Goal: Task Accomplishment & Management: Complete application form

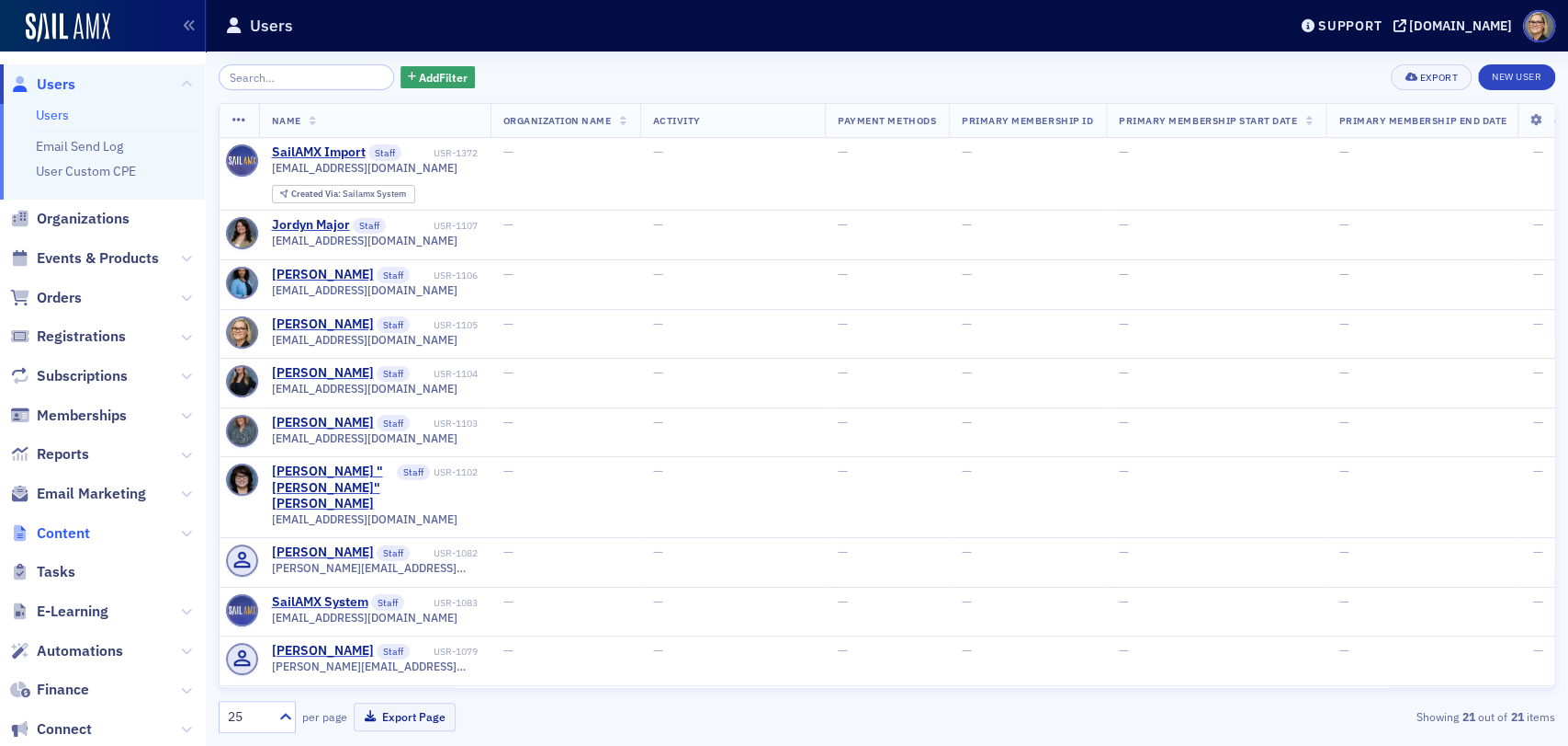
click at [74, 529] on span "Content" at bounding box center [63, 533] width 53 height 20
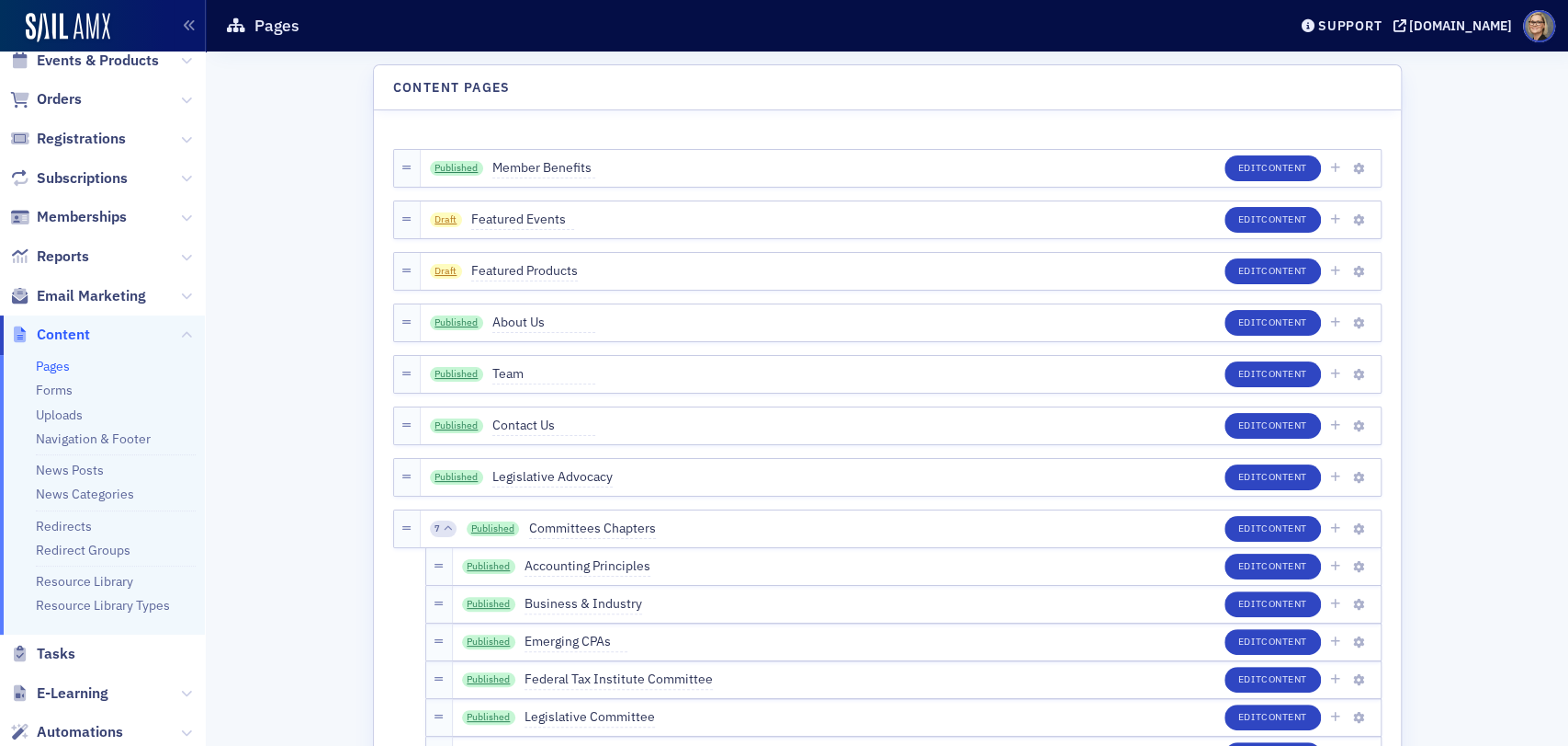
scroll to position [204, 0]
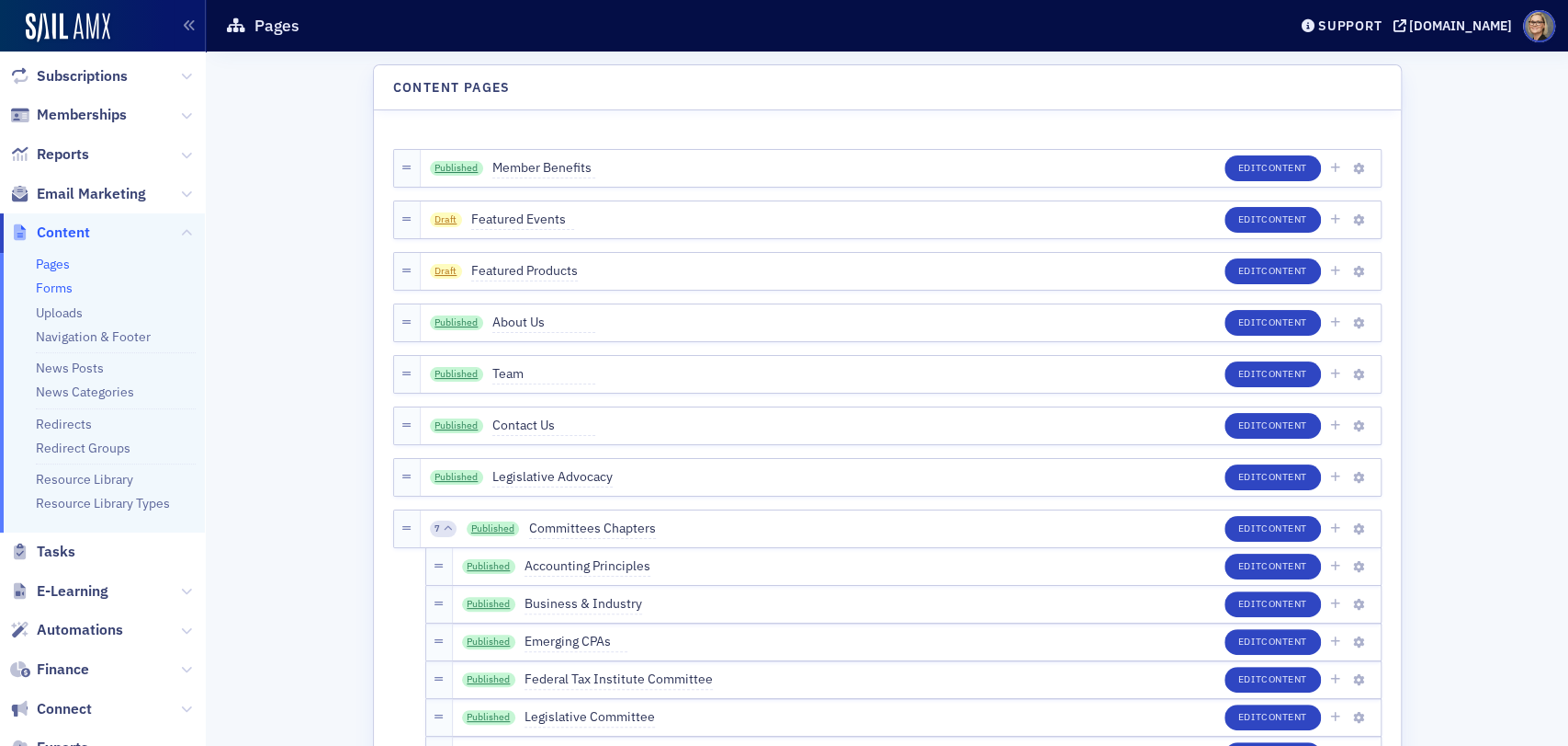
click at [56, 289] on link "Forms" at bounding box center [54, 288] width 37 height 17
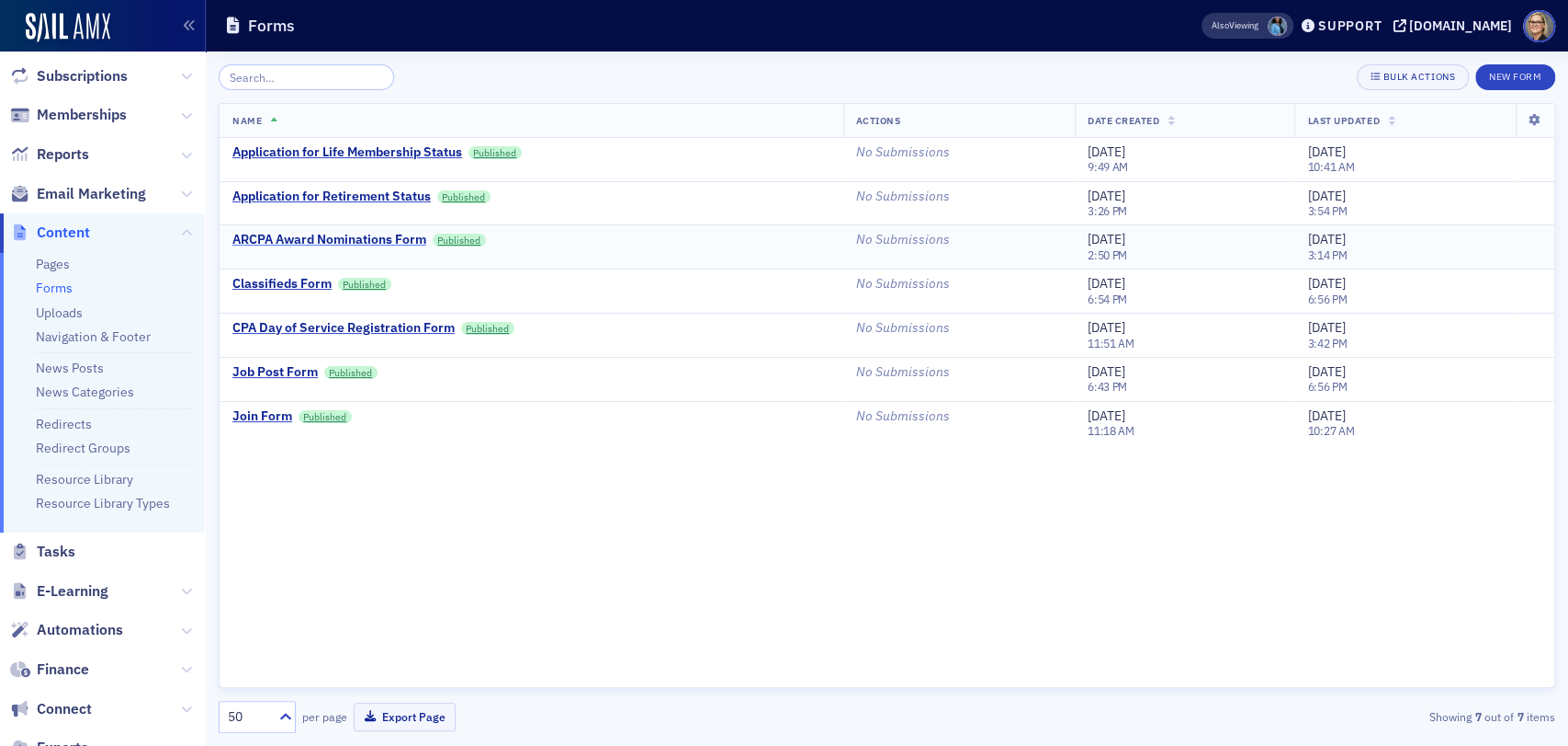
click at [401, 234] on div "ARCPA Award Nominations Form" at bounding box center [329, 240] width 194 height 17
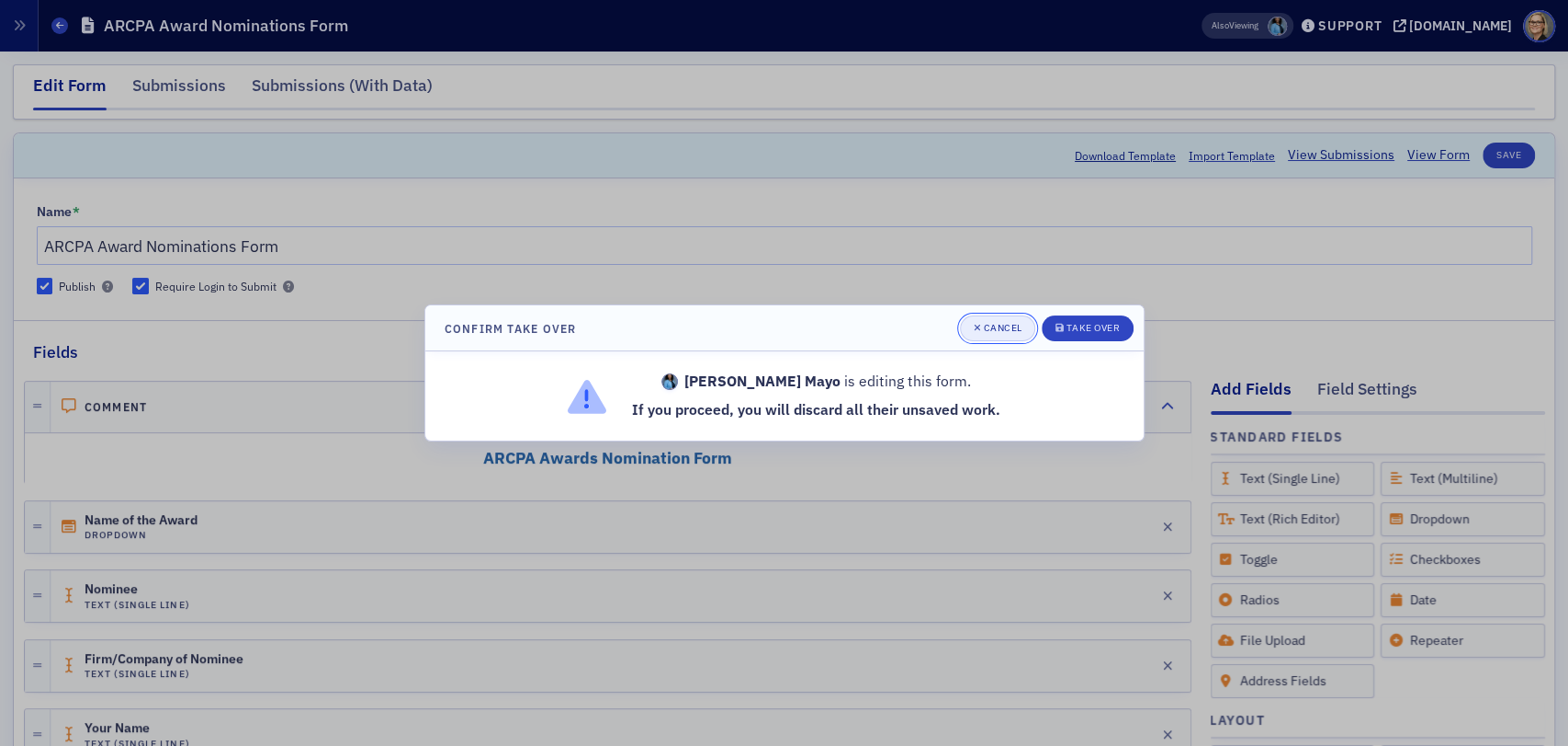
click at [987, 326] on div "Cancel" at bounding box center [1002, 328] width 39 height 10
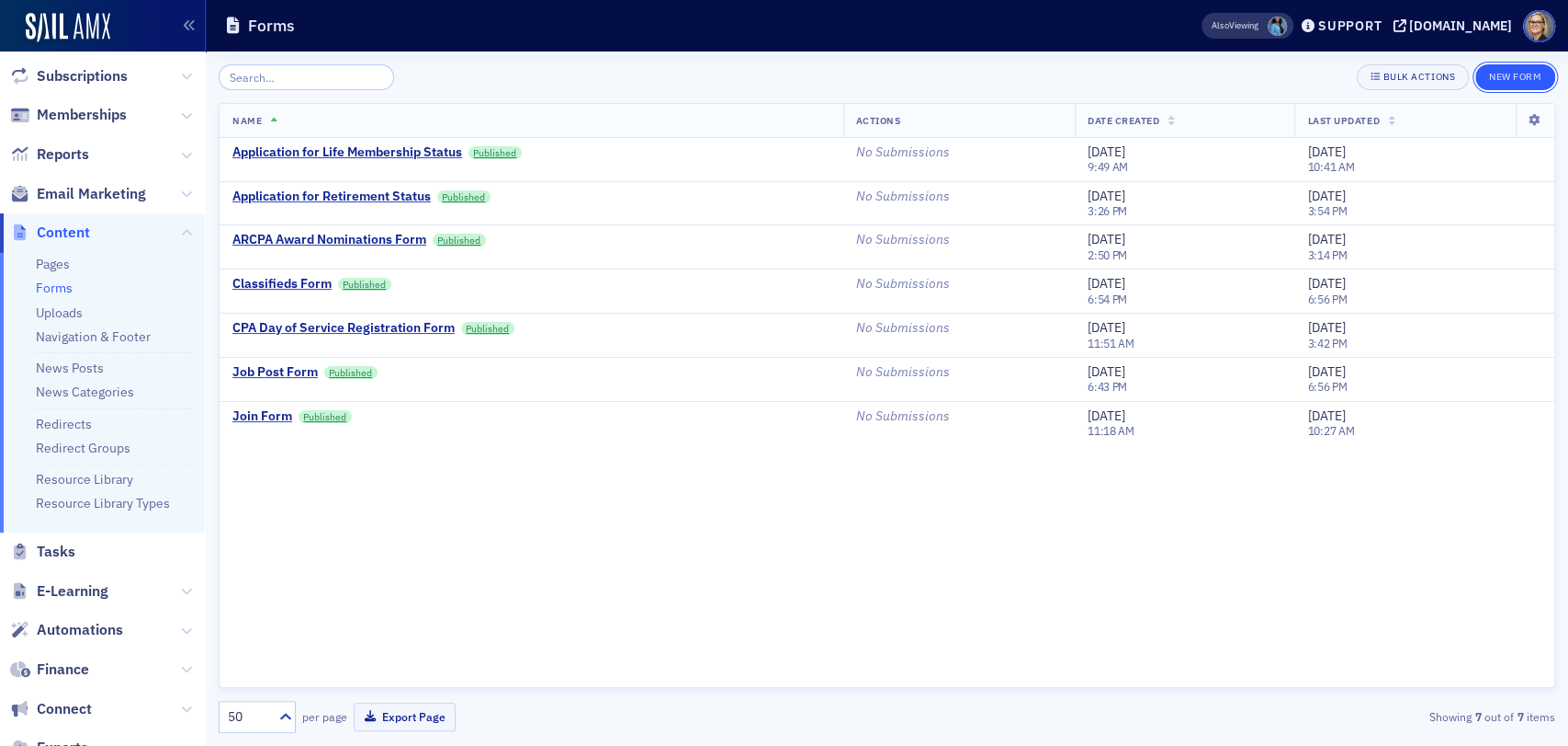
click at [1527, 82] on button "New Form" at bounding box center [1515, 77] width 80 height 26
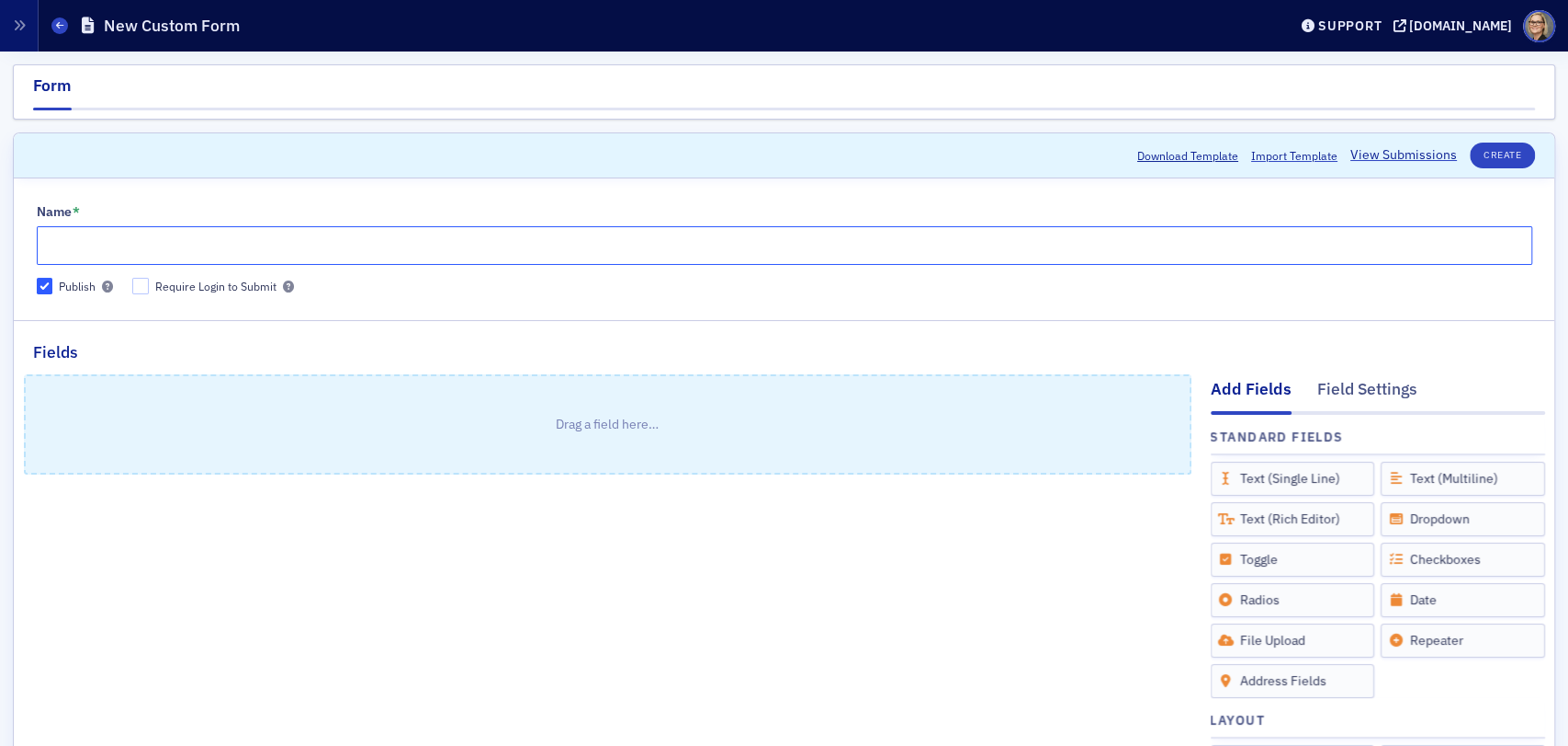
click at [238, 234] on input "Name *" at bounding box center [784, 245] width 1496 height 39
type input "ARCPA Committee / Task Force Selection"
click at [143, 283] on input "Require Login to Submit" at bounding box center [141, 286] width 17 height 17
checkbox input "true"
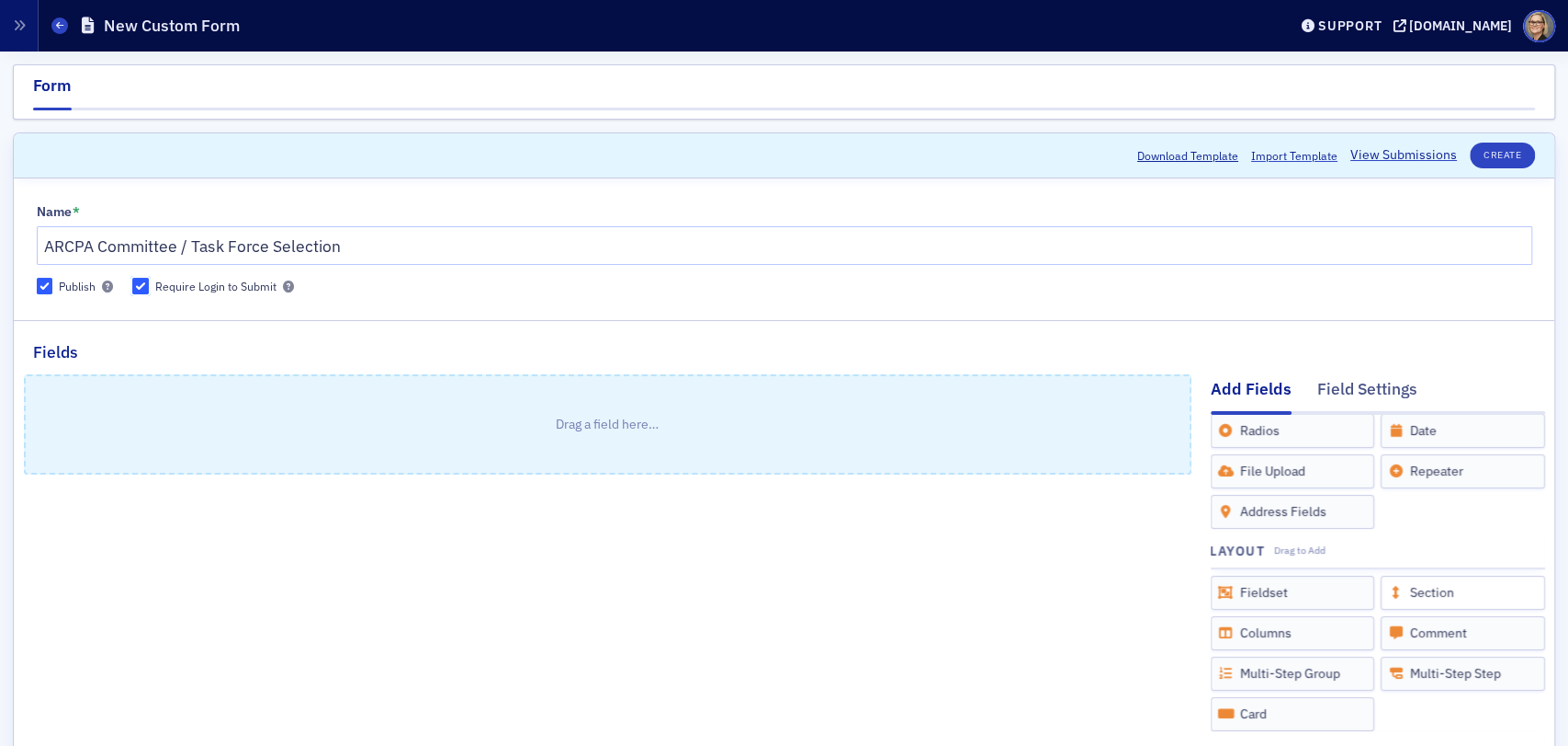
scroll to position [204, 0]
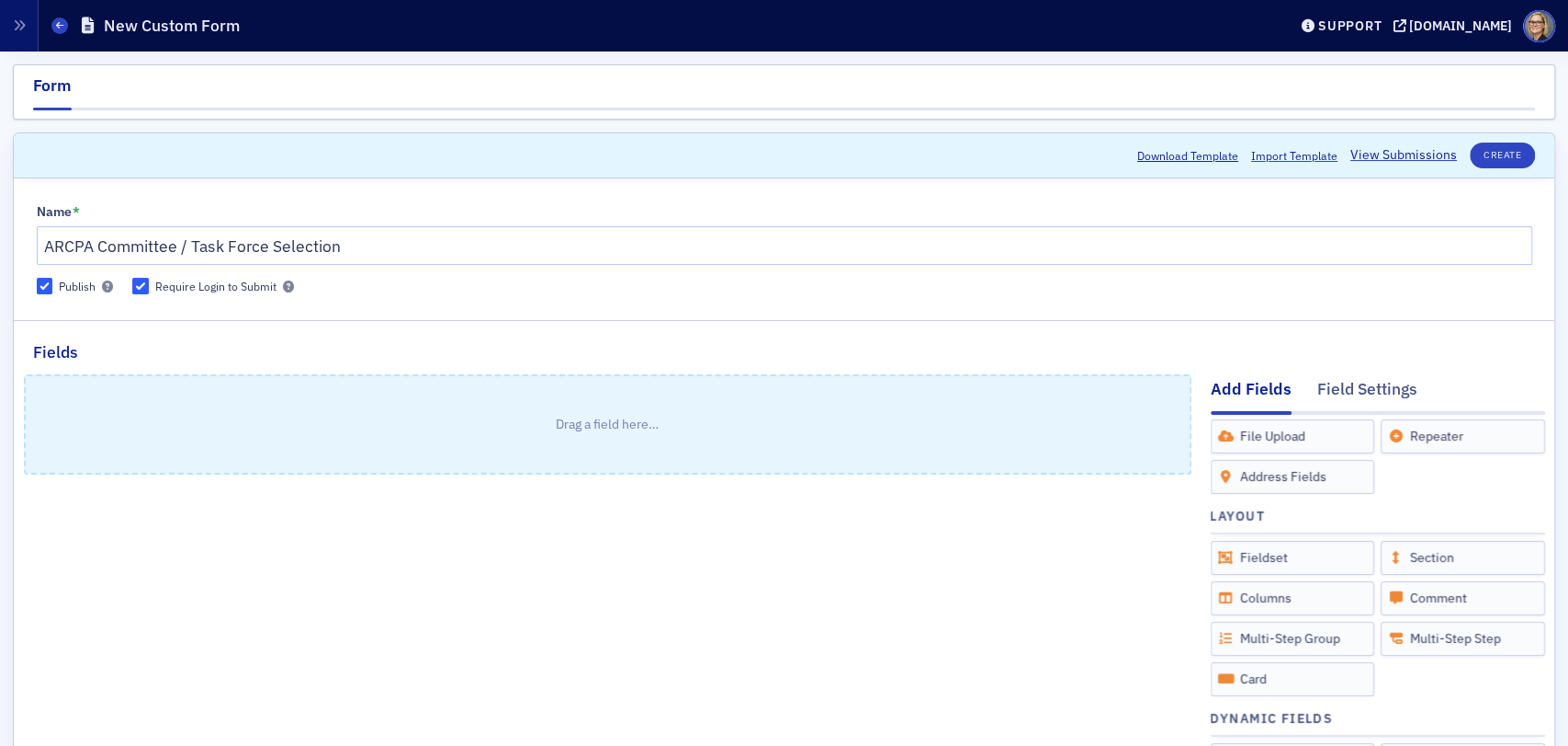
click at [738, 516] on div "Drag a field here…" at bounding box center [608, 691] width 1168 height 653
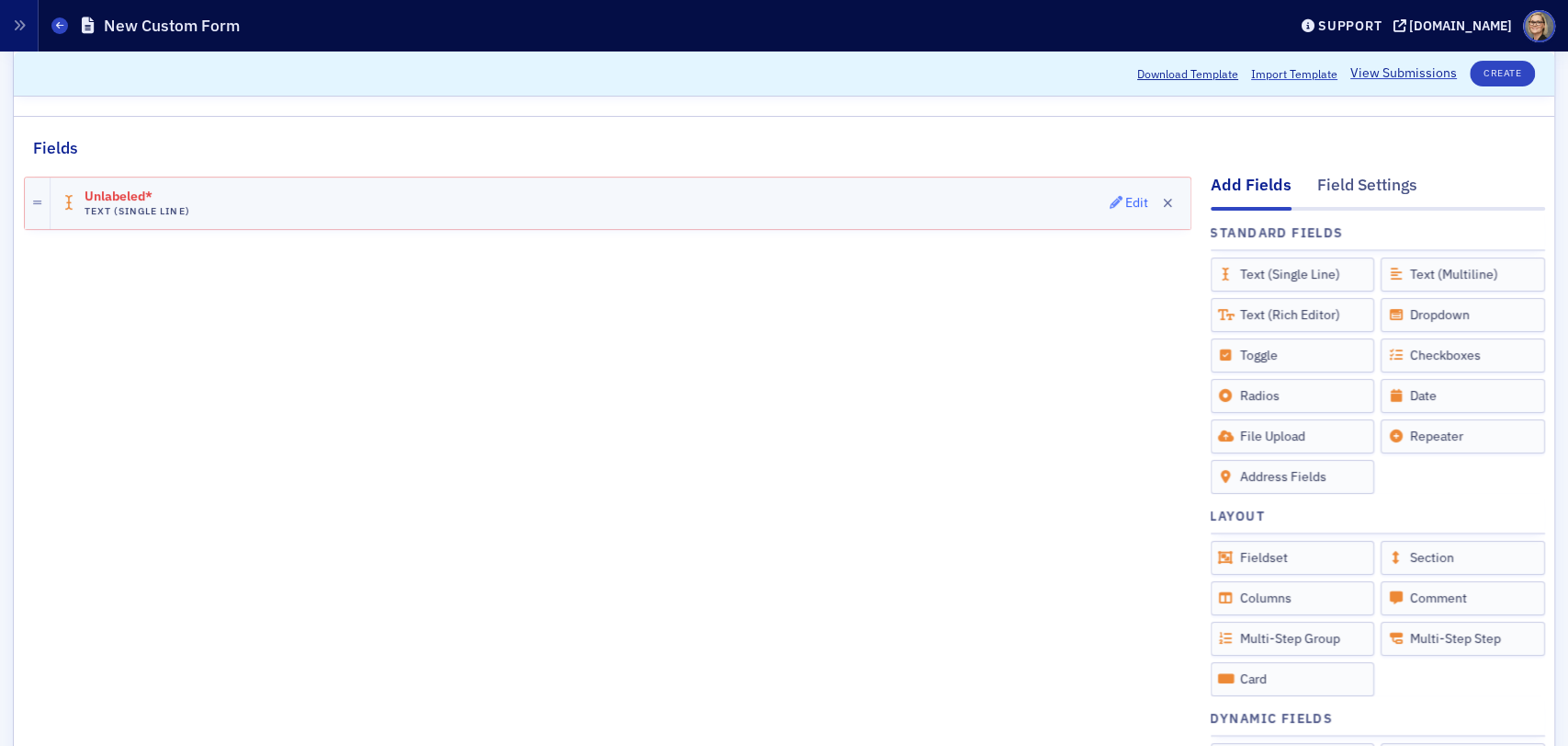
click at [1126, 200] on div "Edit" at bounding box center [1137, 203] width 23 height 10
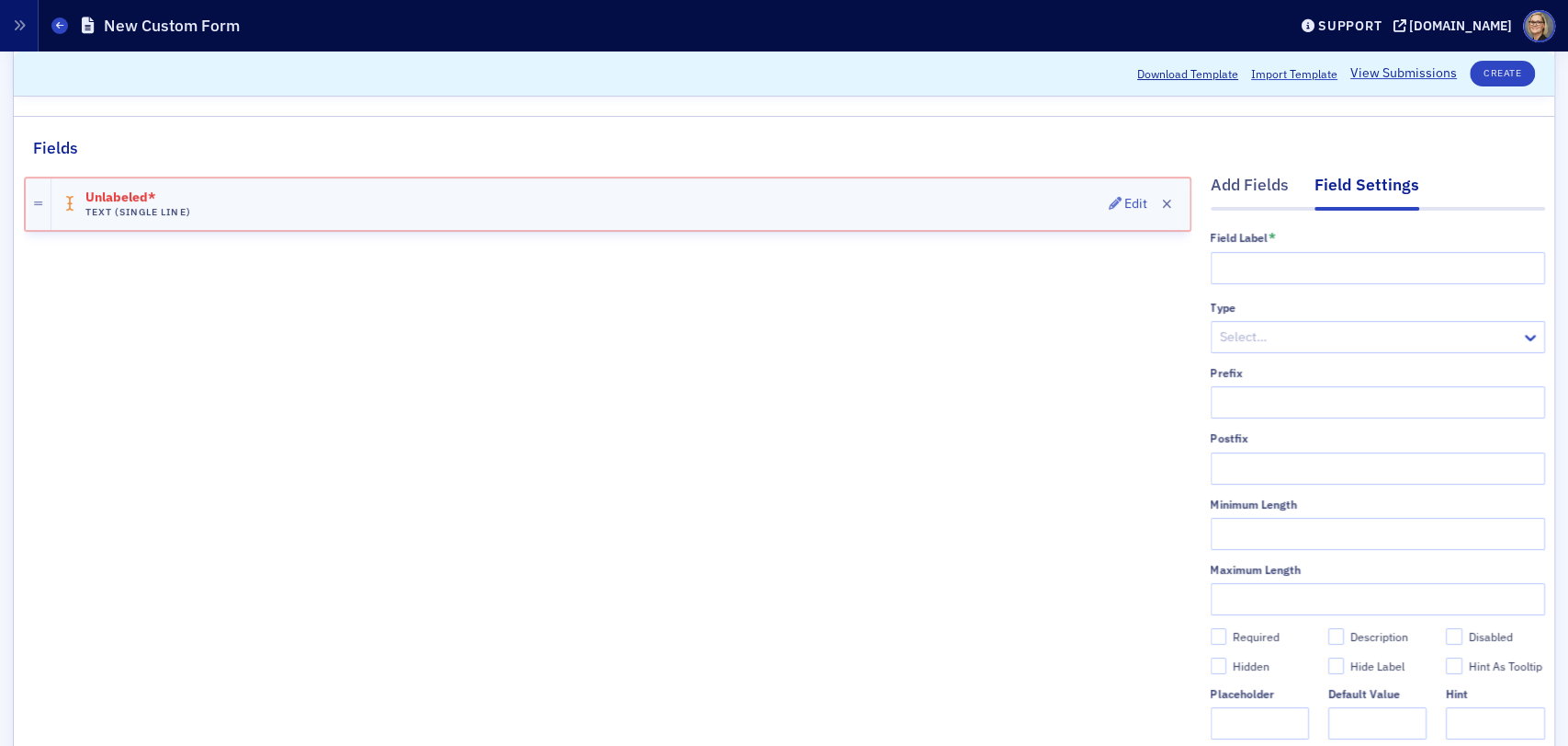
click at [280, 197] on div "Unlabeled* Text (Single Line) Edit" at bounding box center [621, 205] width 1139 height 52
click at [1125, 199] on div "Edit" at bounding box center [1136, 204] width 23 height 10
click at [157, 199] on span "Unlabeled*" at bounding box center [137, 198] width 103 height 15
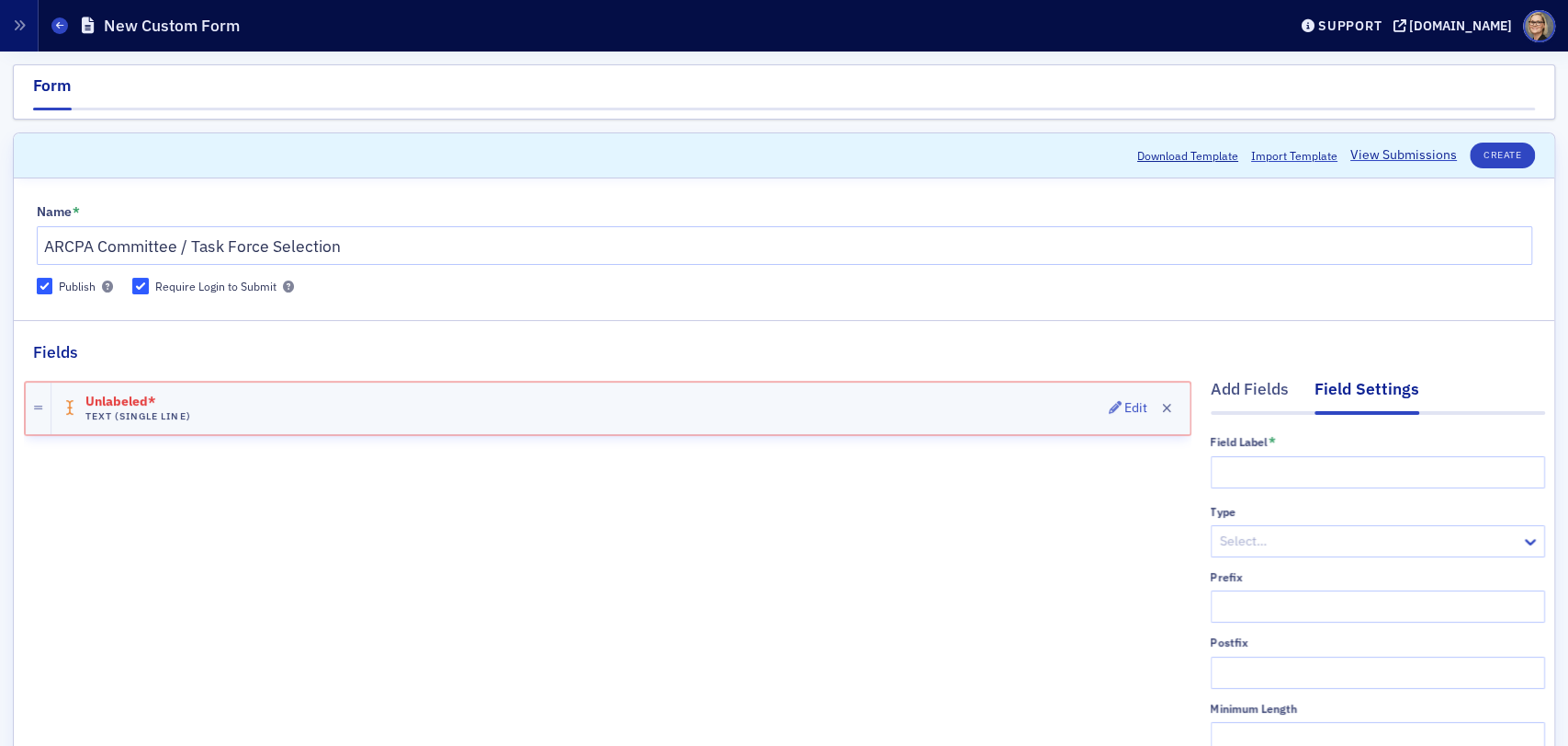
click at [125, 402] on span "Unlabeled*" at bounding box center [137, 401] width 103 height 15
click at [295, 420] on div "Unlabeled* Text (Single Line) Edit" at bounding box center [621, 408] width 1139 height 52
drag, startPoint x: 770, startPoint y: 665, endPoint x: 758, endPoint y: 666, distance: 12.0
click at [758, 666] on div "Unlabeled* Text (Single Line) Edit" at bounding box center [608, 691] width 1168 height 653
click at [391, 531] on div "Unlabeled* Text (Single Line) Edit" at bounding box center [608, 691] width 1168 height 653
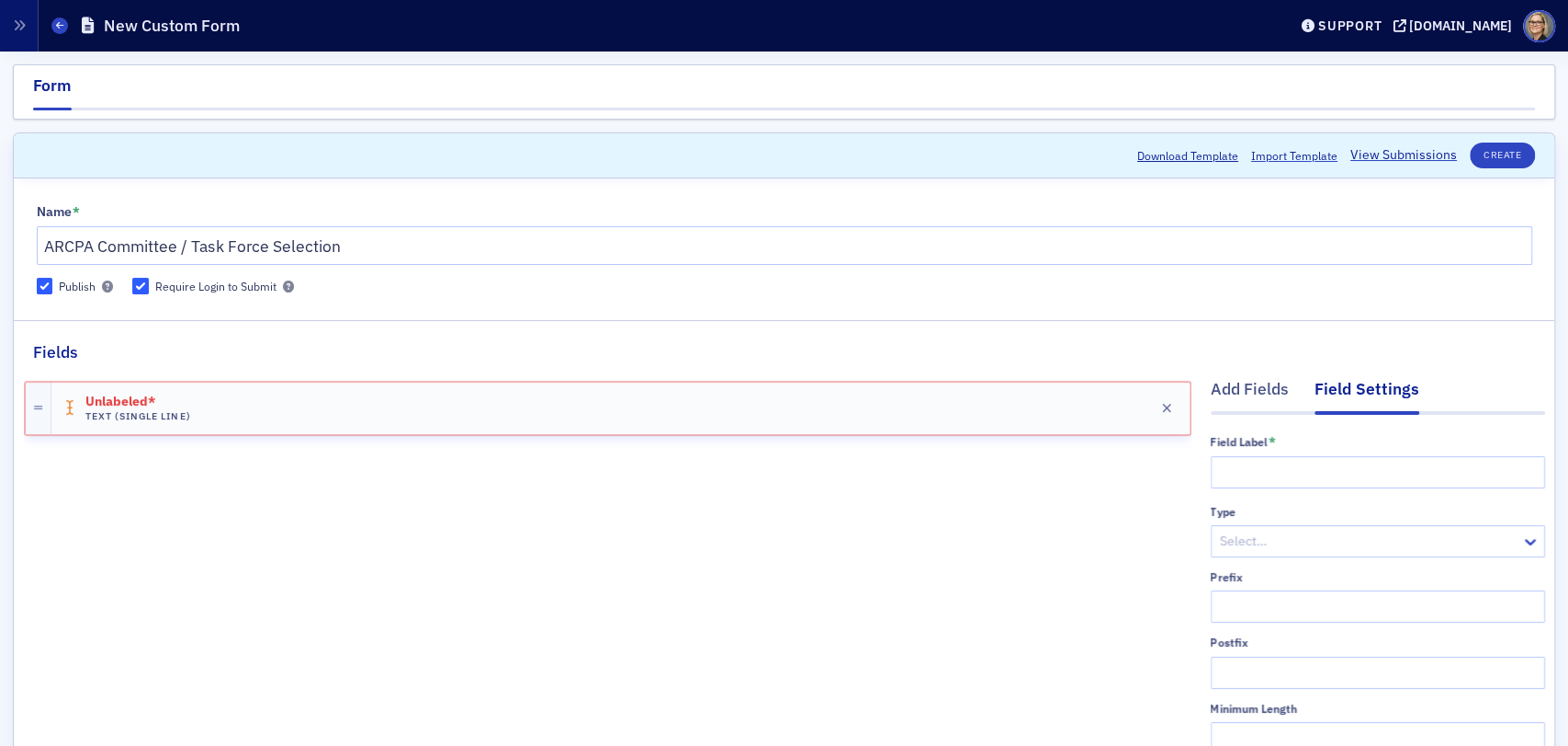
click at [547, 478] on div "Unlabeled* Text (Single Line) Edit" at bounding box center [608, 691] width 1168 height 653
click at [1268, 468] on input "text" at bounding box center [1377, 472] width 334 height 32
click at [1235, 385] on div "Add Fields" at bounding box center [1250, 393] width 78 height 34
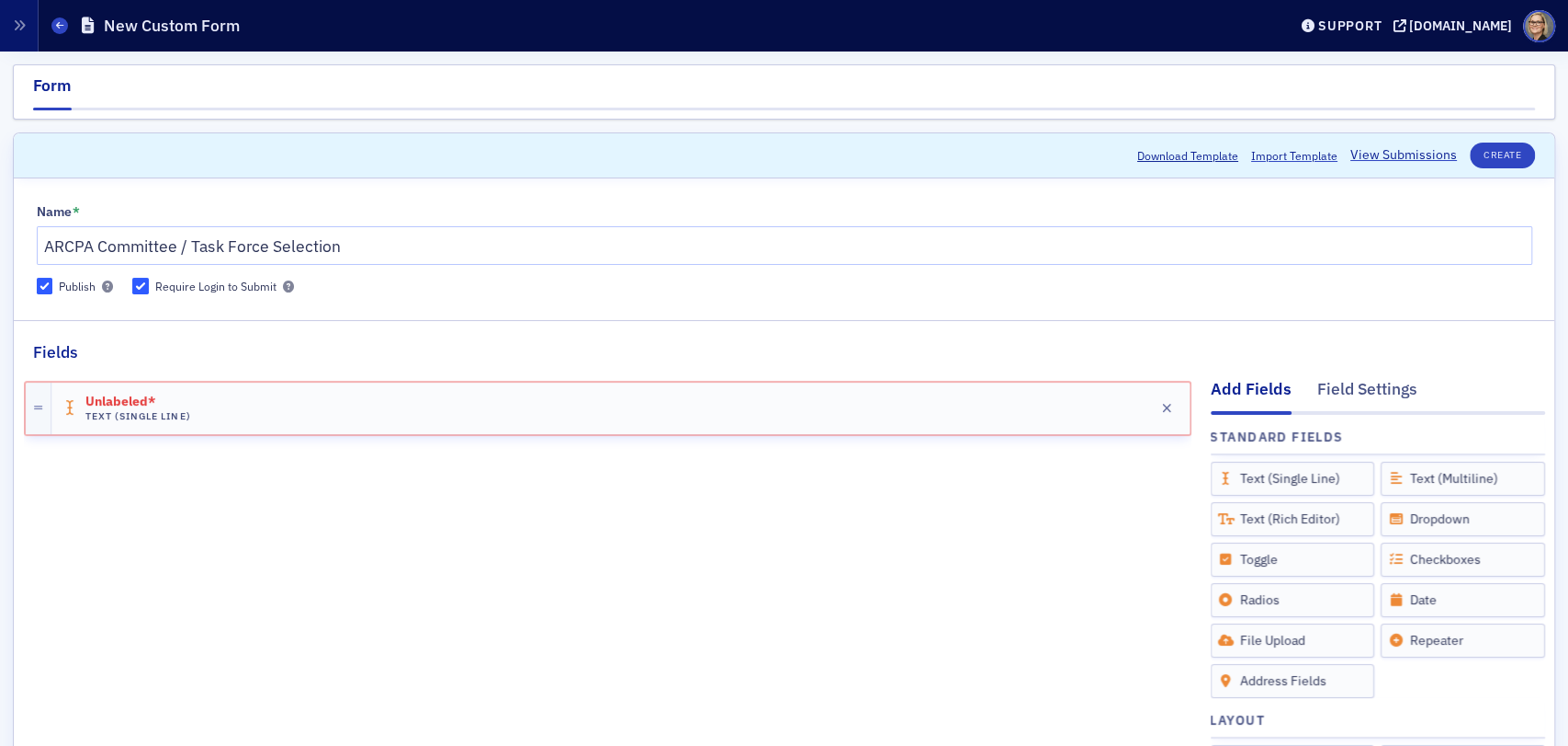
click at [387, 566] on div "Unlabeled* Text (Single Line) Edit" at bounding box center [608, 691] width 1168 height 653
click at [813, 597] on div "Unlabeled* Text (Single Line) Edit" at bounding box center [608, 691] width 1168 height 653
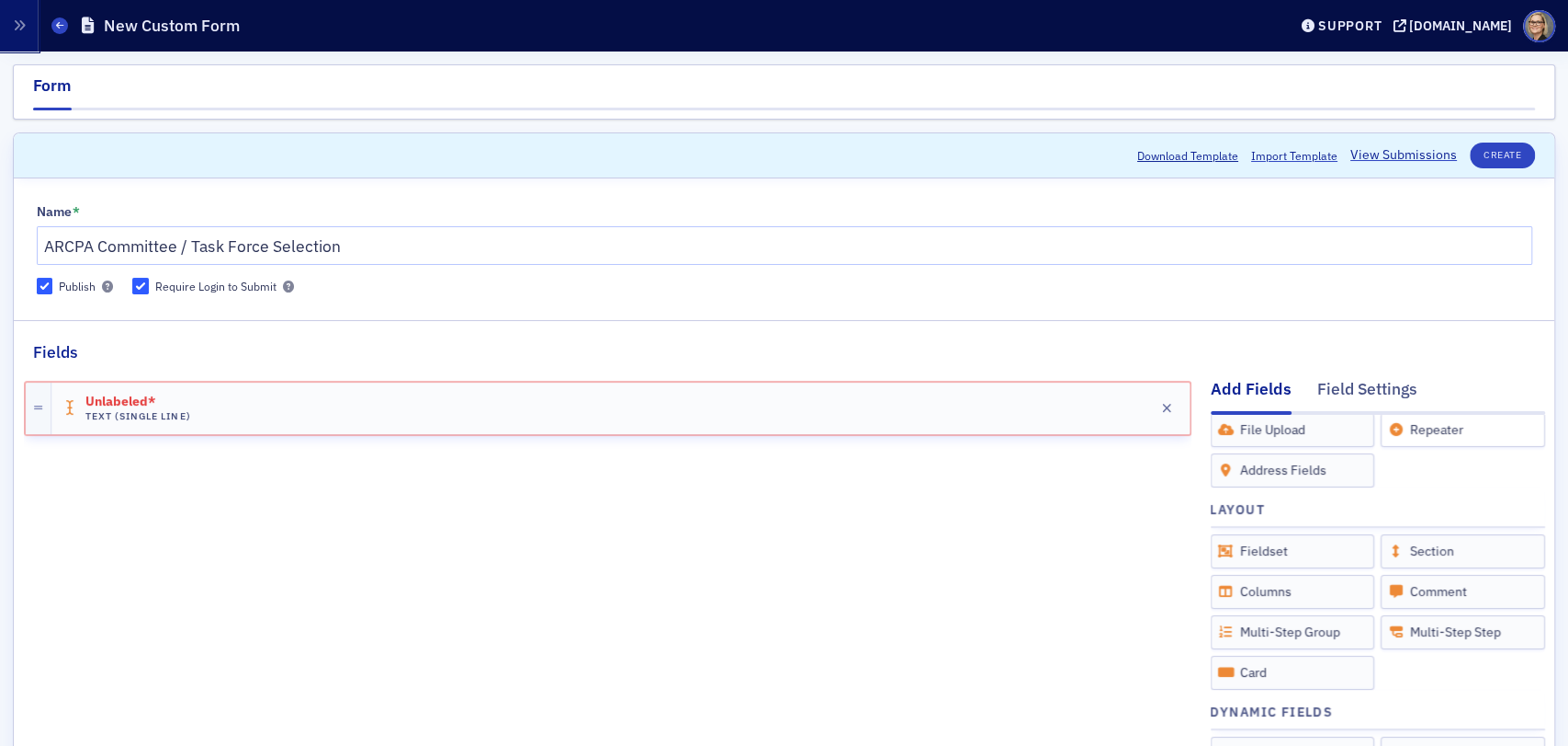
scroll to position [213, 0]
click at [426, 363] on fieldset "Fields Add Fields Field Settings Standard Fields Drag to Add Text (Single Line)…" at bounding box center [784, 675] width 1541 height 711
click at [1161, 406] on button "button" at bounding box center [1167, 408] width 26 height 26
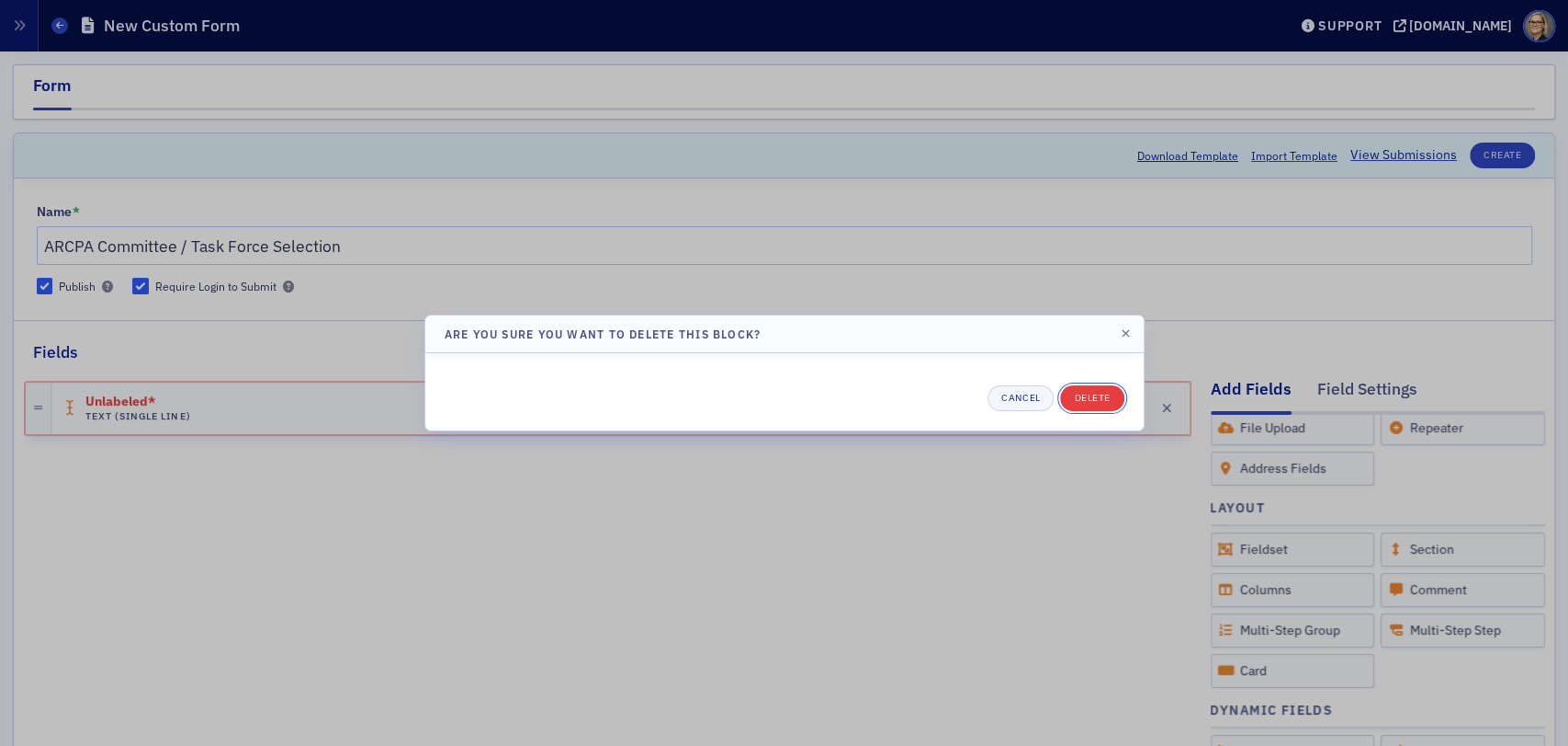
click at [1092, 403] on button "Delete" at bounding box center [1092, 398] width 64 height 26
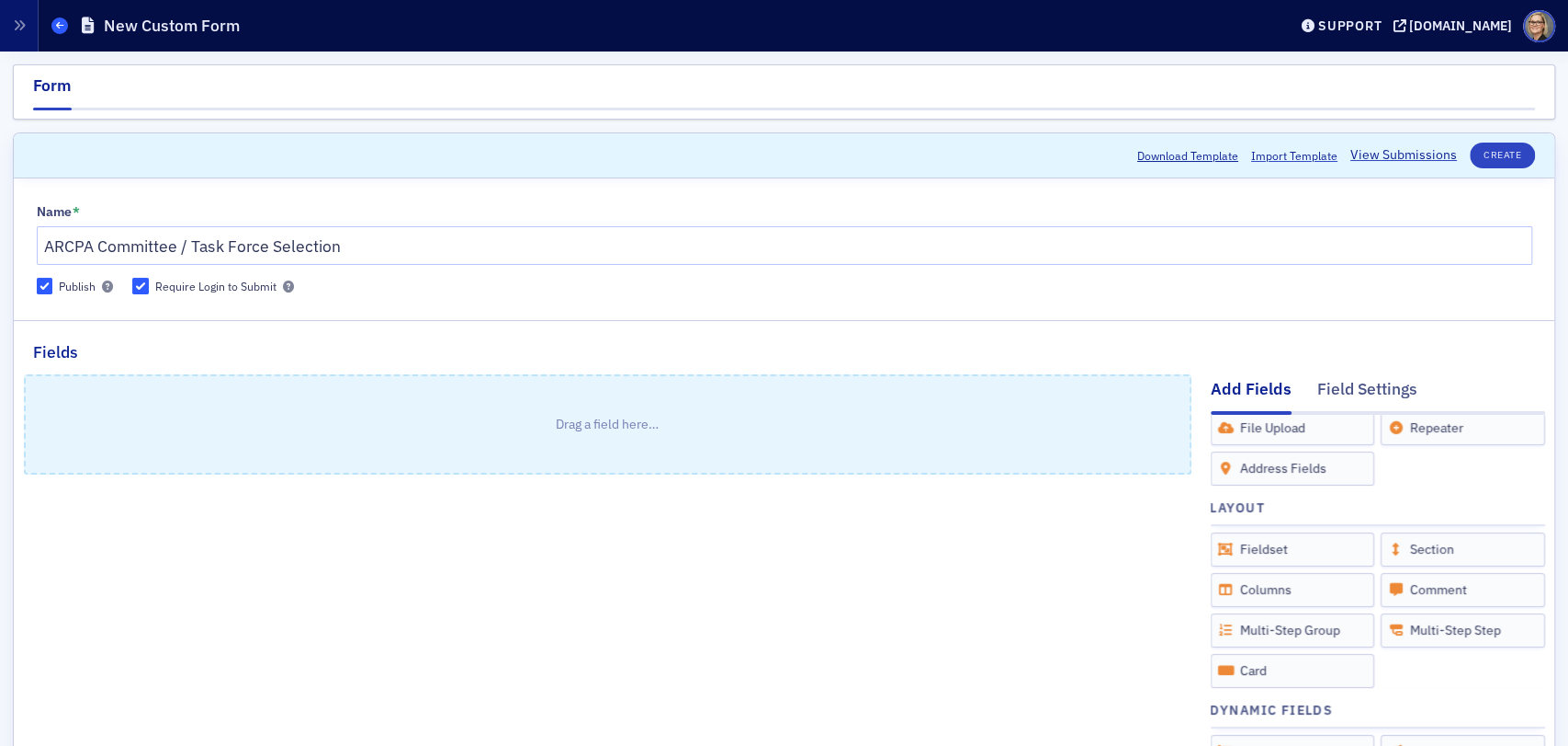
click at [59, 26] on icon at bounding box center [59, 25] width 7 height 8
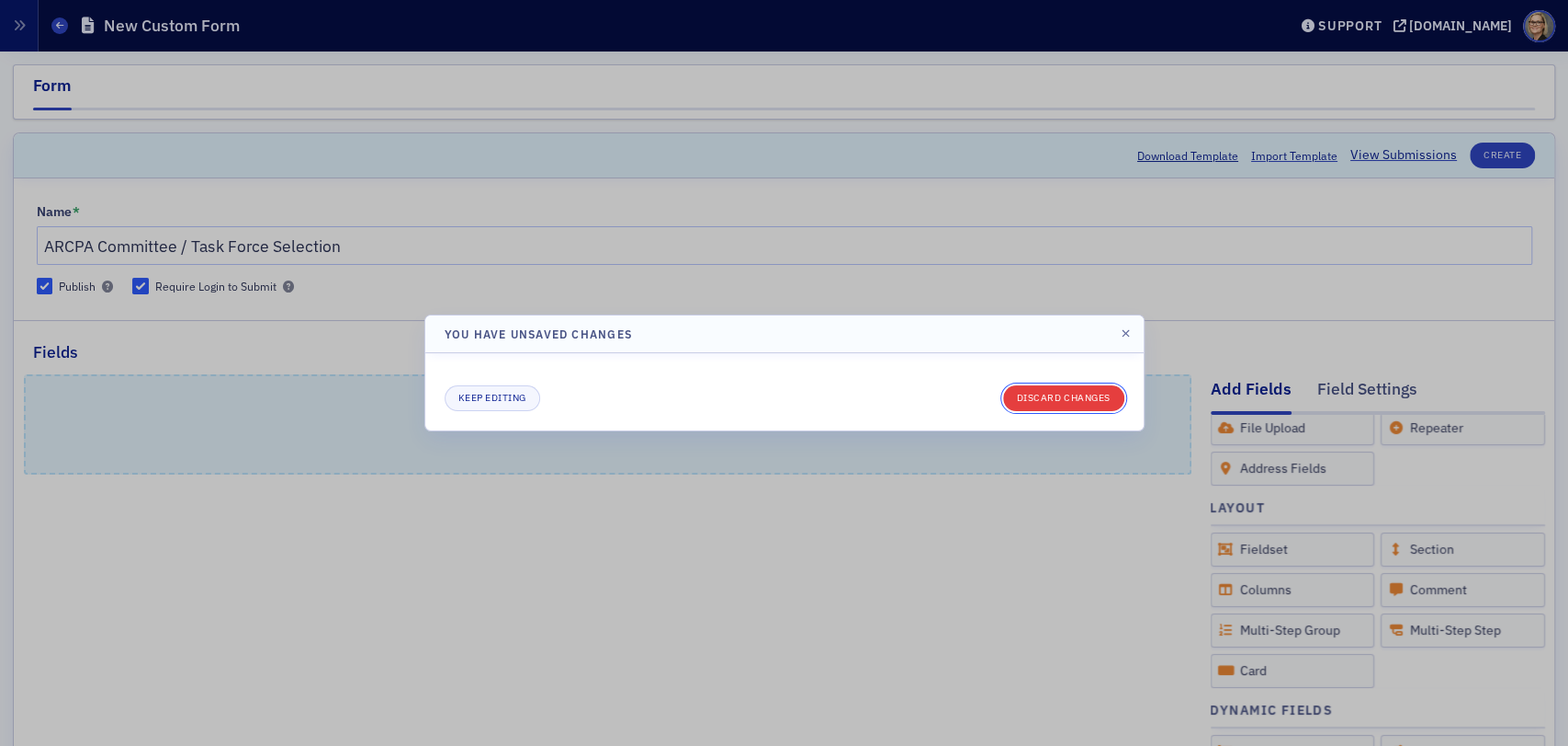
click at [1085, 399] on button "Discard changes" at bounding box center [1064, 398] width 122 height 26
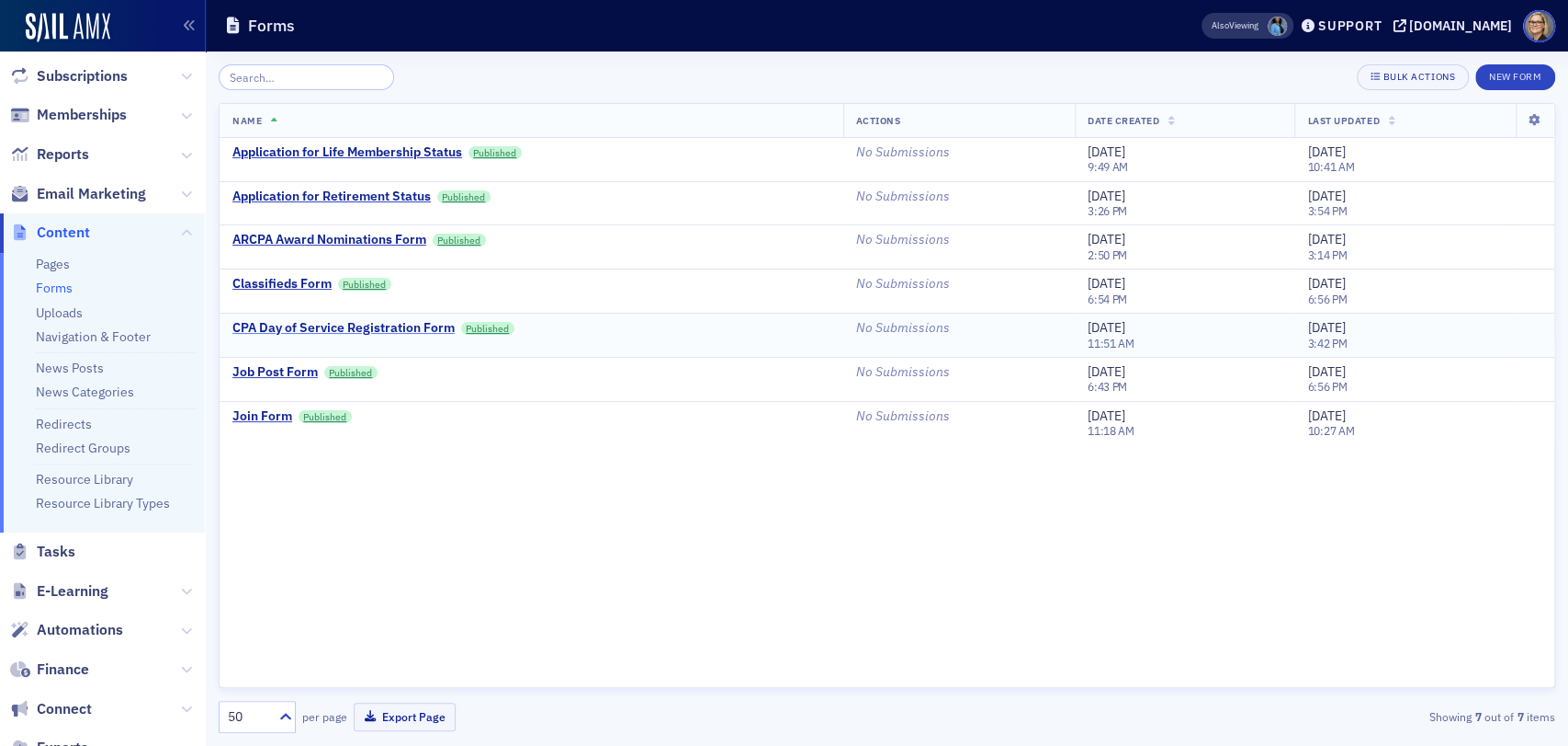
click at [386, 326] on div "CPA Day of Service Registration Form" at bounding box center [343, 328] width 223 height 17
click at [1529, 71] on button "New Form" at bounding box center [1515, 77] width 80 height 26
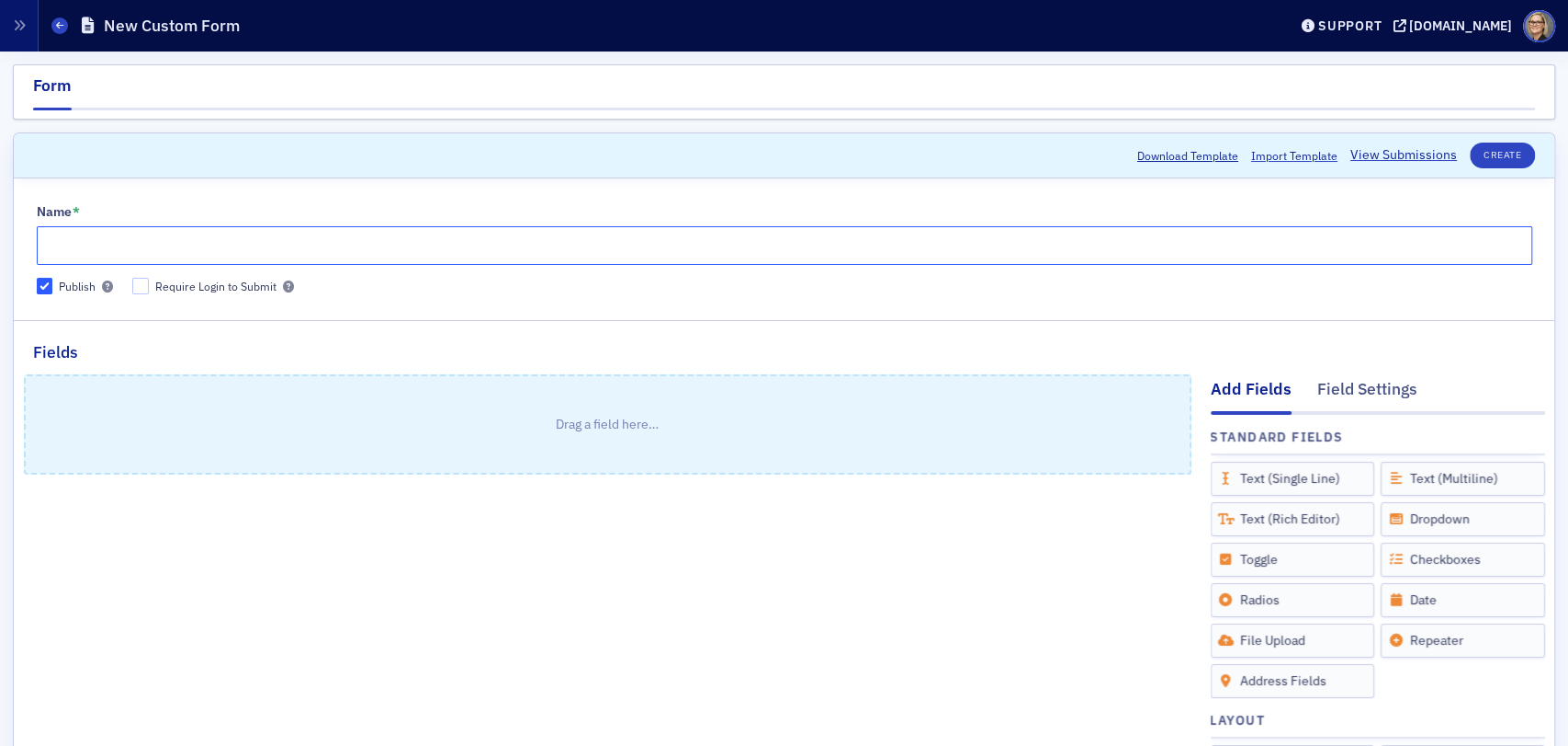
click at [116, 243] on input "Name *" at bounding box center [784, 245] width 1496 height 39
click at [143, 281] on input "Require Login to Submit" at bounding box center [141, 286] width 17 height 17
click at [133, 278] on input "Require Login to Submit" at bounding box center [141, 286] width 17 height 17
drag, startPoint x: 140, startPoint y: 291, endPoint x: 147, endPoint y: 284, distance: 9.9
click at [143, 289] on input "Require Login to Submit" at bounding box center [141, 286] width 17 height 17
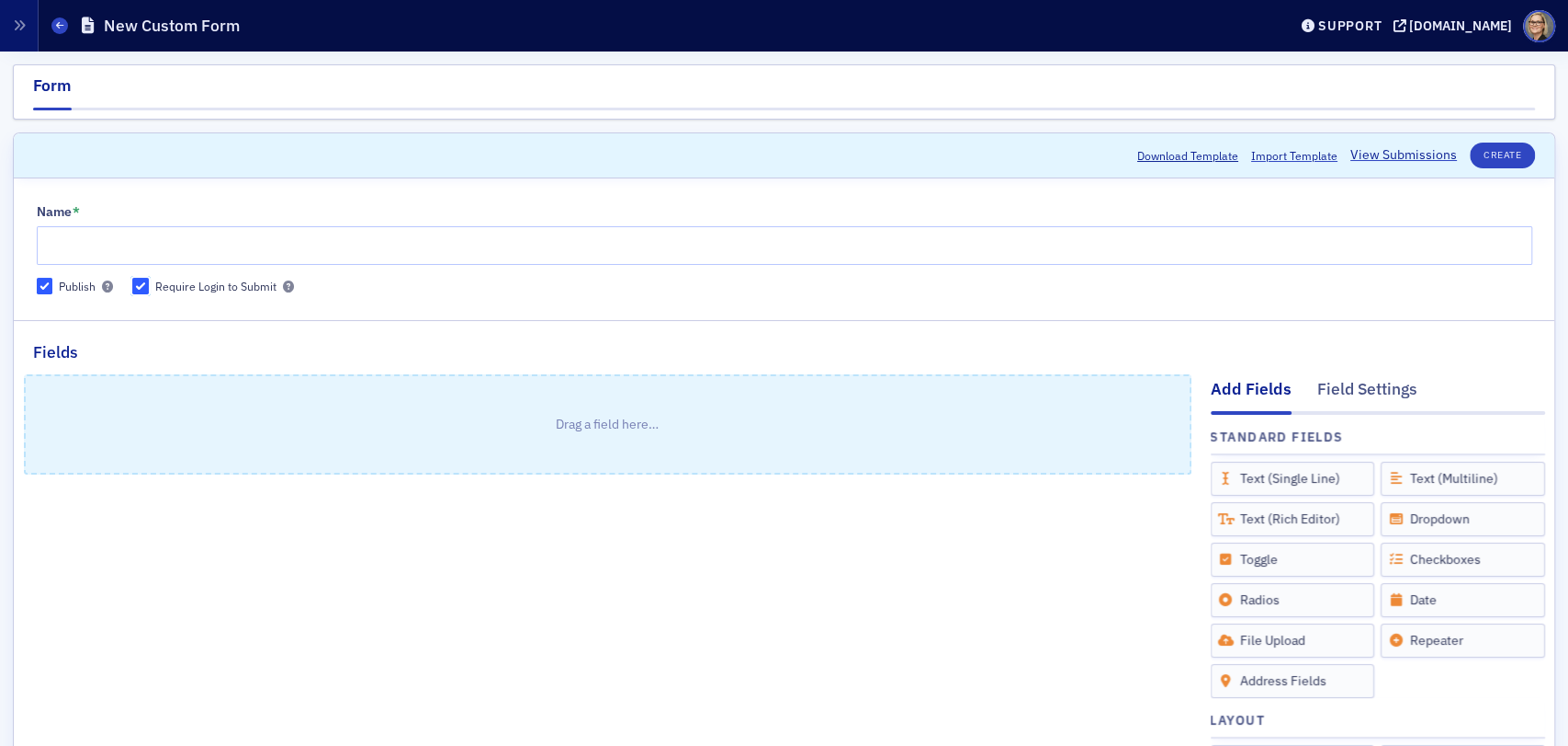
checkbox input "true"
click at [161, 242] on input "Name *" at bounding box center [784, 245] width 1496 height 39
type input "ARCPA Committee / Task Force Selection"
click at [1488, 156] on button "Create" at bounding box center [1502, 156] width 65 height 26
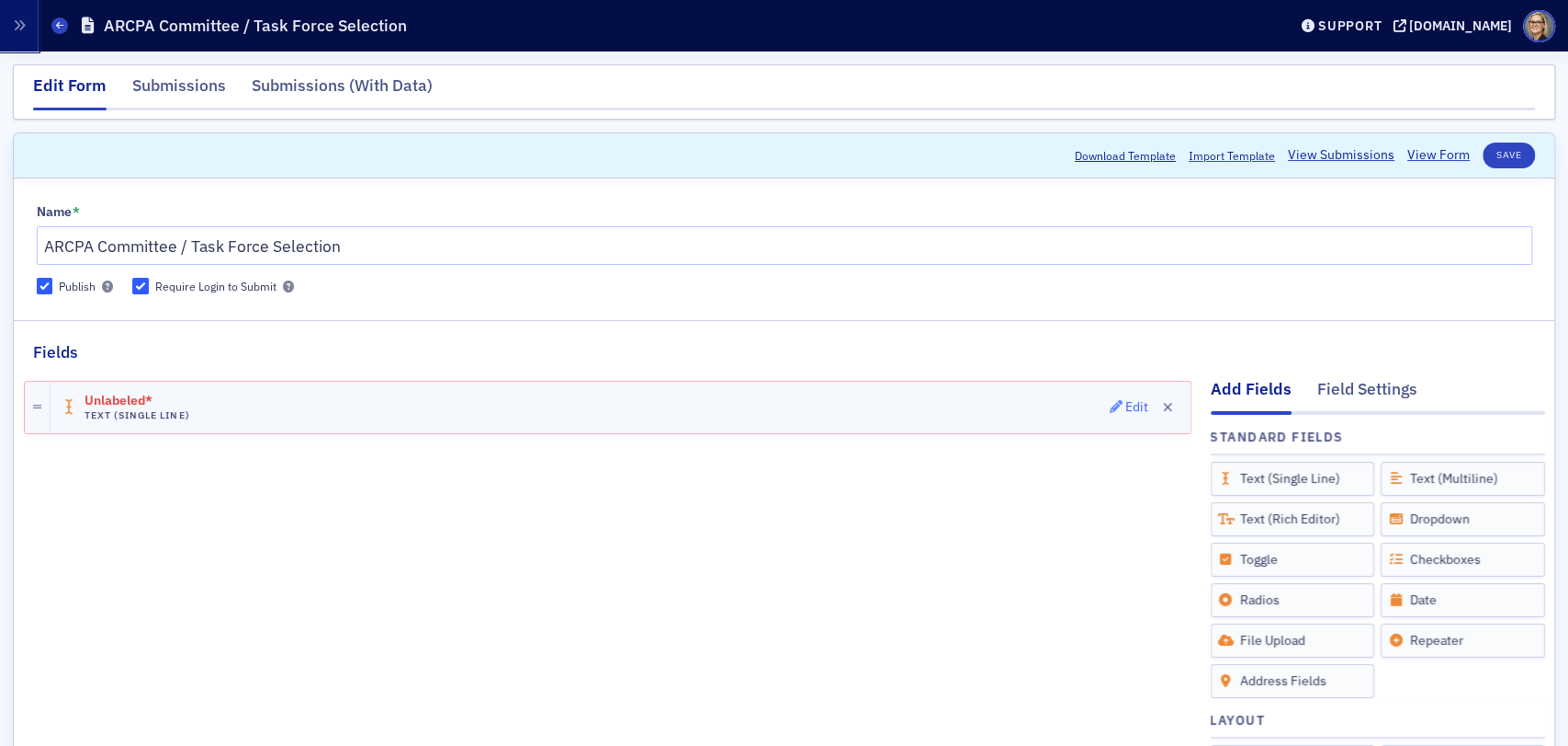
click at [1126, 404] on div "Edit" at bounding box center [1137, 406] width 23 height 10
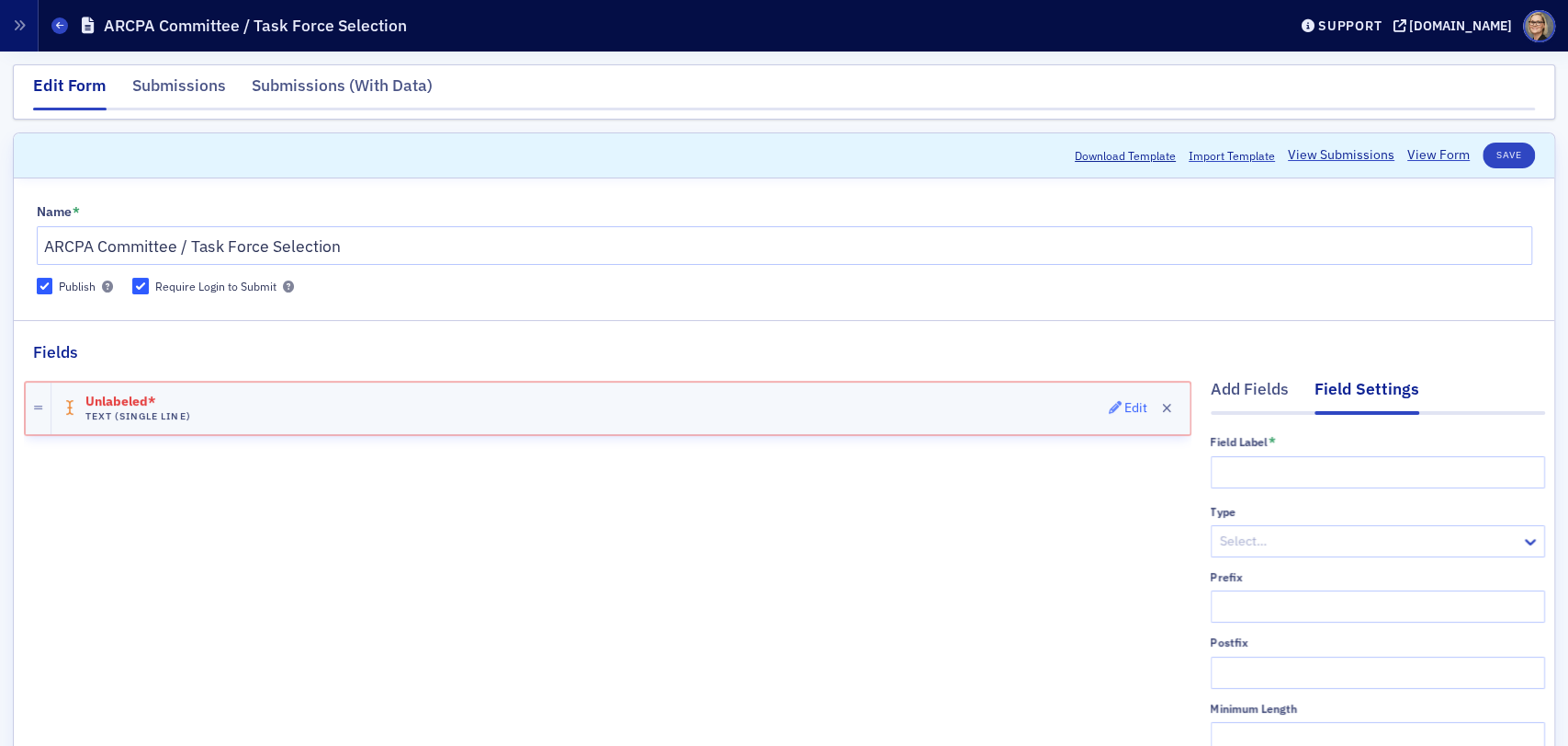
click at [1125, 402] on div "Edit" at bounding box center [1136, 407] width 23 height 10
click at [926, 540] on div "Unlabeled* Text (Single Line) Edit" at bounding box center [608, 691] width 1168 height 653
click at [118, 391] on div "Unlabeled* Text (Single Line) Edit" at bounding box center [621, 408] width 1139 height 52
drag, startPoint x: 118, startPoint y: 391, endPoint x: 63, endPoint y: 450, distance: 80.7
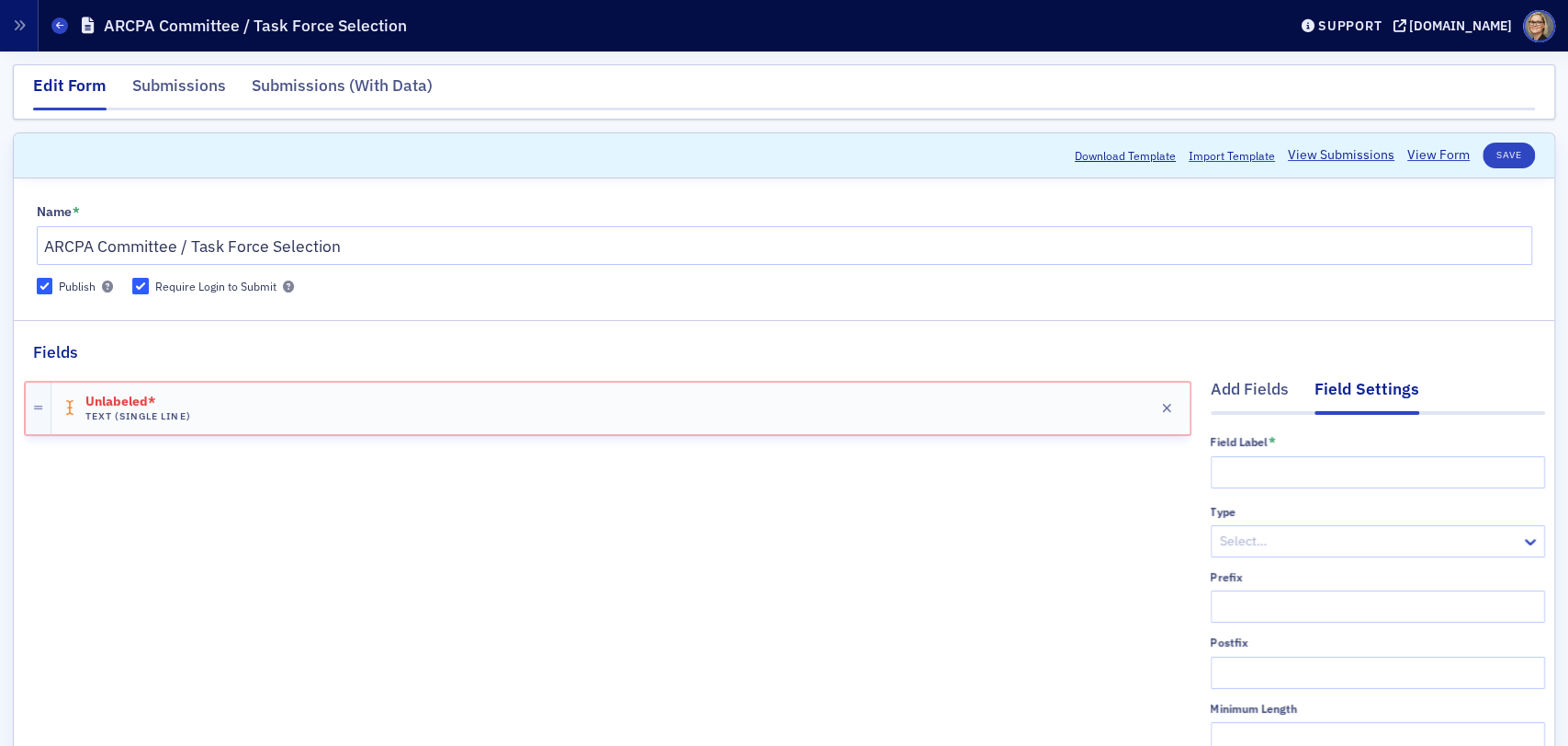
click at [63, 450] on div "Unlabeled* Text (Single Line) Edit" at bounding box center [608, 691] width 1168 height 653
click at [40, 411] on icon at bounding box center [38, 408] width 8 height 10
click at [1109, 405] on icon "button" at bounding box center [1115, 406] width 13 height 13
click at [1125, 404] on div "Edit" at bounding box center [1136, 407] width 23 height 10
click at [1245, 457] on input "text" at bounding box center [1377, 472] width 334 height 32
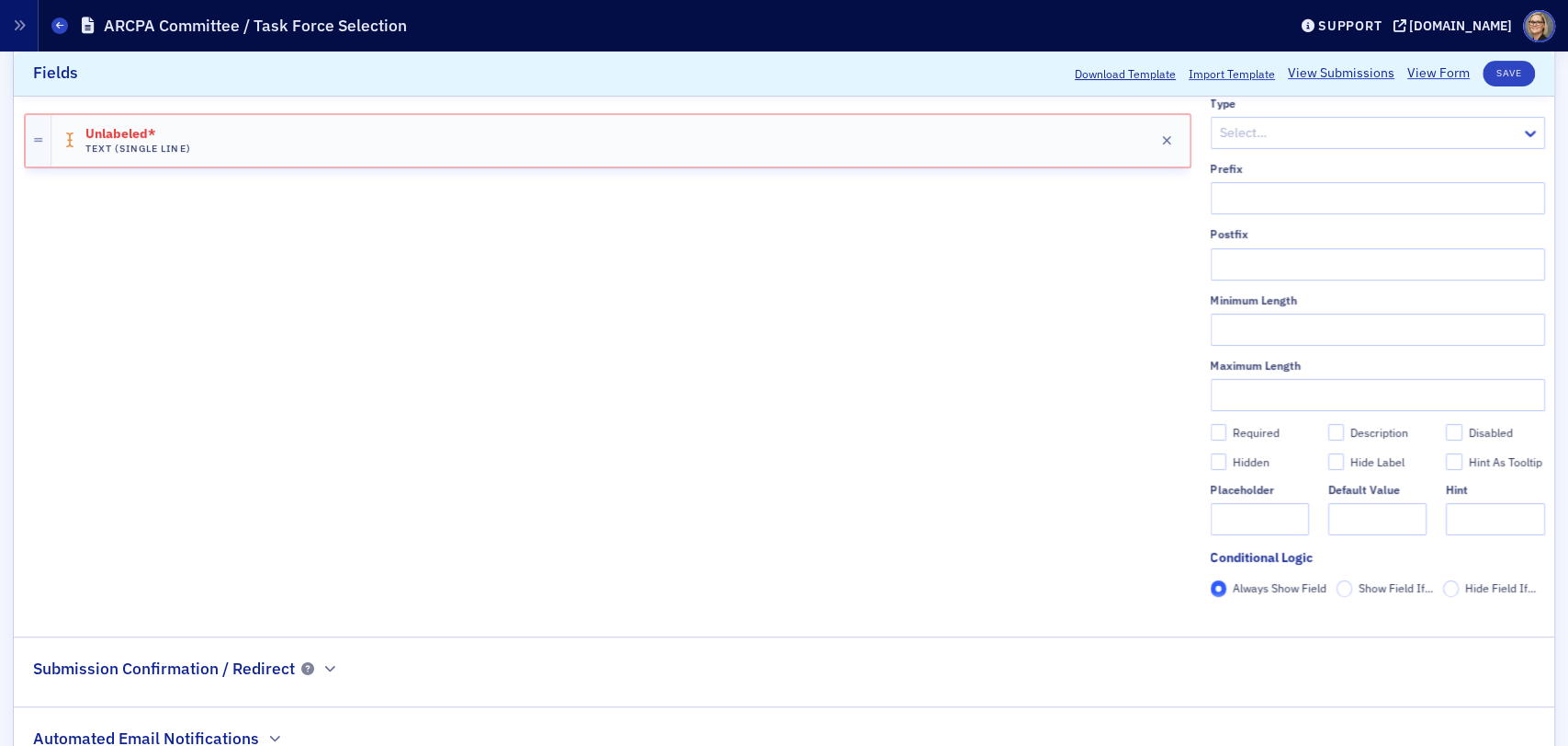
type input "First Name"
click at [1294, 389] on input "text" at bounding box center [1377, 394] width 334 height 32
type input "100"
click at [1211, 429] on input "Required" at bounding box center [1219, 431] width 17 height 17
checkbox input "true"
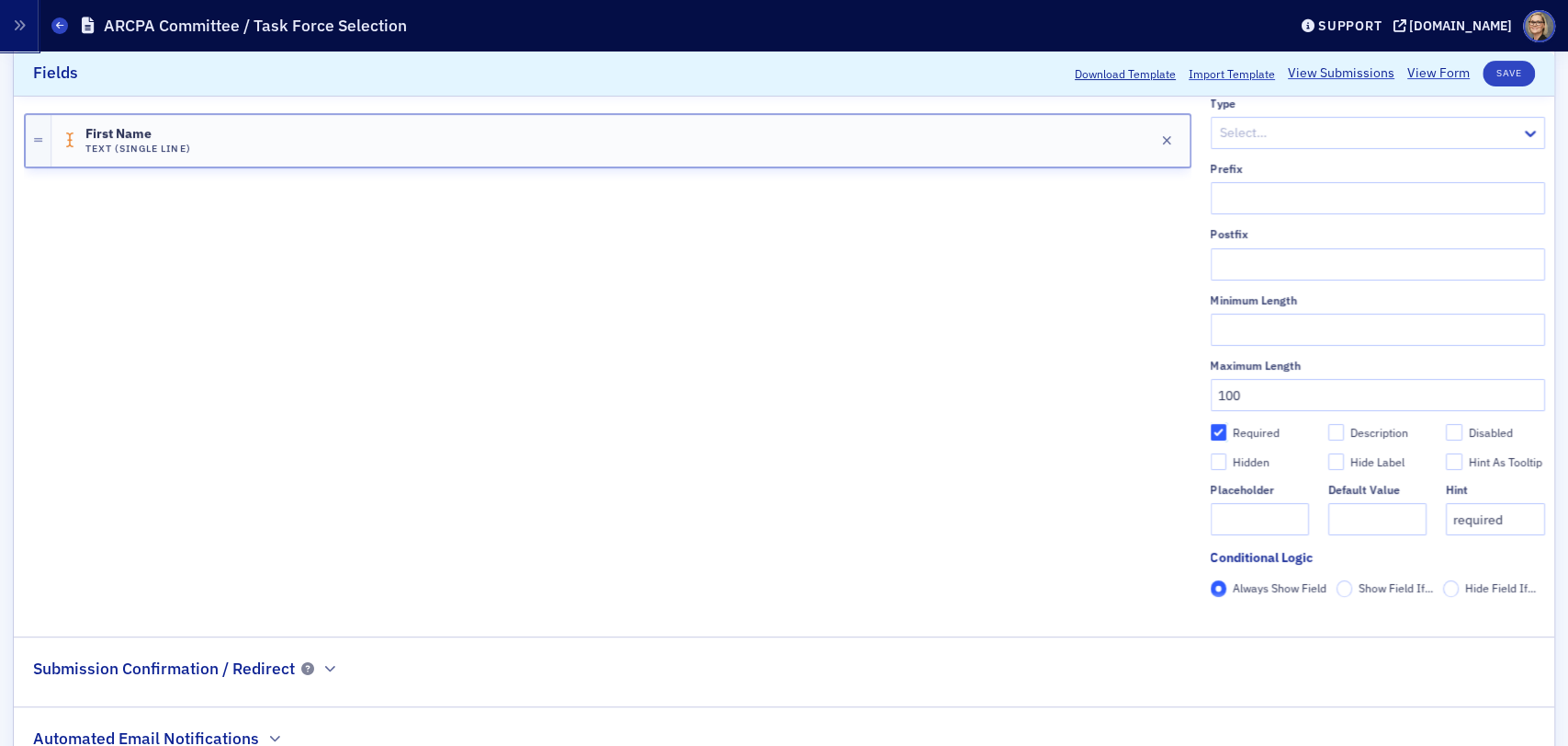
type input "required"
click at [1501, 68] on button "Save" at bounding box center [1509, 74] width 52 height 26
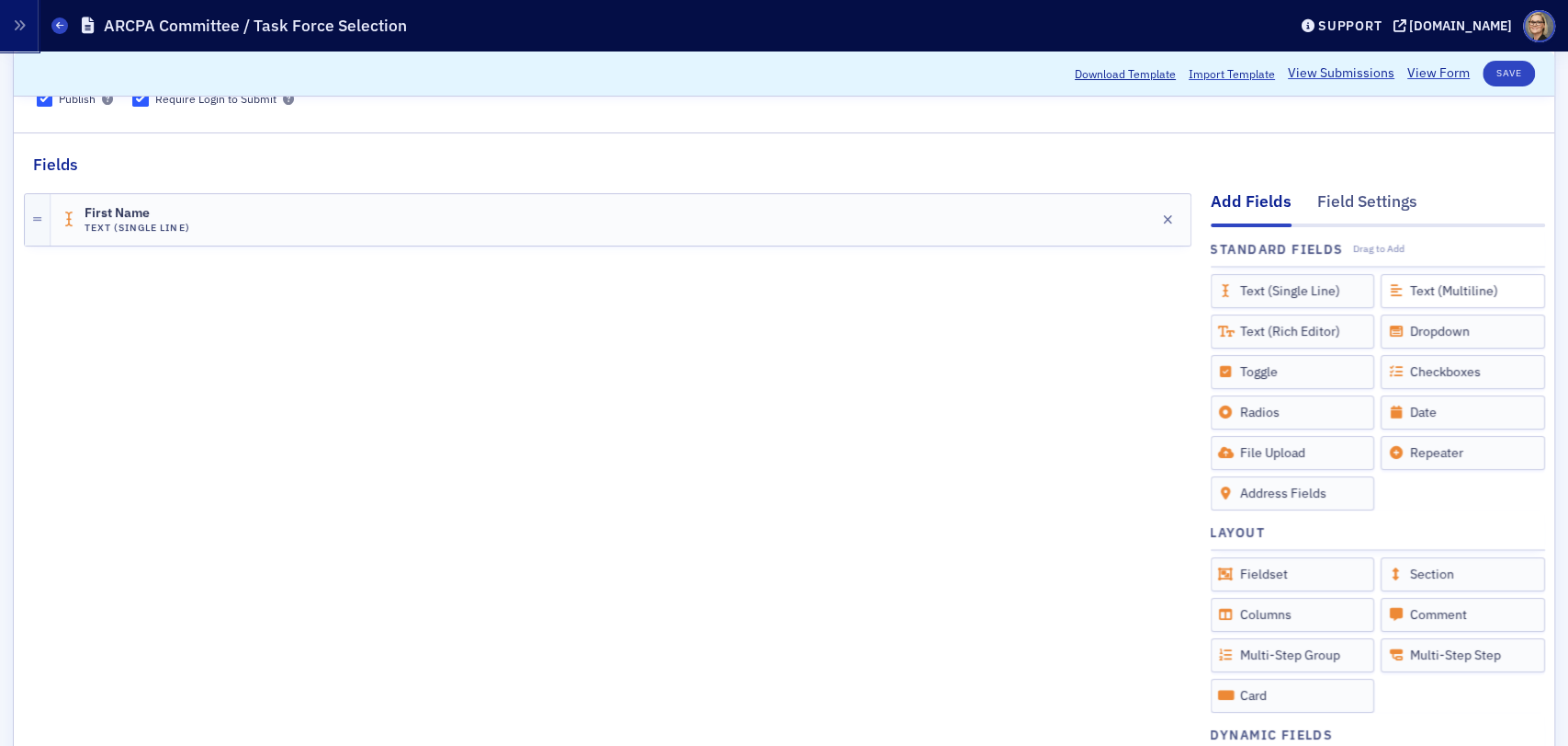
scroll to position [102, 0]
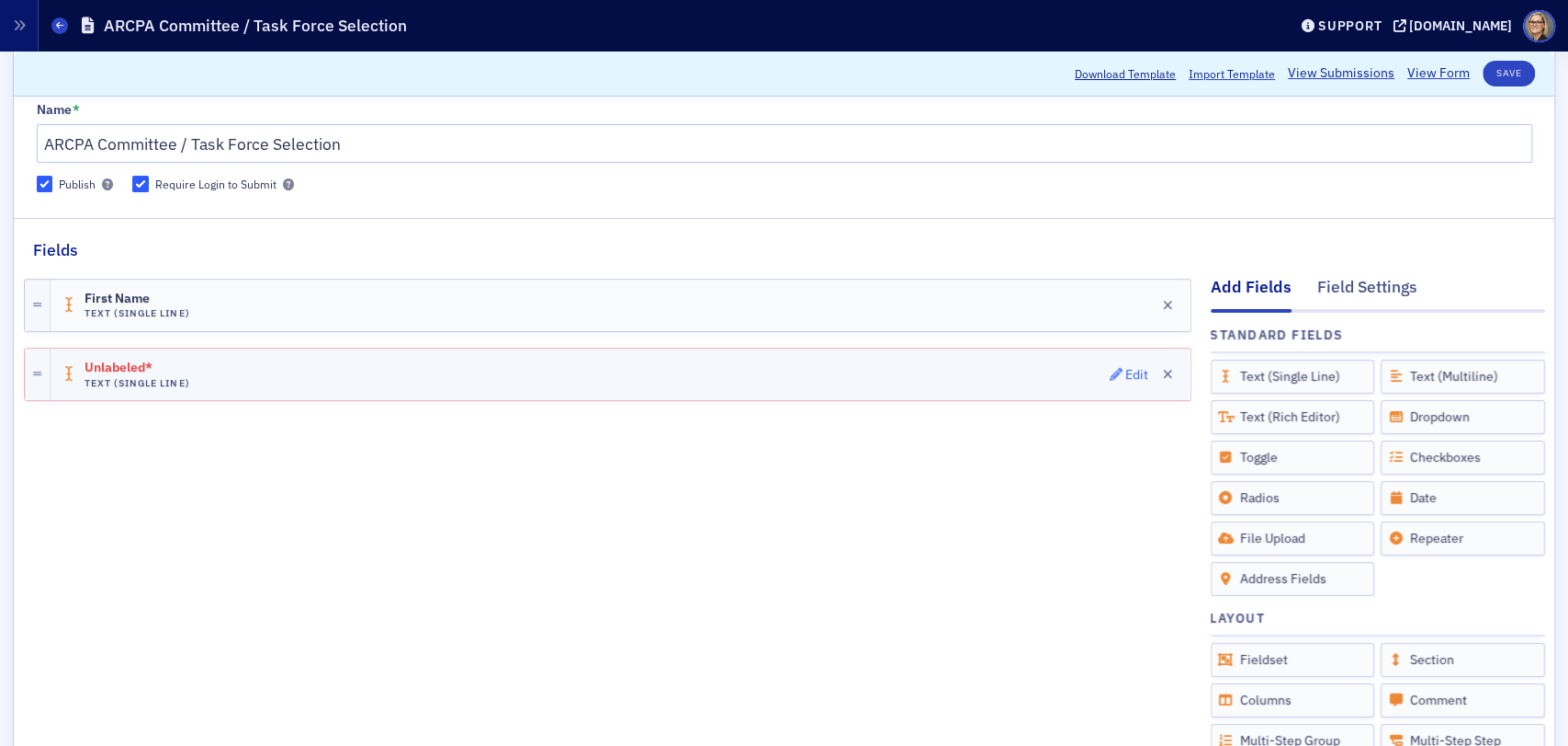
click at [1126, 373] on div "Edit" at bounding box center [1137, 374] width 23 height 10
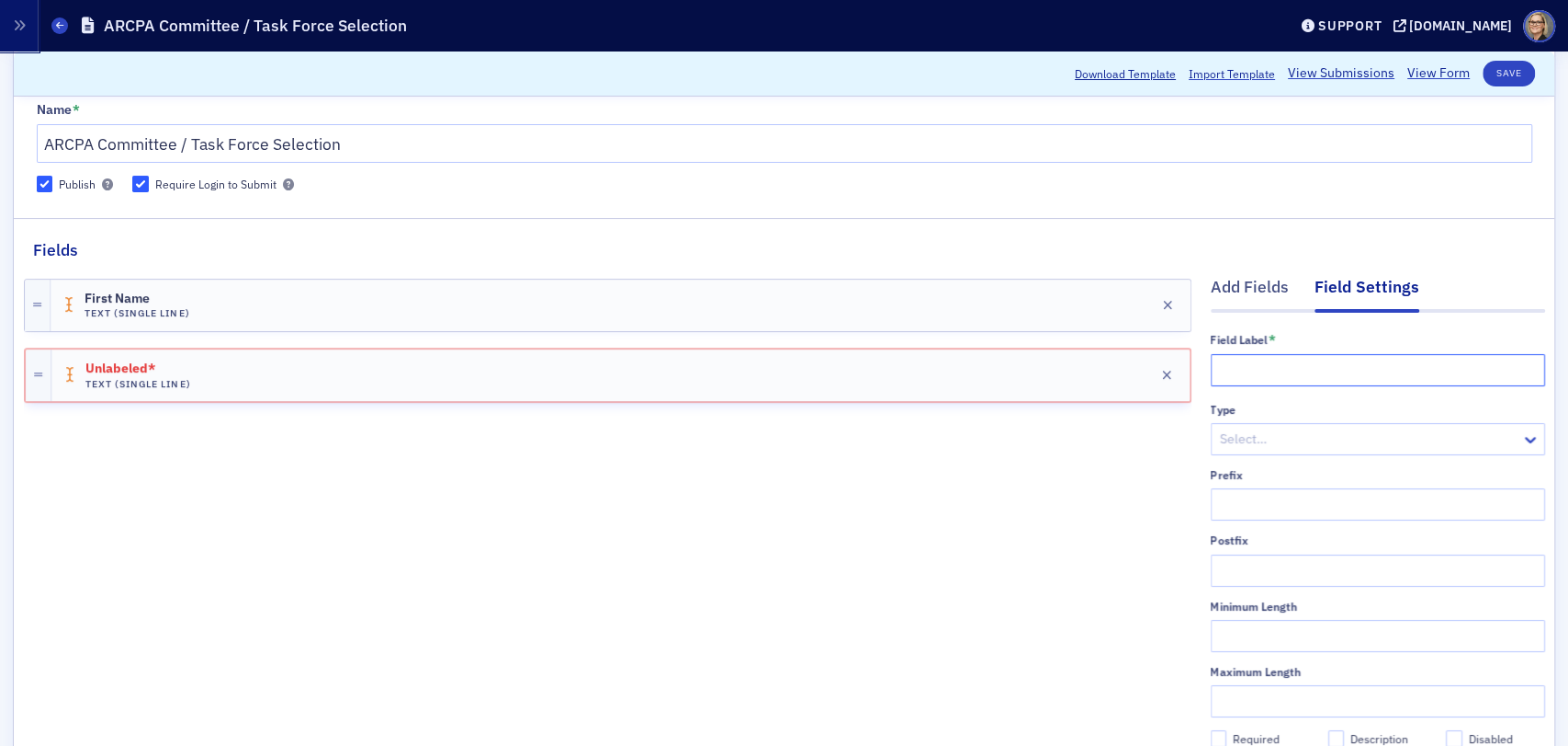
click at [1303, 355] on input "text" at bounding box center [1377, 370] width 334 height 32
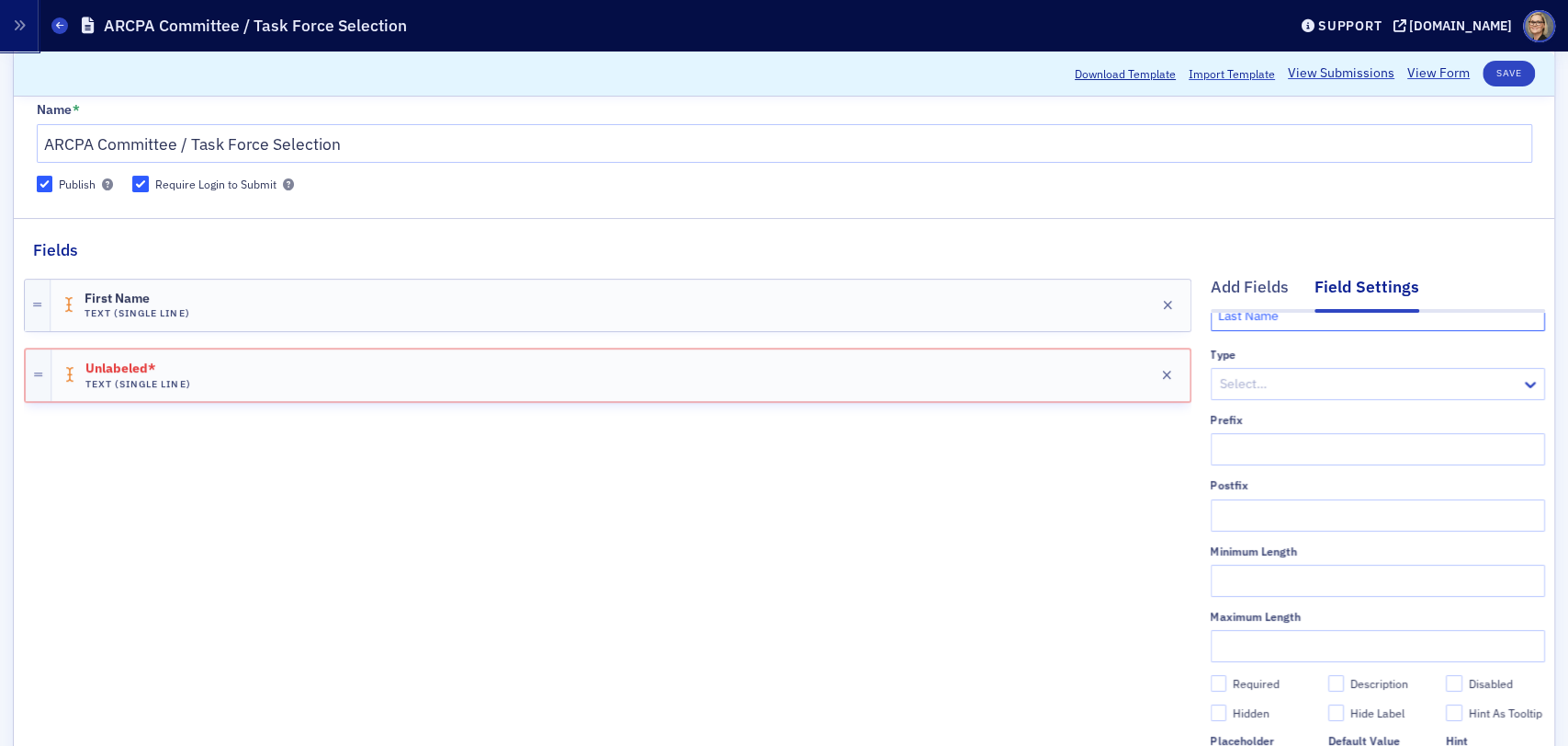
type input "Last Name"
click at [1211, 675] on input "Required" at bounding box center [1219, 683] width 17 height 17
checkbox input "true"
type input "required"
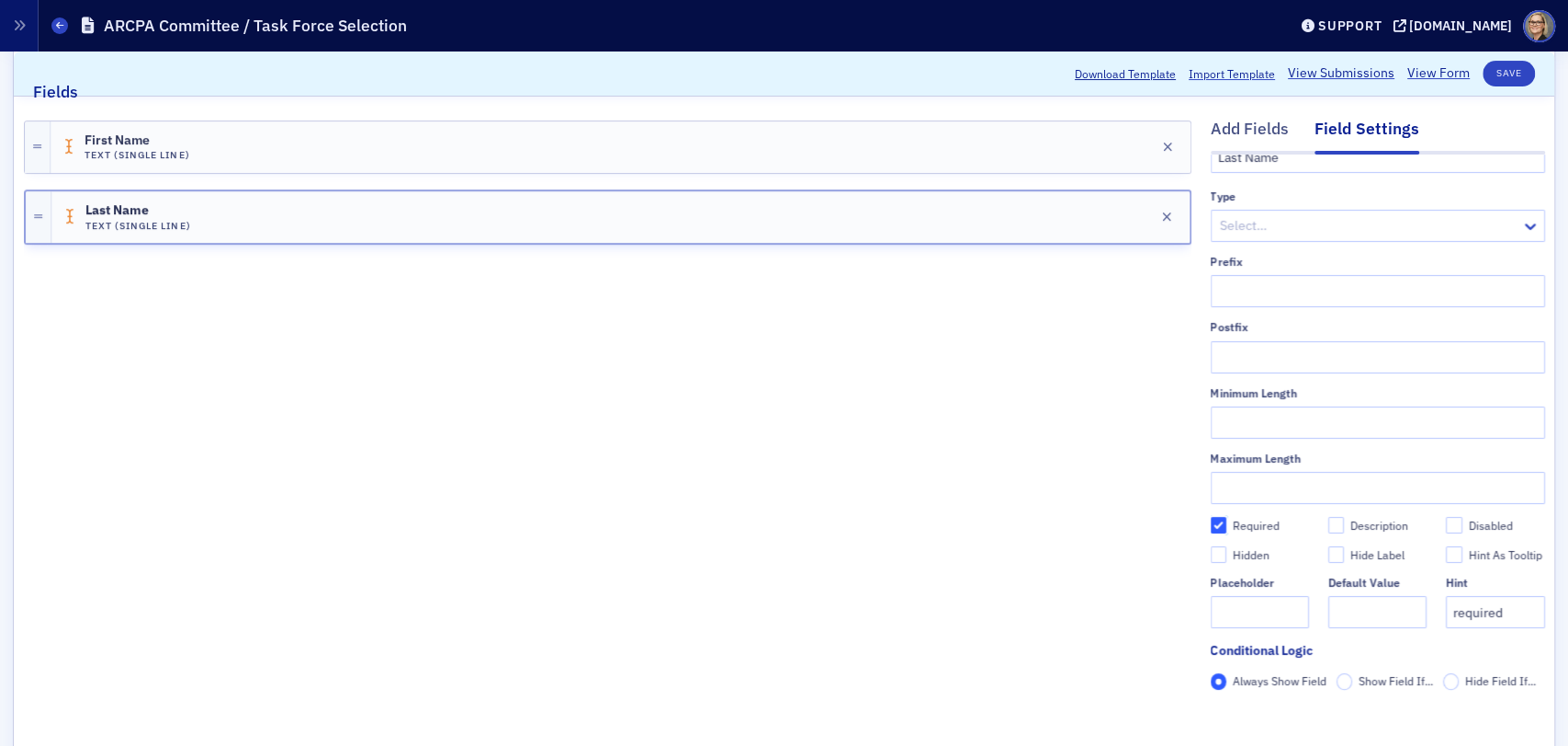
scroll to position [408, 0]
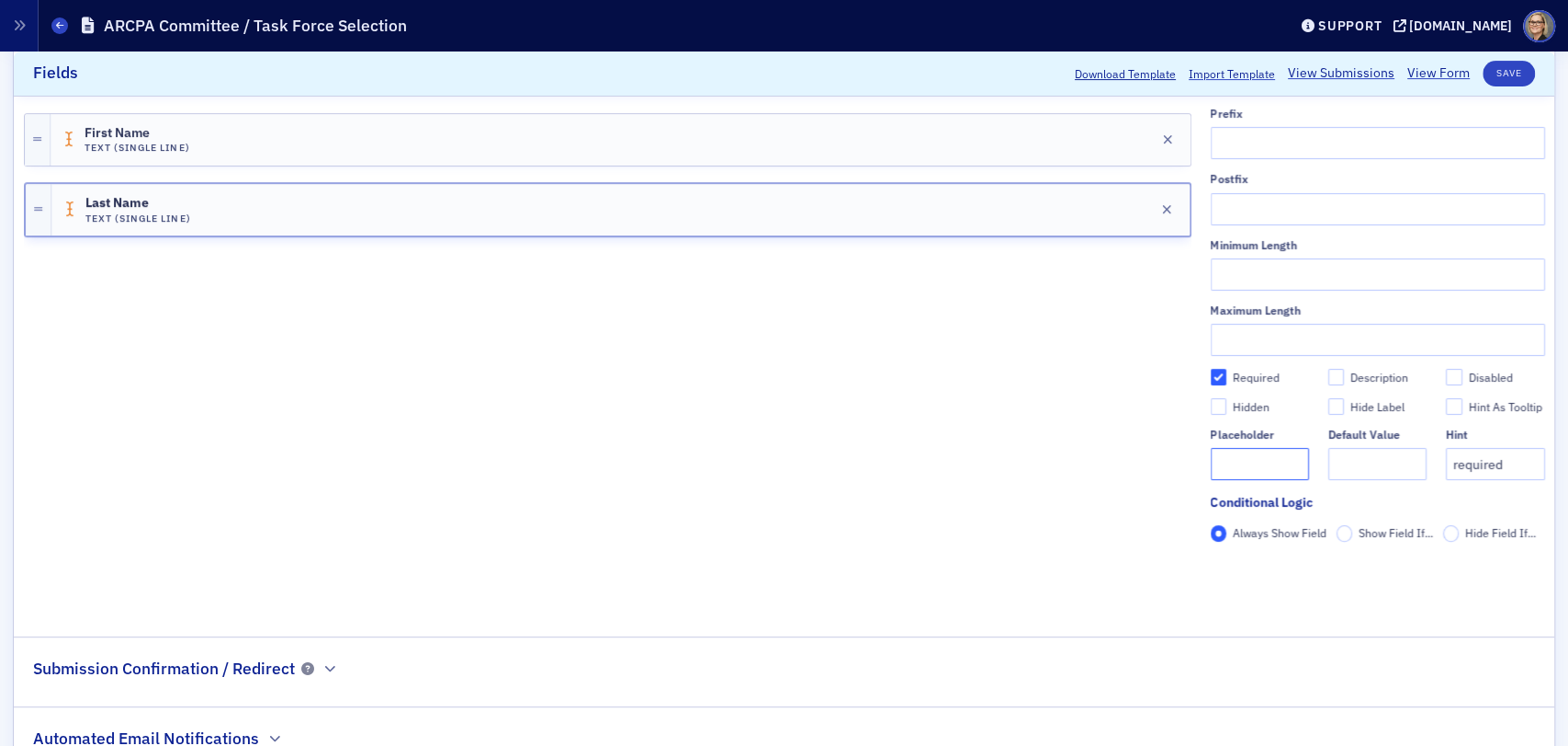
click at [1246, 447] on input "text" at bounding box center [1260, 463] width 98 height 32
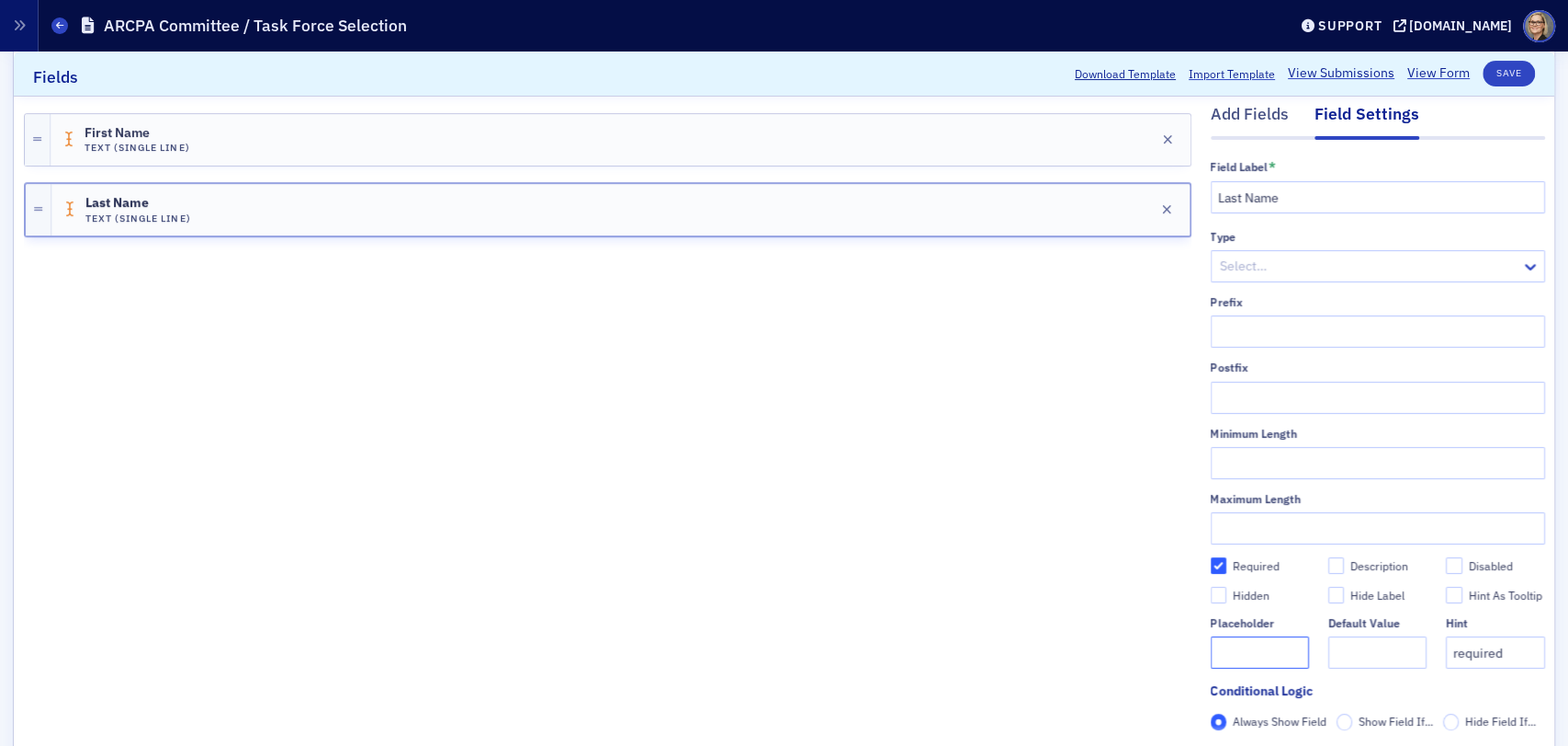
scroll to position [307, 0]
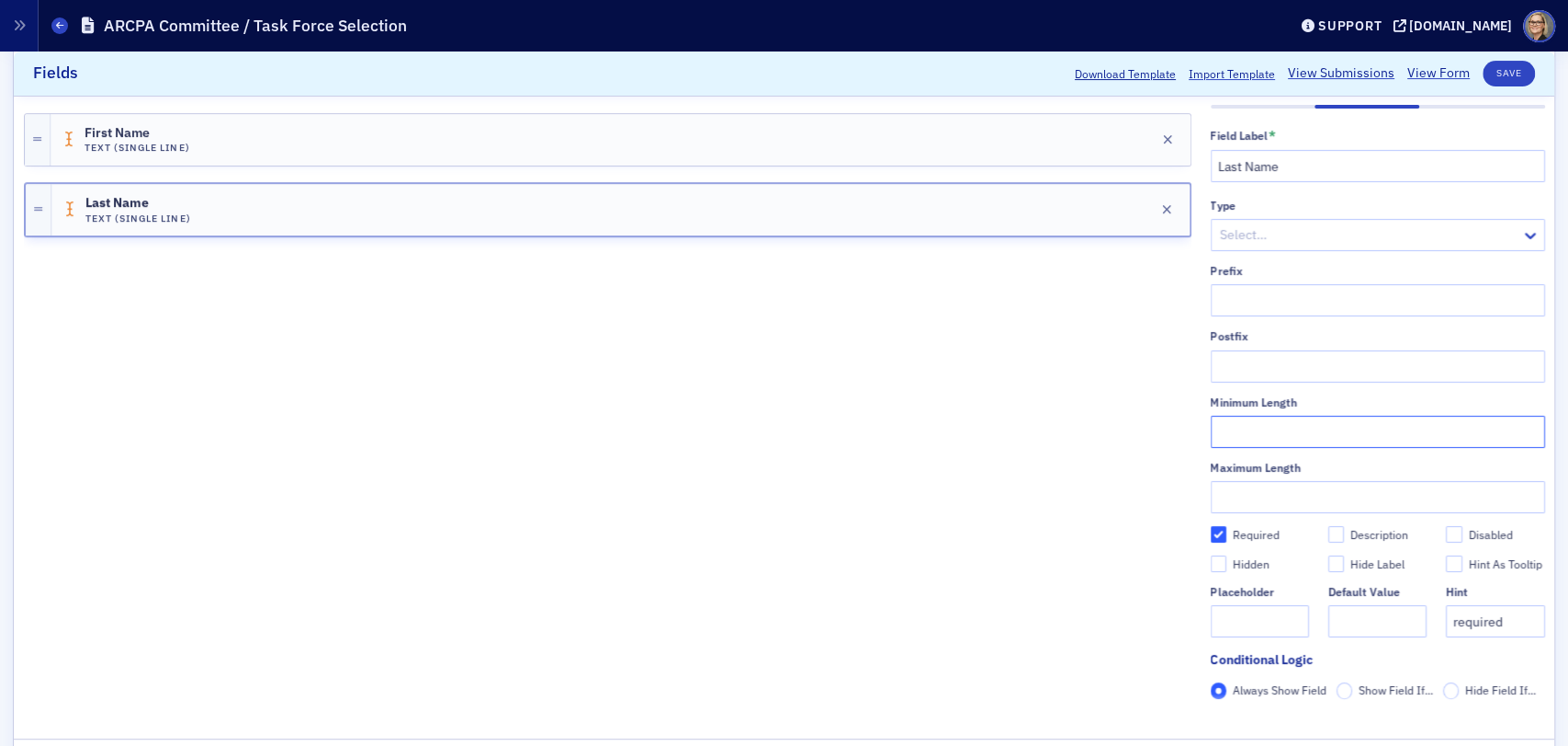
click at [1294, 427] on input "text" at bounding box center [1377, 431] width 334 height 32
click at [1254, 481] on input "text" at bounding box center [1377, 496] width 334 height 32
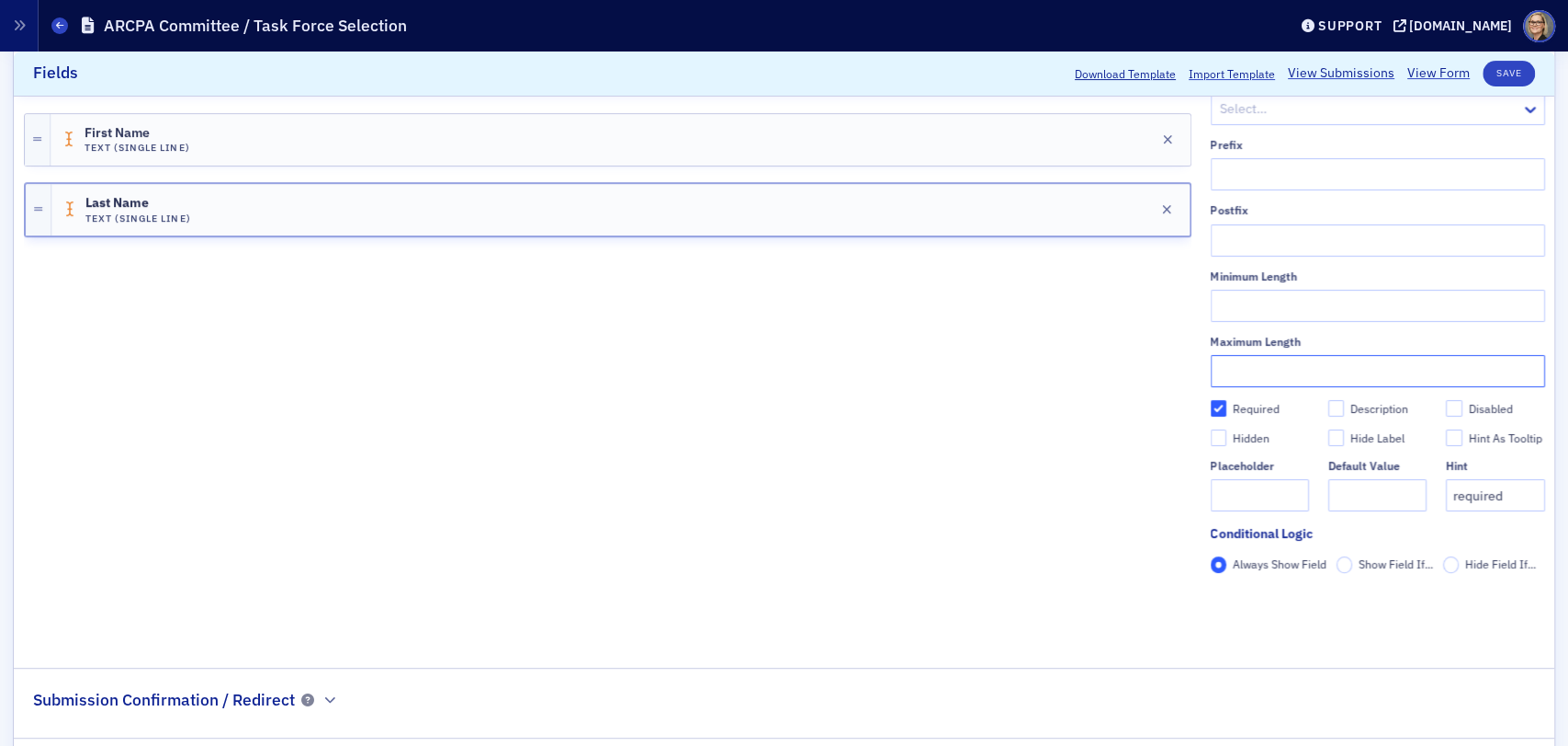
scroll to position [477, 0]
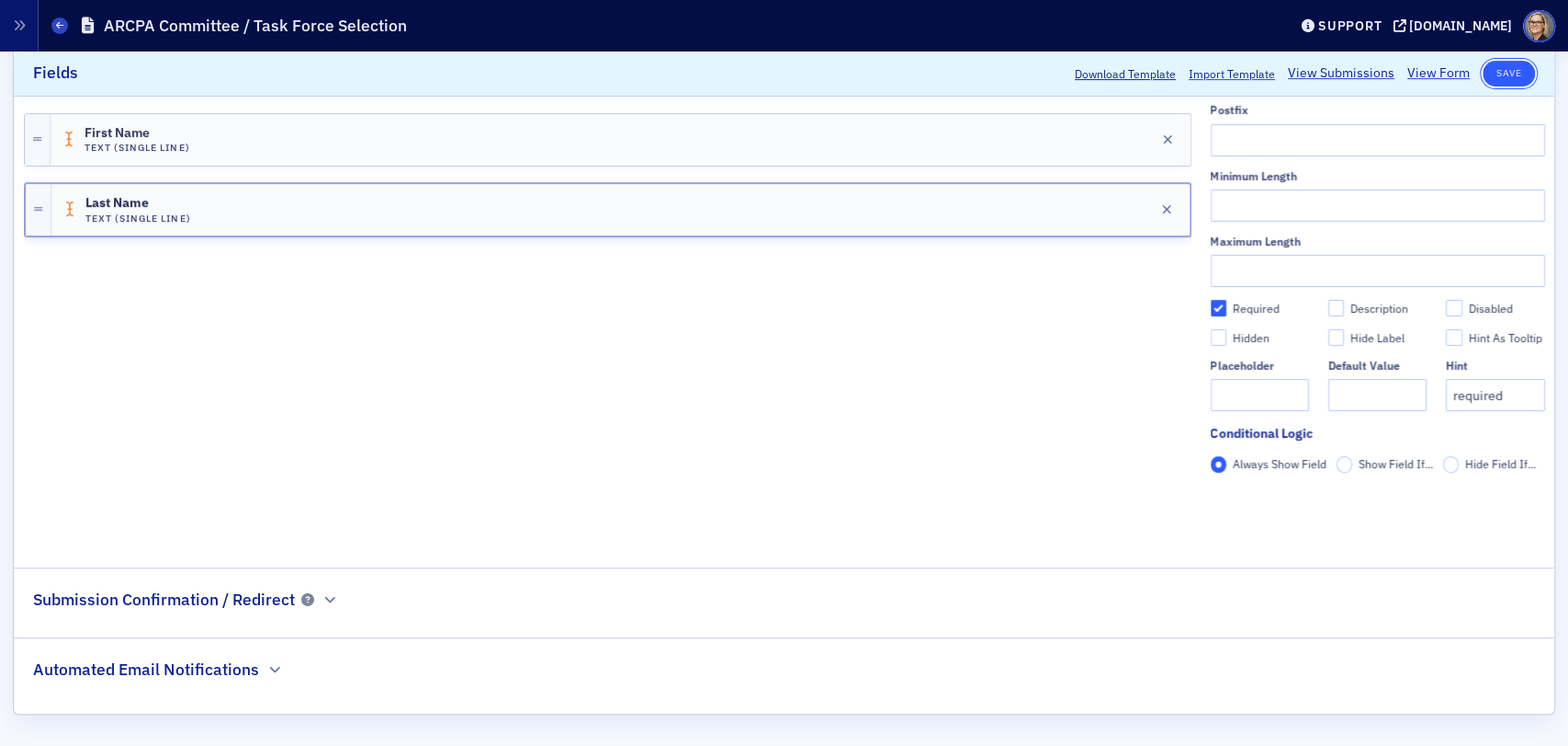
click at [1499, 68] on button "Save" at bounding box center [1509, 74] width 52 height 26
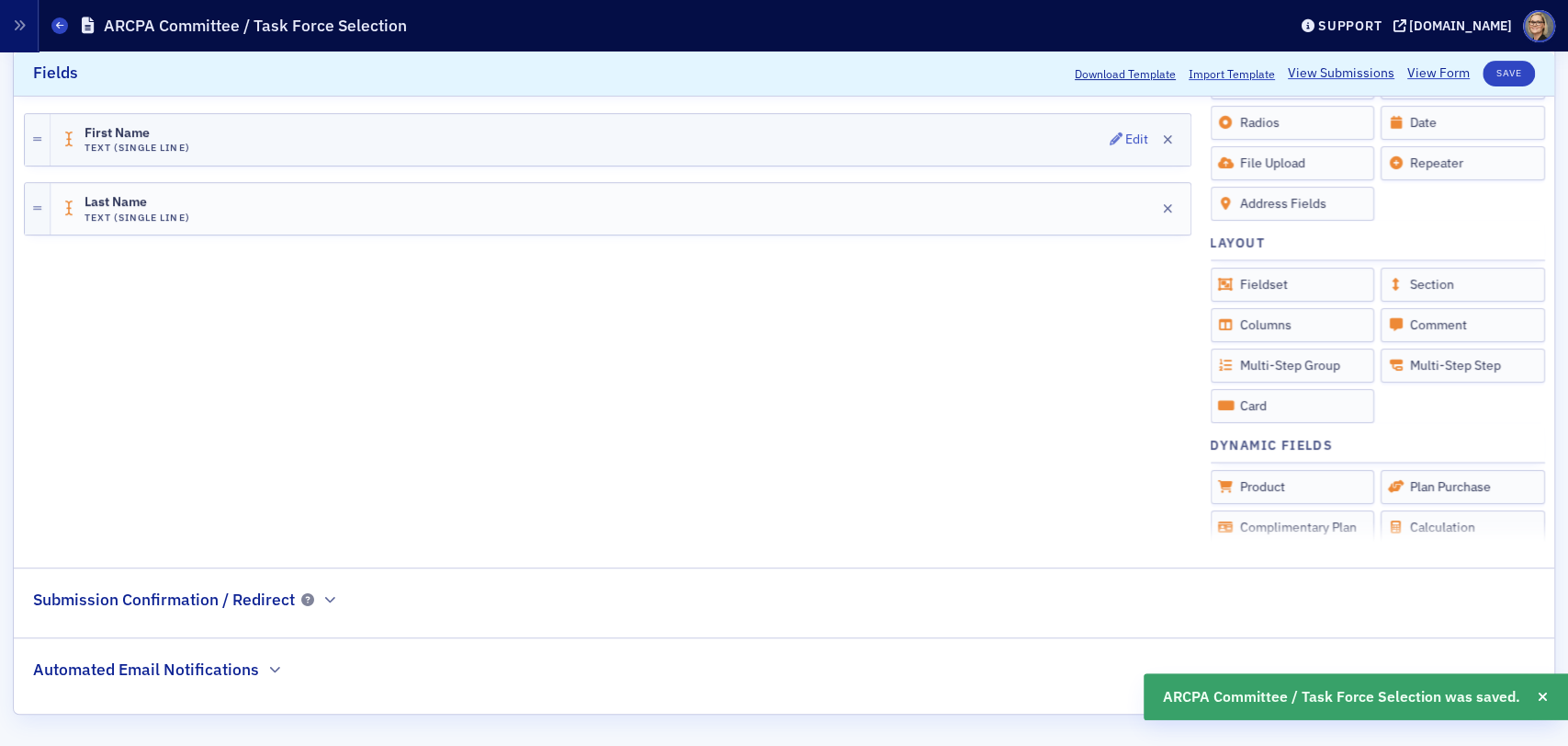
click at [409, 139] on div "First Name Text (Single Line) Edit" at bounding box center [621, 140] width 1140 height 52
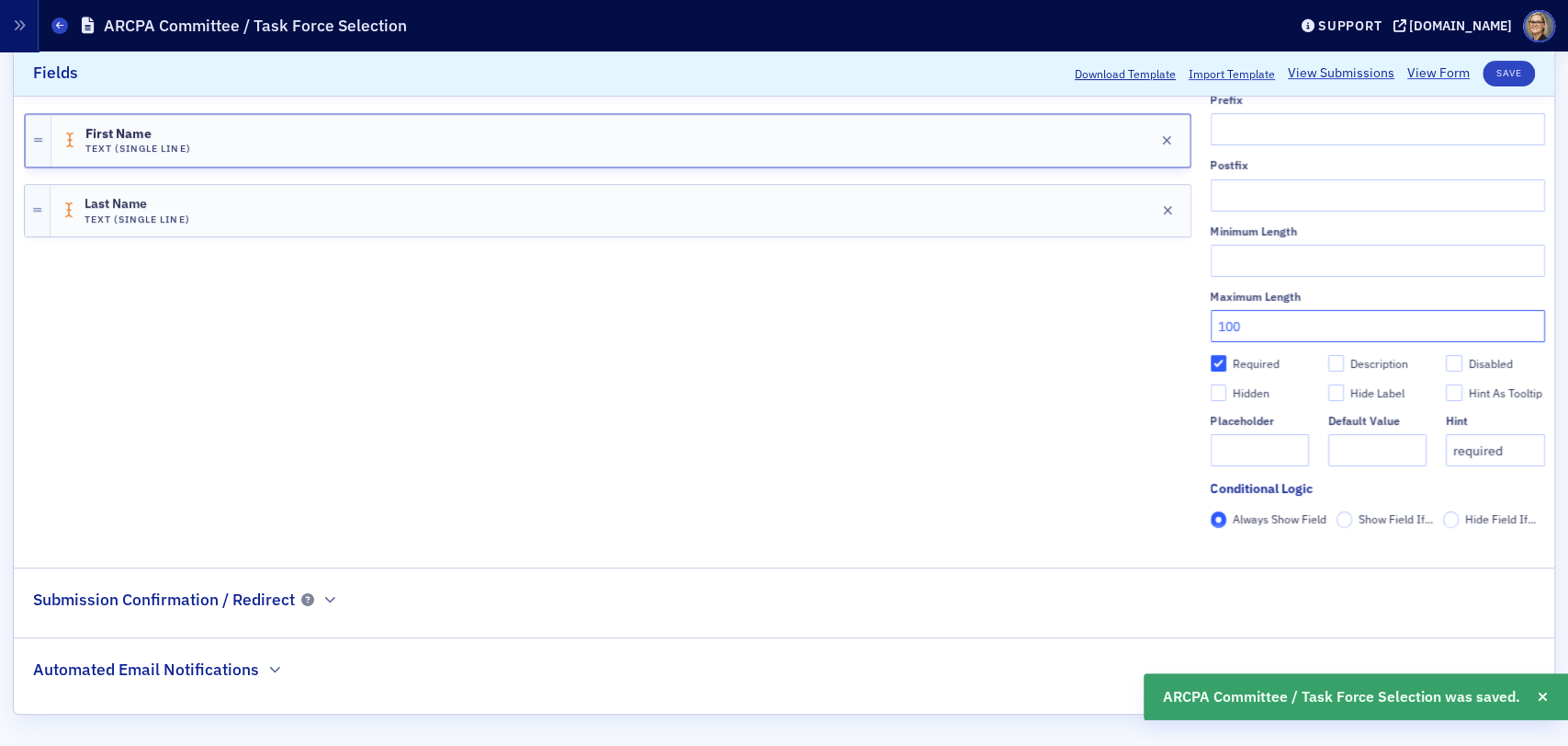
drag, startPoint x: 1245, startPoint y: 322, endPoint x: 1025, endPoint y: 326, distance: 220.0
click at [1025, 326] on div "Add Fields Field Settings Field Label * First Name Type Select… Prefix Postfix …" at bounding box center [784, 214] width 1521 height 653
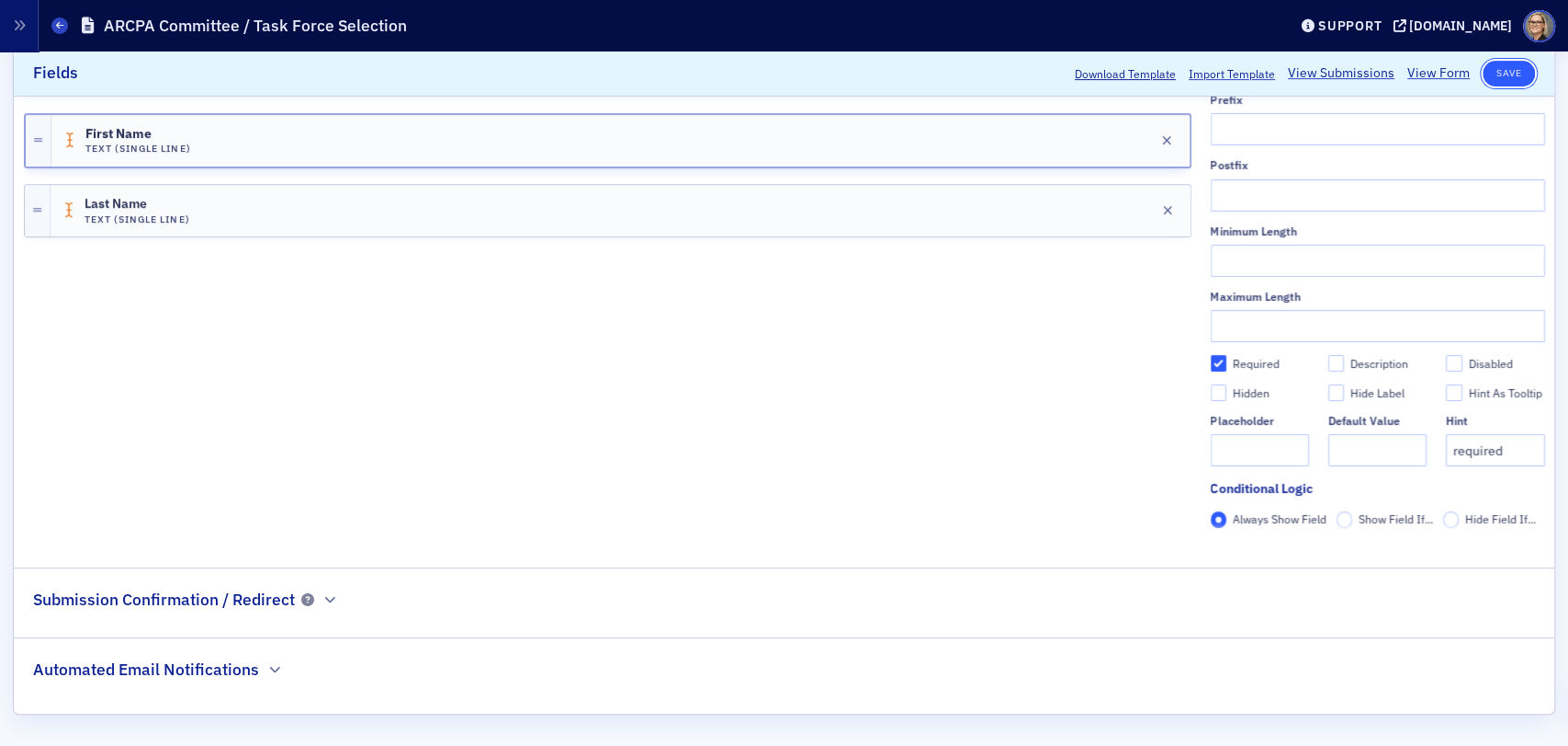
click at [1500, 69] on button "Save" at bounding box center [1509, 74] width 52 height 26
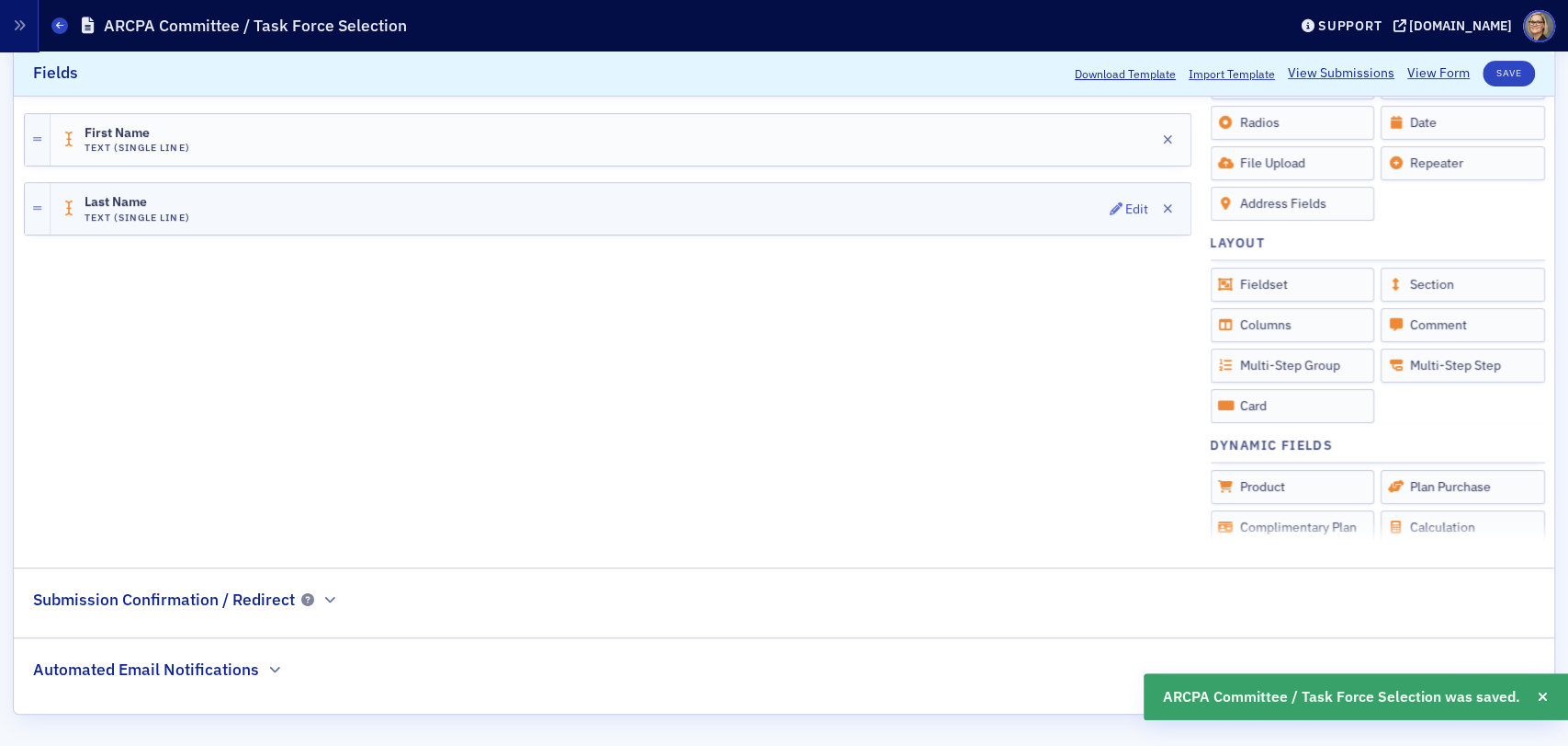
click at [241, 200] on div "Last Name Text (Single Line) Edit" at bounding box center [621, 209] width 1140 height 52
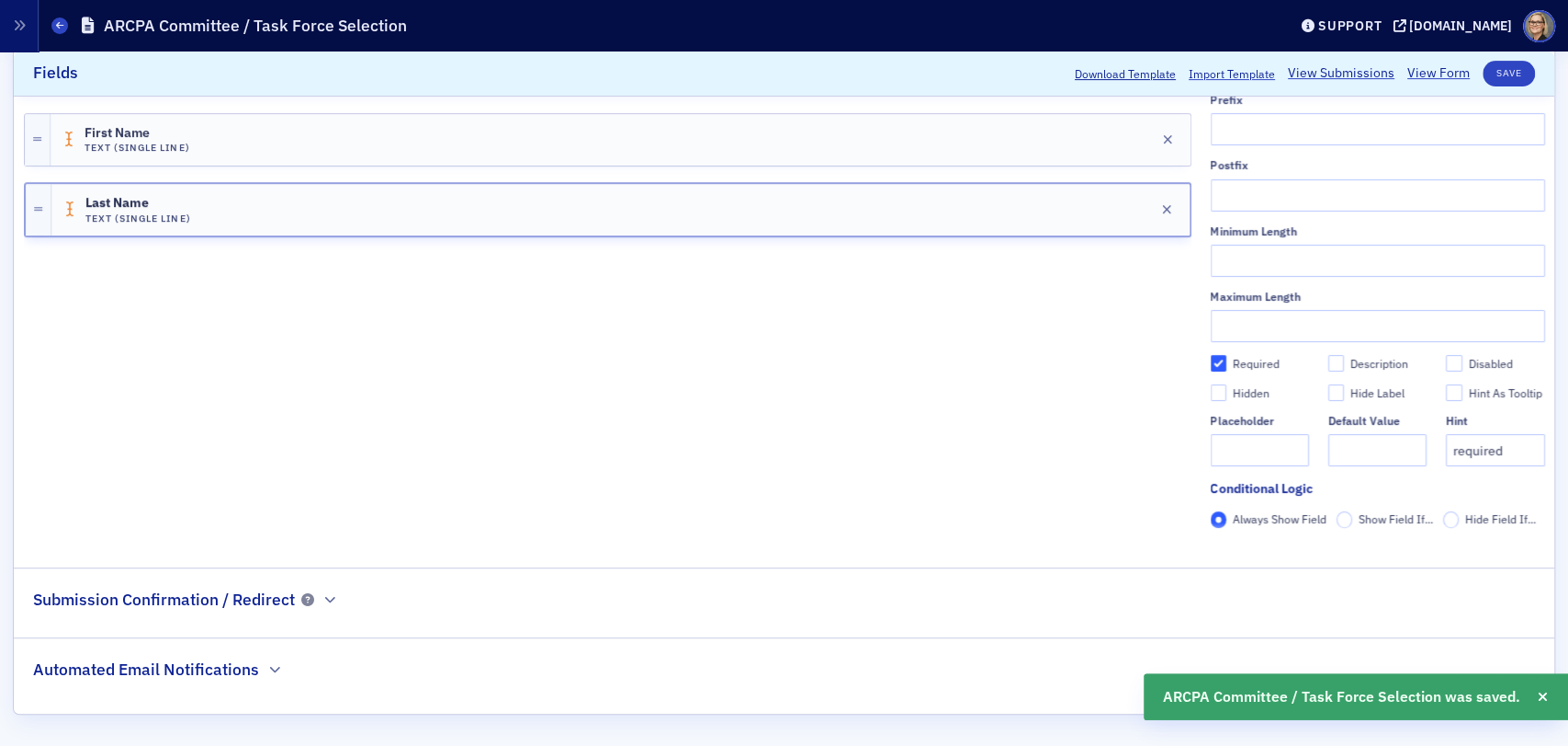
click at [541, 351] on div "First Name Text (Single Line) Edit Last Name Text (Single Line) Edit" at bounding box center [608, 214] width 1168 height 653
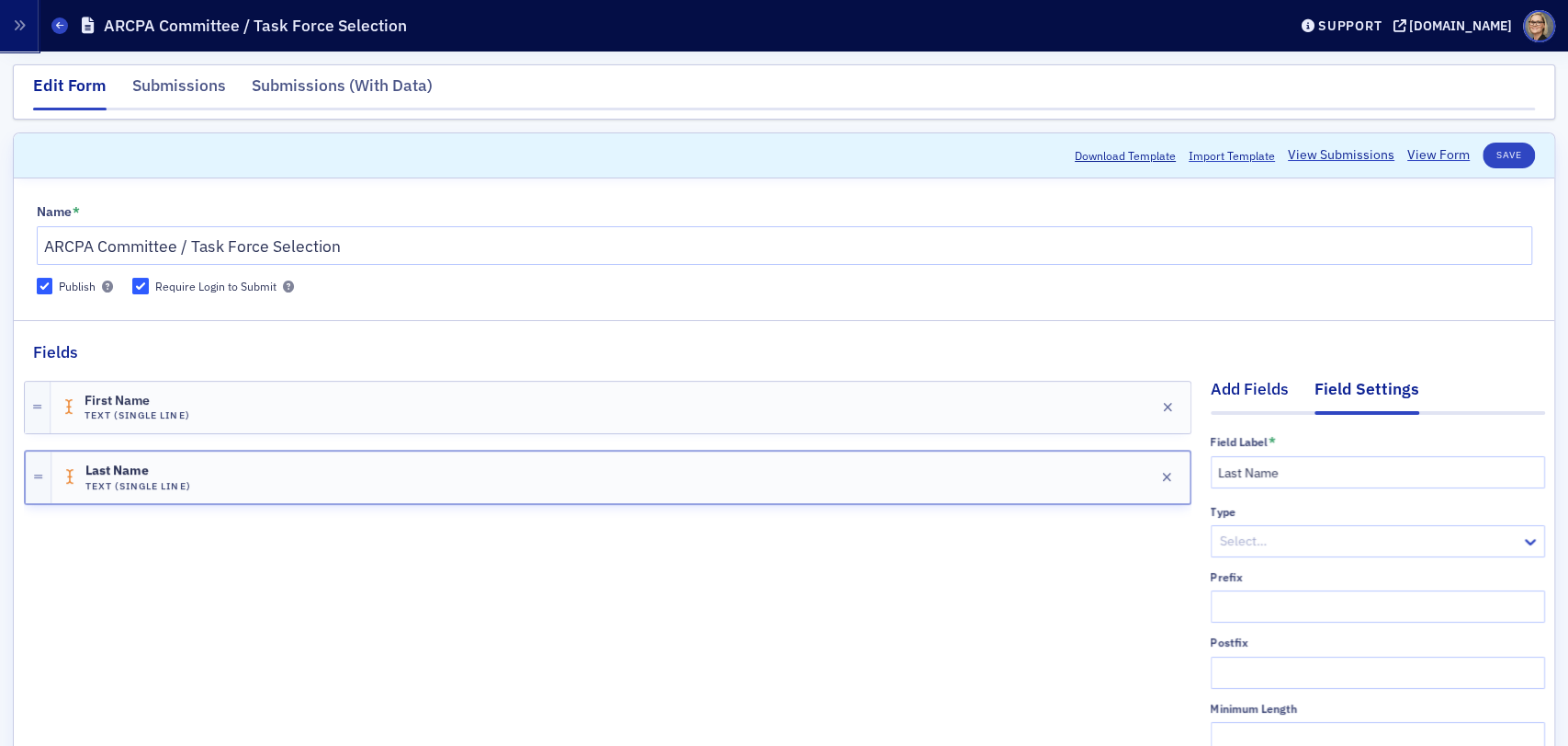
click at [1243, 387] on div "Add Fields" at bounding box center [1250, 393] width 78 height 34
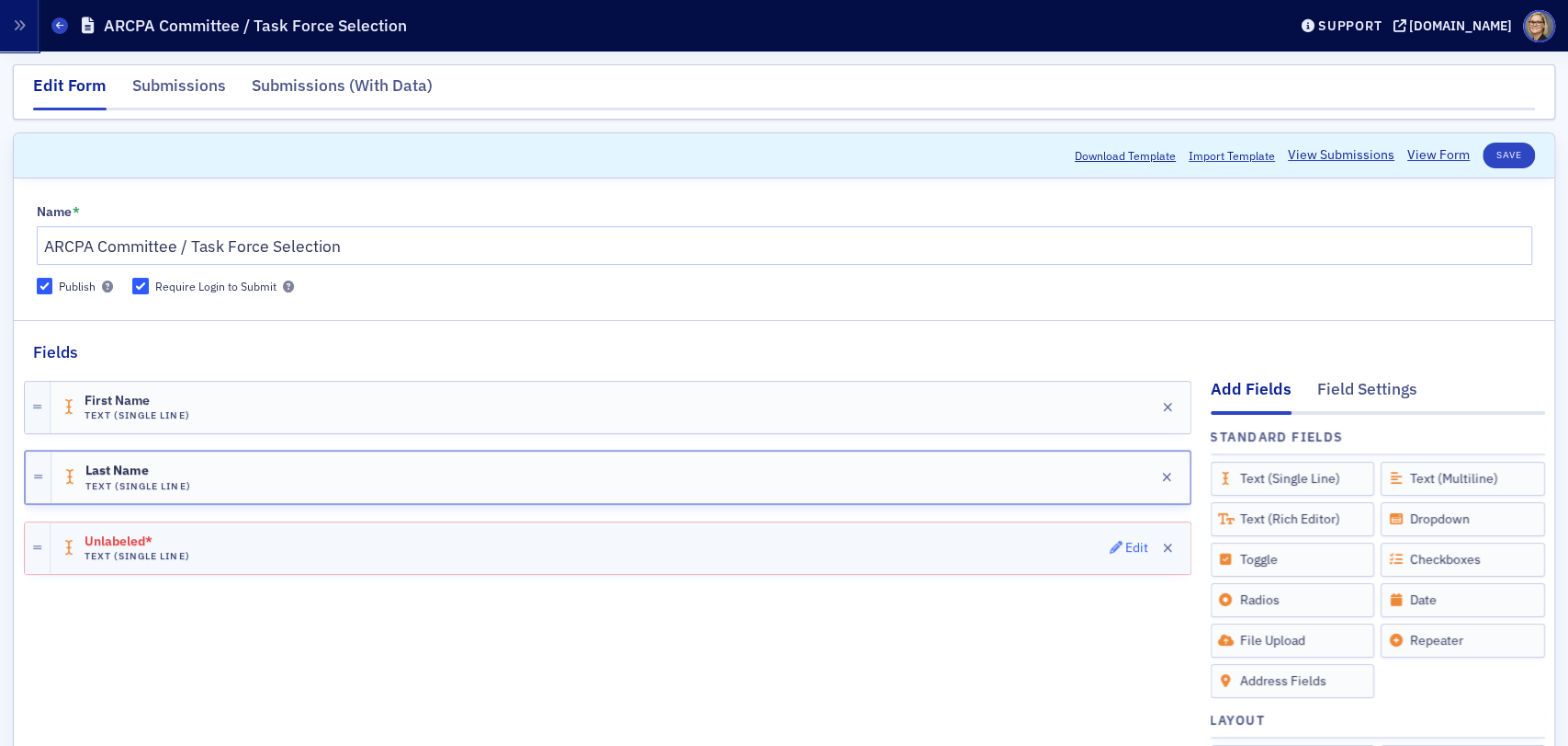
drag, startPoint x: 258, startPoint y: 545, endPoint x: 1117, endPoint y: 546, distance: 859.0
click at [1126, 546] on div "Edit" at bounding box center [1137, 547] width 23 height 10
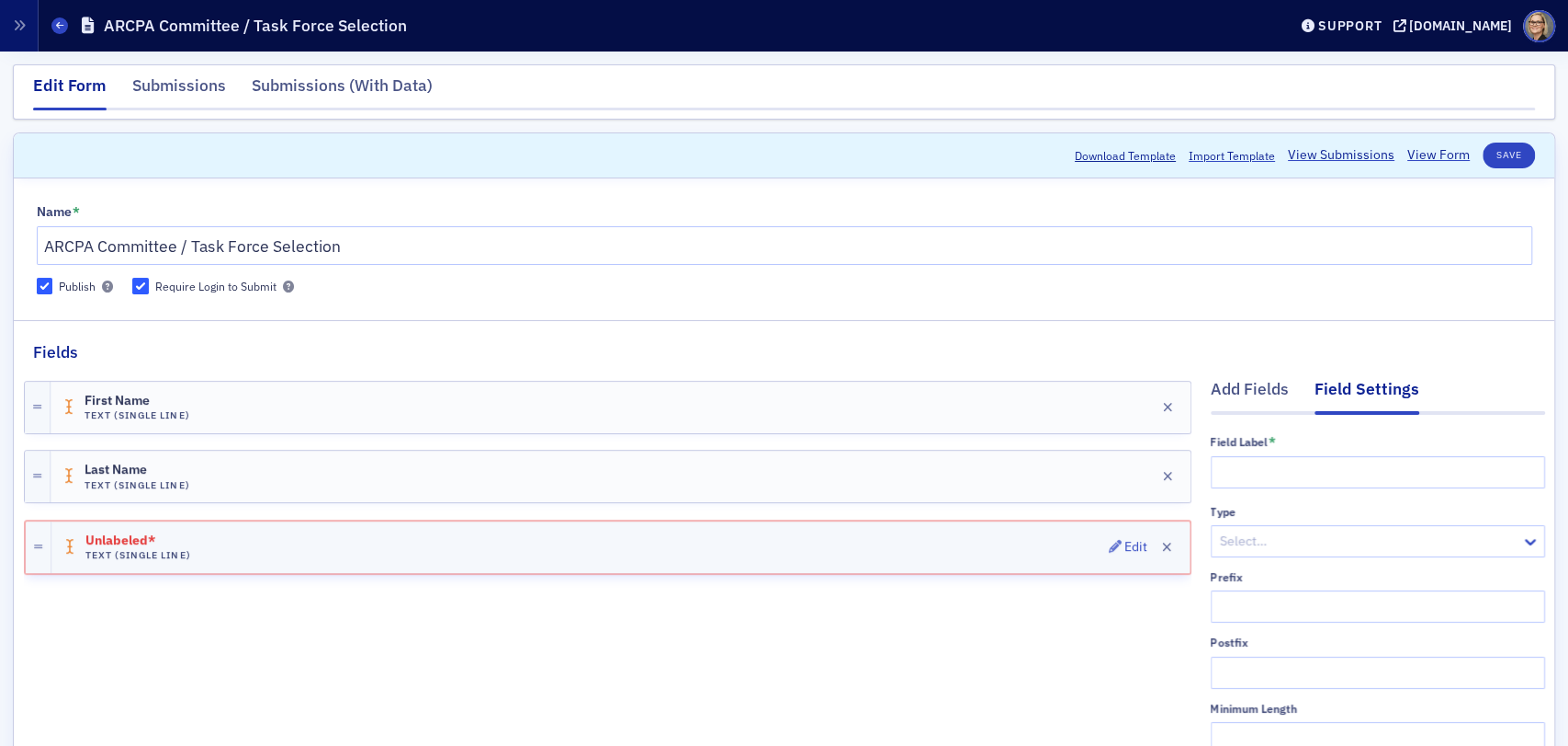
click at [257, 539] on div "Unlabeled* Text (Single Line) Edit" at bounding box center [621, 547] width 1139 height 52
click at [1125, 541] on div "Edit" at bounding box center [1136, 546] width 23 height 10
click at [1109, 541] on icon "button" at bounding box center [1115, 545] width 13 height 13
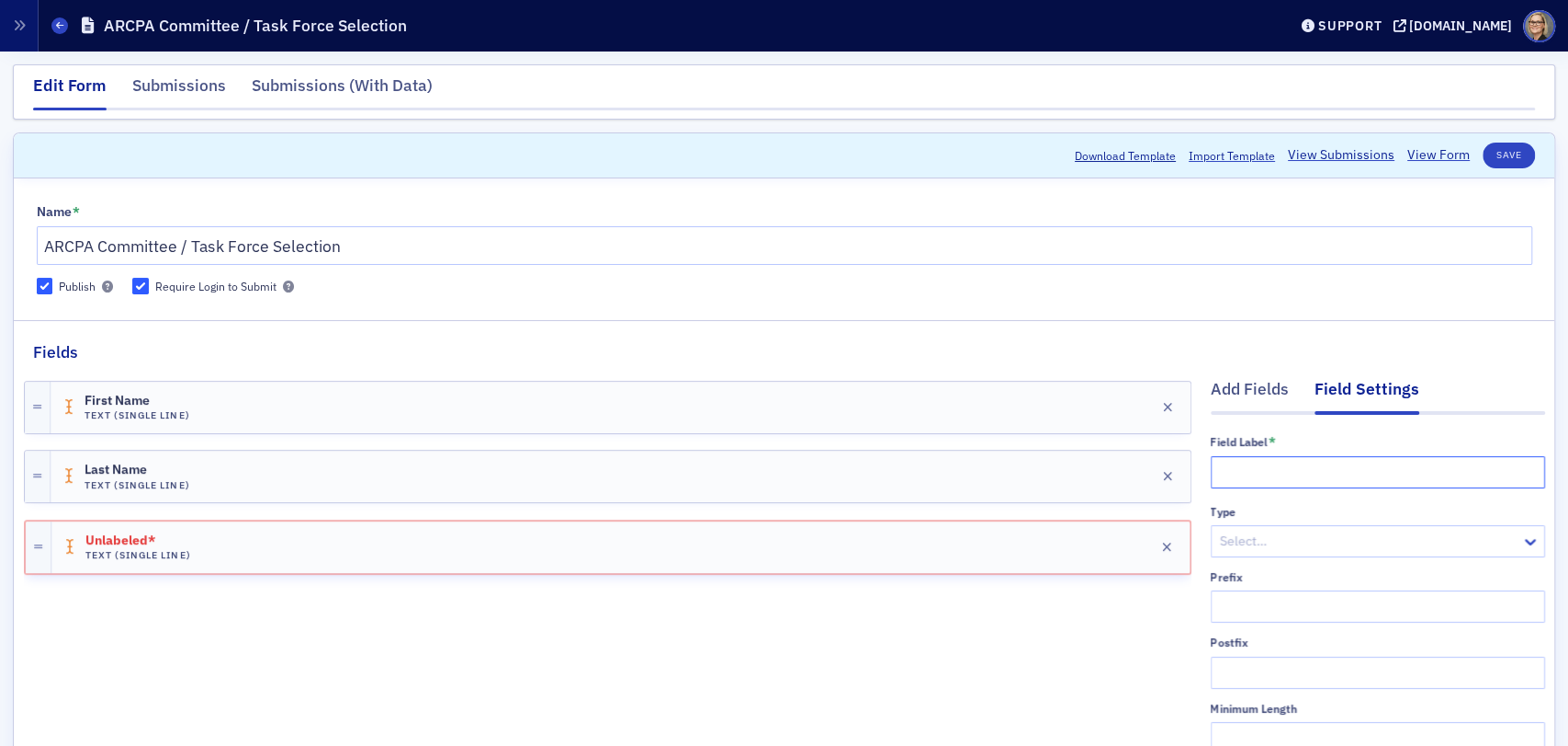
click at [1241, 461] on input "text" at bounding box center [1377, 472] width 334 height 32
type input "P"
type input "Chapter Area"
click at [1502, 154] on button "Save" at bounding box center [1509, 156] width 52 height 26
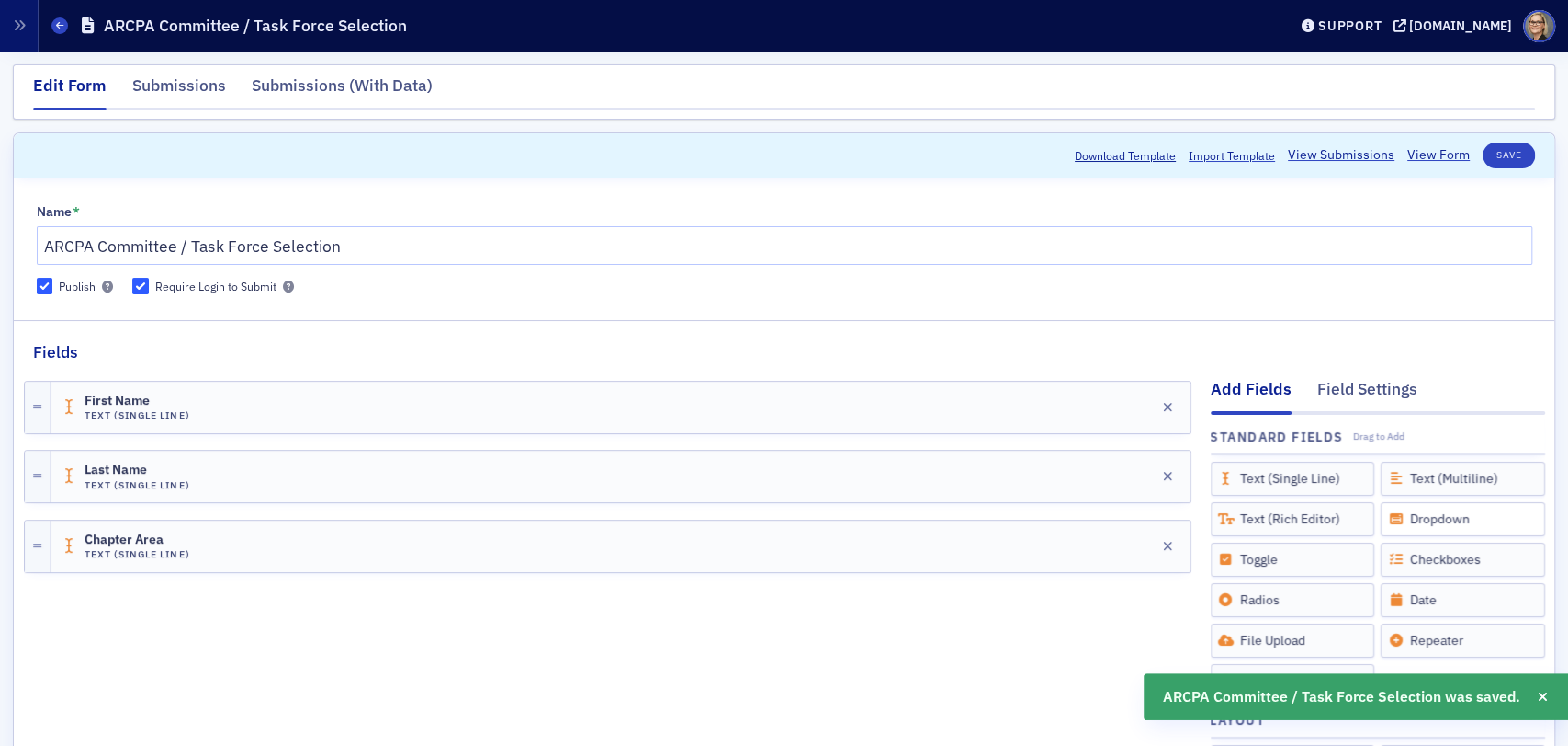
click at [1432, 524] on div "Dropdown" at bounding box center [1463, 519] width 165 height 34
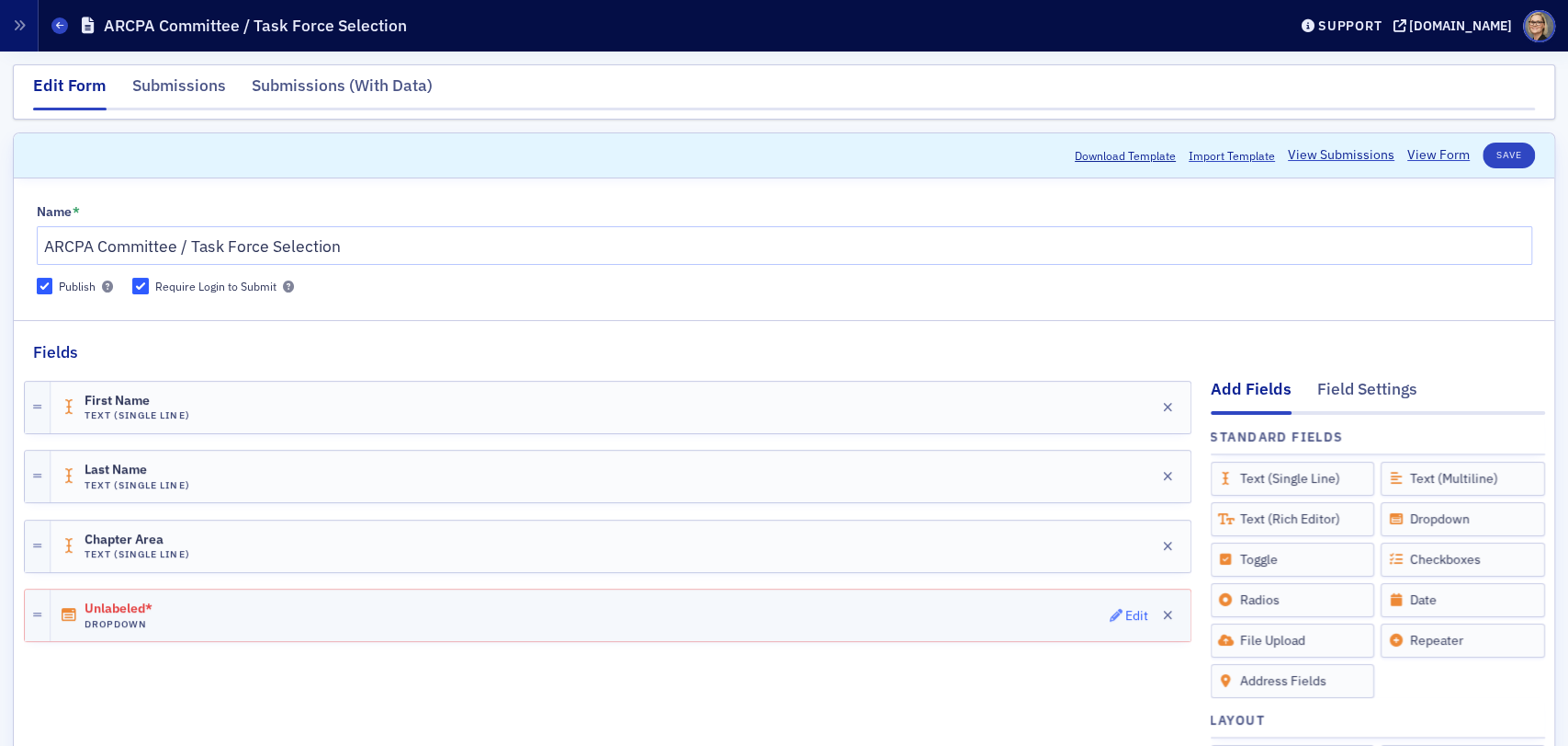
click at [1126, 610] on div "Edit" at bounding box center [1137, 615] width 23 height 10
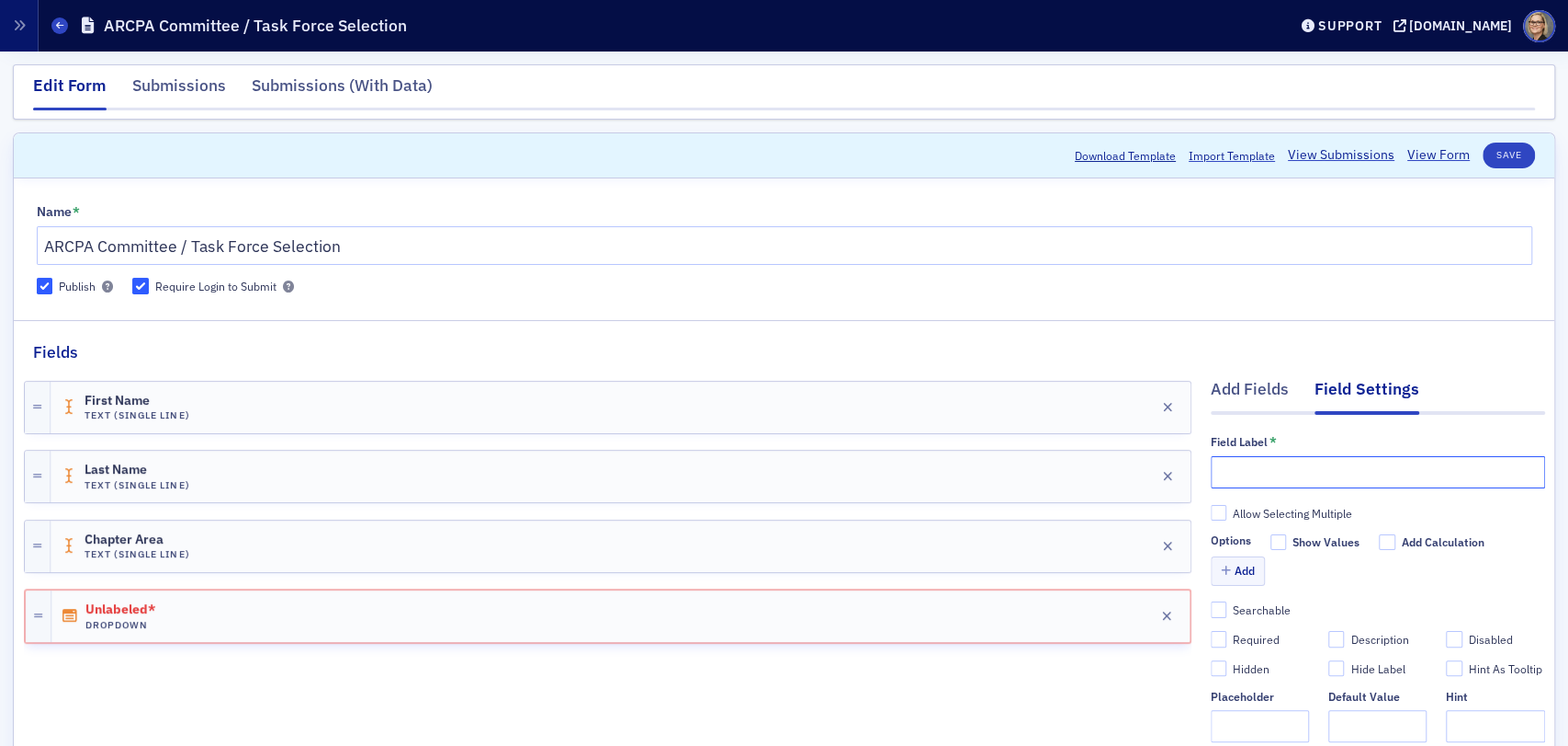
click at [1301, 472] on input "text" at bounding box center [1377, 472] width 334 height 32
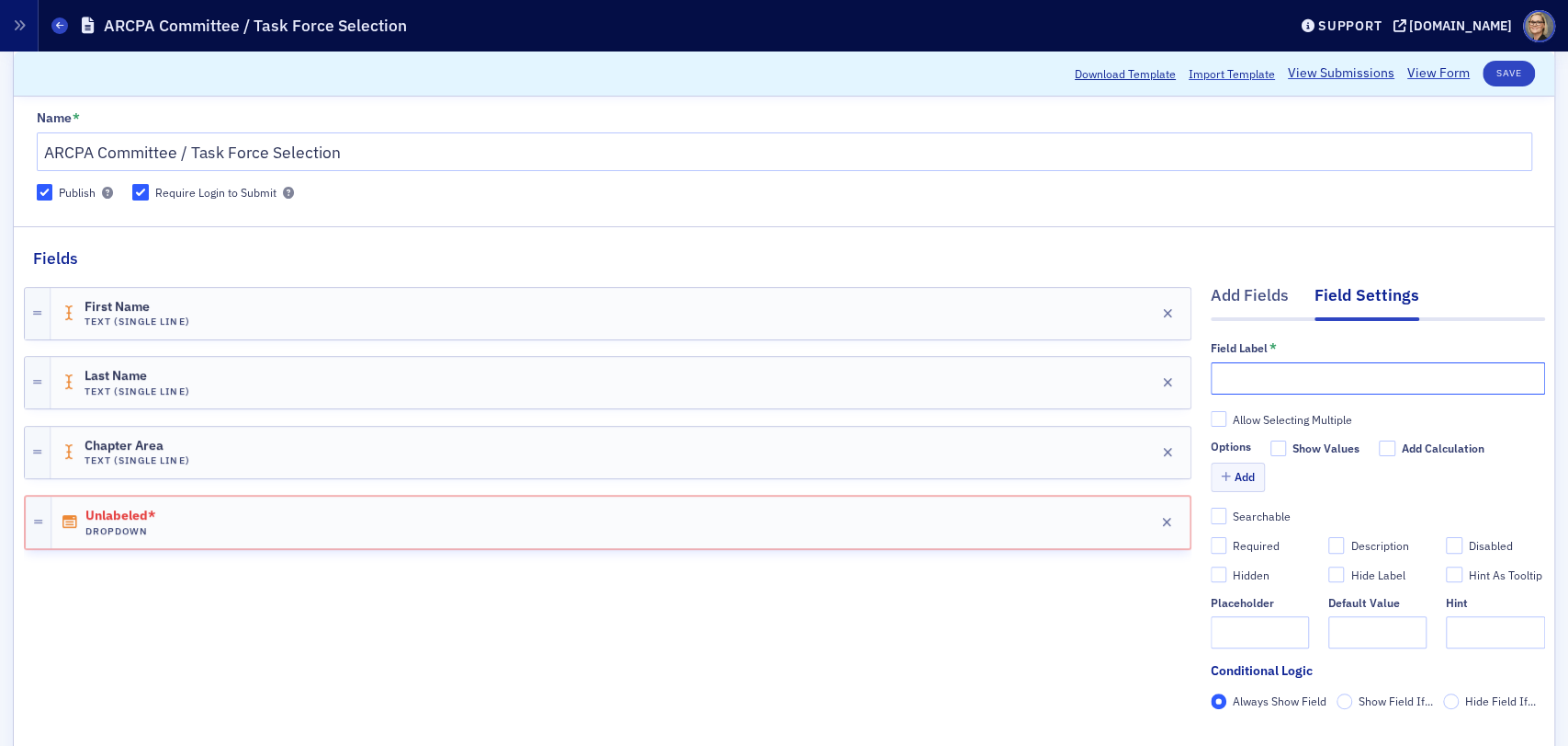
scroll to position [204, 0]
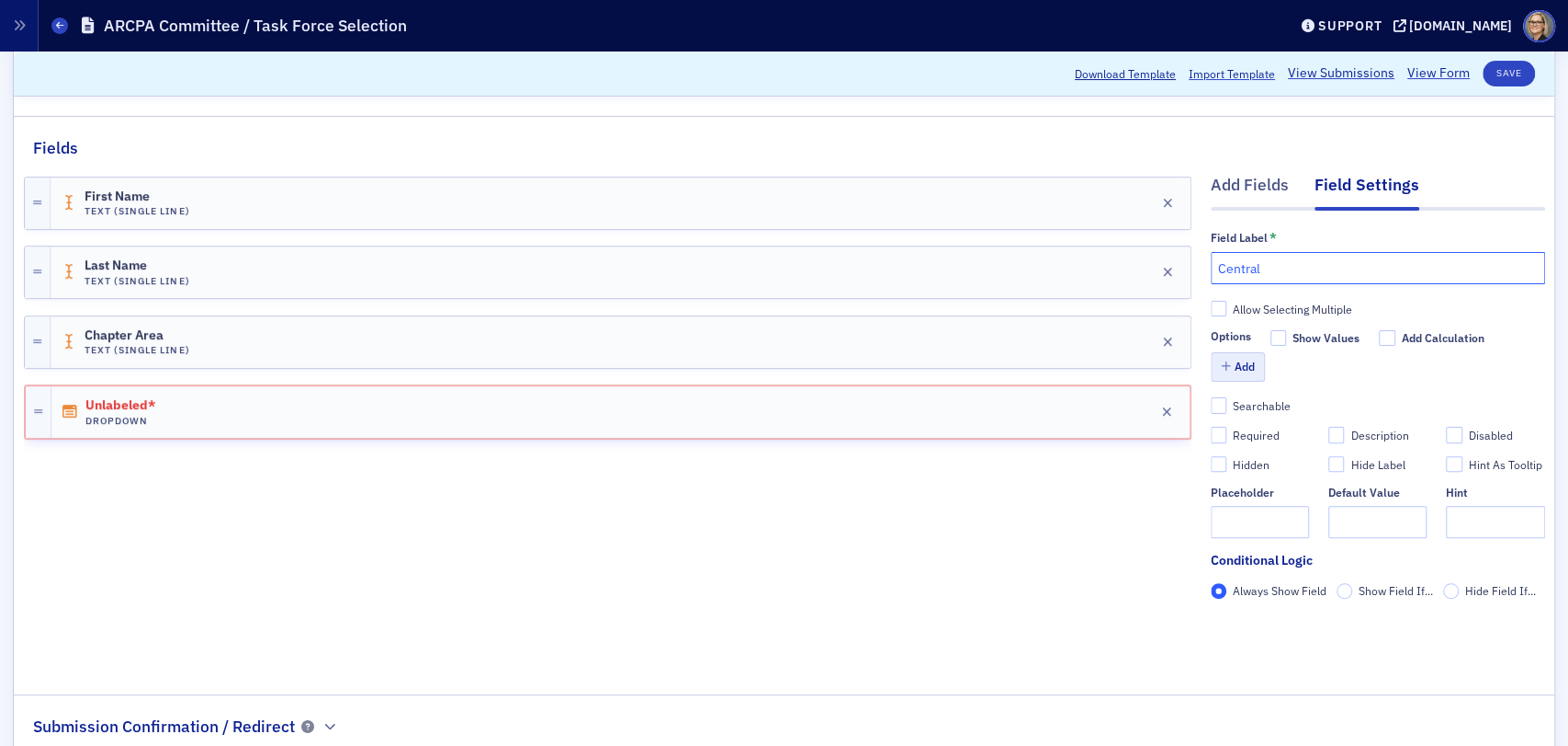
type input "Central"
click at [1220, 359] on button "Add" at bounding box center [1238, 367] width 55 height 29
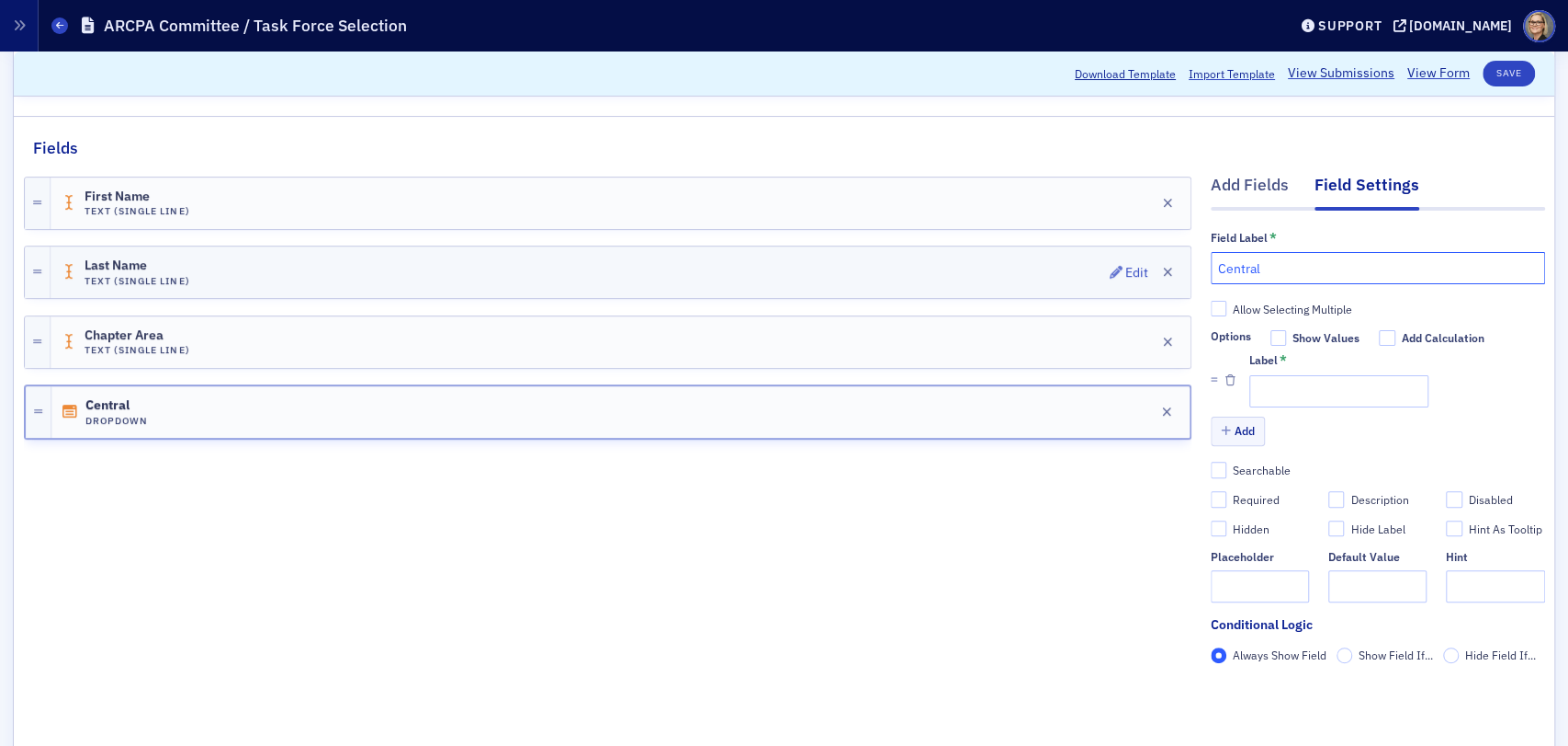
drag, startPoint x: 1290, startPoint y: 264, endPoint x: 1132, endPoint y: 258, distance: 158.1
click at [1132, 258] on div "Add Fields Field Settings Field Label * Central Allow Selecting Multiple Option…" at bounding box center [784, 445] width 1521 height 572
type input "Chapter area"
click at [1255, 391] on input "Label *" at bounding box center [1339, 391] width 180 height 32
type input "Central"
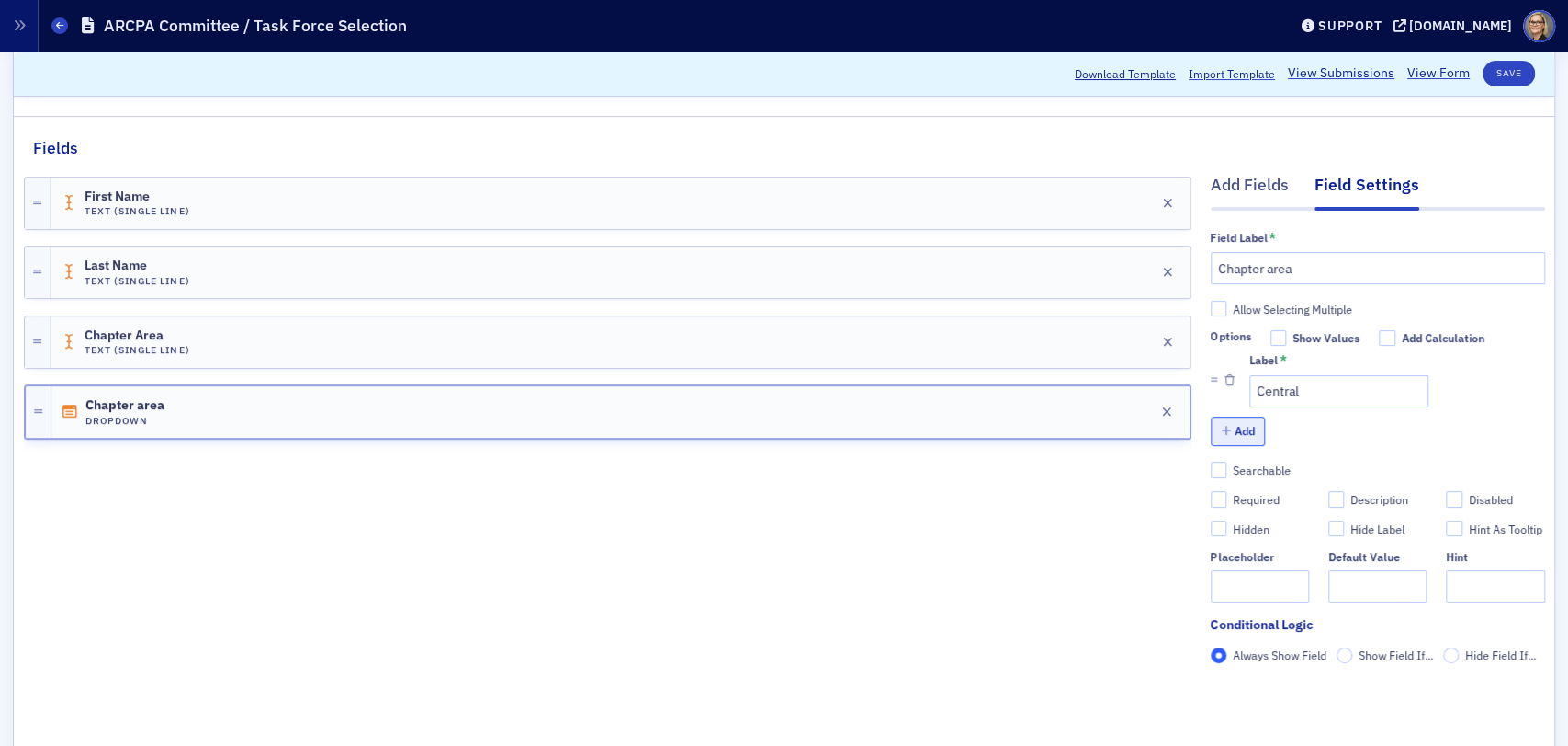
click at [1233, 433] on button "Add" at bounding box center [1238, 430] width 55 height 29
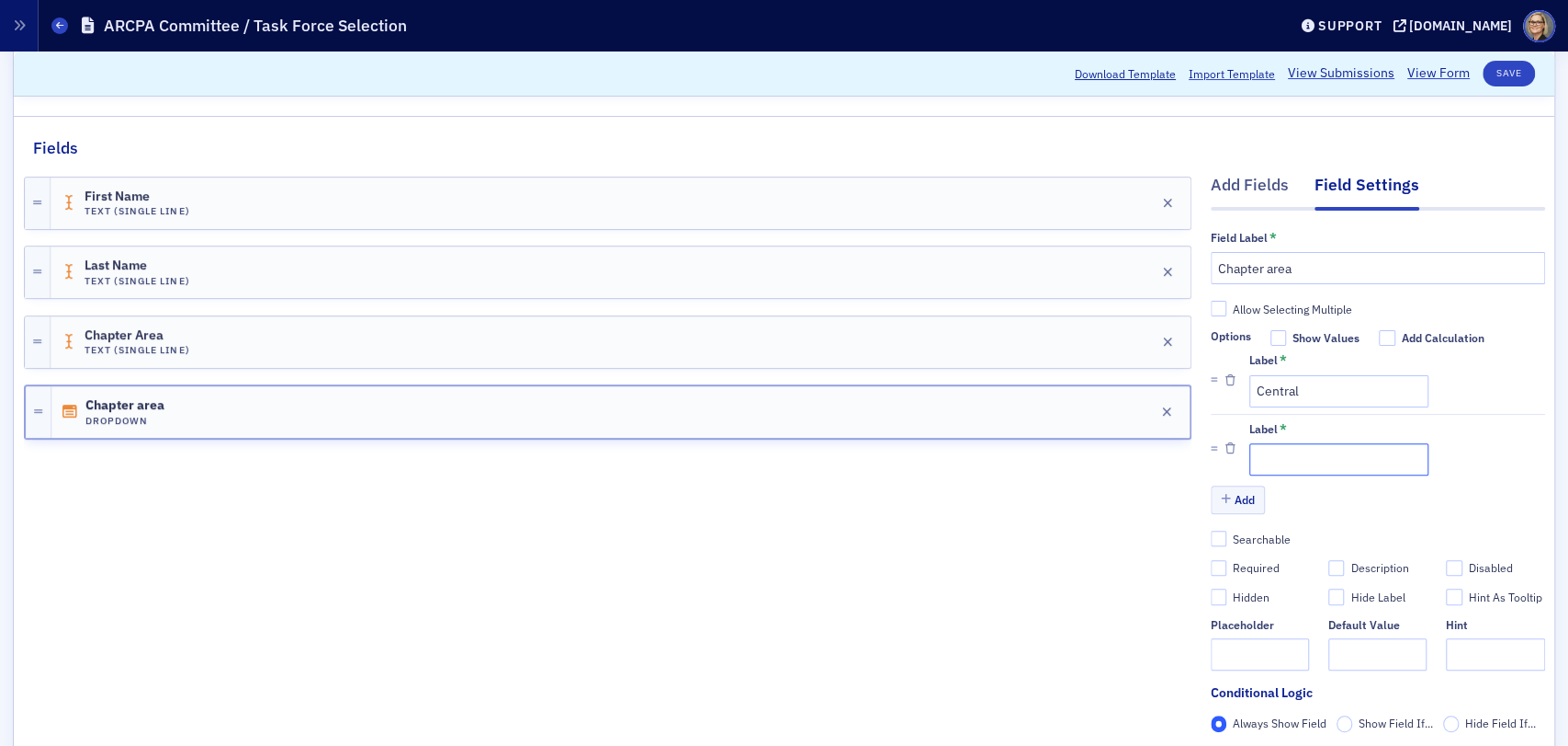
click at [1275, 465] on input "Label *" at bounding box center [1339, 459] width 180 height 32
type input "DeGray"
click at [1235, 502] on button "Add" at bounding box center [1238, 499] width 55 height 29
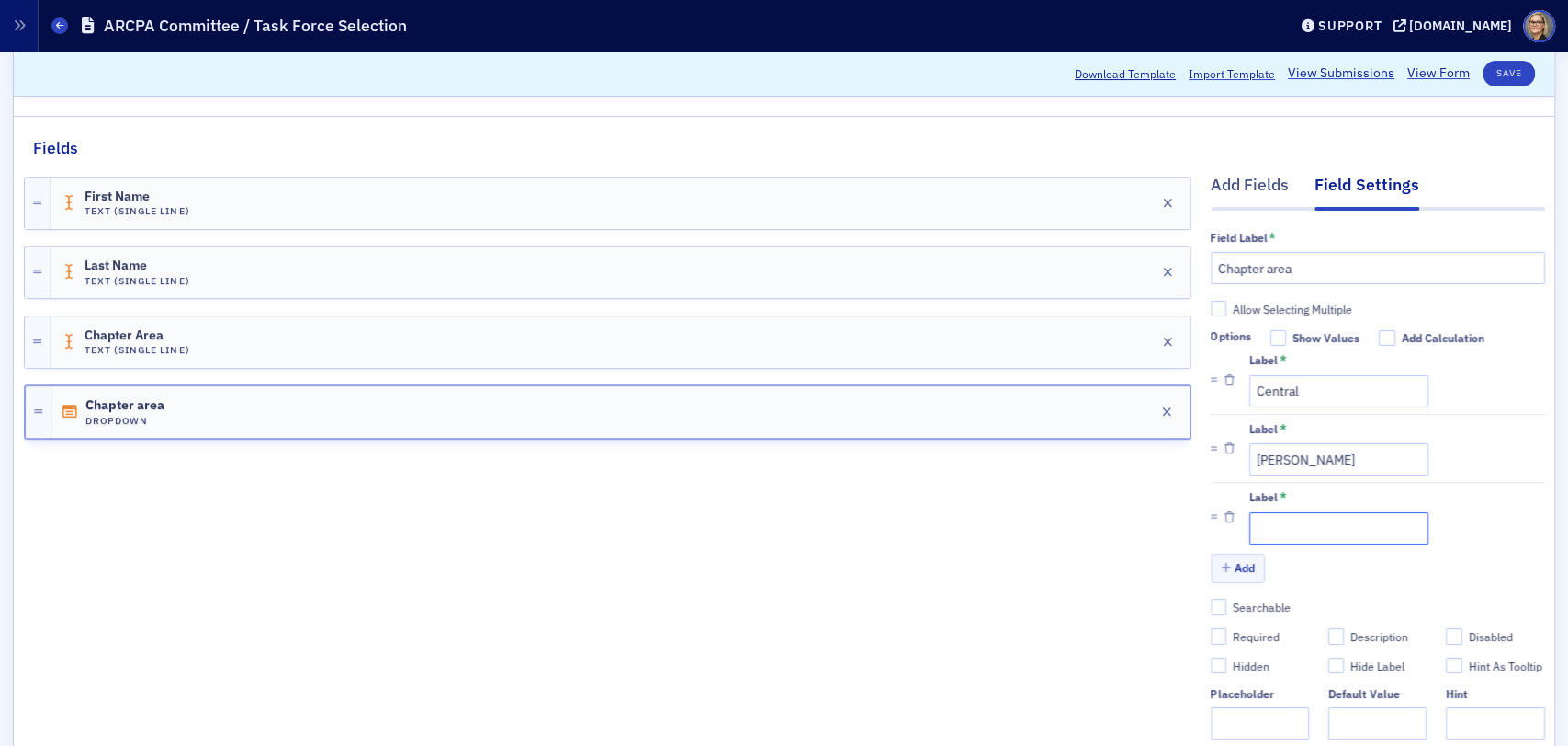
click at [1277, 531] on input "Label *" at bounding box center [1339, 528] width 180 height 32
type input "Northeast"
drag, startPoint x: 1327, startPoint y: 388, endPoint x: 1148, endPoint y: 384, distance: 179.0
click at [1158, 388] on div "Add Fields Field Settings Field Label * Chapter area Allow Selecting Multiple O…" at bounding box center [784, 486] width 1521 height 653
drag, startPoint x: 1301, startPoint y: 464, endPoint x: 1219, endPoint y: 472, distance: 82.4
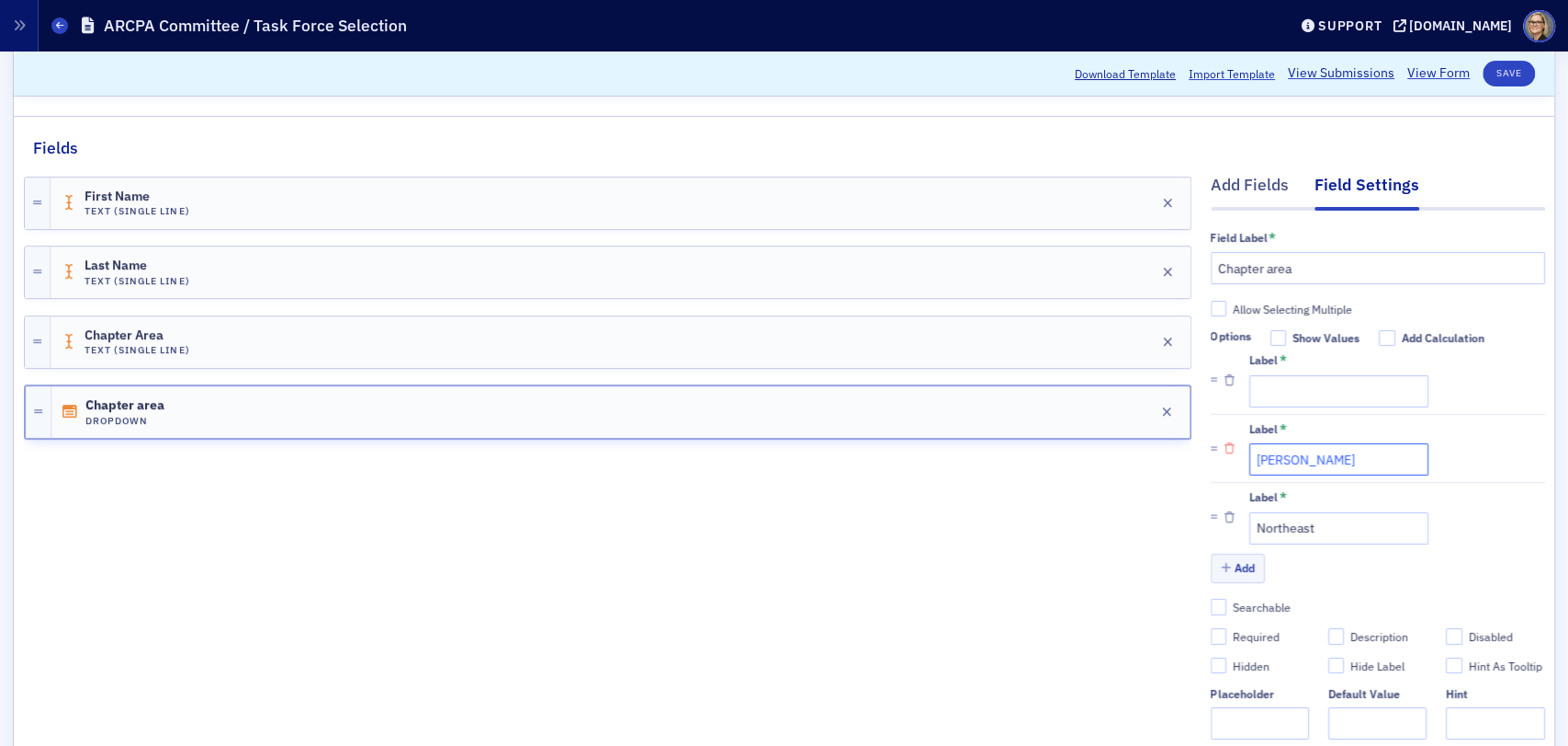
click at [1219, 472] on li "Label * DeGray" at bounding box center [1377, 447] width 334 height 69
drag, startPoint x: 1335, startPoint y: 533, endPoint x: 1179, endPoint y: 531, distance: 156.0
click at [1179, 531] on div "Add Fields Field Settings Field Label * Chapter area Allow Selecting Multiple O…" at bounding box center [784, 486] width 1521 height 653
click at [1291, 387] on input "Label *" at bounding box center [1339, 391] width 180 height 32
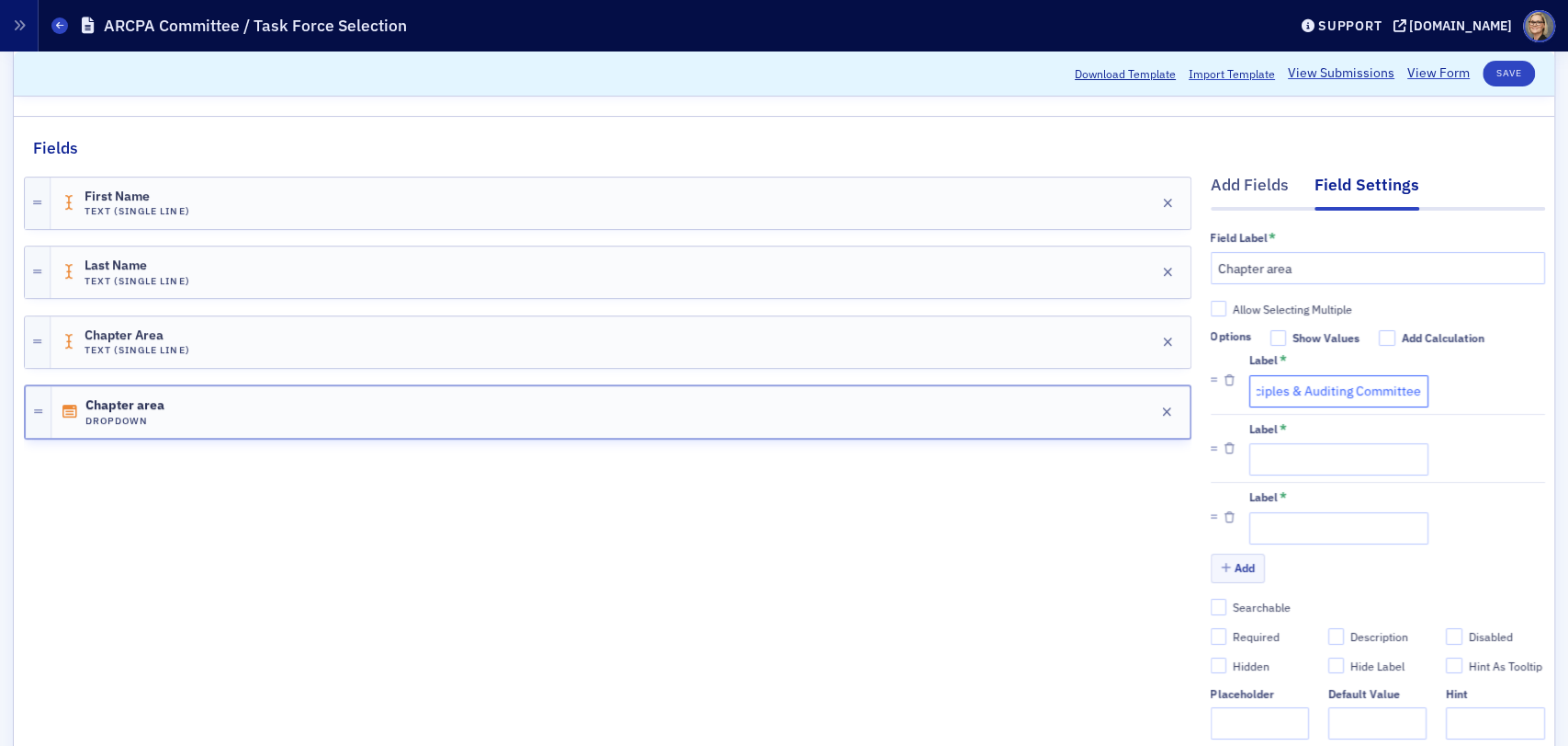
type input "Accounting Principles & Auditing Committee"
click at [1269, 459] on input "Label *" at bounding box center [1339, 459] width 180 height 32
type input "Business & Industry Committee"
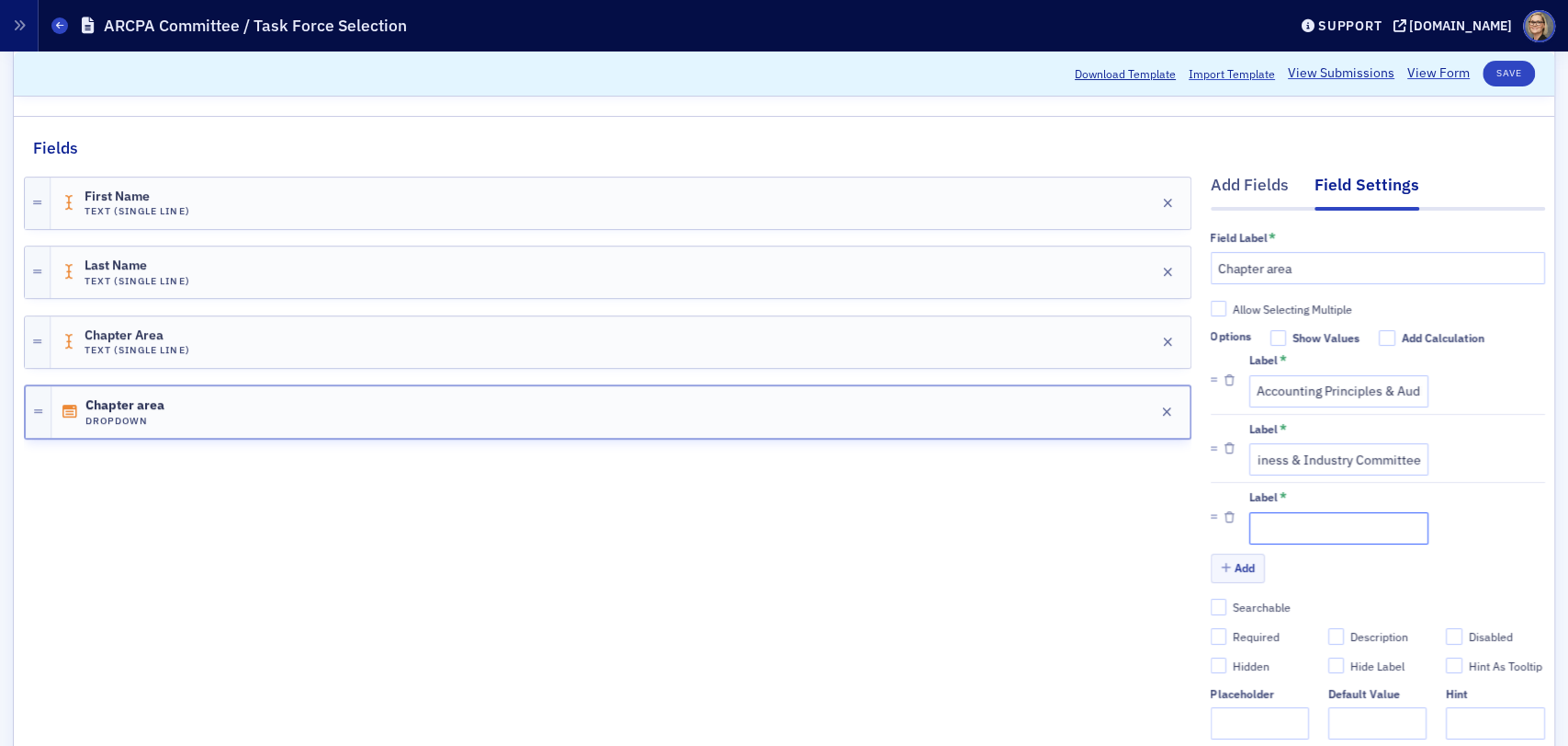
scroll to position [0, 0]
click at [1273, 534] on input "Label *" at bounding box center [1339, 528] width 180 height 32
type input "Emerging CPAs Committee"
click at [1227, 565] on button "Add" at bounding box center [1238, 567] width 55 height 29
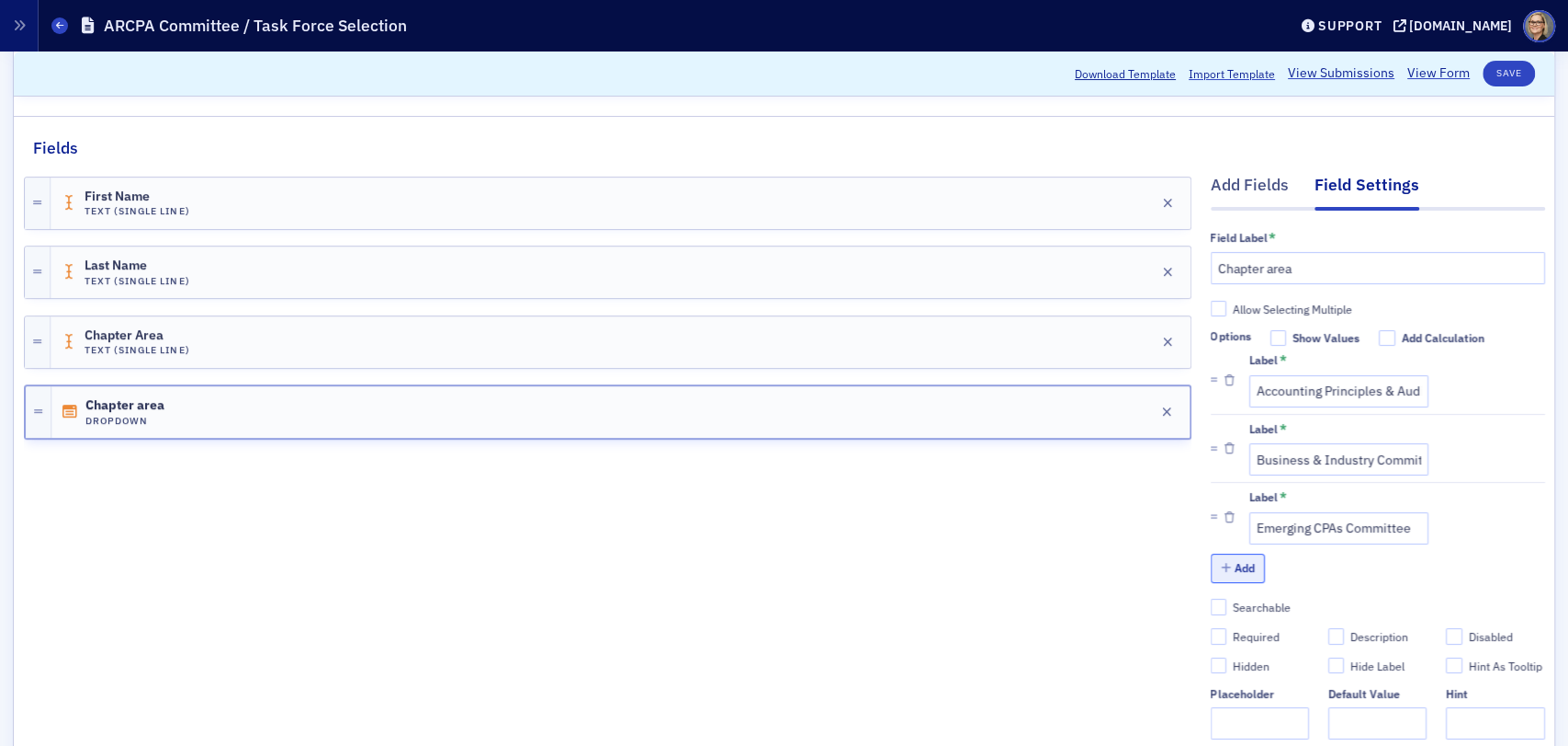
scroll to position [0, 0]
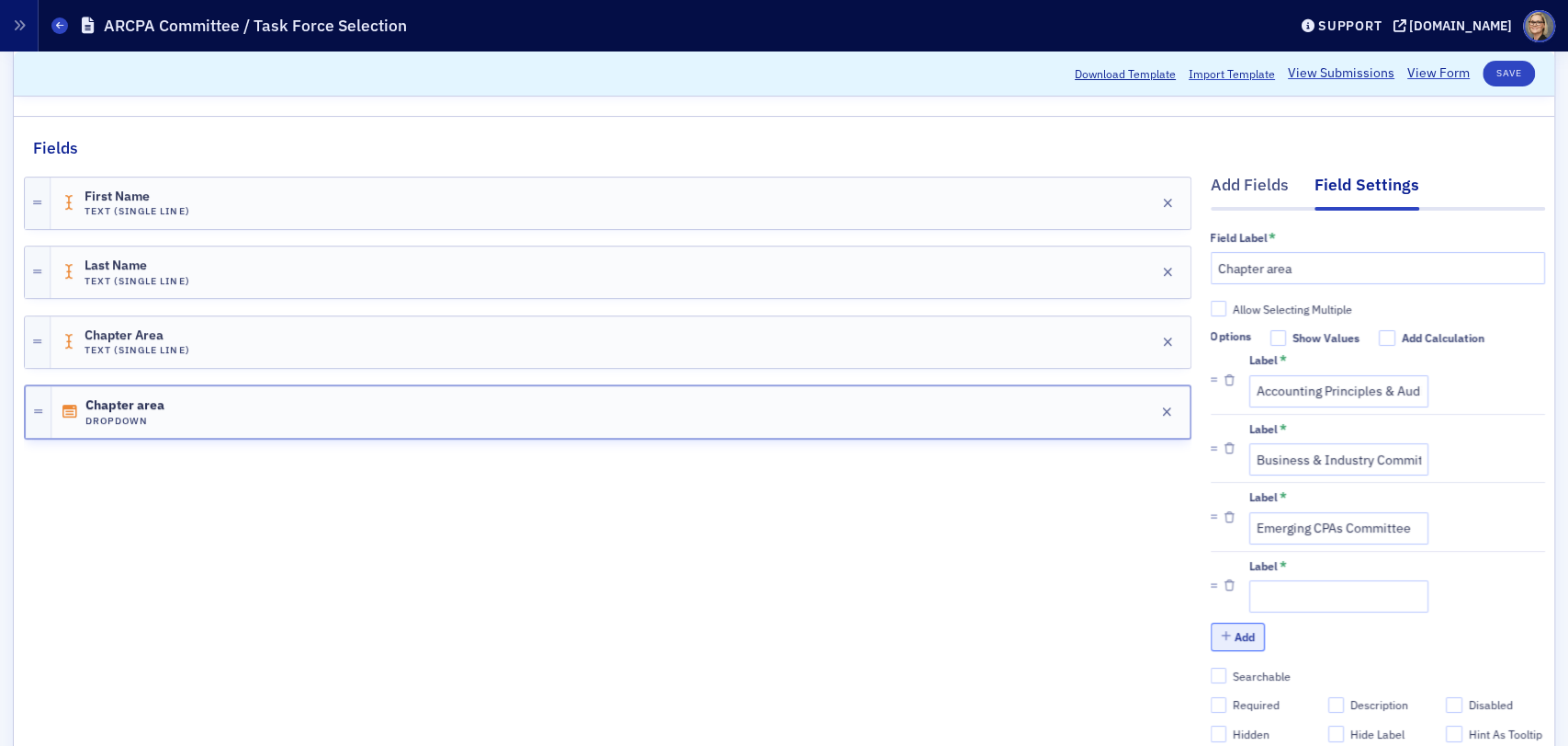
click at [1211, 622] on button "Add" at bounding box center [1238, 636] width 55 height 29
click at [1286, 599] on input "Label *" at bounding box center [1339, 596] width 180 height 32
click at [1337, 521] on input "Emerging CPAs Committee" at bounding box center [1339, 528] width 180 height 32
click at [1269, 586] on input "Label *" at bounding box center [1339, 596] width 180 height 32
type input "D"
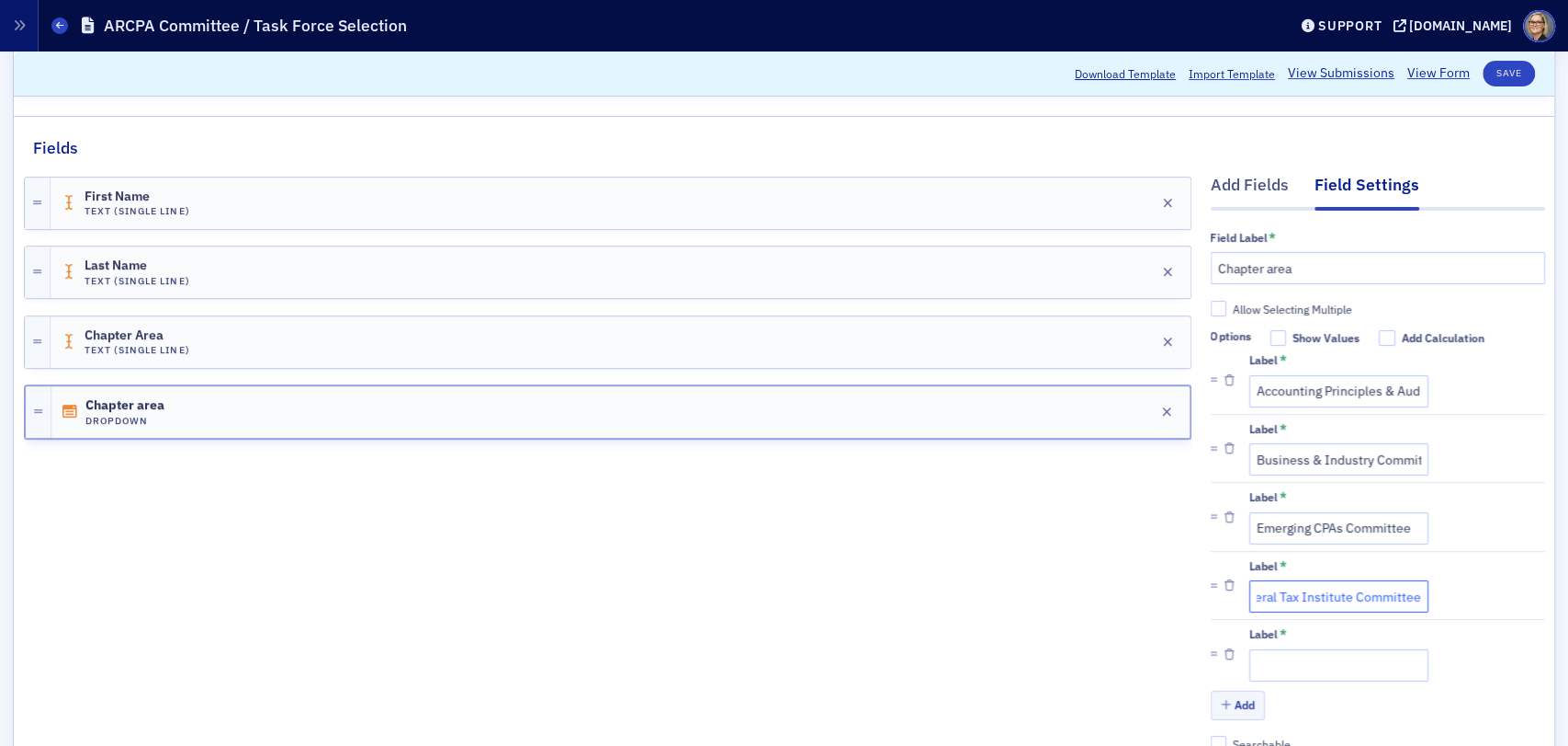
scroll to position [0, 46]
type input "Federal Tax Institute Committee"
click at [1279, 665] on input "Label *" at bounding box center [1339, 665] width 180 height 32
type input "Legislative Committee"
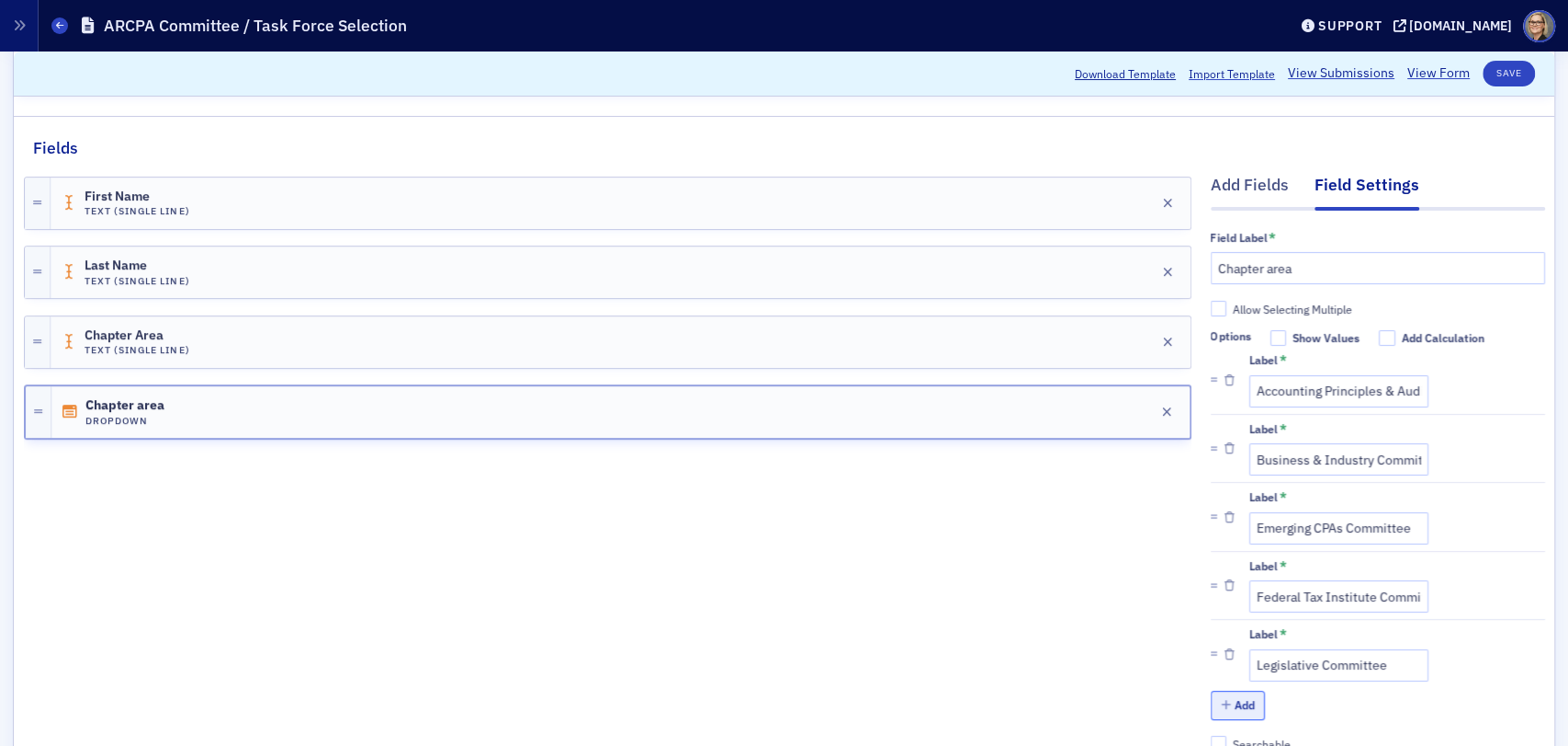
click at [1211, 690] on button "Add" at bounding box center [1238, 704] width 55 height 29
click at [1211, 690] on li "Label *" at bounding box center [1377, 722] width 334 height 69
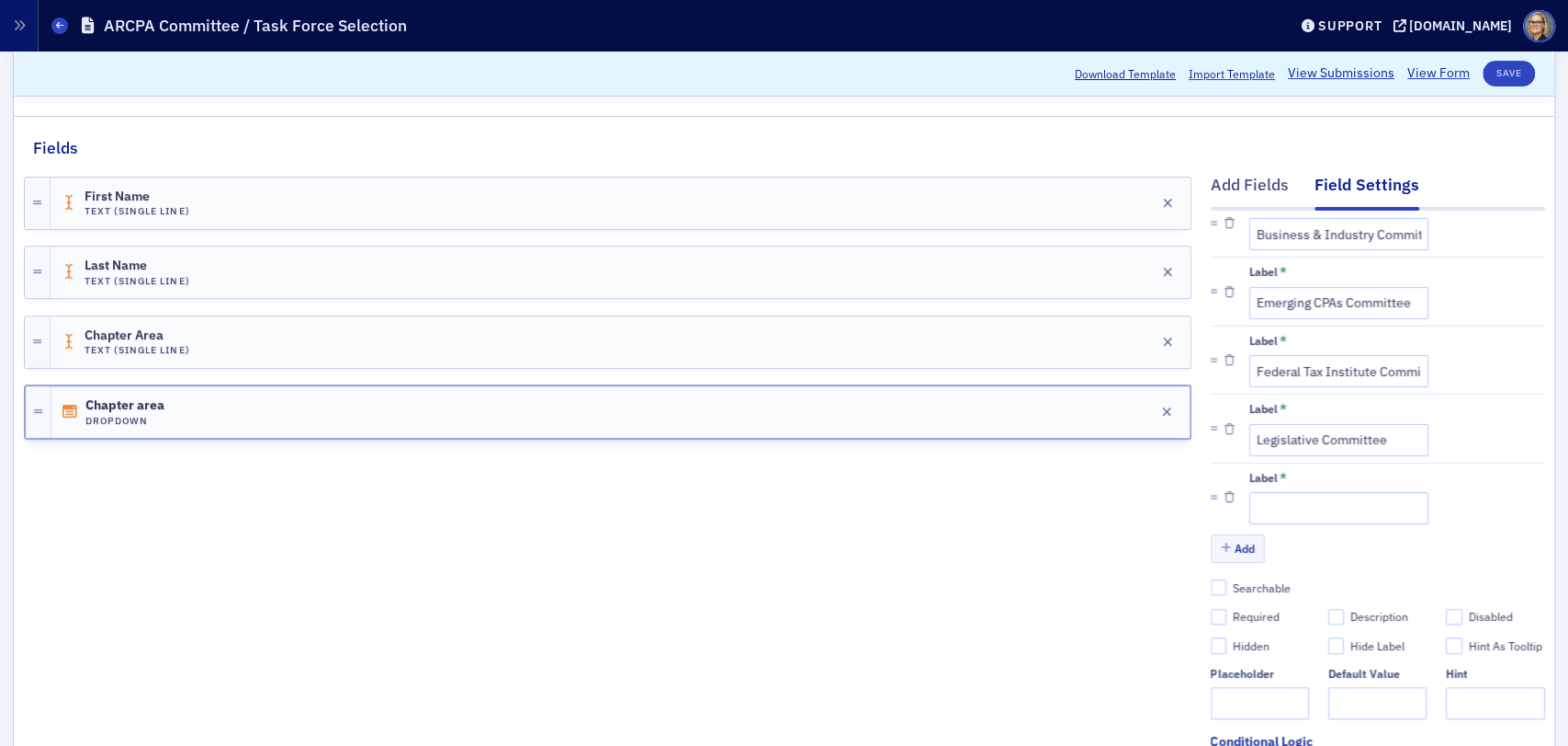
scroll to position [295, 0]
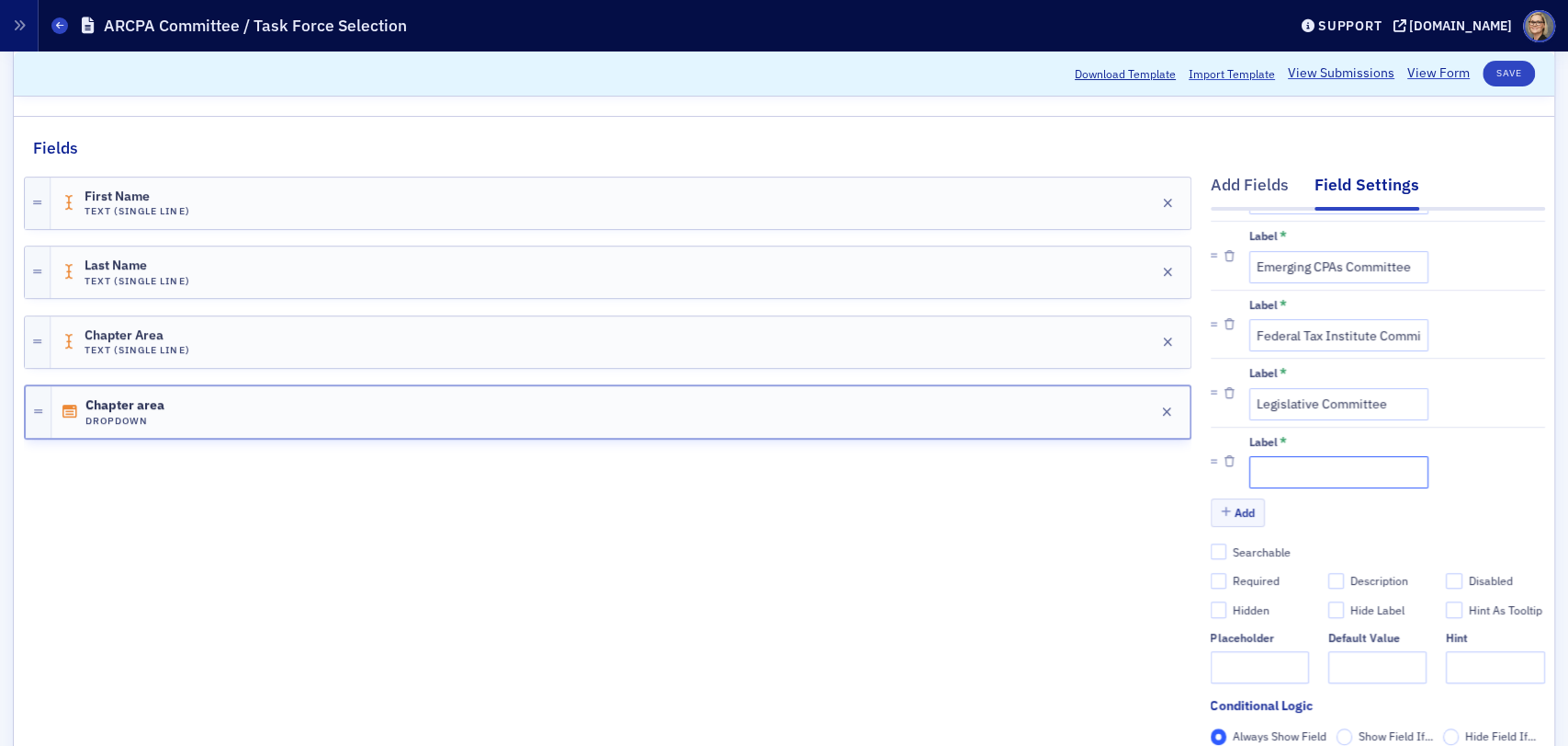
click at [1297, 456] on input "Label *" at bounding box center [1339, 472] width 180 height 32
click at [1352, 456] on input "Professional Ethics Commottee" at bounding box center [1339, 472] width 180 height 32
drag, startPoint x: 1342, startPoint y: 437, endPoint x: 1368, endPoint y: 393, distance: 51.1
click at [1354, 456] on input "Professional Ethics Commottee" at bounding box center [1339, 472] width 180 height 32
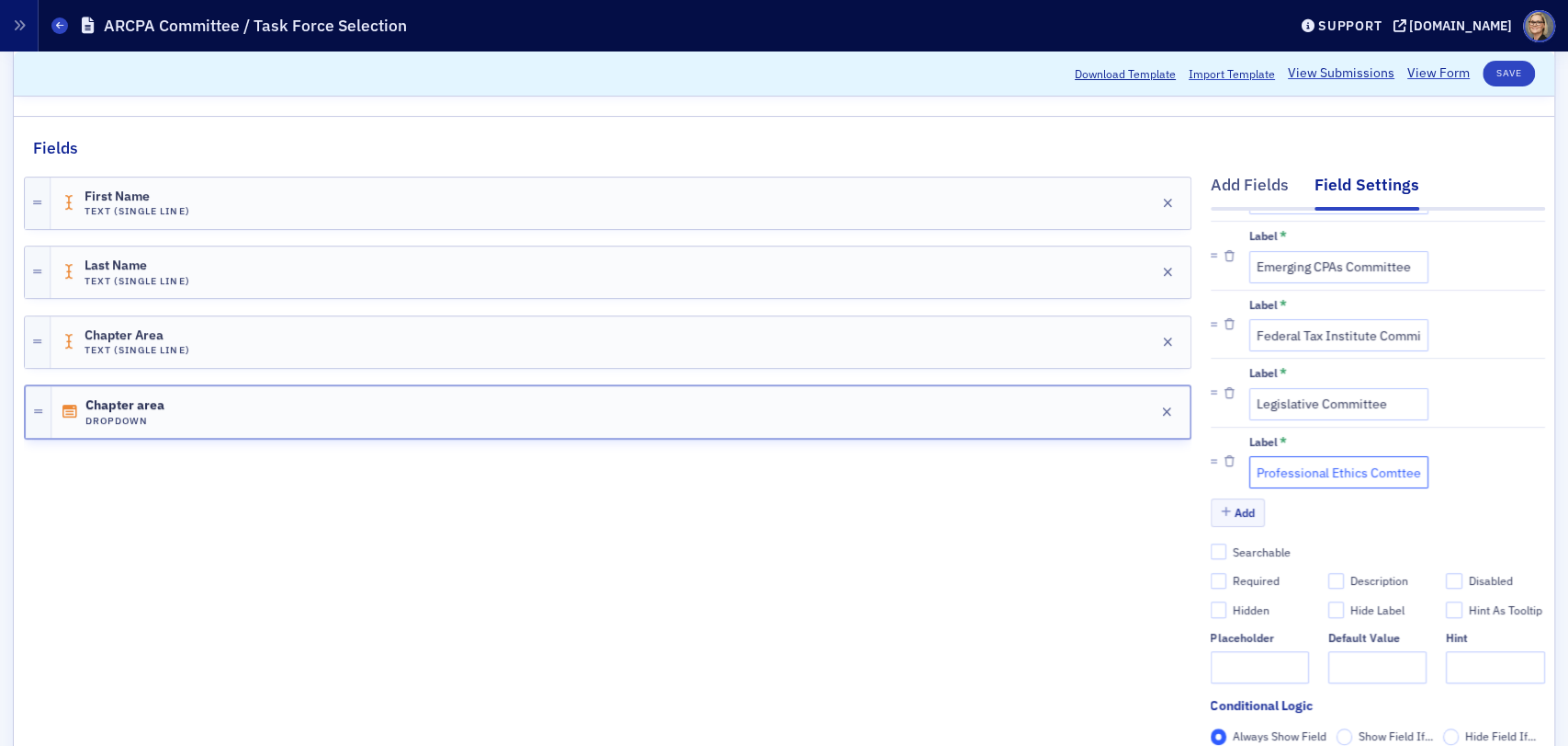
scroll to position [0, 22]
type input "Professional Ethics Committee"
click at [1220, 498] on button "Add" at bounding box center [1238, 512] width 55 height 29
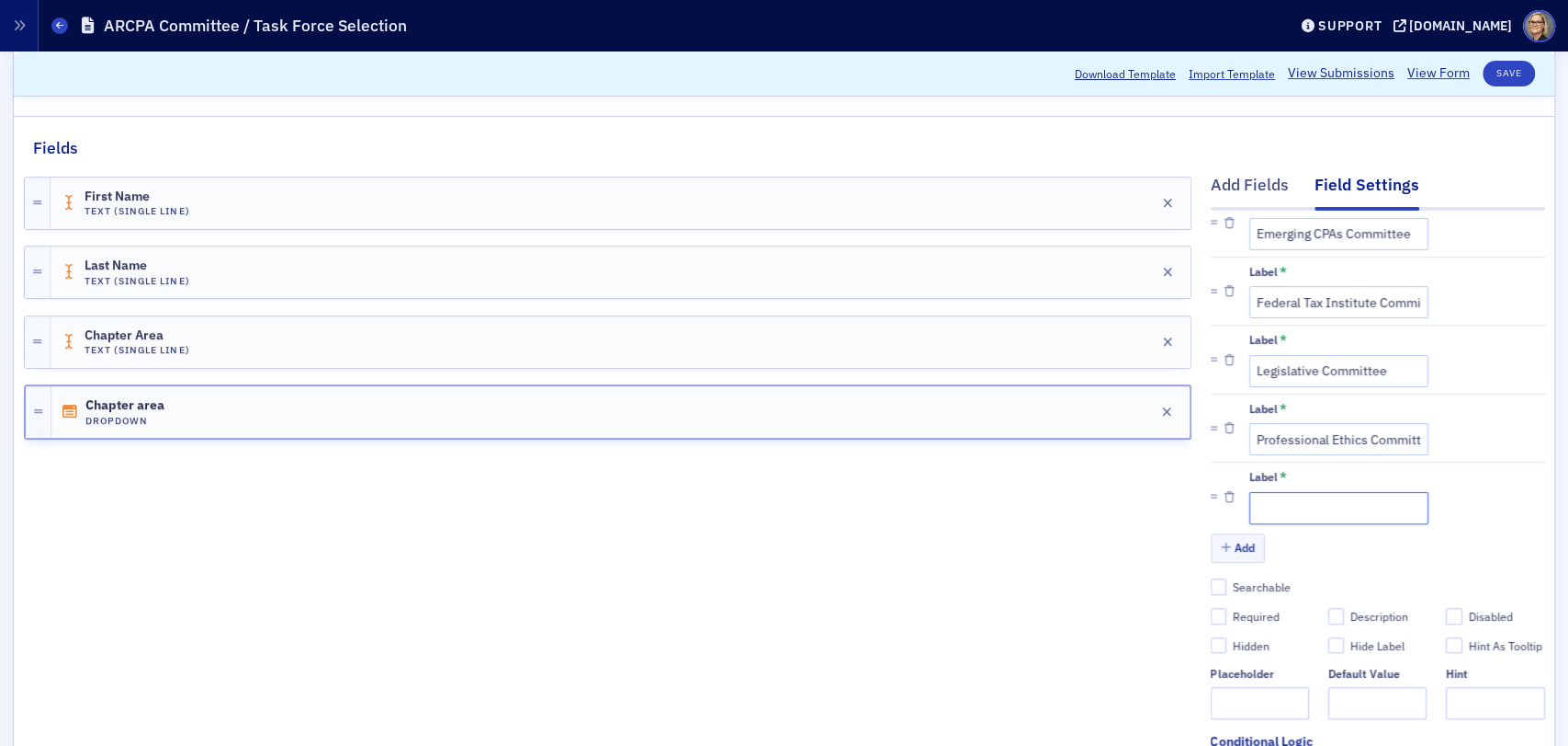
click at [1292, 501] on input "Label *" at bounding box center [1339, 507] width 180 height 32
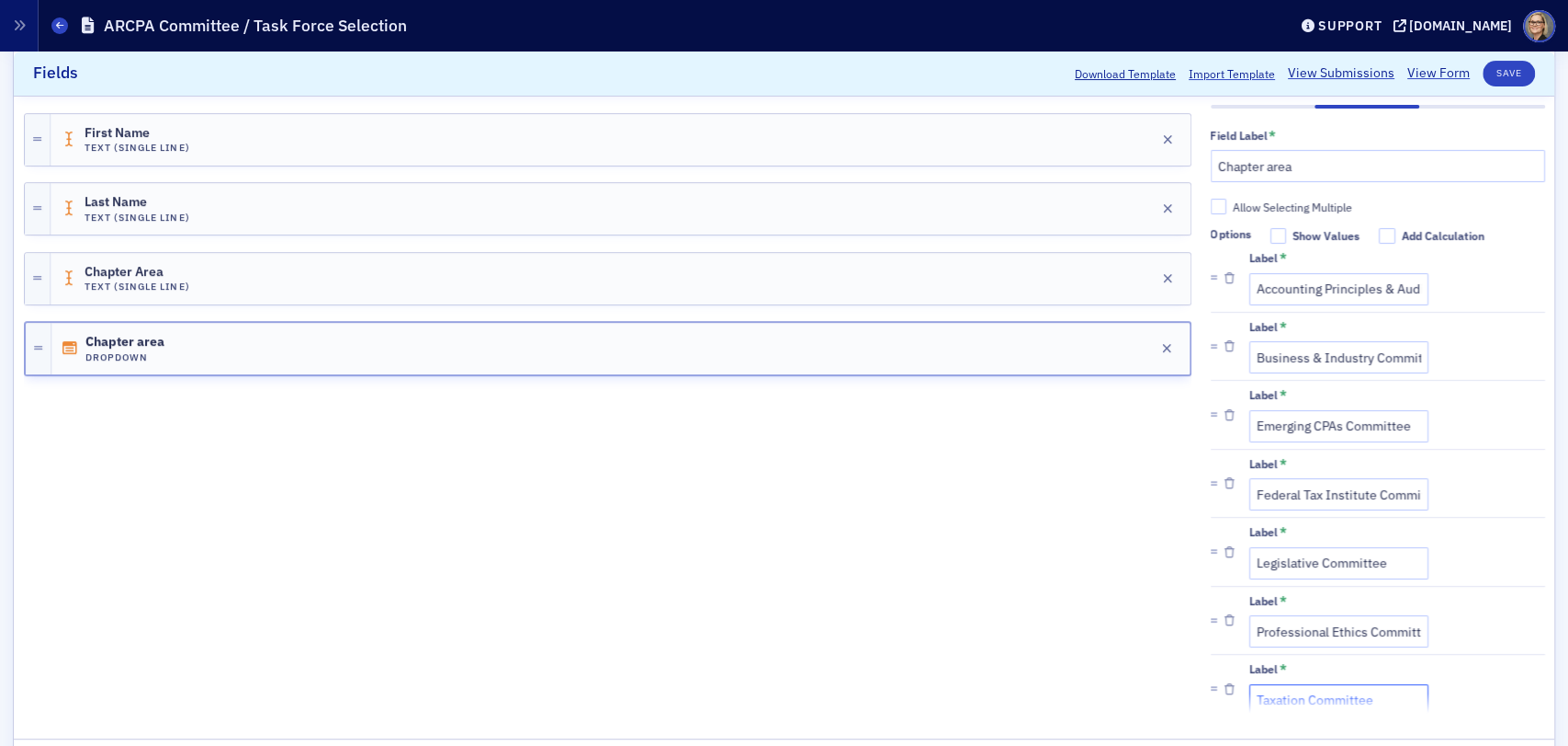
type input "Taxation Committee"
click at [1211, 212] on input "Allow Selecting Multiple" at bounding box center [1219, 207] width 17 height 17
checkbox input "true"
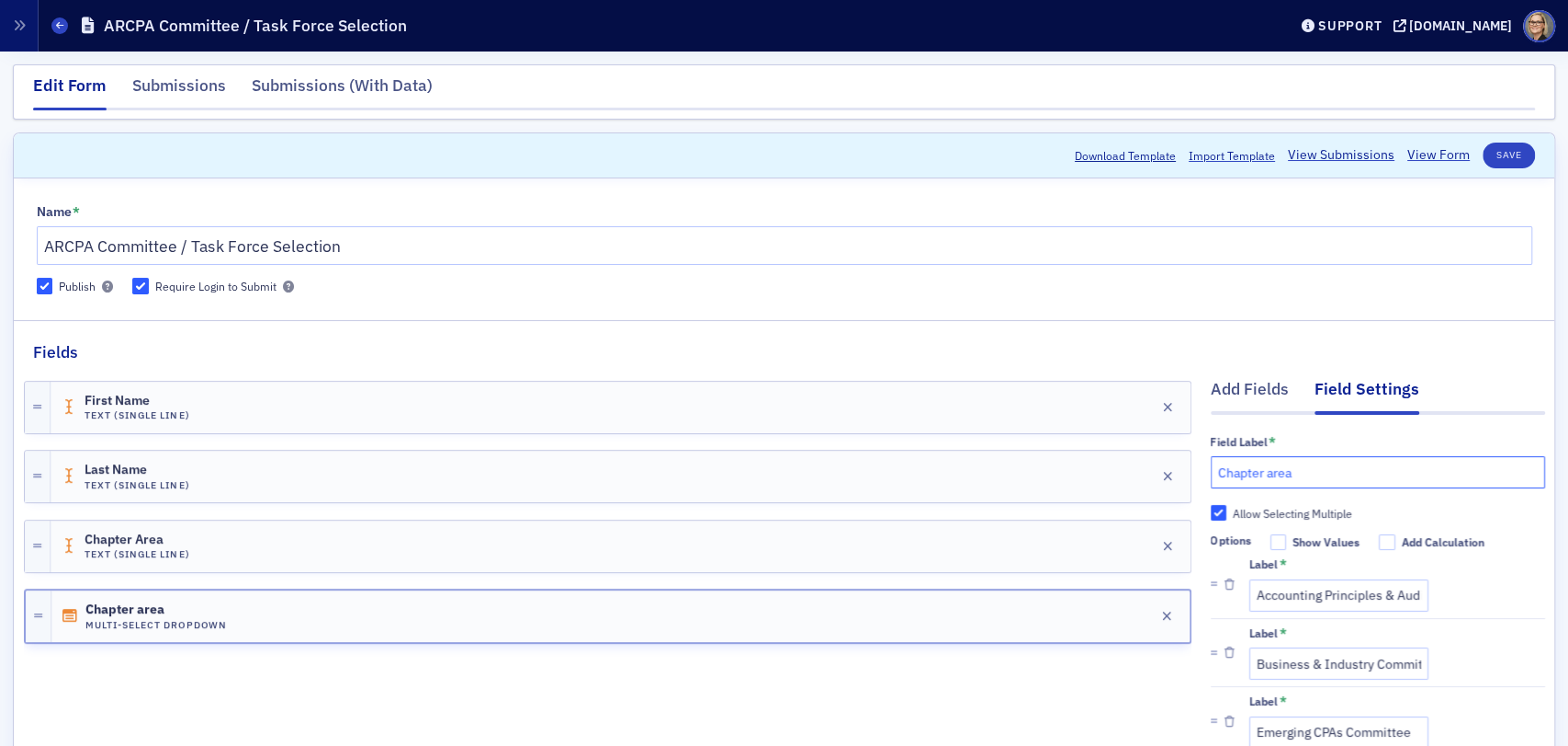
drag, startPoint x: 1296, startPoint y: 468, endPoint x: 1046, endPoint y: 441, distance: 251.5
click at [1046, 441] on div "Add Fields Field Settings Field Label * Chapter area Allow Selecting Multiple O…" at bounding box center [784, 691] width 1521 height 653
click at [1262, 469] on input "Committee preference" at bounding box center [1377, 472] width 334 height 32
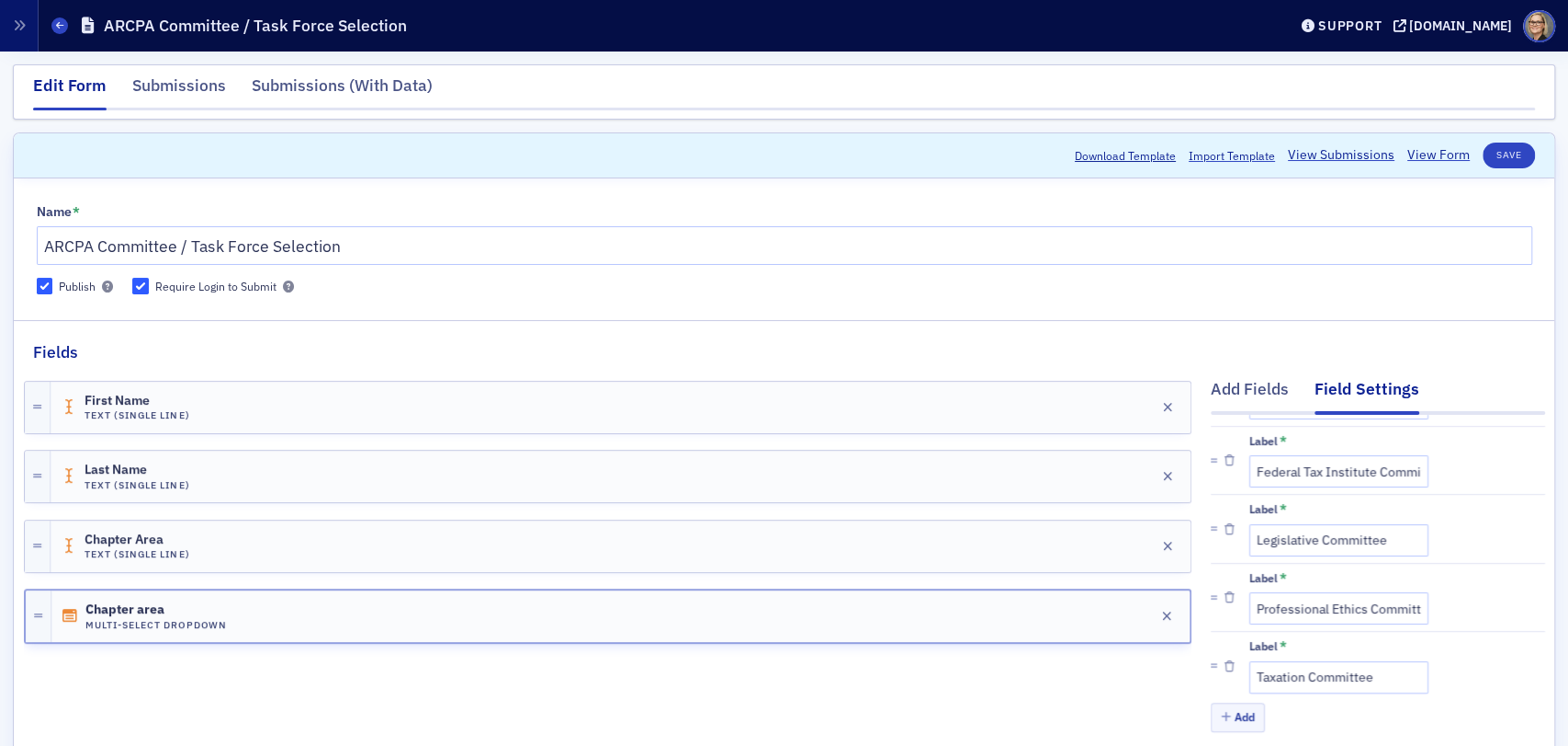
scroll to position [363, 0]
type input "Committee(s) preference"
click at [1503, 154] on button "Save" at bounding box center [1509, 156] width 52 height 26
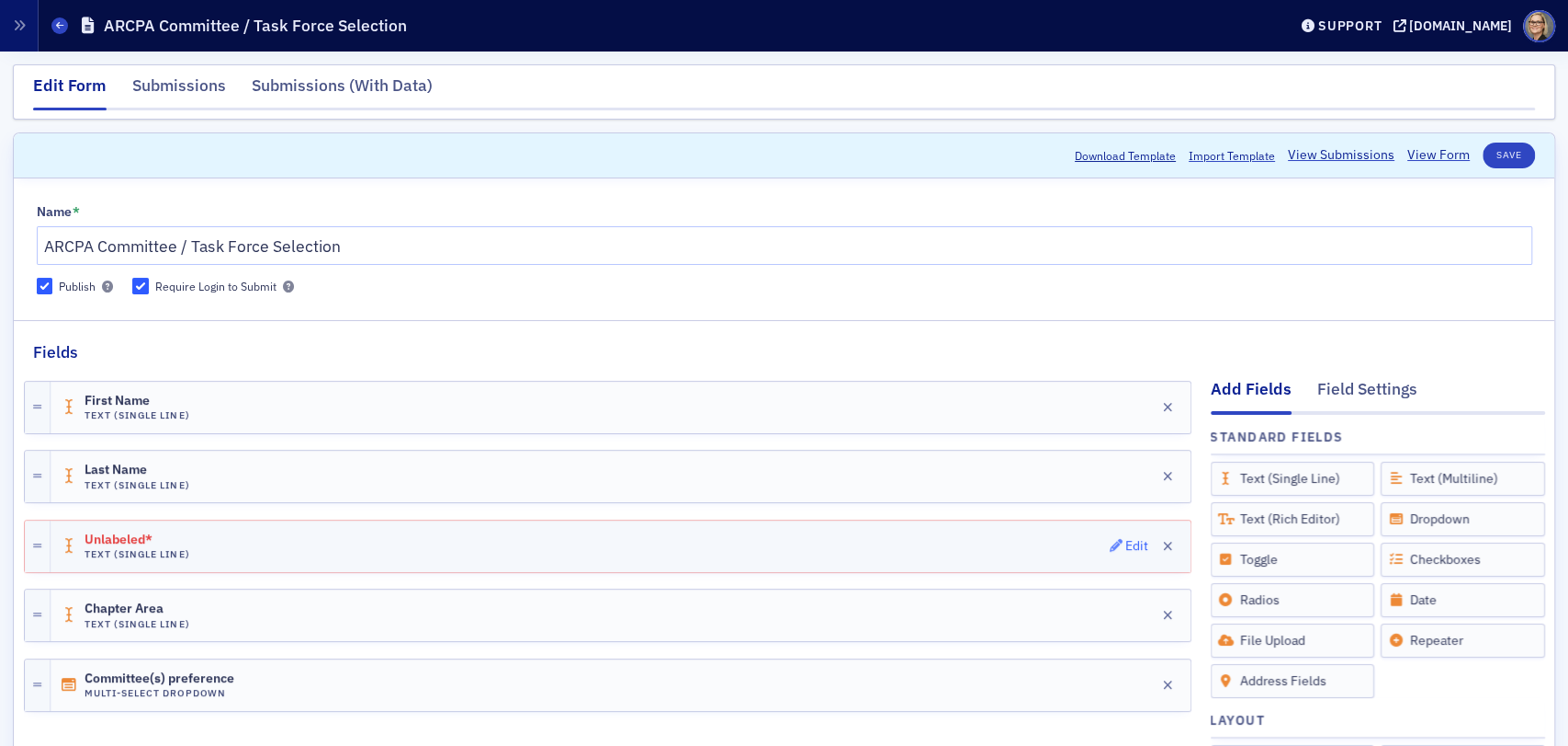
click at [1126, 543] on div "Edit" at bounding box center [1137, 545] width 23 height 10
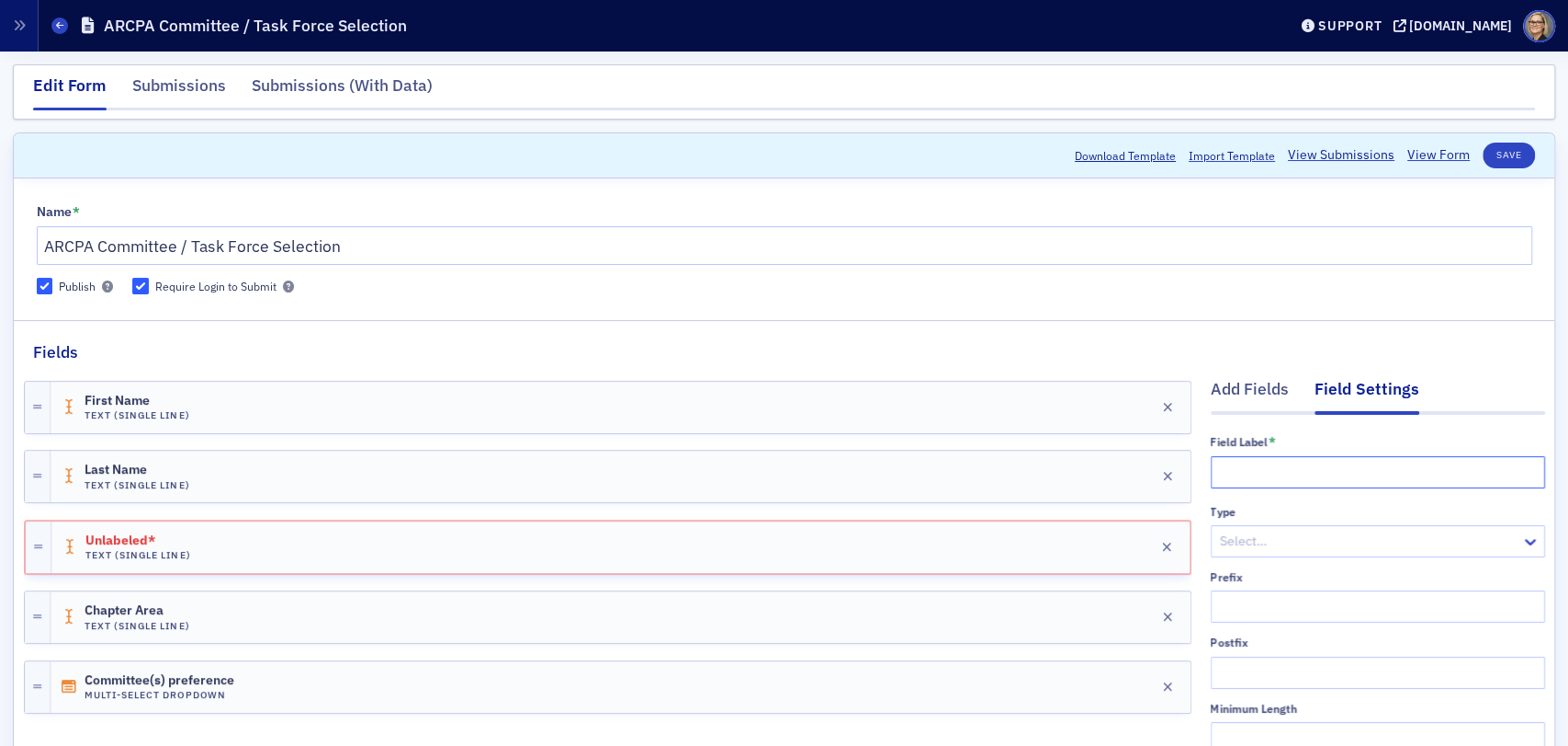
click at [1286, 474] on input "text" at bounding box center [1377, 472] width 334 height 32
type input "Email"
click at [1510, 149] on button "Save" at bounding box center [1509, 156] width 52 height 26
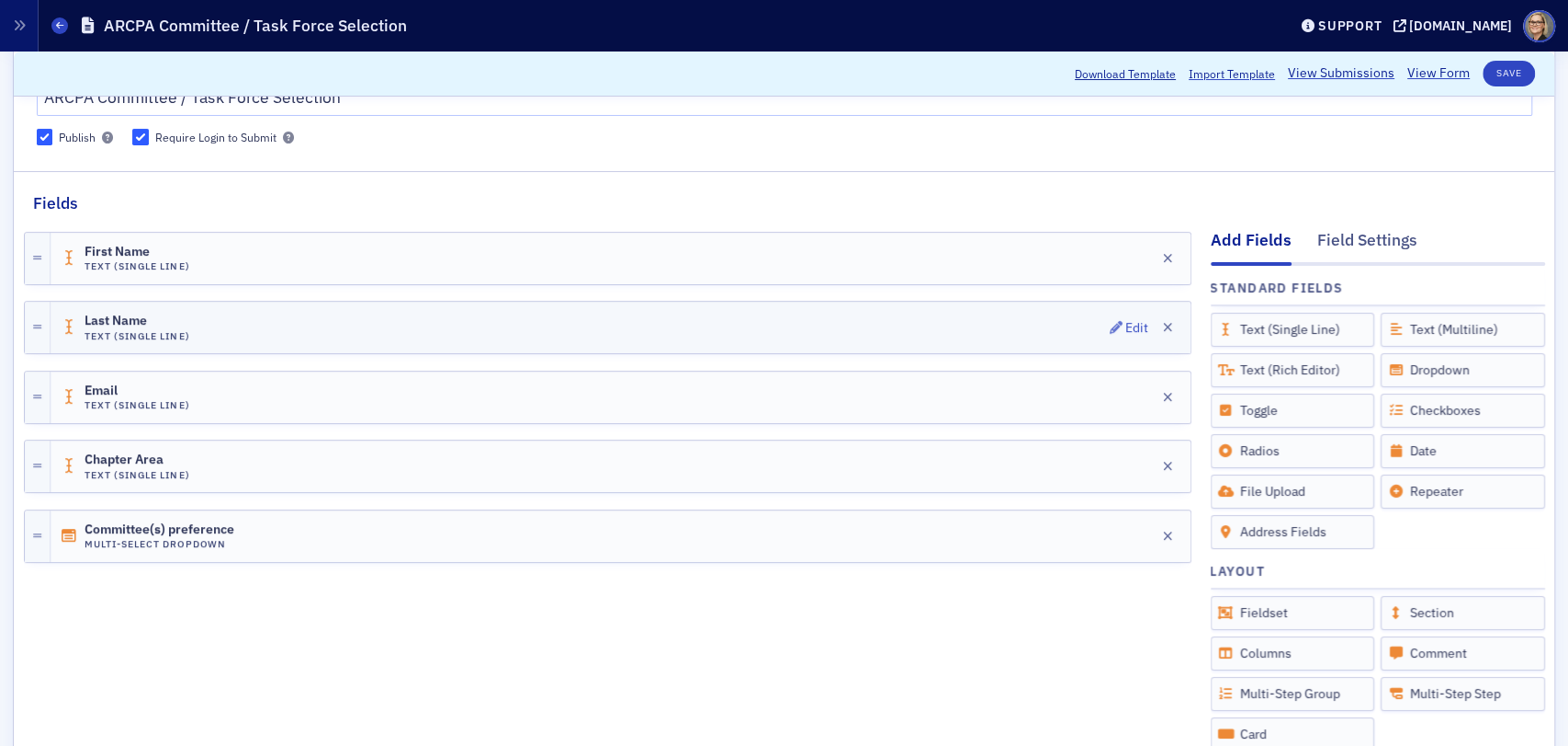
scroll to position [307, 0]
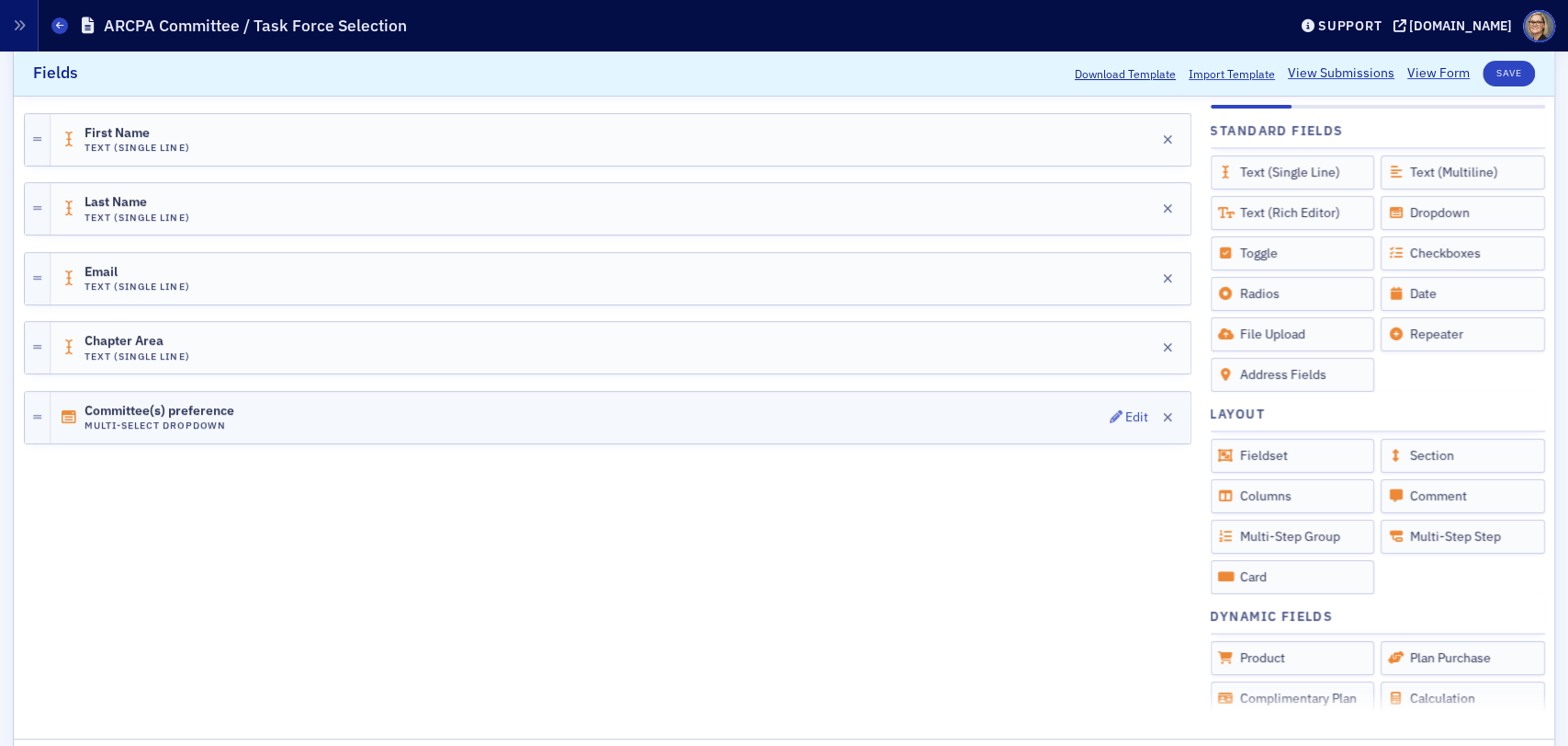
click at [377, 407] on div "Committee(s) preference Multi-Select Dropdown Edit" at bounding box center [621, 417] width 1140 height 52
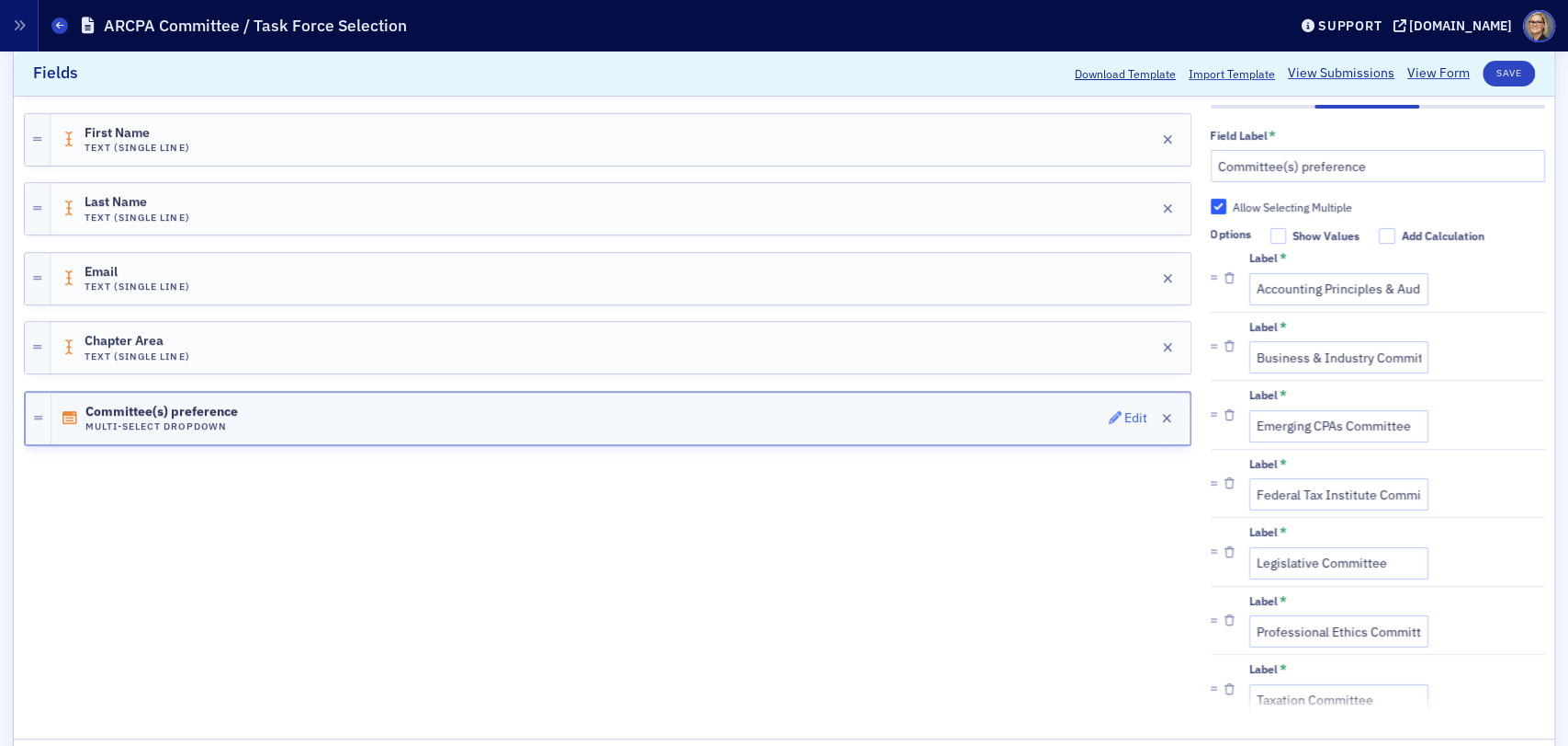
click at [1125, 420] on div "Edit" at bounding box center [1136, 417] width 23 height 10
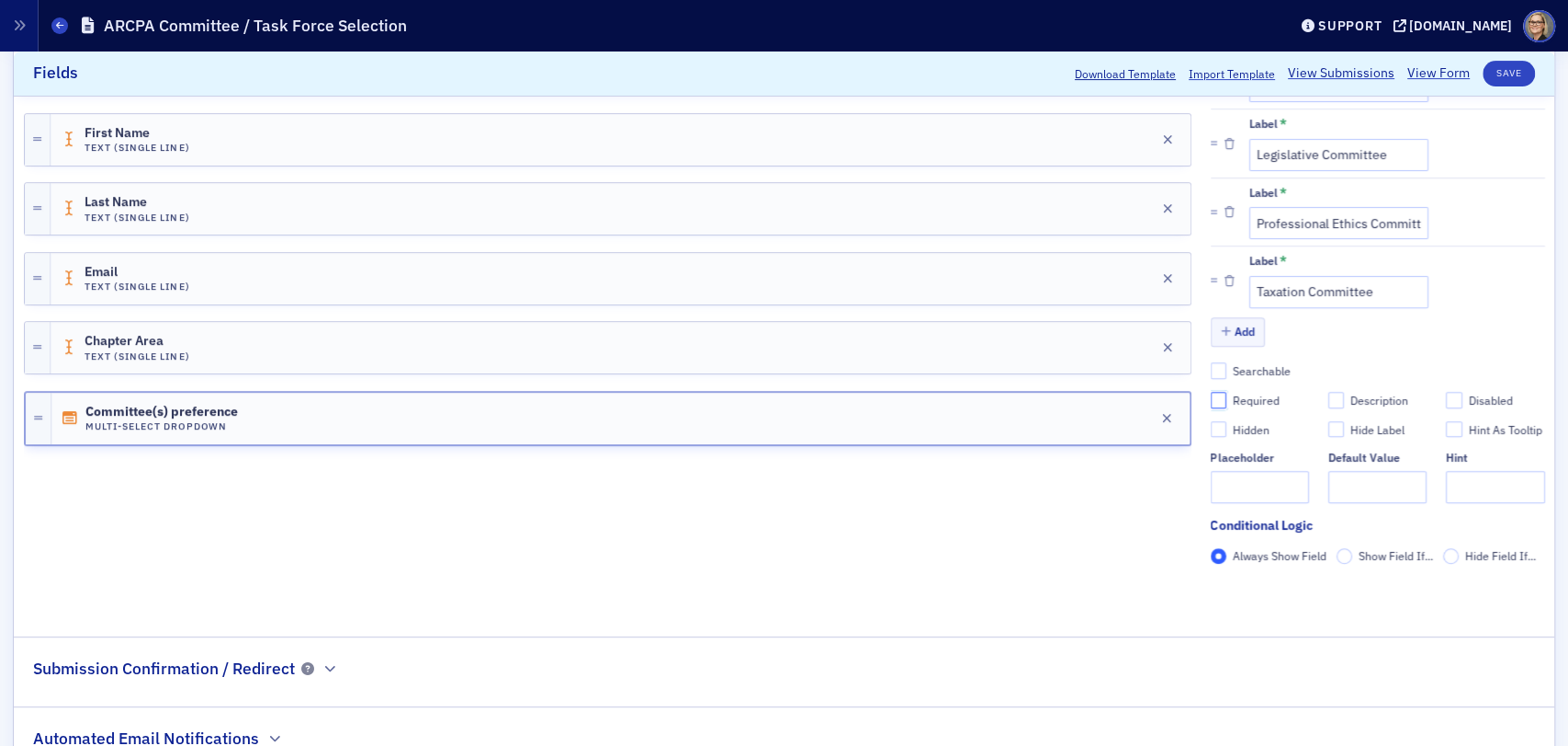
click at [1211, 397] on input "Required" at bounding box center [1219, 399] width 17 height 17
checkbox input "true"
type input "required"
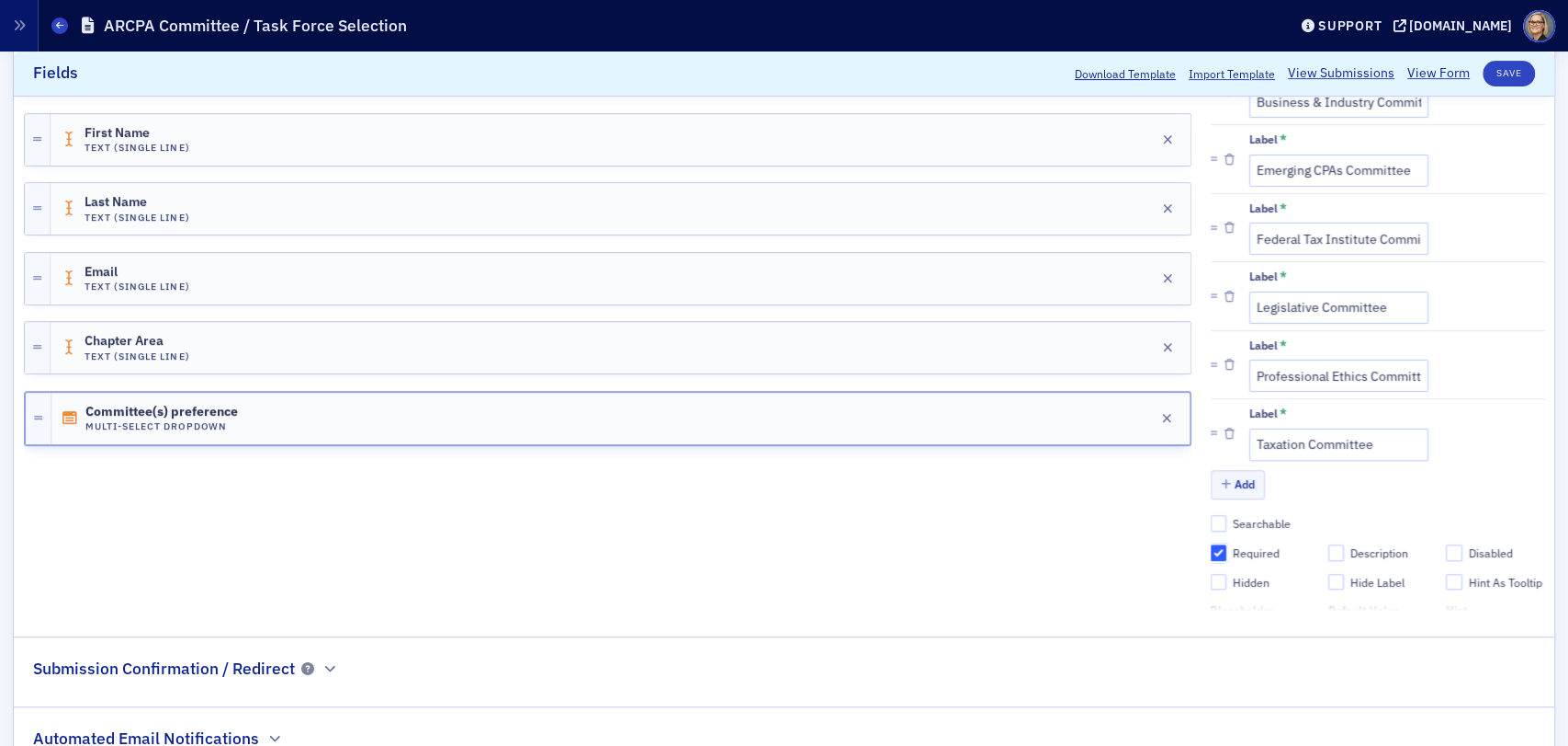
scroll to position [0, 0]
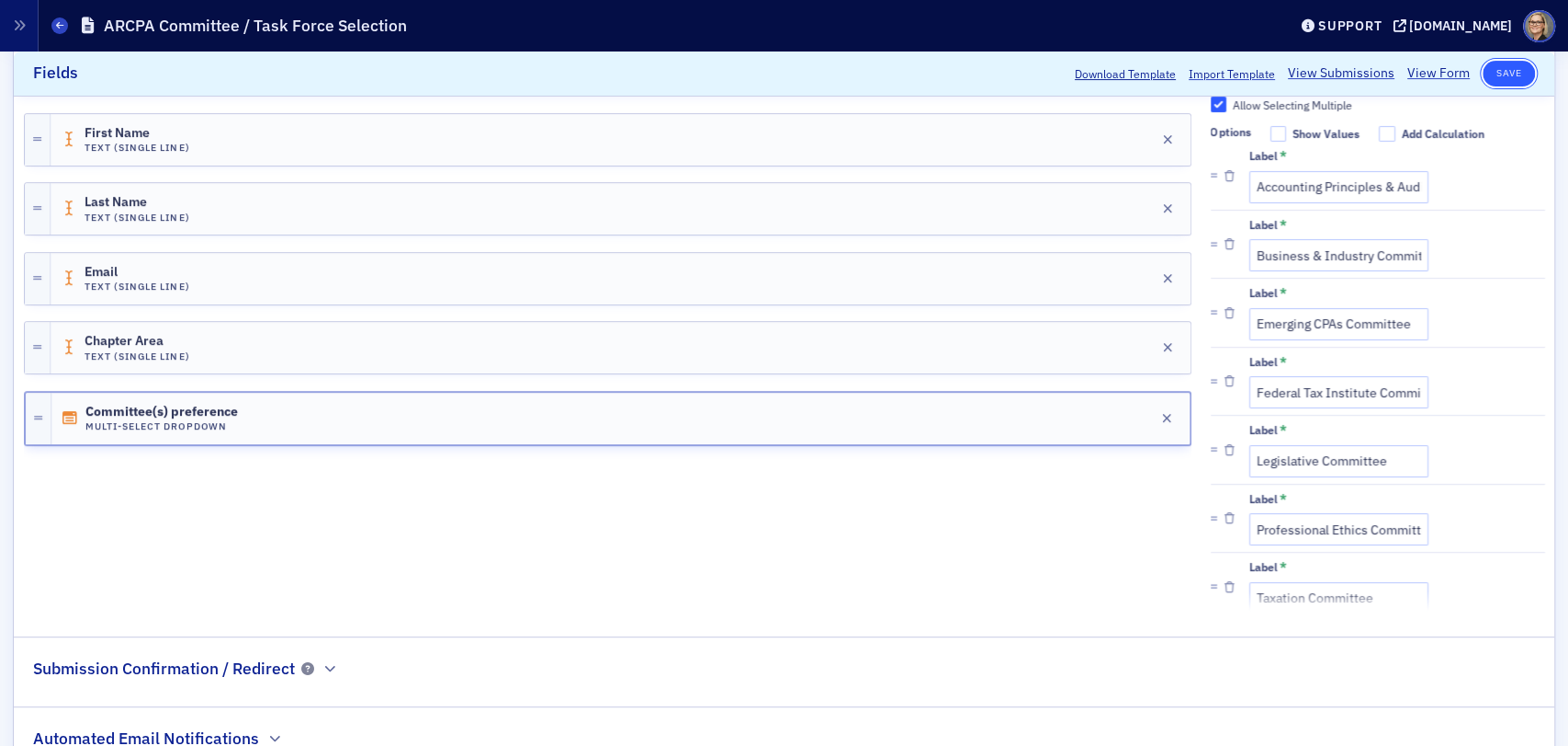
click at [1491, 73] on button "Save" at bounding box center [1509, 74] width 52 height 26
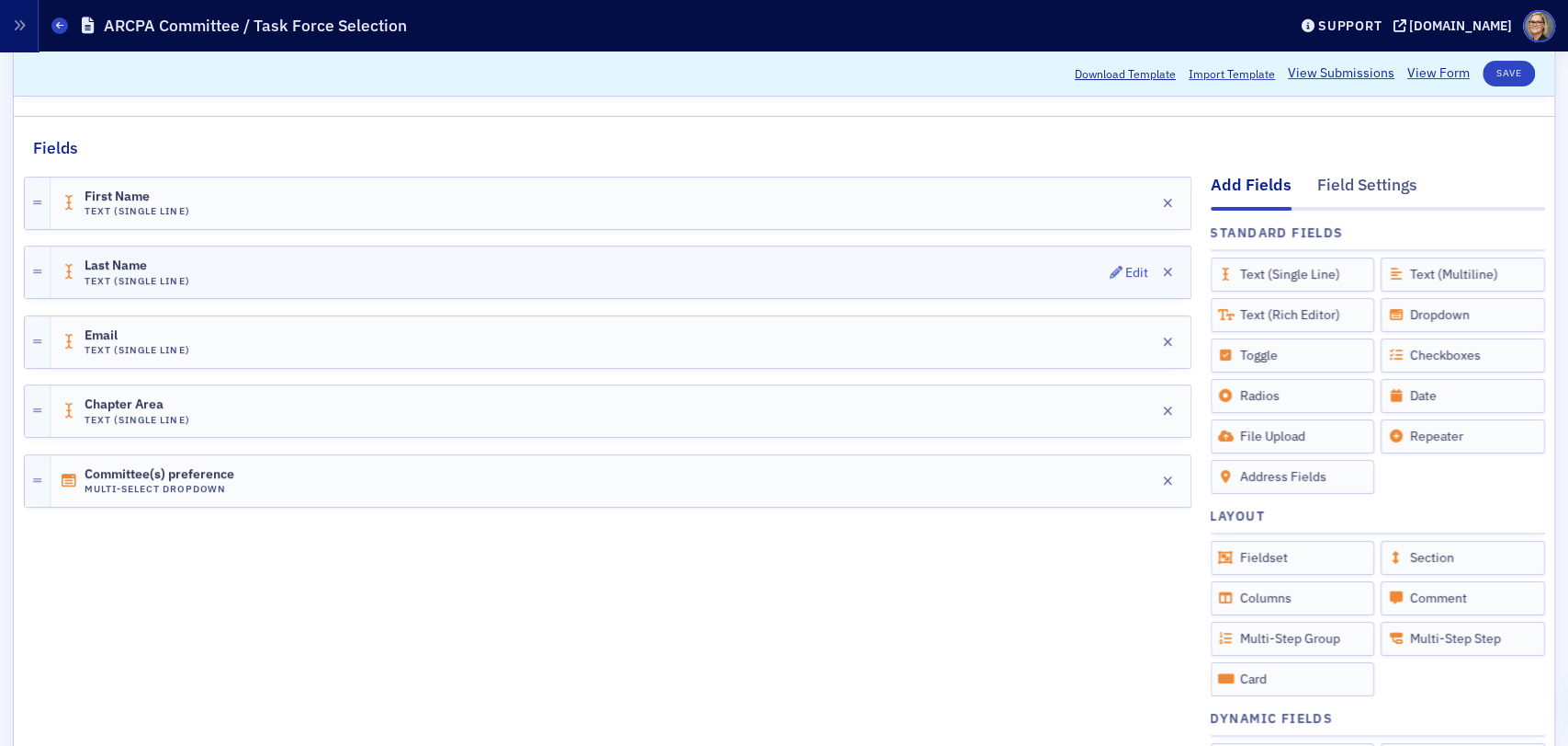
scroll to position [307, 0]
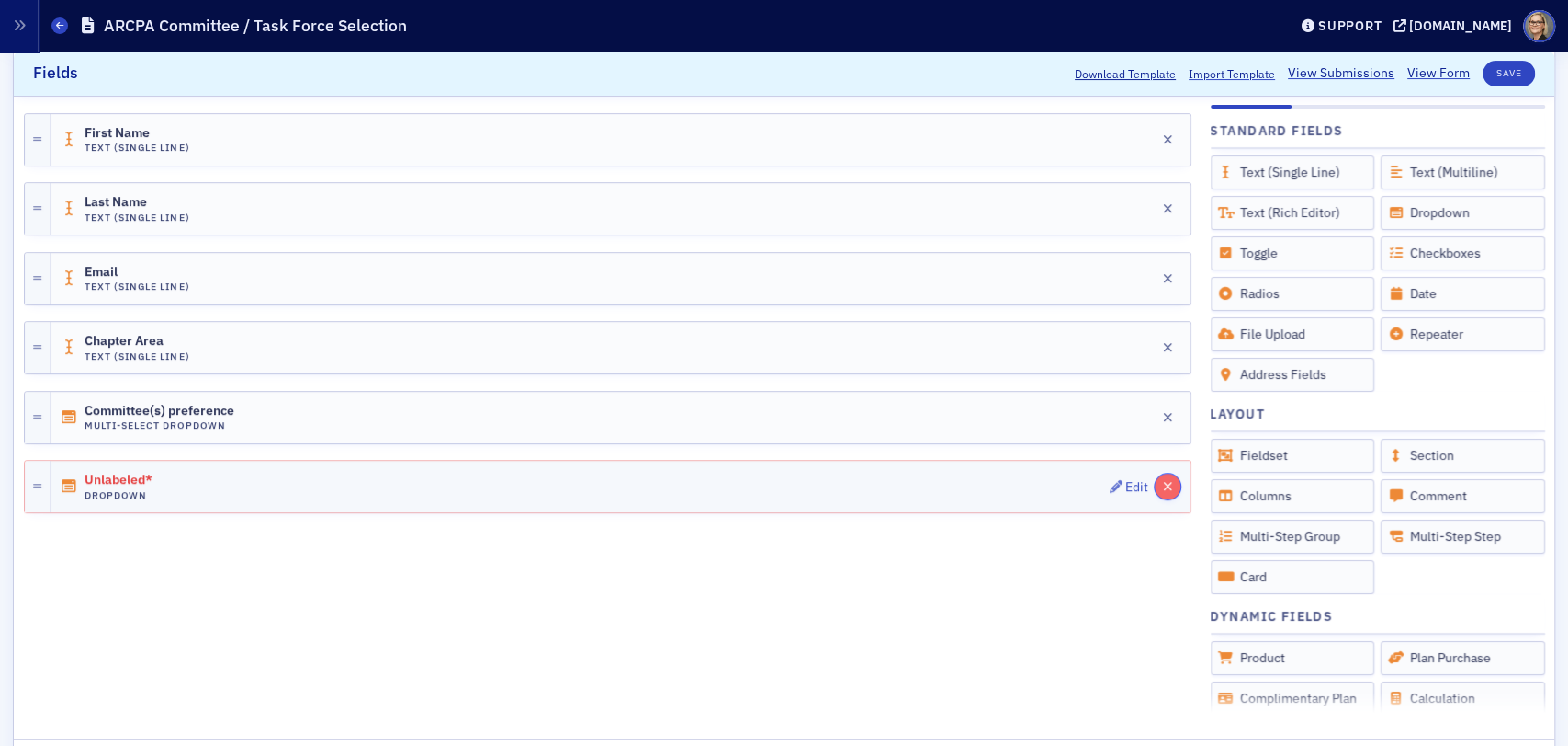
click at [1163, 481] on icon "button" at bounding box center [1168, 486] width 10 height 13
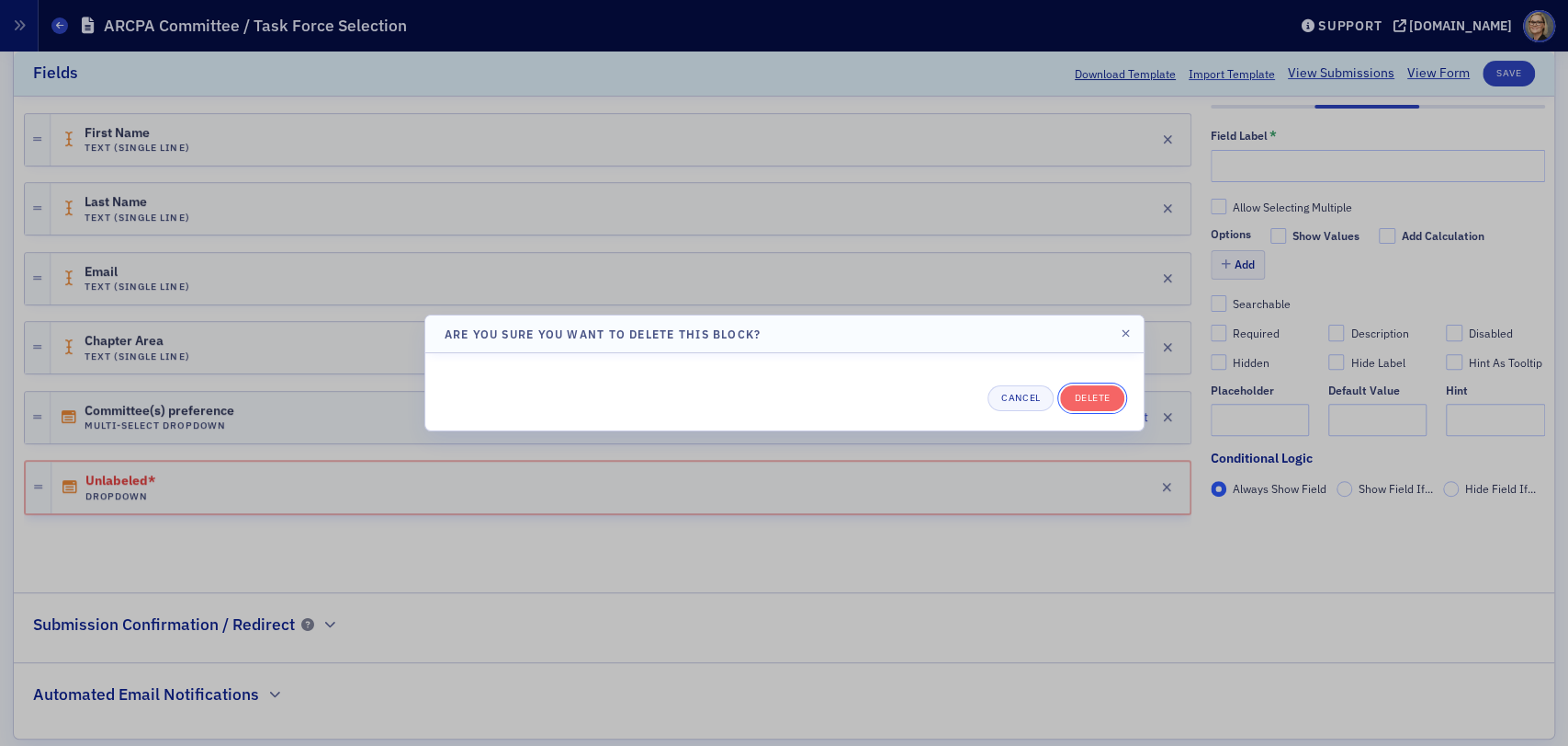
click at [1091, 395] on button "Delete" at bounding box center [1092, 398] width 64 height 26
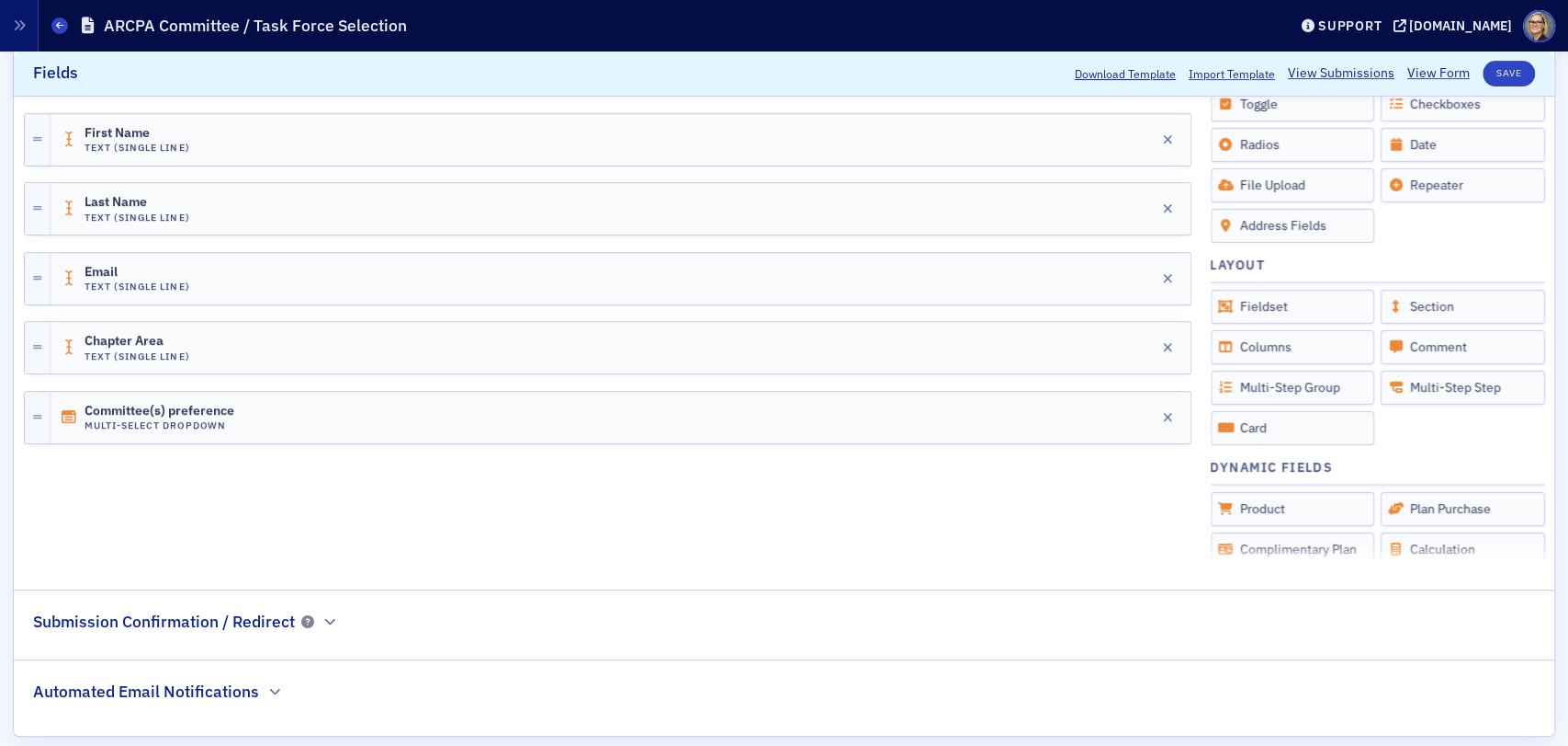
scroll to position [477, 0]
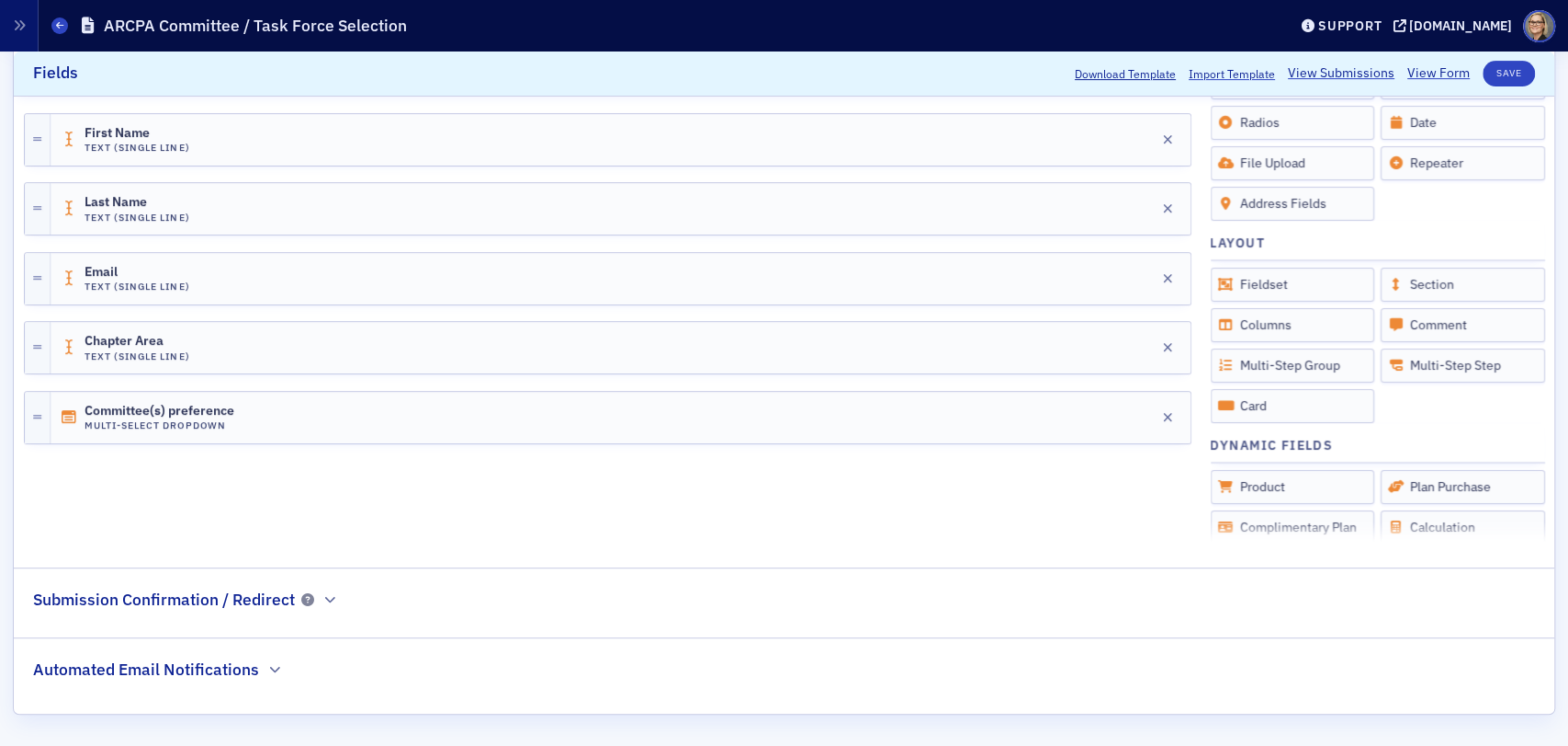
click at [267, 602] on h2 "Submission Confirmation / Redirect" at bounding box center [164, 599] width 261 height 24
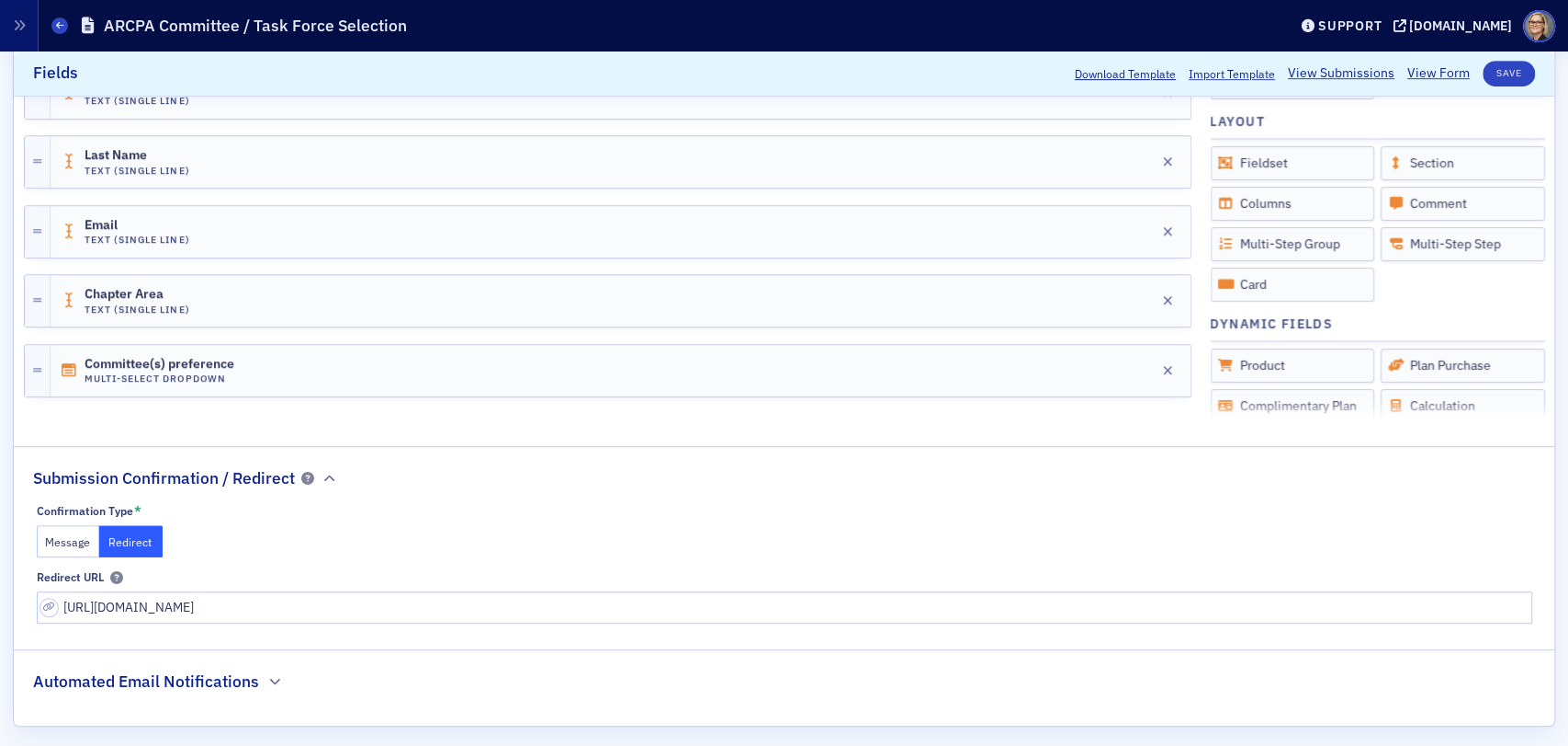
scroll to position [610, 0]
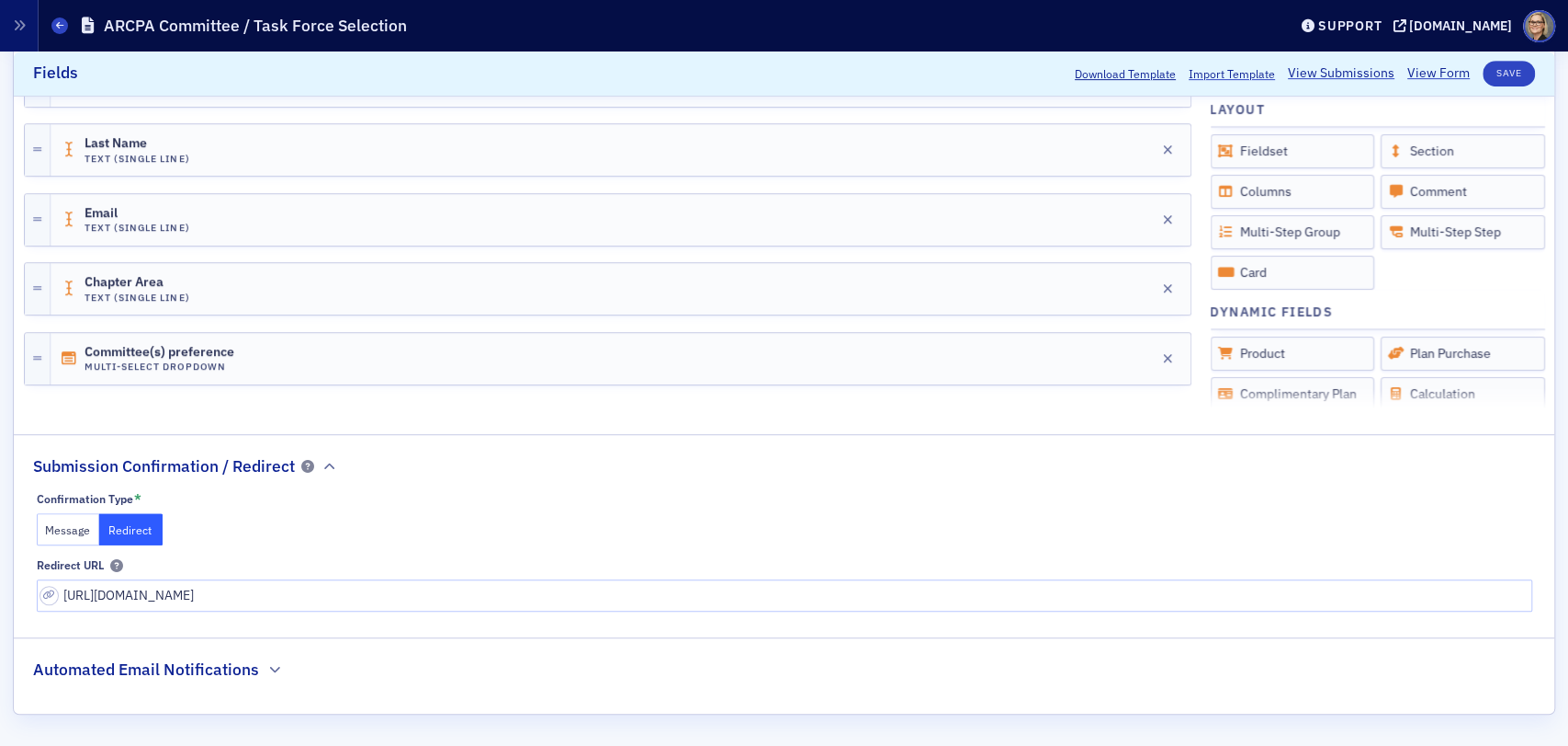
click at [579, 504] on div "Confirmation Type *" at bounding box center [784, 499] width 1496 height 17
click at [248, 668] on h2 "Automated Email Notifications" at bounding box center [146, 669] width 226 height 24
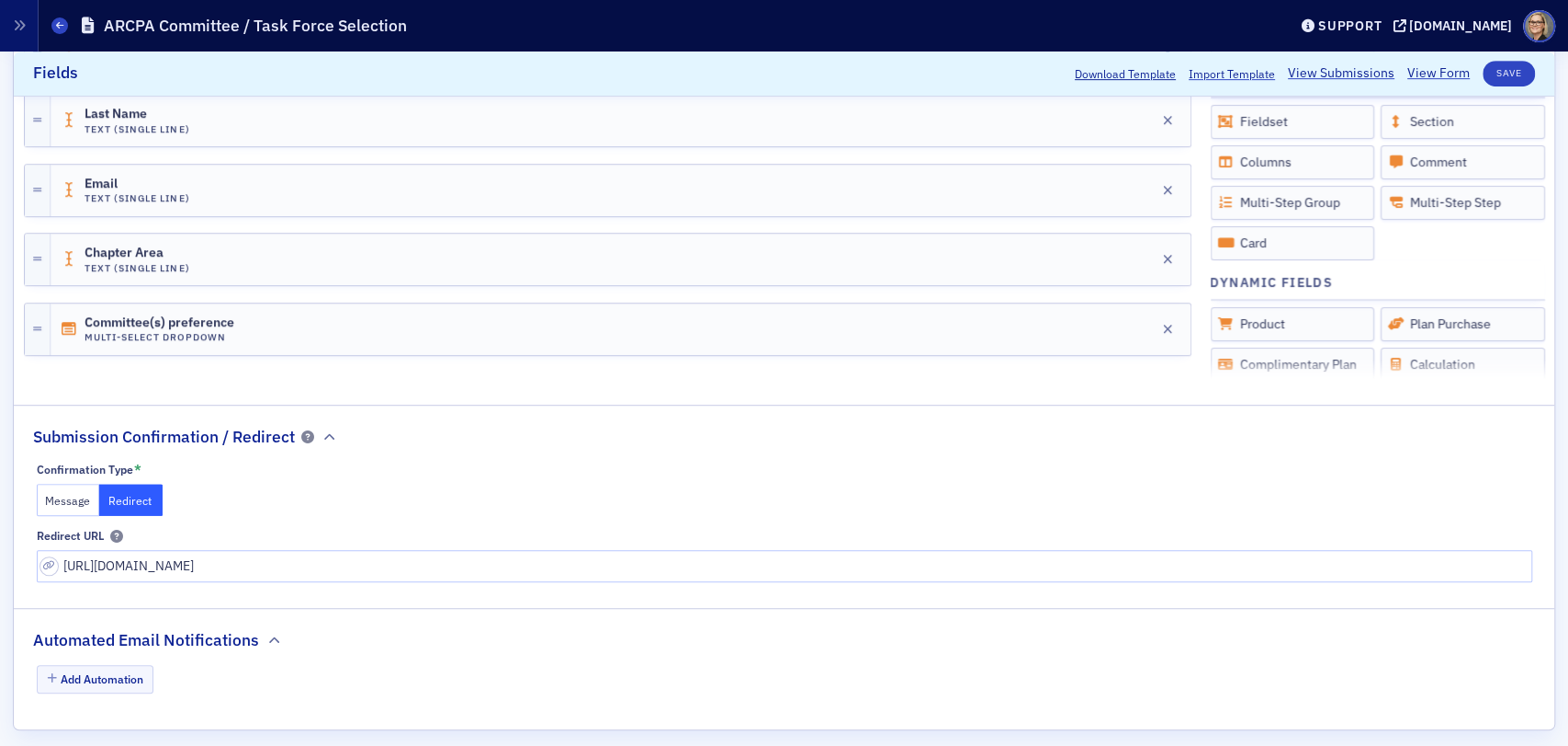
scroll to position [654, 0]
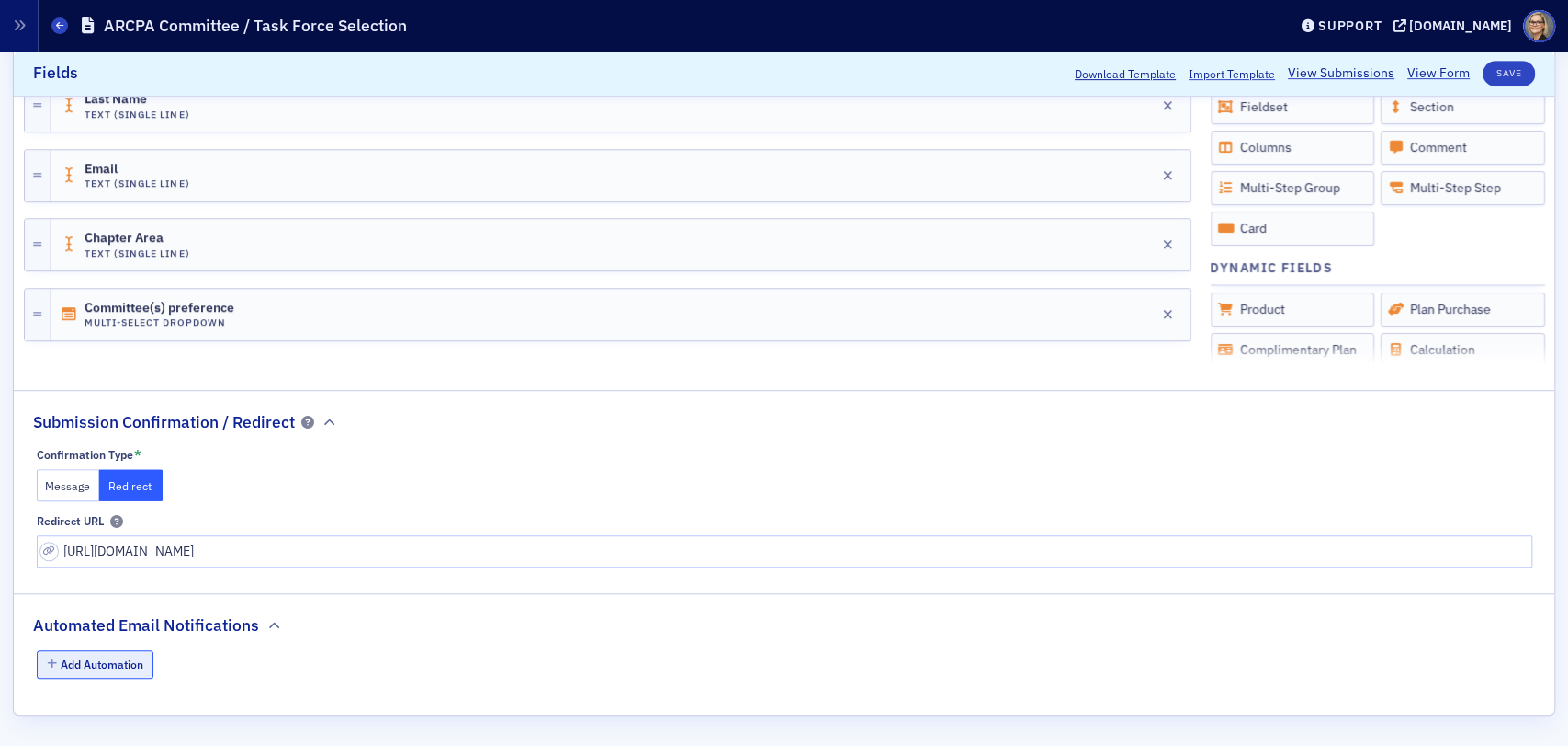
click at [98, 660] on button "Add Automation" at bounding box center [96, 664] width 118 height 29
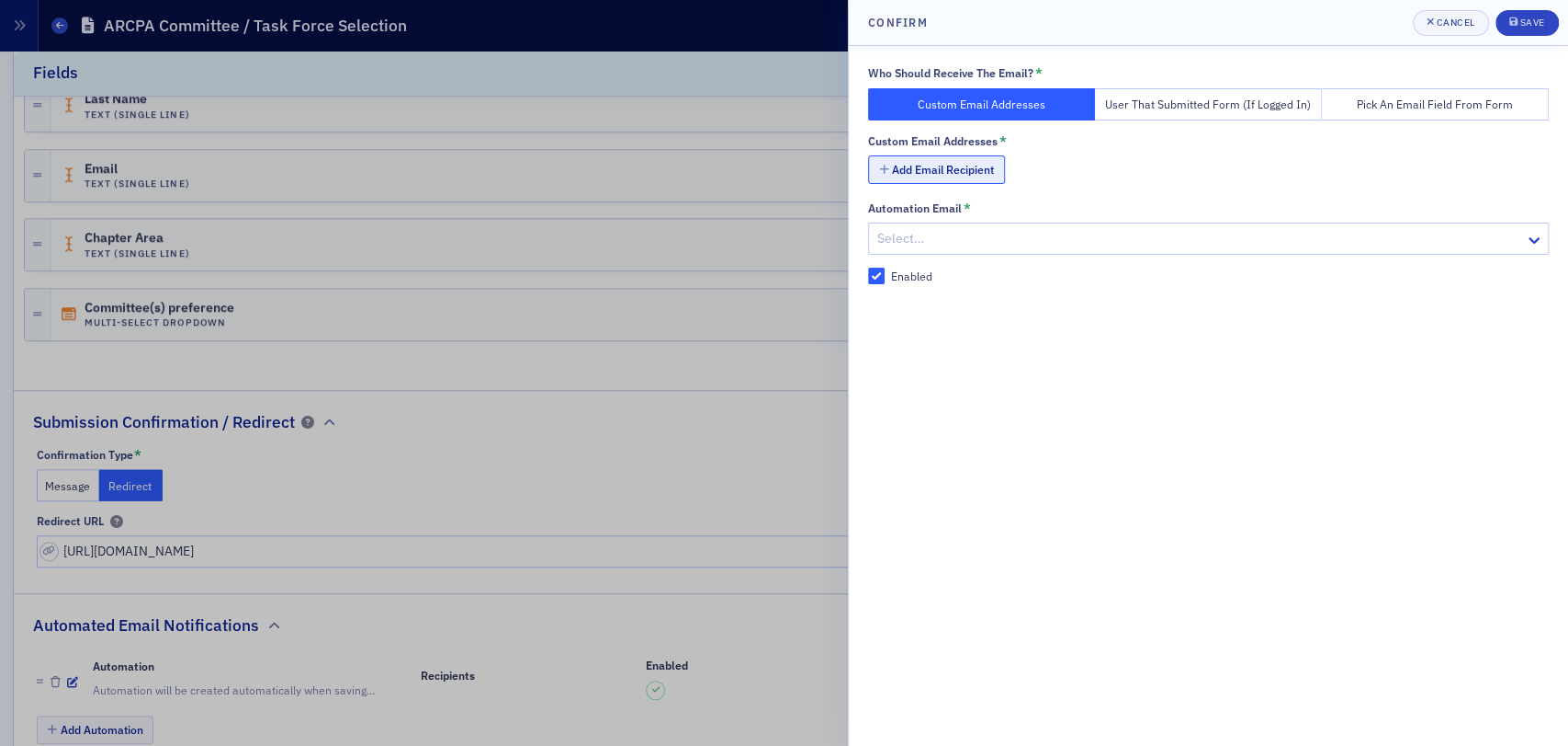
click at [980, 166] on button "Add Email Recipient" at bounding box center [936, 170] width 137 height 29
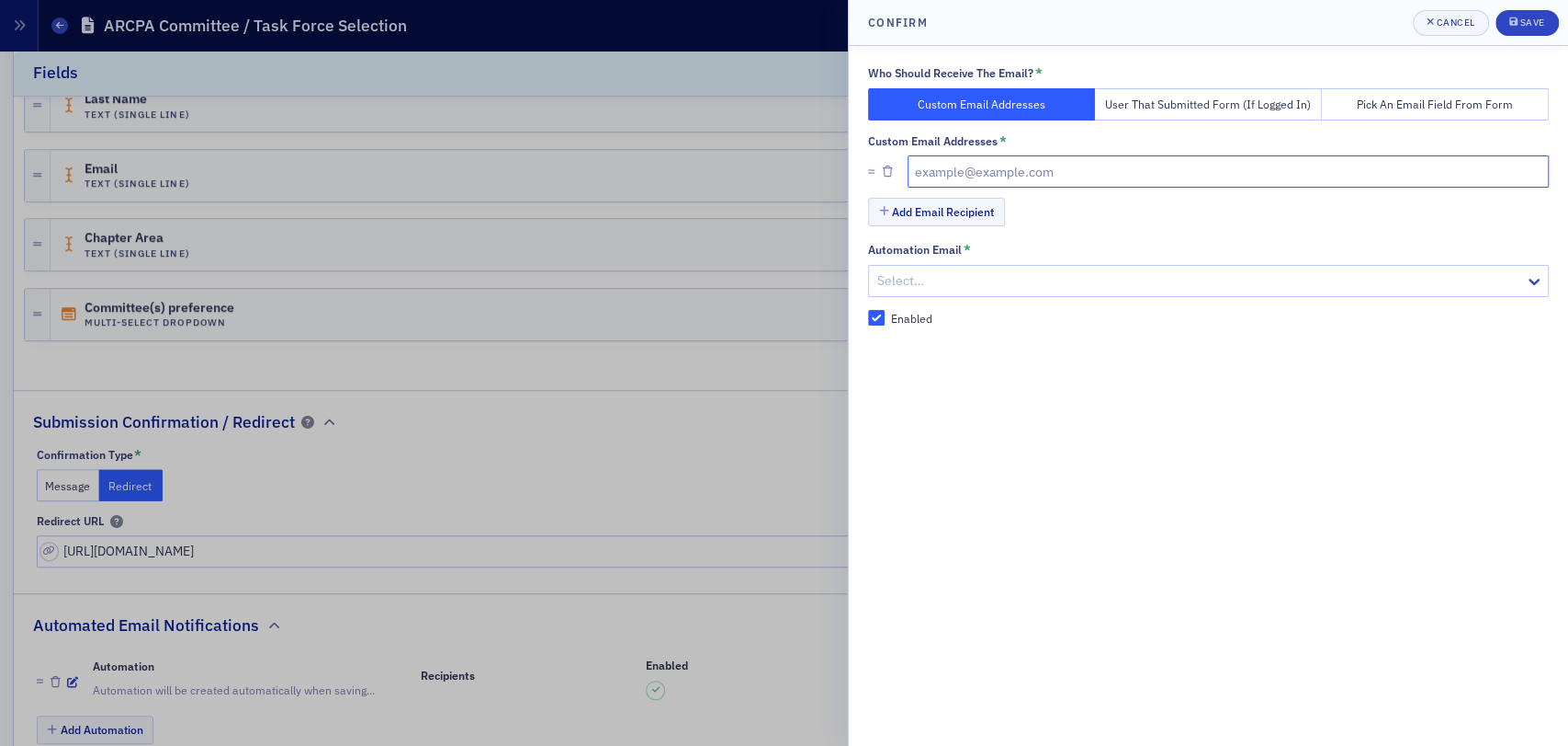
click at [1038, 161] on input "text" at bounding box center [1228, 172] width 642 height 32
type input "[EMAIL_ADDRESS][DOMAIN_NAME]"
click at [955, 286] on div at bounding box center [1181, 281] width 611 height 23
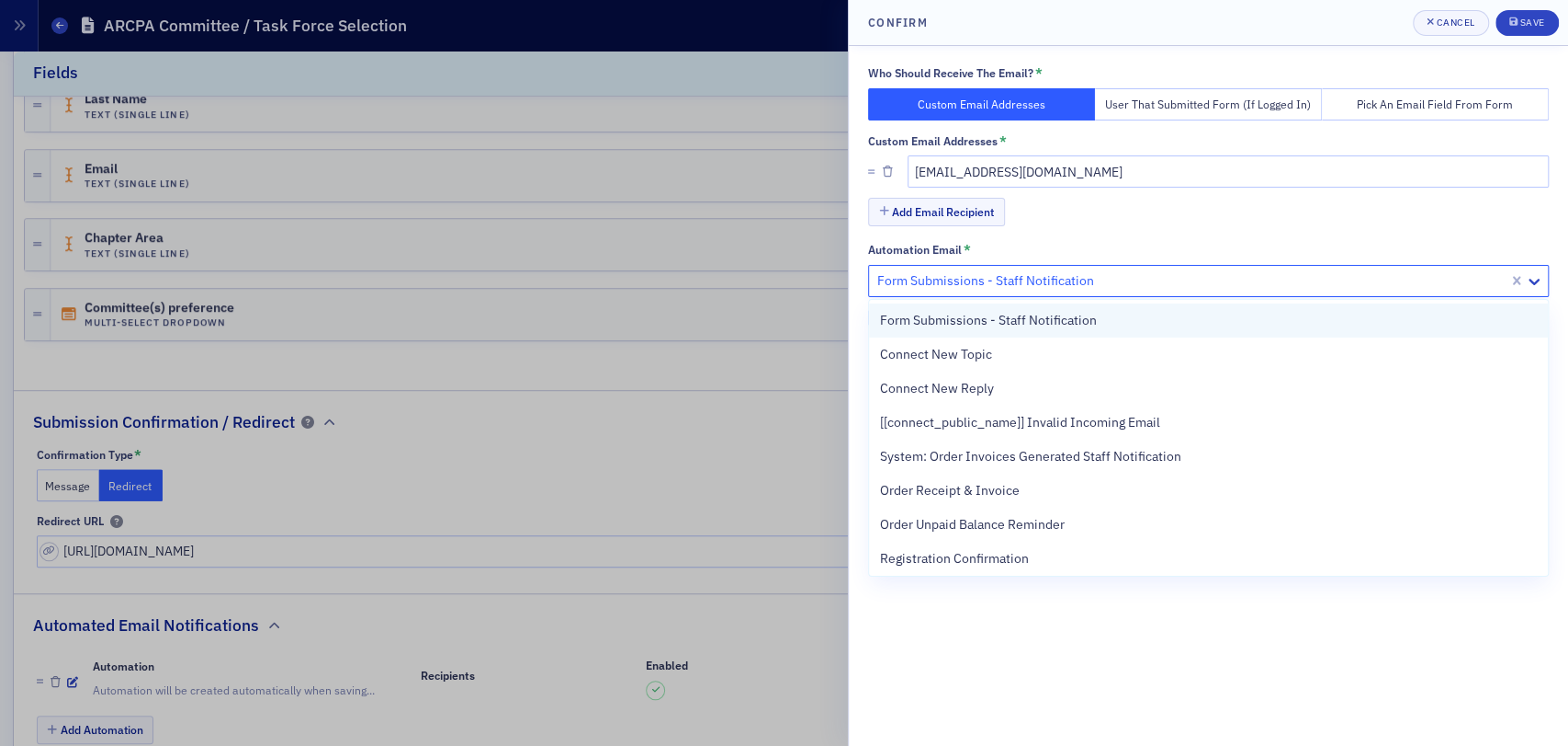
click at [1050, 320] on span "Form Submissions - Staff Notification" at bounding box center [988, 320] width 217 height 19
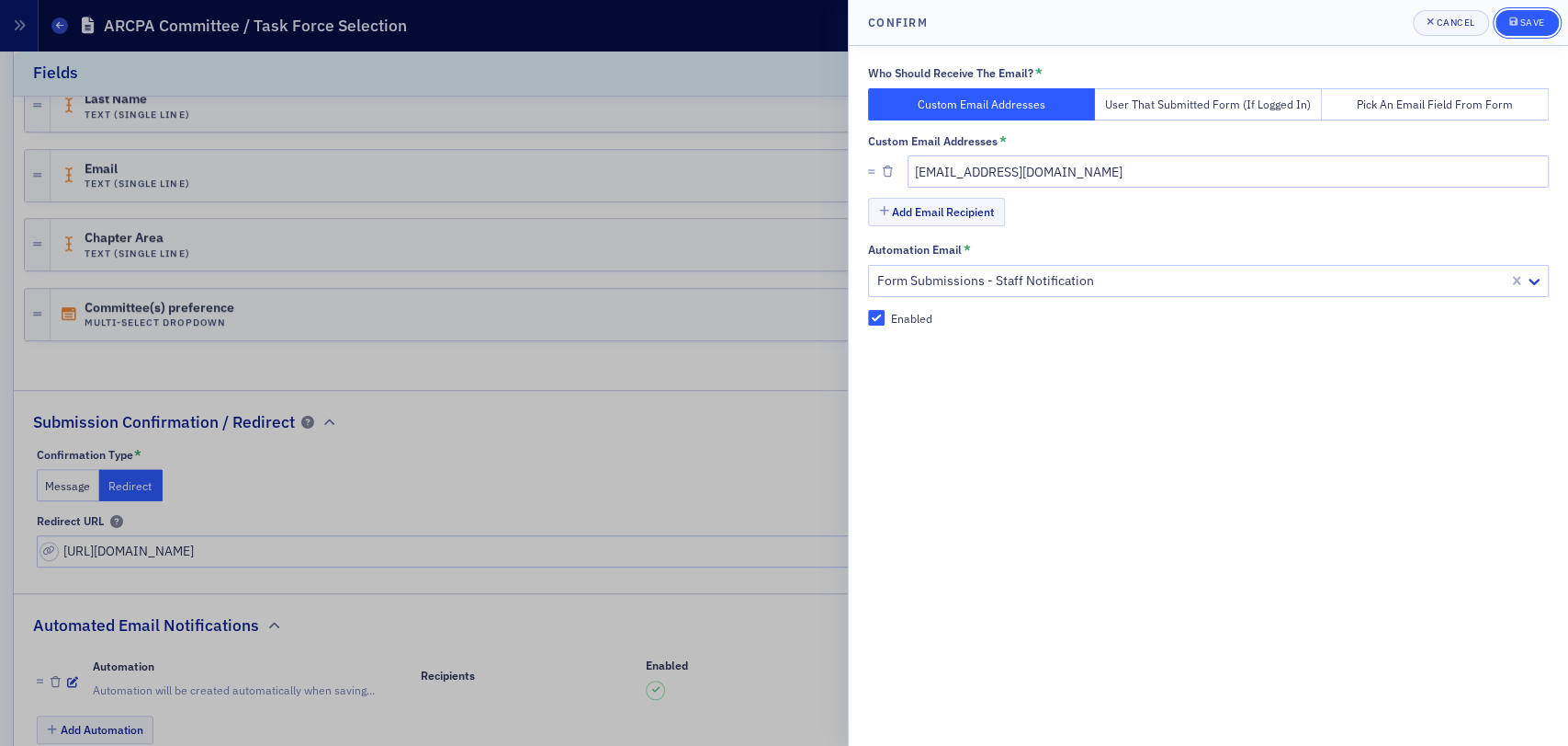
click at [1536, 17] on div "Save" at bounding box center [1532, 22] width 25 height 10
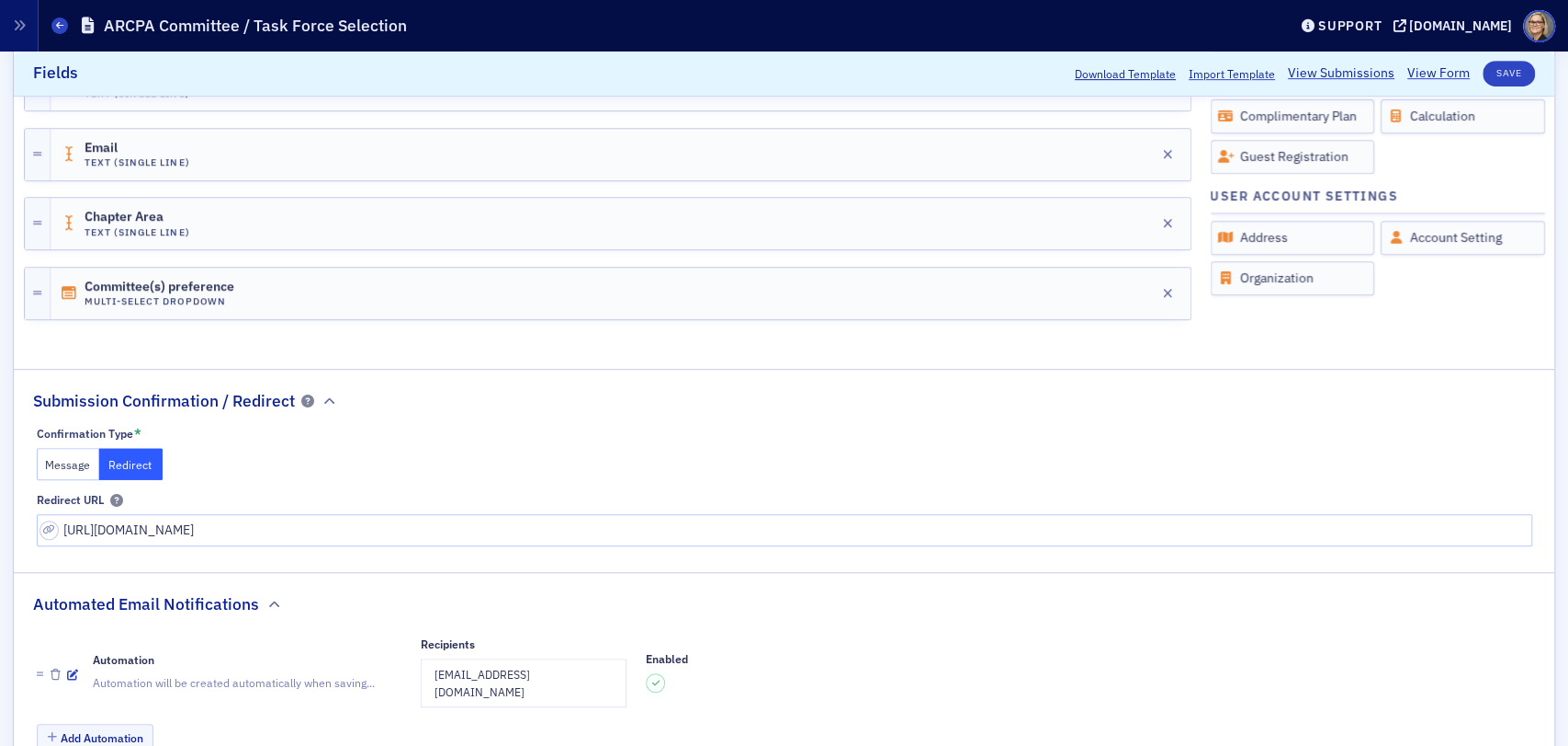
scroll to position [732, 0]
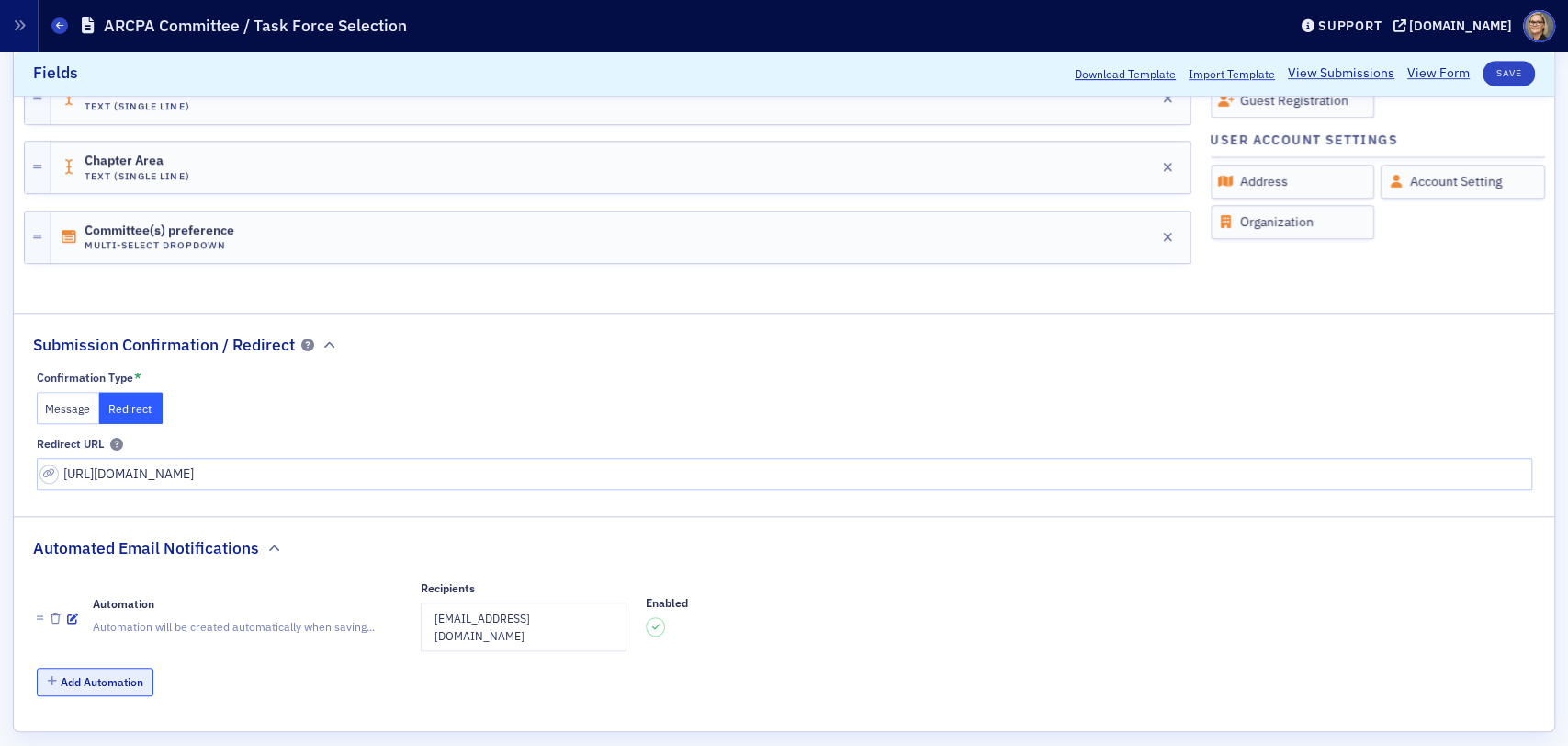
click at [89, 667] on button "Add Automation" at bounding box center [96, 681] width 118 height 29
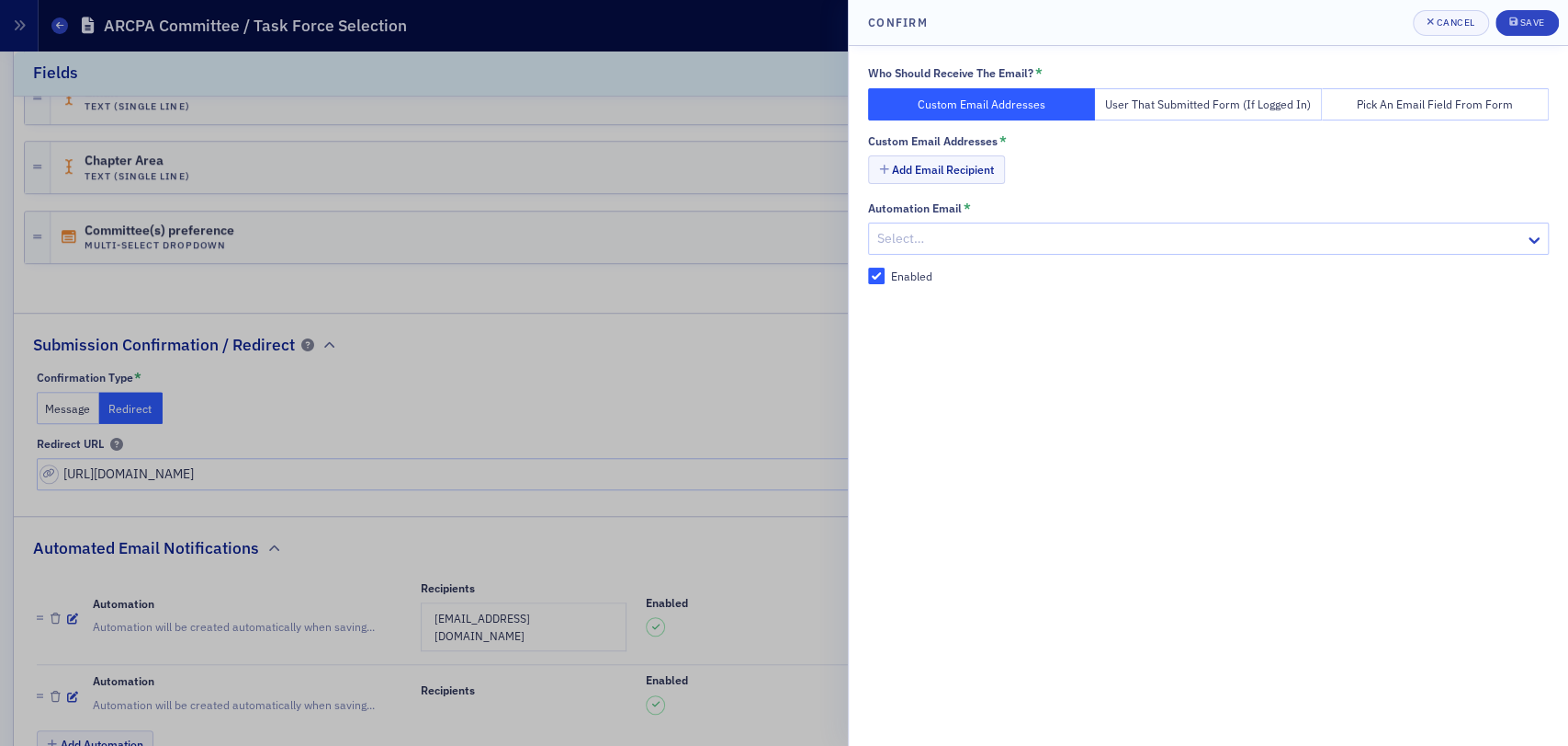
click at [1208, 105] on button "User That Submitted Form (If Logged In)" at bounding box center [1208, 104] width 227 height 32
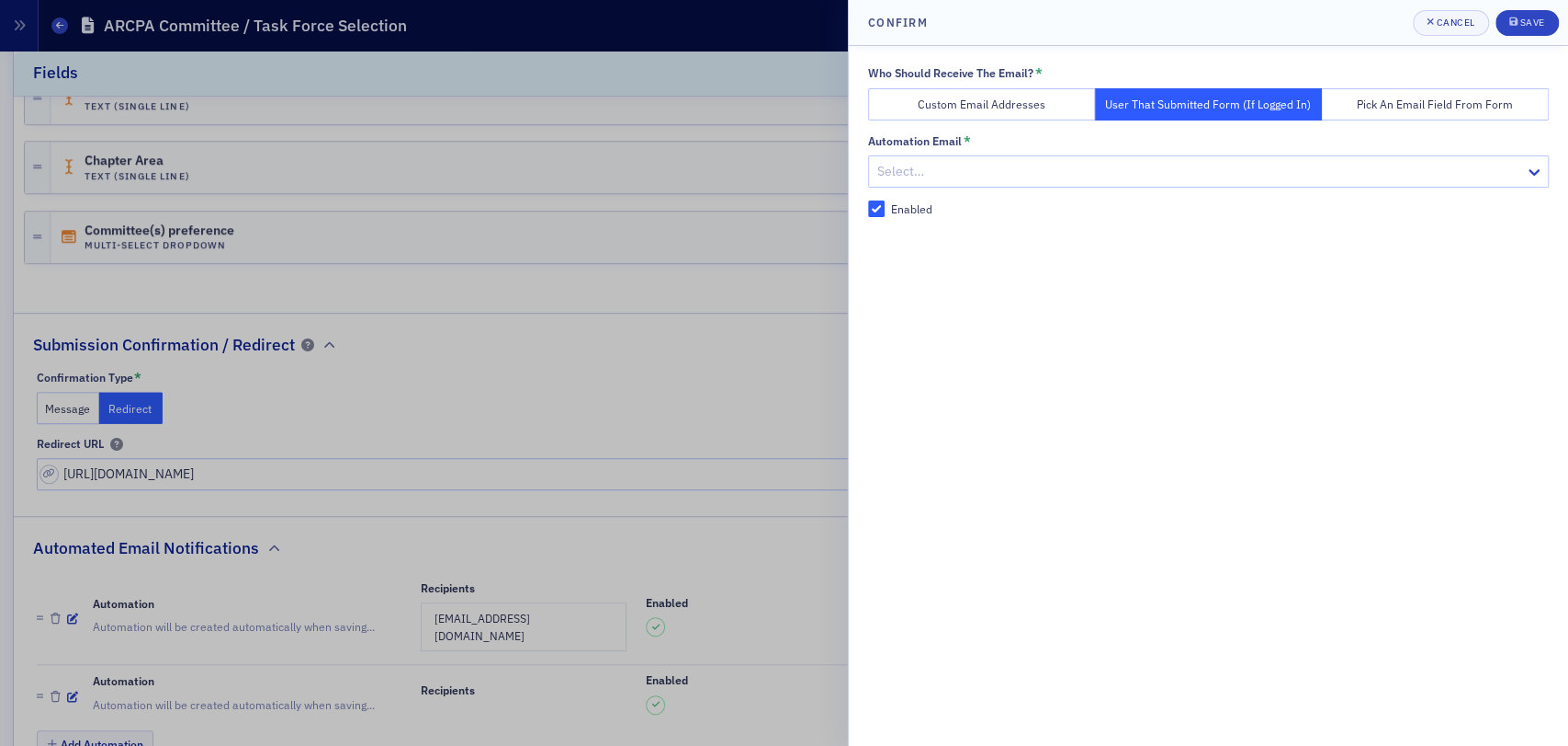
click at [1205, 158] on div "Select…" at bounding box center [1197, 171] width 656 height 27
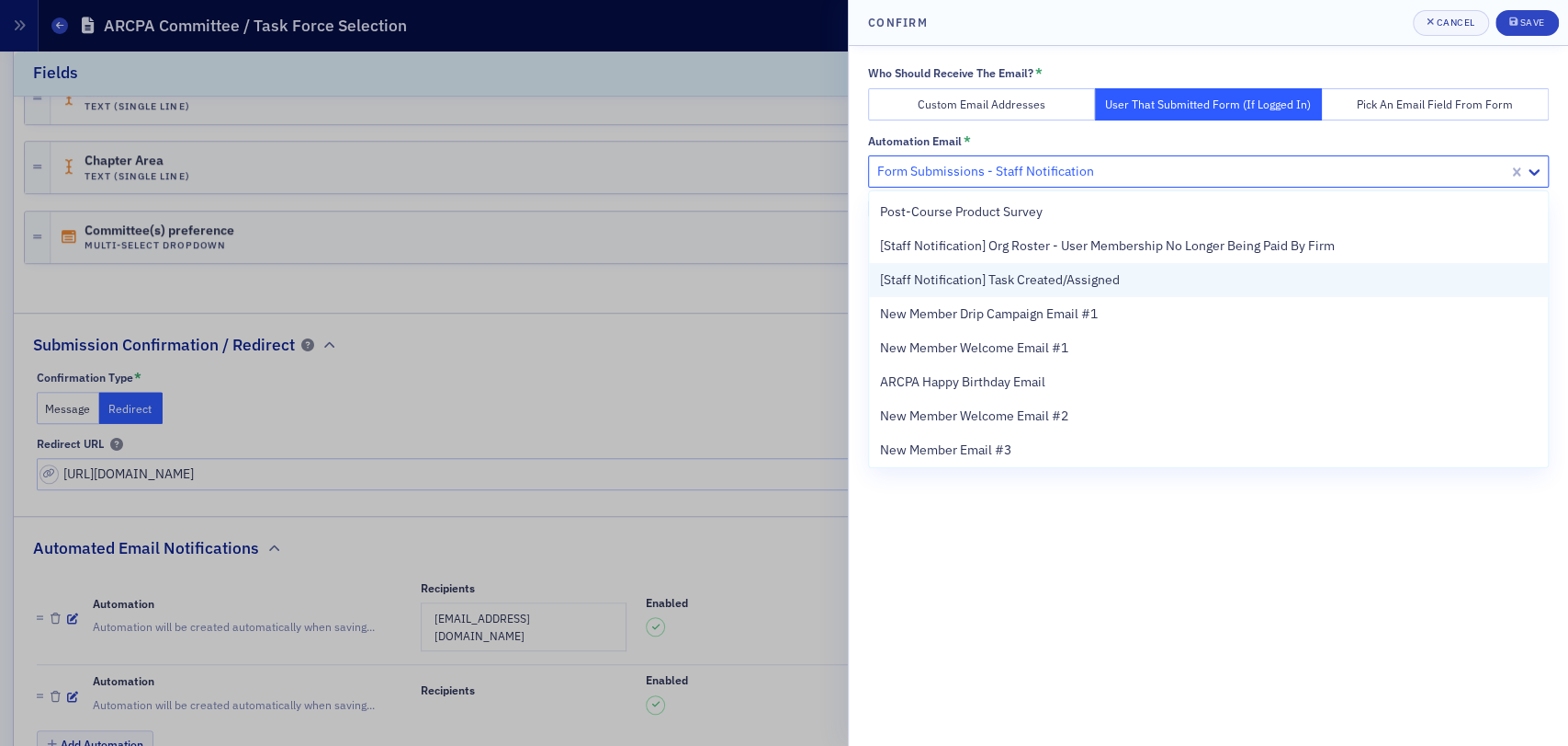
scroll to position [0, 0]
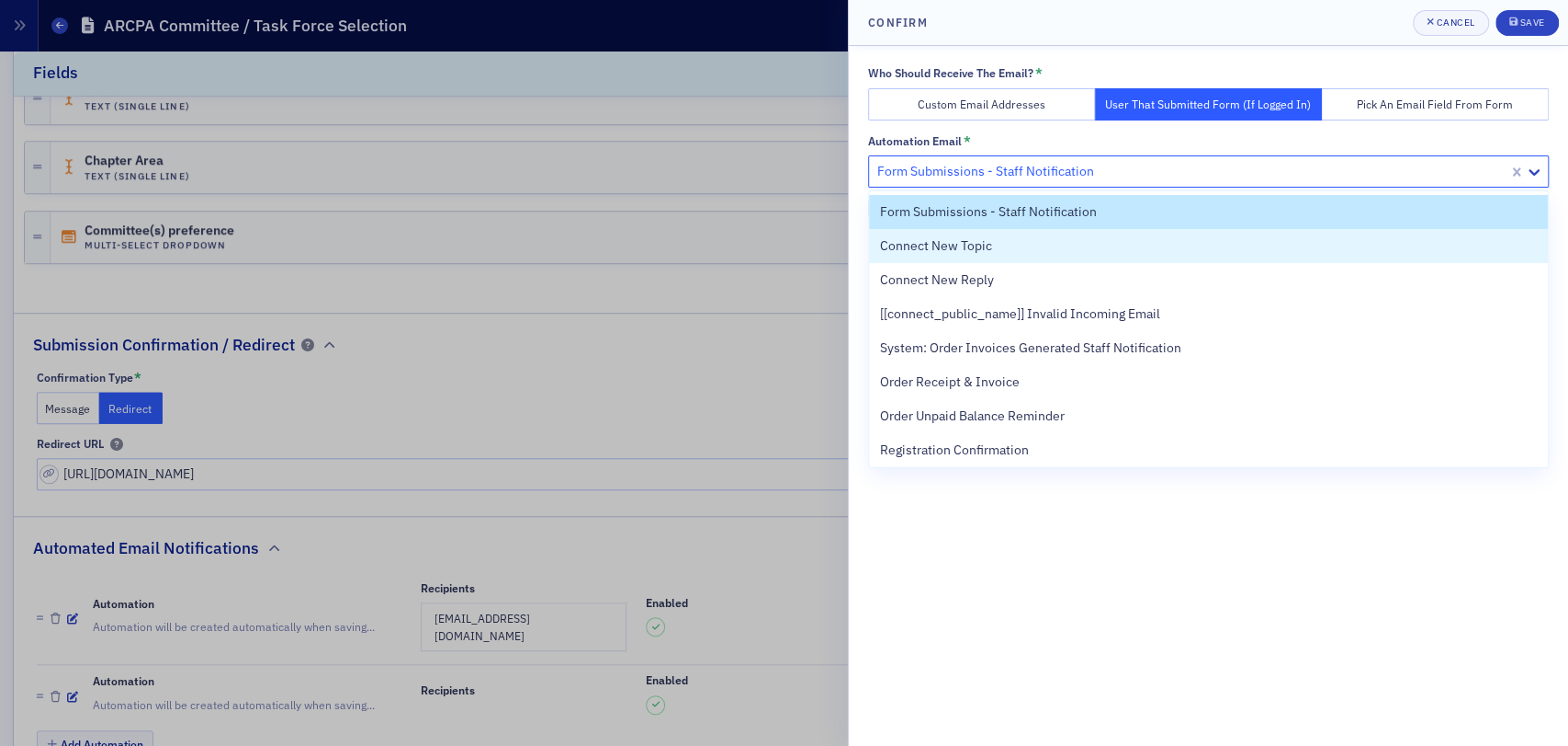
click at [1118, 22] on header "Confirm Cancel Save" at bounding box center [1209, 23] width 720 height 46
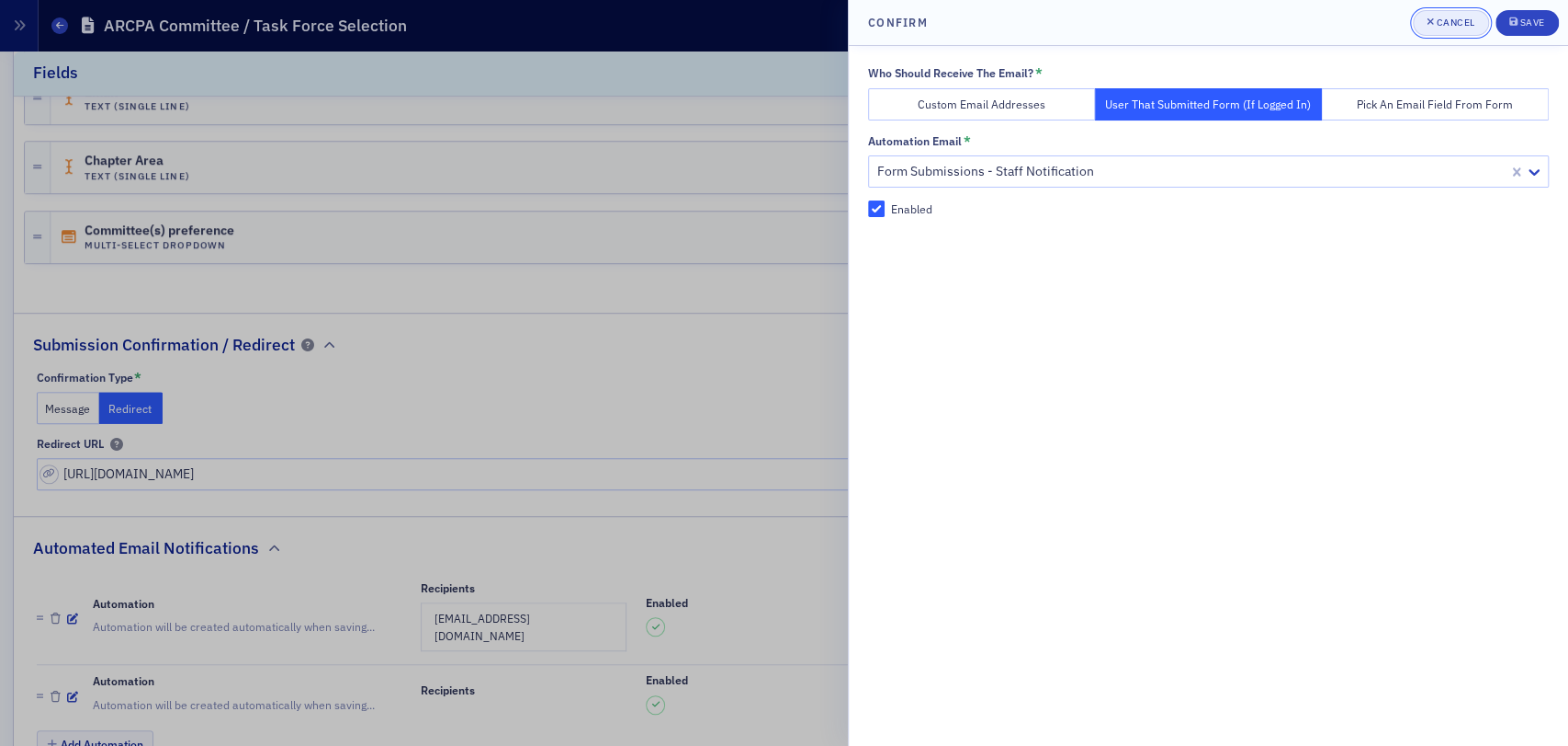
click at [1463, 22] on div "Cancel" at bounding box center [1455, 22] width 39 height 10
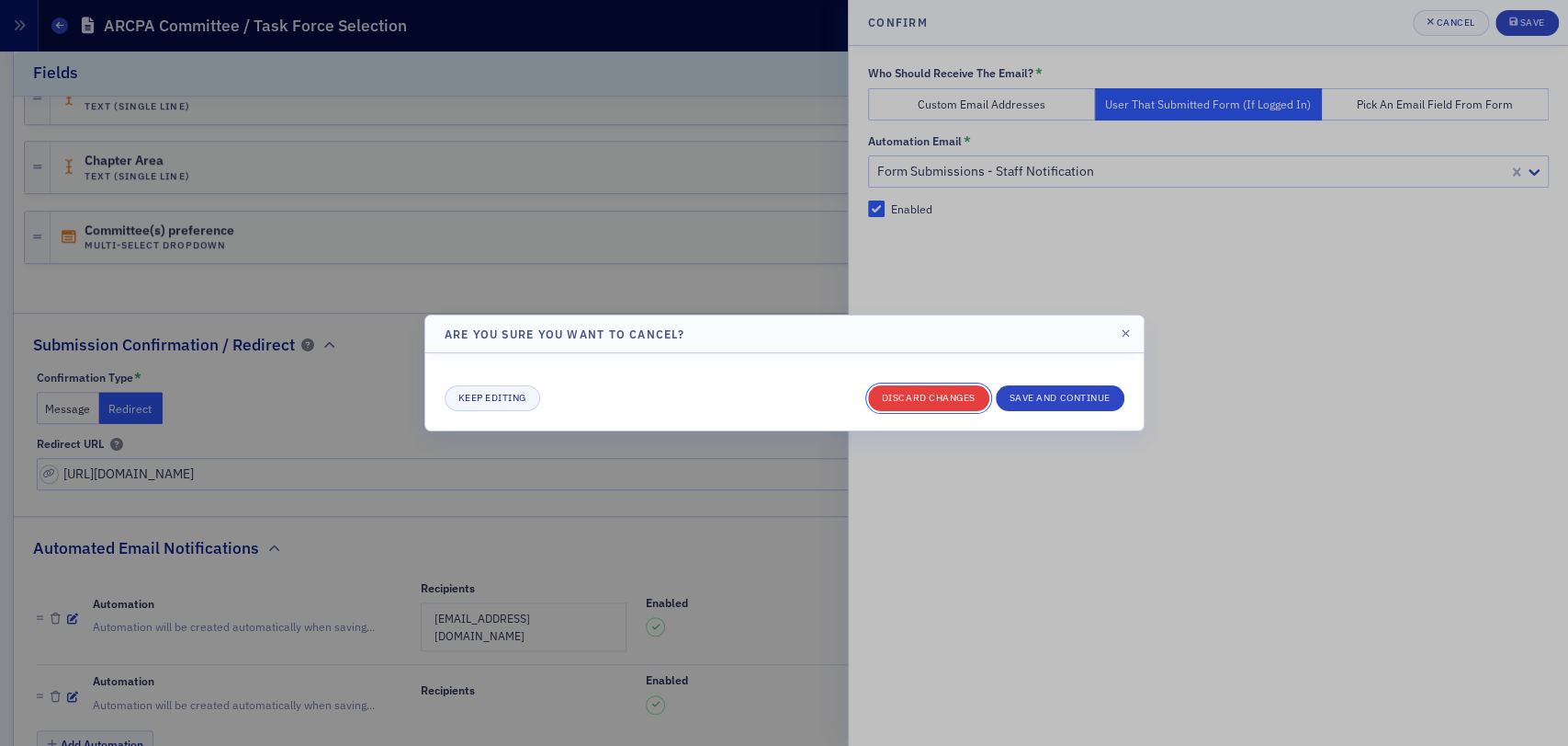
click at [954, 398] on button "Discard changes" at bounding box center [929, 398] width 122 height 26
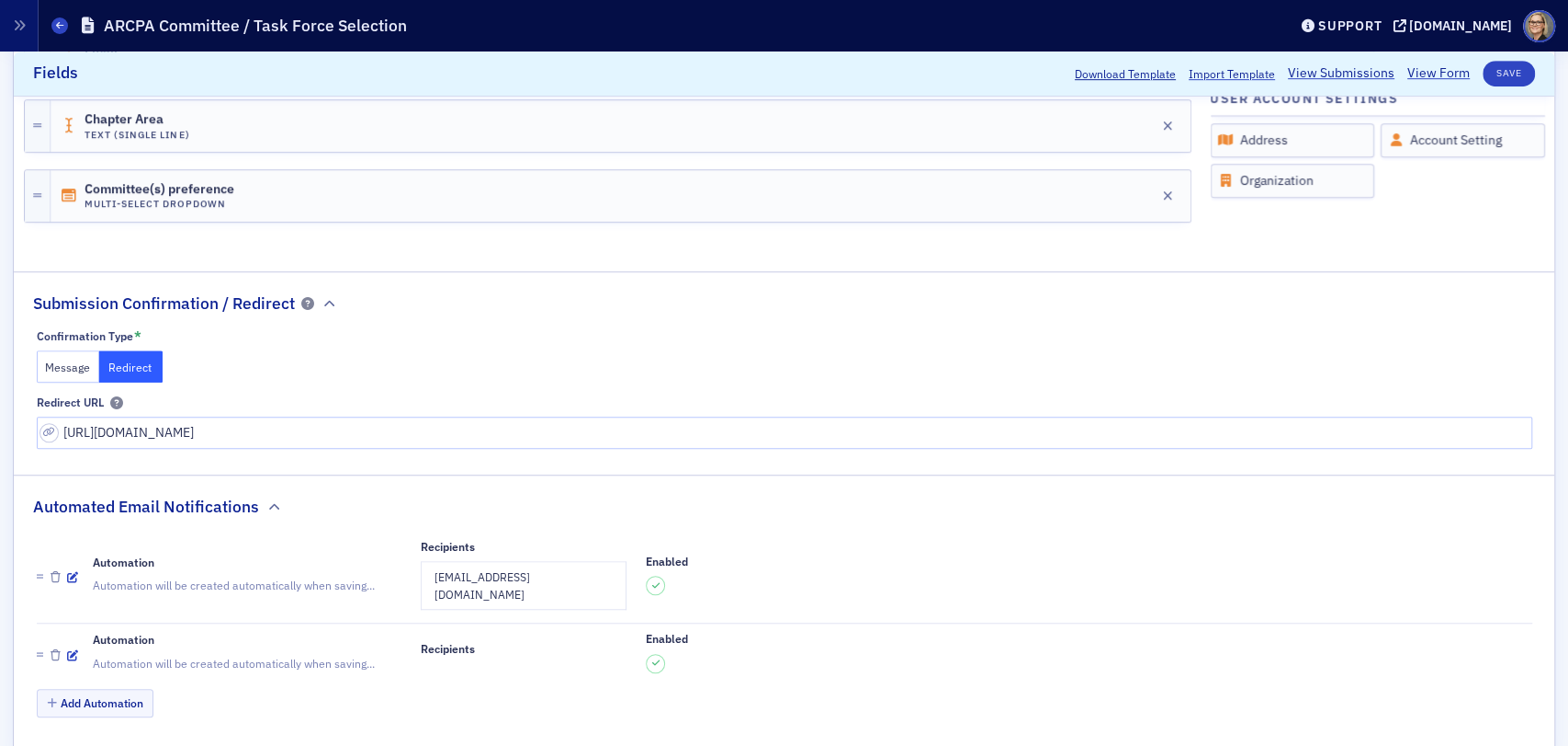
scroll to position [794, 0]
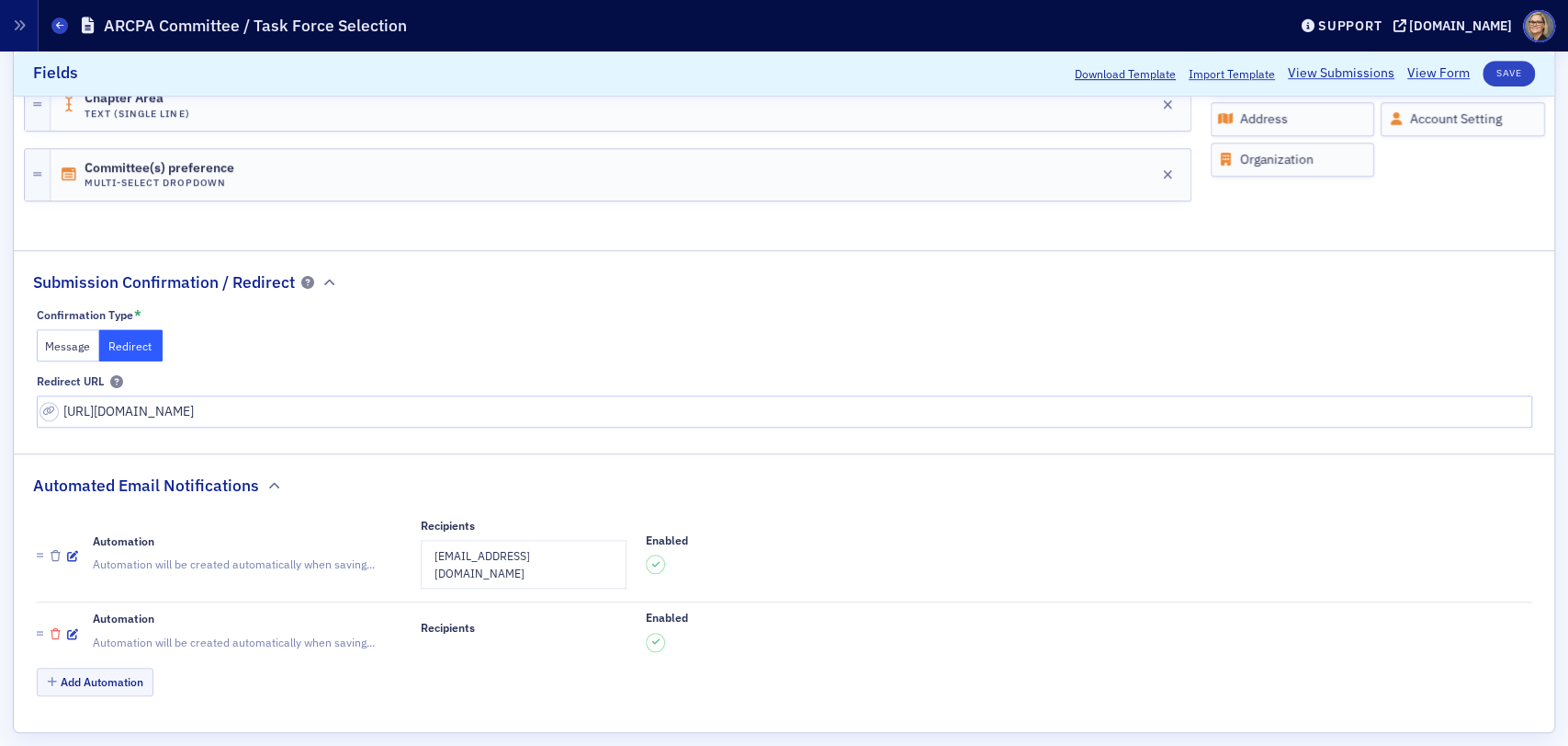
click at [56, 629] on icon "button" at bounding box center [56, 634] width 10 height 11
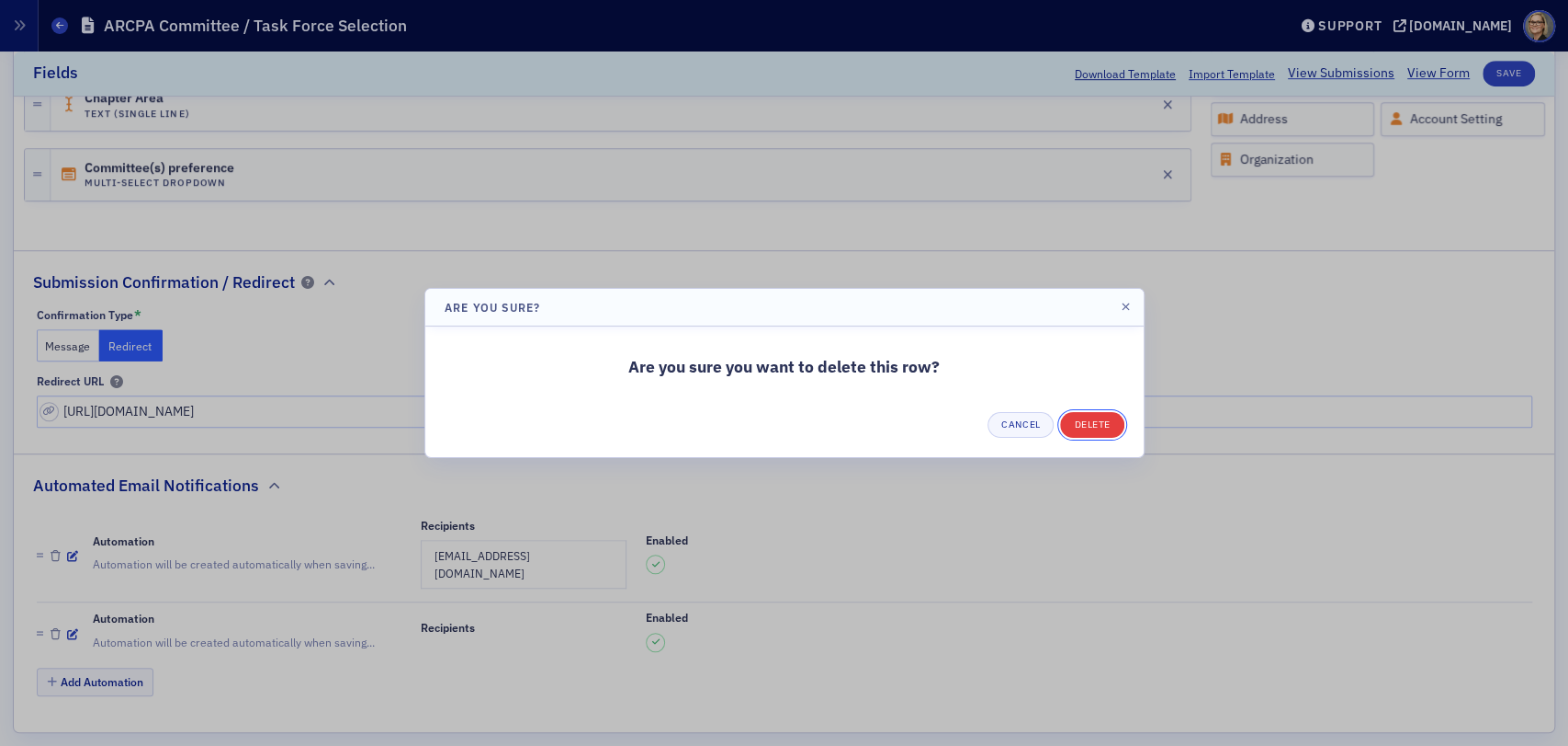
click at [1111, 421] on button "Delete" at bounding box center [1092, 424] width 64 height 26
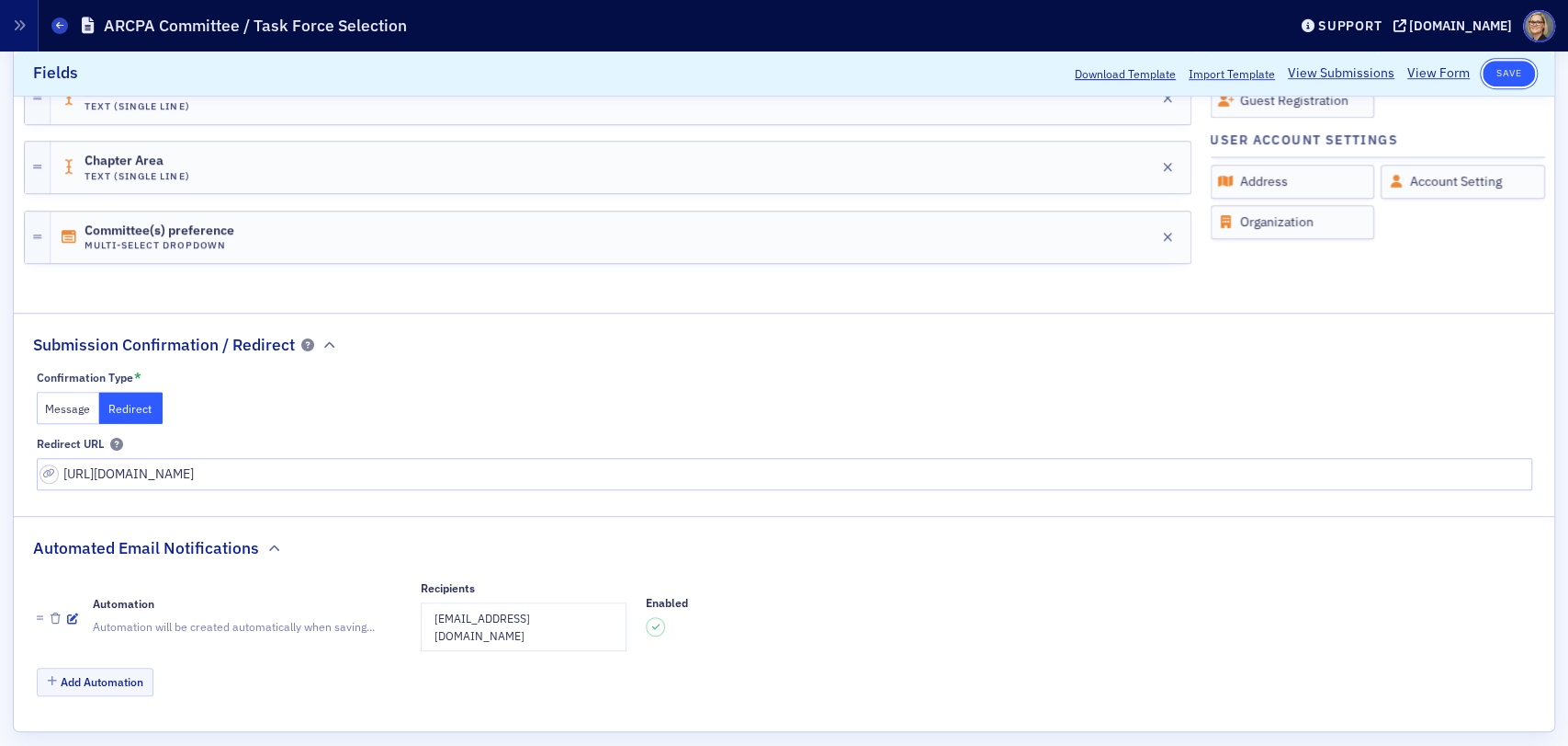
click at [1499, 65] on button "Save" at bounding box center [1509, 74] width 52 height 26
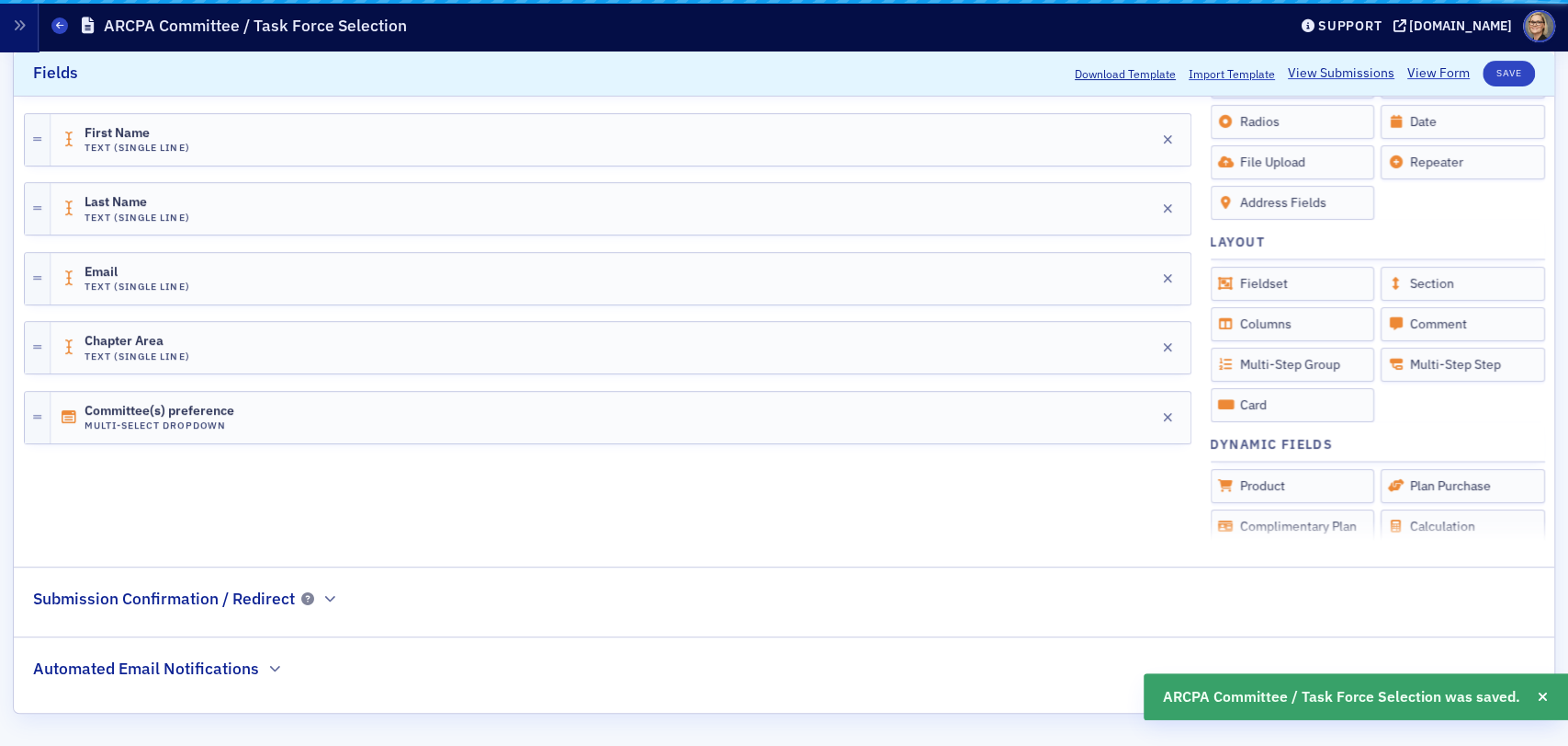
scroll to position [477, 0]
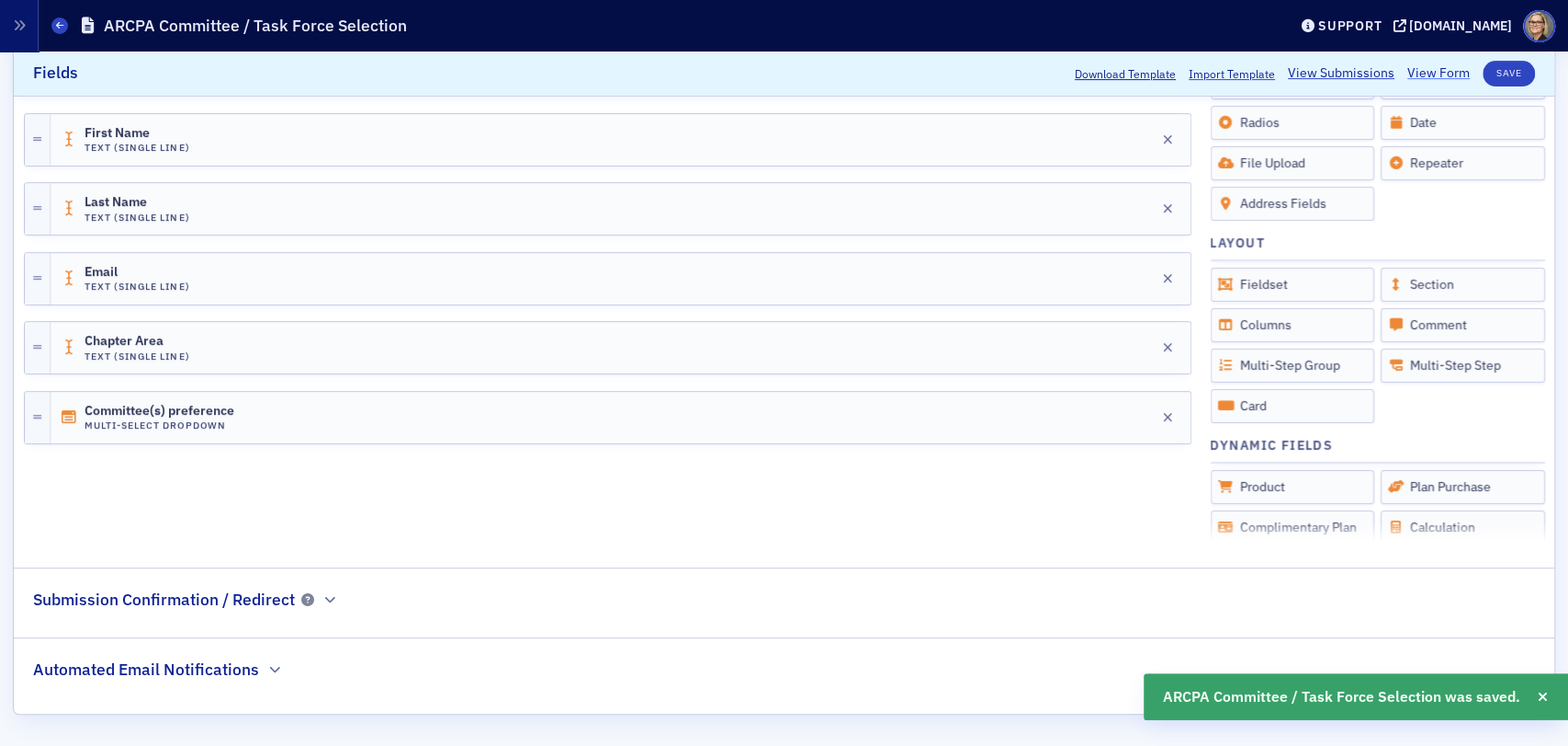
click at [1414, 72] on link "View Form" at bounding box center [1438, 73] width 63 height 19
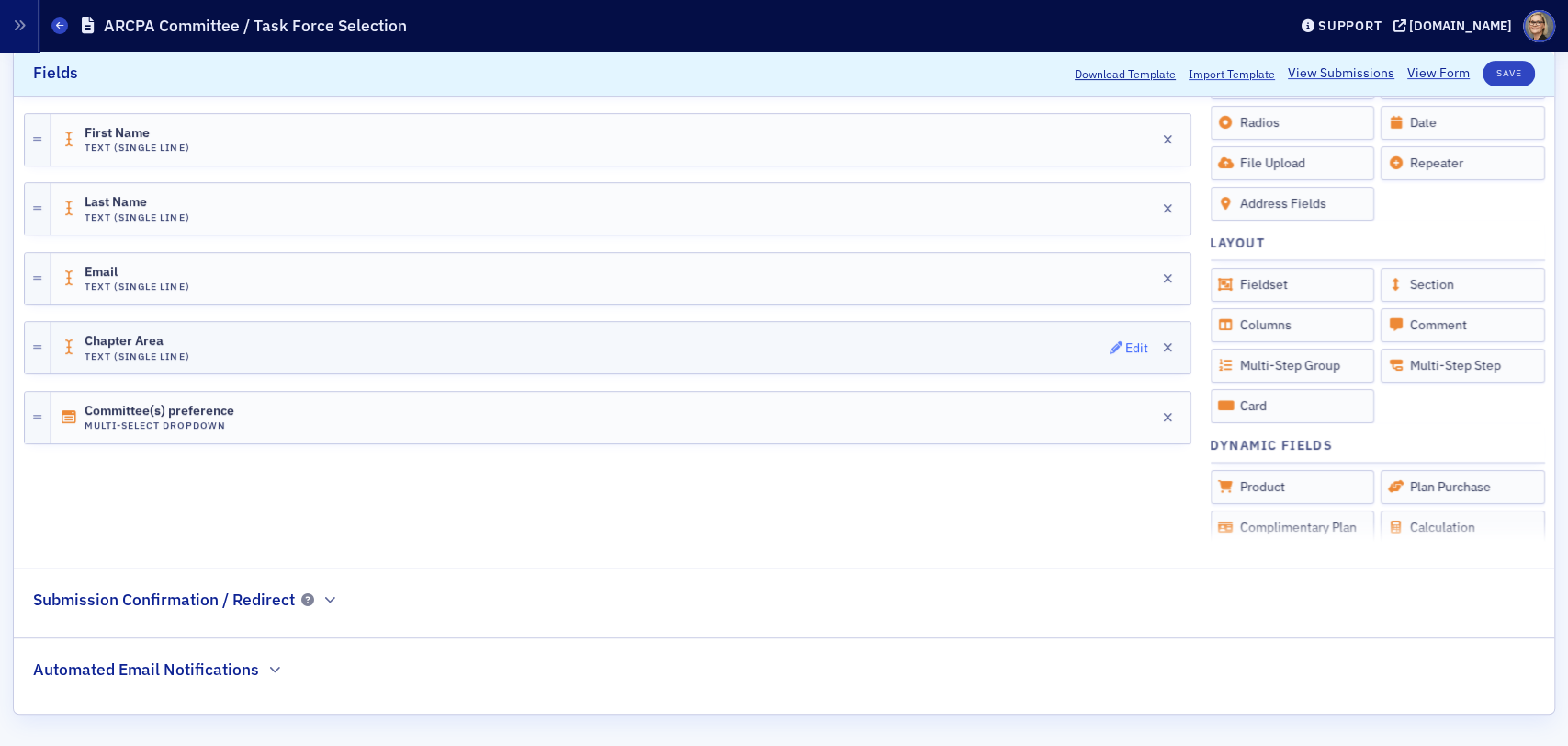
click at [1126, 346] on div "Edit" at bounding box center [1137, 347] width 23 height 10
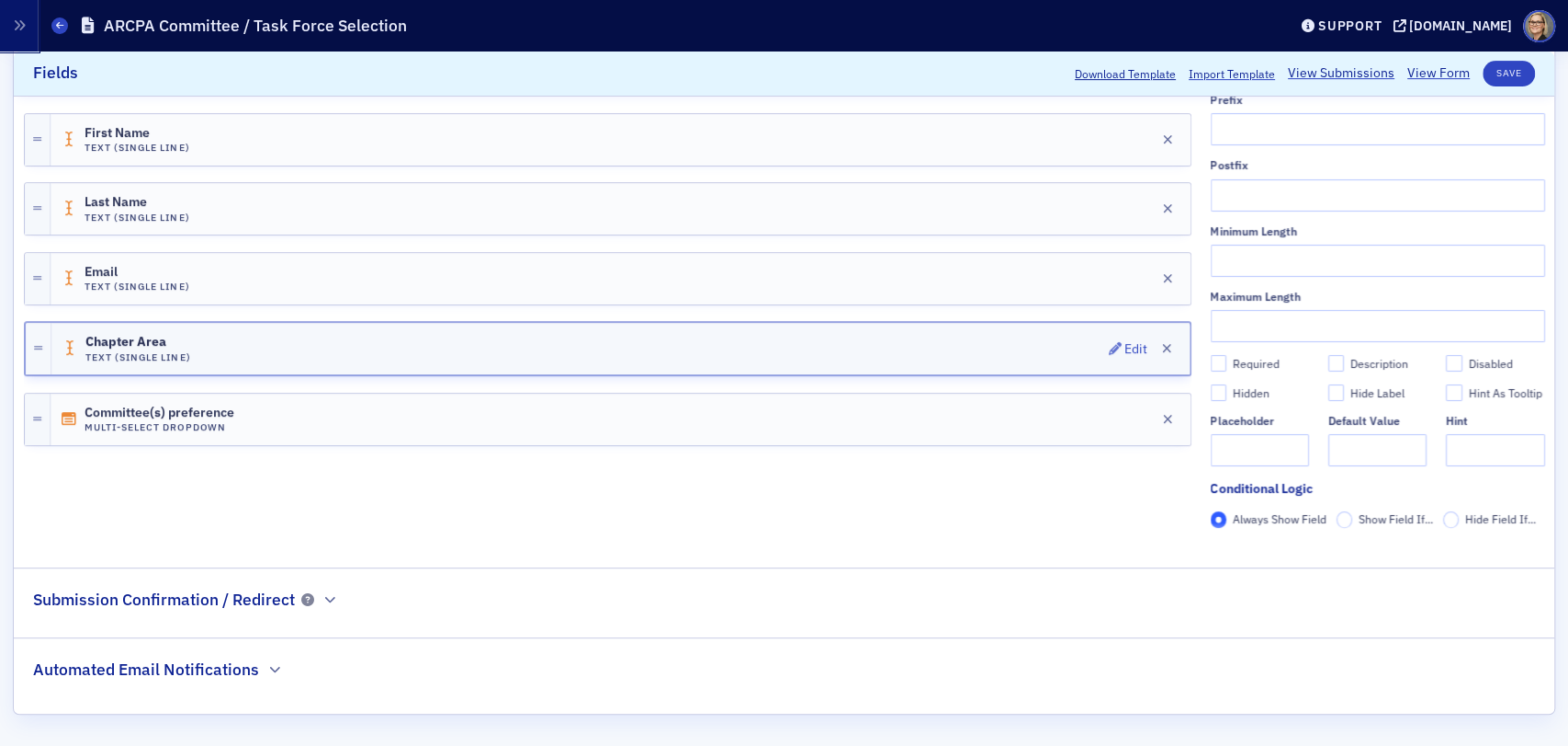
click at [134, 331] on div "Chapter Area Text (Single Line) Edit" at bounding box center [621, 349] width 1139 height 52
click at [677, 531] on div "First Name Text (Single Line) Edit Last Name Text (Single Line) Edit Email Text…" at bounding box center [608, 214] width 1168 height 653
click at [35, 348] on icon at bounding box center [38, 349] width 8 height 10
click at [1125, 346] on div "Edit" at bounding box center [1136, 348] width 23 height 10
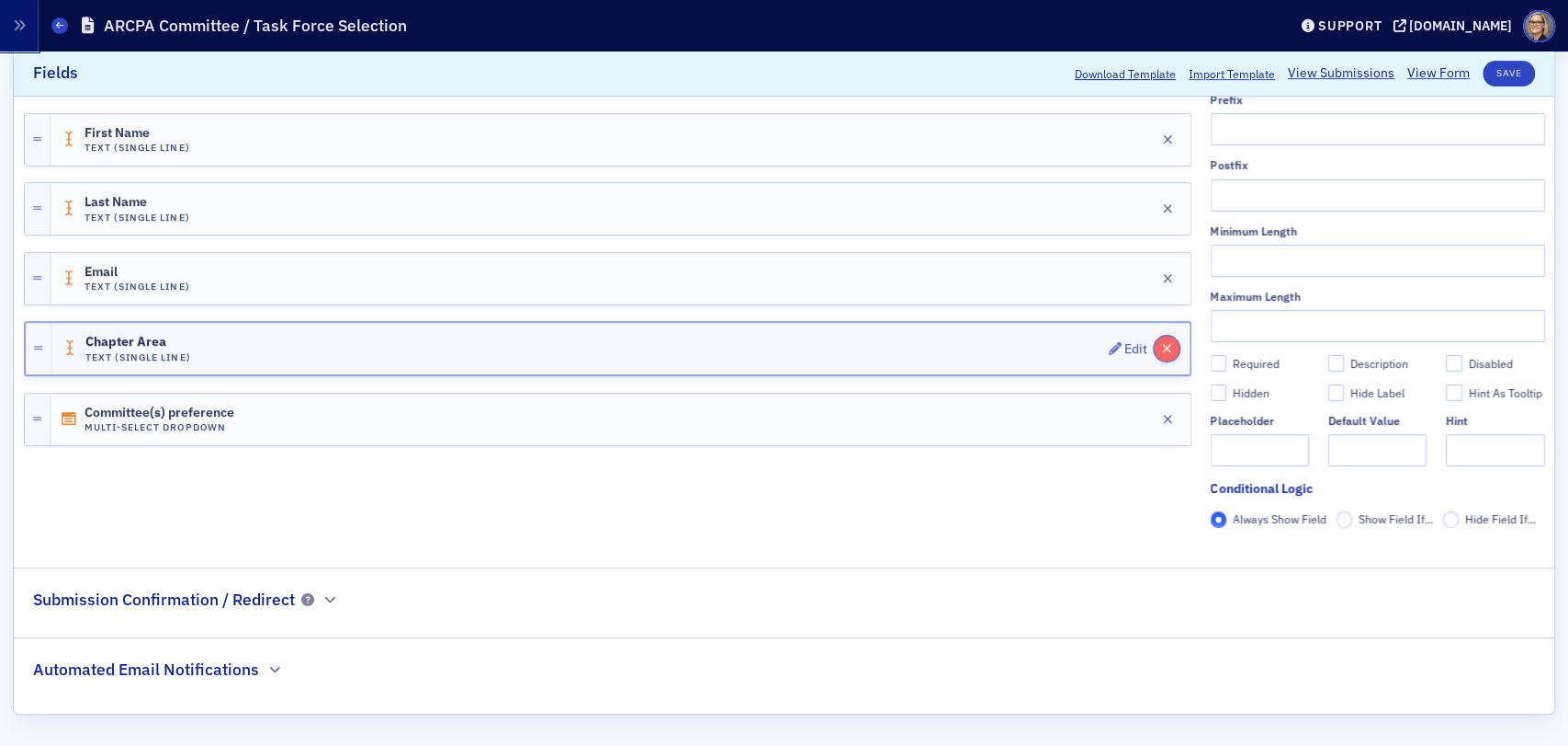
click at [1162, 343] on icon "button" at bounding box center [1167, 348] width 10 height 13
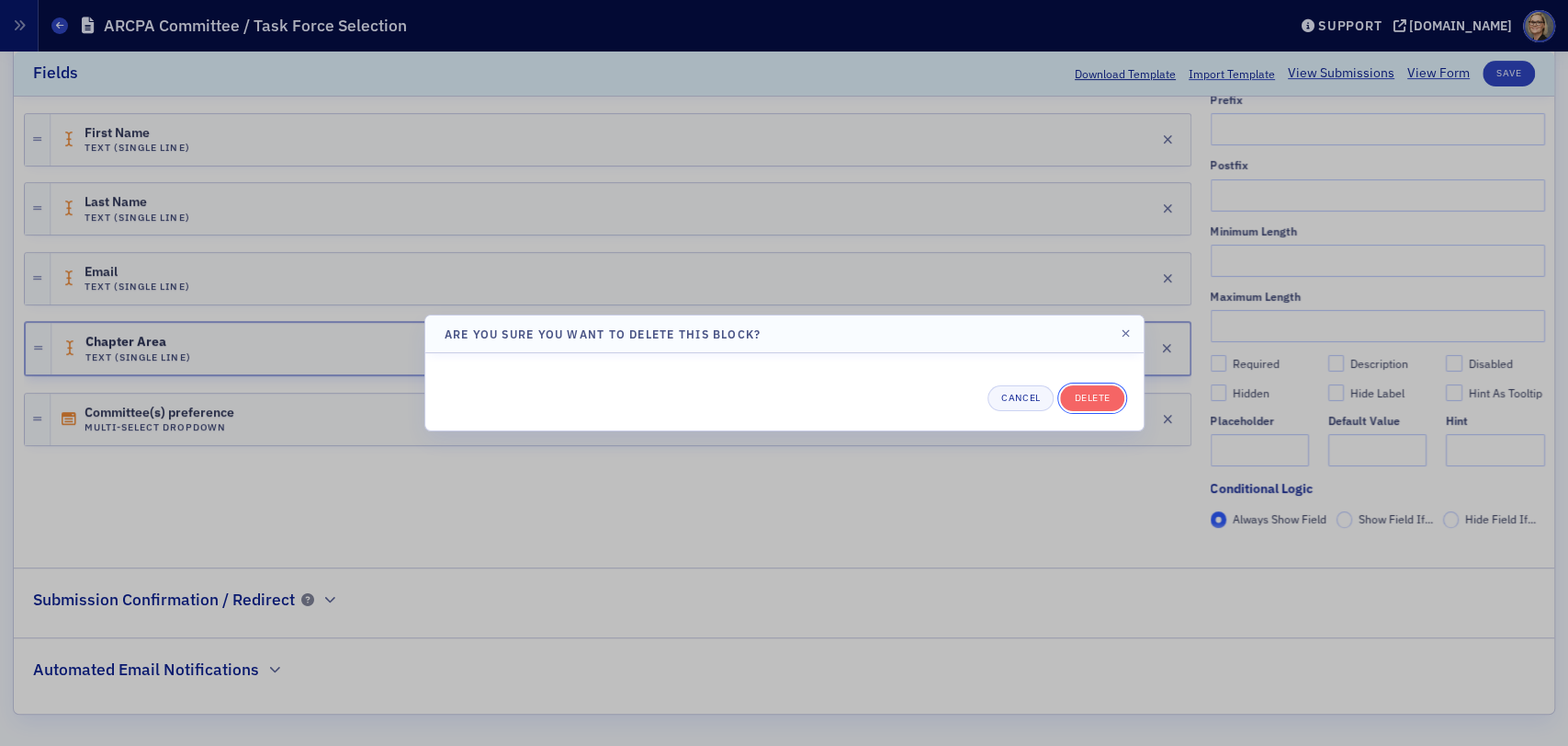
click at [1104, 394] on button "Delete" at bounding box center [1092, 398] width 64 height 26
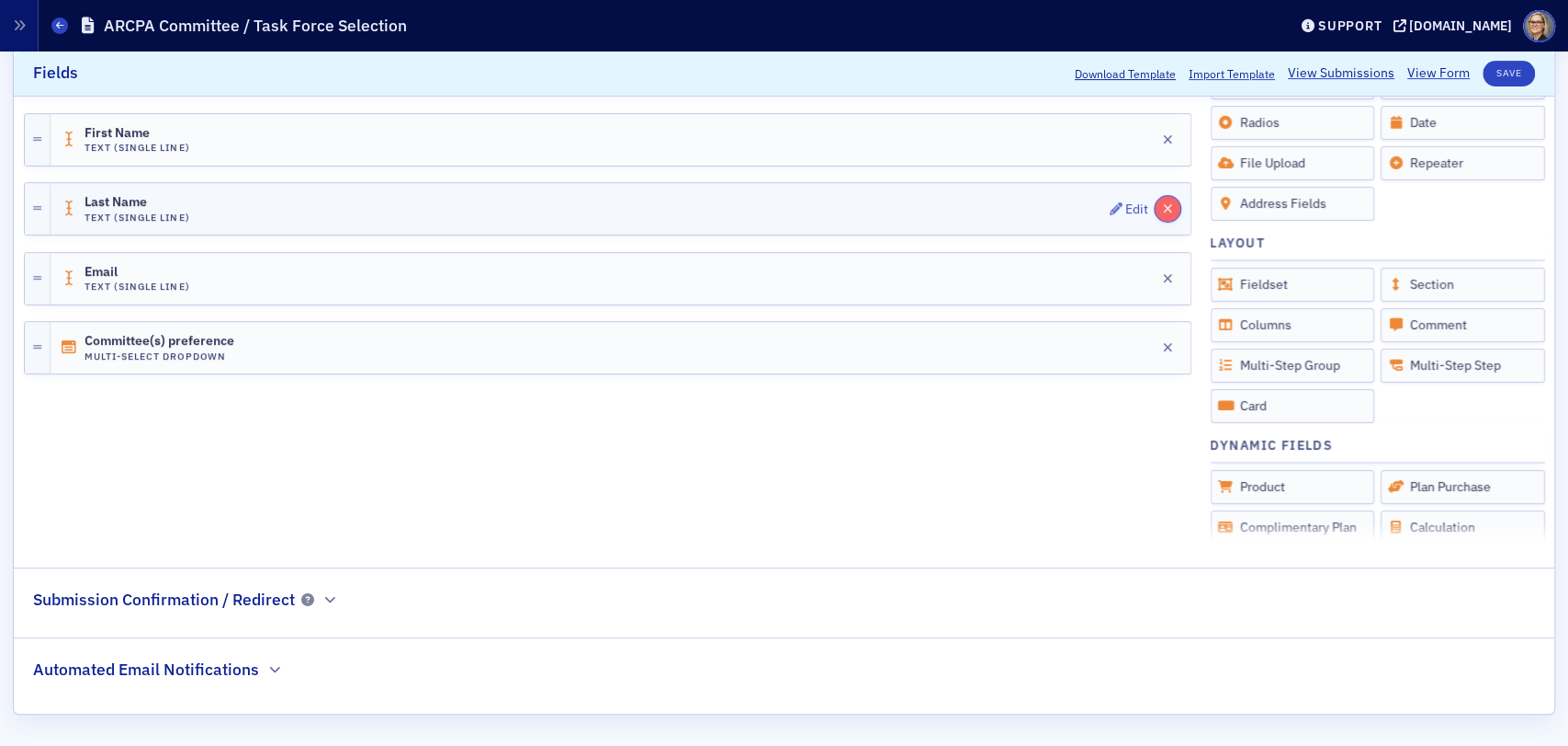
click at [1163, 207] on icon "button" at bounding box center [1168, 209] width 10 height 13
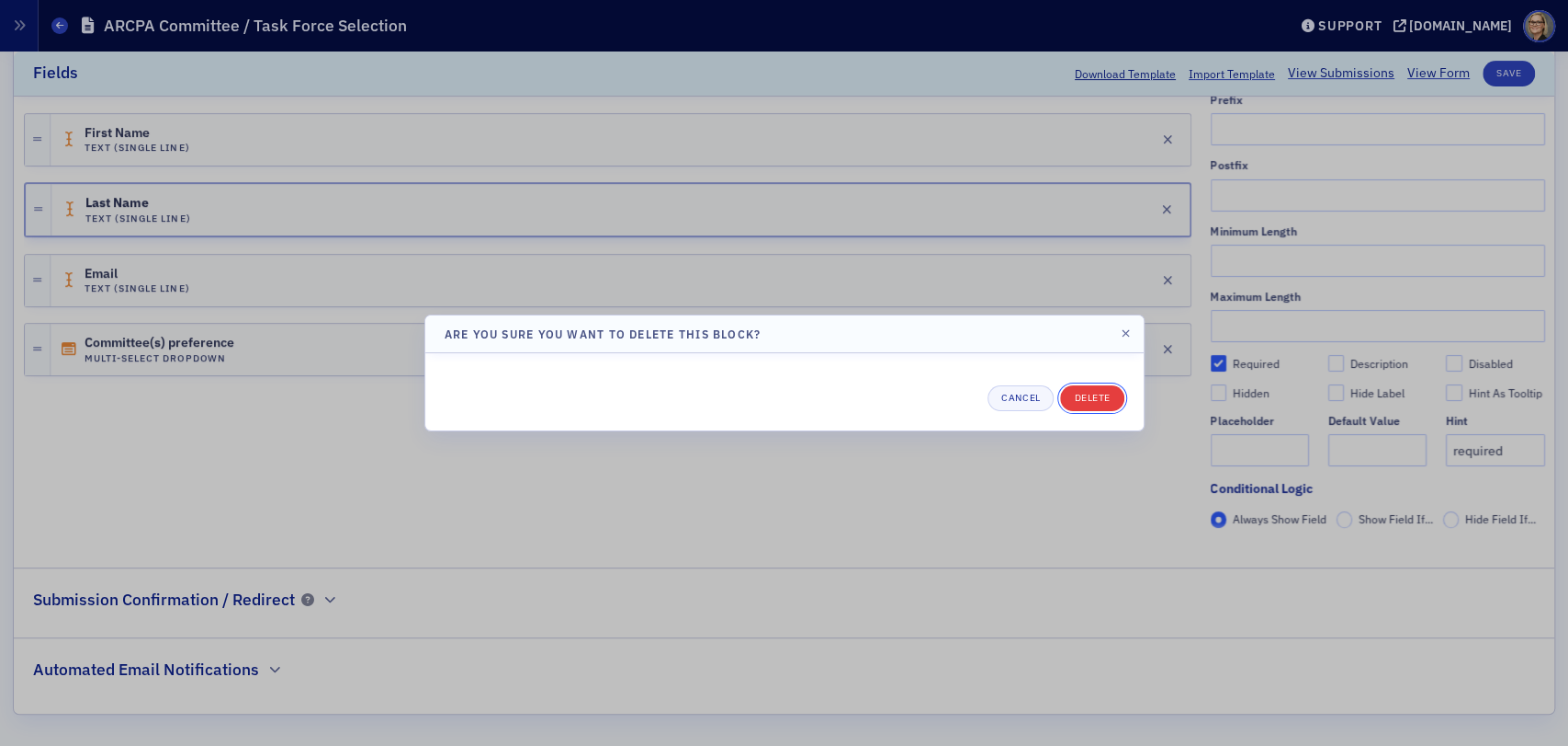
click at [1093, 385] on div "Cancel Delete" at bounding box center [784, 398] width 680 height 26
click at [1095, 392] on button "Delete" at bounding box center [1092, 398] width 64 height 26
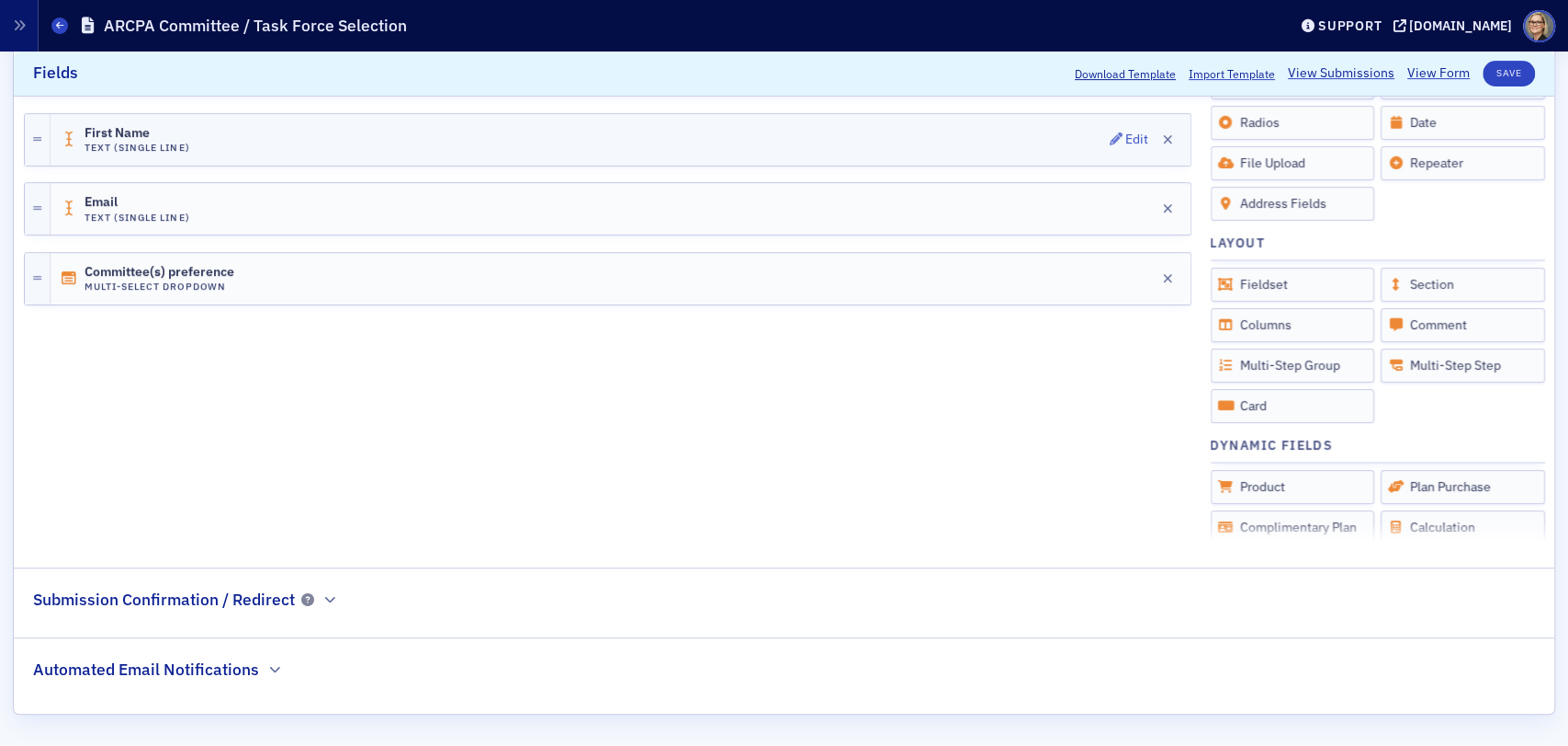
click at [855, 136] on div "First Name Text (Single Line) Edit" at bounding box center [621, 140] width 1140 height 52
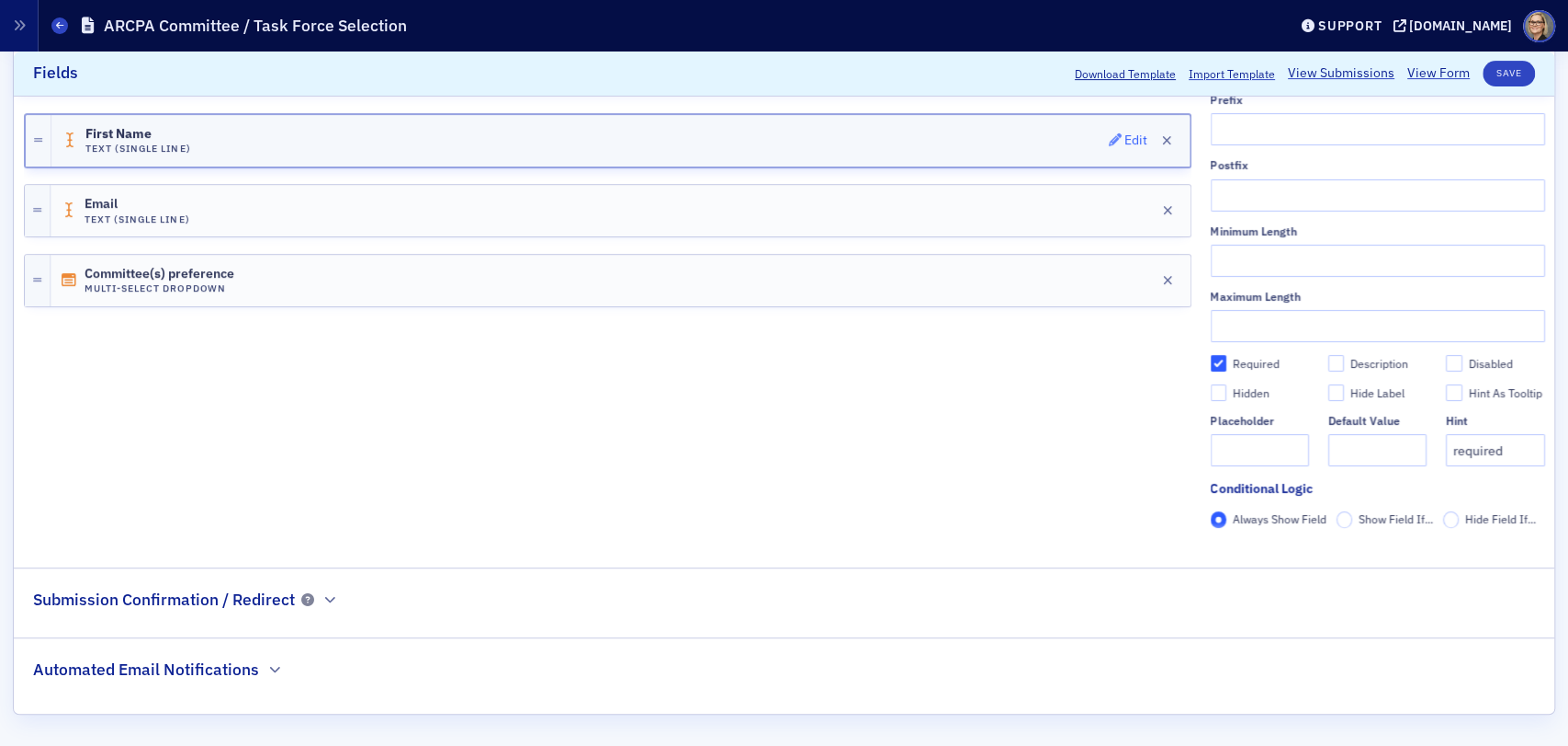
click at [1125, 135] on div "Edit" at bounding box center [1136, 140] width 23 height 10
drag, startPoint x: 1125, startPoint y: 134, endPoint x: 1110, endPoint y: 136, distance: 15.1
click at [1125, 135] on div "Edit" at bounding box center [1136, 140] width 23 height 10
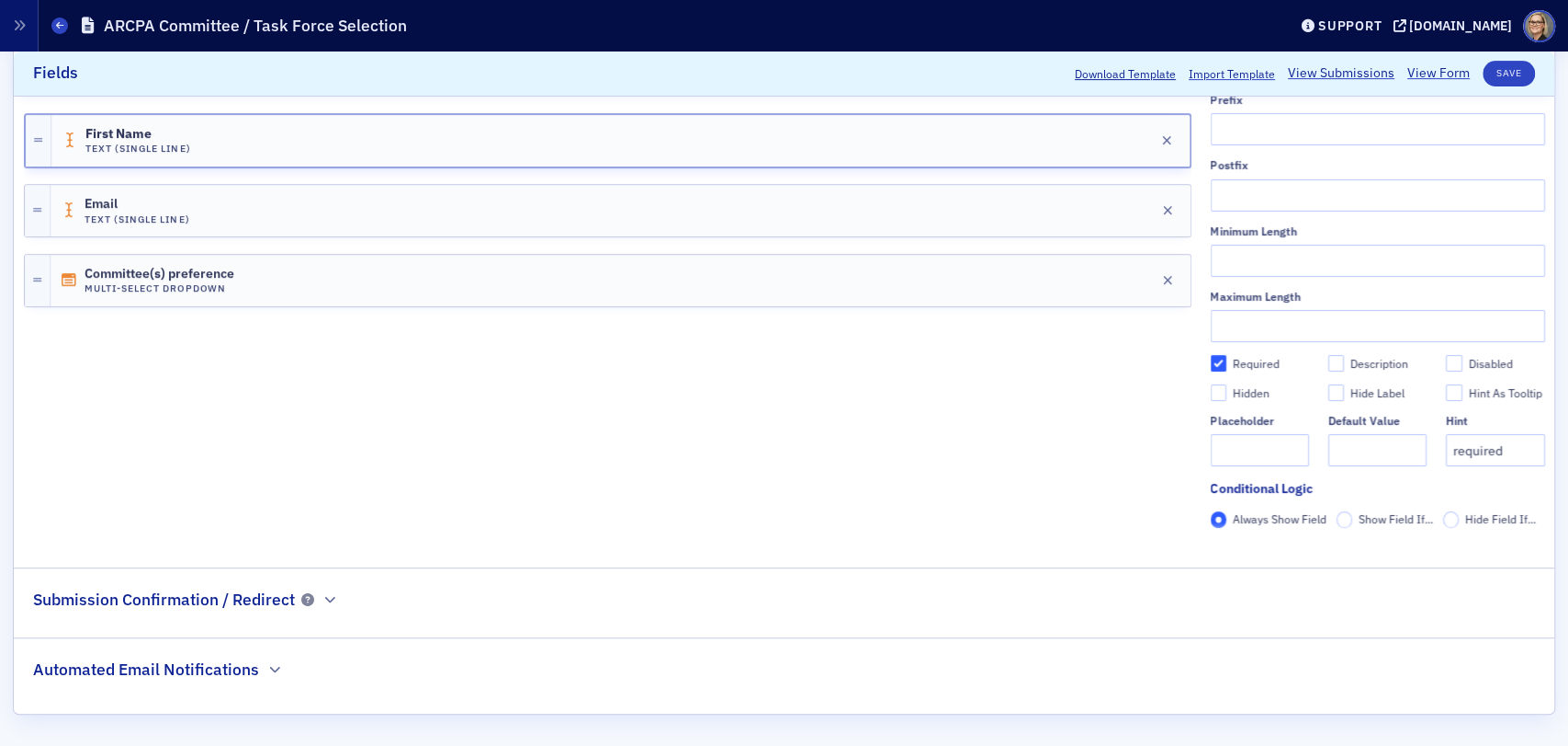
scroll to position [170, 0]
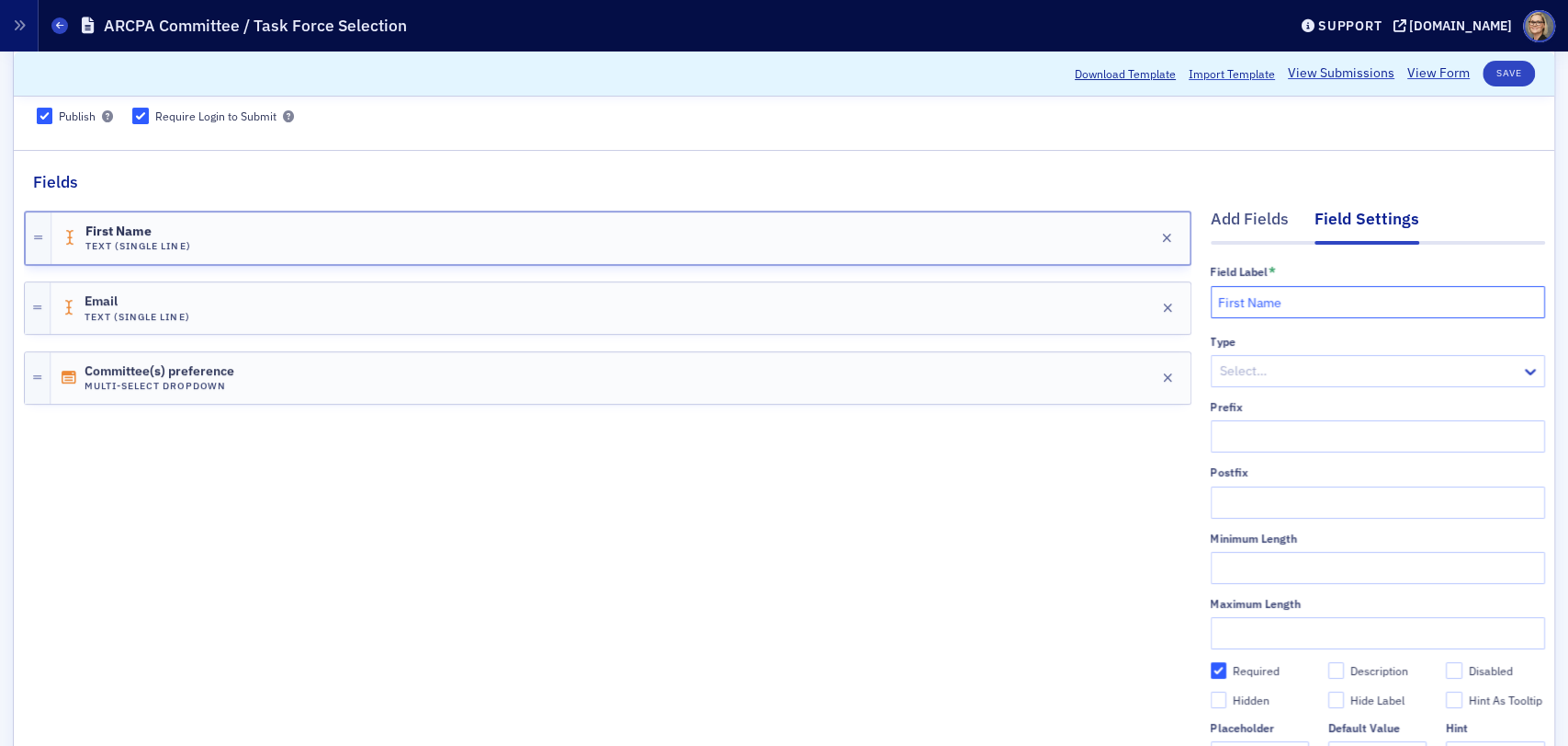
drag, startPoint x: 1226, startPoint y: 298, endPoint x: 1023, endPoint y: 269, distance: 205.1
click at [1023, 269] on div "Add Fields Field Settings Field Label * First Name Type Select… Prefix Postfix …" at bounding box center [784, 520] width 1521 height 653
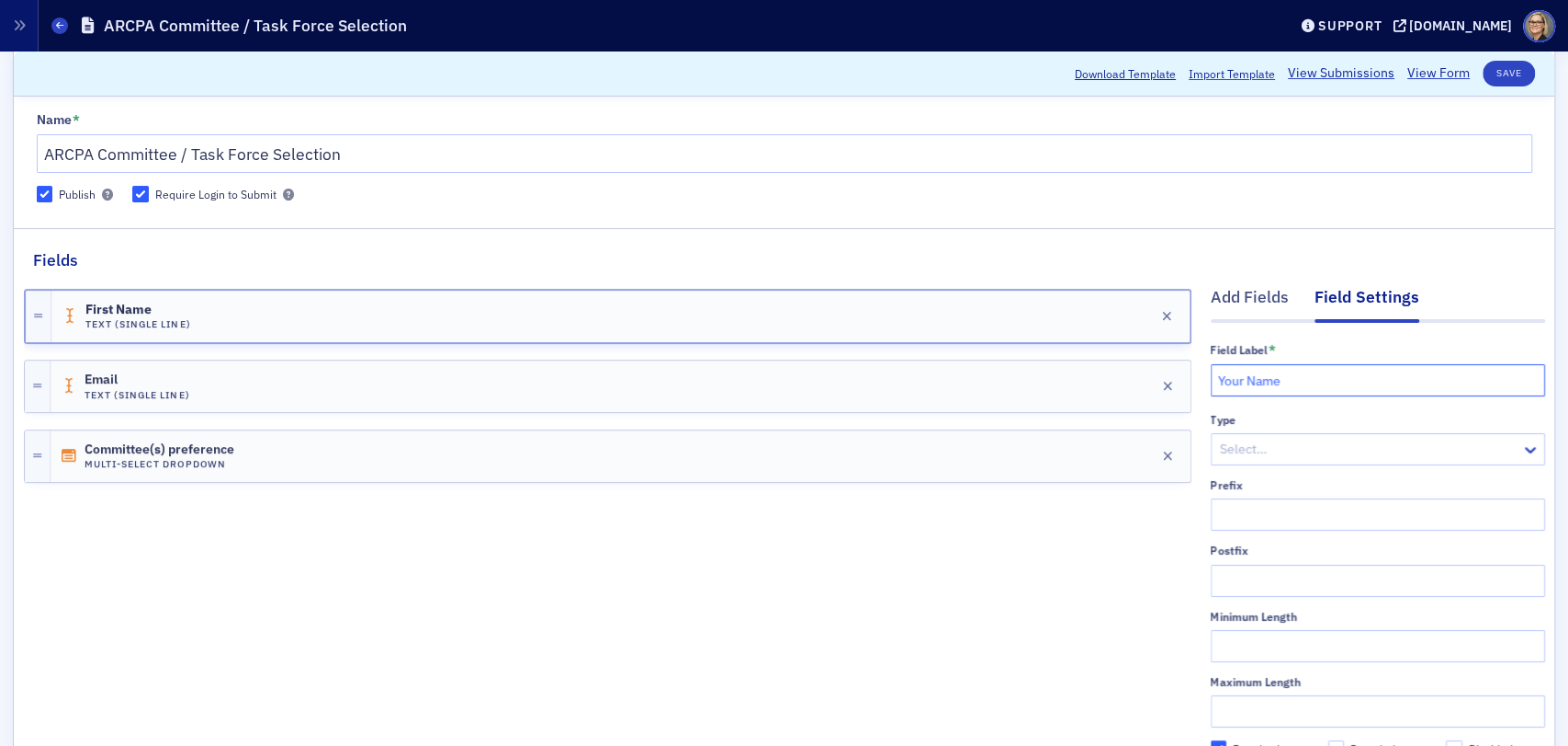
scroll to position [0, 0]
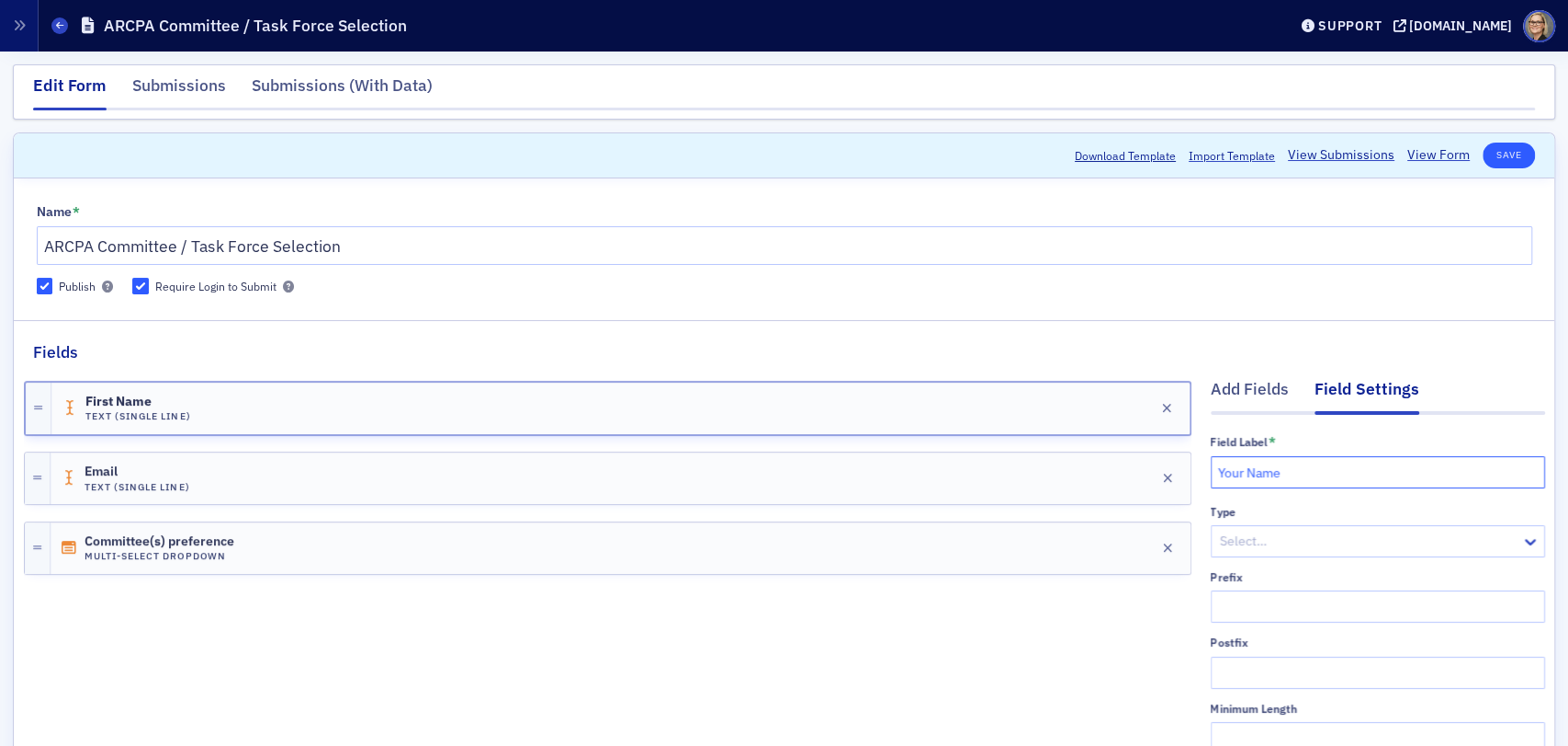
type input "Your Name"
click at [1490, 154] on button "Save" at bounding box center [1509, 156] width 52 height 26
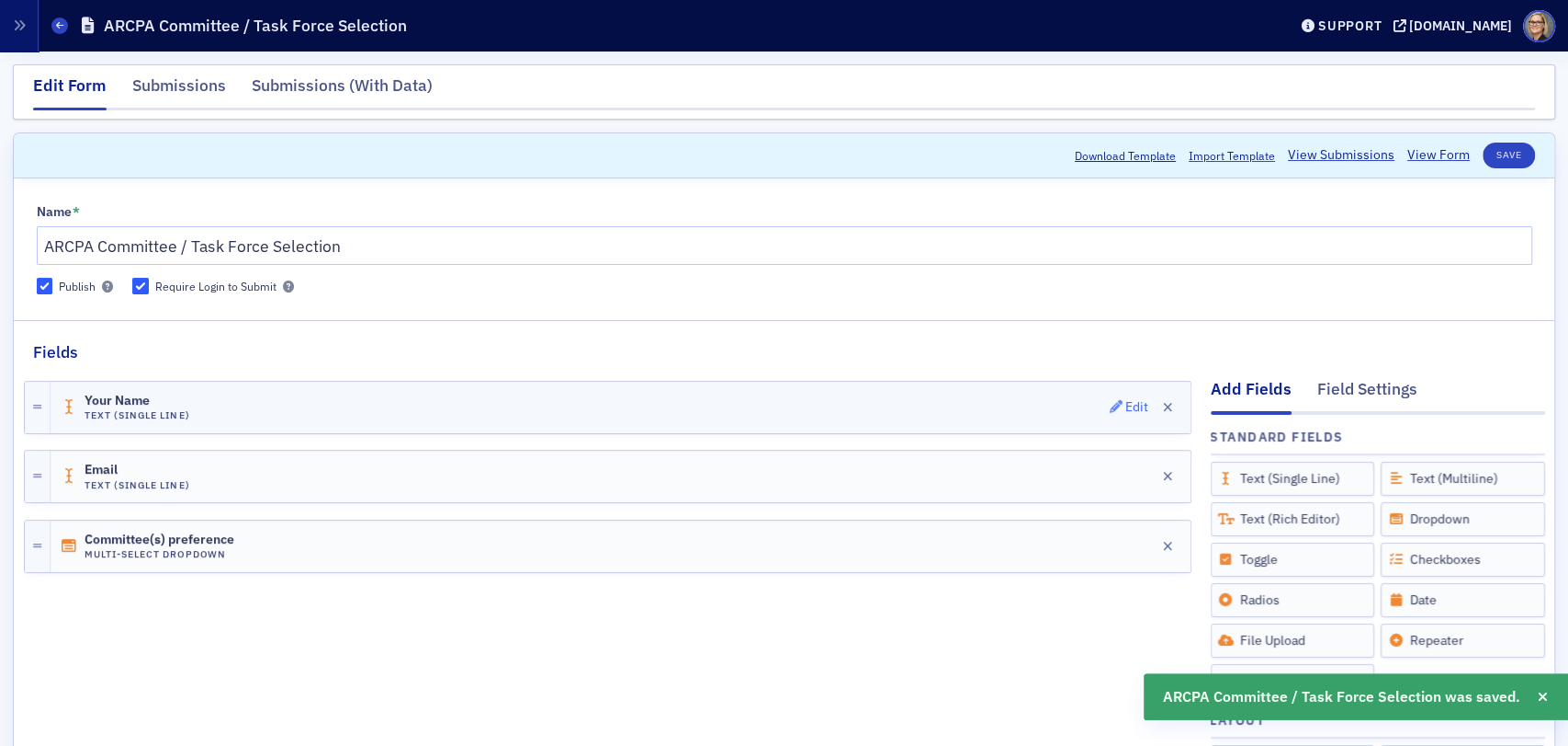
click at [1126, 401] on div "Edit" at bounding box center [1137, 406] width 23 height 10
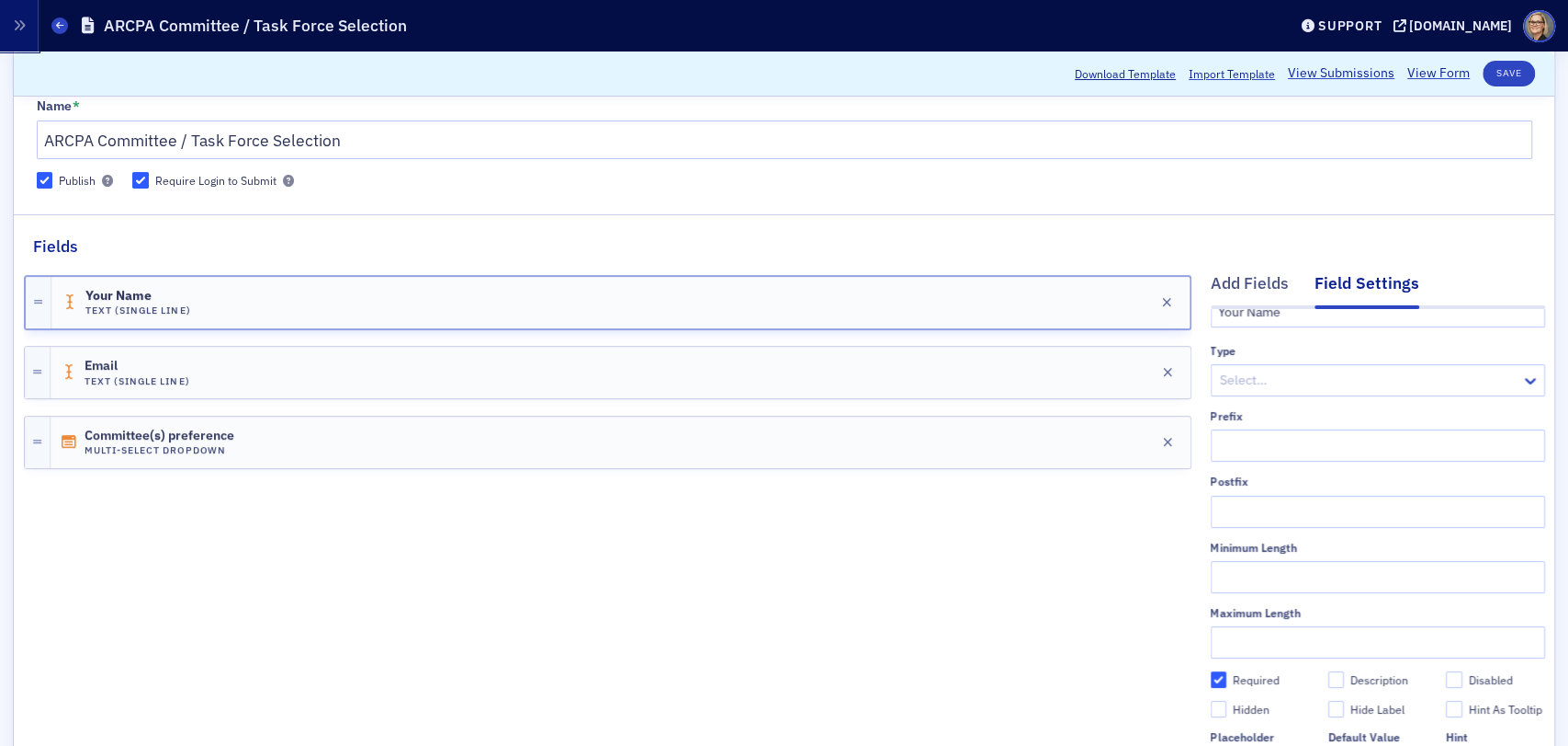
scroll to position [102, 0]
click at [399, 381] on div "Email Text (Single Line) Edit" at bounding box center [621, 376] width 1140 height 52
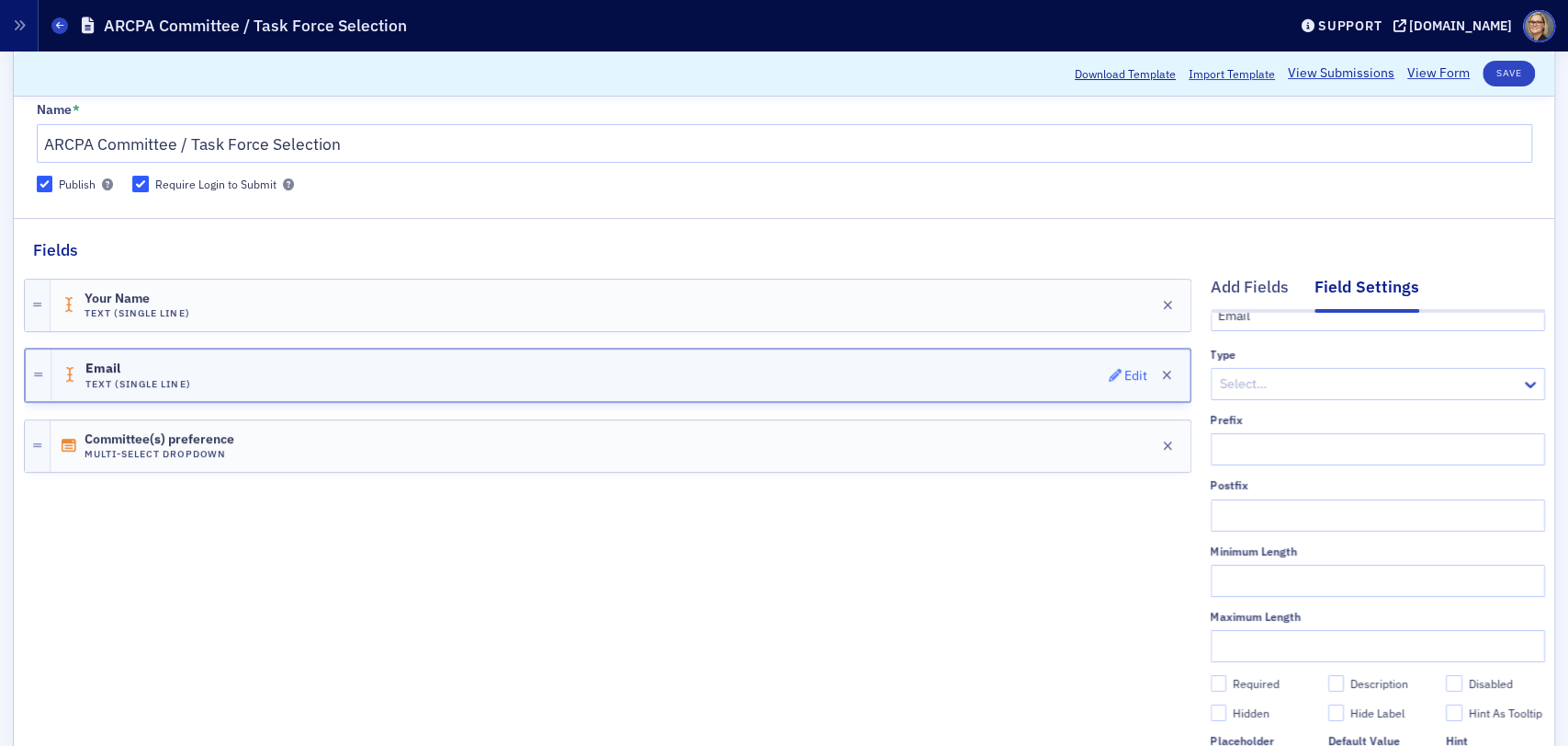
click at [1125, 371] on div "Edit" at bounding box center [1136, 375] width 23 height 10
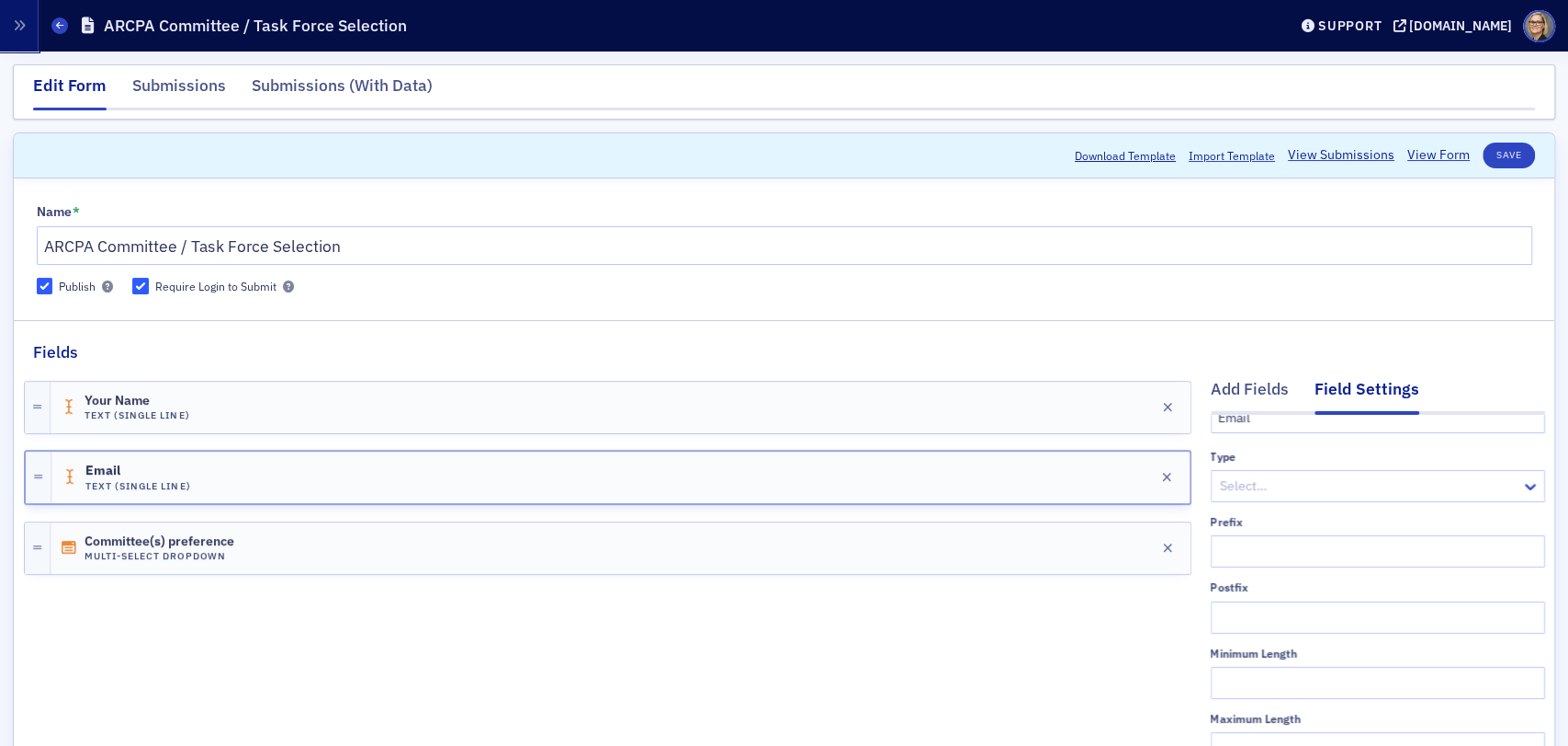
scroll to position [408, 0]
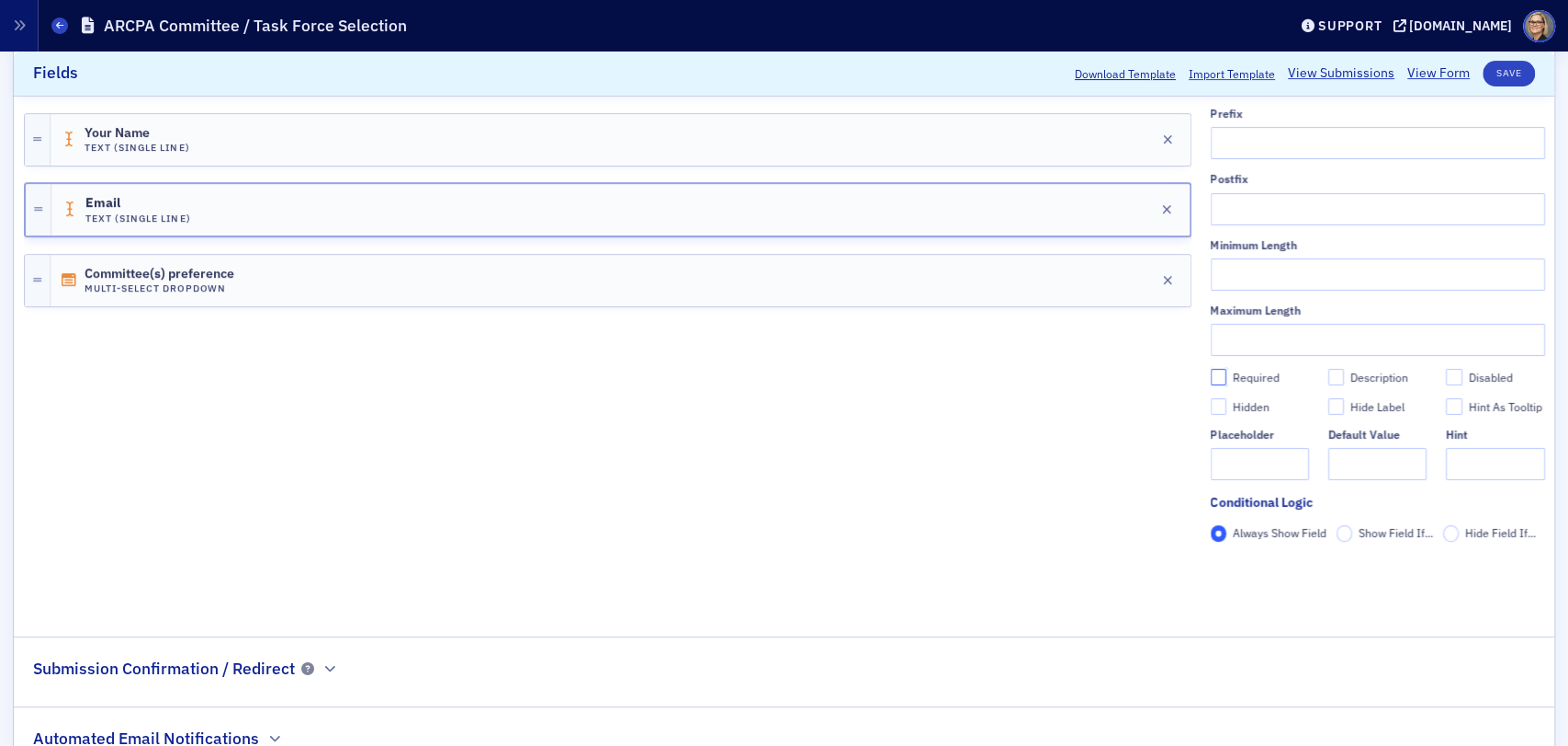
click at [1211, 369] on input "Required" at bounding box center [1219, 376] width 17 height 17
checkbox input "true"
type input "required"
click at [1505, 75] on button "Save" at bounding box center [1509, 74] width 52 height 26
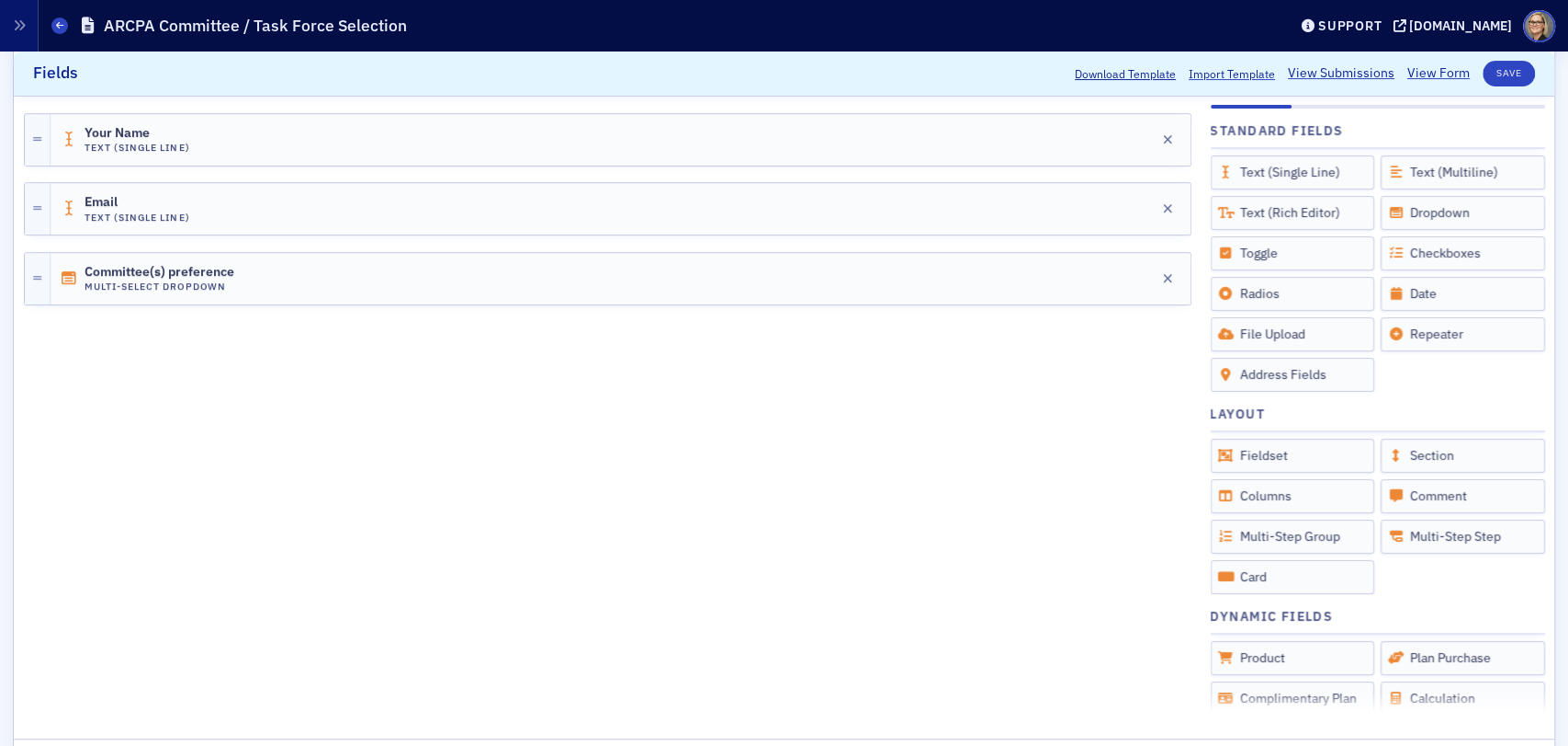
scroll to position [204, 0]
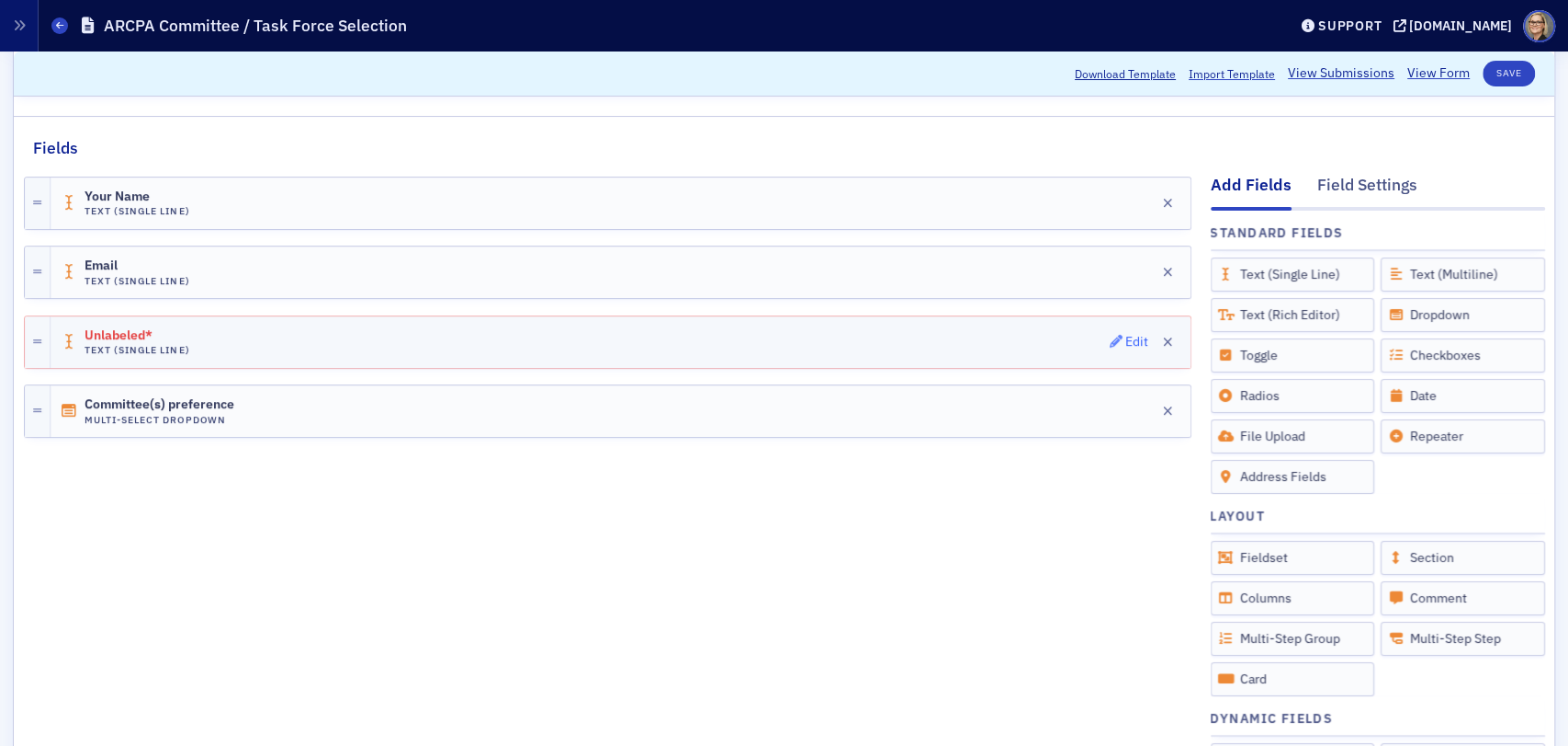
click at [1126, 337] on div "Edit" at bounding box center [1137, 342] width 23 height 10
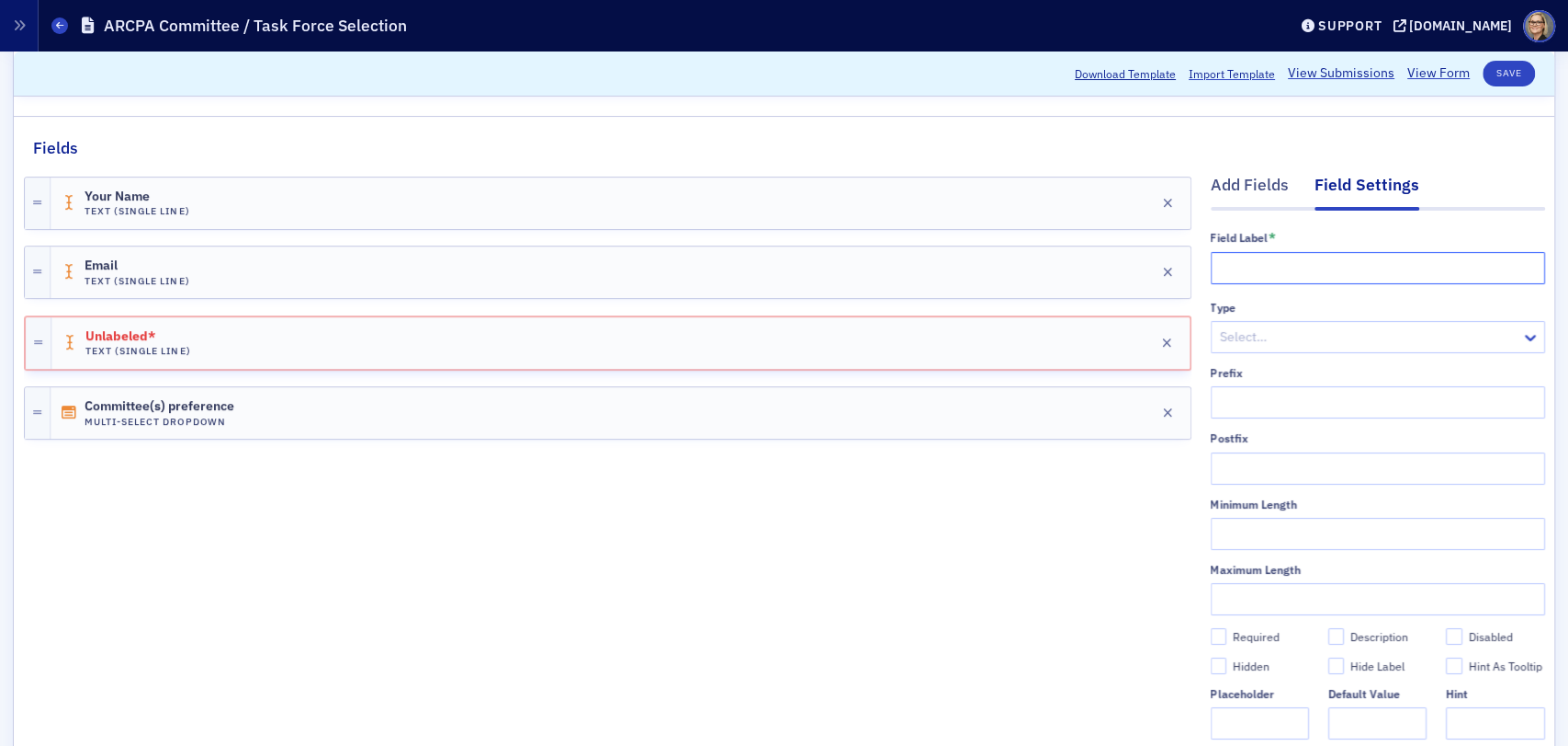
click at [1260, 261] on input "text" at bounding box center [1377, 268] width 334 height 32
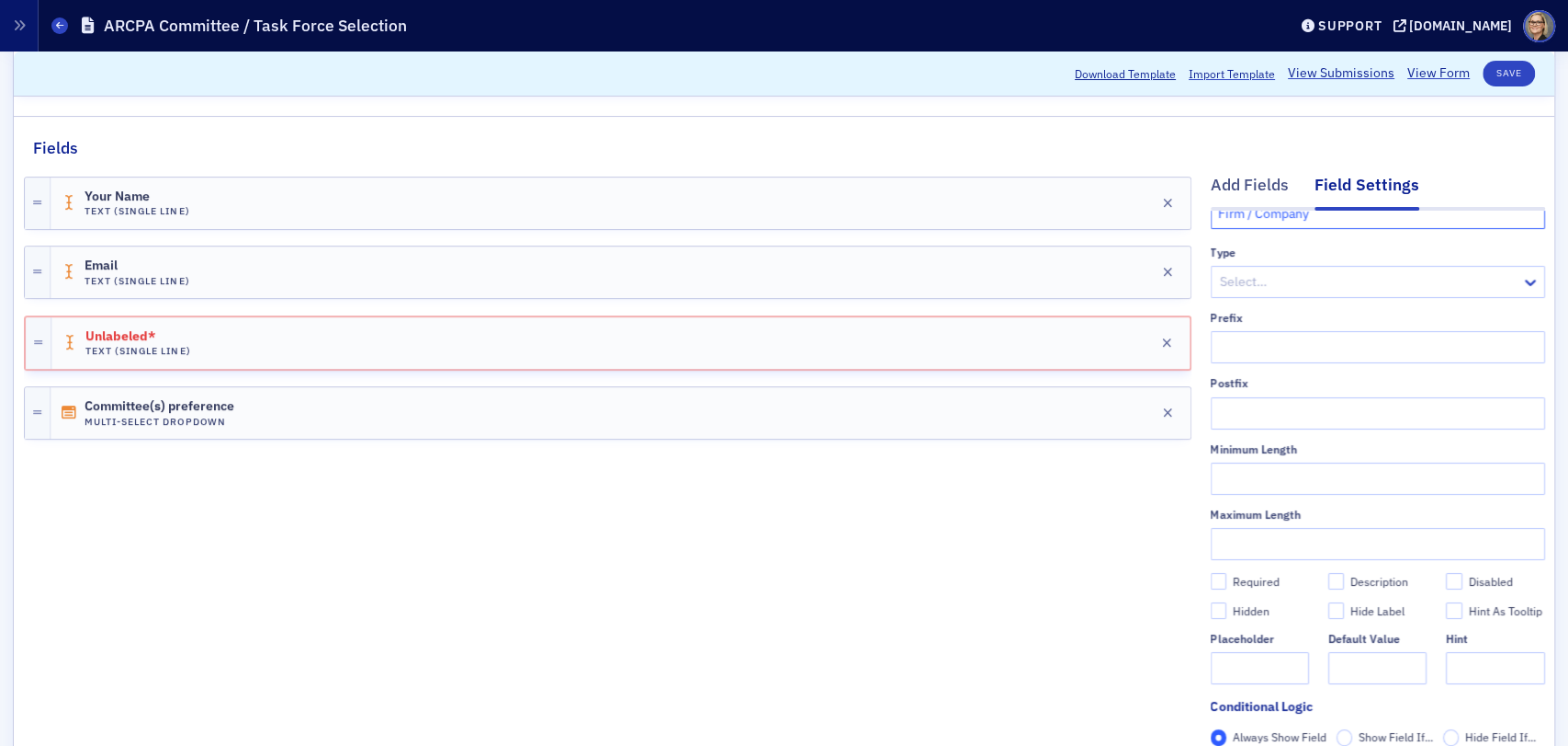
scroll to position [89, 0]
type input "Firm / Company"
click at [1211, 572] on input "Required" at bounding box center [1219, 580] width 17 height 17
checkbox input "true"
type input "required"
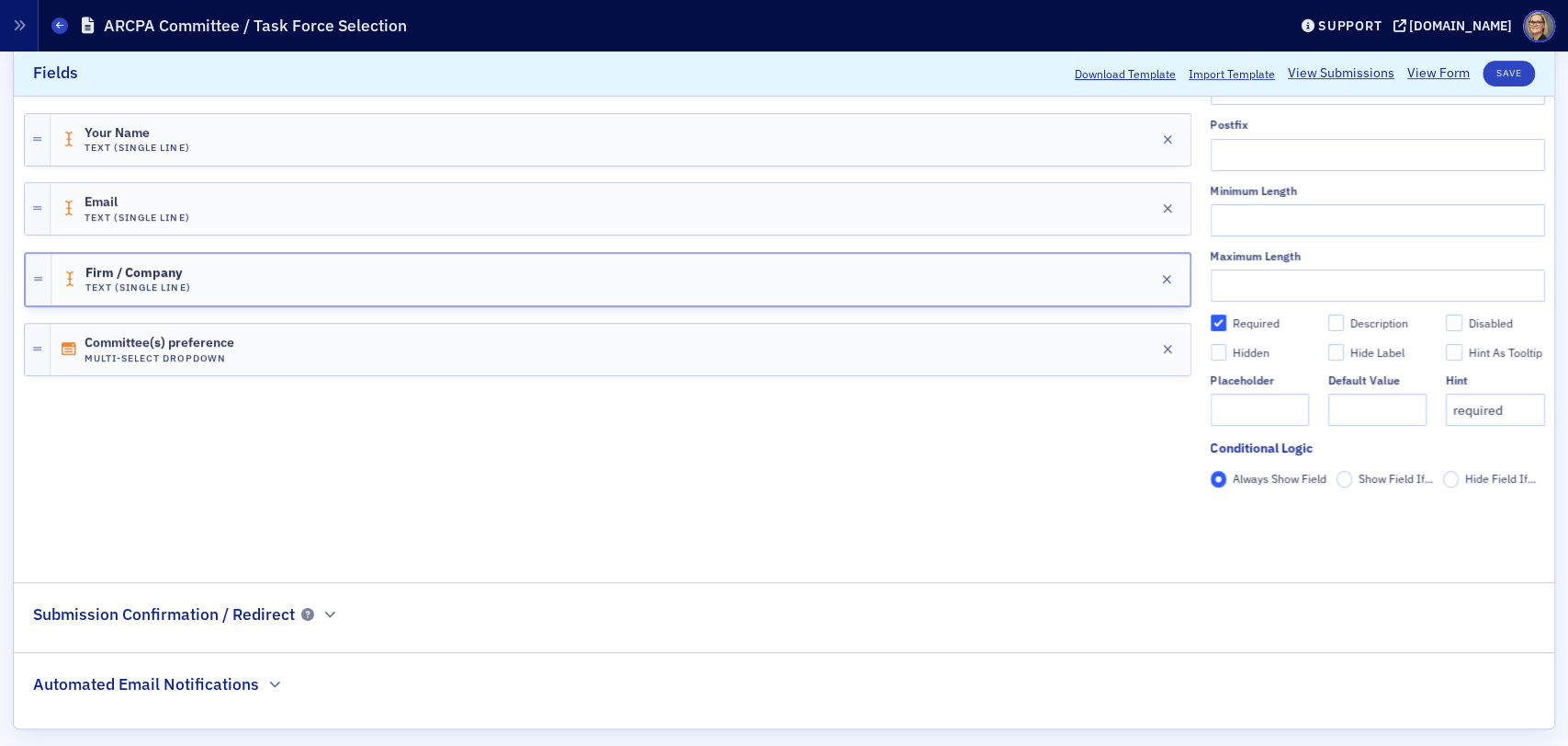
scroll to position [477, 0]
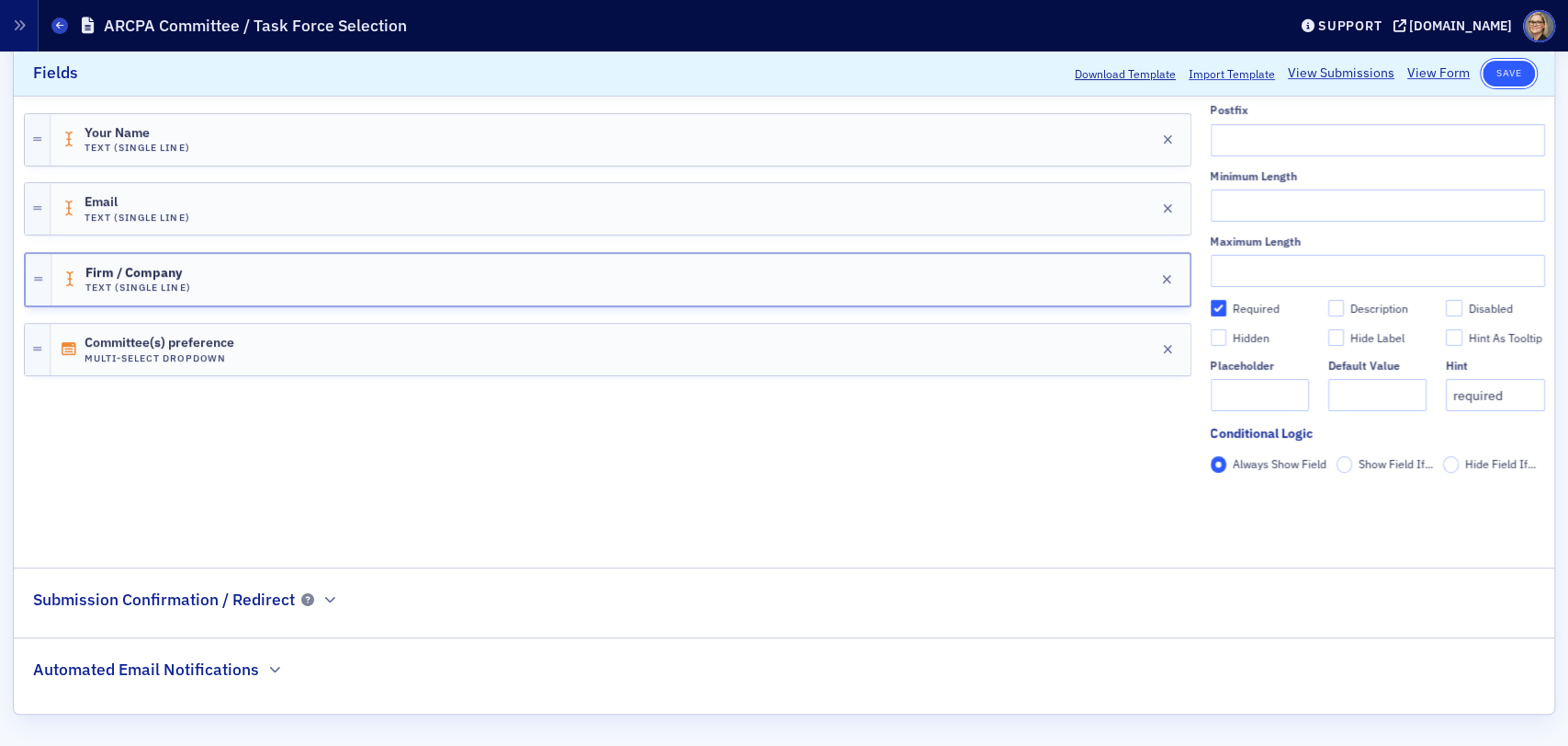
click at [1510, 73] on button "Save" at bounding box center [1509, 74] width 52 height 26
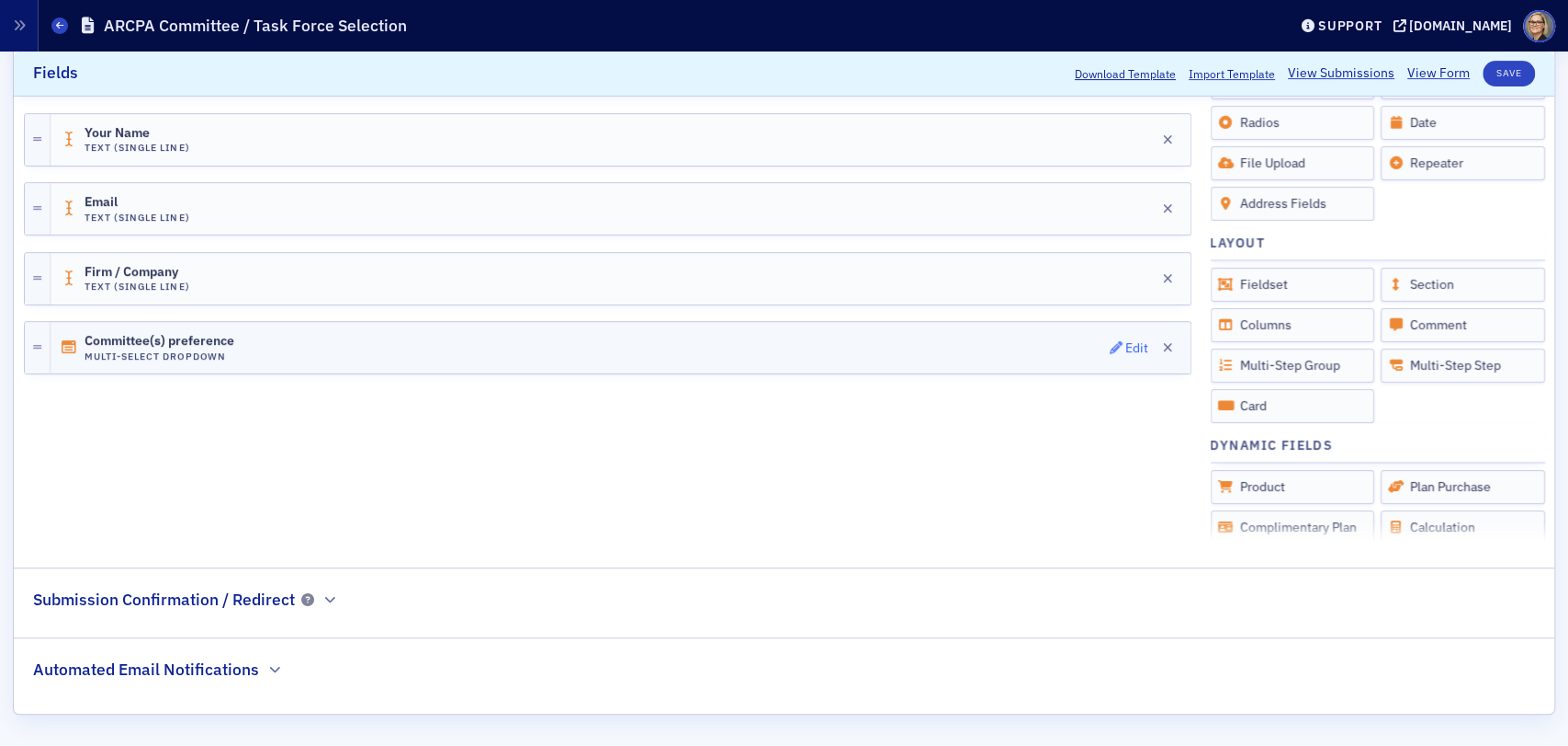
click at [1126, 347] on div "Edit" at bounding box center [1137, 347] width 23 height 10
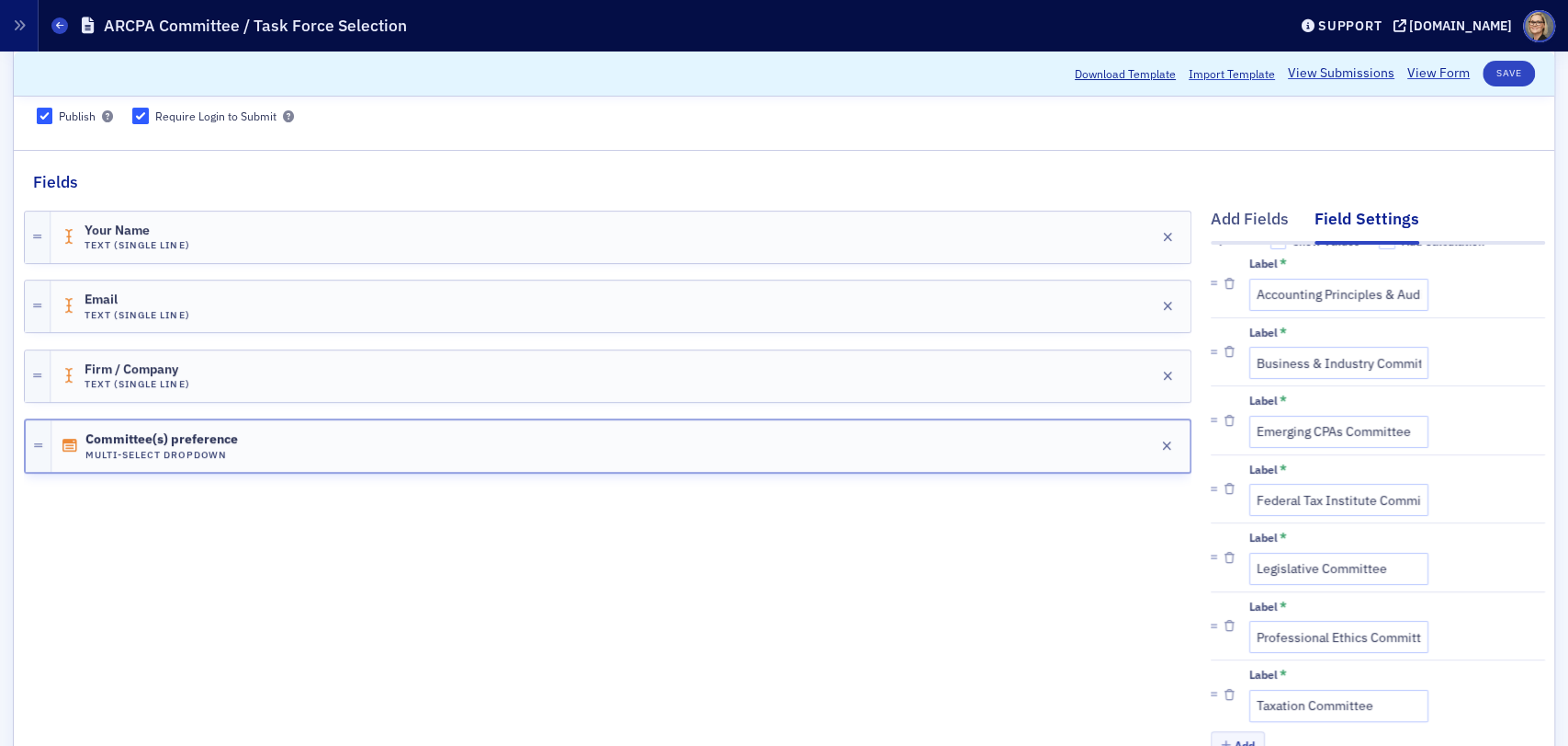
scroll to position [363, 0]
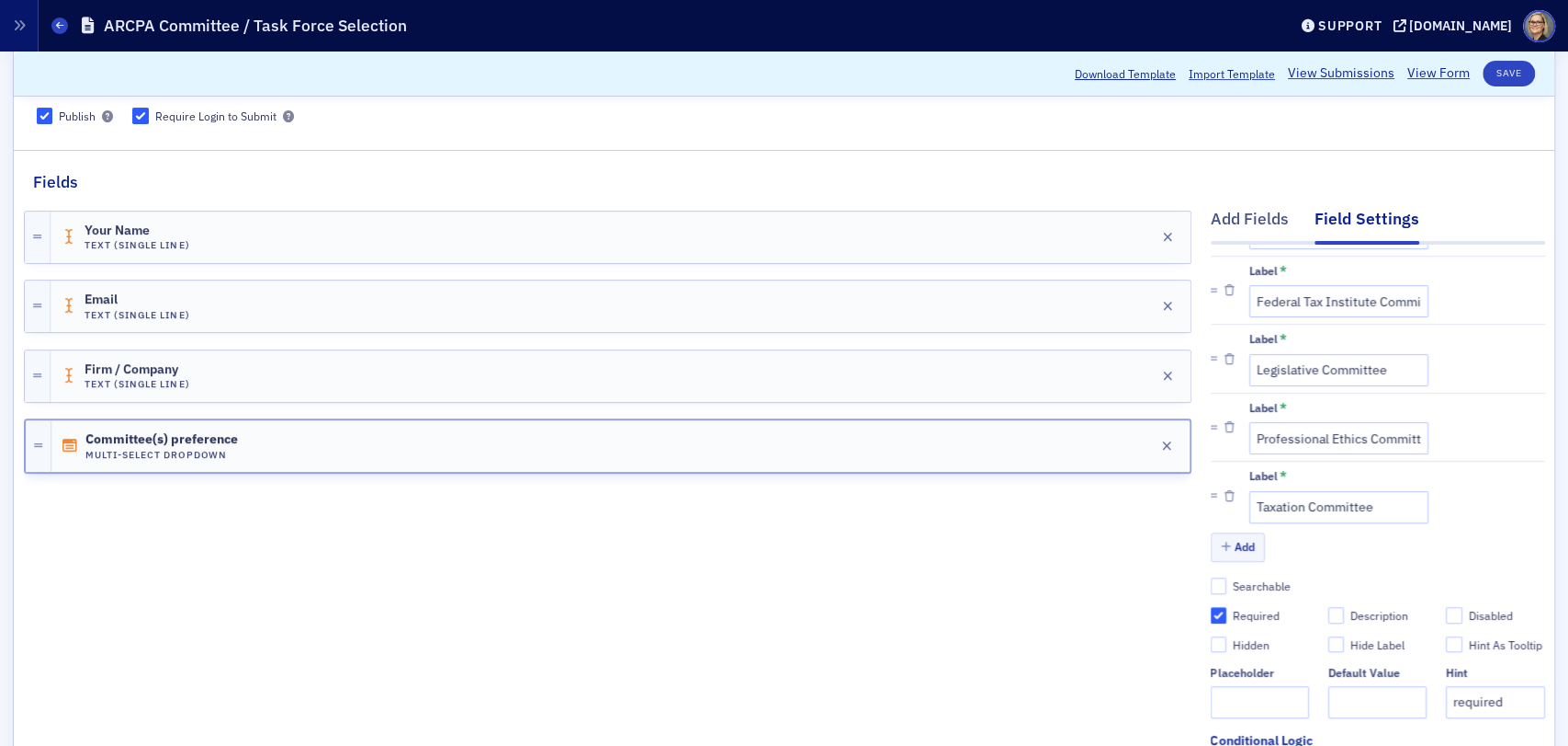
click at [705, 638] on div "Your Name Text (Single Line) Edit Email Text (Single Line) Edit Firm / Company …" at bounding box center [608, 520] width 1168 height 653
click at [682, 639] on div "Your Name Text (Single Line) Edit Email Text (Single Line) Edit Firm / Company …" at bounding box center [608, 520] width 1168 height 653
click at [422, 592] on div "Your Name Text (Single Line) Edit Email Text (Single Line) Edit Firm / Company …" at bounding box center [608, 520] width 1168 height 653
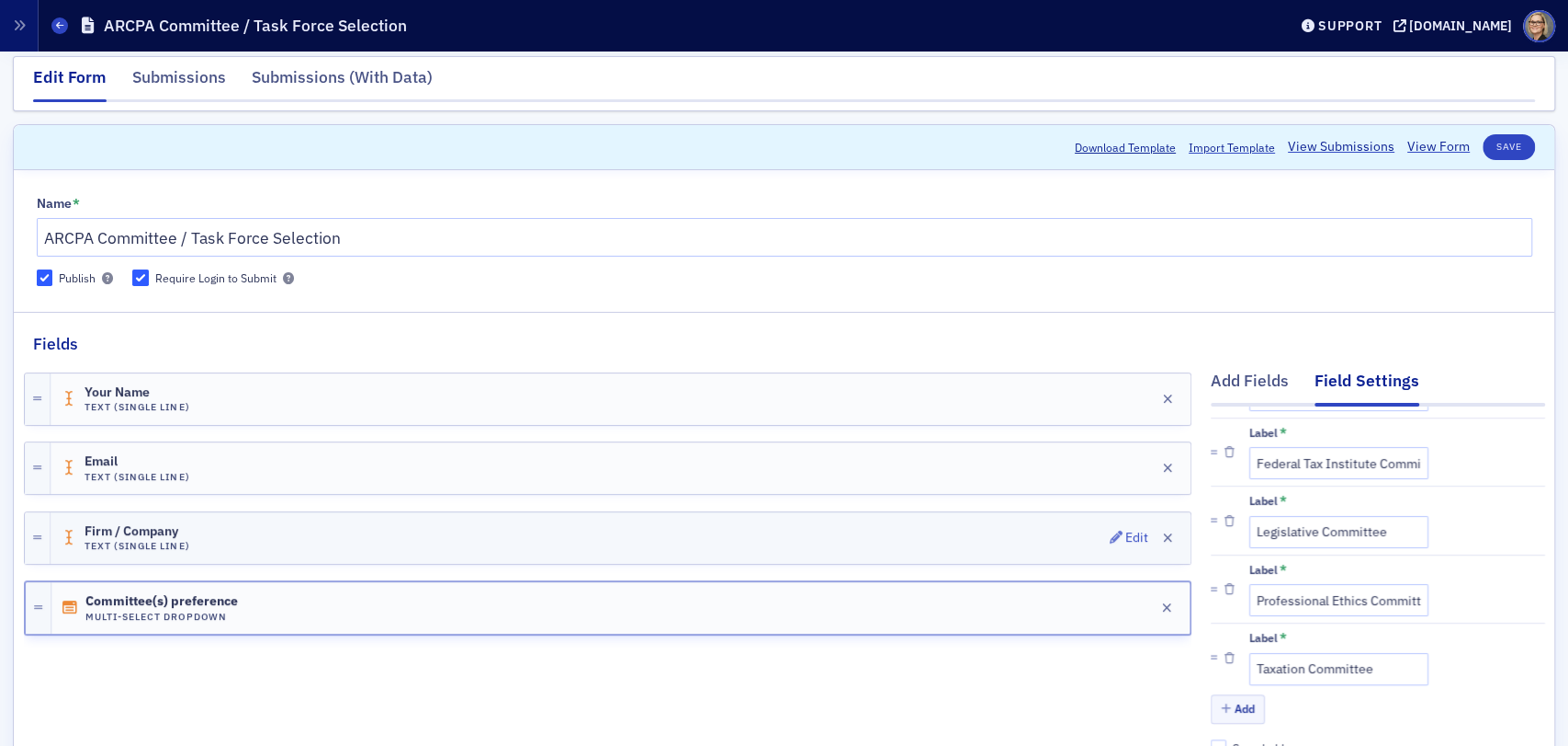
scroll to position [0, 0]
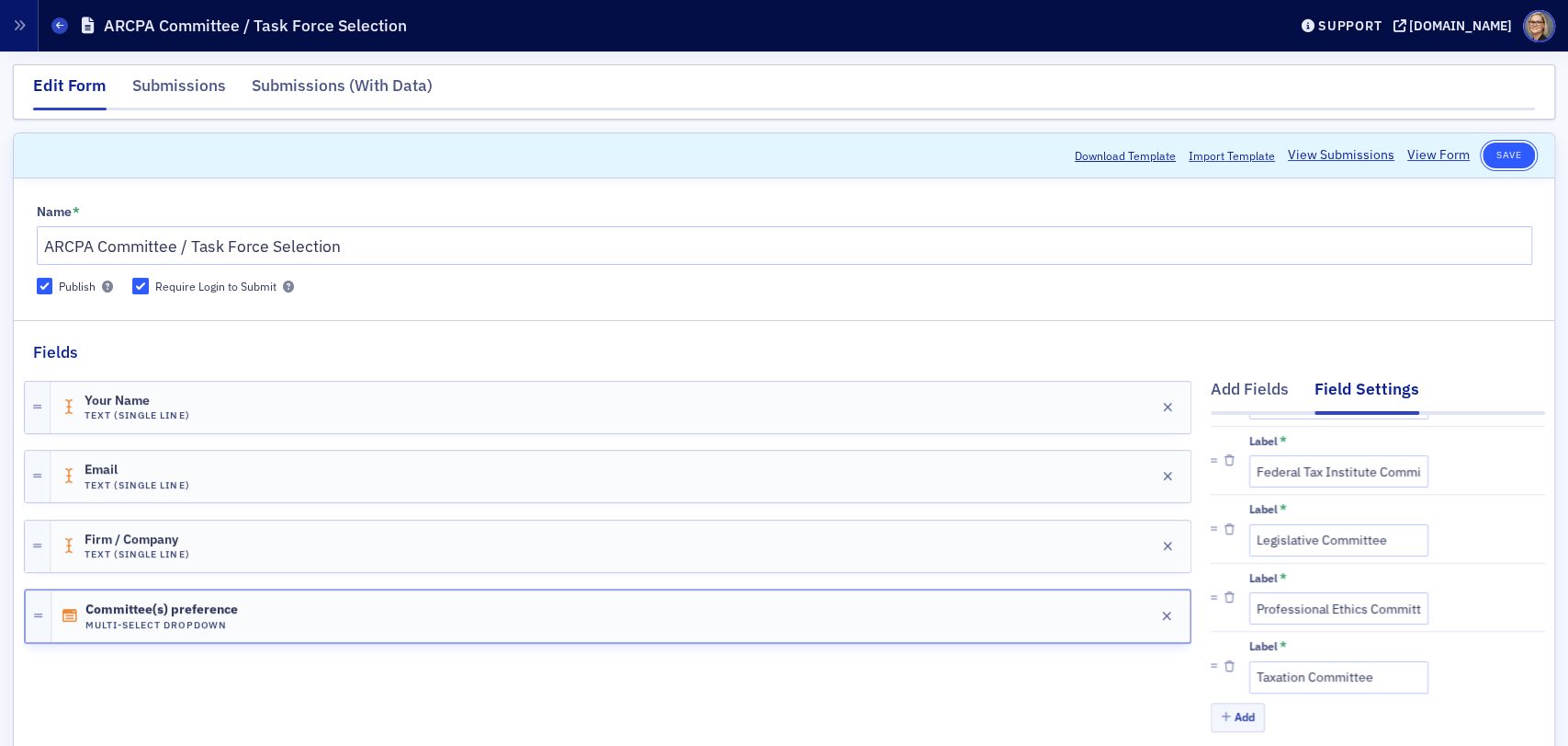
click at [1507, 154] on button "Save" at bounding box center [1509, 156] width 52 height 26
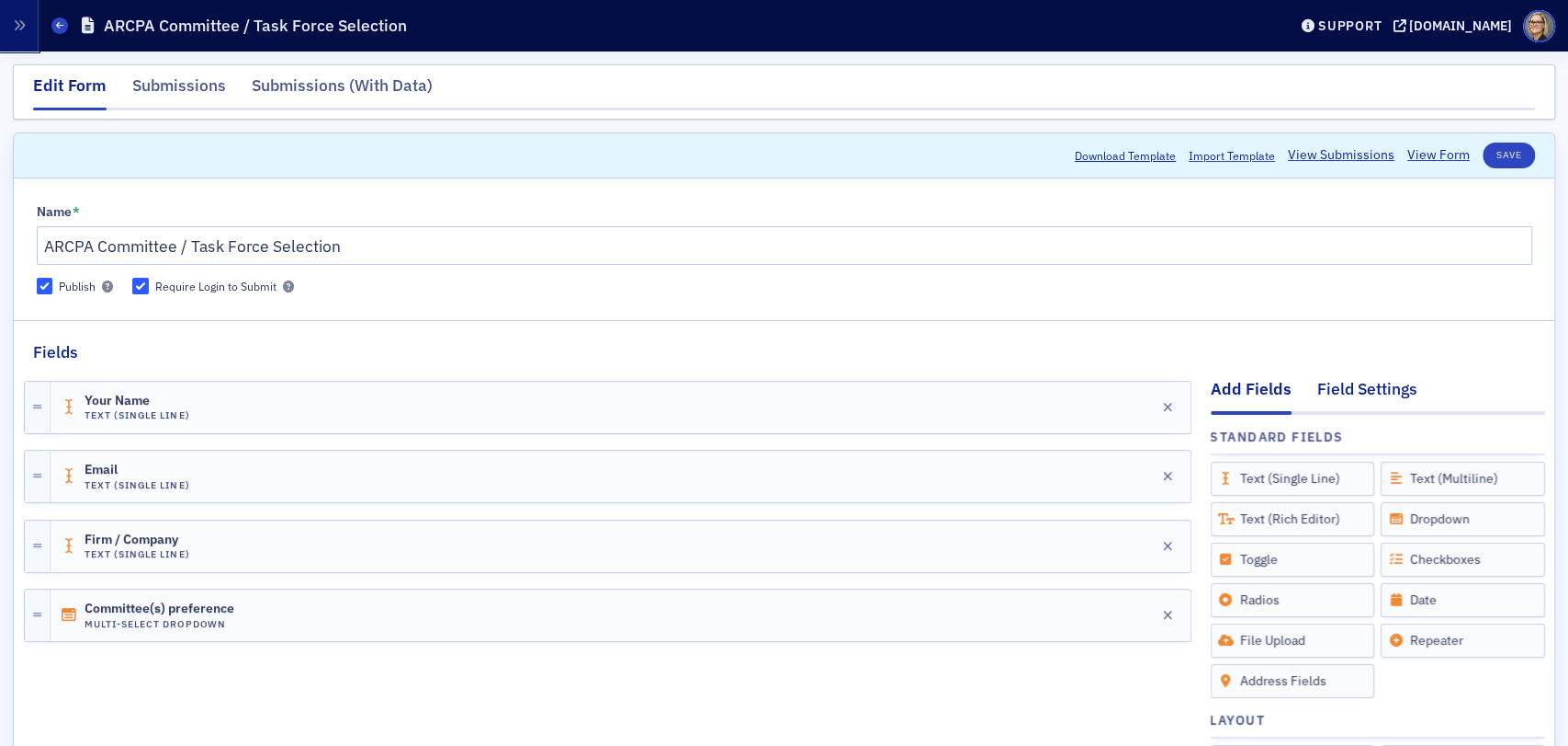
click at [1347, 387] on div "Field Settings" at bounding box center [1367, 393] width 100 height 34
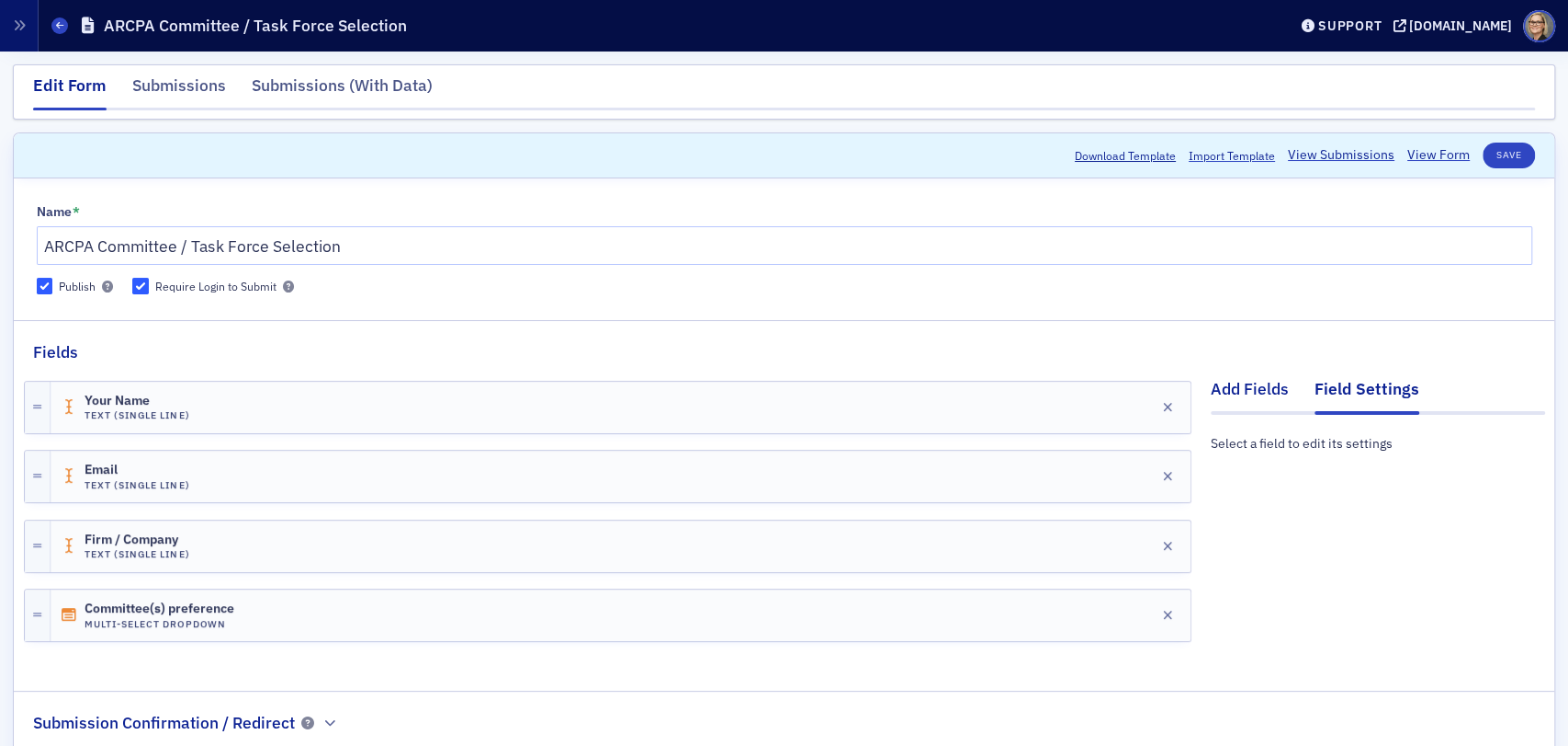
click at [1228, 387] on div "Add Fields" at bounding box center [1250, 393] width 78 height 34
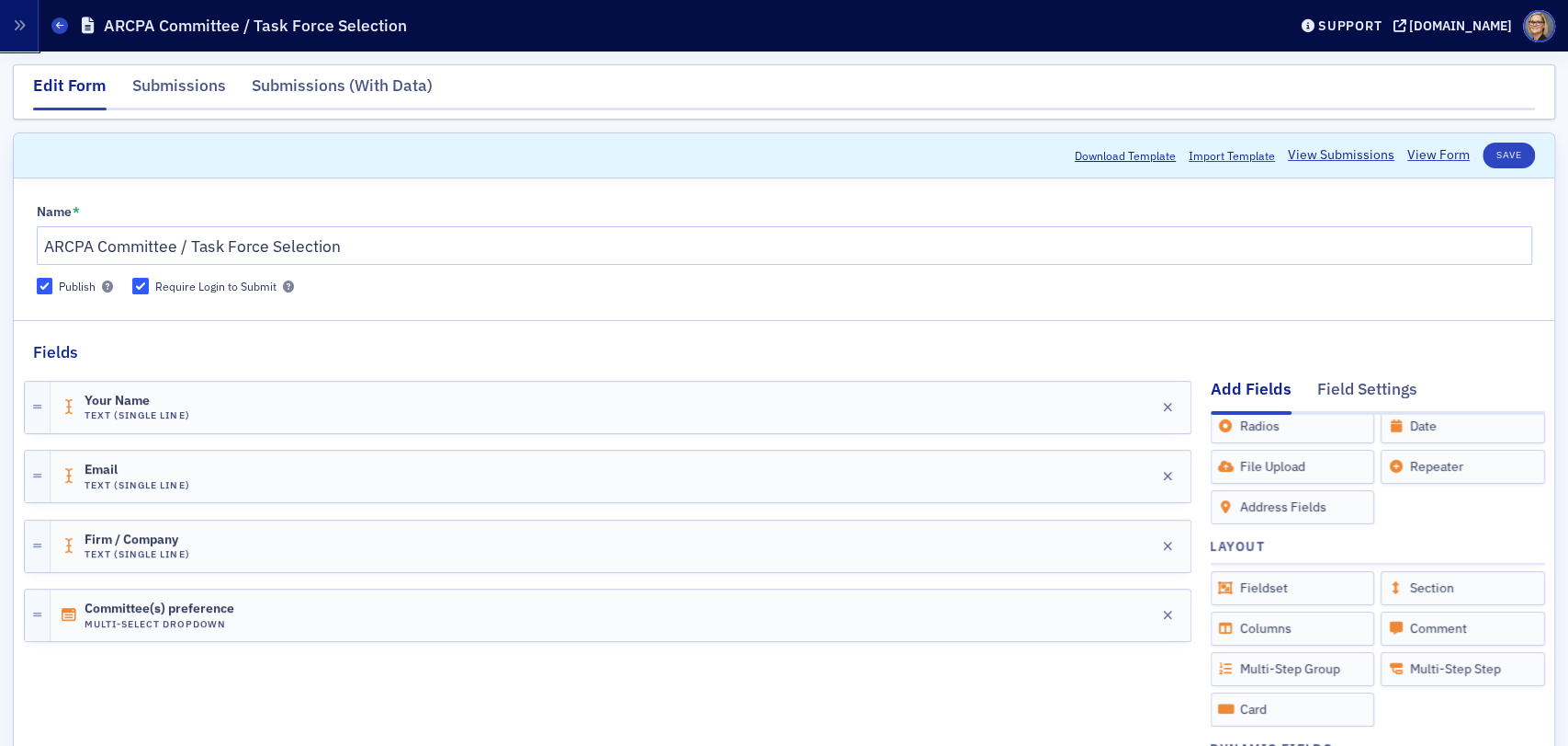
scroll to position [204, 0]
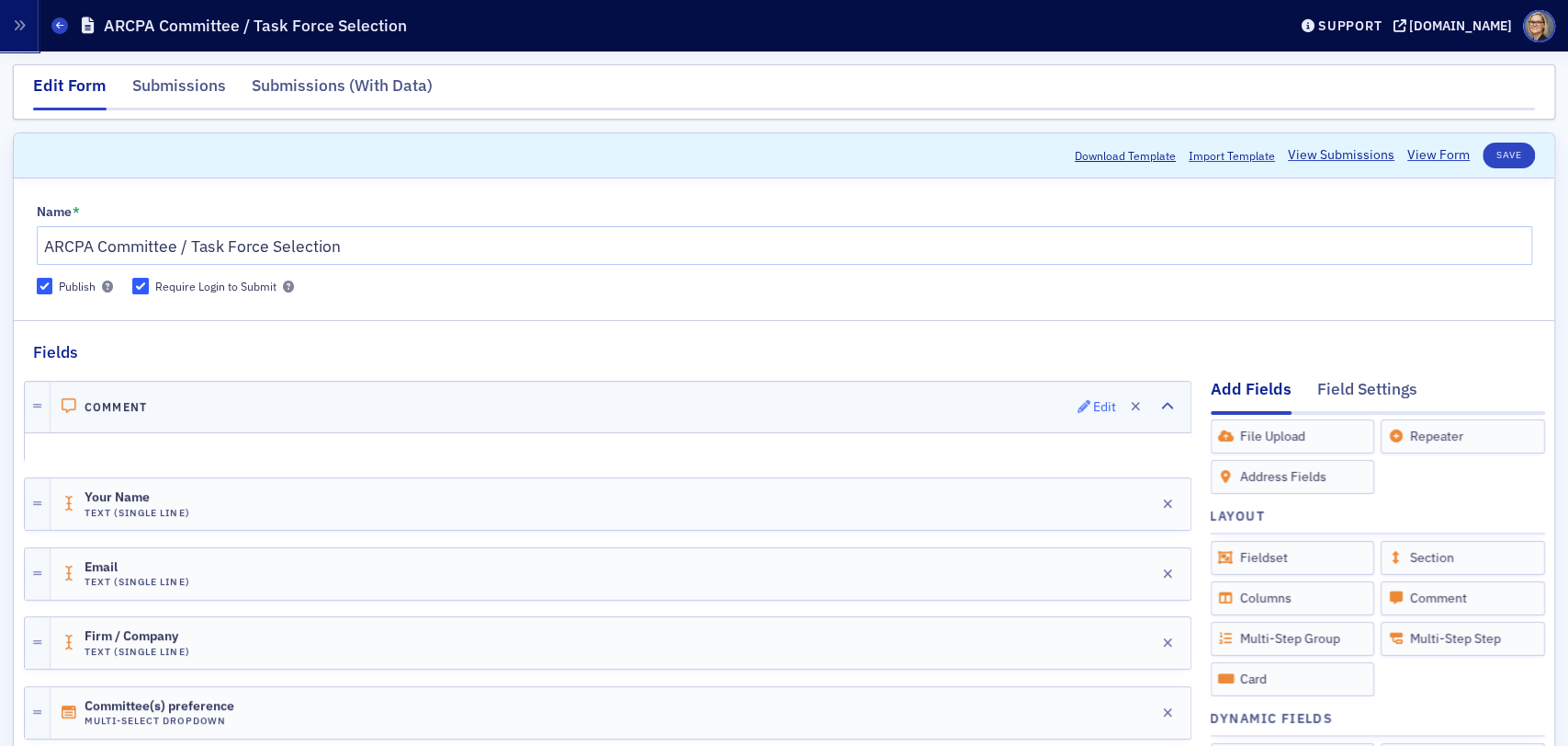
click at [1093, 406] on div "Edit" at bounding box center [1104, 406] width 23 height 10
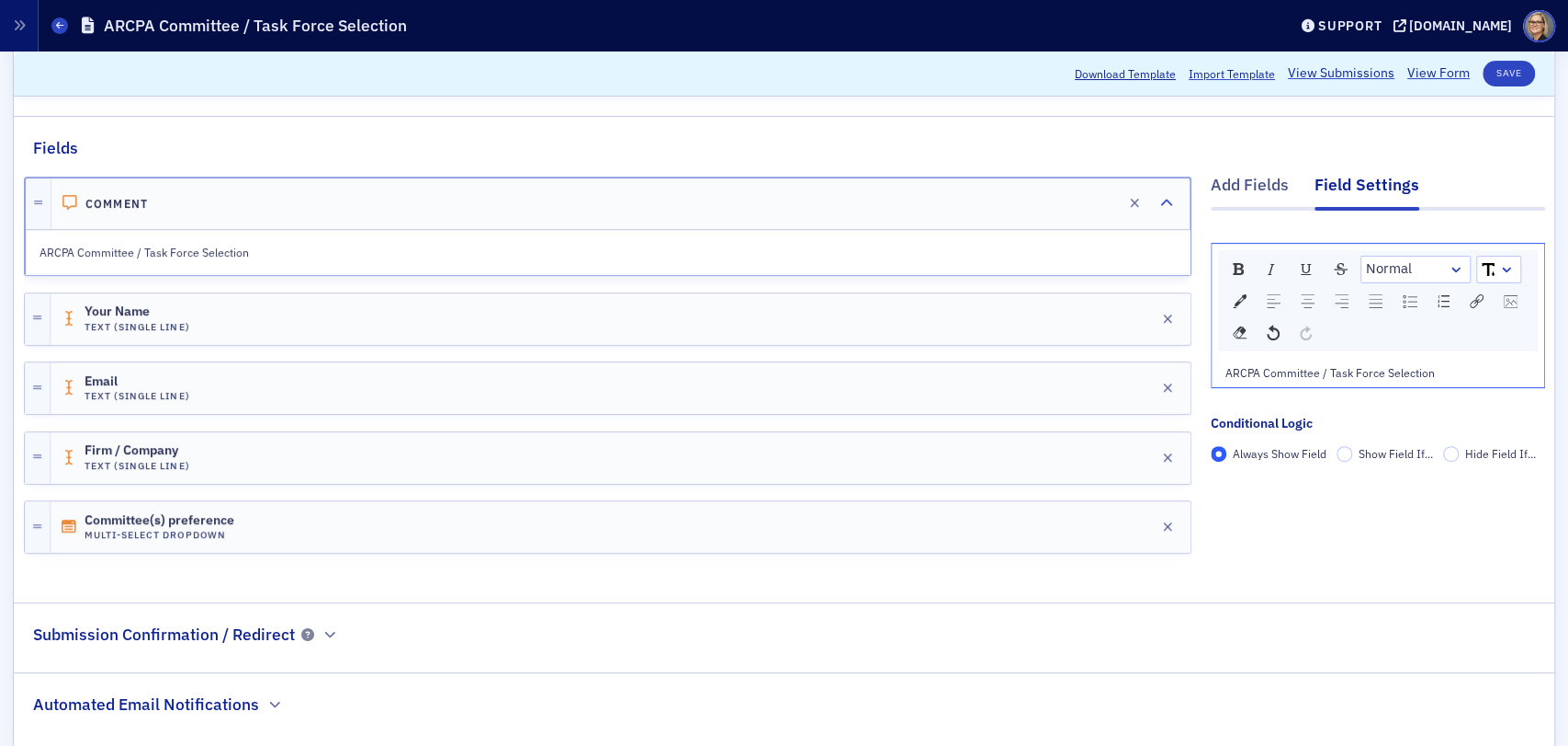
click at [1449, 270] on div "rdw-dropdown" at bounding box center [1456, 270] width 15 height 18
click at [1366, 351] on li "H2" at bounding box center [1414, 355] width 105 height 28
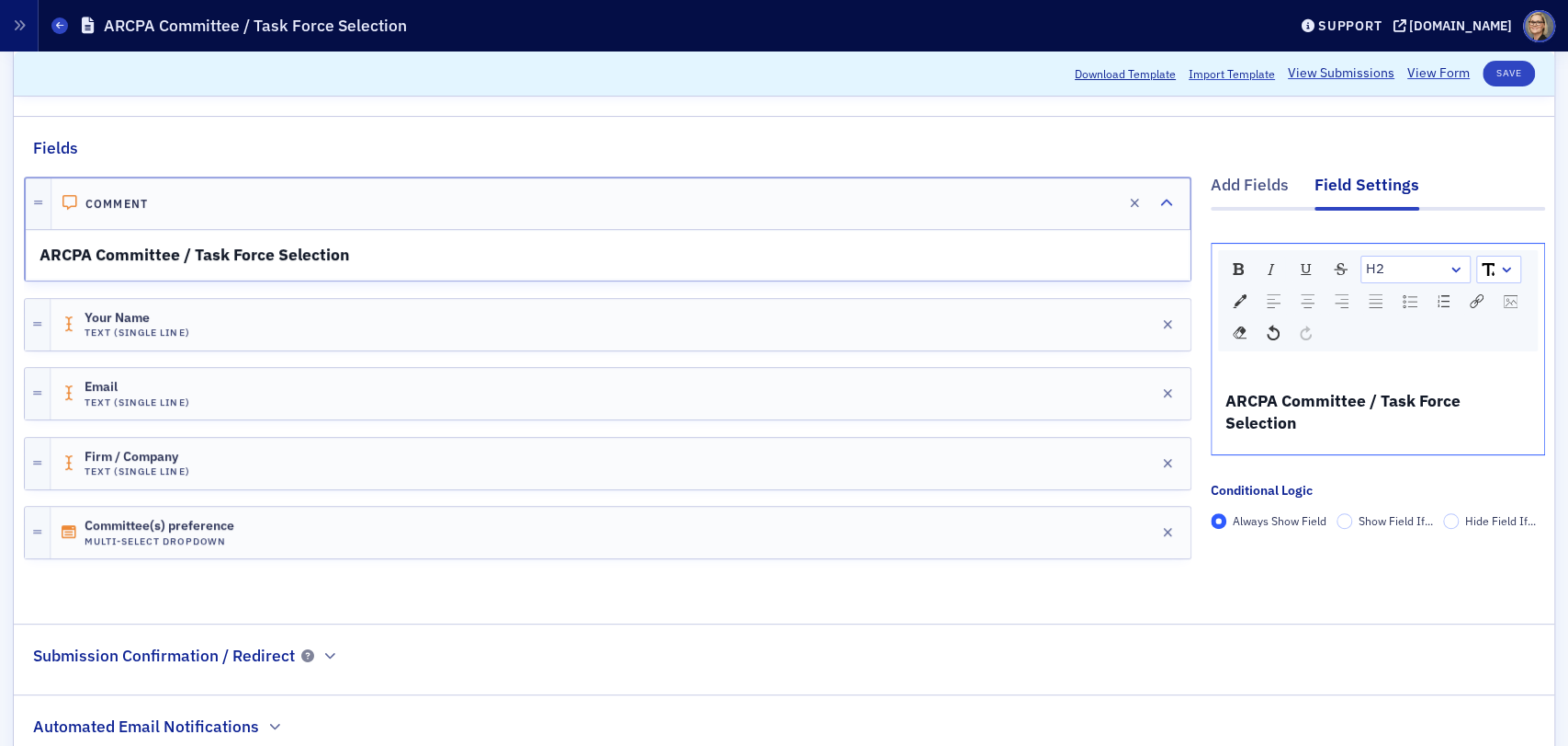
click at [1499, 268] on div "rdw-dropdown" at bounding box center [1506, 270] width 15 height 18
click at [1478, 376] on li "11" at bounding box center [1498, 381] width 41 height 28
drag, startPoint x: 1352, startPoint y: 431, endPoint x: 1210, endPoint y: 370, distance: 154.5
click at [1151, 387] on div "Add Fields Field Settings H2 11 ARCPA Committee / Task Force Selection Conditio…" at bounding box center [784, 378] width 1521 height 437
drag, startPoint x: 1493, startPoint y: 266, endPoint x: 1488, endPoint y: 282, distance: 16.8
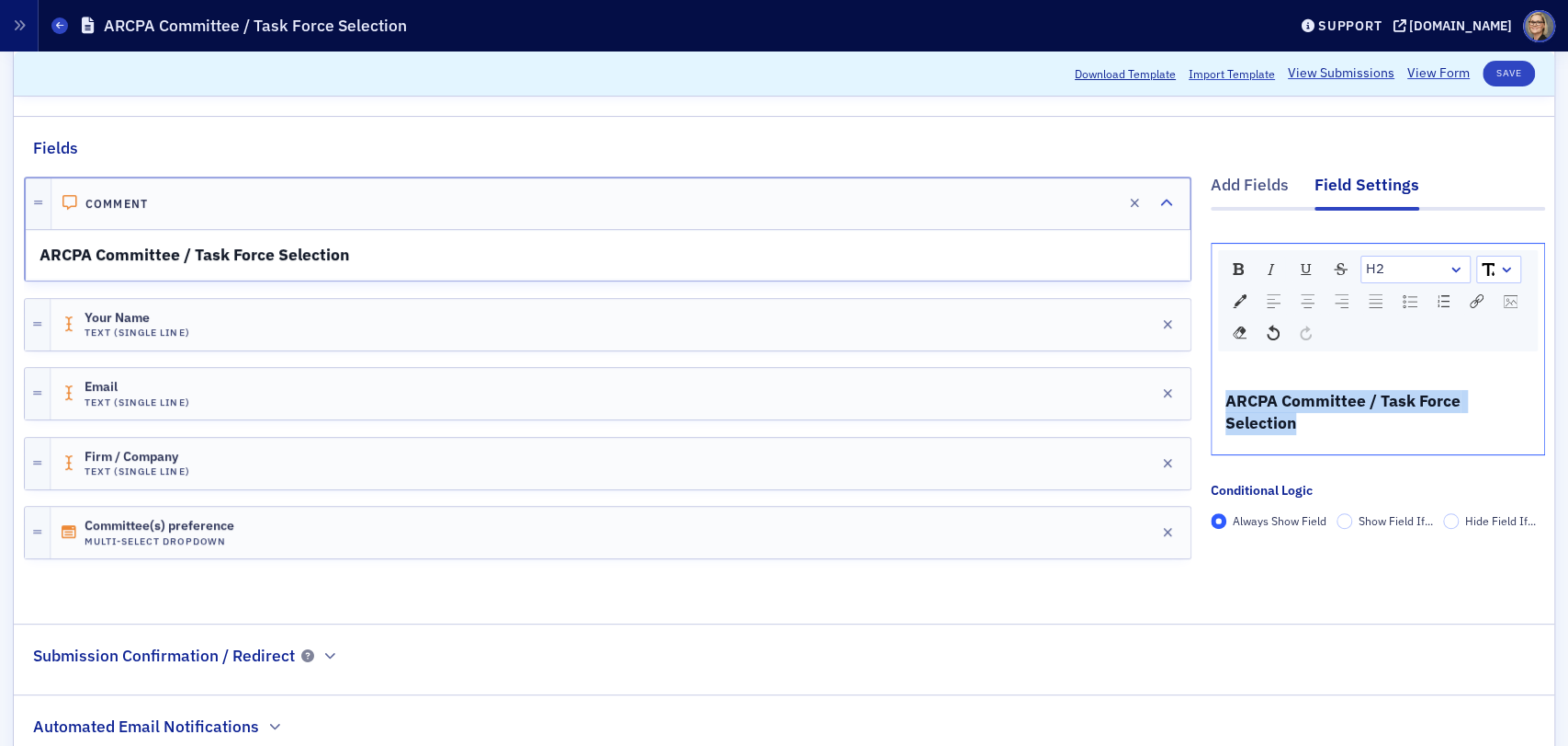
click at [1499, 266] on div "rdw-dropdown" at bounding box center [1506, 270] width 15 height 18
click at [1478, 374] on li "11" at bounding box center [1498, 381] width 41 height 28
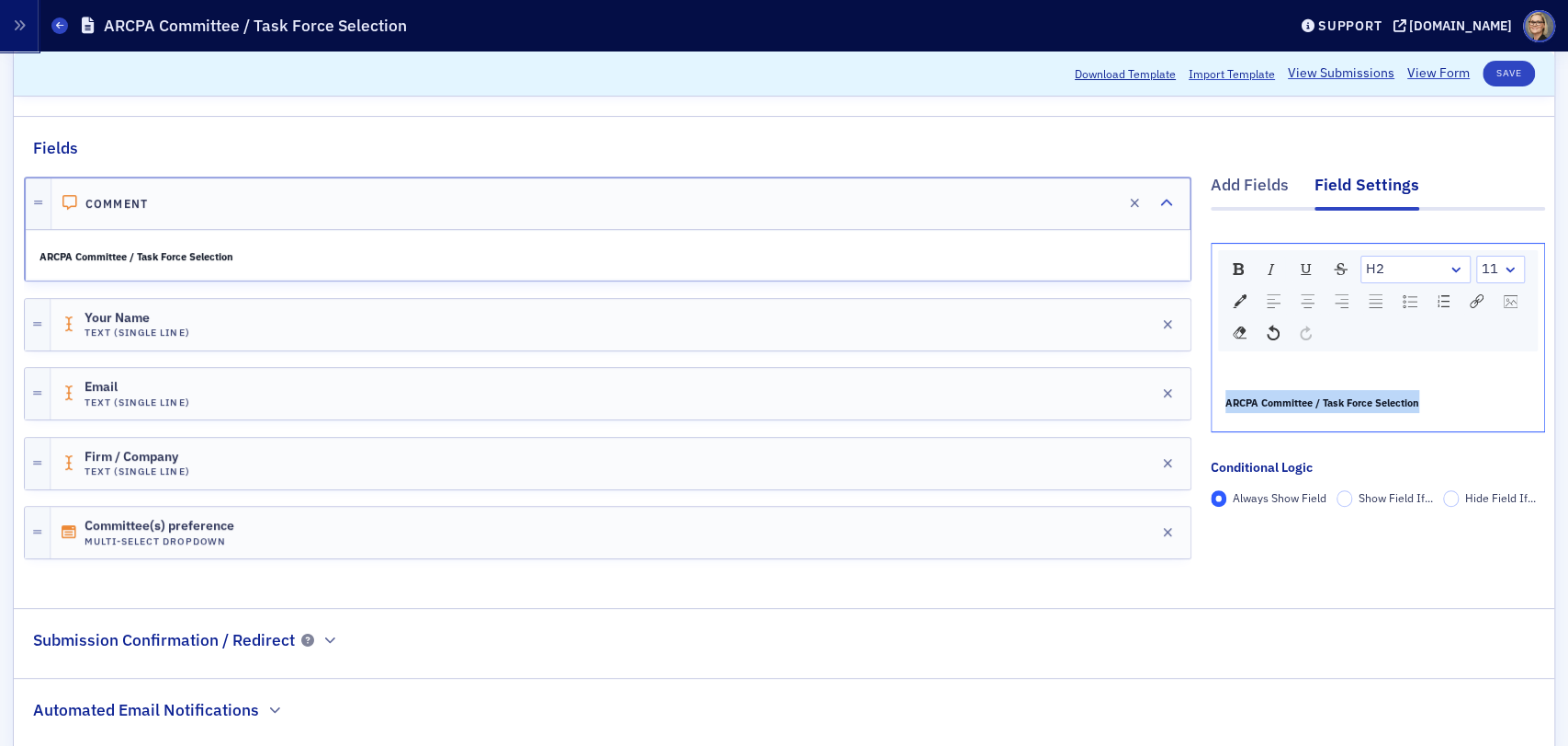
click at [1503, 265] on div "rdw-dropdown" at bounding box center [1510, 270] width 15 height 18
click at [1414, 365] on div "ARCPA Committee / Task Force Selection" at bounding box center [1377, 394] width 332 height 75
click at [1449, 261] on div "rdw-dropdown" at bounding box center [1456, 270] width 15 height 18
click at [1389, 324] on li "H1" at bounding box center [1414, 328] width 105 height 28
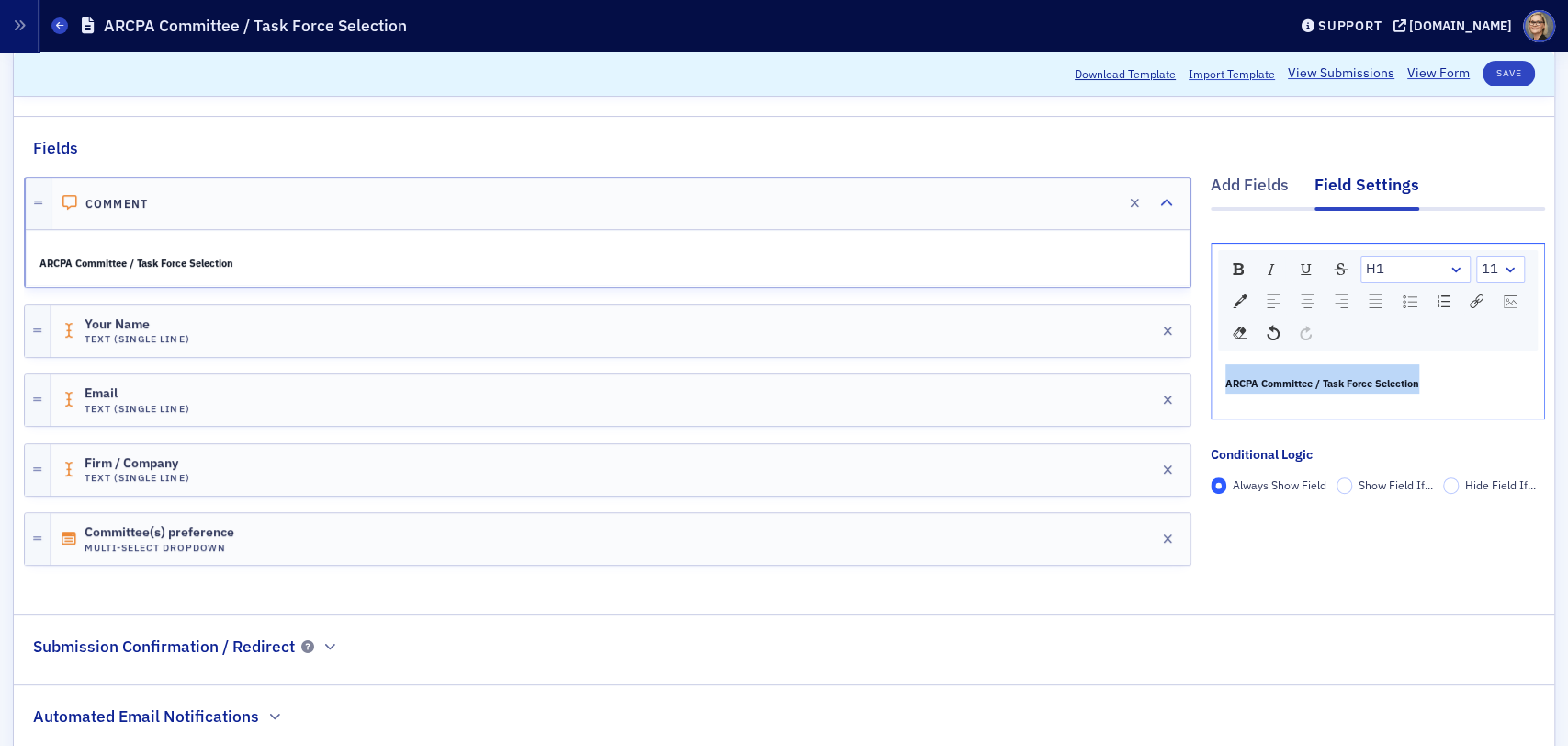
click at [1449, 265] on div "rdw-dropdown" at bounding box center [1456, 270] width 15 height 18
click at [1392, 342] on li "H2" at bounding box center [1414, 355] width 105 height 28
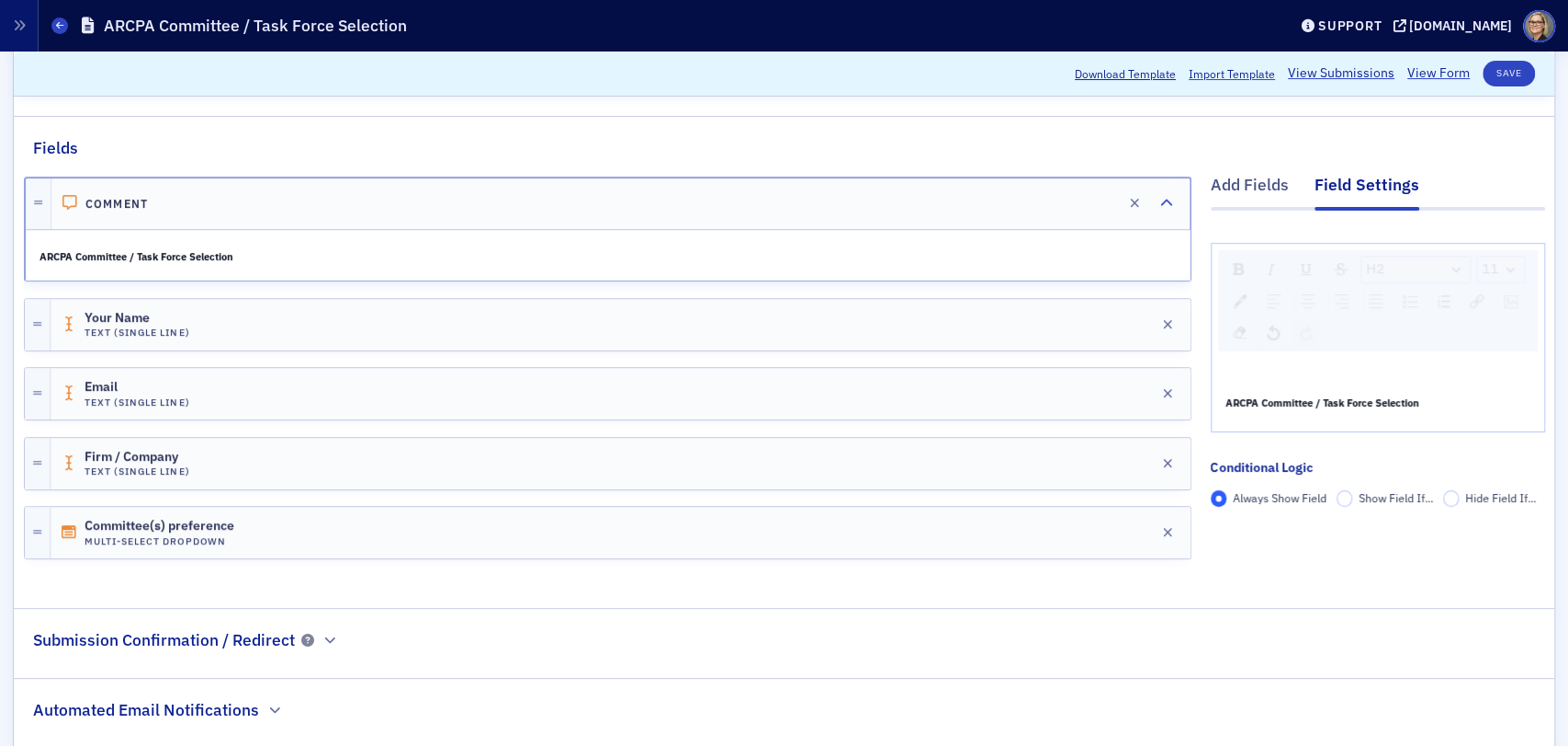
click at [1377, 378] on div "ARCPA Committee / Task Force Selection" at bounding box center [1377, 394] width 332 height 75
click at [1491, 358] on div "ARCPA Committee / Task Force Selection" at bounding box center [1377, 394] width 332 height 75
click at [1503, 265] on div "rdw-dropdown" at bounding box center [1510, 270] width 15 height 18
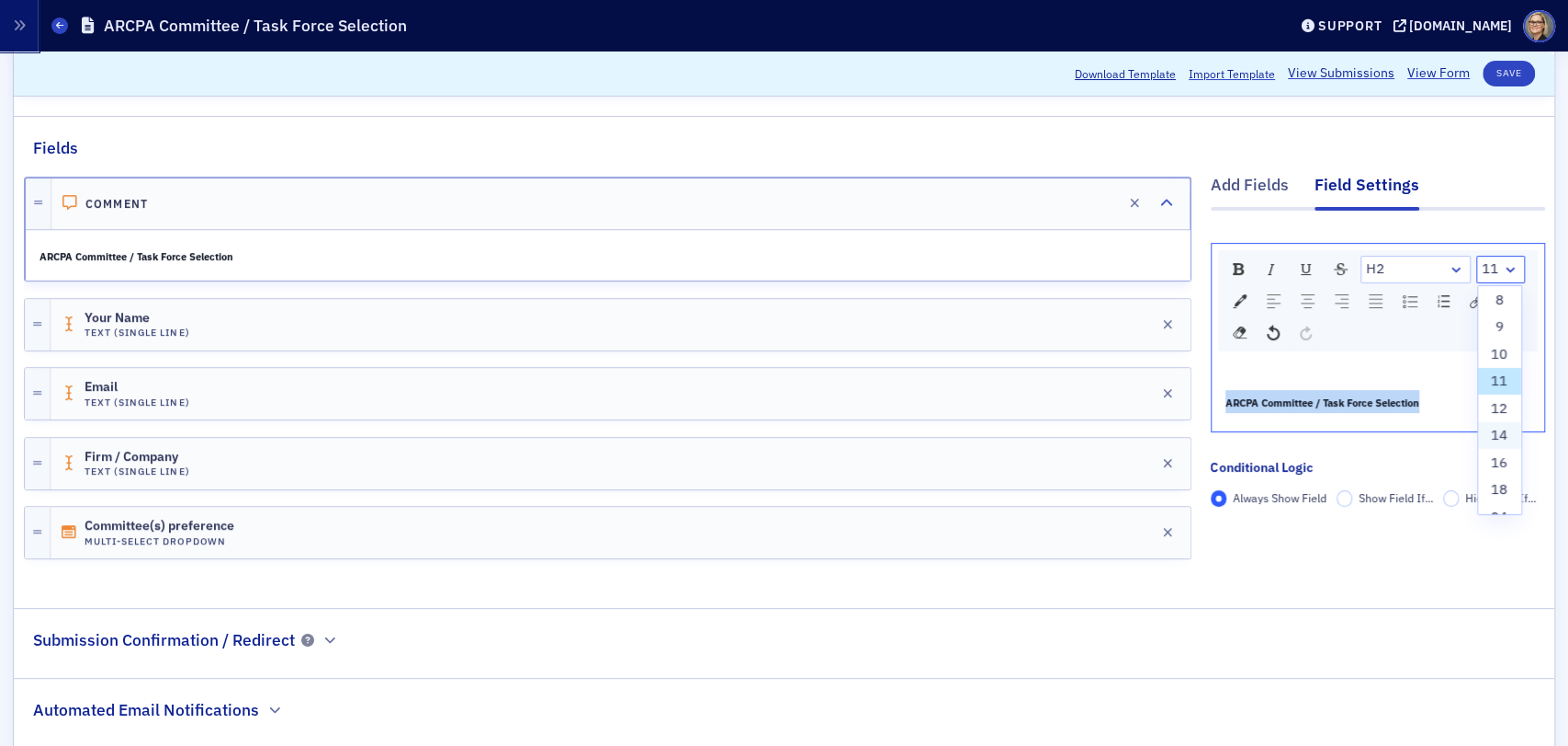
click at [1480, 435] on li "14" at bounding box center [1500, 436] width 44 height 28
click at [1503, 264] on div "rdw-dropdown" at bounding box center [1510, 270] width 15 height 18
drag, startPoint x: 1484, startPoint y: 450, endPoint x: 1485, endPoint y: 465, distance: 15.0
click at [1485, 465] on li "16" at bounding box center [1500, 462] width 44 height 28
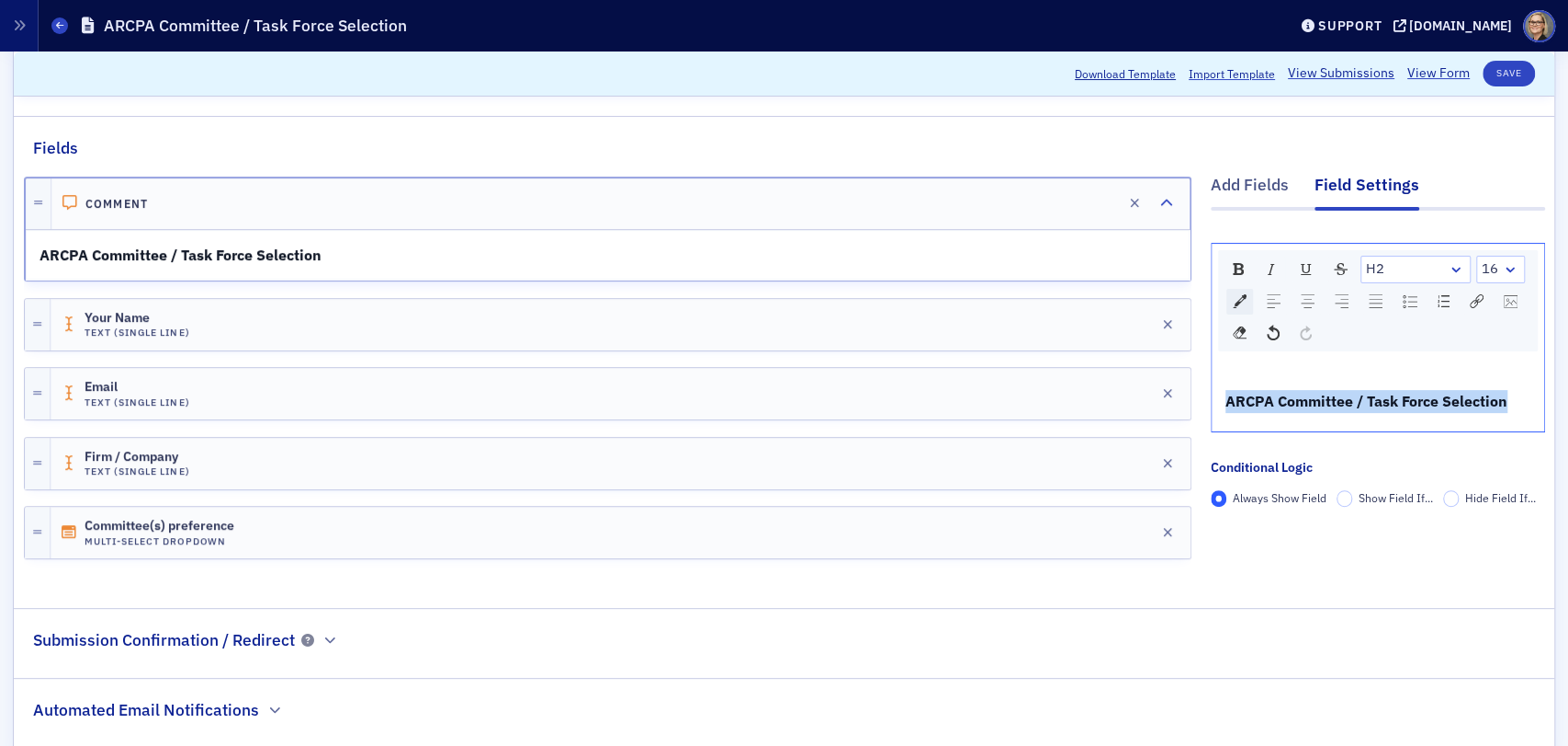
click at [1233, 298] on img "rdw-color-picker" at bounding box center [1240, 302] width 14 height 14
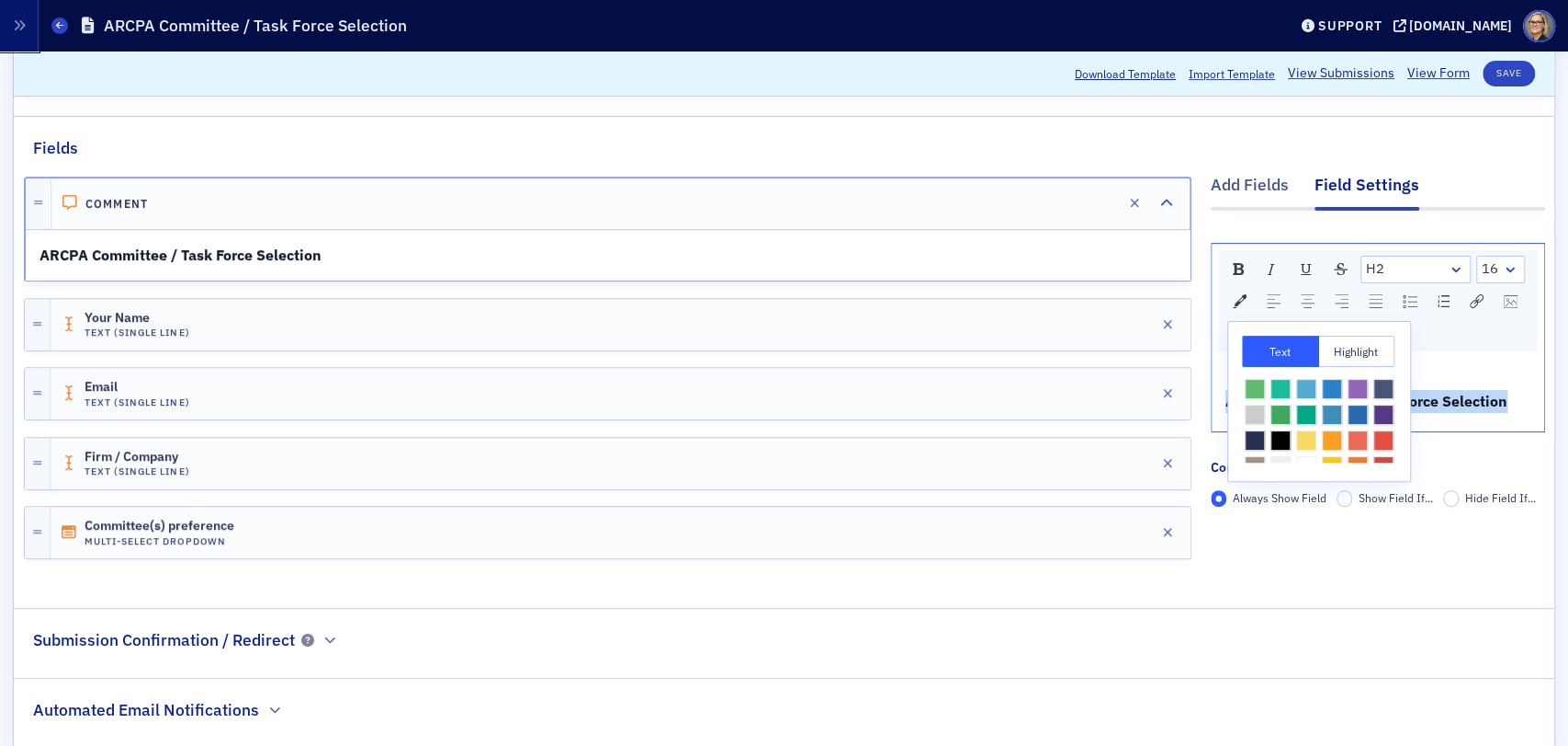
click at [1347, 424] on span "rdw-color-picker" at bounding box center [1357, 414] width 20 height 20
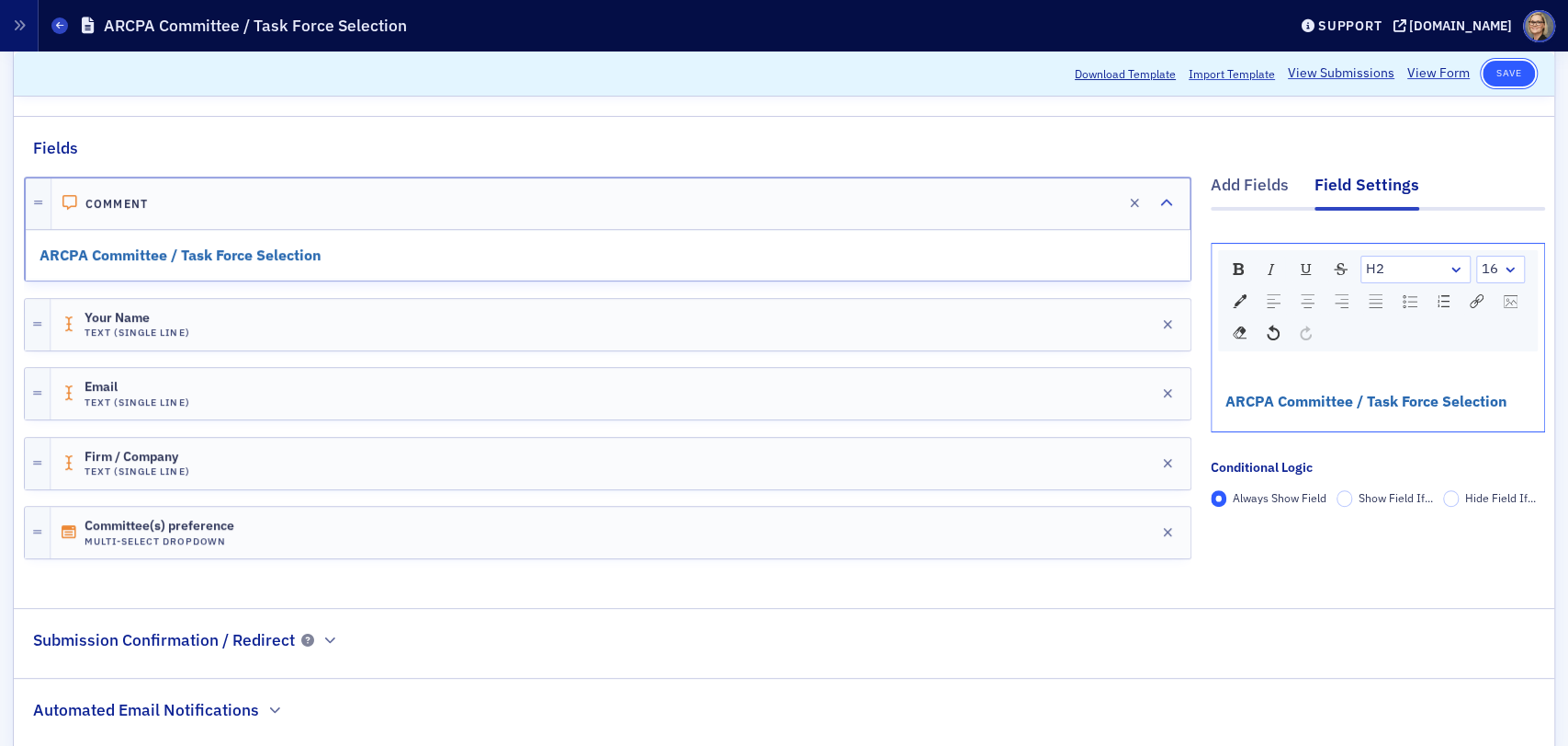
click at [1497, 71] on button "Save" at bounding box center [1509, 74] width 52 height 26
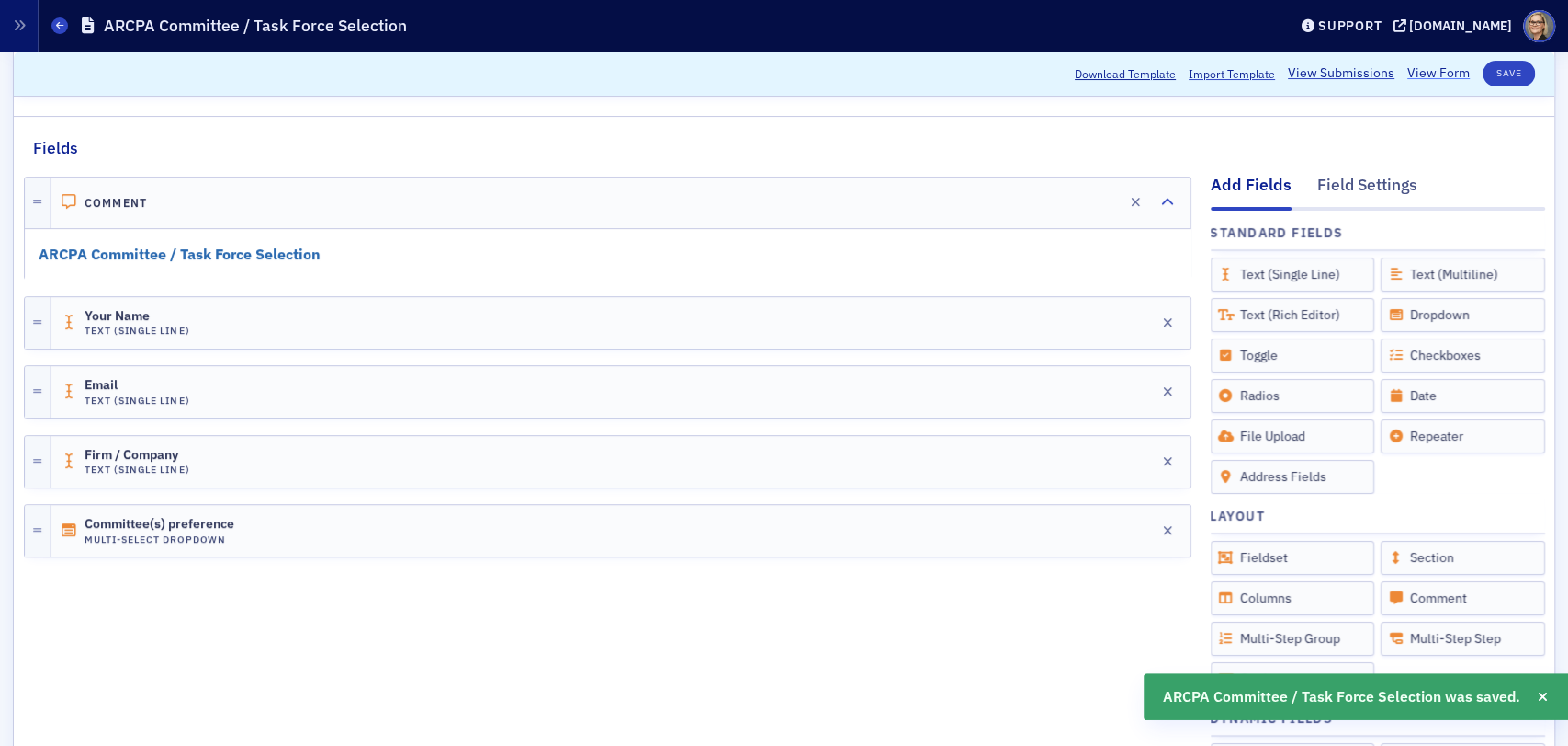
click at [1426, 75] on link "View Form" at bounding box center [1438, 73] width 63 height 19
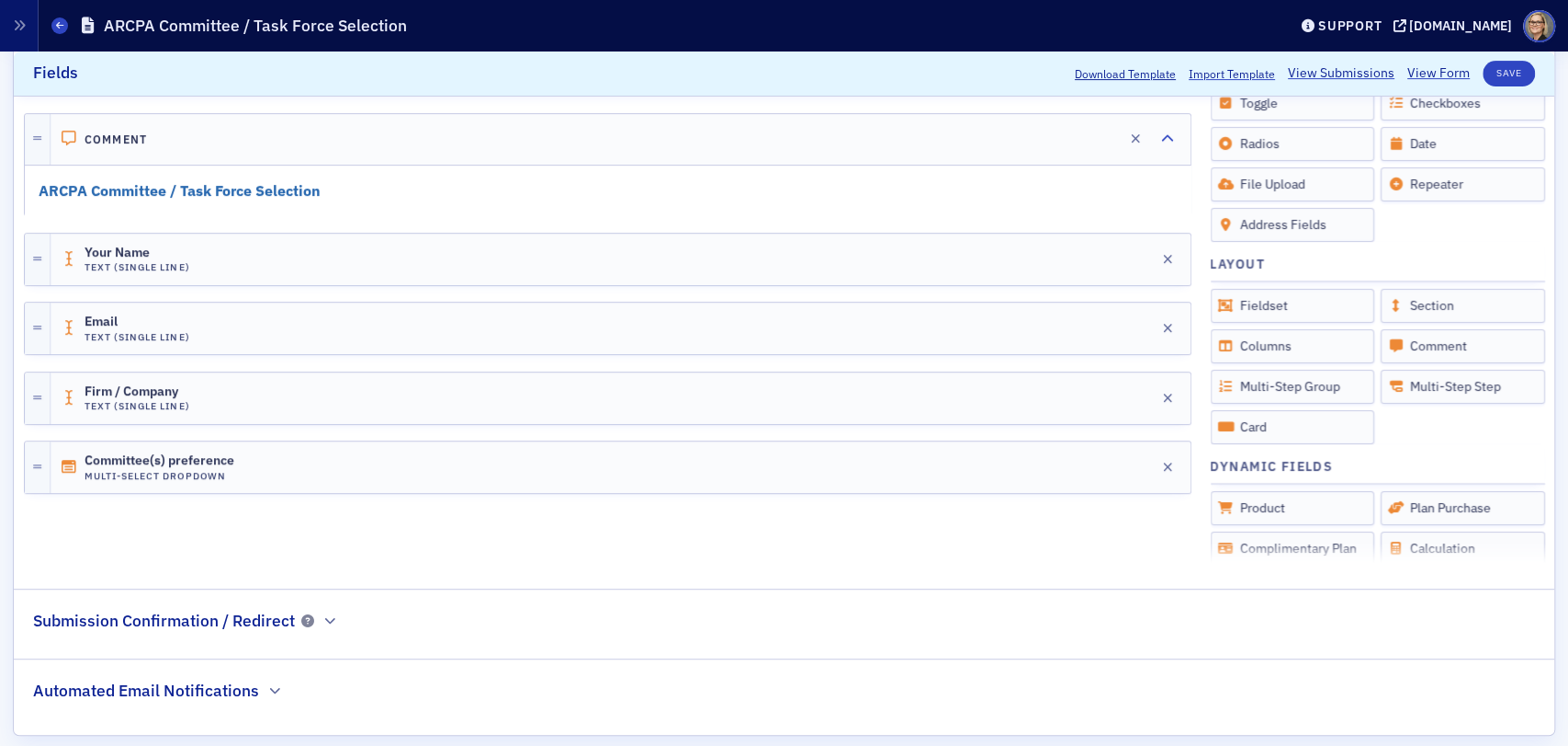
scroll to position [477, 0]
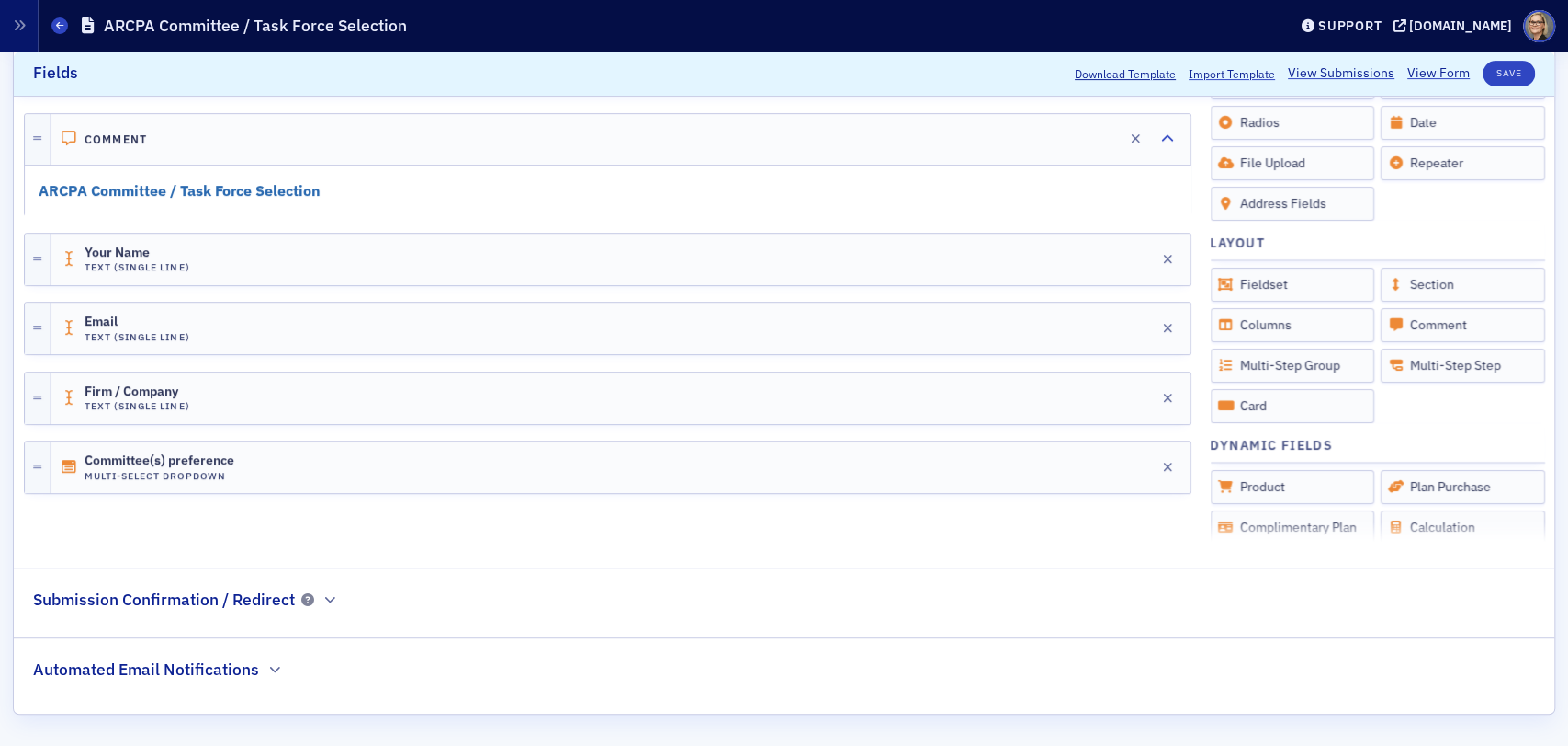
click at [264, 598] on h2 "Submission Confirmation / Redirect" at bounding box center [164, 599] width 261 height 24
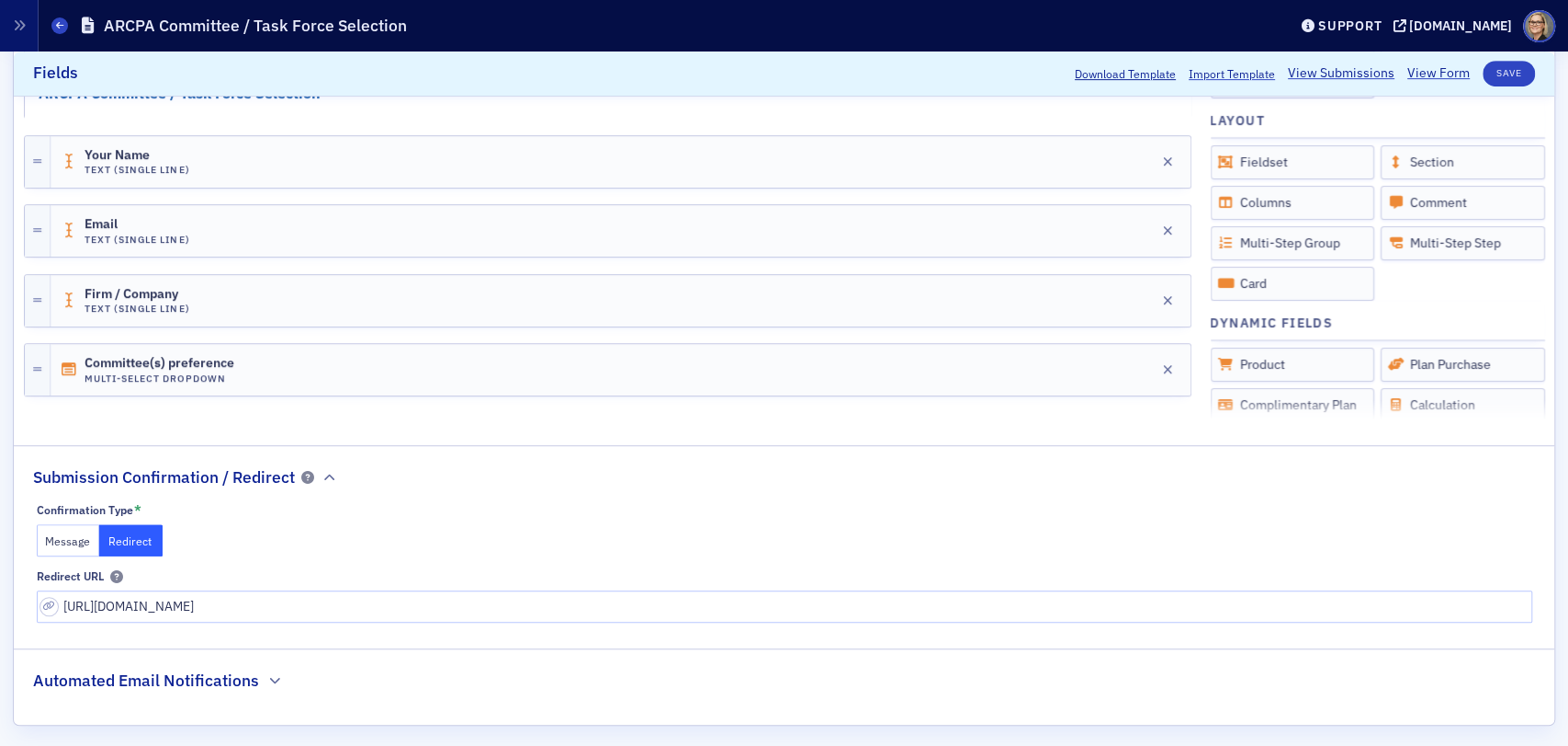
scroll to position [610, 0]
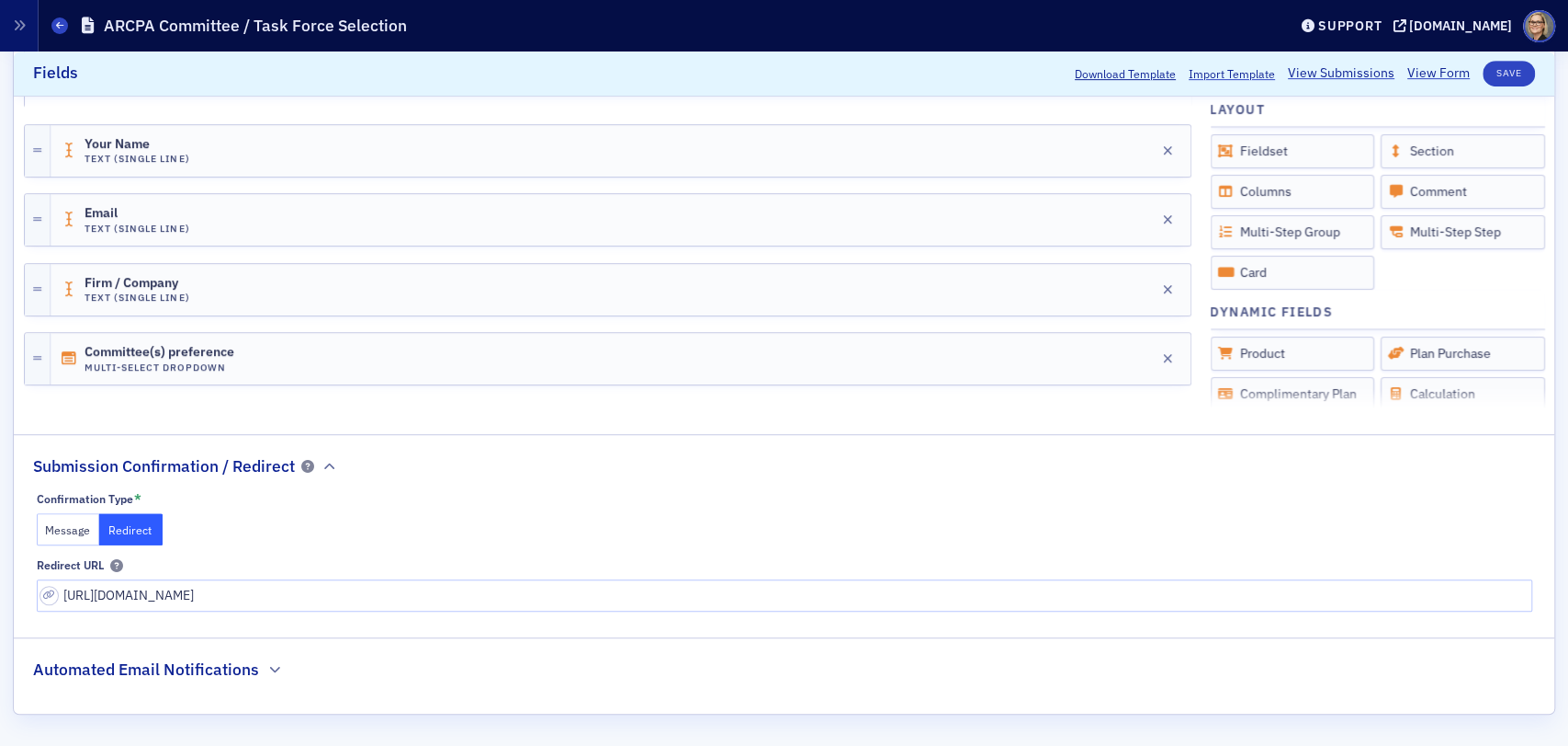
click at [52, 526] on button "Message" at bounding box center [69, 529] width 64 height 32
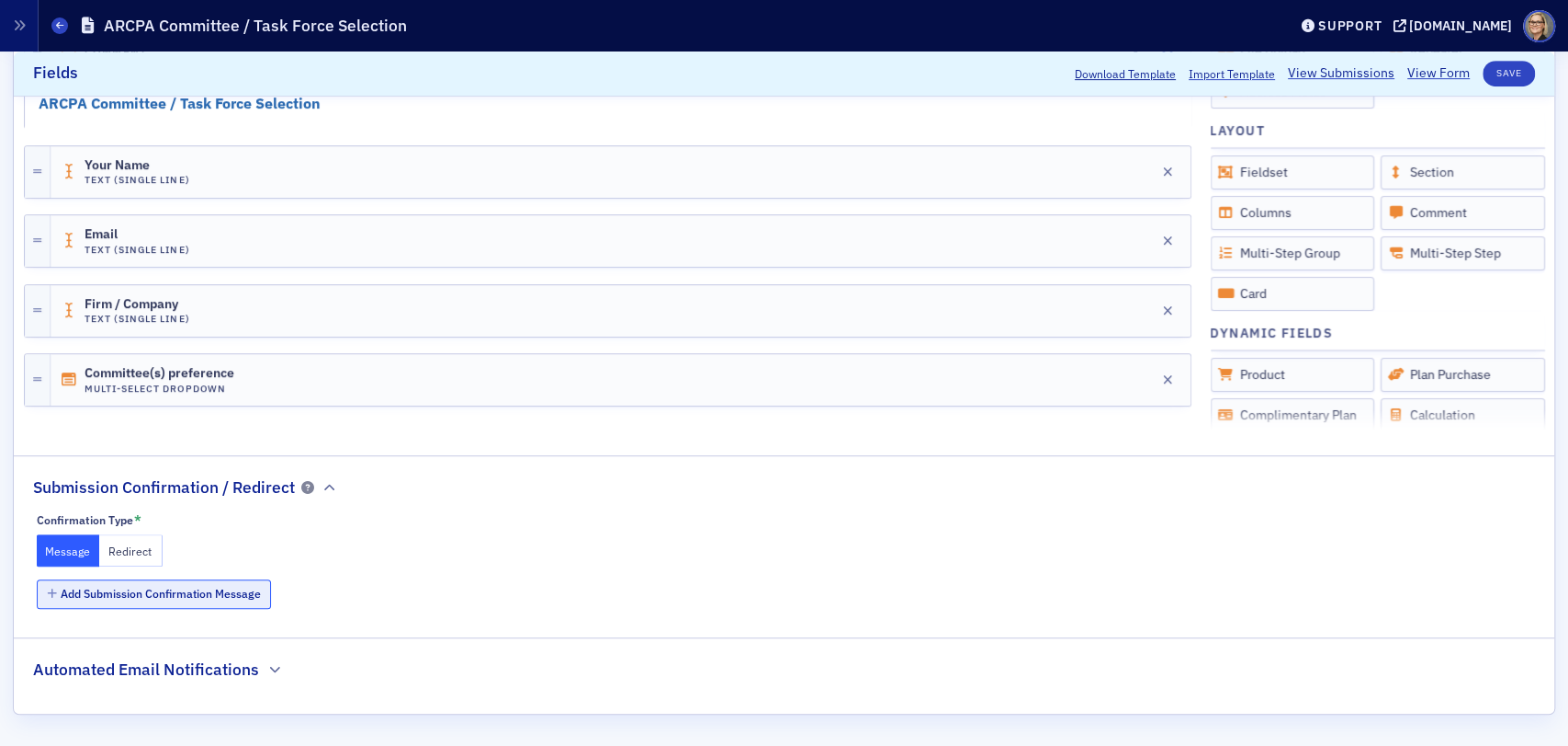
click at [214, 586] on button "Add Submission Confirmation Message" at bounding box center [155, 593] width 236 height 29
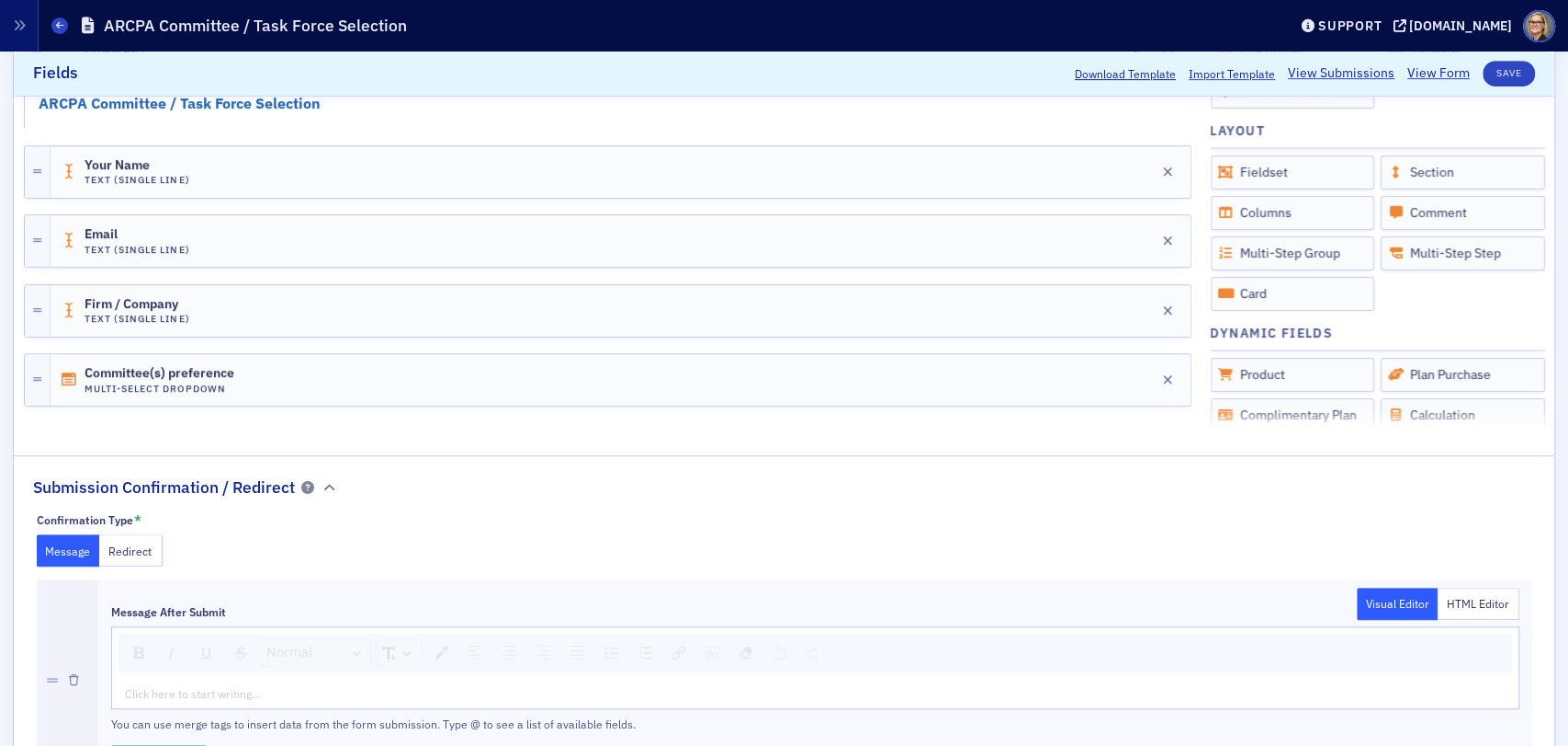
click at [304, 634] on div "Normal" at bounding box center [815, 652] width 1393 height 39
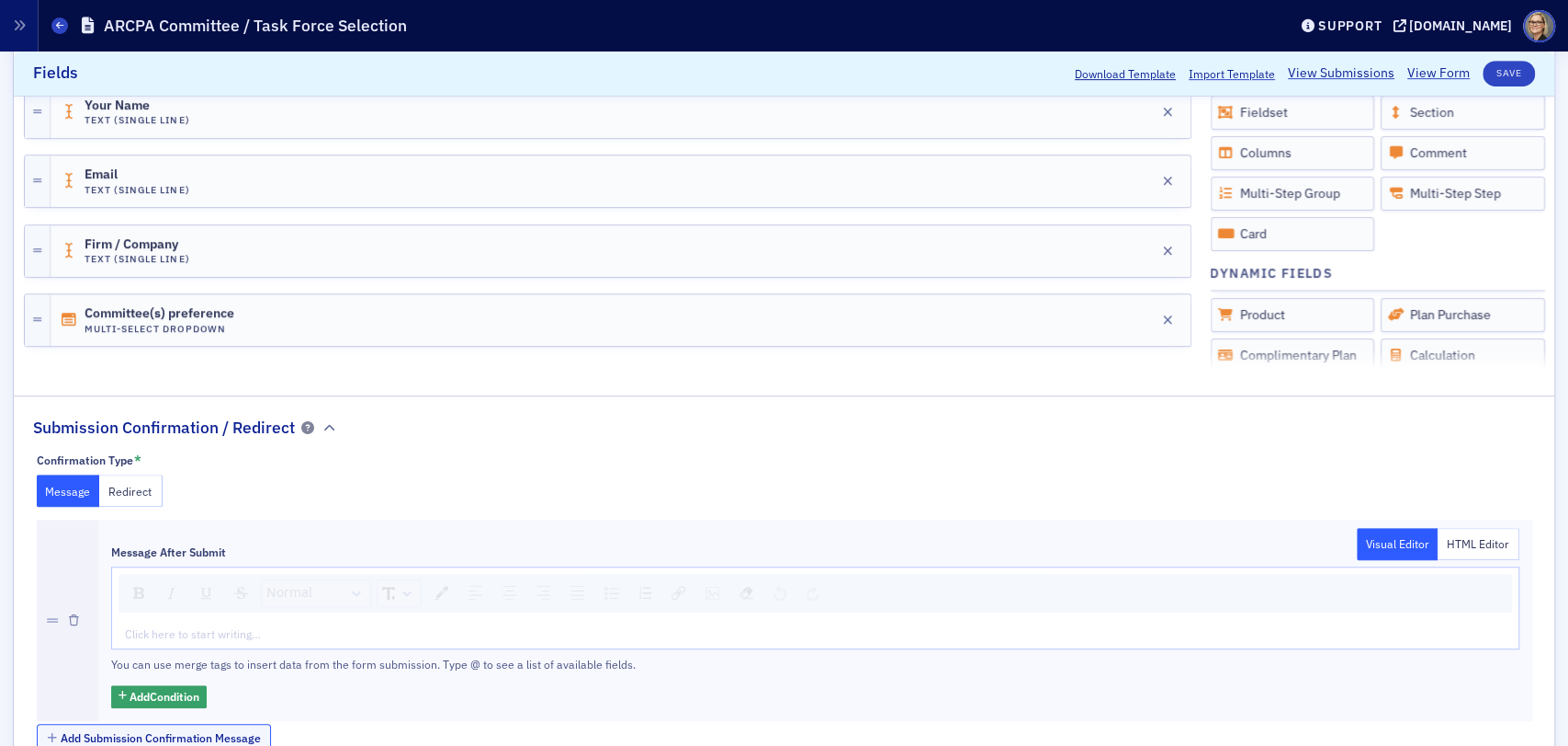
scroll to position [793, 0]
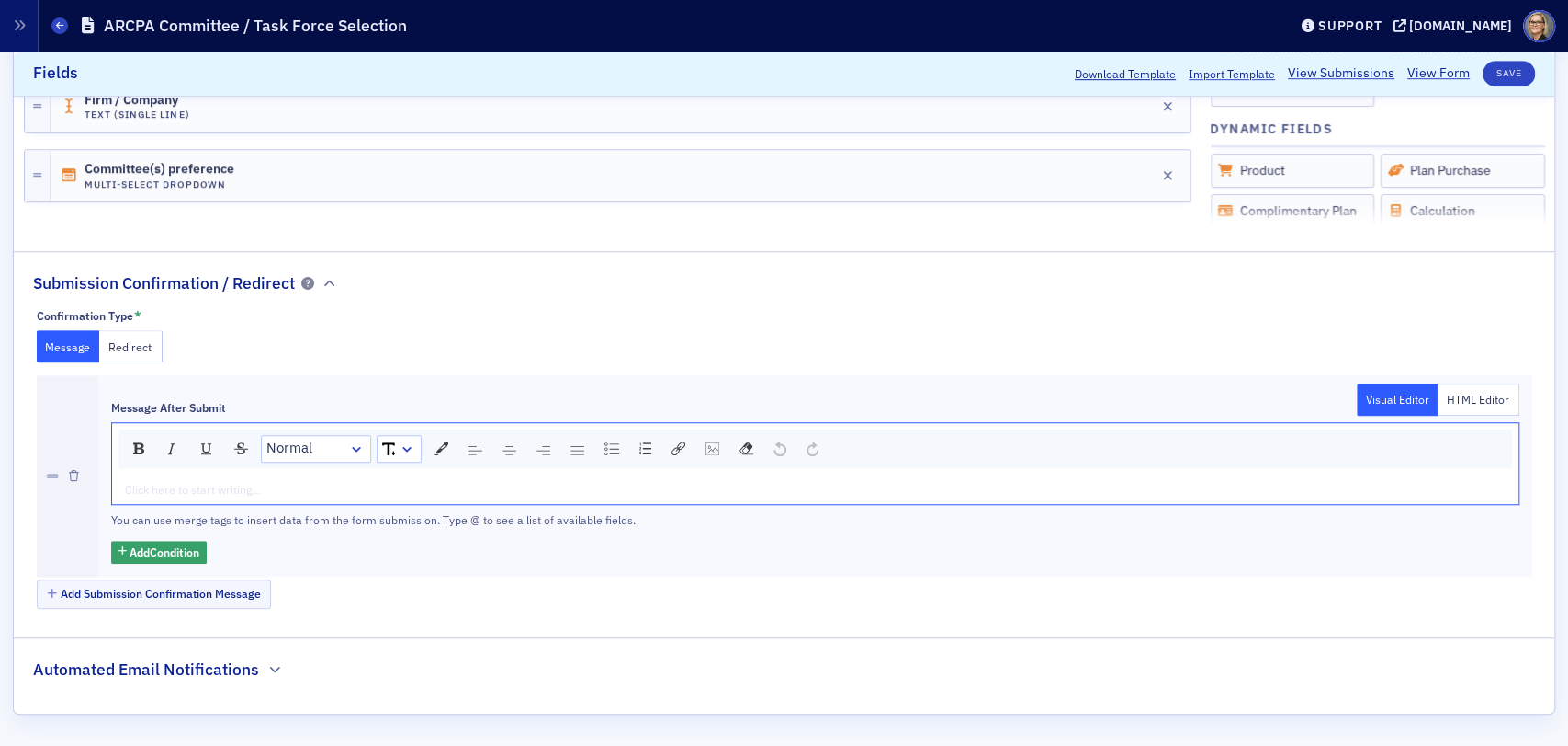
click at [333, 480] on div "rdw-editor" at bounding box center [815, 488] width 1380 height 17
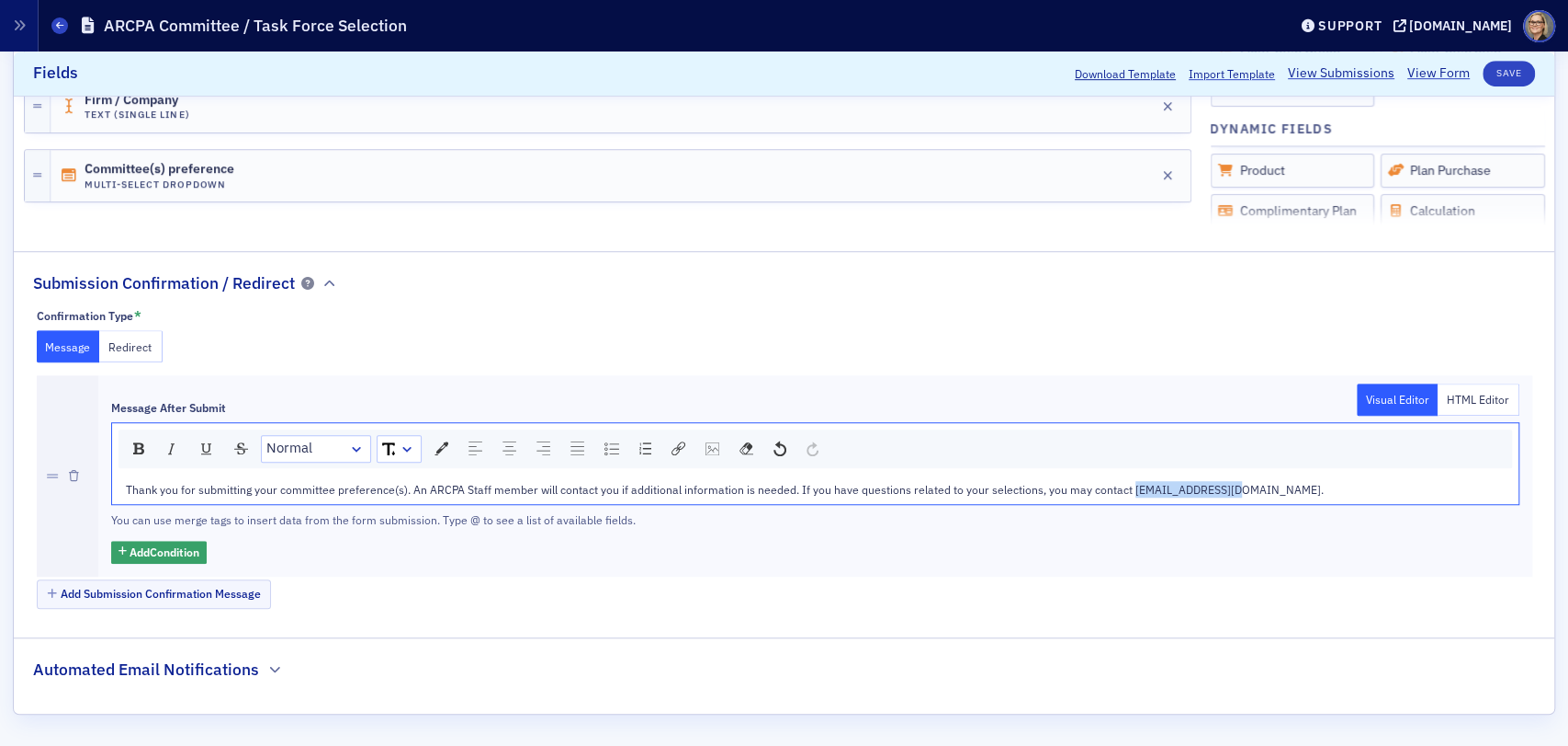
drag, startPoint x: 1220, startPoint y: 488, endPoint x: 1123, endPoint y: 490, distance: 97.0
click at [1123, 490] on span "Thank you for submitting your committee preference(s). An ARCPA Staff member wi…" at bounding box center [725, 488] width 1198 height 15
click at [1131, 487] on span "Thank you for submitting your committee preference(s). An ARCPA Staff member wi…" at bounding box center [725, 488] width 1198 height 15
drag, startPoint x: 1125, startPoint y: 486, endPoint x: 1222, endPoint y: 492, distance: 97.2
click at [1222, 492] on span "Thank you for submitting your committee preference(s). An ARCPA Staff member wi…" at bounding box center [725, 488] width 1198 height 15
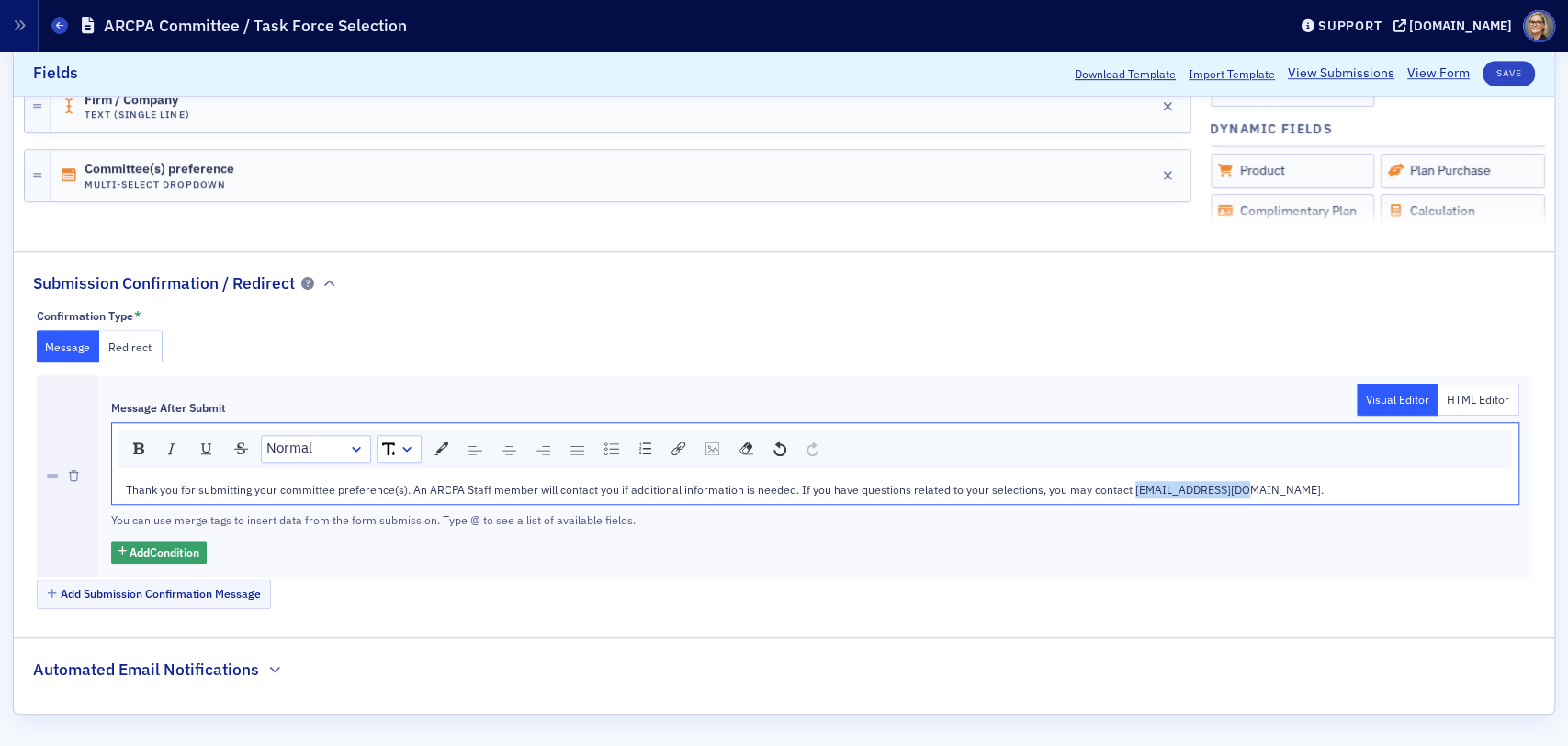
copy span "[EMAIL_ADDRESS][DOMAIN_NAME]"
click at [684, 446] on div "rdw-link-control" at bounding box center [678, 448] width 27 height 26
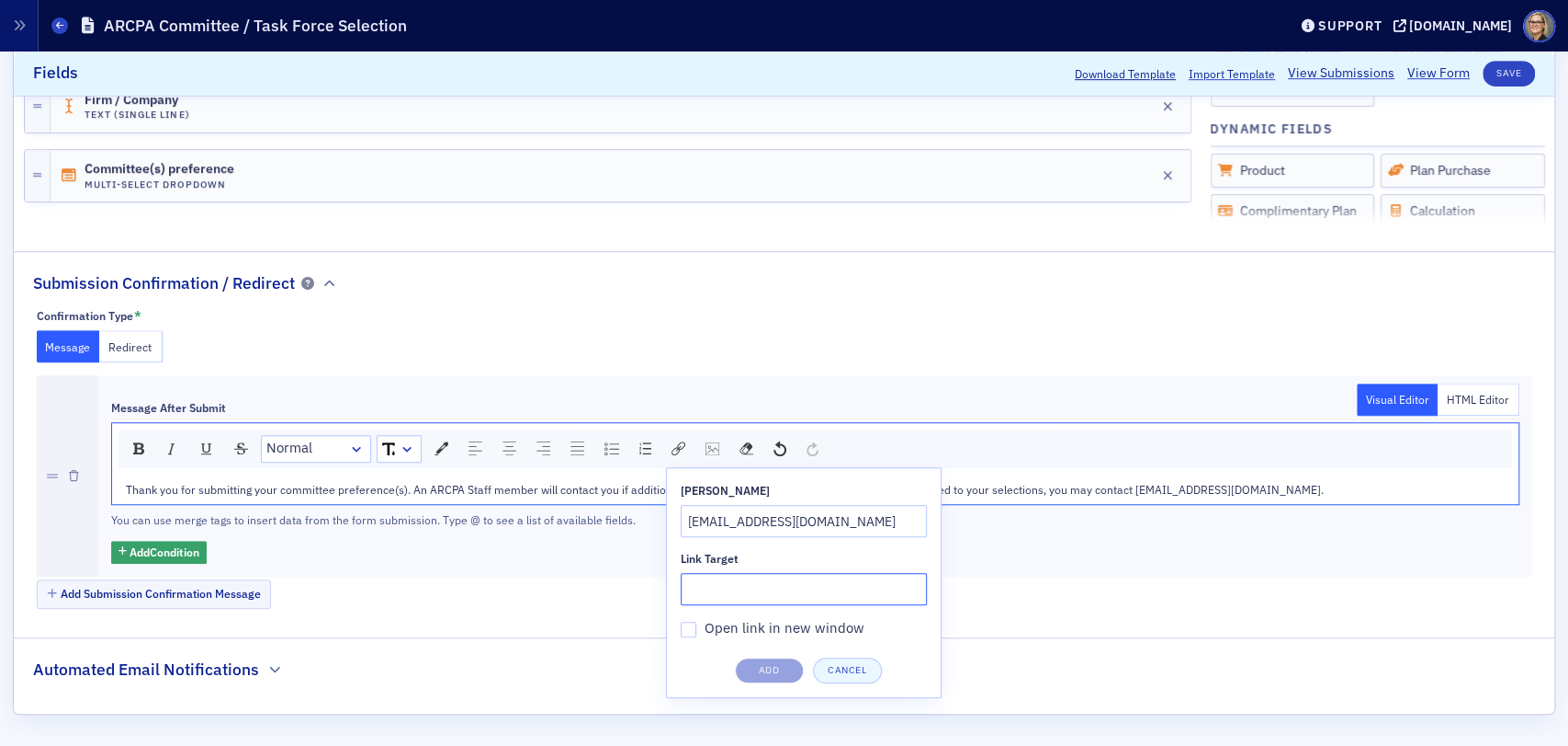
click at [714, 585] on input "Link Target" at bounding box center [803, 588] width 247 height 32
paste input "[EMAIL_ADDRESS][DOMAIN_NAME]"
type input "[EMAIL_ADDRESS][DOMAIN_NAME]"
click at [693, 630] on input "Open link in new window" at bounding box center [689, 629] width 17 height 17
checkbox input "true"
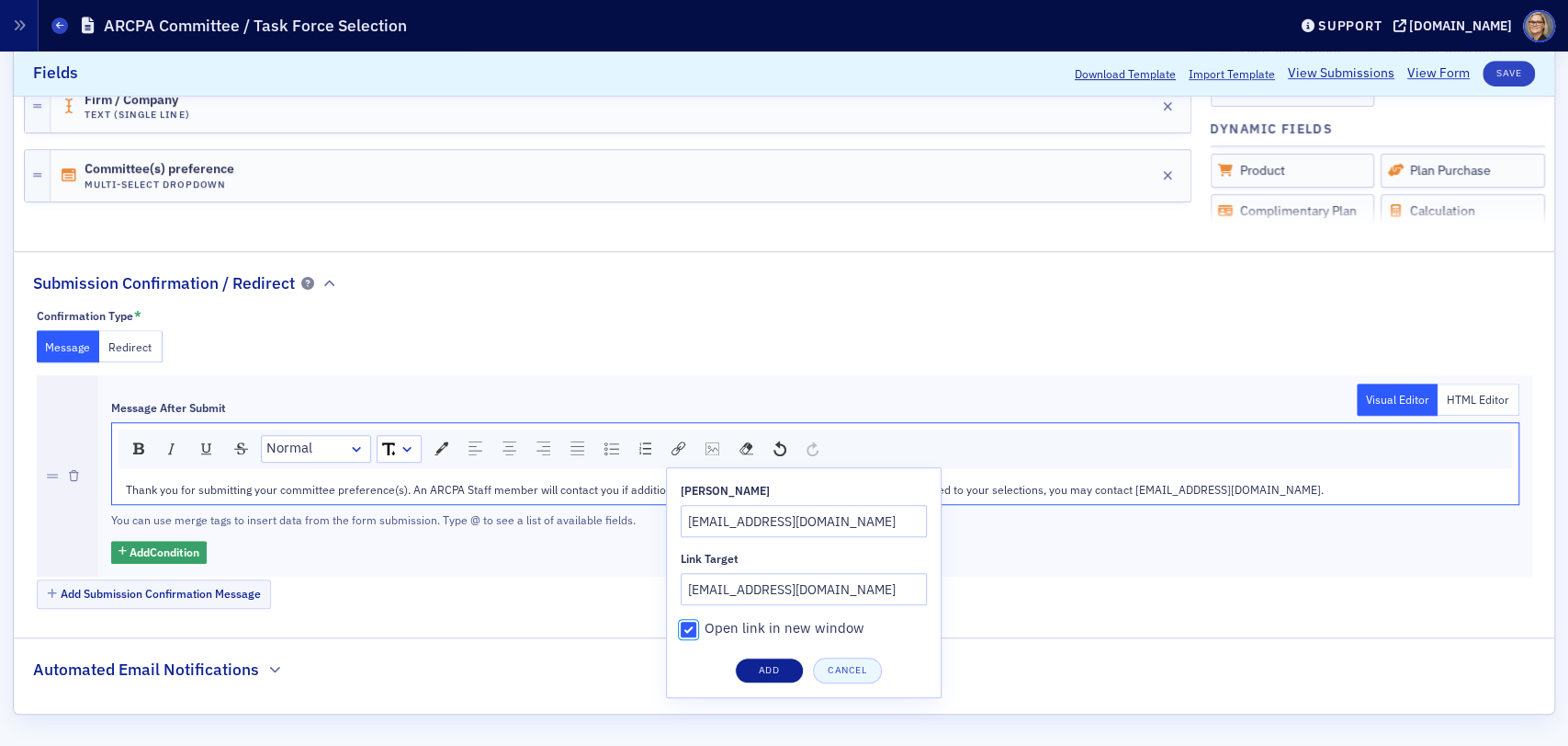
click at [776, 664] on button "Add" at bounding box center [769, 670] width 69 height 26
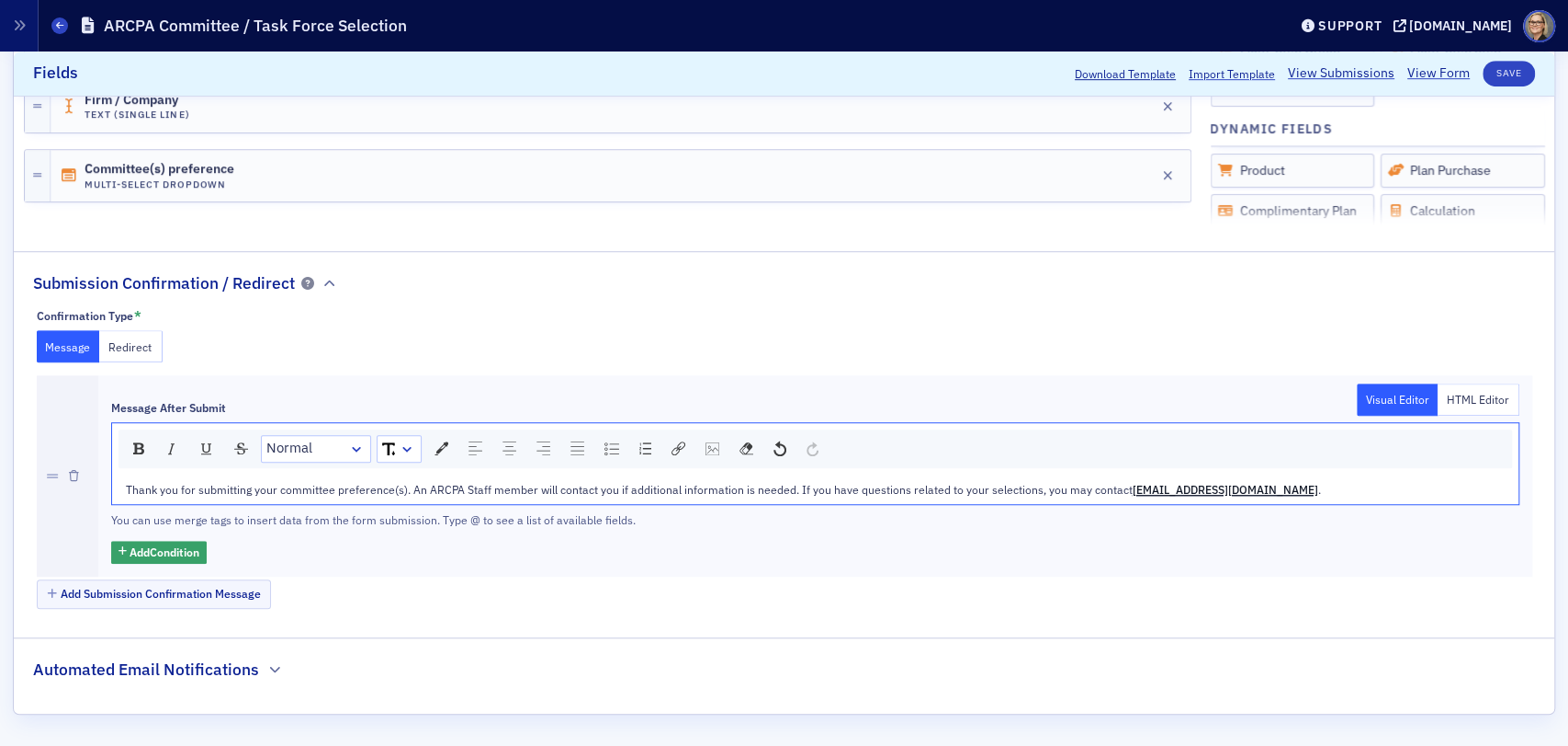
click at [1388, 567] on div "Message After Submit Visual Editor HTML Editor Normal Thank you for submitting …" at bounding box center [814, 476] width 1434 height 202
click at [466, 482] on span "Thank you for submitting your committee preference(s). An ARCPA Staff member wi…" at bounding box center [629, 488] width 1007 height 15
click at [1315, 556] on div "Add Condition" at bounding box center [814, 551] width 1408 height 23
click at [1507, 62] on button "Save" at bounding box center [1509, 74] width 52 height 26
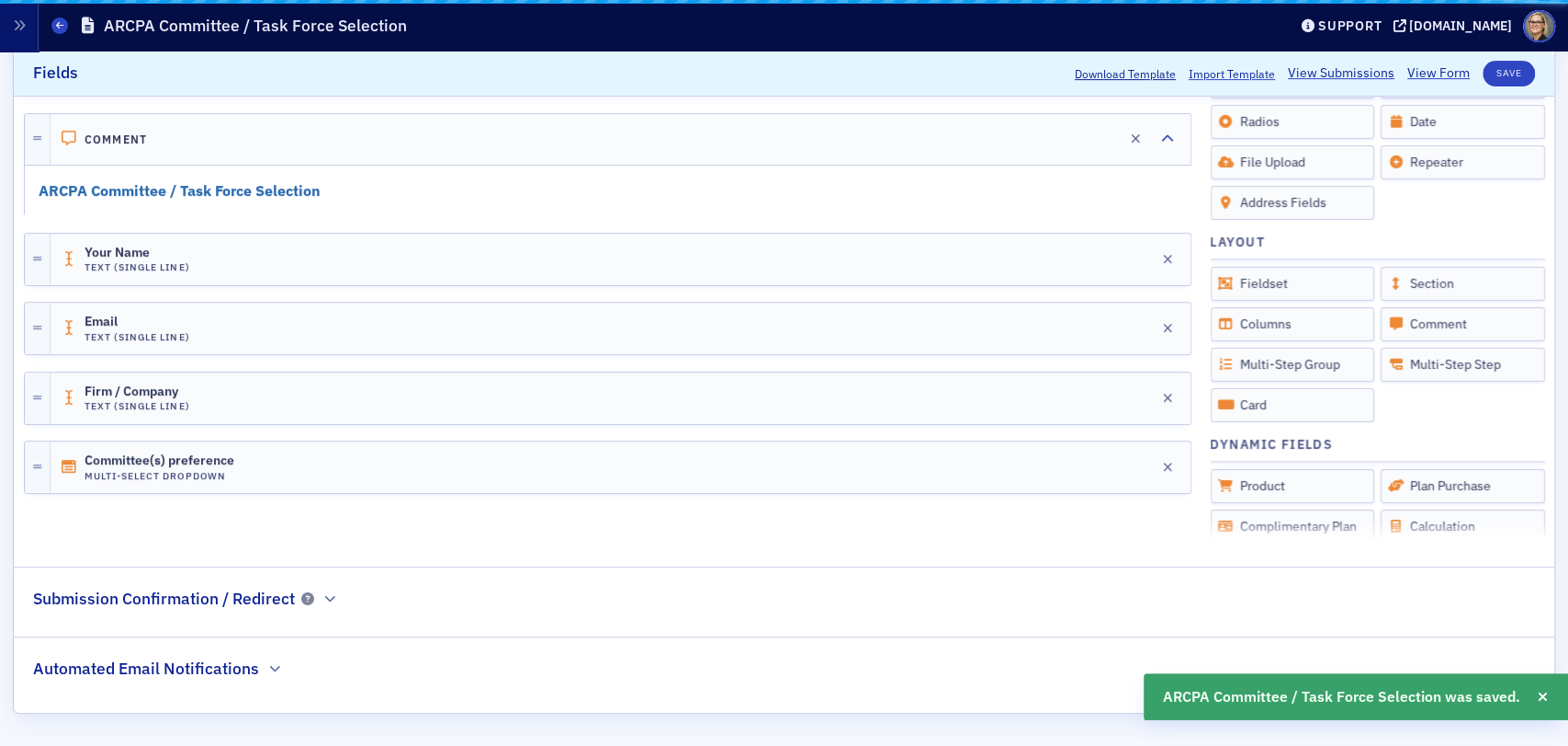
scroll to position [477, 0]
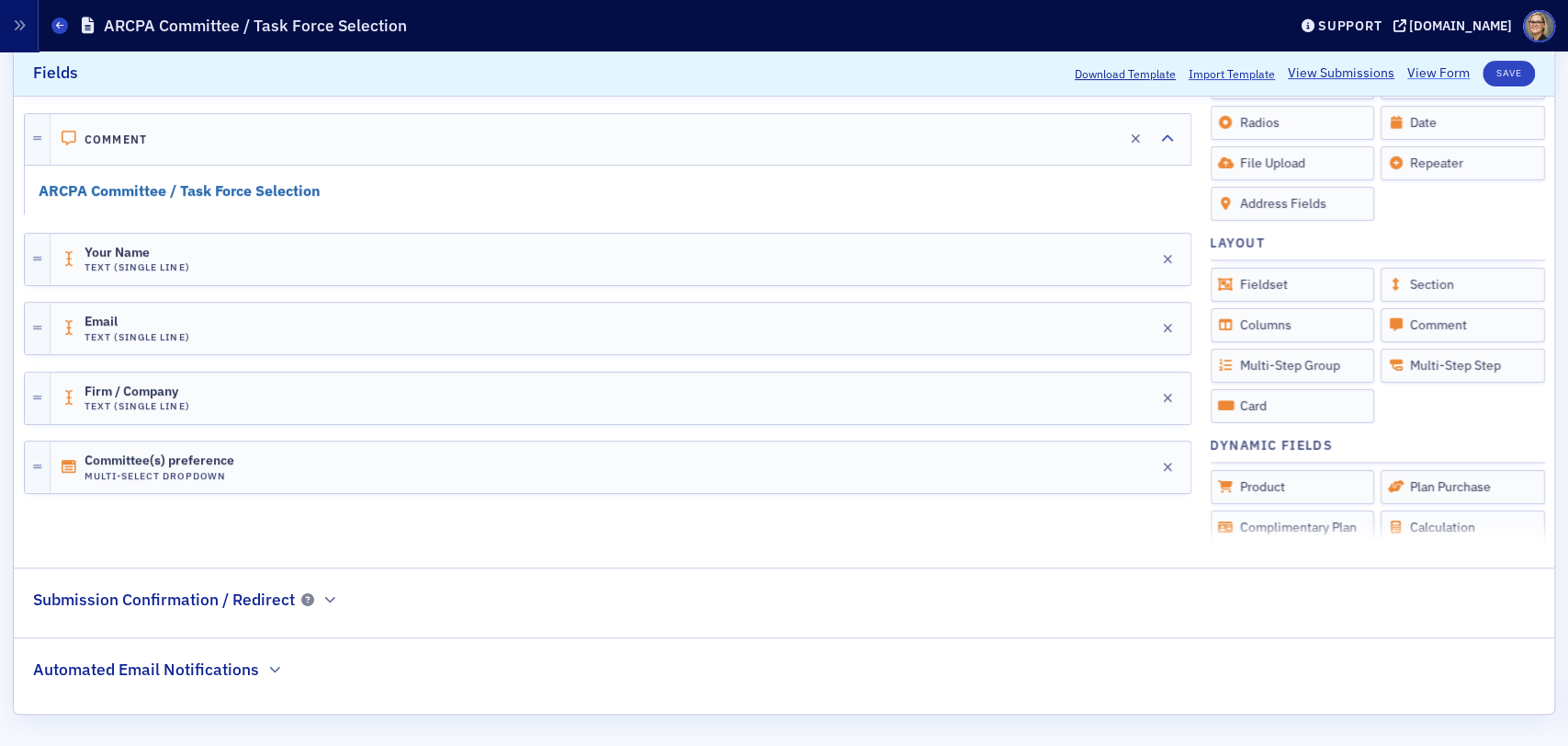
click at [1424, 68] on link "View Form" at bounding box center [1438, 73] width 63 height 19
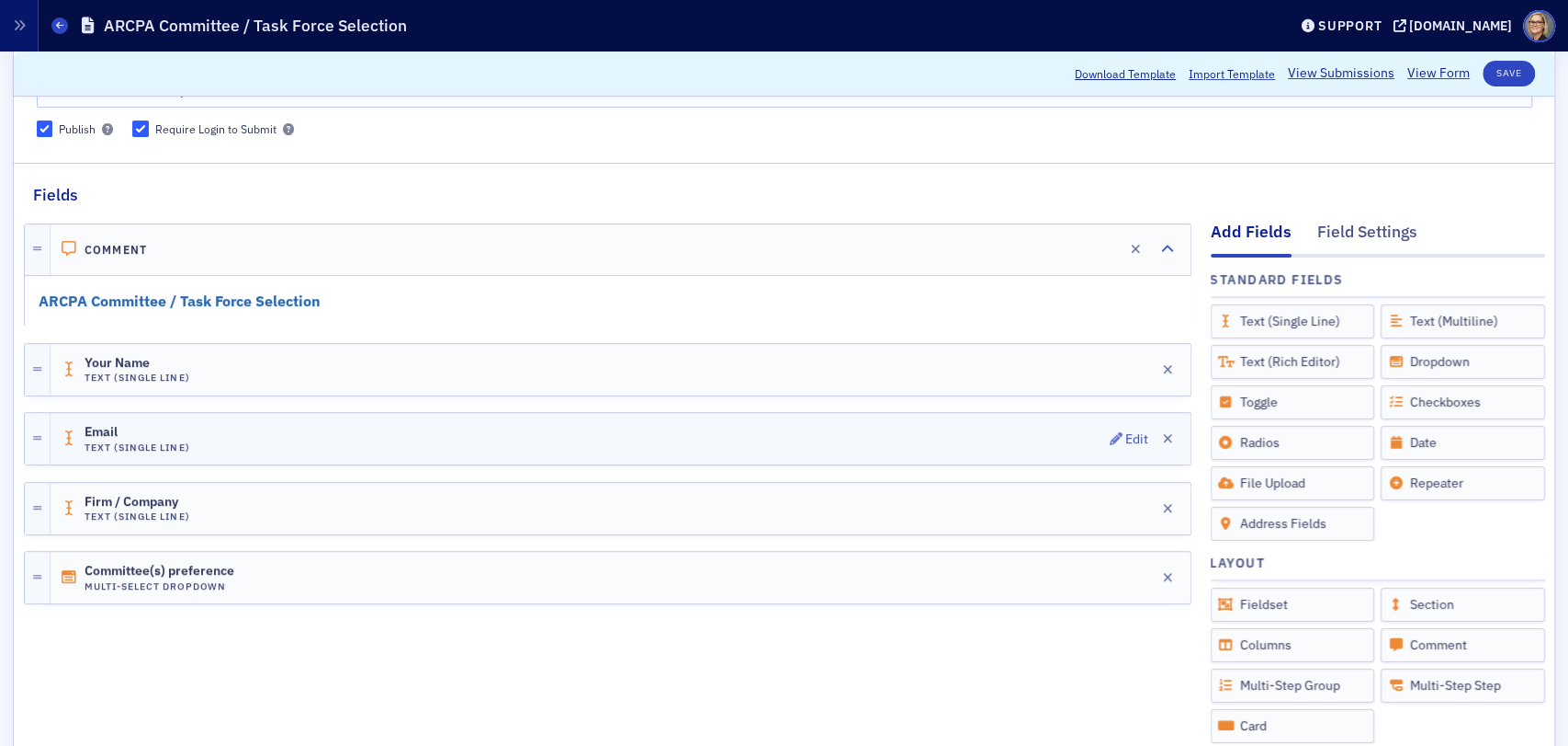
scroll to position [307, 0]
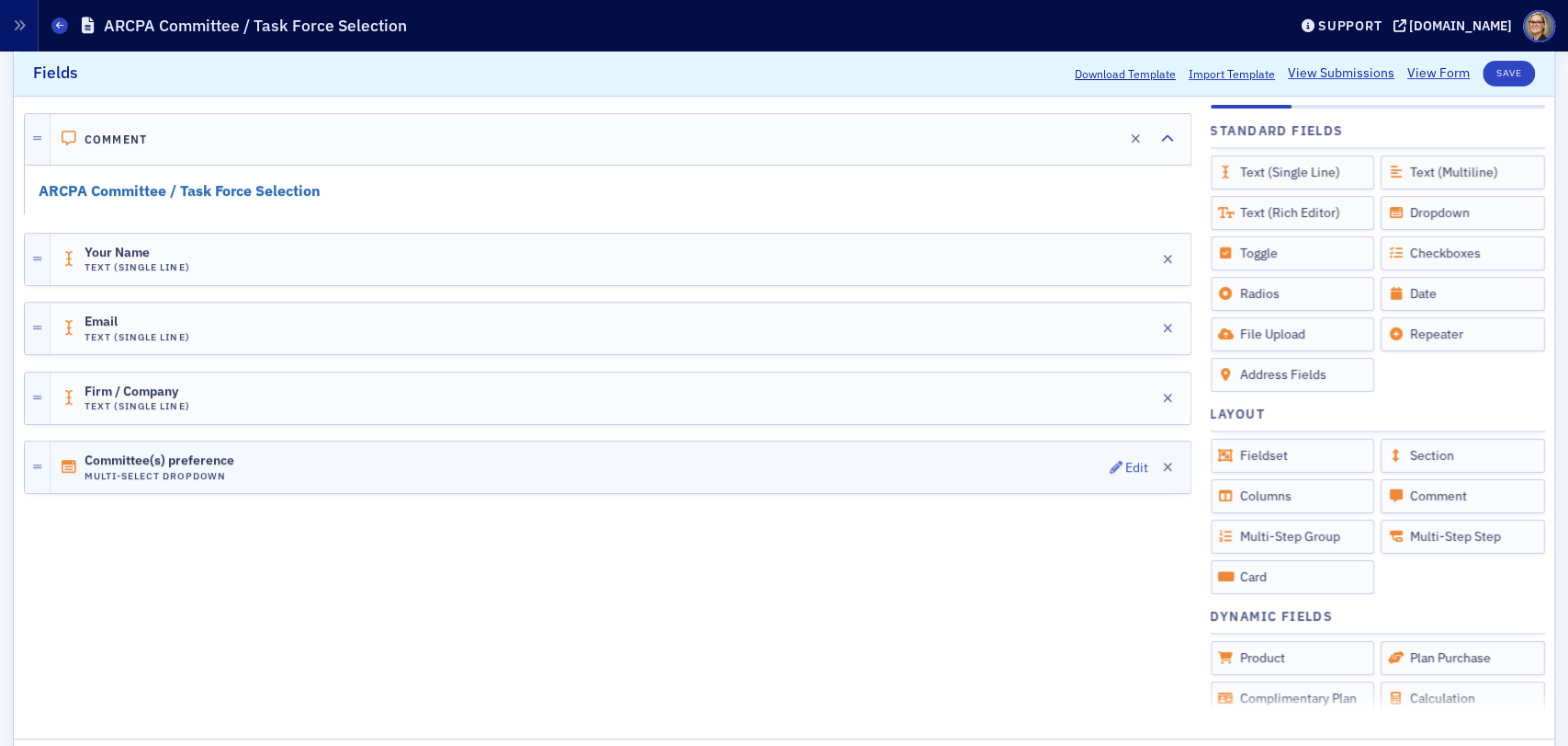
click at [514, 468] on div "Committee(s) preference Multi-Select Dropdown Edit" at bounding box center [621, 467] width 1140 height 52
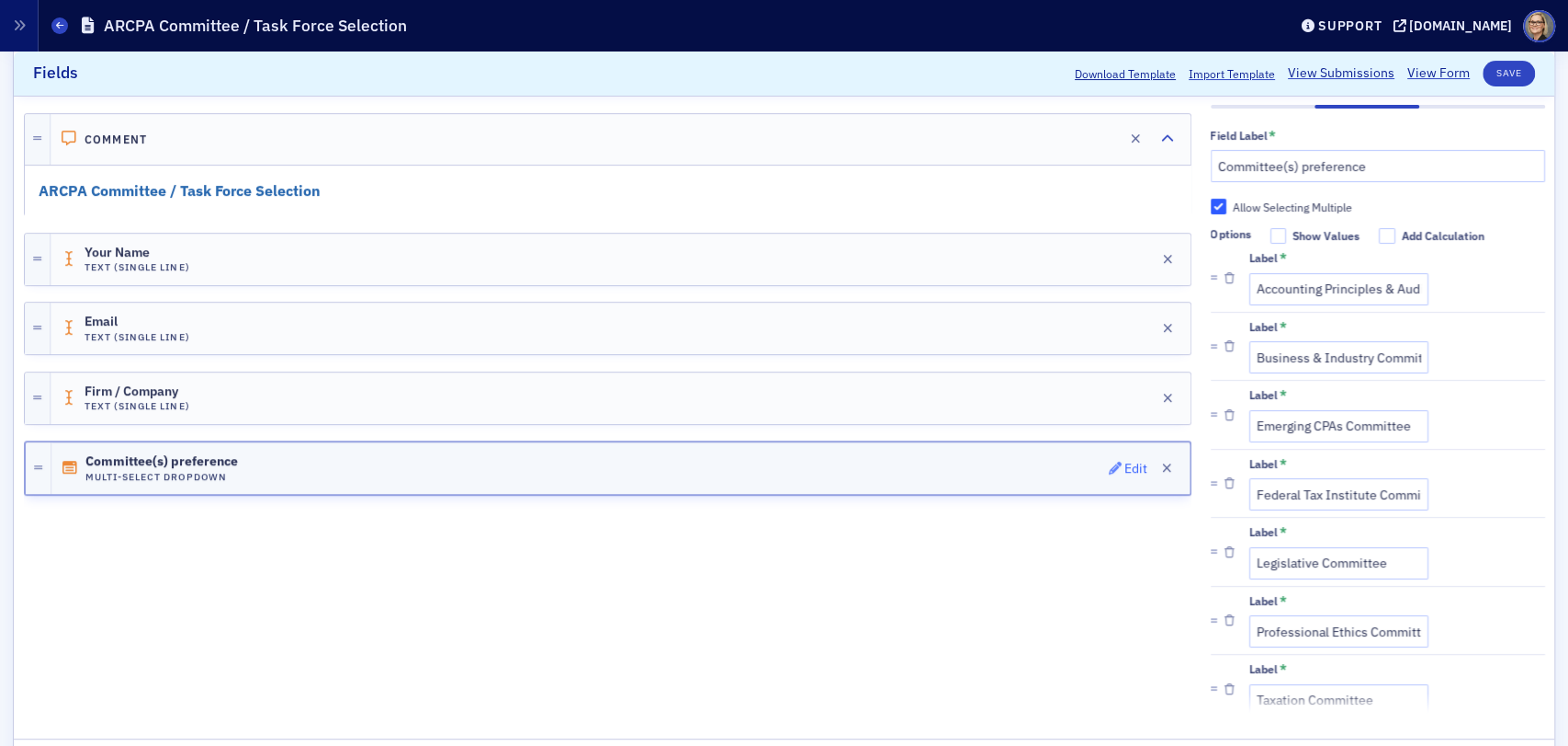
click at [1125, 464] on div "Edit" at bounding box center [1136, 467] width 23 height 10
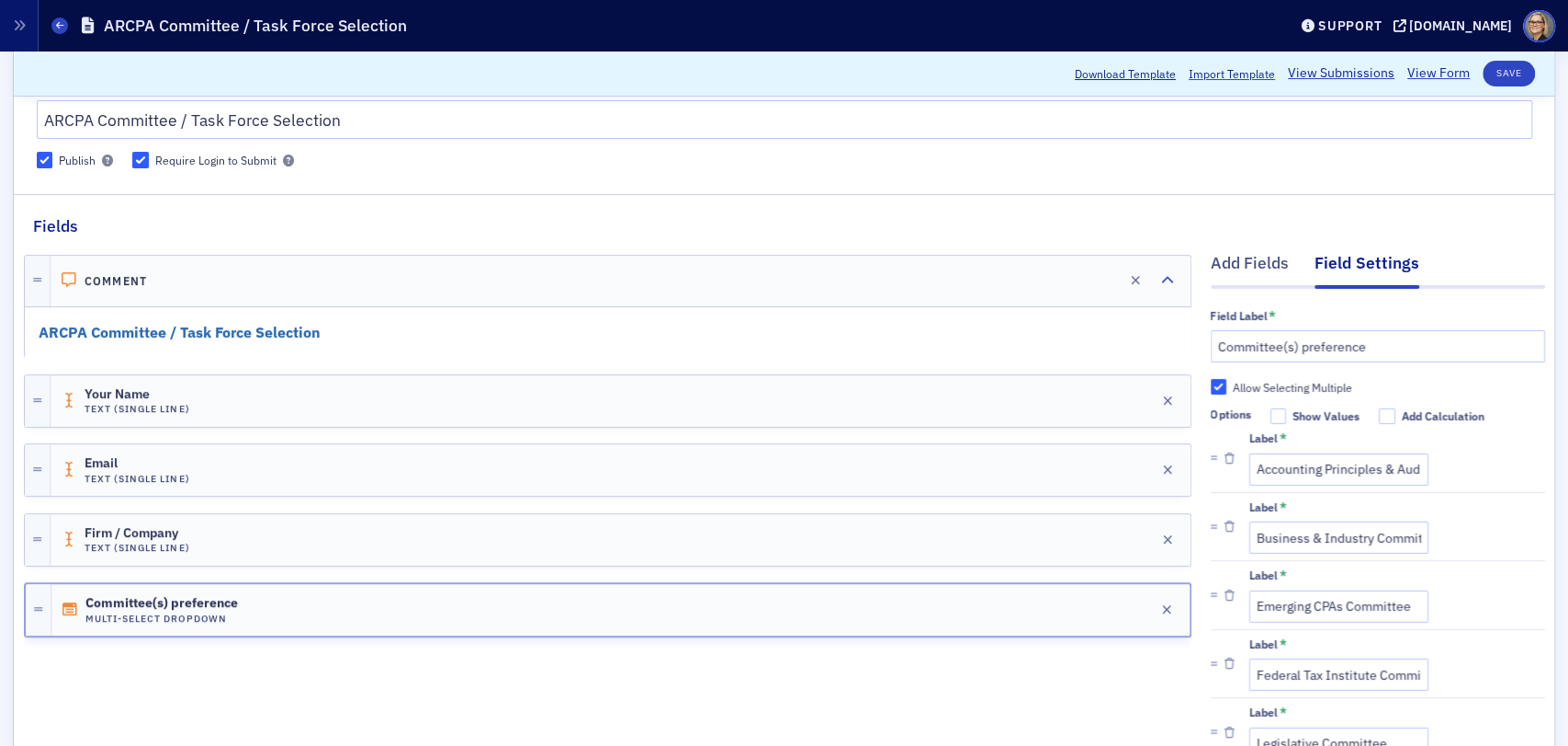
scroll to position [0, 0]
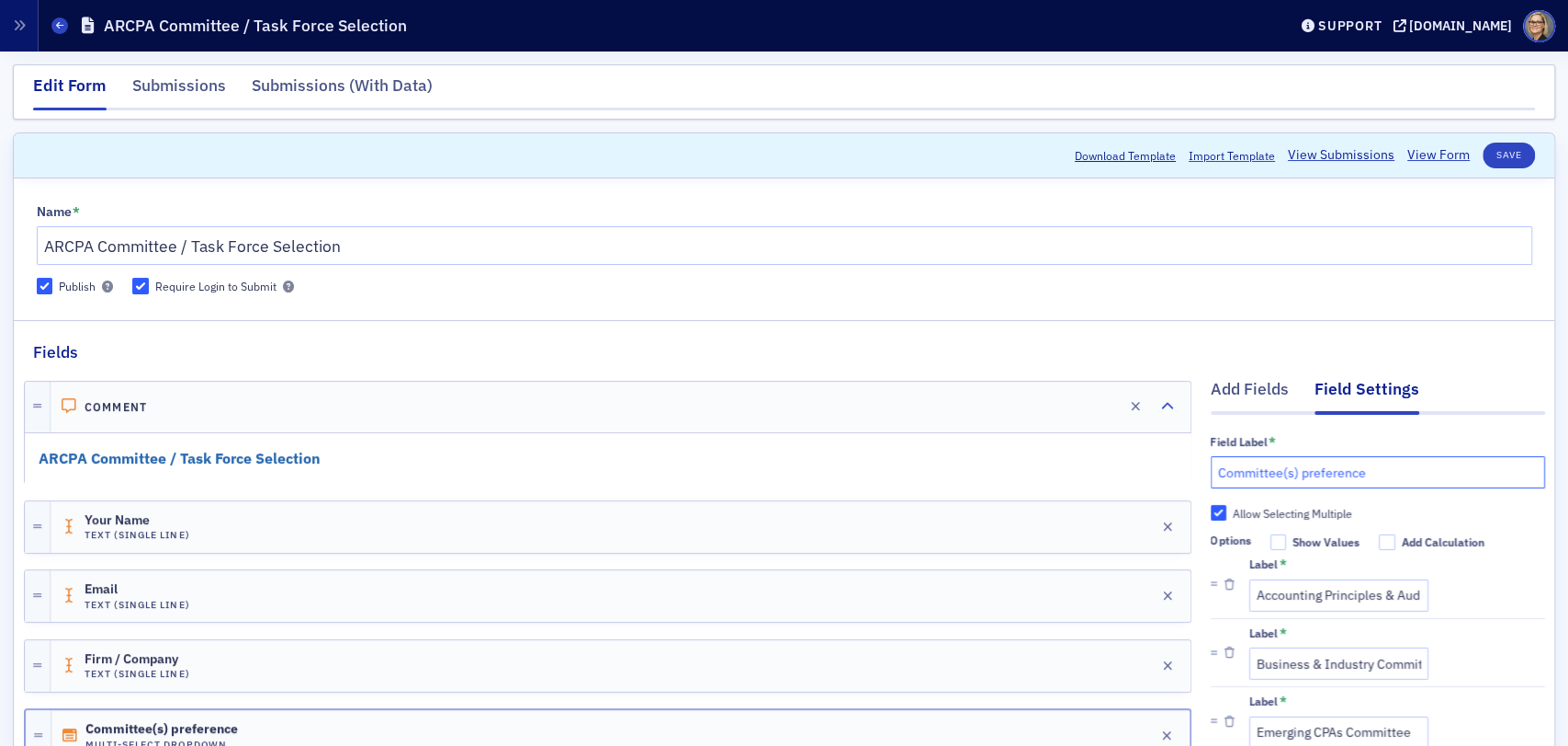
click at [1389, 472] on input "Committee(s) preference" at bounding box center [1377, 472] width 334 height 32
drag, startPoint x: 1354, startPoint y: 472, endPoint x: 1444, endPoint y: 438, distance: 96.2
click at [1462, 466] on input "Committee(s) preference (select all that apply)" at bounding box center [1377, 472] width 334 height 32
type input "Committee(s) preference (select one or more)"
click at [1492, 149] on button "Save" at bounding box center [1509, 156] width 52 height 26
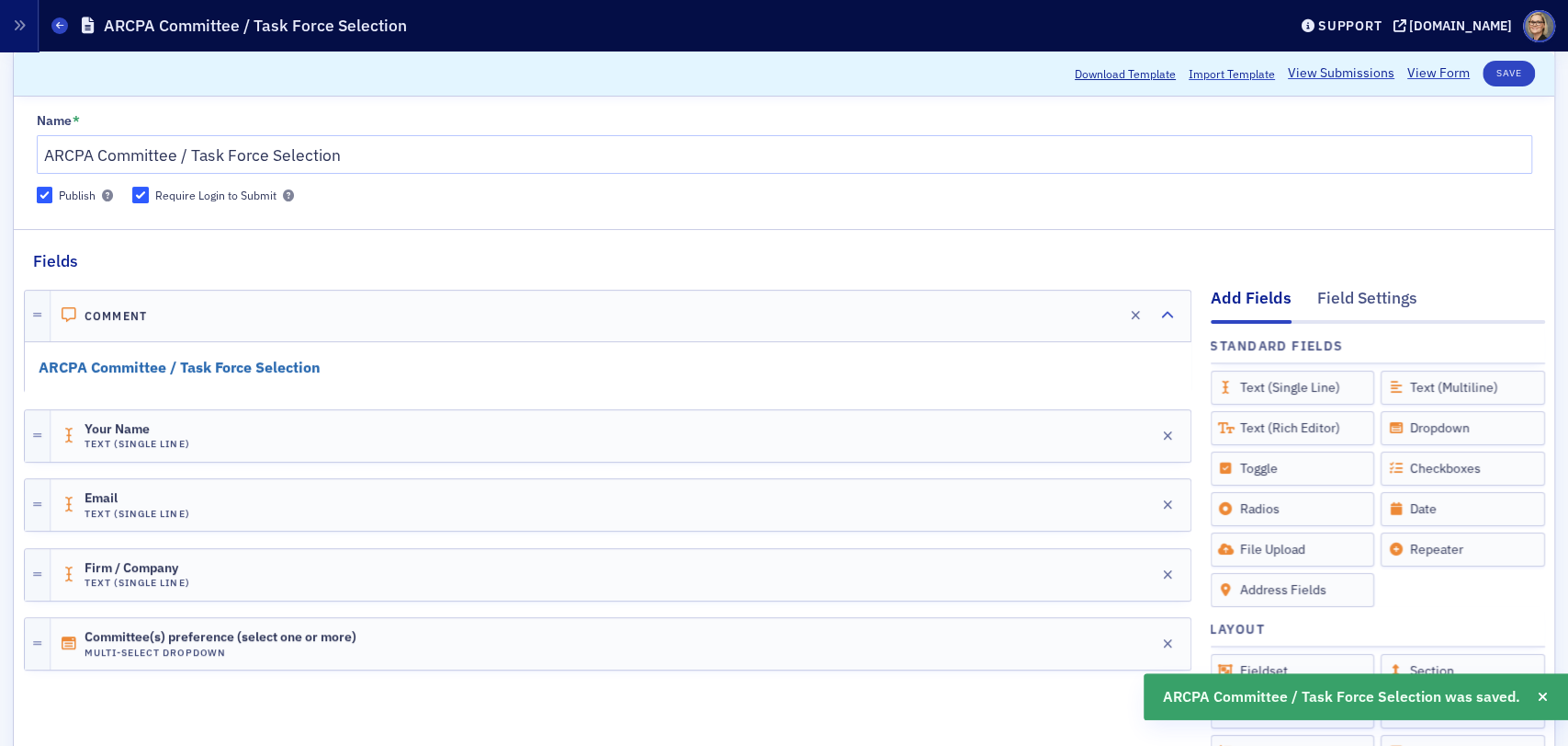
scroll to position [408, 0]
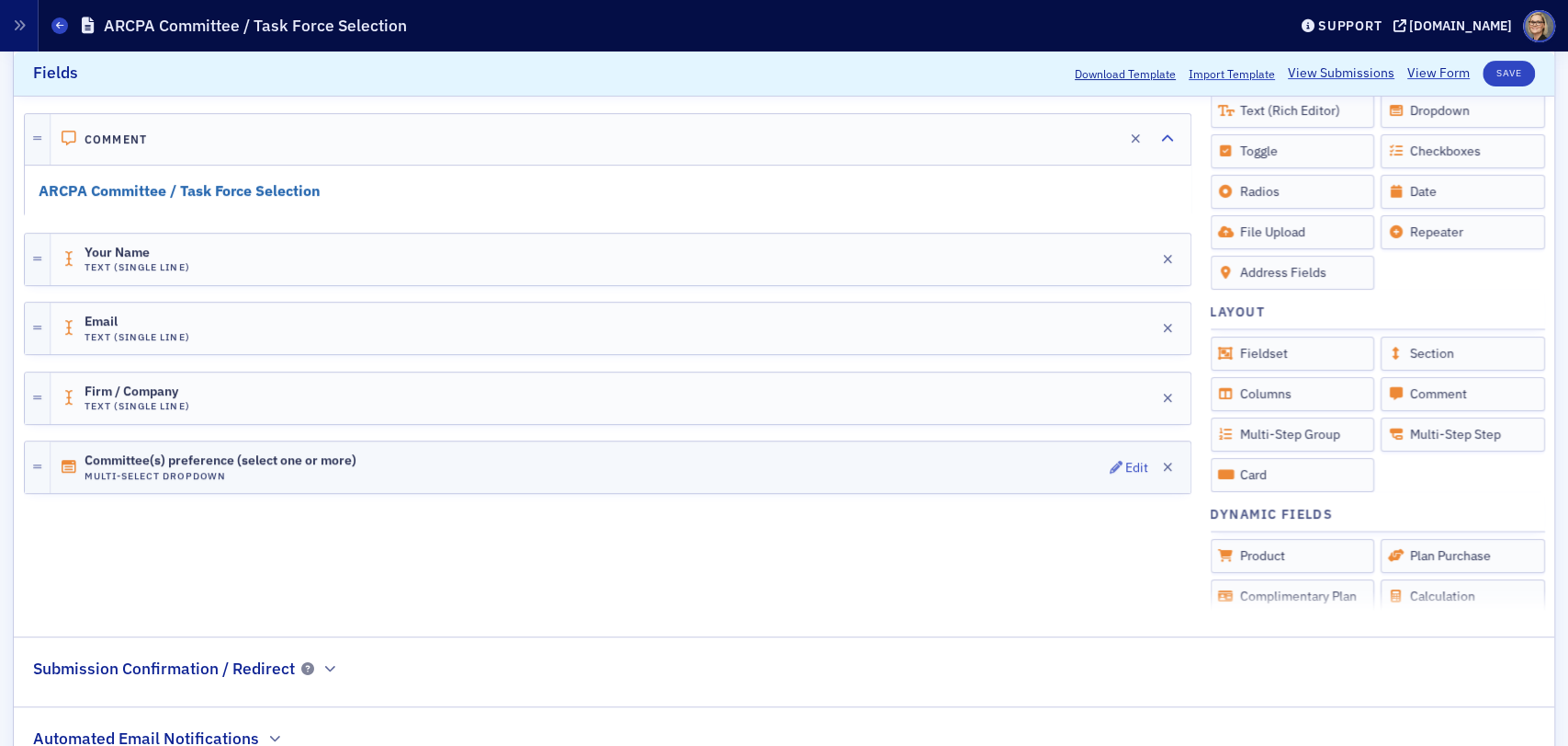
drag, startPoint x: 1124, startPoint y: 465, endPoint x: 1088, endPoint y: 463, distance: 36.1
click at [1126, 465] on div "Edit" at bounding box center [1137, 466] width 23 height 10
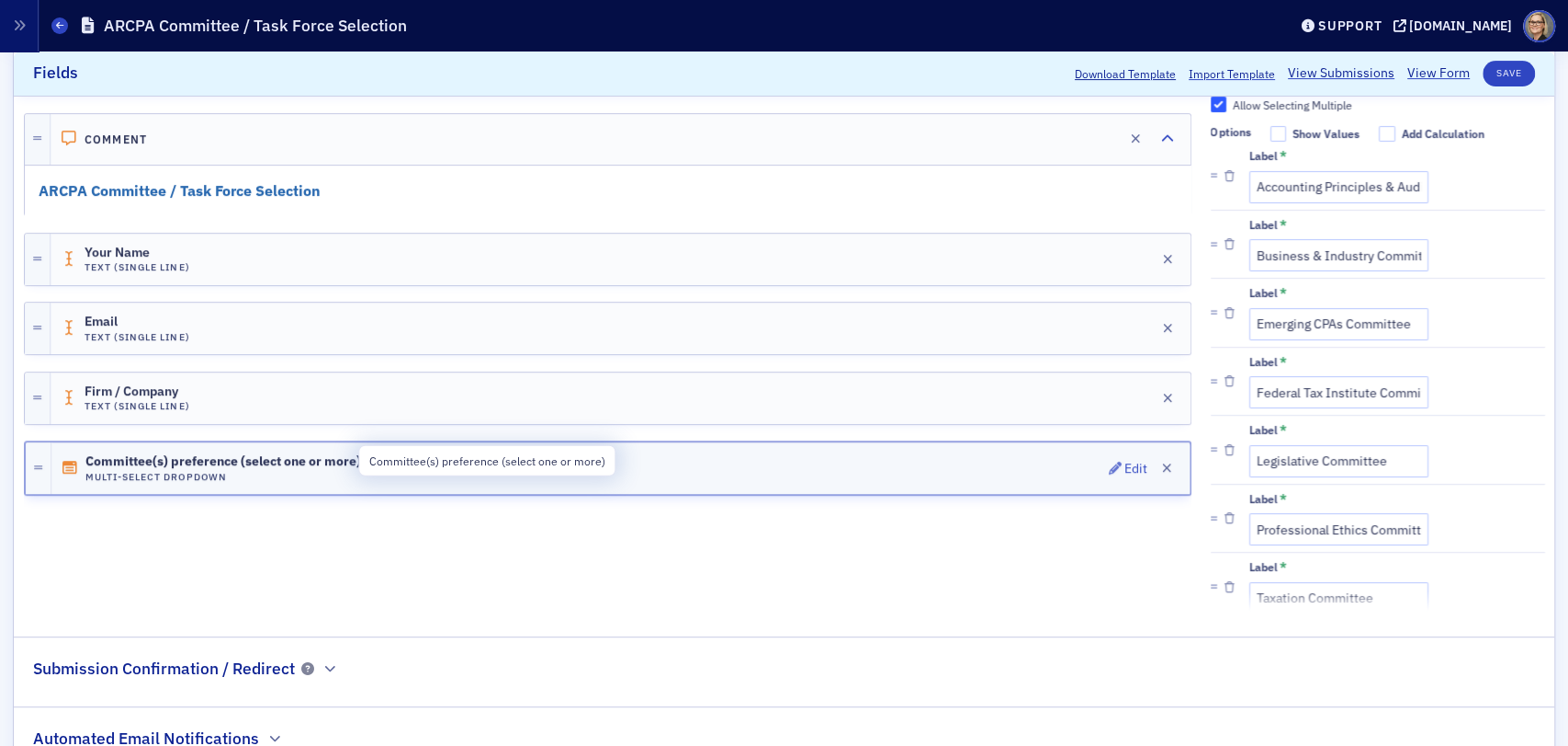
click at [156, 457] on span "Committee(s) preference (select one or more)" at bounding box center [224, 461] width 275 height 15
drag, startPoint x: 169, startPoint y: 454, endPoint x: 241, endPoint y: 454, distance: 72.0
click at [241, 454] on span "Committee(s) preference (select one or more)" at bounding box center [224, 461] width 275 height 15
click at [1125, 466] on div "Edit" at bounding box center [1136, 467] width 23 height 10
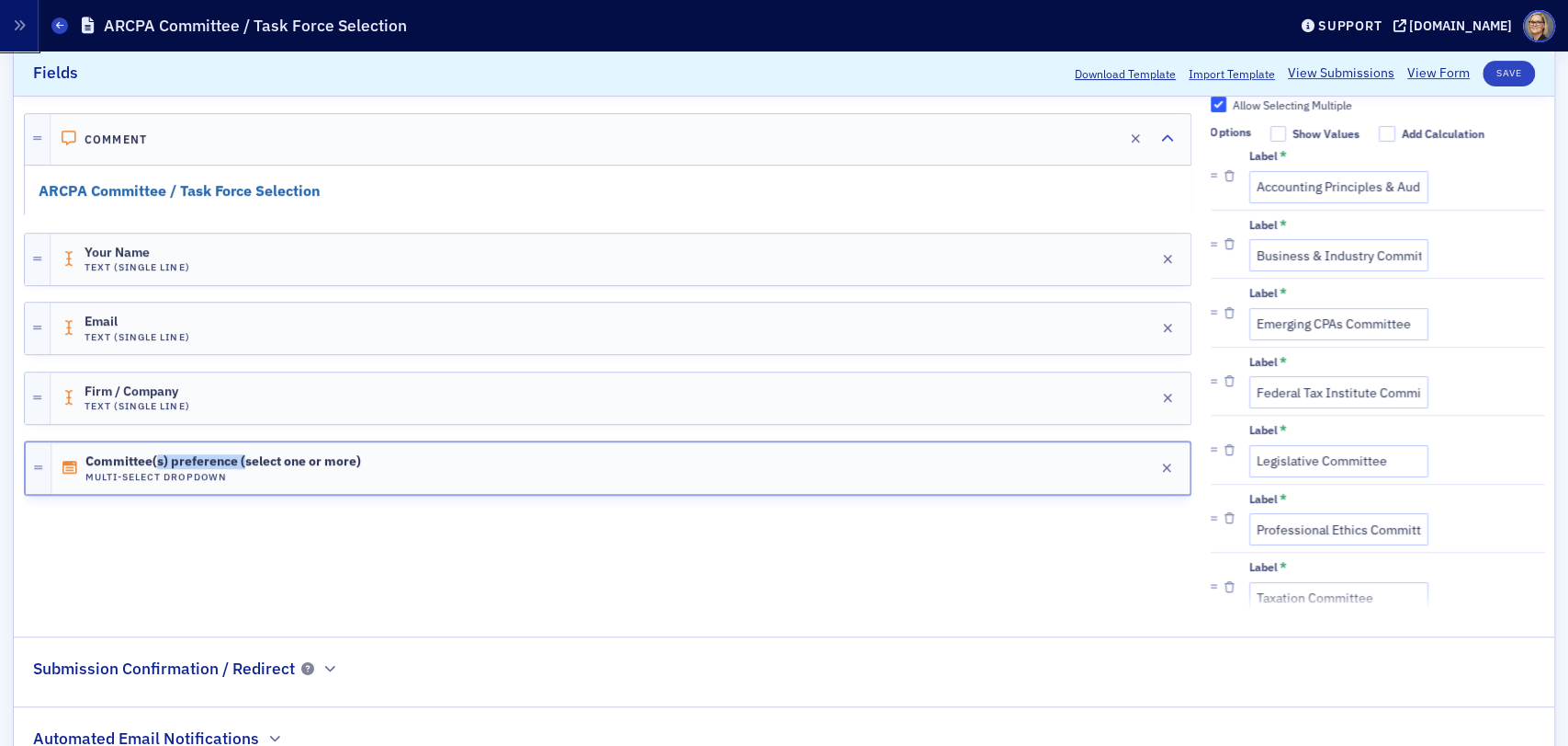
scroll to position [0, 0]
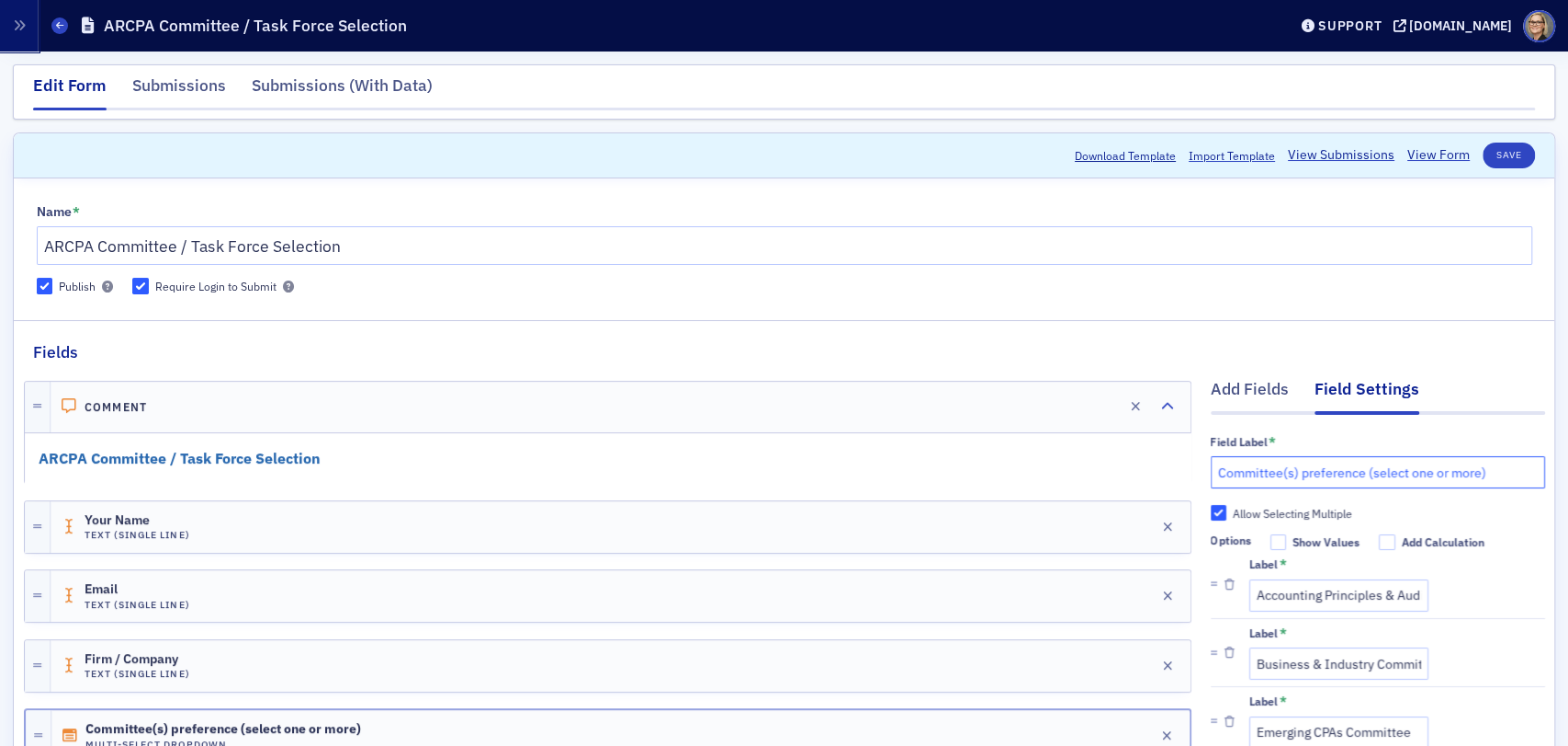
drag, startPoint x: 1265, startPoint y: 473, endPoint x: 1270, endPoint y: 462, distance: 12.1
click at [1265, 472] on input "Committee(s) preference (select one or more)" at bounding box center [1377, 472] width 334 height 32
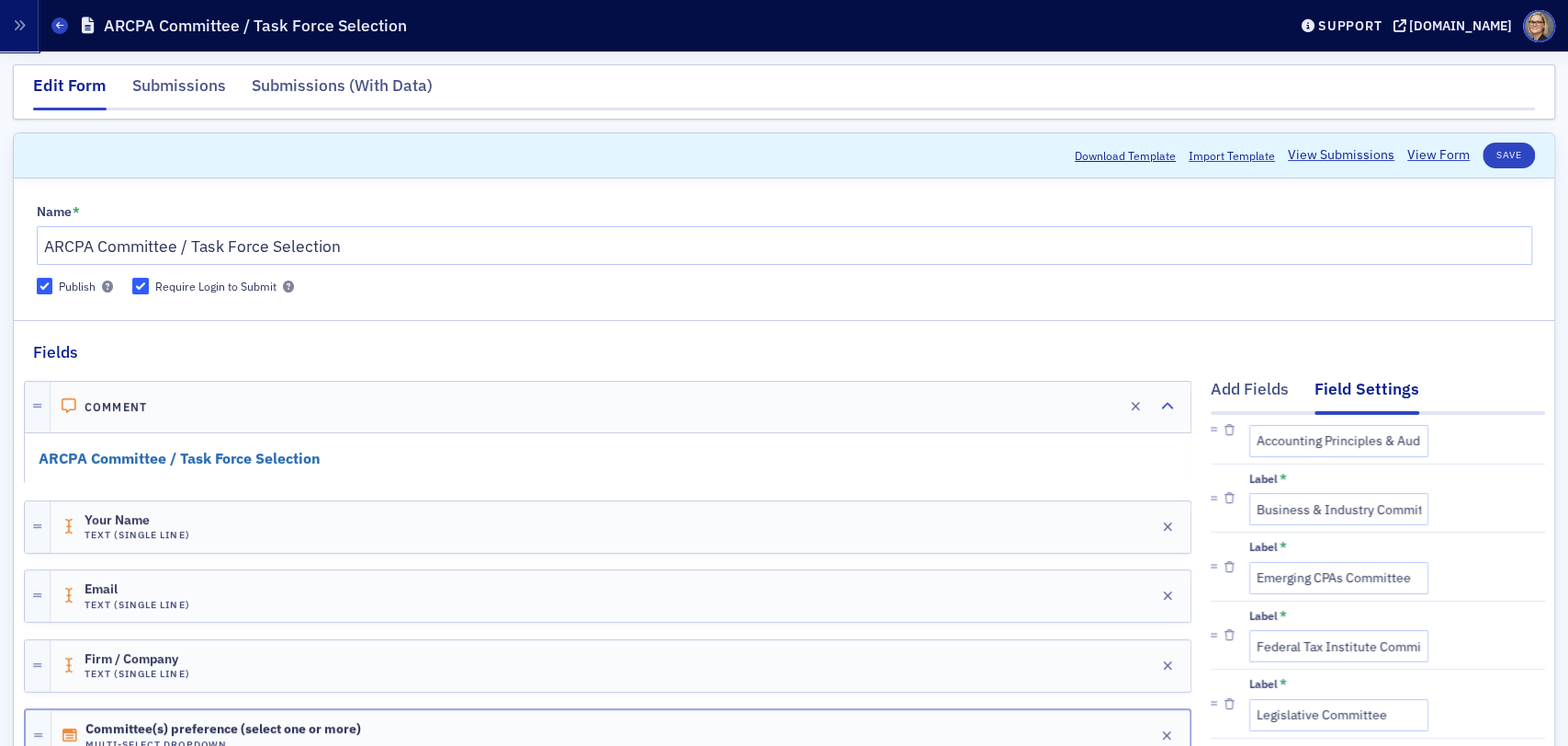
scroll to position [204, 0]
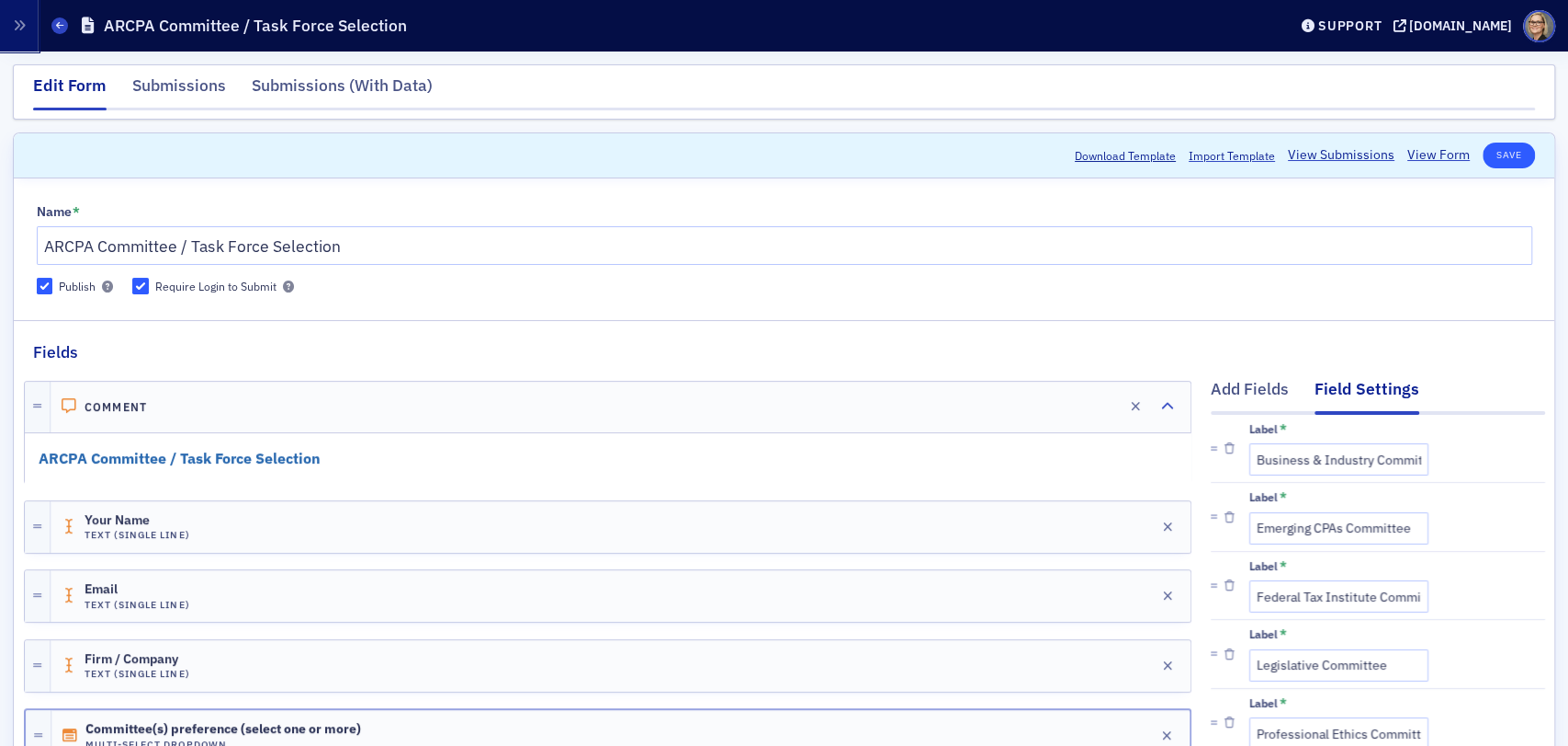
type input "Committee preference (select one or more)"
click at [1498, 152] on button "Save" at bounding box center [1509, 156] width 52 height 26
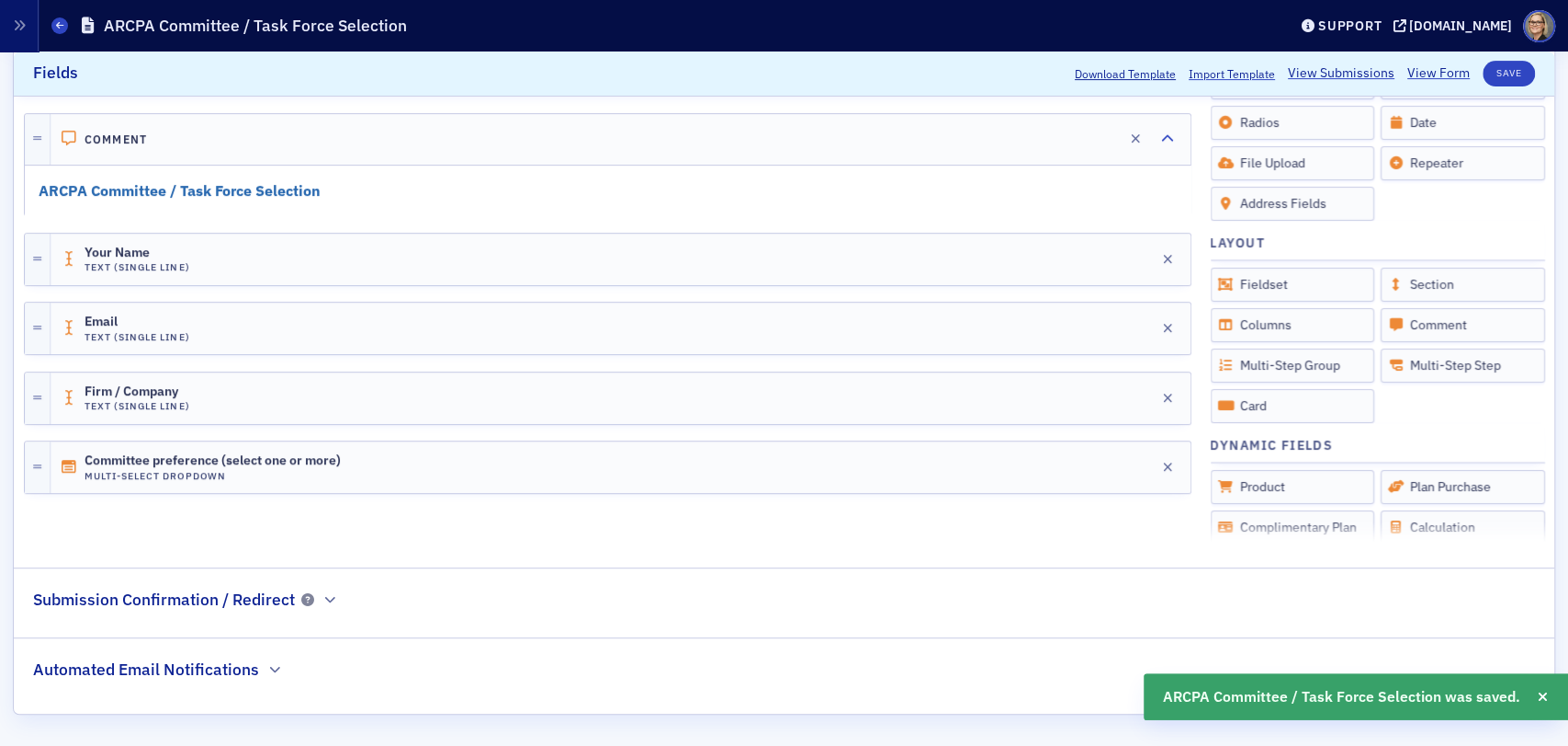
scroll to position [0, 0]
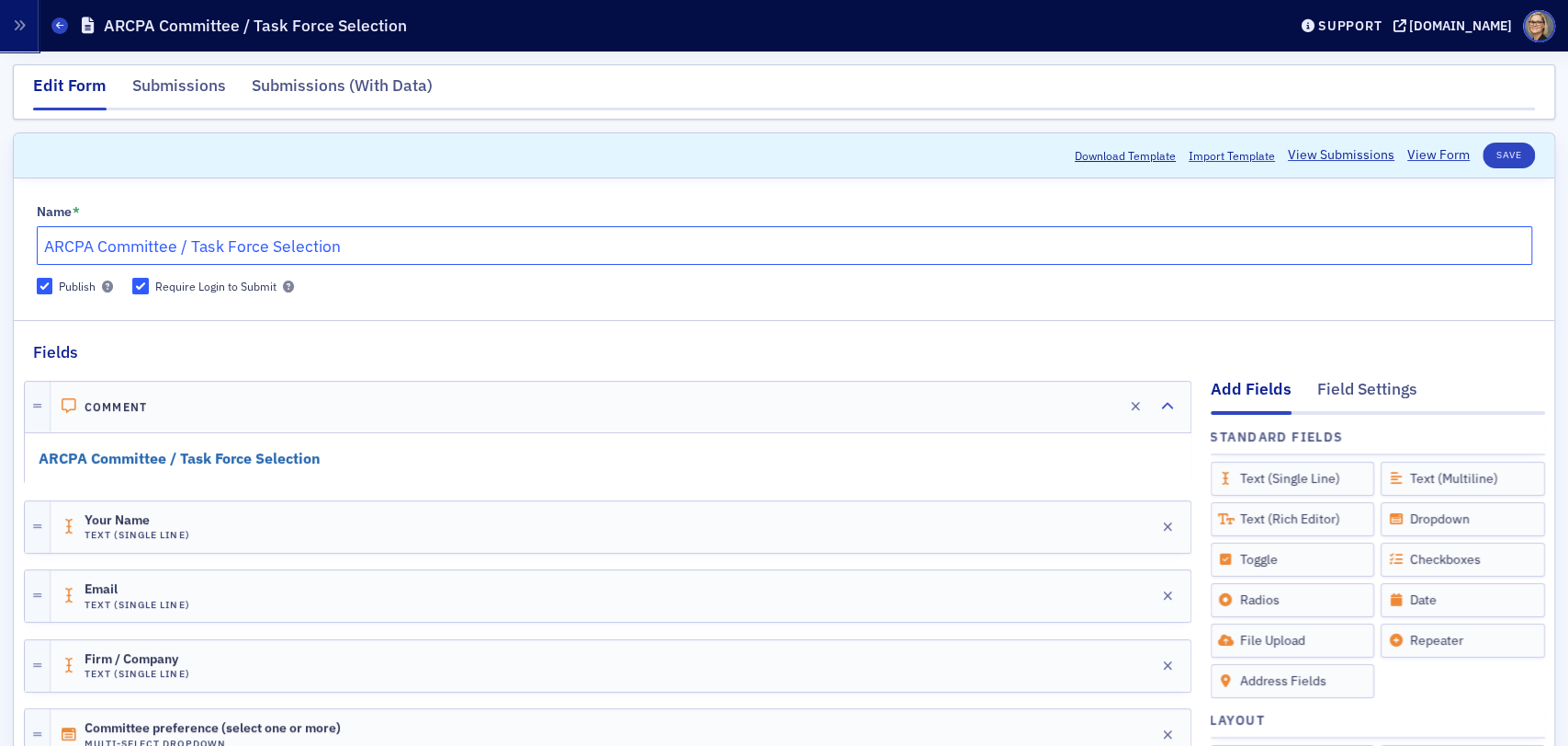
drag, startPoint x: 182, startPoint y: 246, endPoint x: 266, endPoint y: 240, distance: 84.2
click at [266, 240] on input "ARCPA Committee / Task Force Selection" at bounding box center [784, 245] width 1496 height 39
type input "ARCPA Committee Preference Selection"
click at [1499, 156] on button "Save" at bounding box center [1509, 156] width 52 height 26
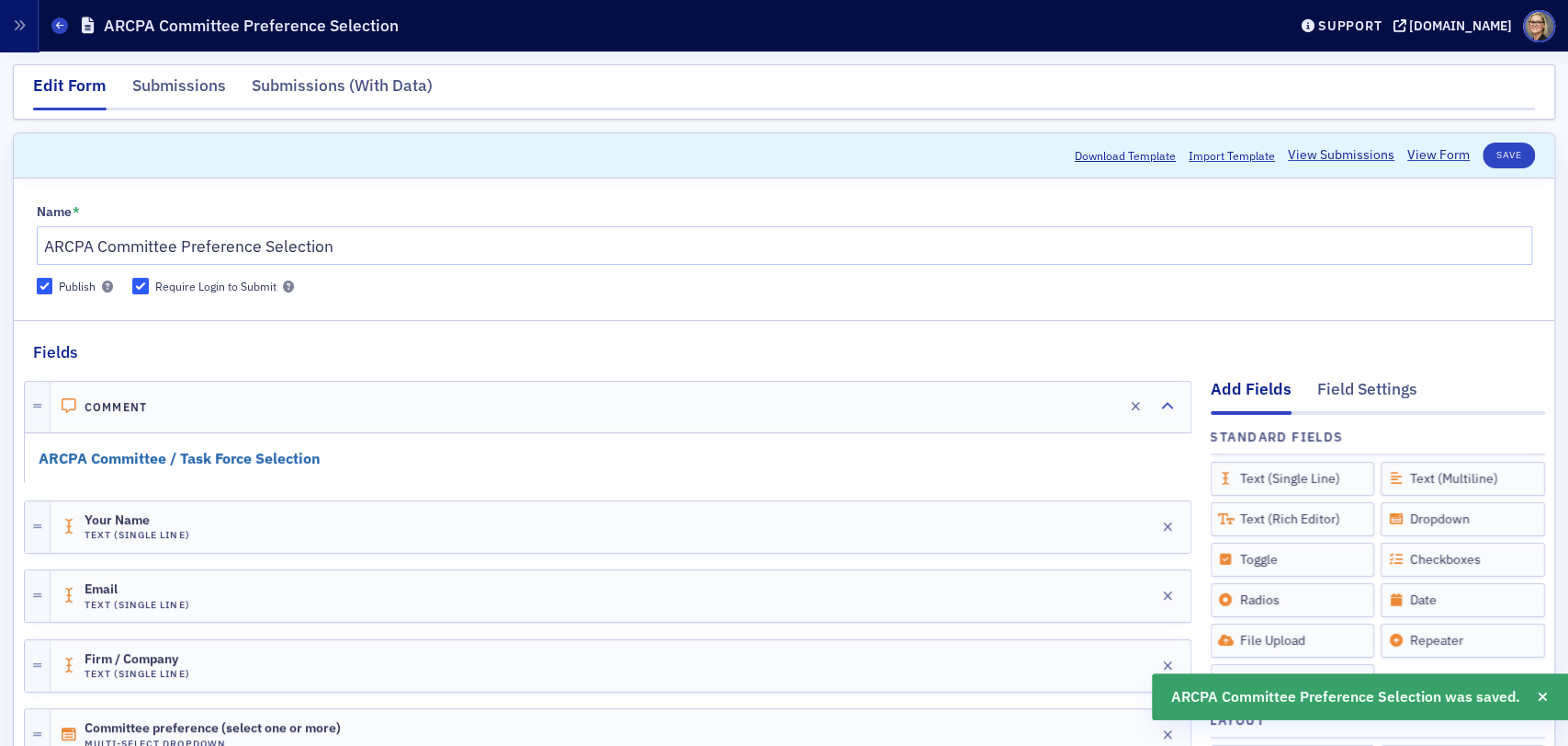
click at [306, 459] on span "ARCPA Committee / Task Force Selection" at bounding box center [180, 457] width 282 height 18
click at [1093, 403] on div "Edit" at bounding box center [1104, 406] width 23 height 10
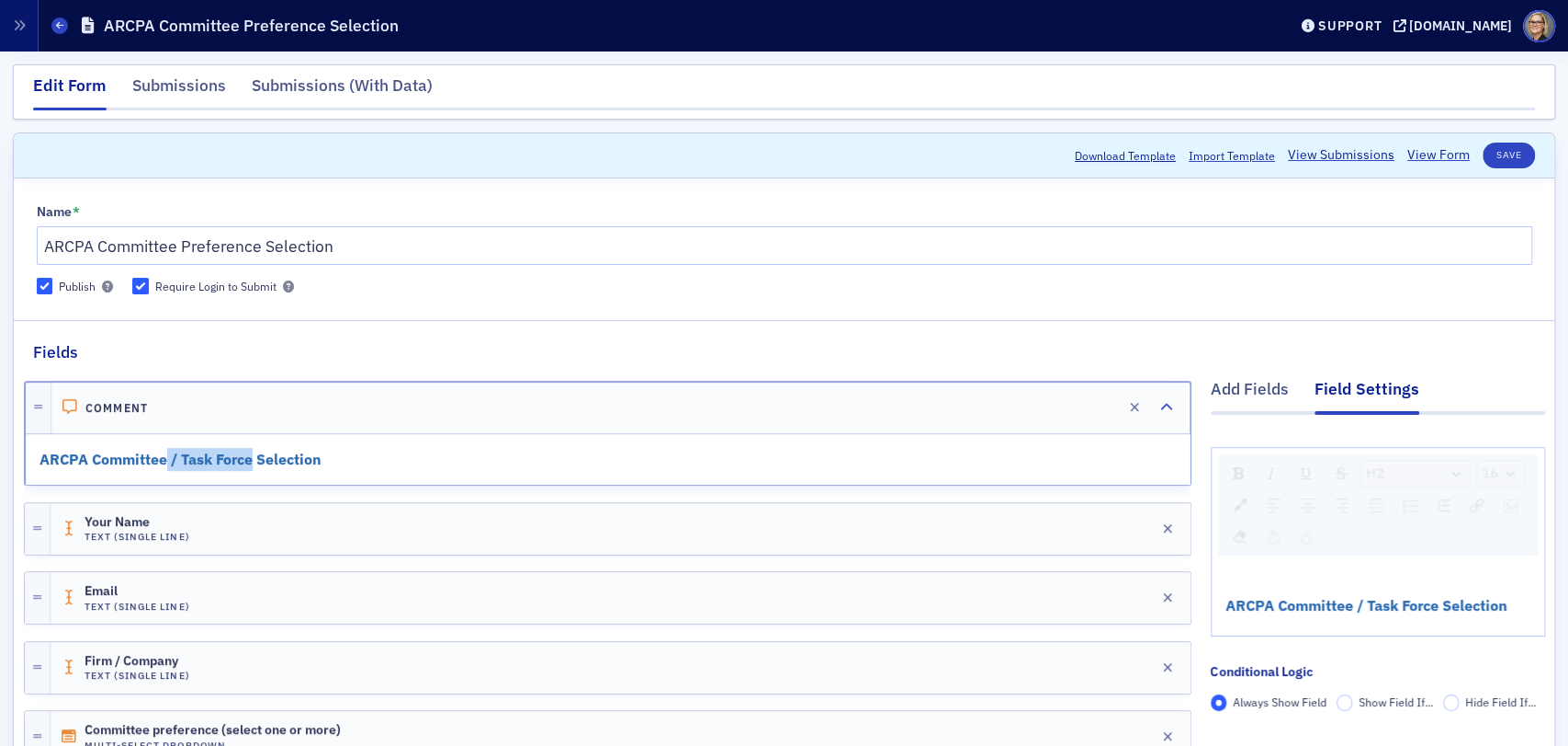
drag, startPoint x: 166, startPoint y: 458, endPoint x: 255, endPoint y: 458, distance: 89.0
click at [255, 458] on span "ARCPA Committee / Task Force Selection" at bounding box center [181, 458] width 282 height 18
click at [830, 459] on h2 "ARCPA Committee / Task Force Selection" at bounding box center [608, 458] width 1137 height 23
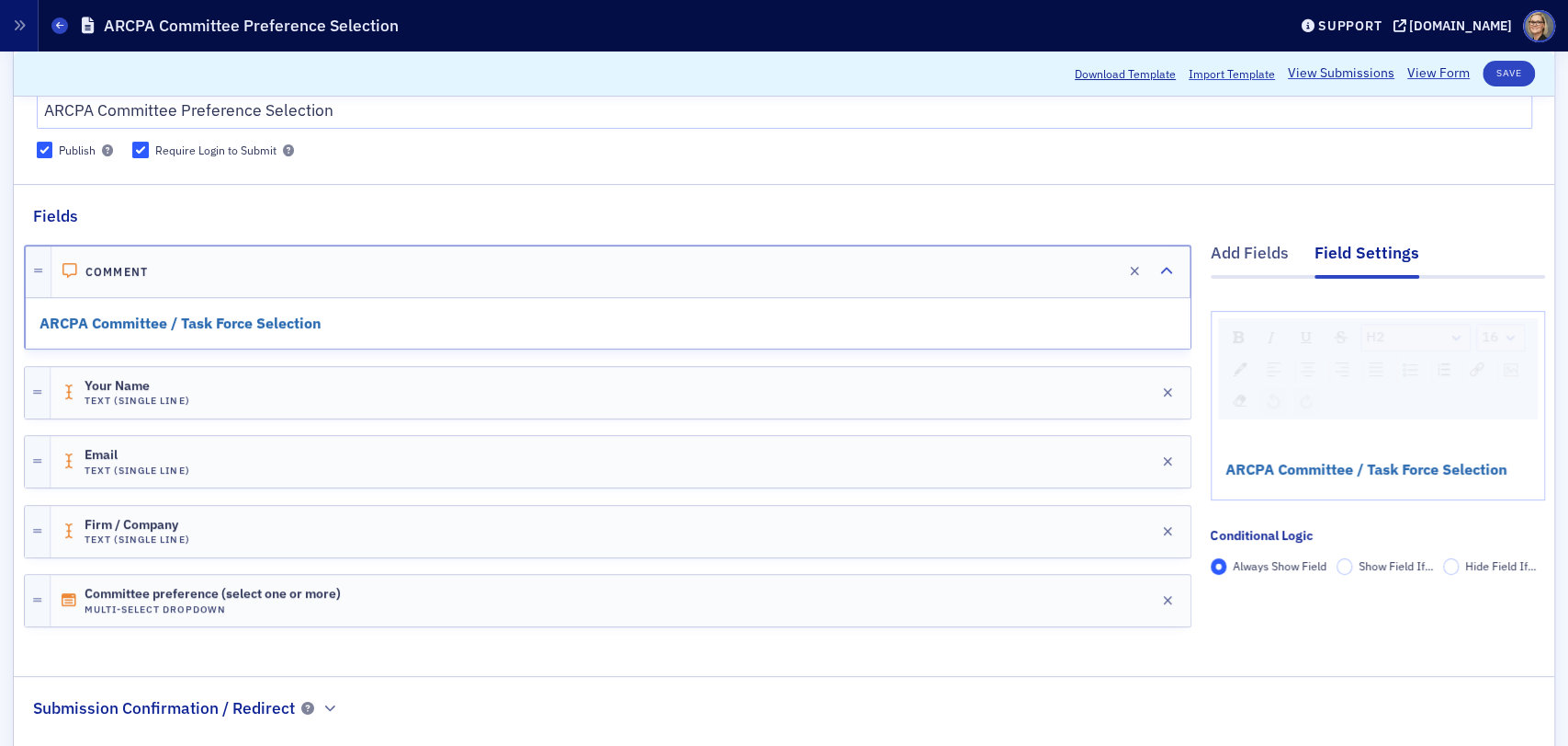
scroll to position [102, 0]
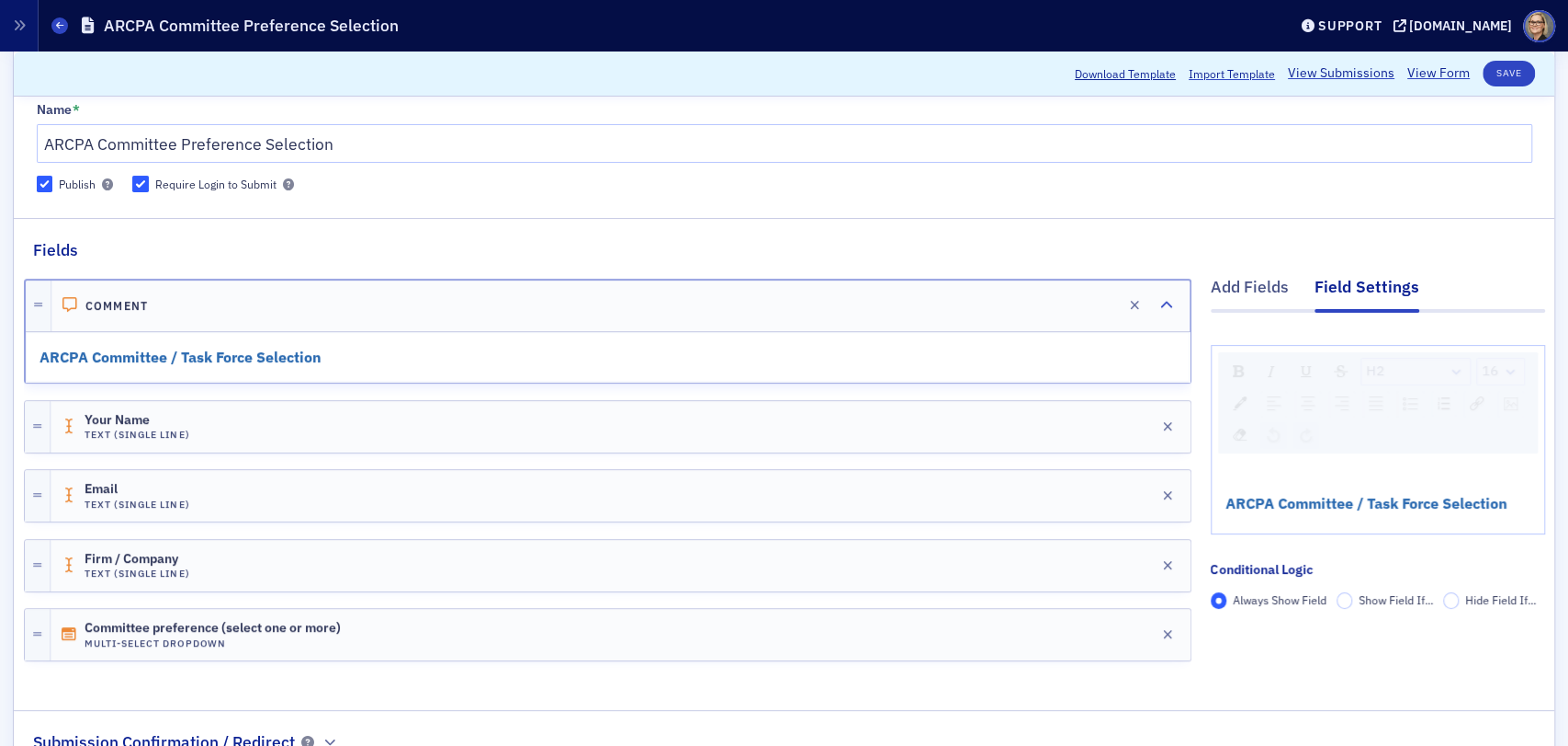
click at [1433, 480] on div "ARCPA Committee / Task Force Selection" at bounding box center [1377, 496] width 332 height 75
click at [1379, 510] on span "ARCPA Committee / Task Force Selection" at bounding box center [1366, 502] width 282 height 18
drag, startPoint x: 1342, startPoint y: 505, endPoint x: 1423, endPoint y: 506, distance: 81.0
click at [1423, 506] on span "ARCPA Committee / Task Force Selection" at bounding box center [1366, 502] width 282 height 18
click at [1504, 75] on button "Save" at bounding box center [1509, 74] width 52 height 26
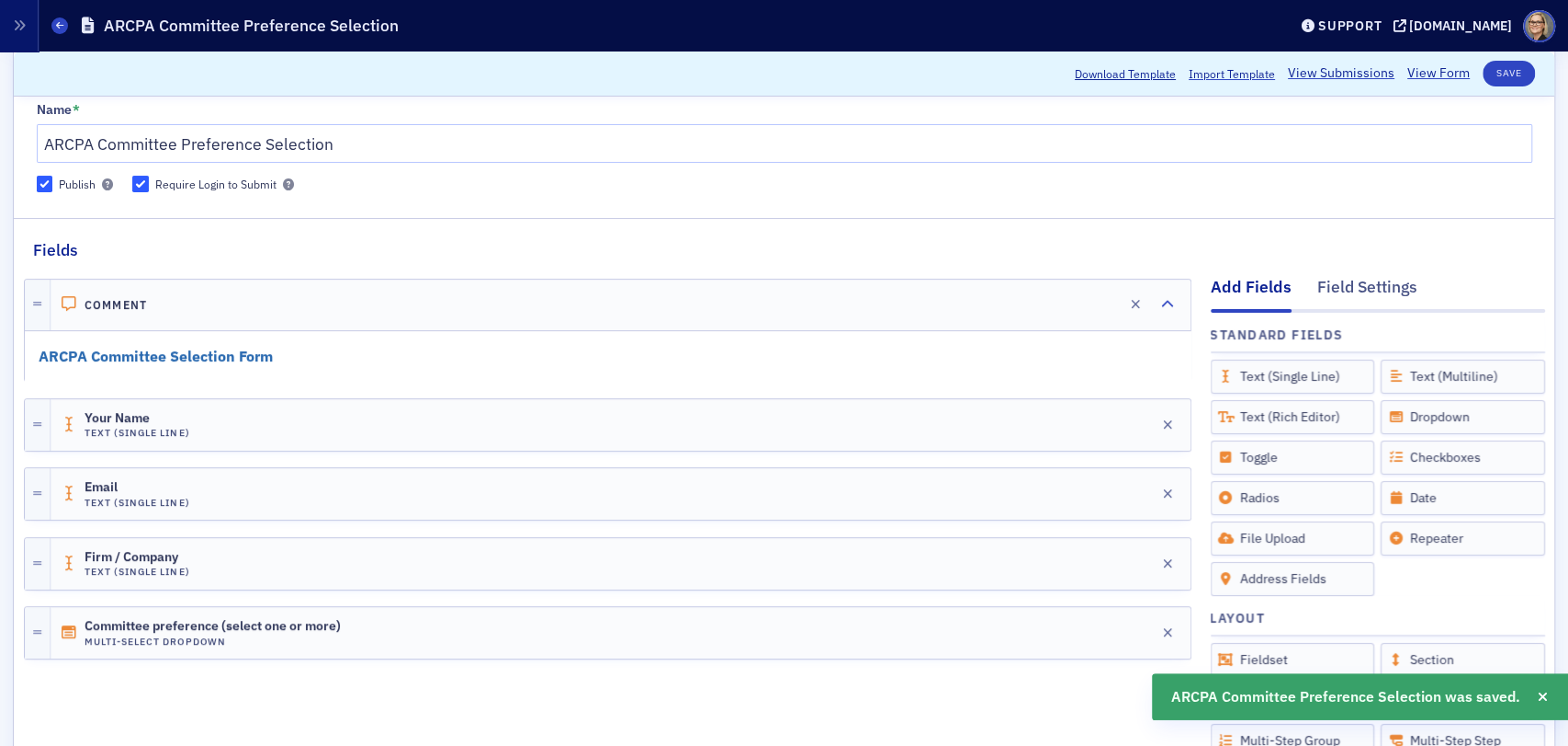
scroll to position [0, 0]
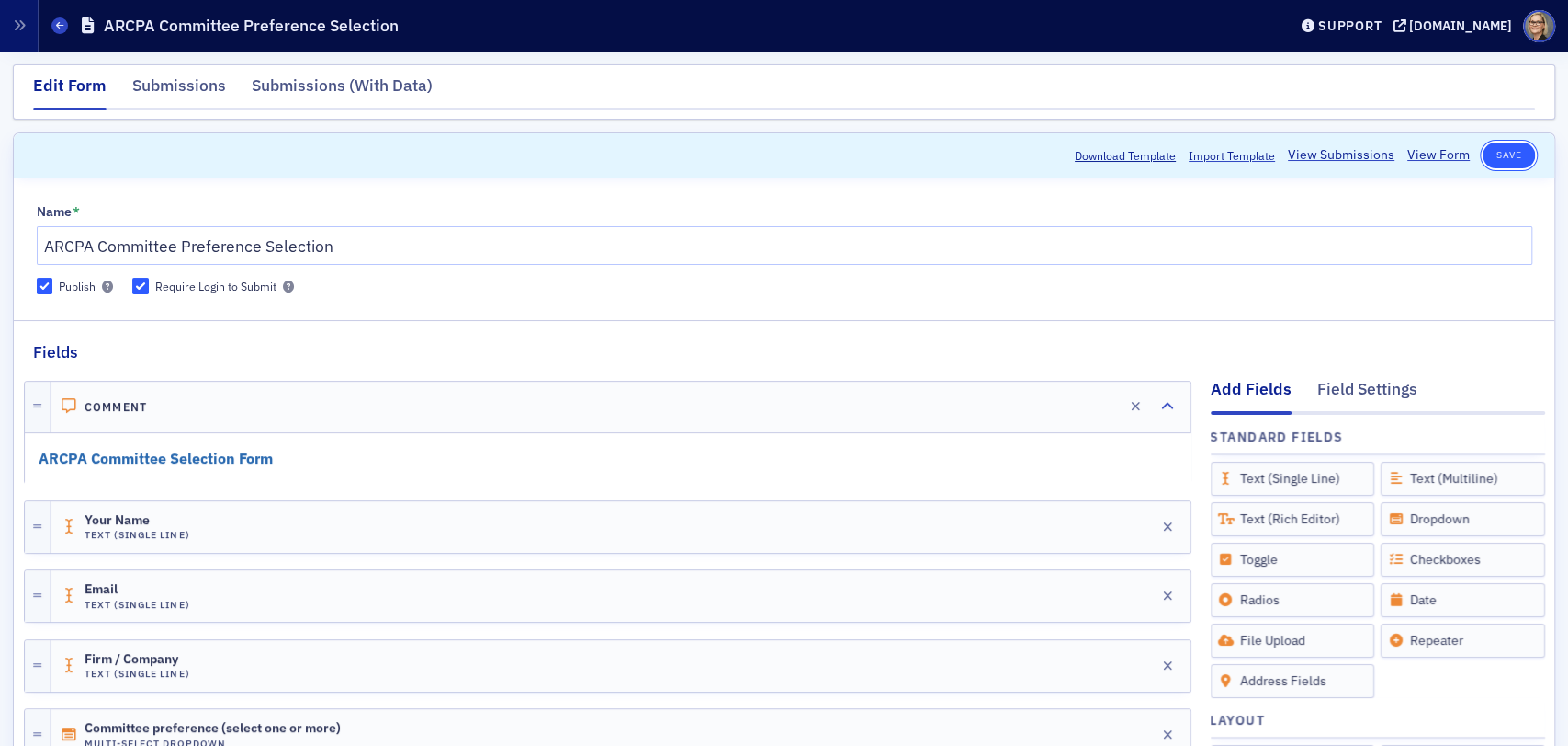
click at [1493, 151] on button "Save" at bounding box center [1509, 156] width 52 height 26
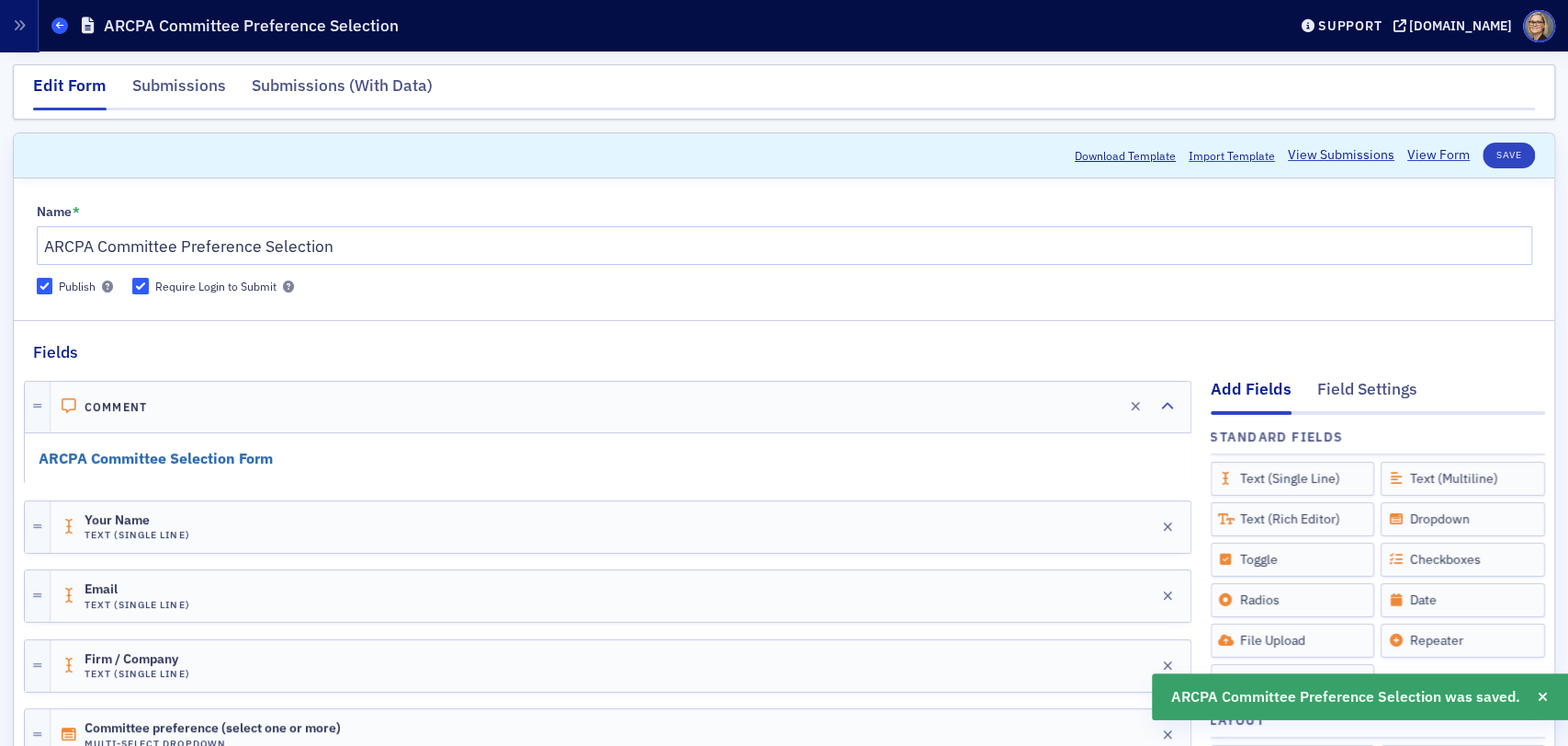
click at [58, 21] on icon at bounding box center [59, 25] width 7 height 8
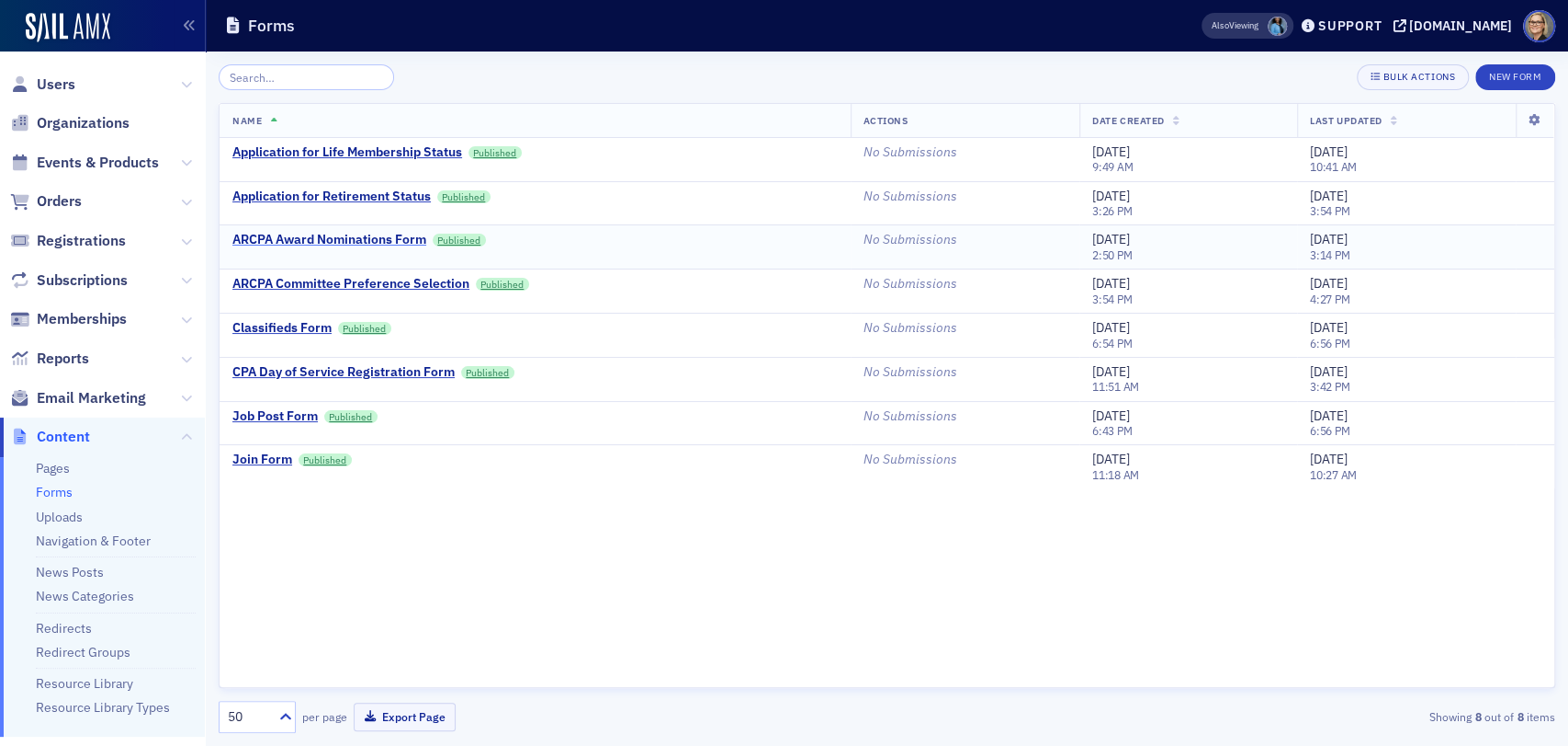
click at [356, 239] on div "ARCPA Award Nominations Form" at bounding box center [329, 240] width 194 height 17
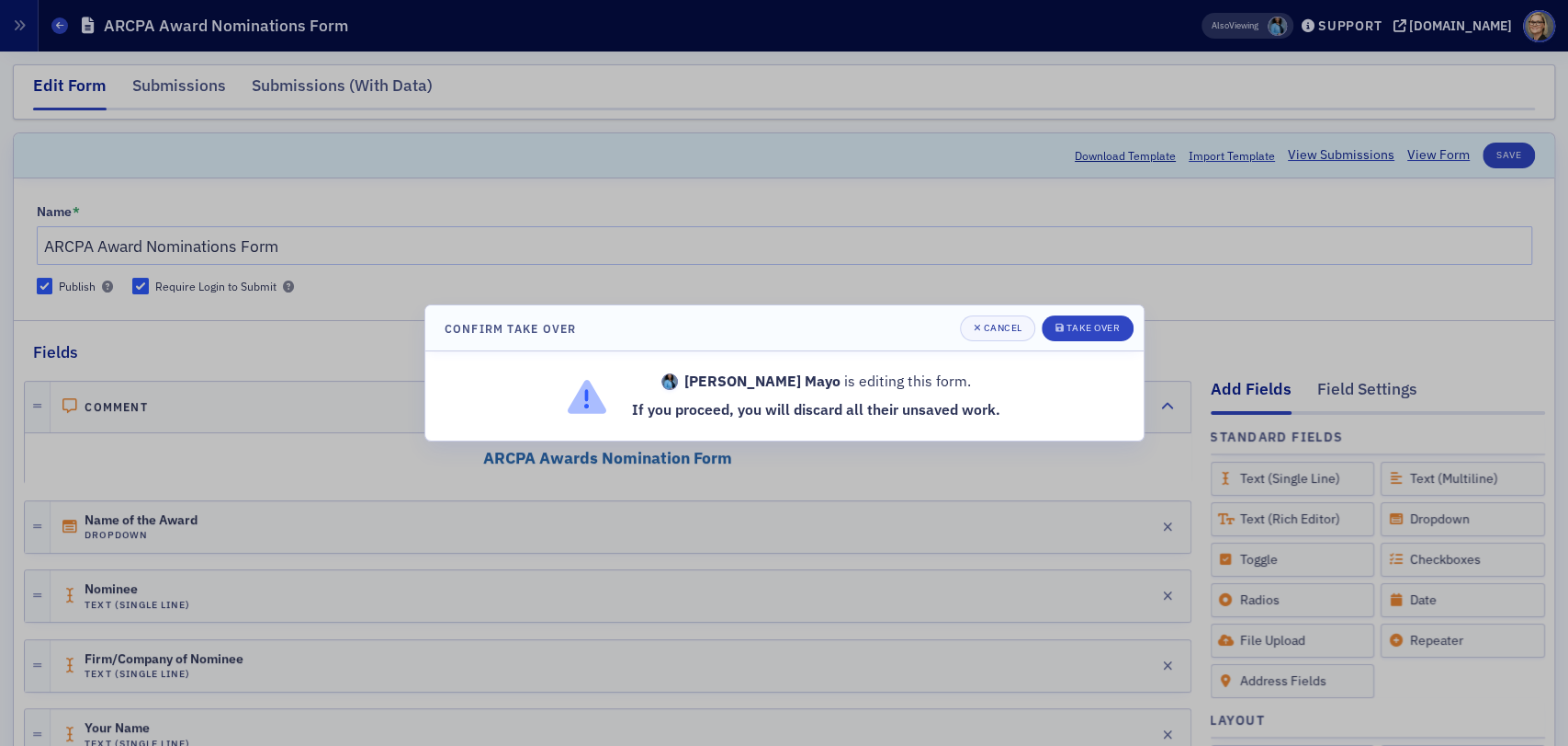
click at [1019, 392] on div "Whitney Mayo is editing this form. If you proceed, you will discard all their u…" at bounding box center [784, 395] width 680 height 50
click at [337, 465] on div at bounding box center [784, 373] width 1568 height 746
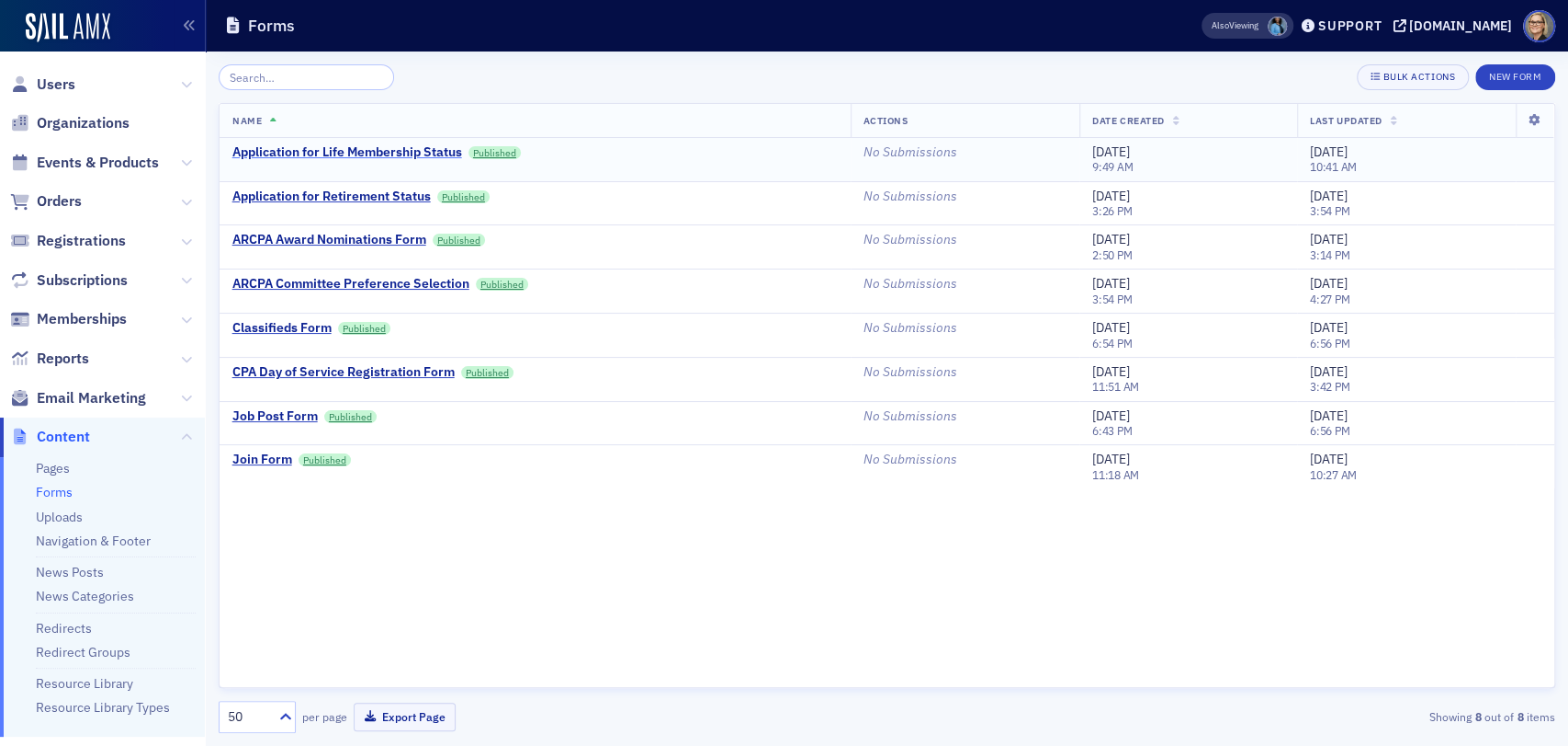
click at [356, 156] on div "Application for Life Membership Status" at bounding box center [347, 153] width 230 height 17
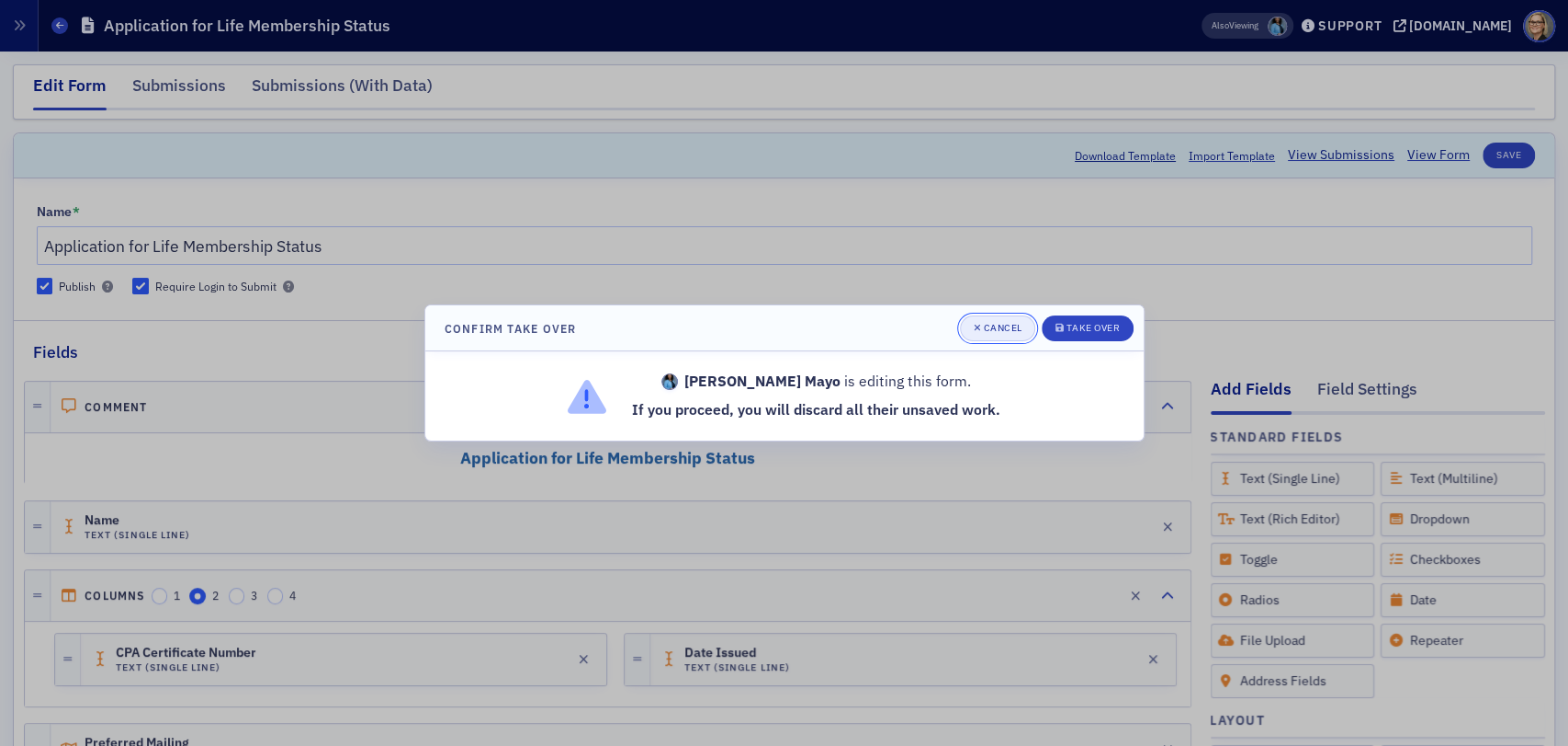
click at [988, 333] on div "Cancel" at bounding box center [1002, 328] width 39 height 10
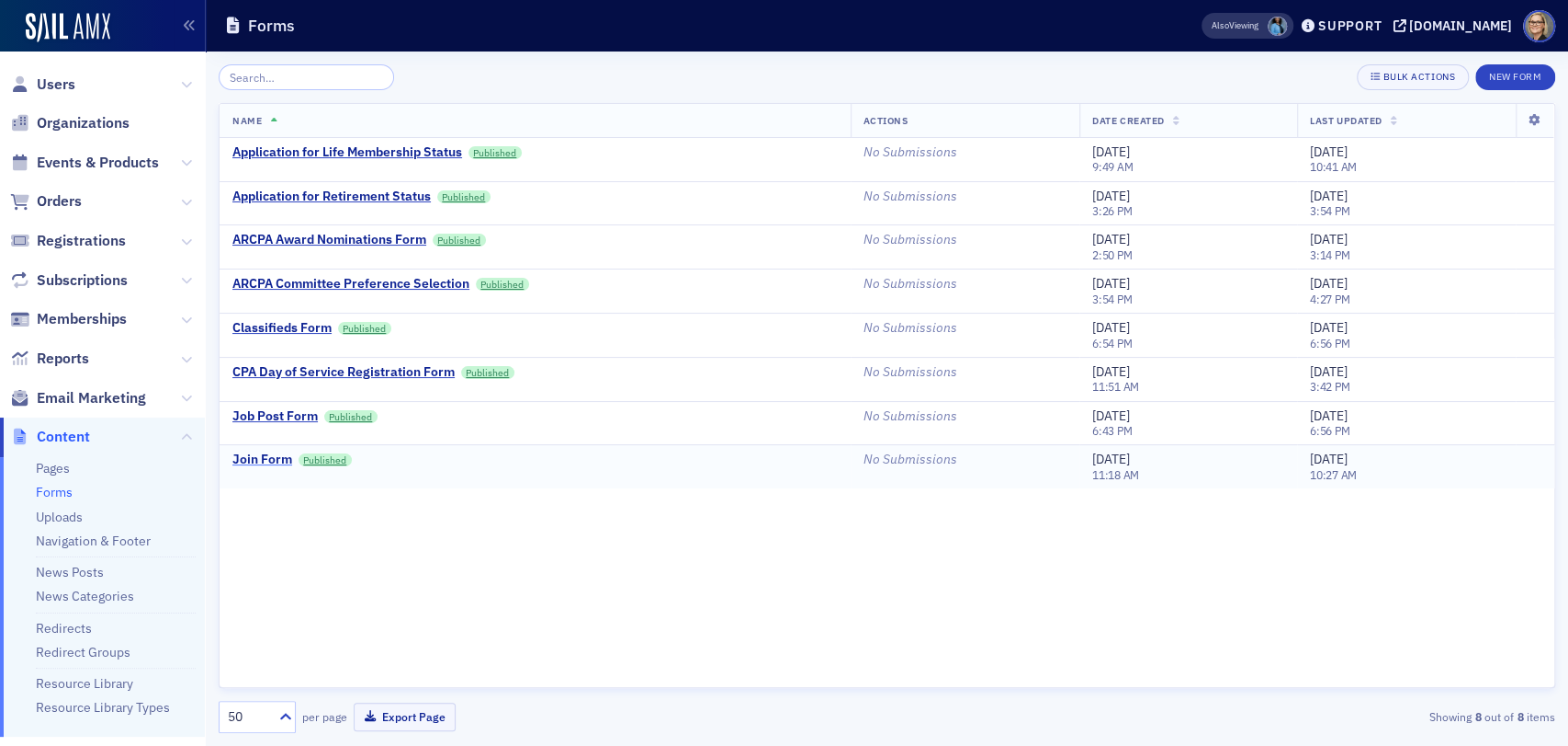
click at [264, 461] on div "Join Form" at bounding box center [262, 459] width 60 height 17
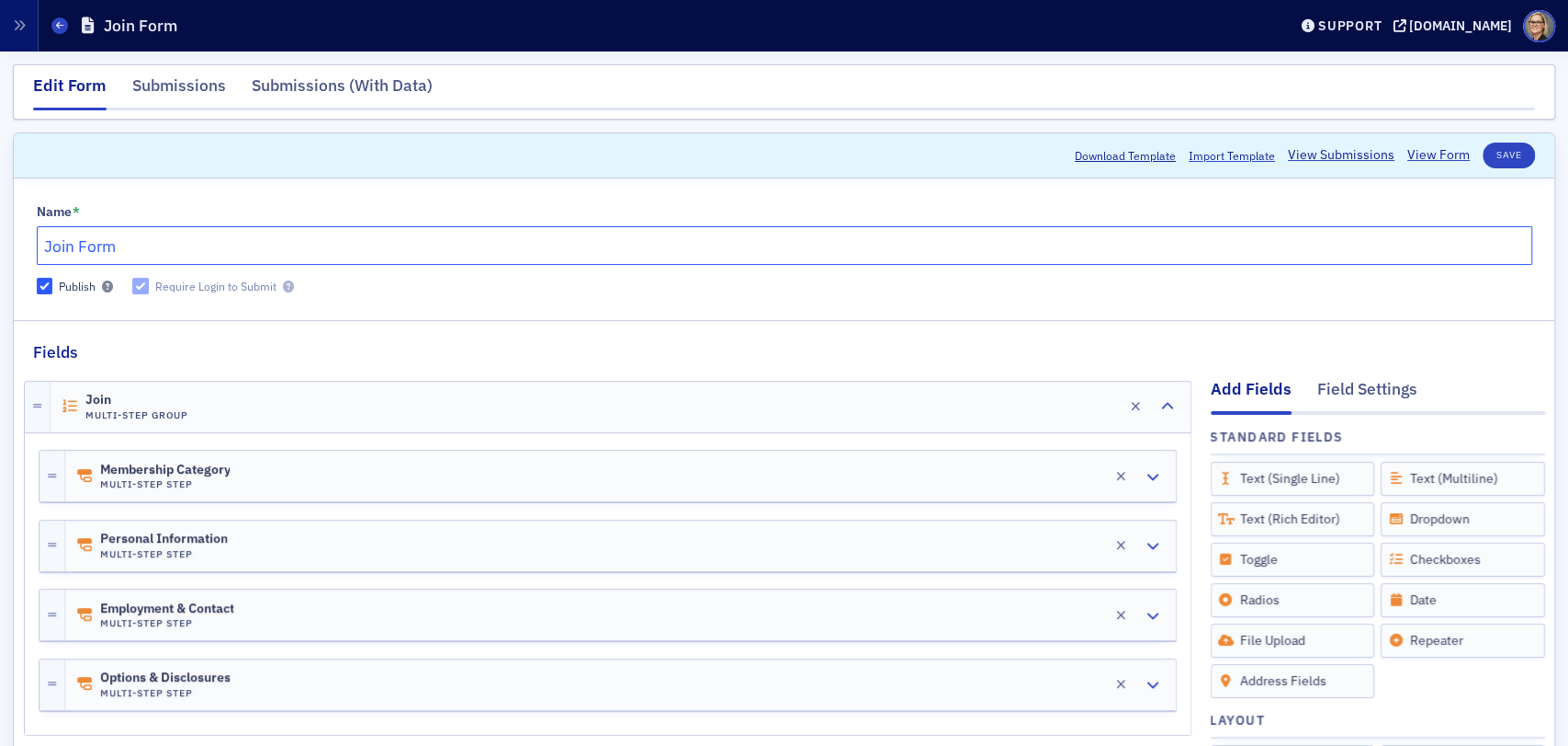
click at [436, 247] on input "Join Form" at bounding box center [784, 245] width 1496 height 39
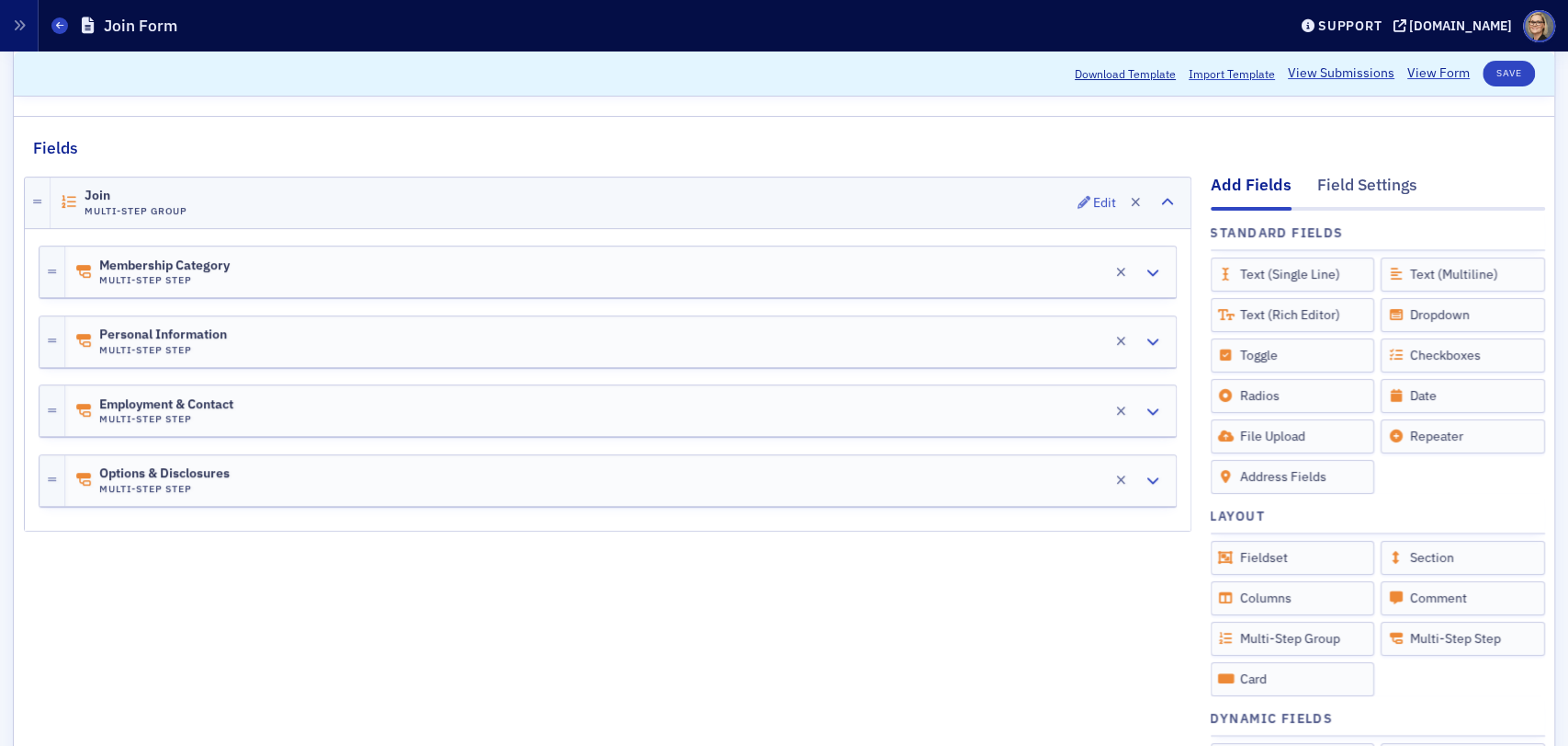
click at [595, 210] on div "Join Multi-Step Group Edit" at bounding box center [621, 203] width 1140 height 51
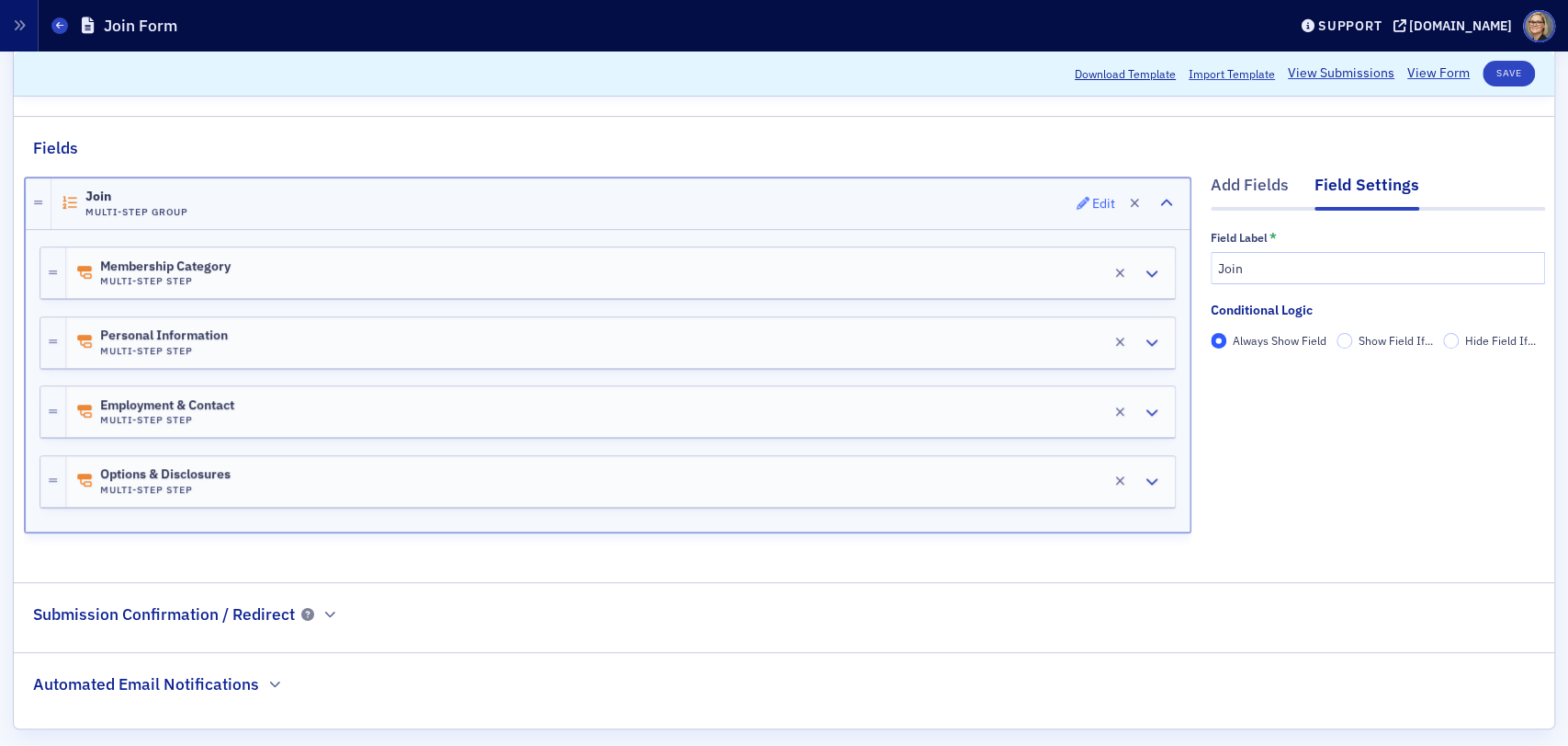
click at [1077, 201] on span "Edit" at bounding box center [1097, 203] width 40 height 13
click at [1093, 202] on div "Edit" at bounding box center [1104, 204] width 23 height 10
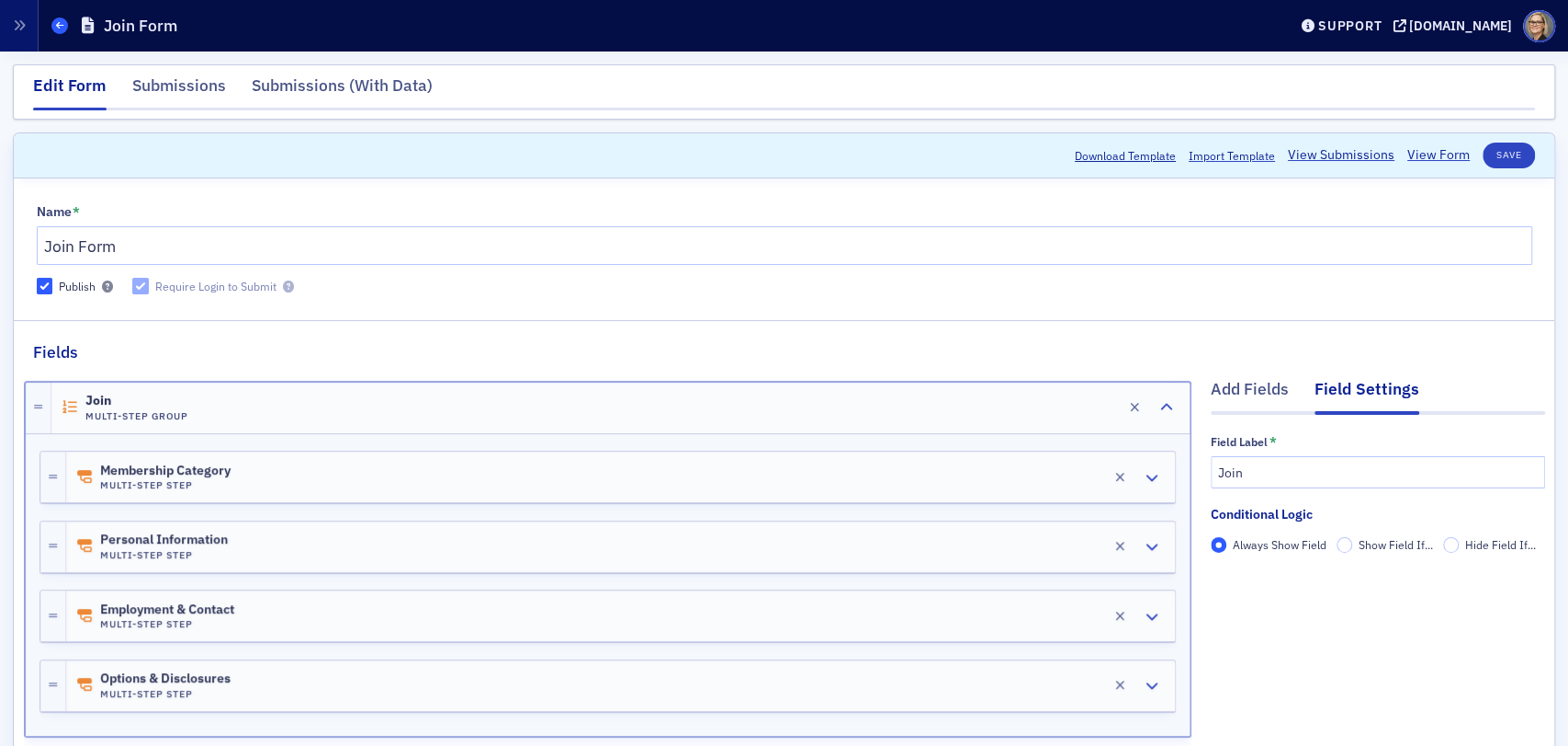
click at [56, 21] on icon at bounding box center [59, 25] width 7 height 8
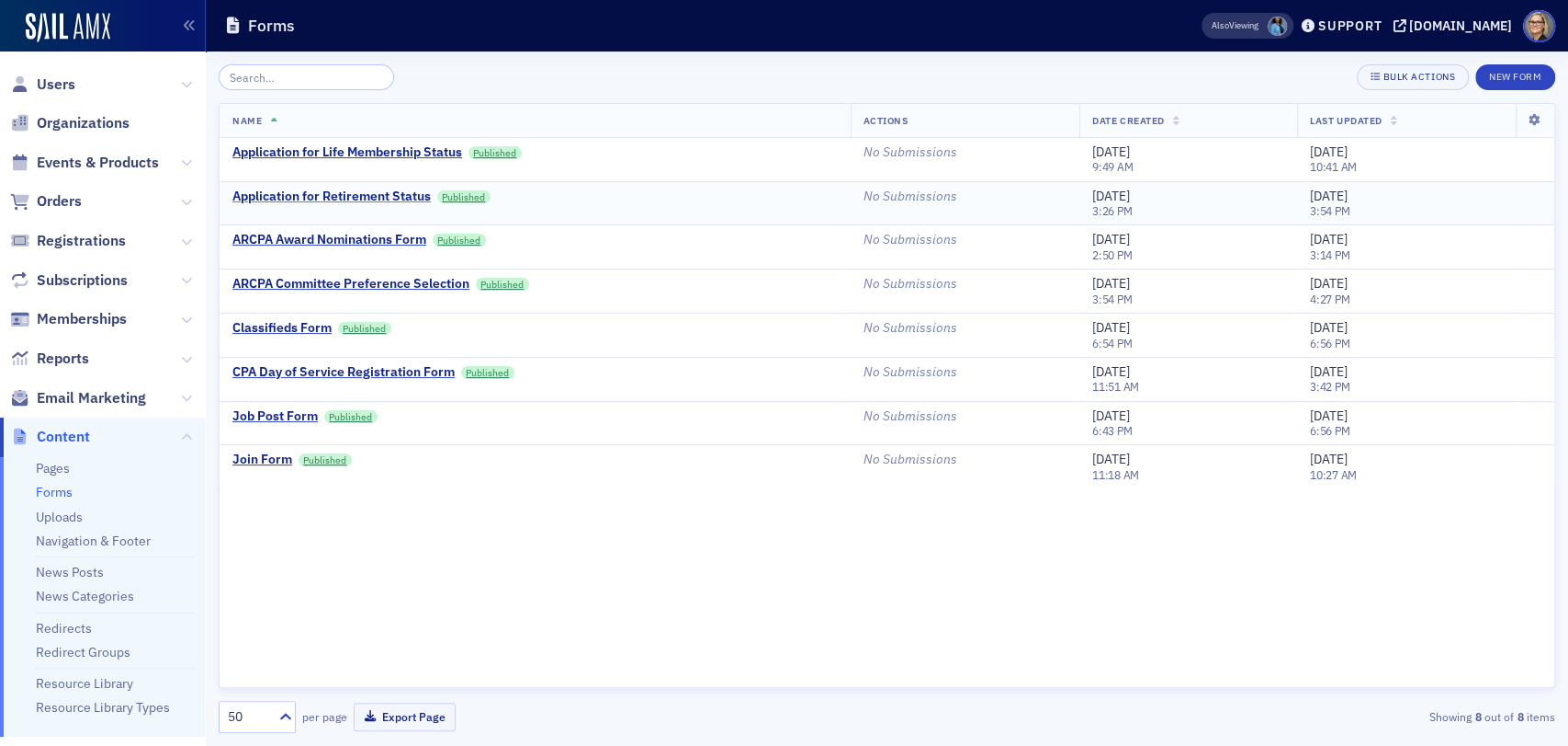
click at [331, 195] on div "Application for Retirement Status" at bounding box center [331, 197] width 199 height 17
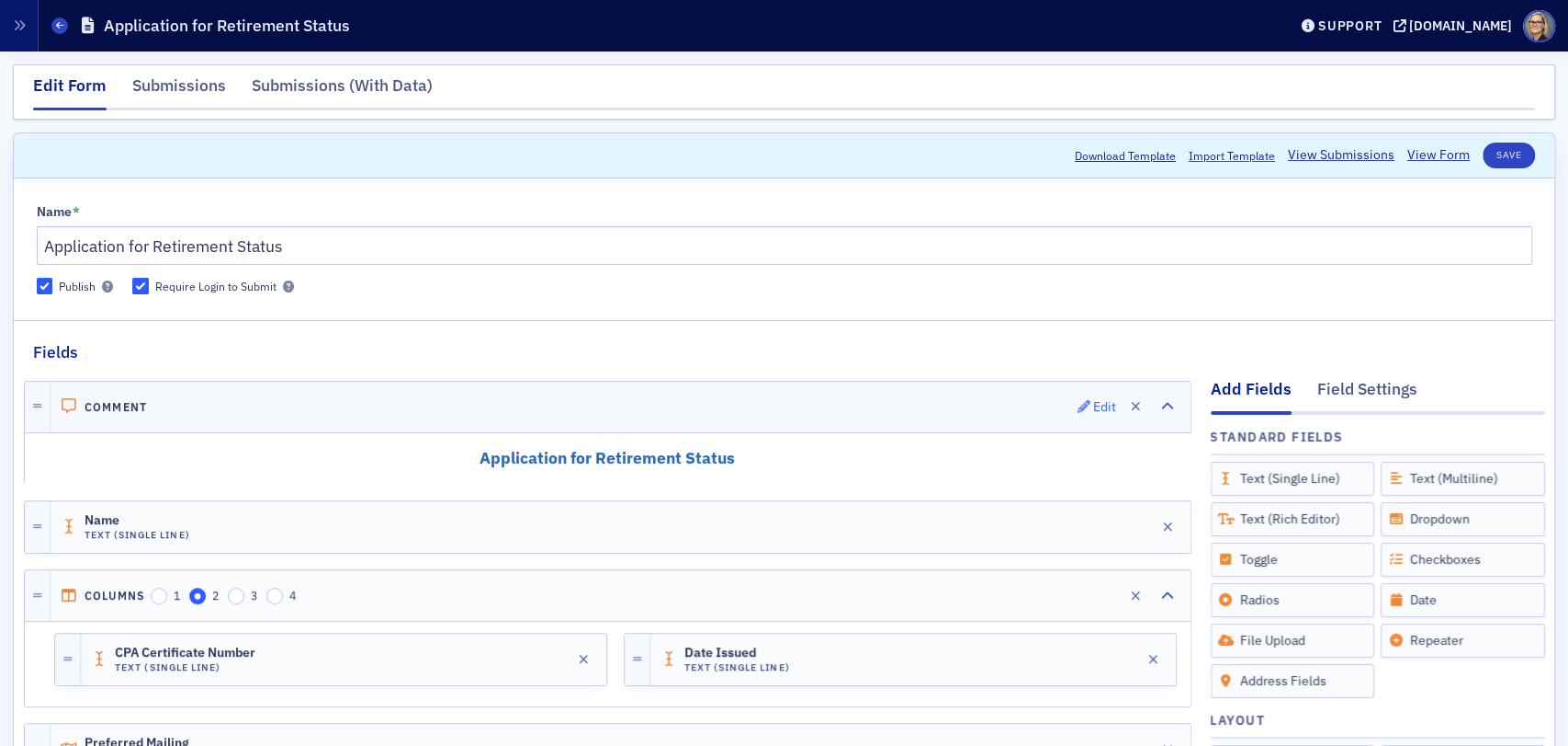
click at [1093, 405] on div "Edit" at bounding box center [1104, 406] width 23 height 10
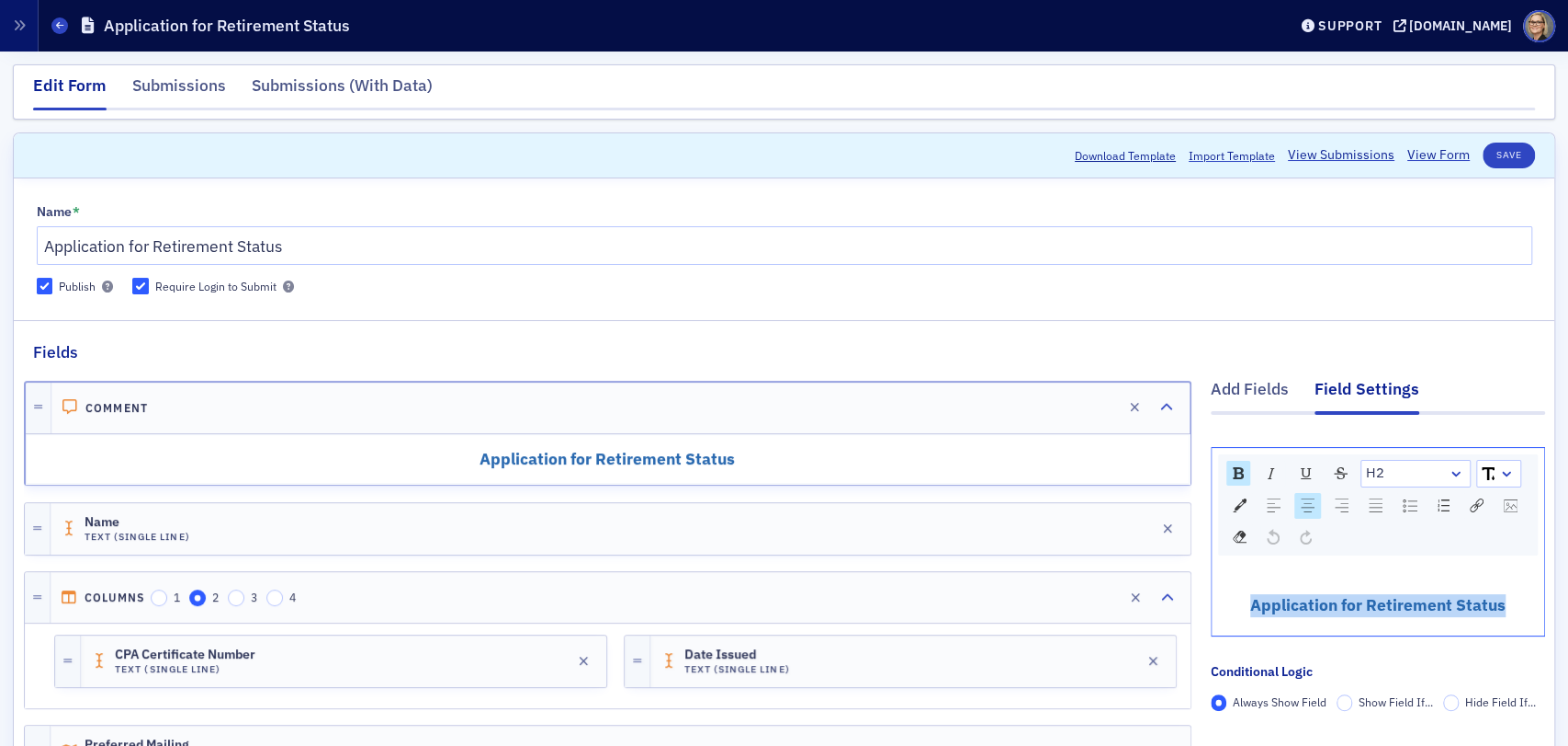
drag, startPoint x: 1230, startPoint y: 598, endPoint x: 1493, endPoint y: 612, distance: 263.4
click at [1493, 612] on h2 "Application for Retirement Status" at bounding box center [1378, 605] width 306 height 23
click at [1499, 470] on div "rdw-dropdown" at bounding box center [1506, 473] width 15 height 18
click at [1341, 575] on div "Application for Retirement Status" at bounding box center [1377, 598] width 332 height 75
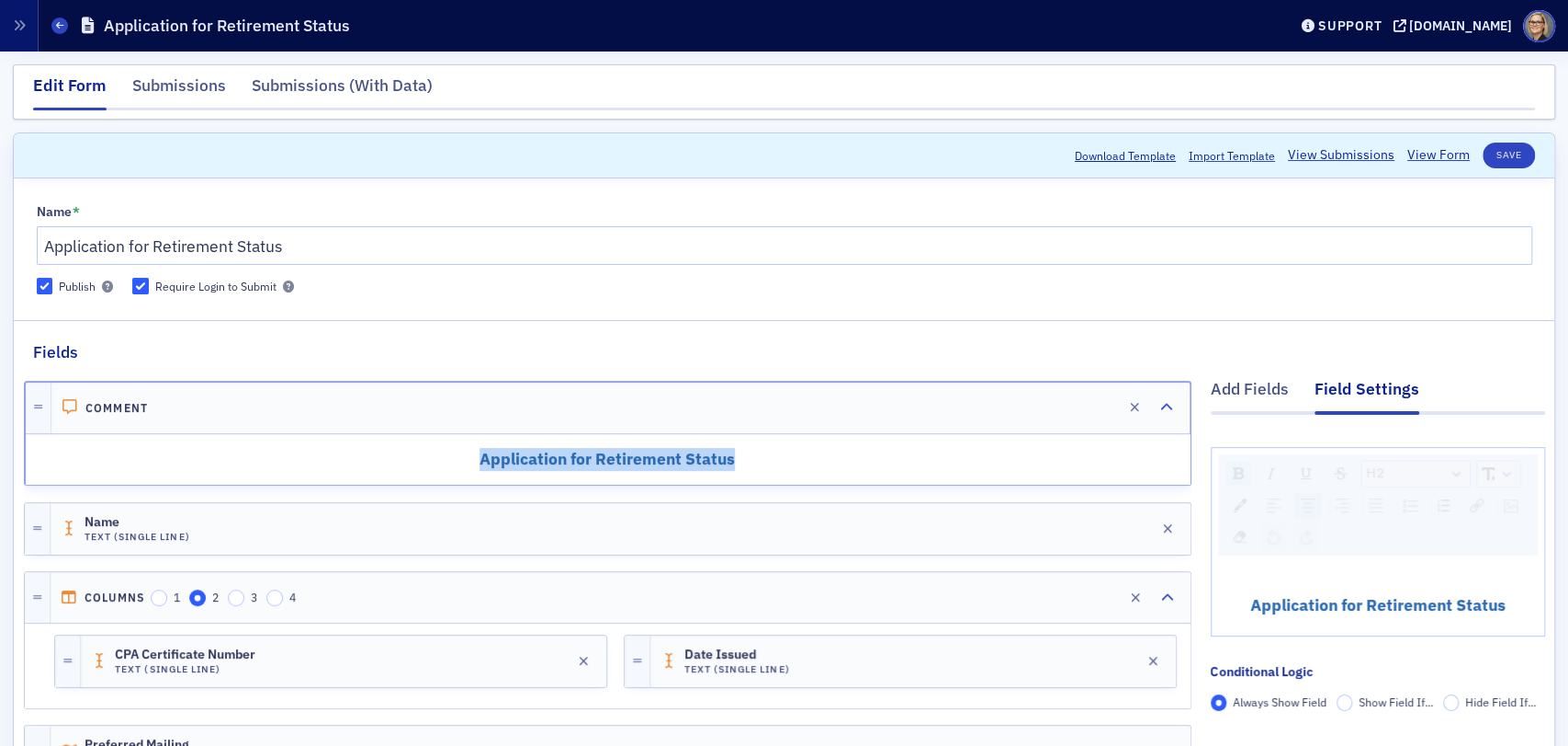
drag, startPoint x: 446, startPoint y: 450, endPoint x: 820, endPoint y: 450, distance: 374.0
click at [820, 450] on h2 "Application for Retirement Status" at bounding box center [608, 458] width 1137 height 23
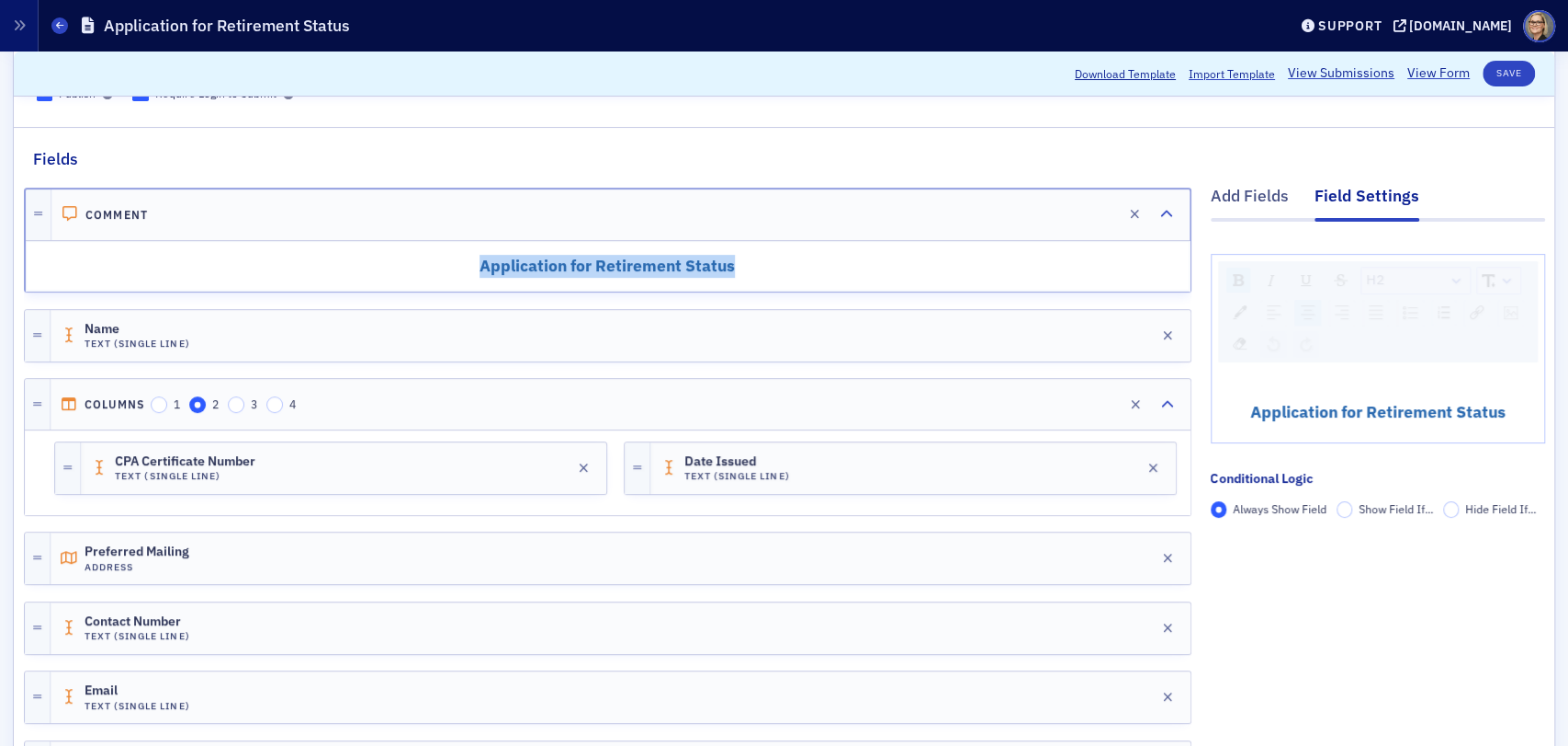
scroll to position [204, 0]
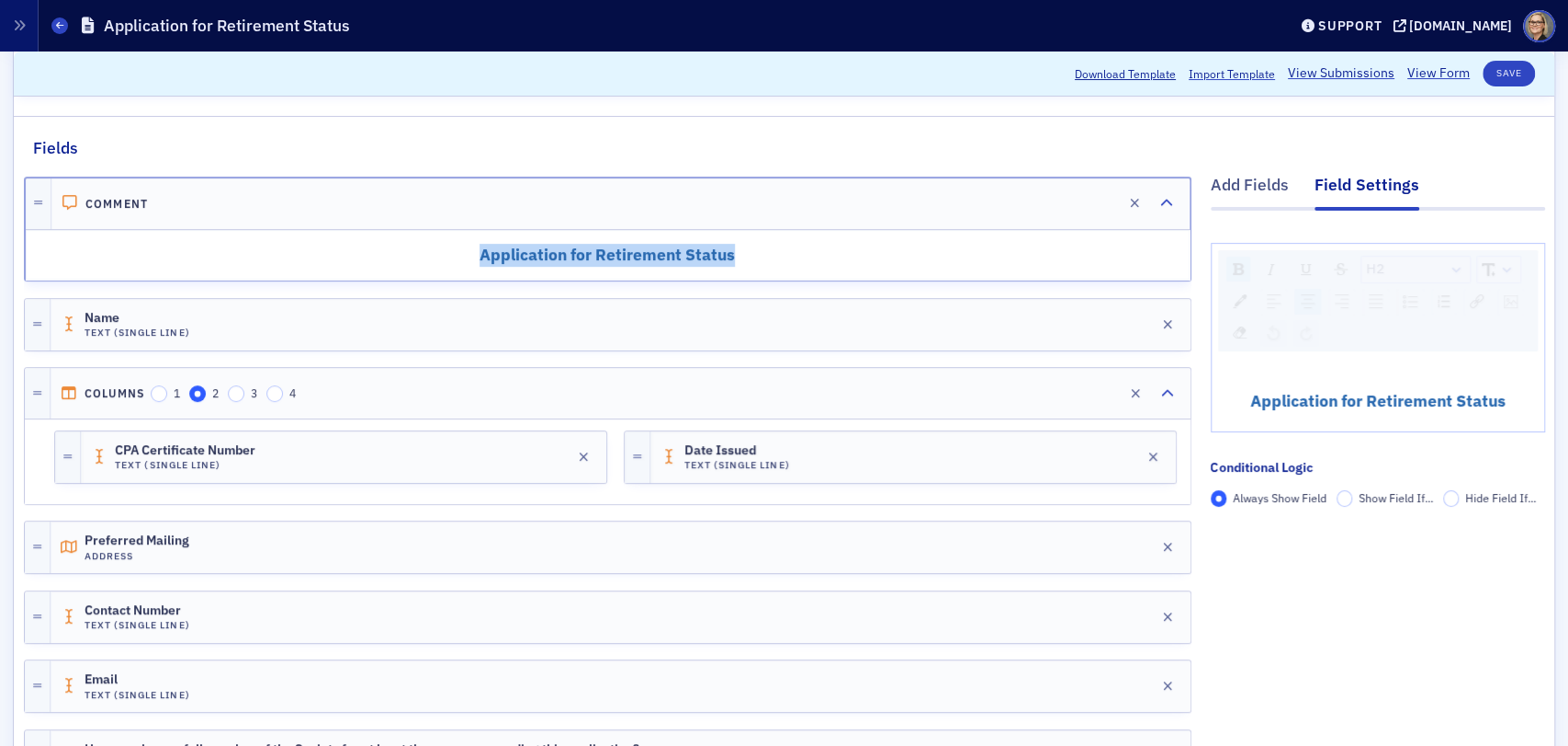
click at [873, 249] on h2 "Application for Retirement Status" at bounding box center [608, 255] width 1137 height 23
click at [1416, 400] on span "Application for Retirement Status" at bounding box center [1378, 399] width 256 height 21
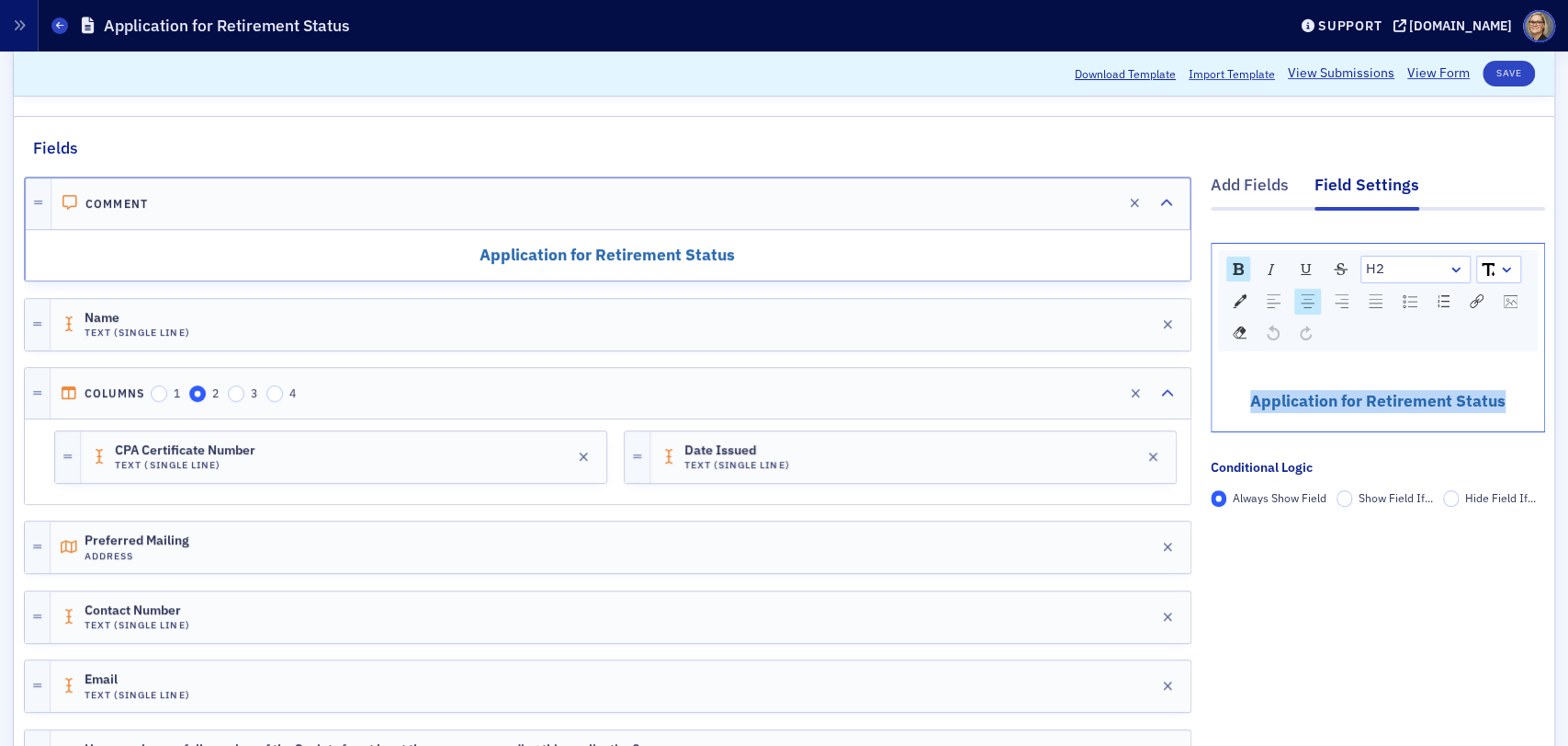
drag, startPoint x: 1229, startPoint y: 393, endPoint x: 1513, endPoint y: 405, distance: 284.3
click at [1513, 405] on h2 "Application for Retirement Status" at bounding box center [1378, 400] width 306 height 23
click at [1499, 271] on div "rdw-dropdown" at bounding box center [1506, 270] width 15 height 18
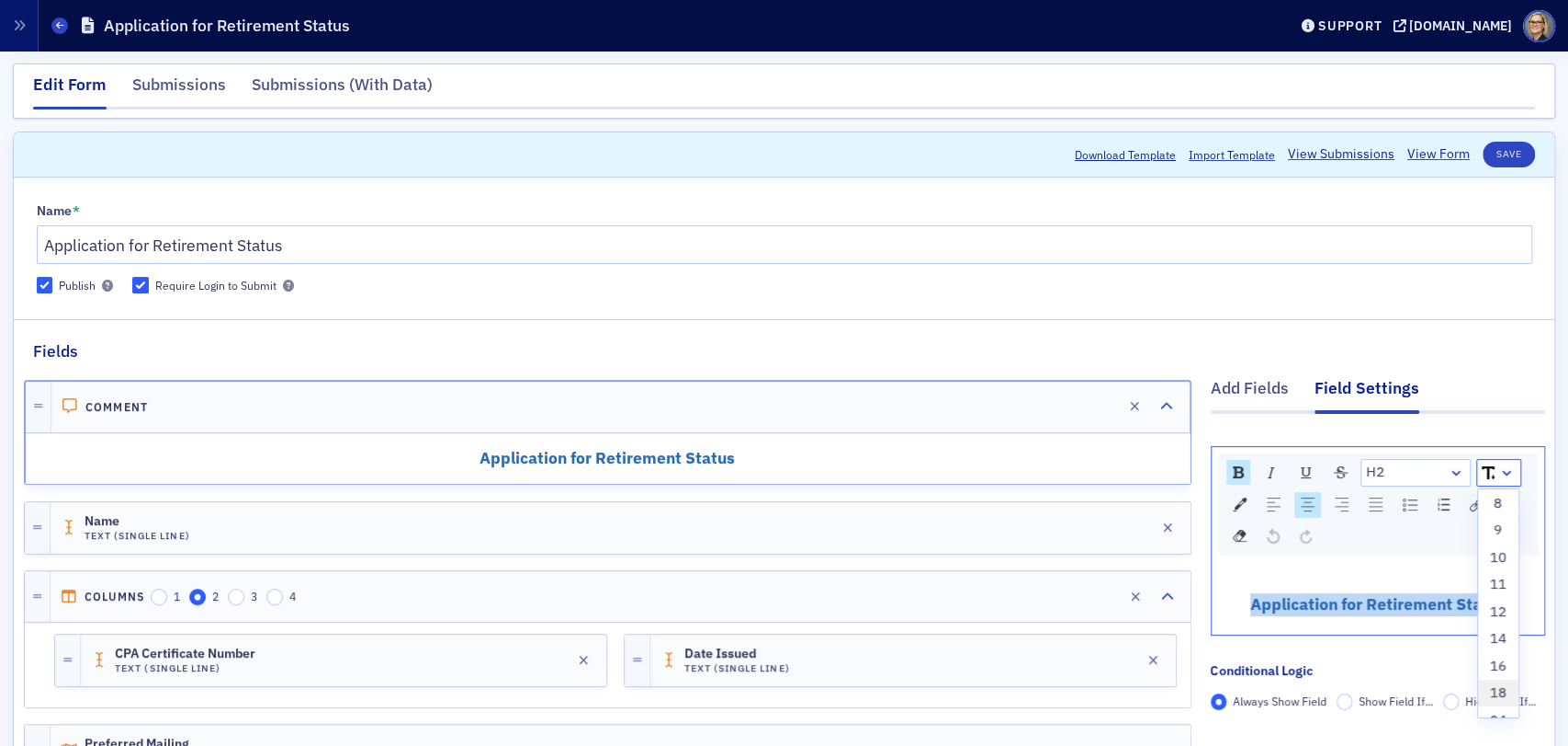
scroll to position [0, 0]
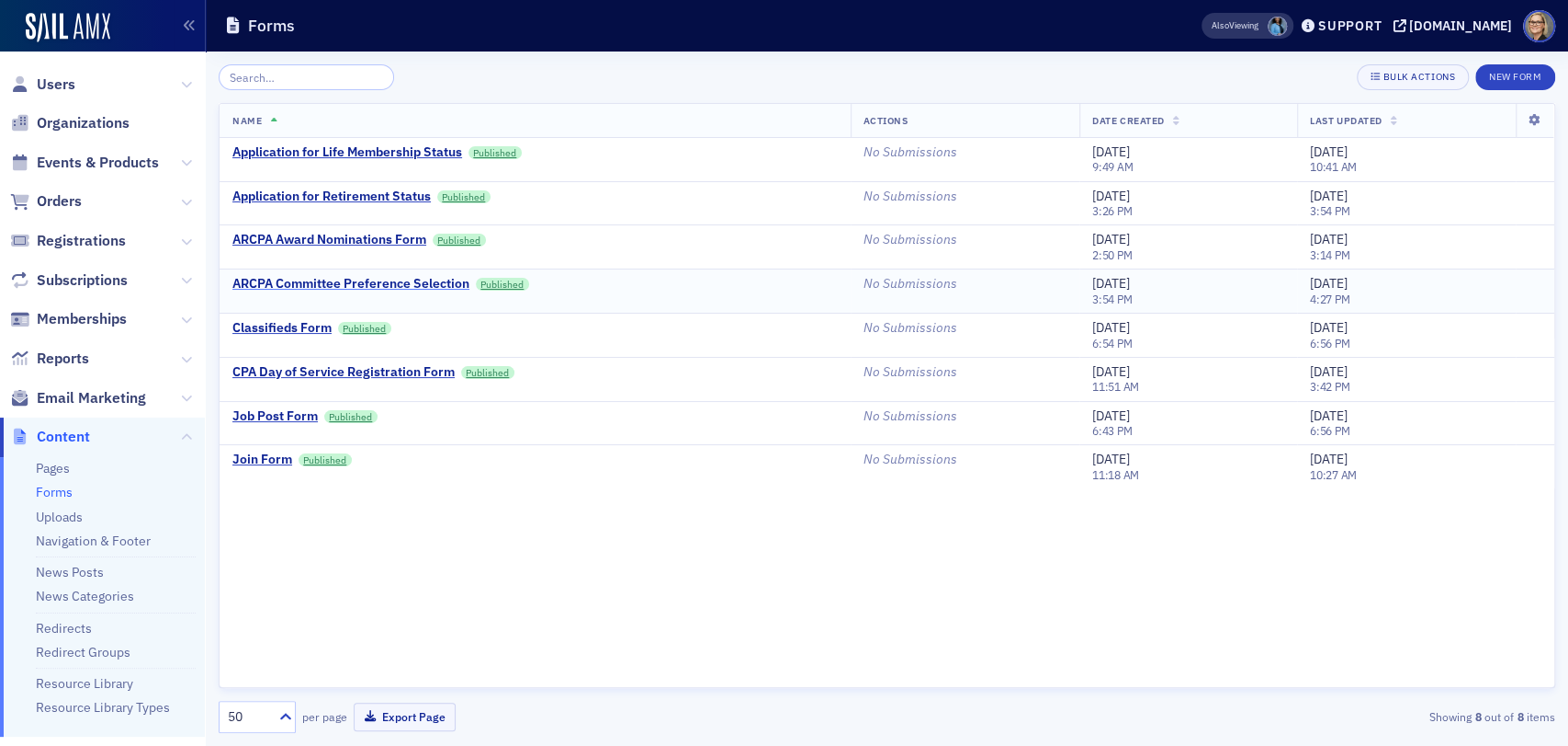
click at [380, 282] on div "ARCPA Committee Preference Selection" at bounding box center [350, 284] width 237 height 17
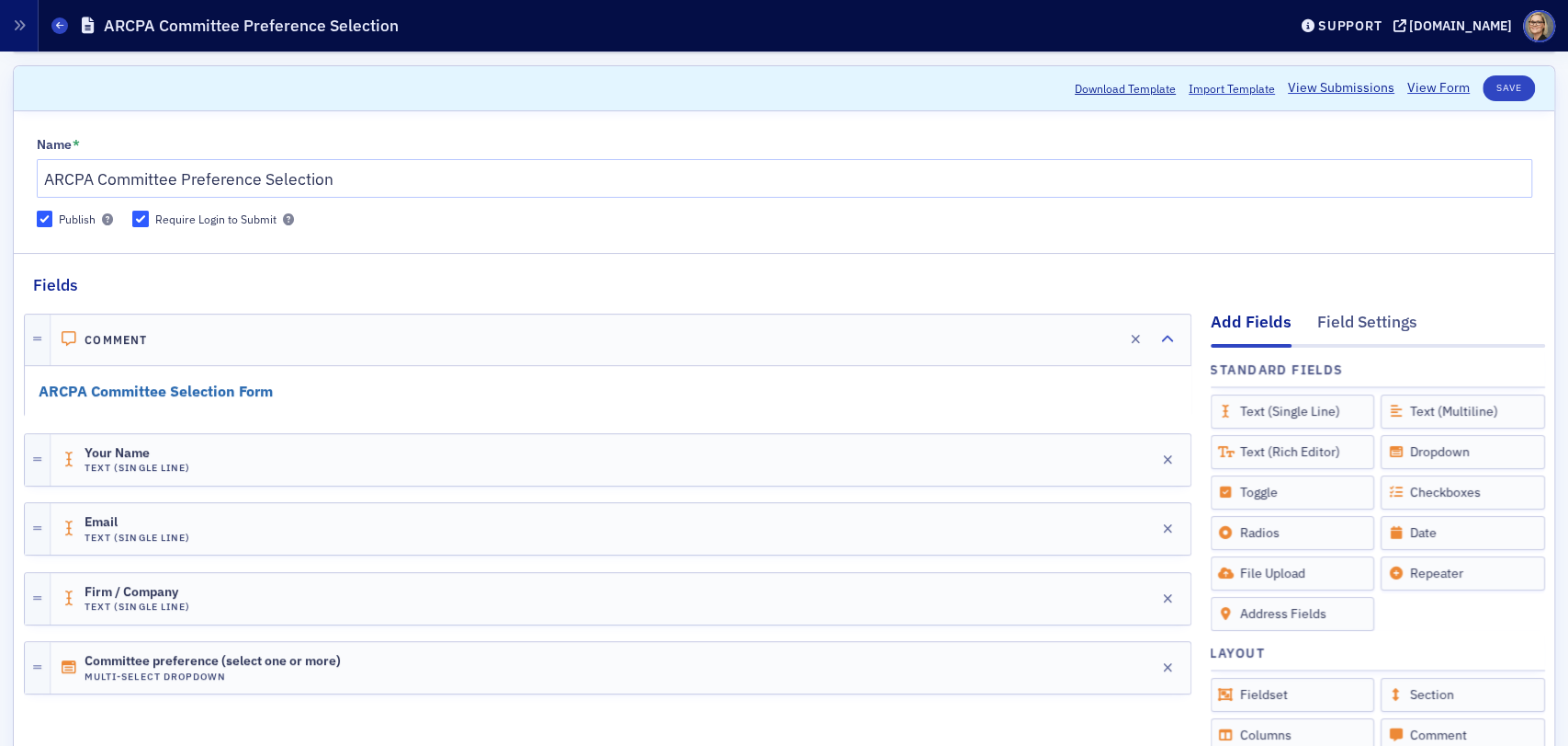
scroll to position [102, 0]
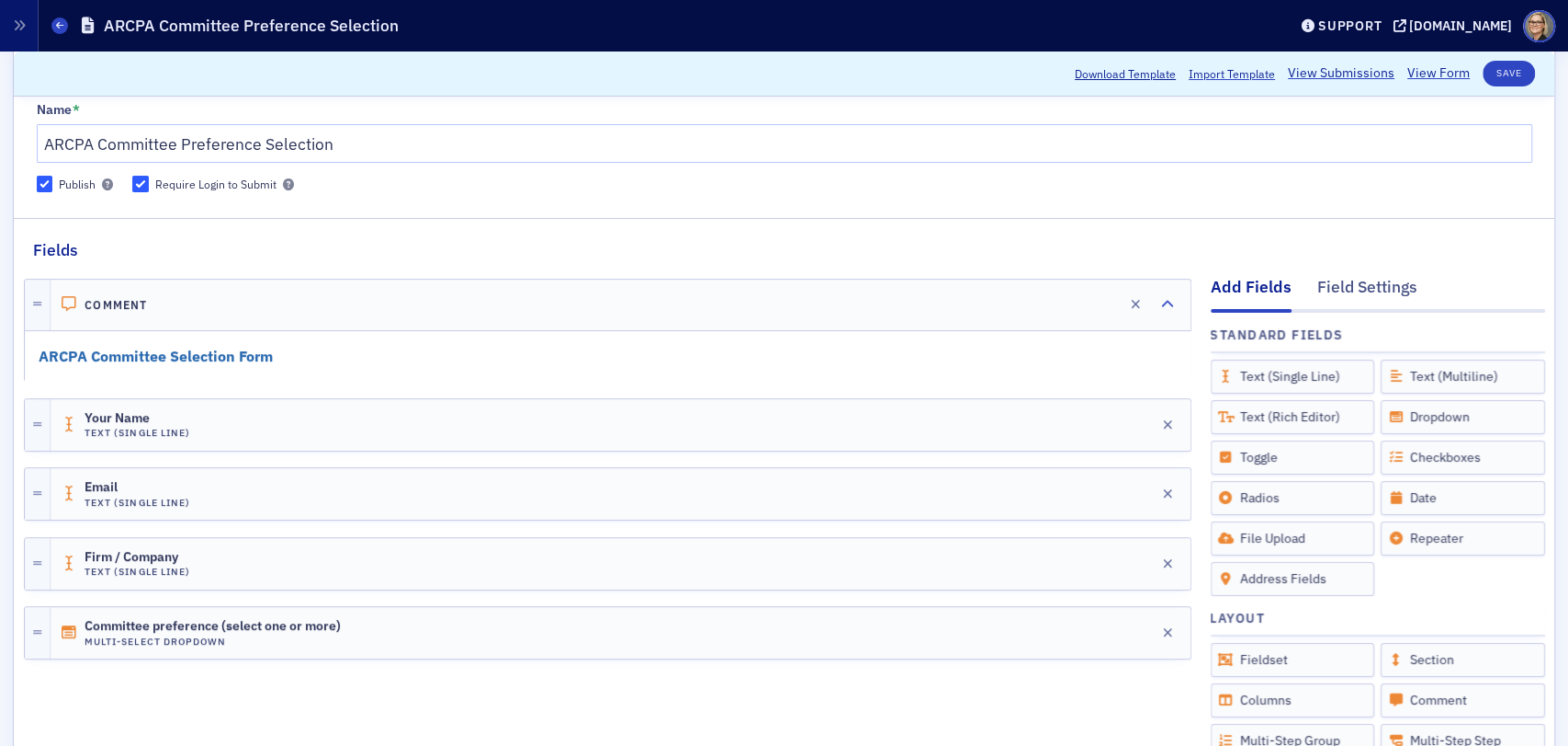
click at [293, 350] on h2 "ARCPA Committee Selection Form" at bounding box center [608, 356] width 1139 height 23
click at [382, 358] on h2 "ARCPA Committee Selection Form" at bounding box center [608, 356] width 1139 height 23
click at [282, 342] on div "ARCPA Committee Selection Form" at bounding box center [608, 356] width 1164 height 49
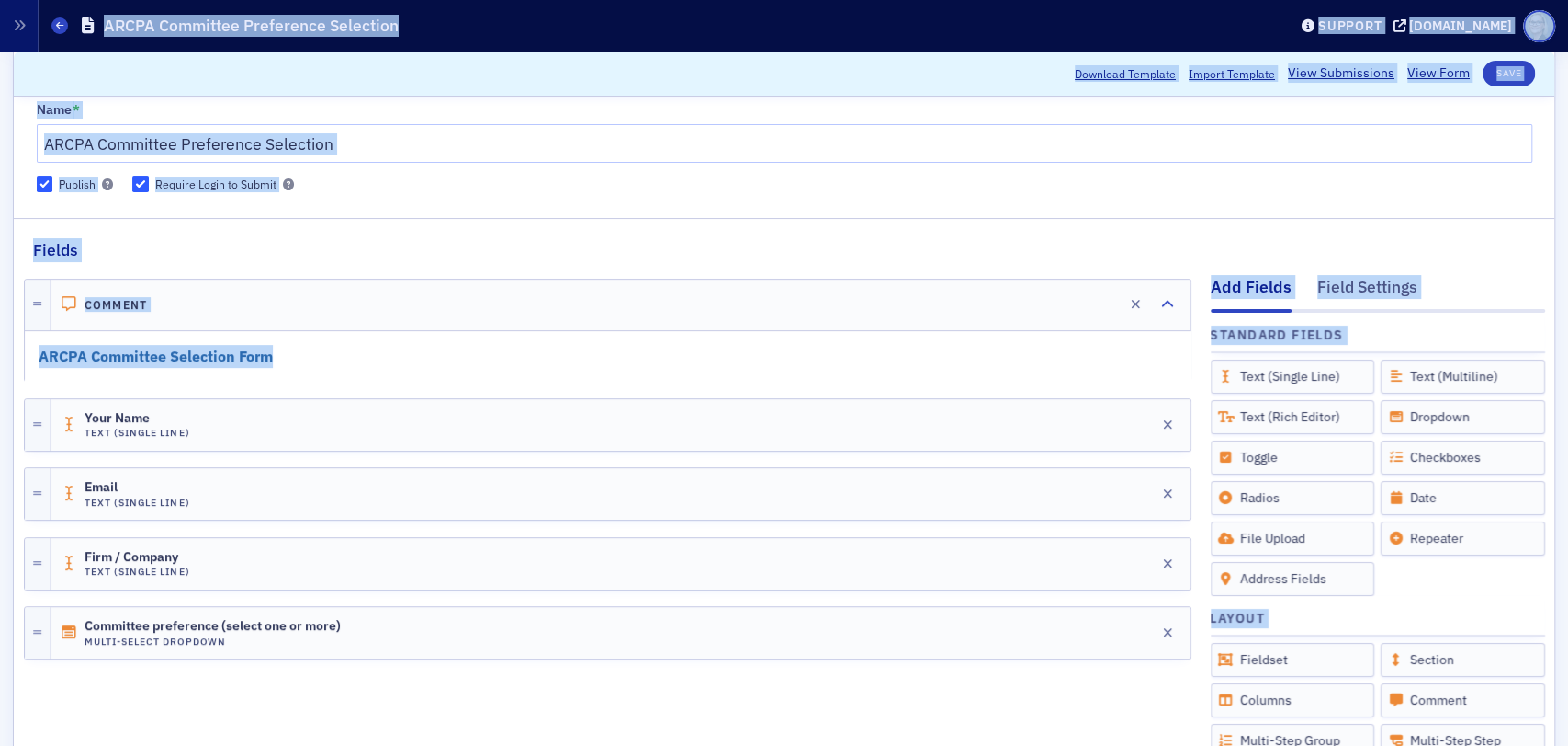
drag, startPoint x: 323, startPoint y: 349, endPoint x: -8, endPoint y: 368, distance: 331.5
click at [0, 368] on html "Users Organizations Events & Products Orders Registrations Subscriptions Member…" at bounding box center [784, 373] width 1568 height 746
click at [663, 341] on div "ARCPA Committee Selection Form" at bounding box center [608, 356] width 1164 height 49
click at [387, 317] on div "Comment Edit" at bounding box center [621, 305] width 1140 height 51
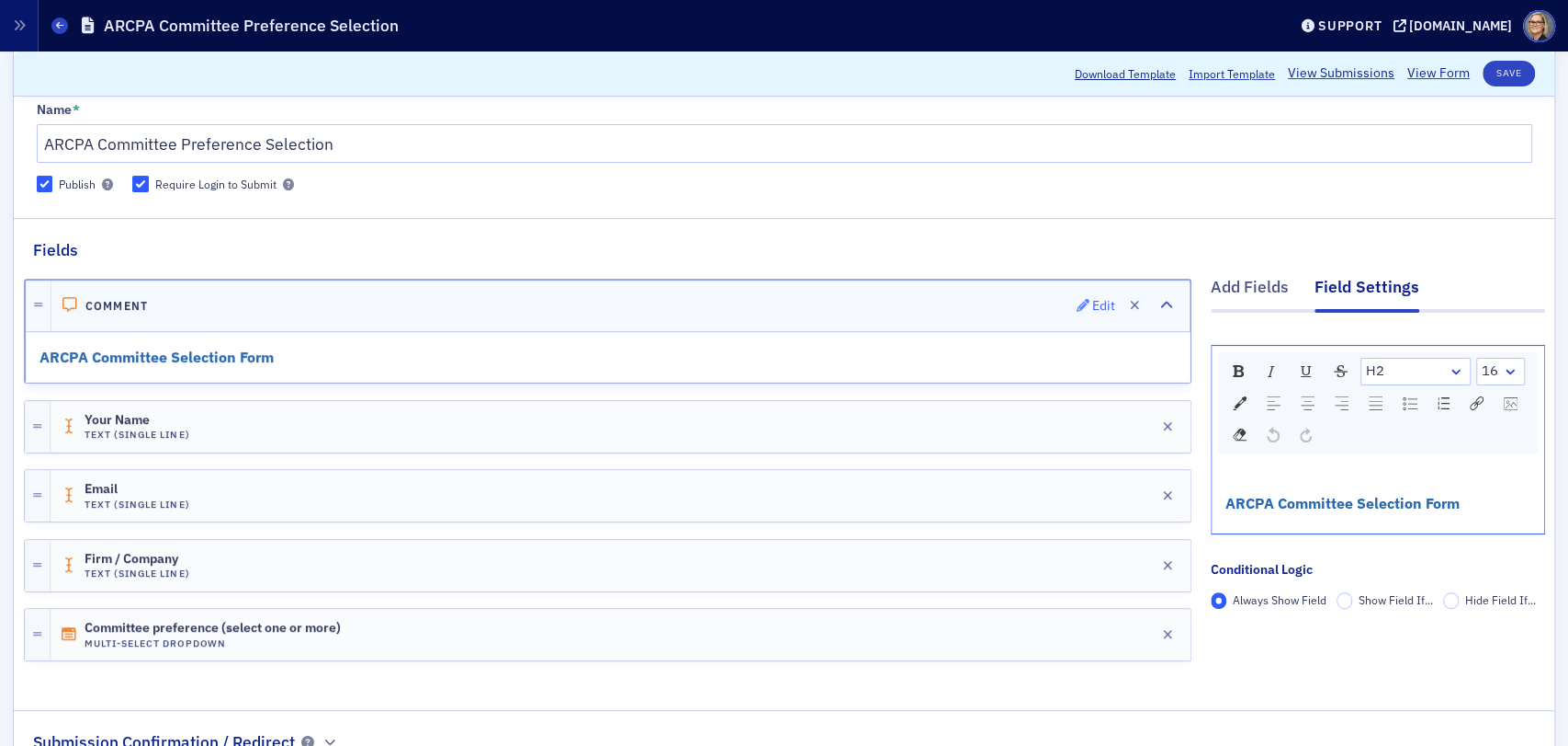
click at [1093, 304] on div "Edit" at bounding box center [1104, 306] width 23 height 10
drag, startPoint x: 1454, startPoint y: 503, endPoint x: 1140, endPoint y: 509, distance: 314.1
click at [1140, 509] on div "Add Fields Field Settings H2 16 ARCPA Committee Selection Form Conditional Logi…" at bounding box center [784, 472] width 1521 height 422
click at [1449, 369] on div "rdw-dropdown" at bounding box center [1456, 372] width 15 height 18
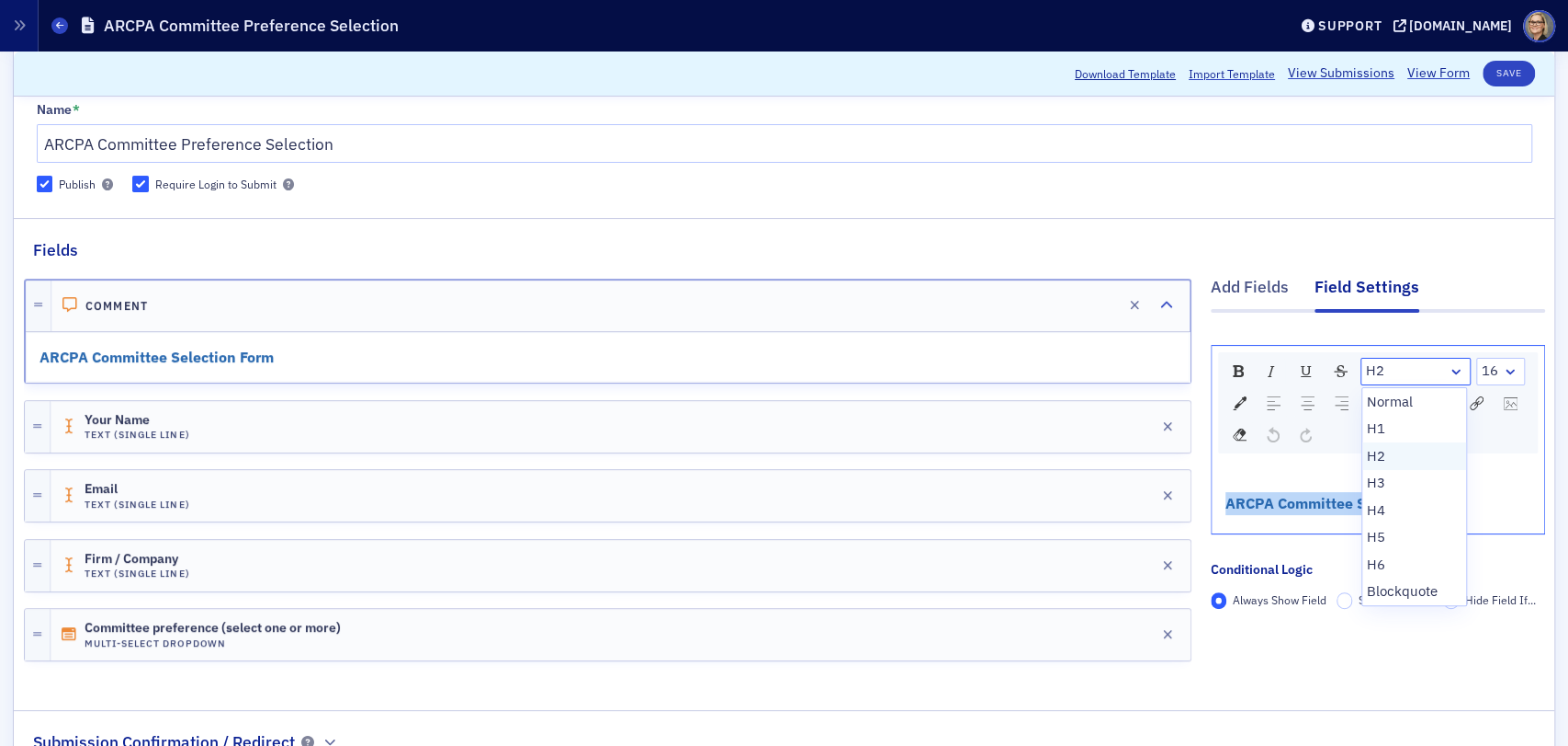
click at [1369, 454] on li "H2" at bounding box center [1414, 456] width 105 height 28
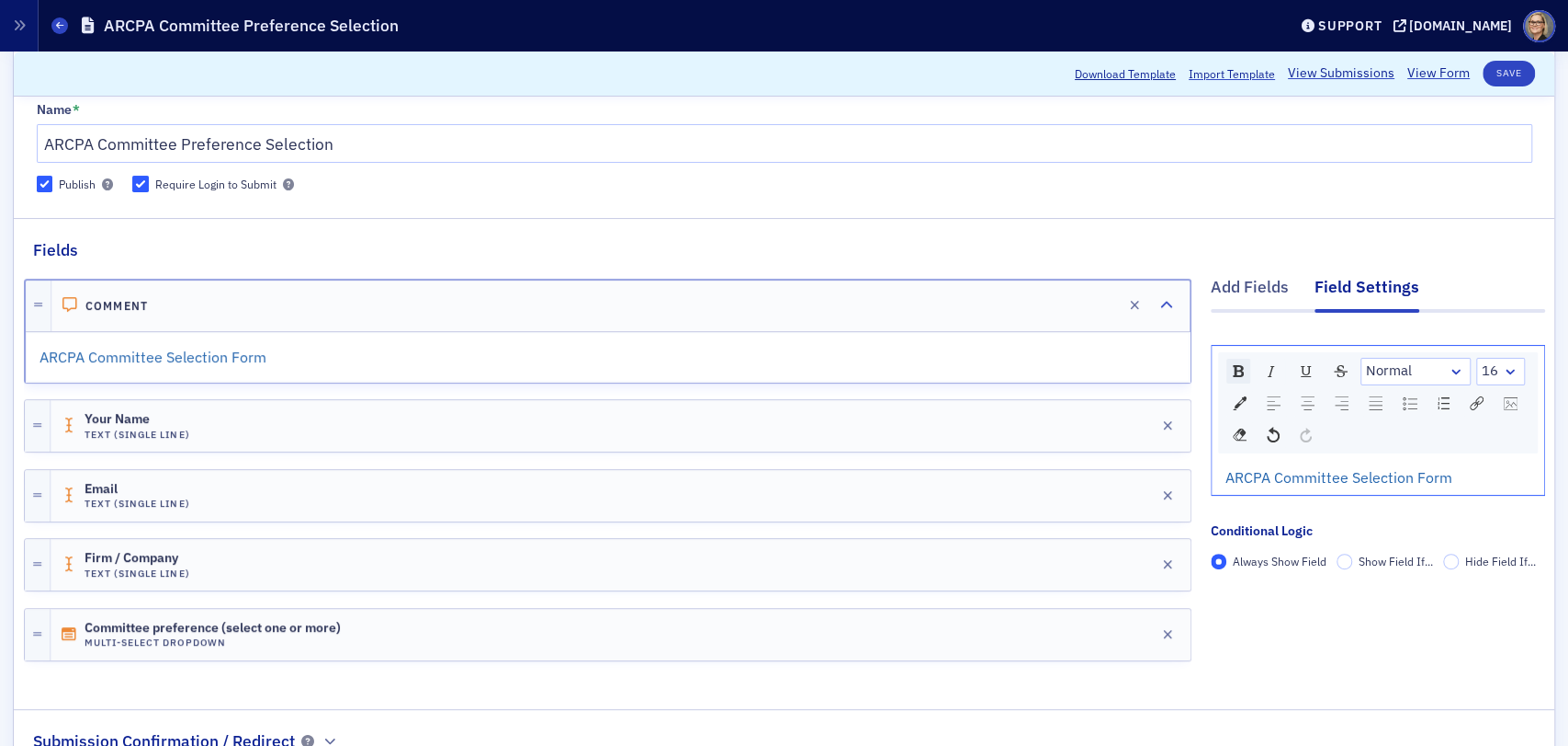
click at [1233, 370] on img "rdw-inline-control" at bounding box center [1238, 371] width 11 height 12
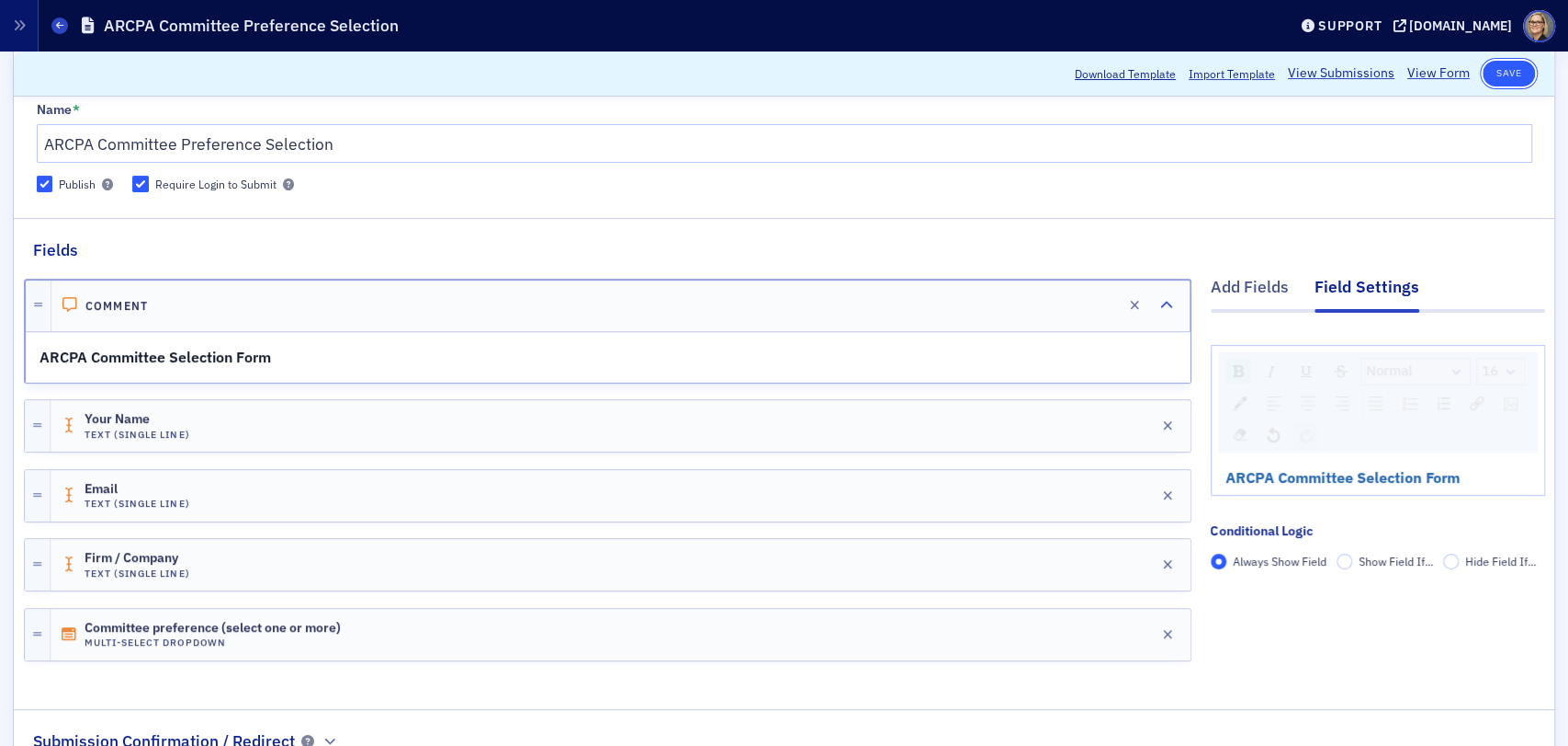
click at [1503, 73] on button "Save" at bounding box center [1509, 74] width 52 height 26
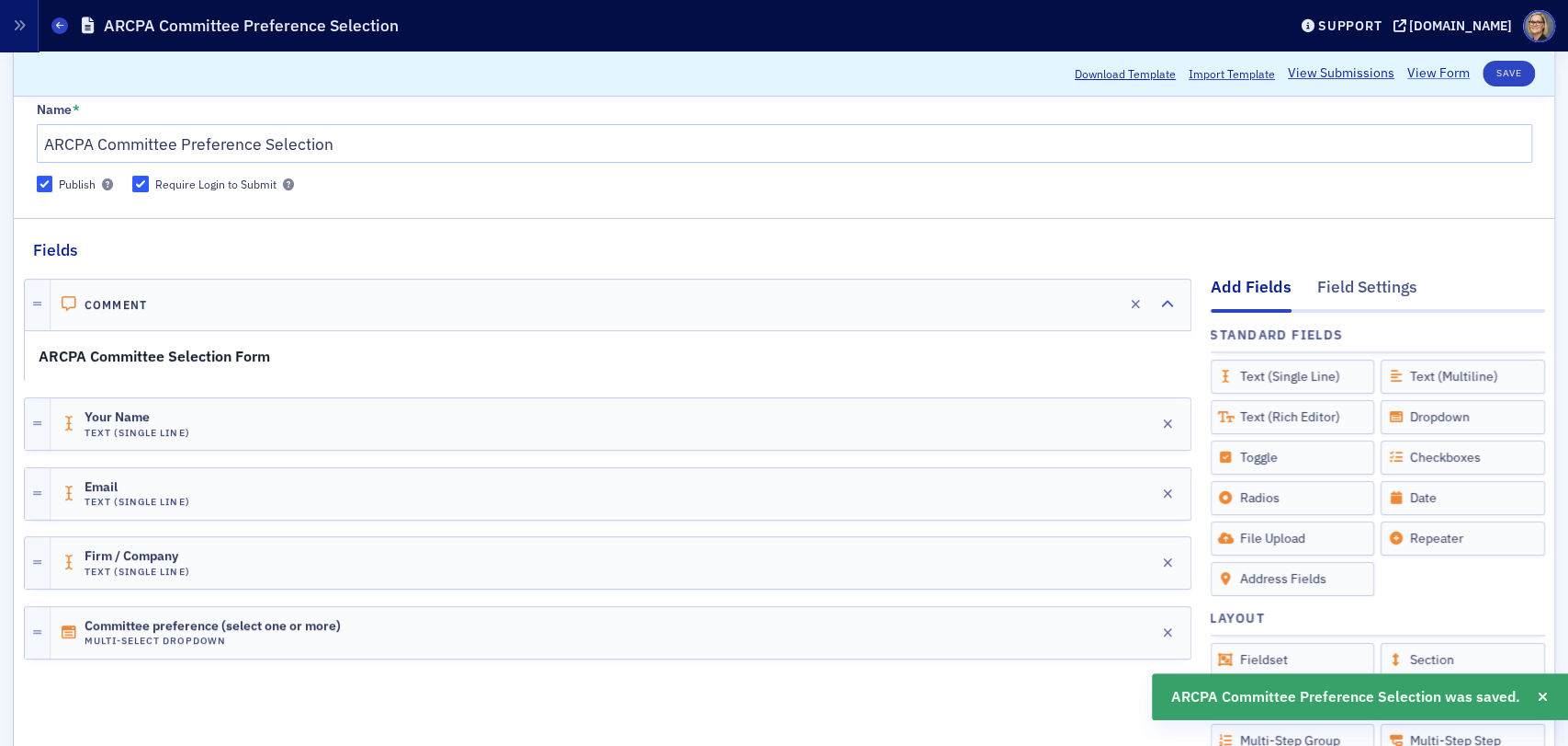
click at [1411, 74] on link "View Form" at bounding box center [1438, 73] width 63 height 19
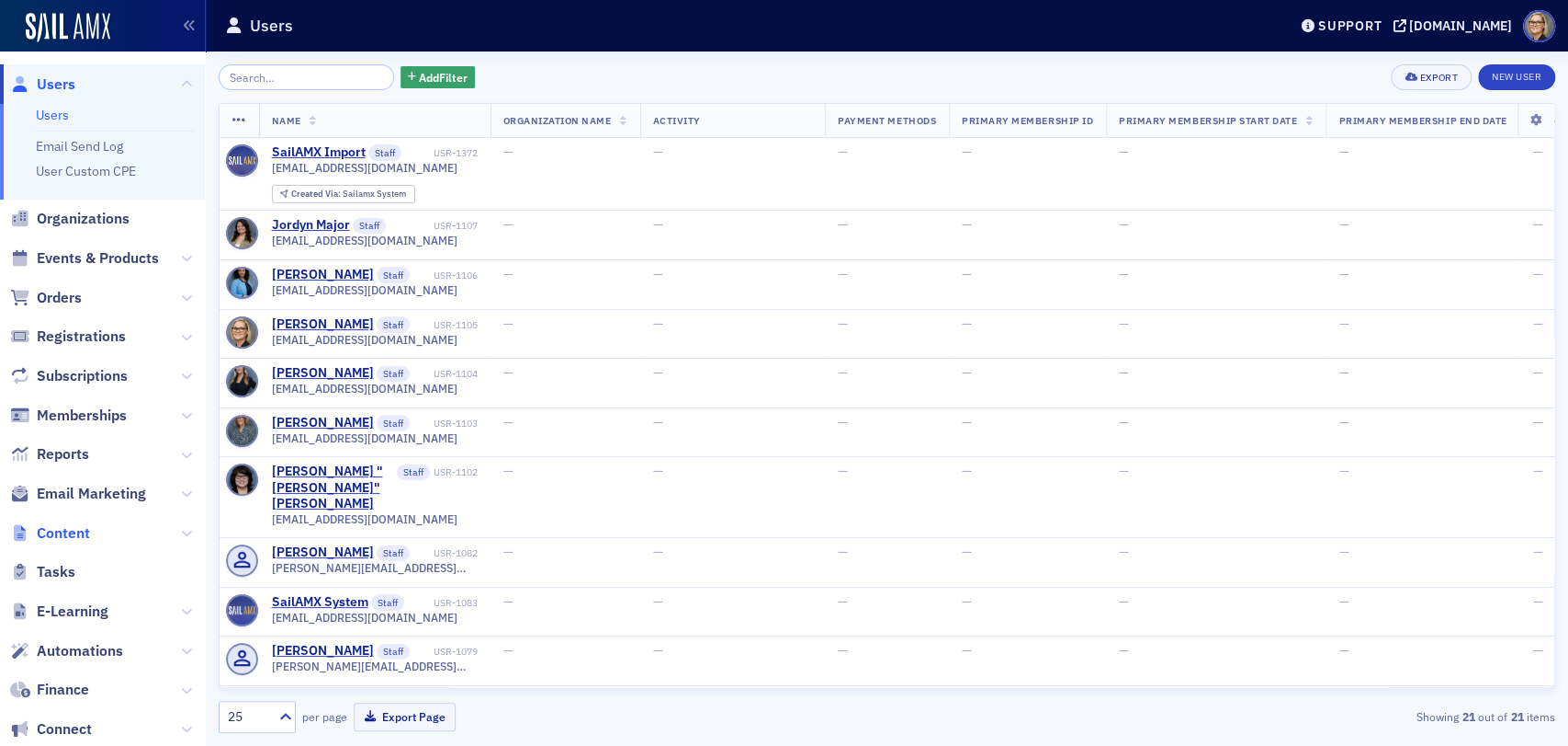
click at [85, 531] on span "Content" at bounding box center [63, 533] width 53 height 20
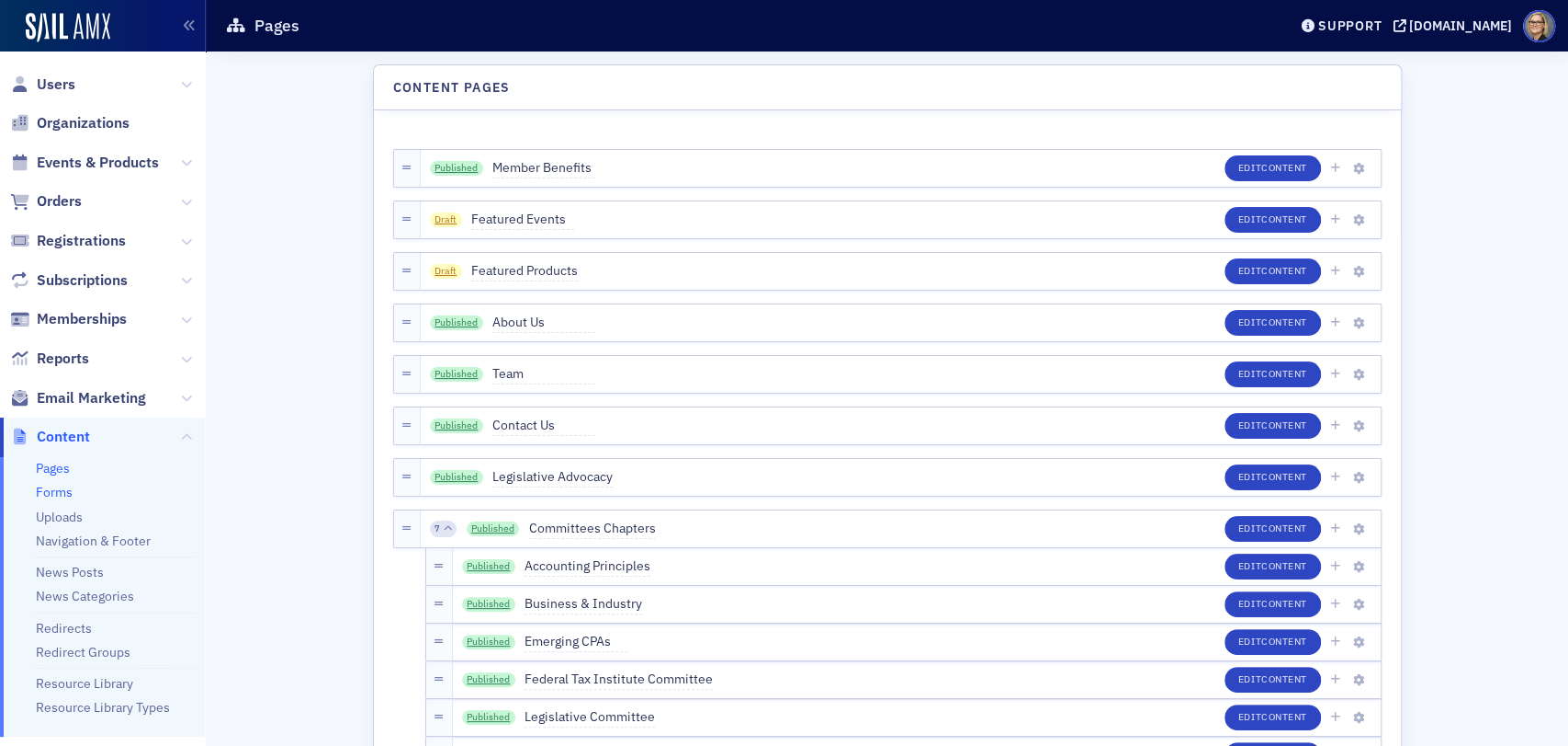
click at [61, 489] on link "Forms" at bounding box center [54, 491] width 37 height 17
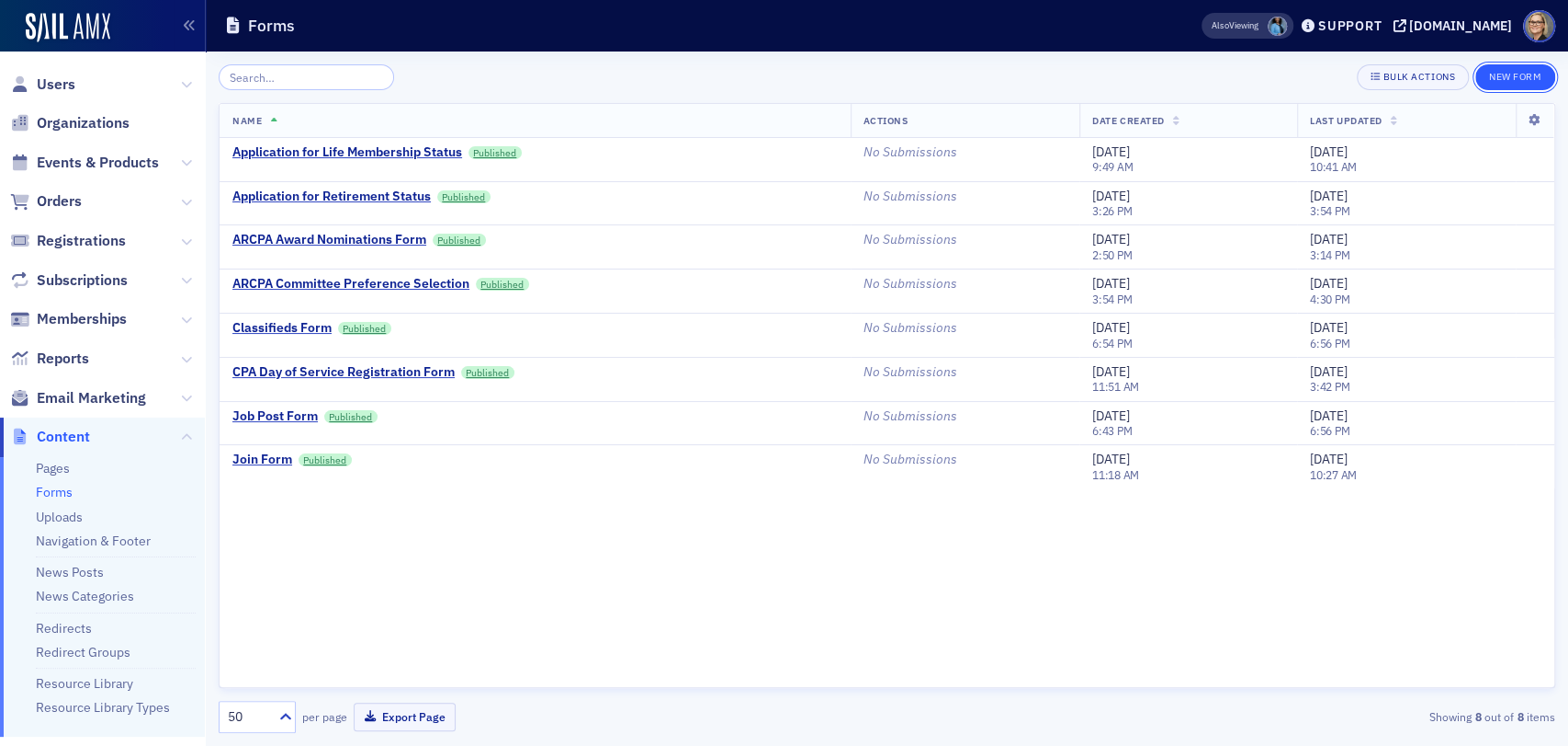
click at [1525, 77] on button "New Form" at bounding box center [1515, 77] width 80 height 26
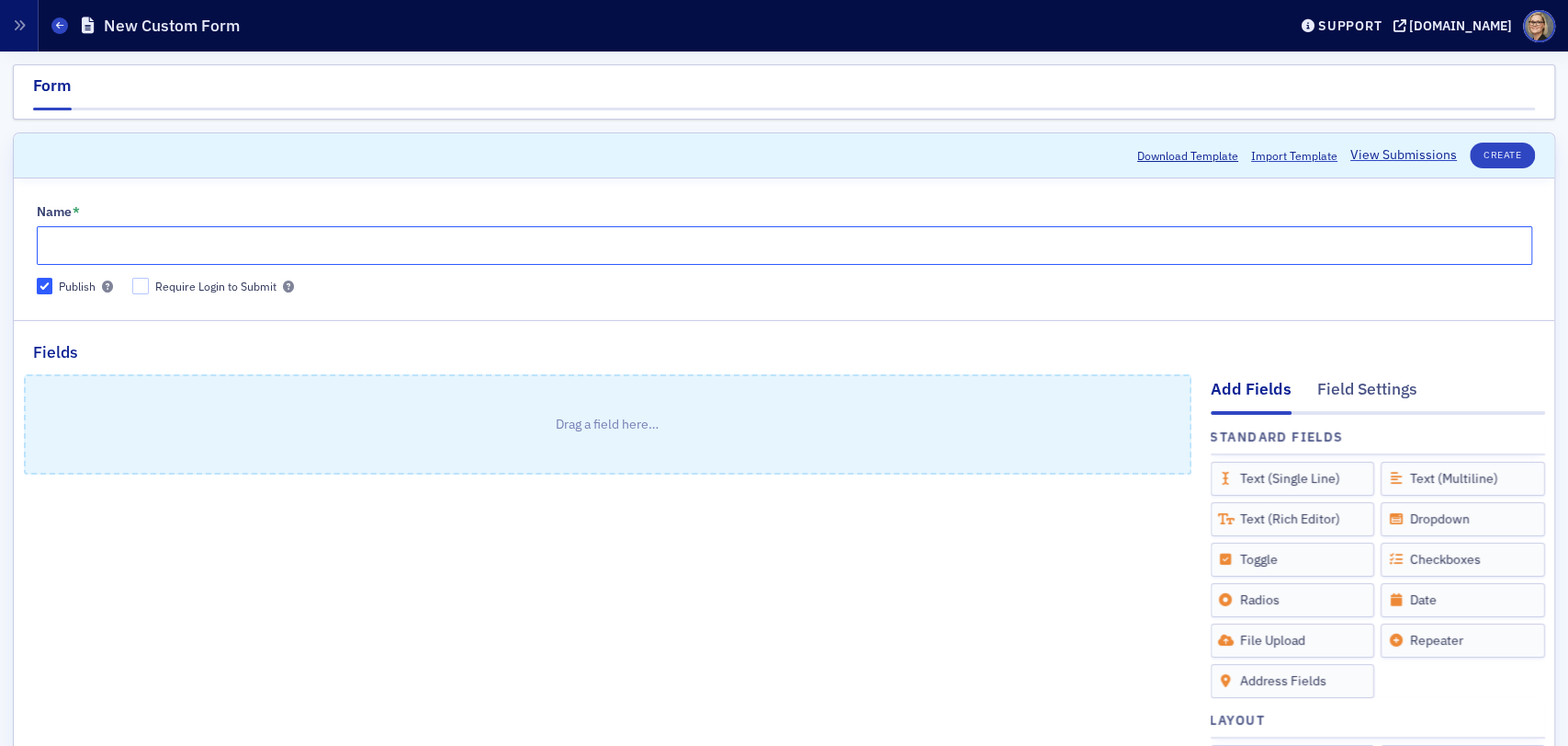
click at [168, 246] on input "Name *" at bounding box center [784, 245] width 1496 height 39
type input "Political Action Committee (PAC) Contribution Form"
click at [1483, 152] on button "Create" at bounding box center [1502, 156] width 65 height 26
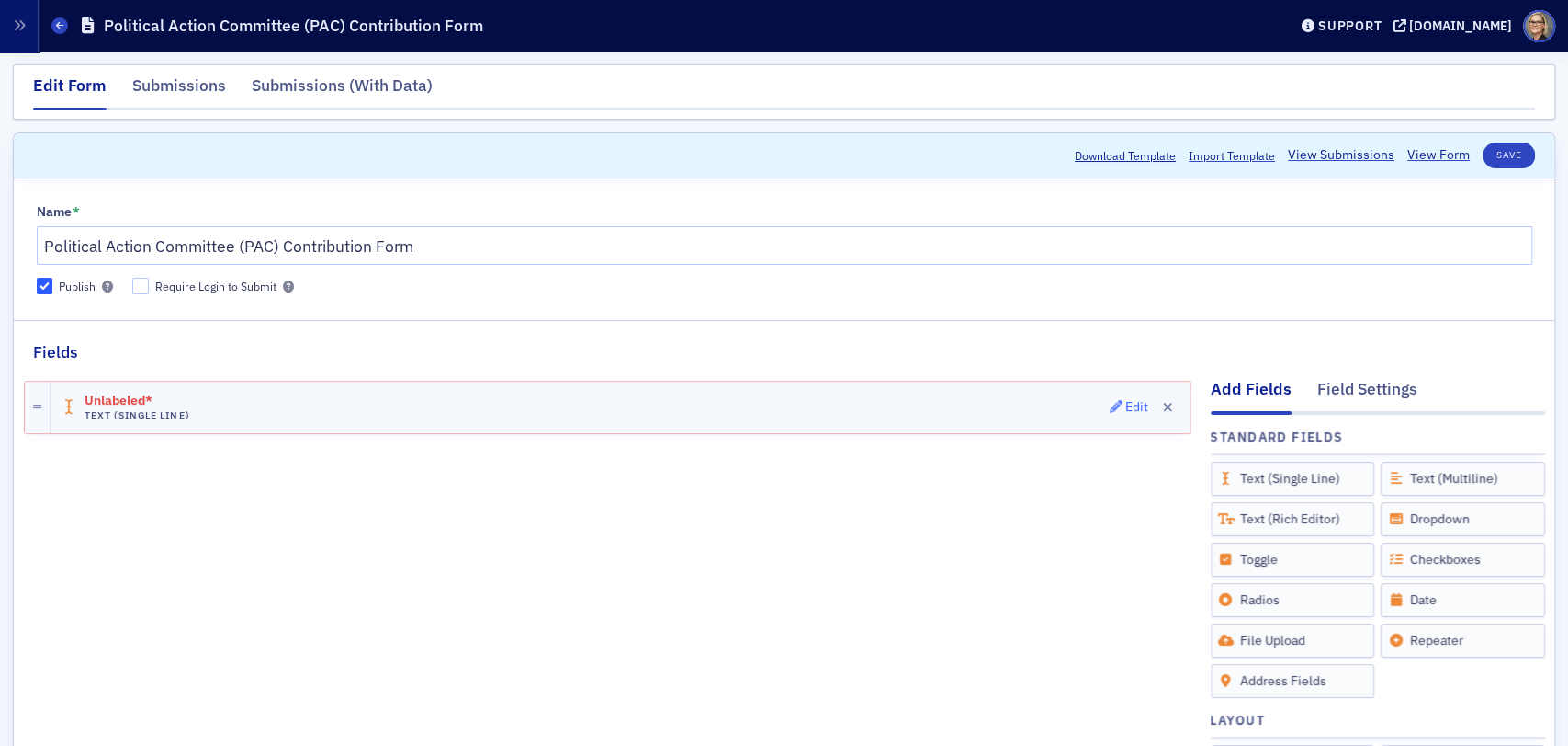
click at [1126, 408] on div "Edit" at bounding box center [1137, 406] width 23 height 10
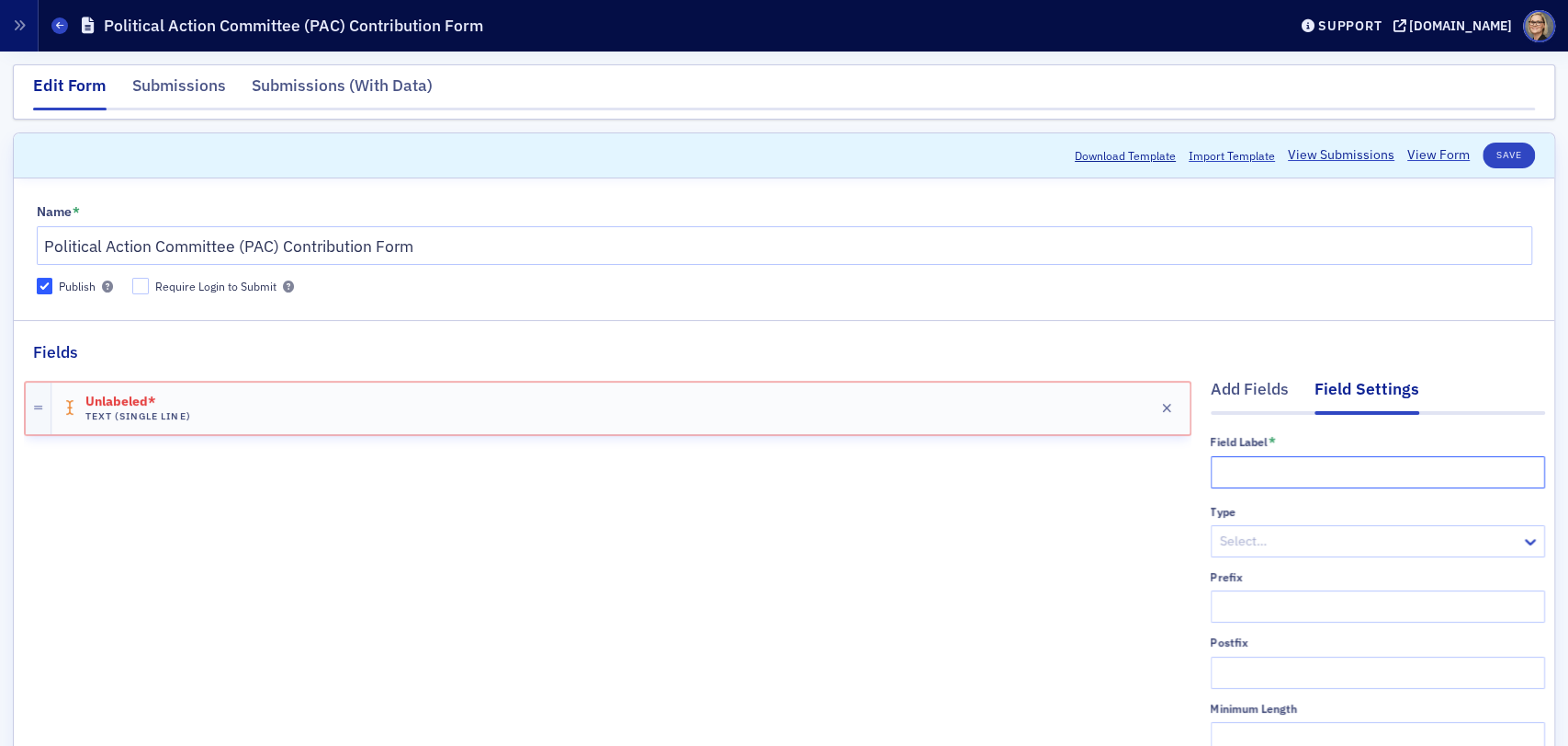
click at [1286, 471] on input "text" at bounding box center [1377, 472] width 334 height 32
drag, startPoint x: 464, startPoint y: 241, endPoint x: -133, endPoint y: 251, distance: 597.1
click at [0, 251] on html "Users Organizations Events & Products Orders Registrations Subscriptions Member…" at bounding box center [784, 373] width 1568 height 746
click at [140, 289] on input "Require Login to Submit" at bounding box center [141, 286] width 17 height 17
checkbox input "true"
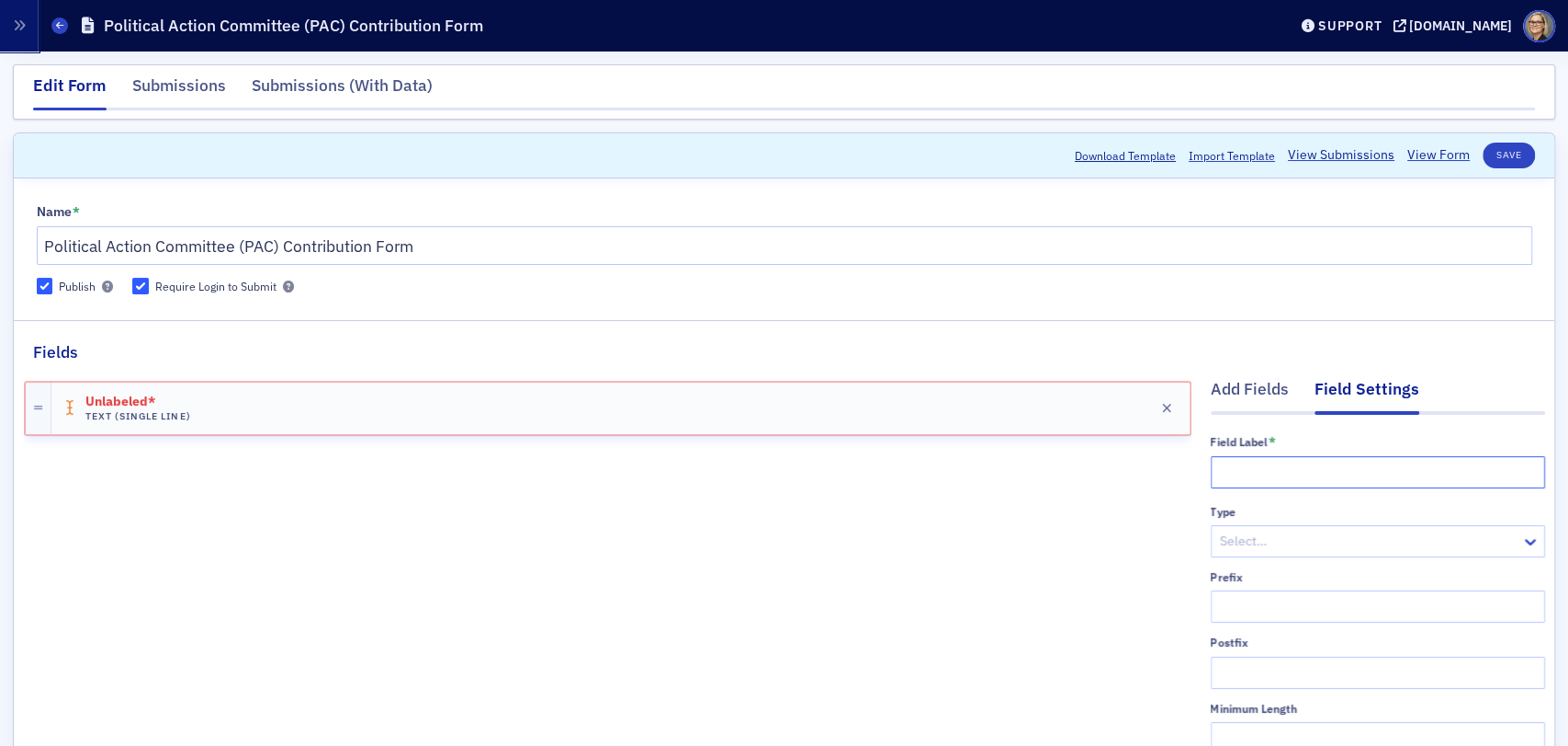
click at [1255, 472] on input "text" at bounding box center [1377, 472] width 334 height 32
paste input "Political Action Committee (PAC) Contribution Form"
drag, startPoint x: 1469, startPoint y: 470, endPoint x: 1560, endPoint y: 473, distance: 91.0
click at [1560, 473] on div "Edit Form Submissions Submissions (With Data) Scroll to Download Template Impor…" at bounding box center [784, 398] width 1568 height 694
drag, startPoint x: 1495, startPoint y: 465, endPoint x: 1139, endPoint y: 493, distance: 357.1
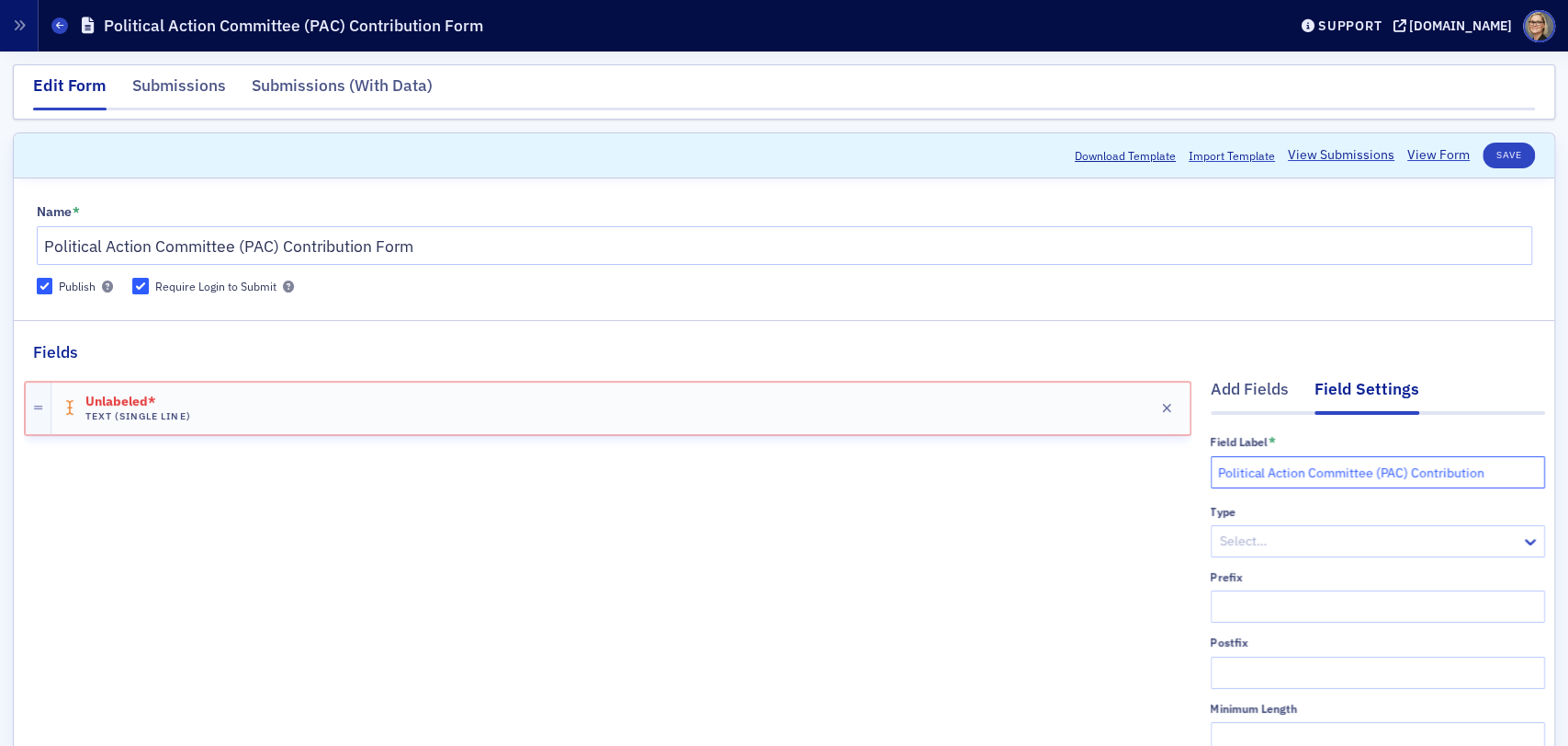
click at [1139, 493] on div "Add Fields Field Settings Field Label * Political Action Committee (PAC) Contri…" at bounding box center [784, 691] width 1521 height 653
type input "Political Action Committee (PAC) Contribution"
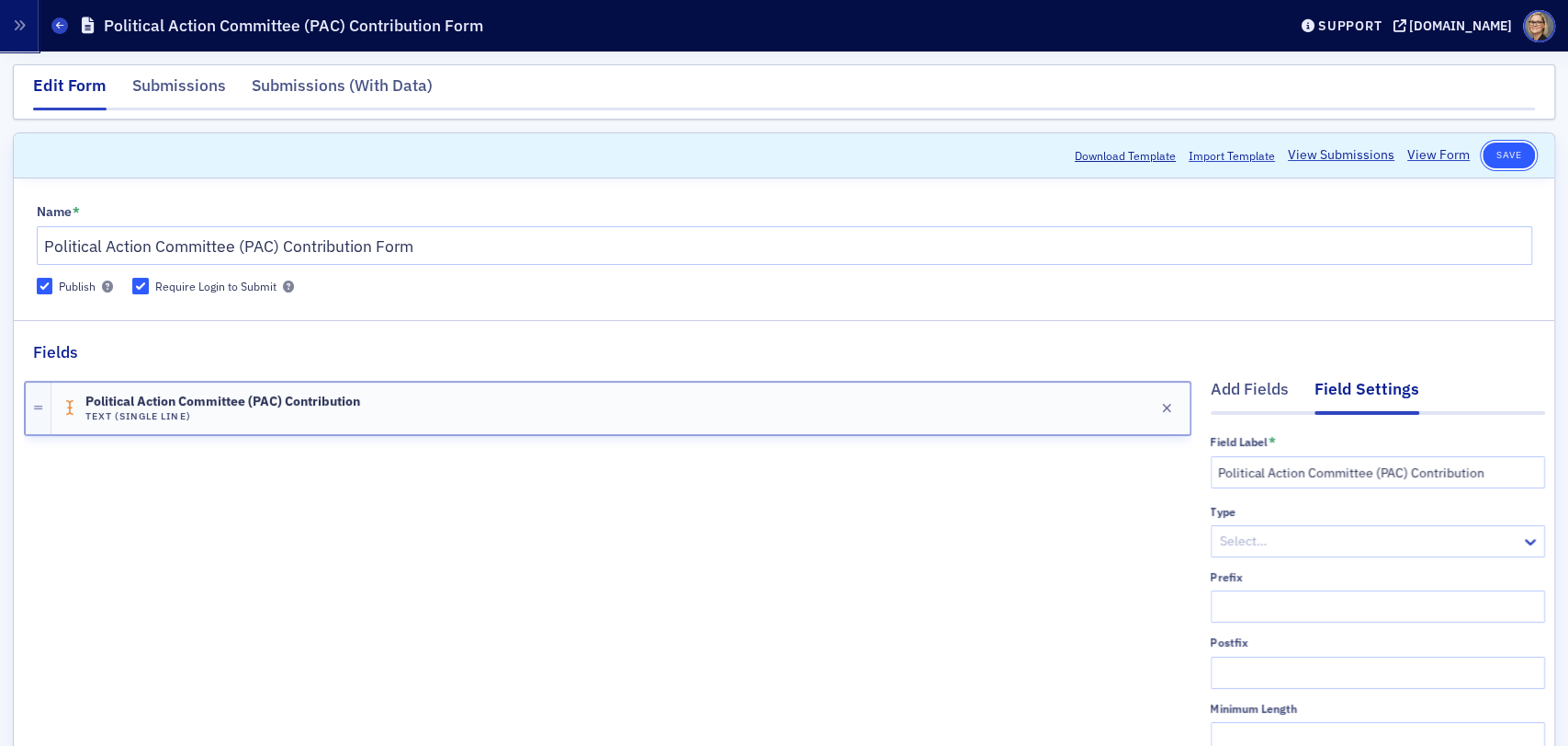
click at [1499, 149] on button "Save" at bounding box center [1509, 156] width 52 height 26
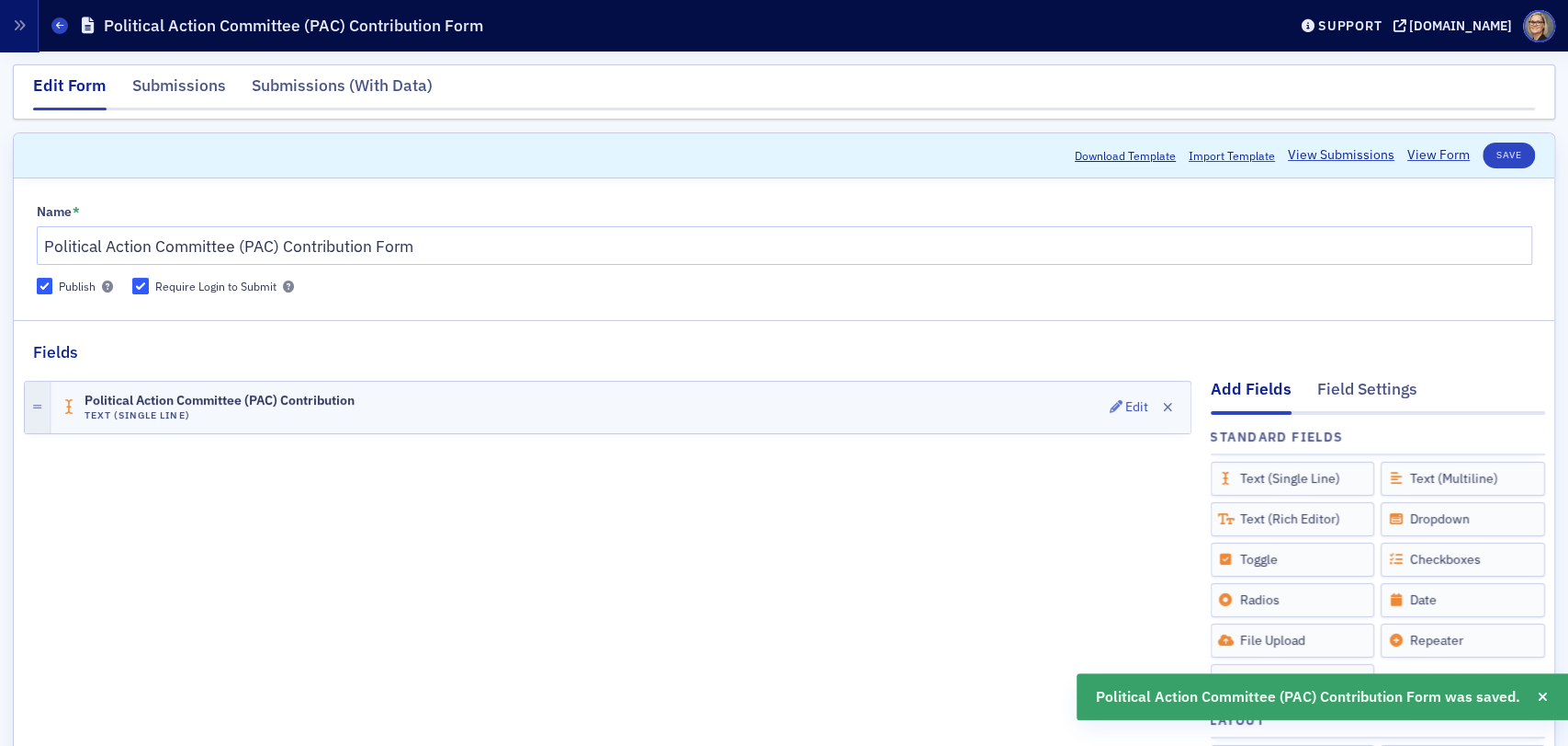
click at [41, 409] on div at bounding box center [38, 407] width 26 height 52
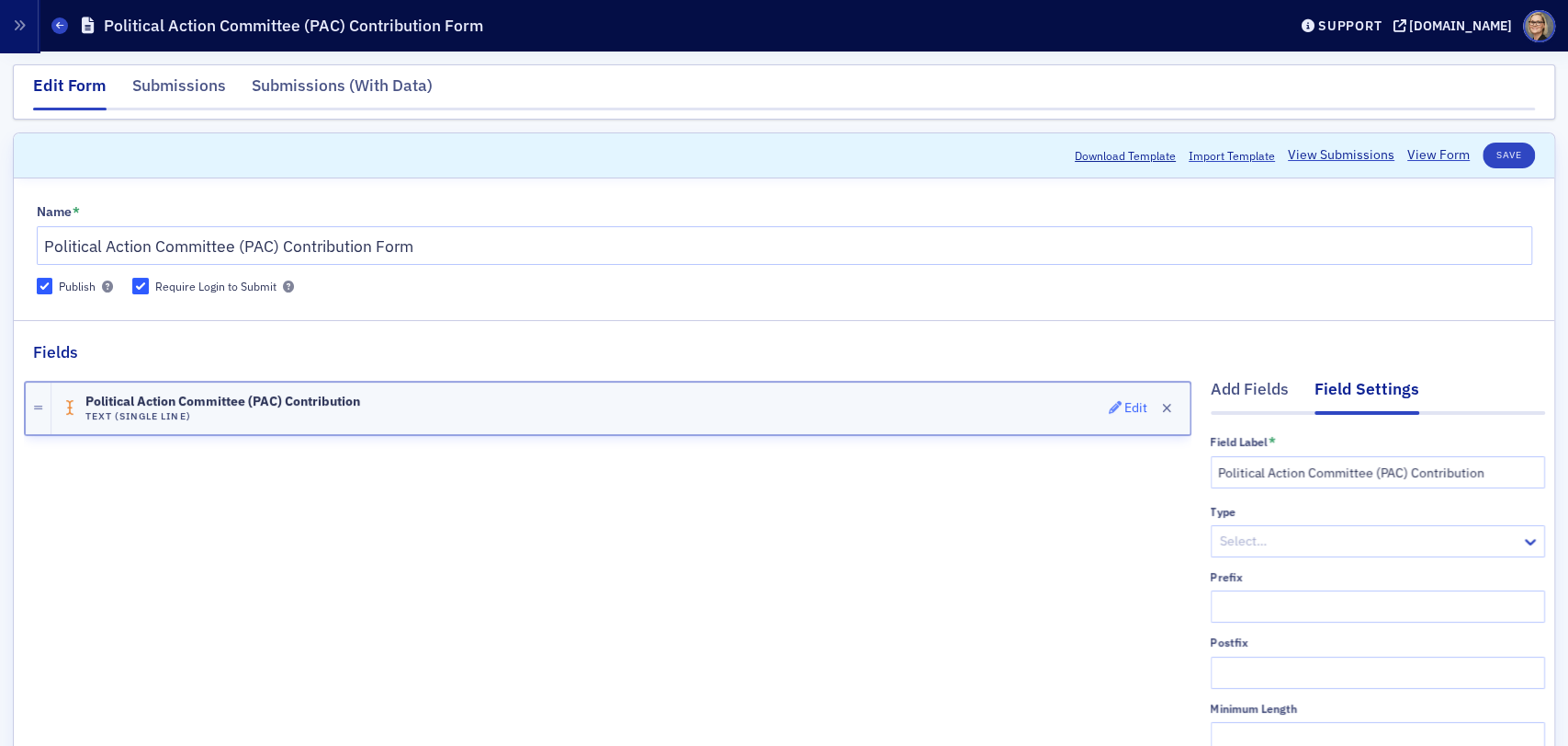
click at [1125, 402] on div "Edit" at bounding box center [1136, 407] width 23 height 10
click at [884, 545] on div "Political Action Committee (PAC) Contribution Text (Single Line) Edit" at bounding box center [608, 691] width 1168 height 653
drag, startPoint x: 797, startPoint y: 728, endPoint x: 812, endPoint y: 712, distance: 21.9
click at [800, 729] on div "Political Action Committee (PAC) Contribution Text (Single Line) Edit" at bounding box center [608, 691] width 1168 height 653
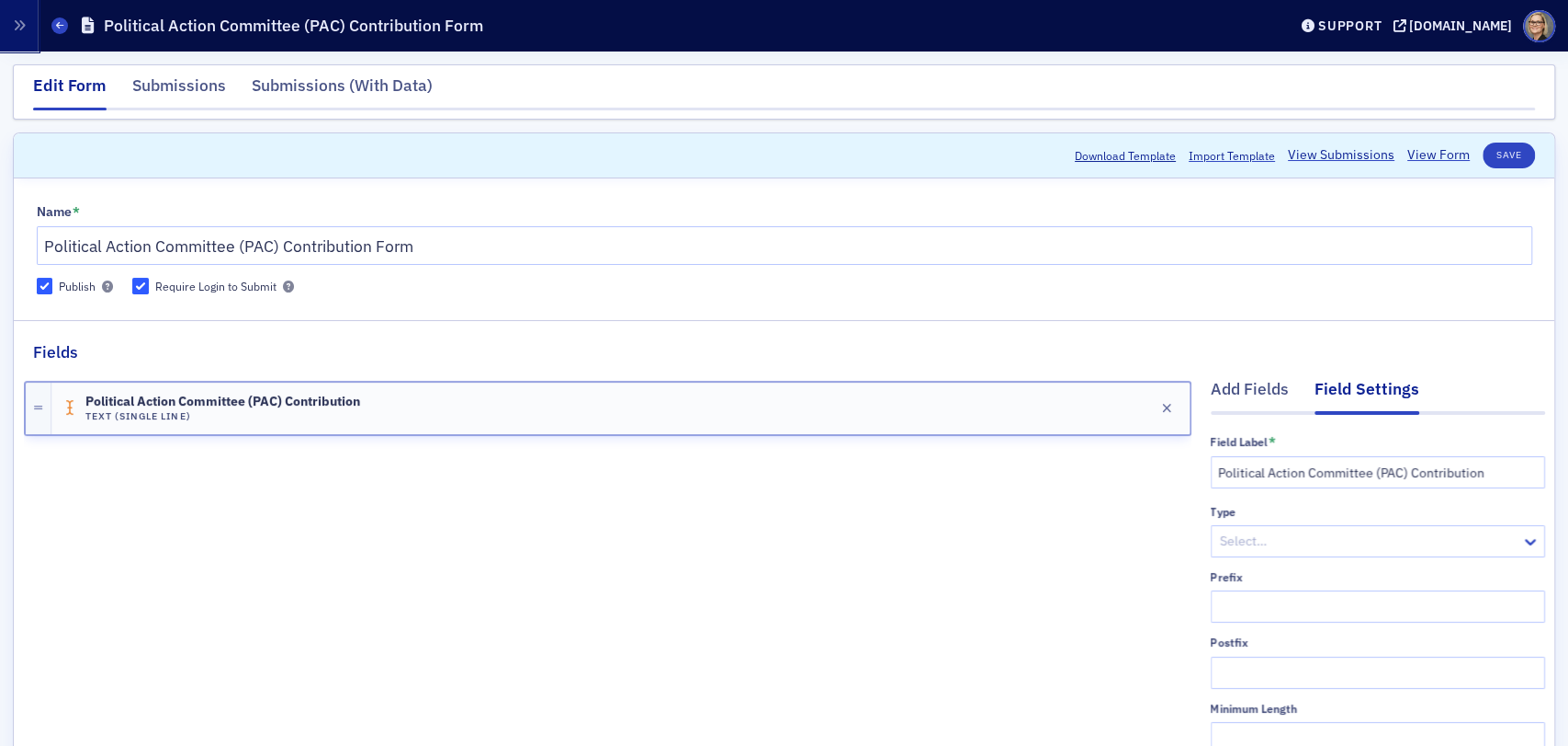
click at [975, 584] on div "Political Action Committee (PAC) Contribution Text (Single Line) Edit" at bounding box center [608, 691] width 1168 height 653
click at [1377, 540] on div at bounding box center [1369, 540] width 301 height 23
click at [884, 566] on div "Political Action Committee (PAC) Contribution Text (Single Line) Edit" at bounding box center [608, 691] width 1168 height 653
click at [1497, 155] on button "Save" at bounding box center [1509, 156] width 52 height 26
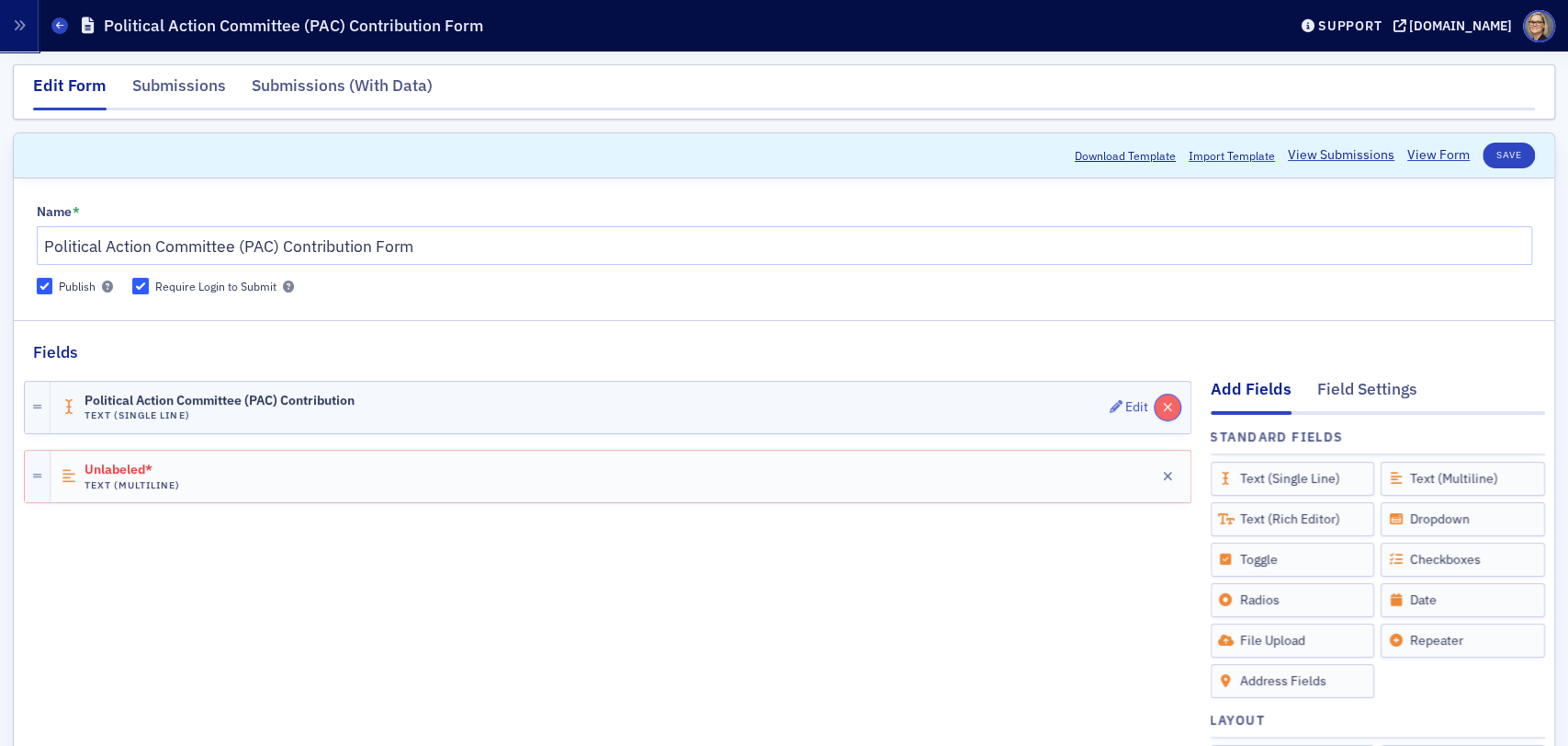
click at [1163, 406] on icon "button" at bounding box center [1168, 406] width 10 height 13
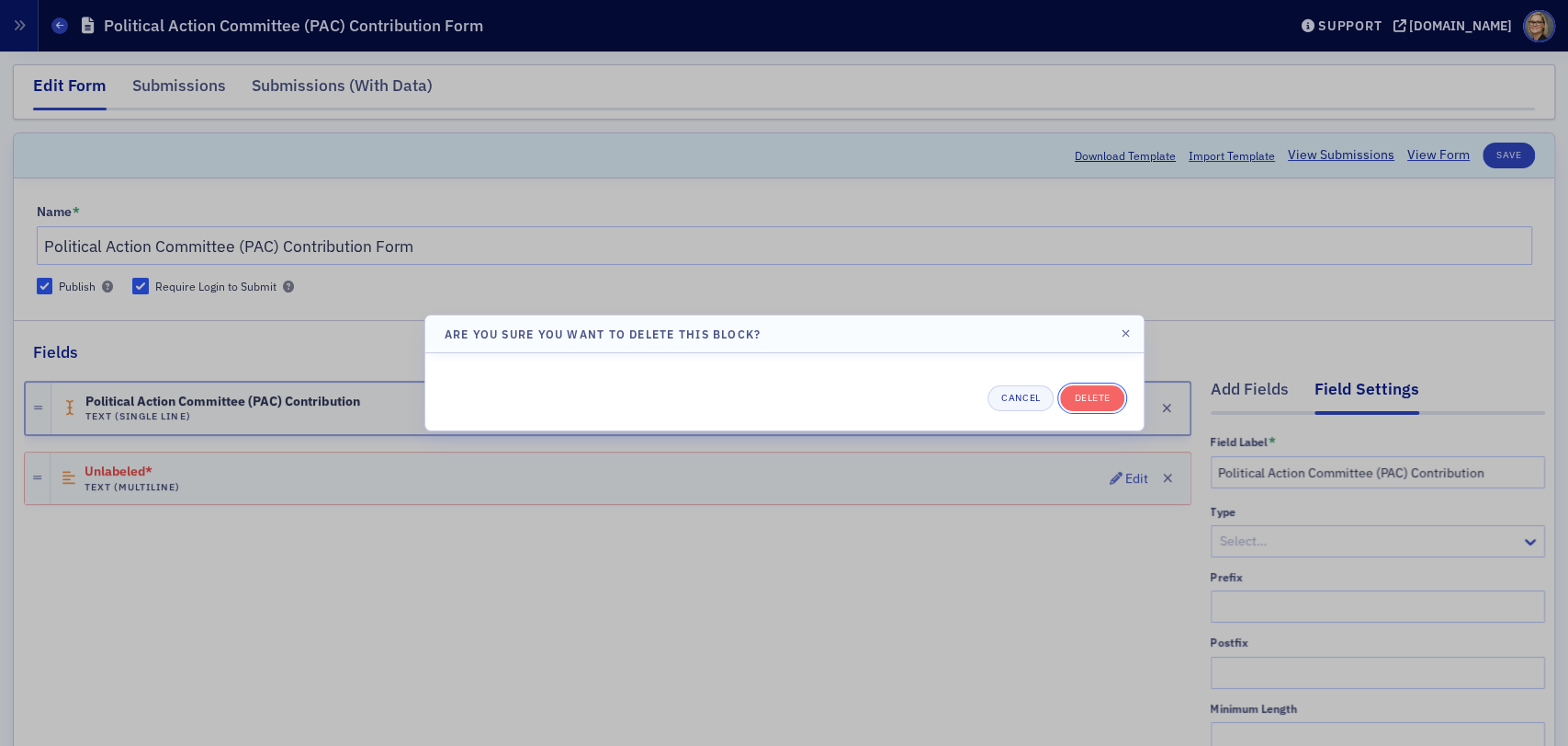
drag, startPoint x: 1093, startPoint y: 394, endPoint x: 1061, endPoint y: 399, distance: 32.4
click at [1093, 393] on button "Delete" at bounding box center [1092, 398] width 64 height 26
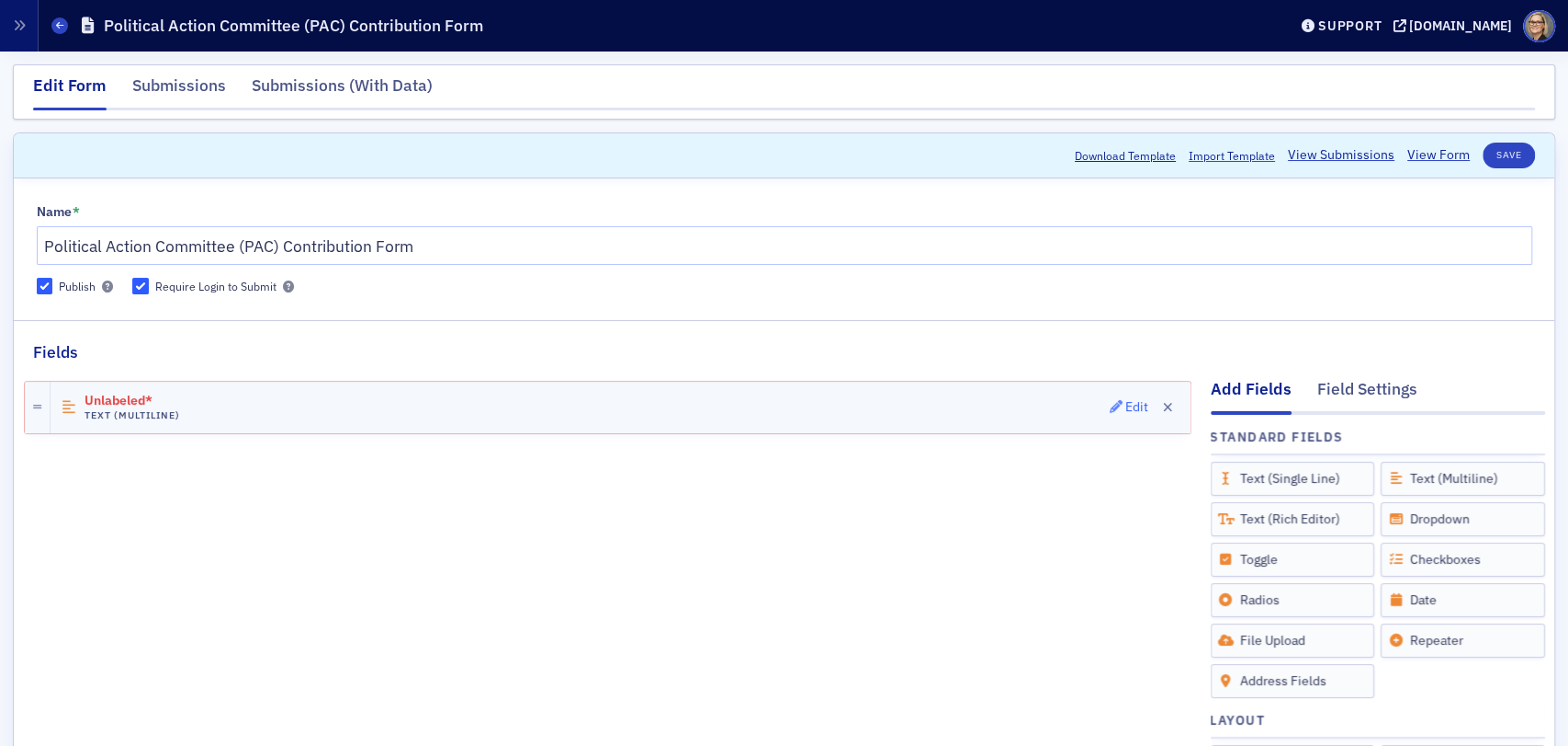
click at [1126, 403] on div "Edit" at bounding box center [1137, 406] width 23 height 10
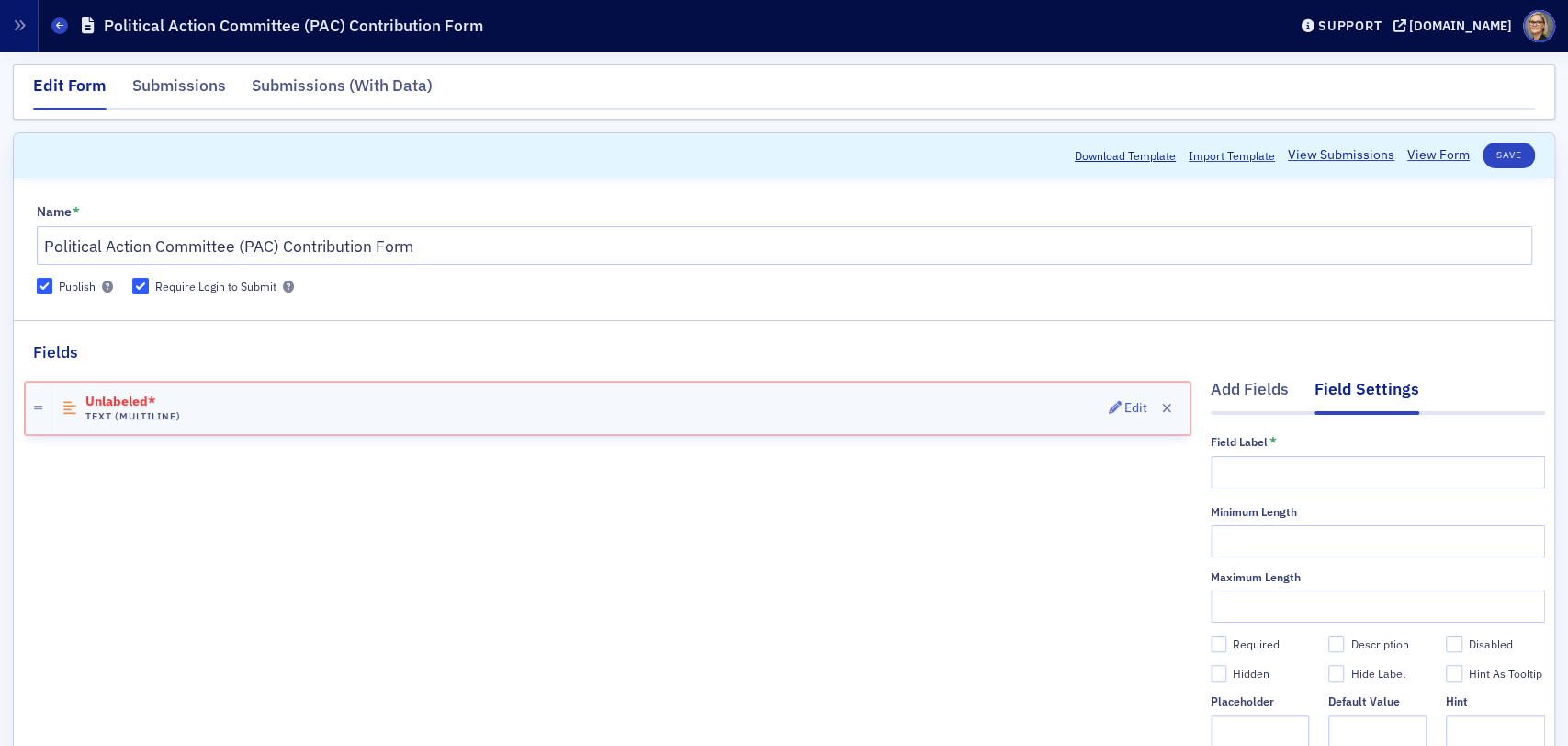
click at [410, 399] on div "Unlabeled* Text (Multiline) Edit" at bounding box center [621, 408] width 1139 height 52
click at [1112, 410] on span "Edit" at bounding box center [1129, 406] width 40 height 13
click at [1125, 405] on div "Edit" at bounding box center [1136, 407] width 23 height 10
click at [1125, 404] on div "Edit" at bounding box center [1136, 407] width 23 height 10
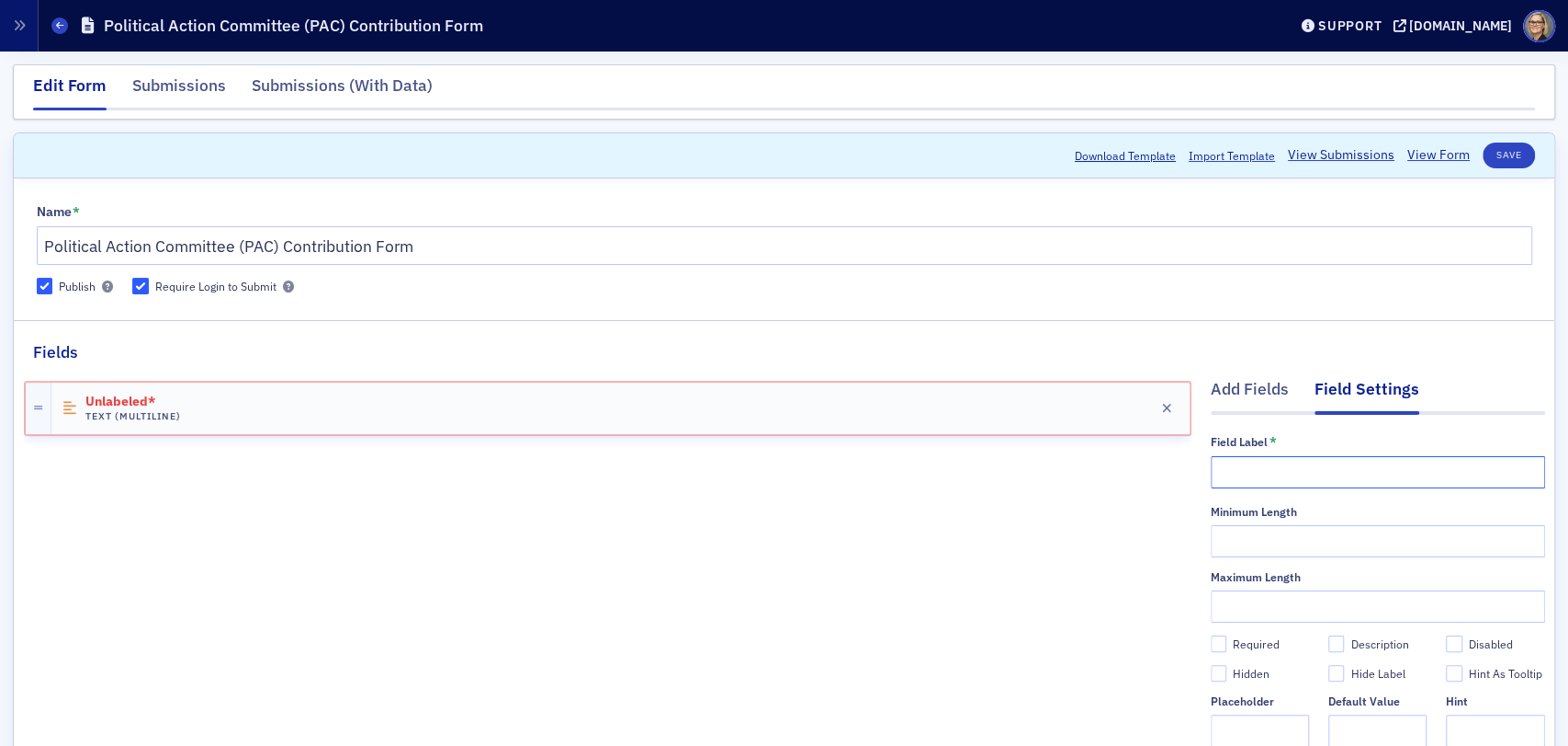
click at [1261, 460] on input "text" at bounding box center [1377, 472] width 334 height 32
paste input "Political Action Committee (PAC) Contribution Form"
type input "Political Action Committee (PAC) Contribution Form"
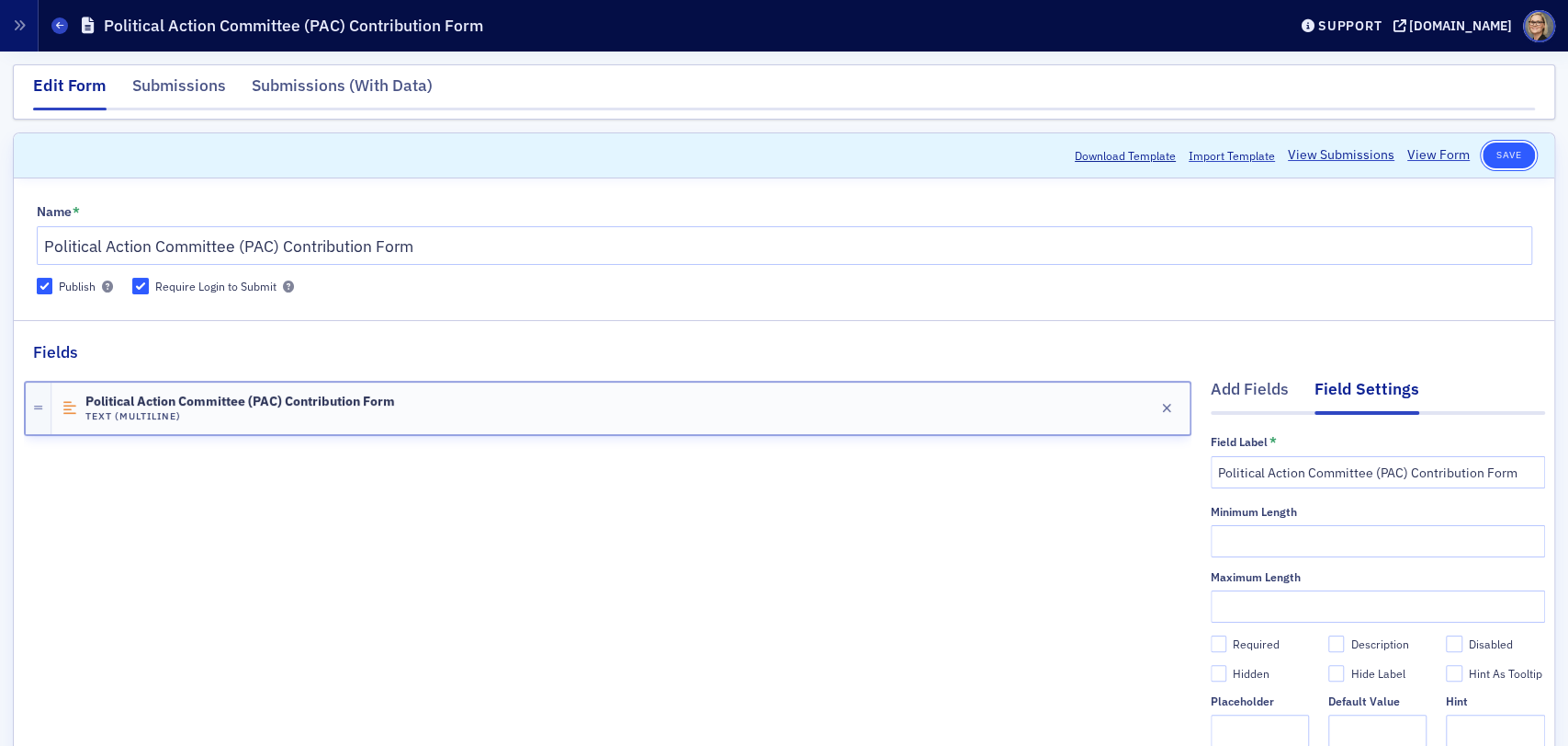
click at [1494, 154] on button "Save" at bounding box center [1509, 156] width 52 height 26
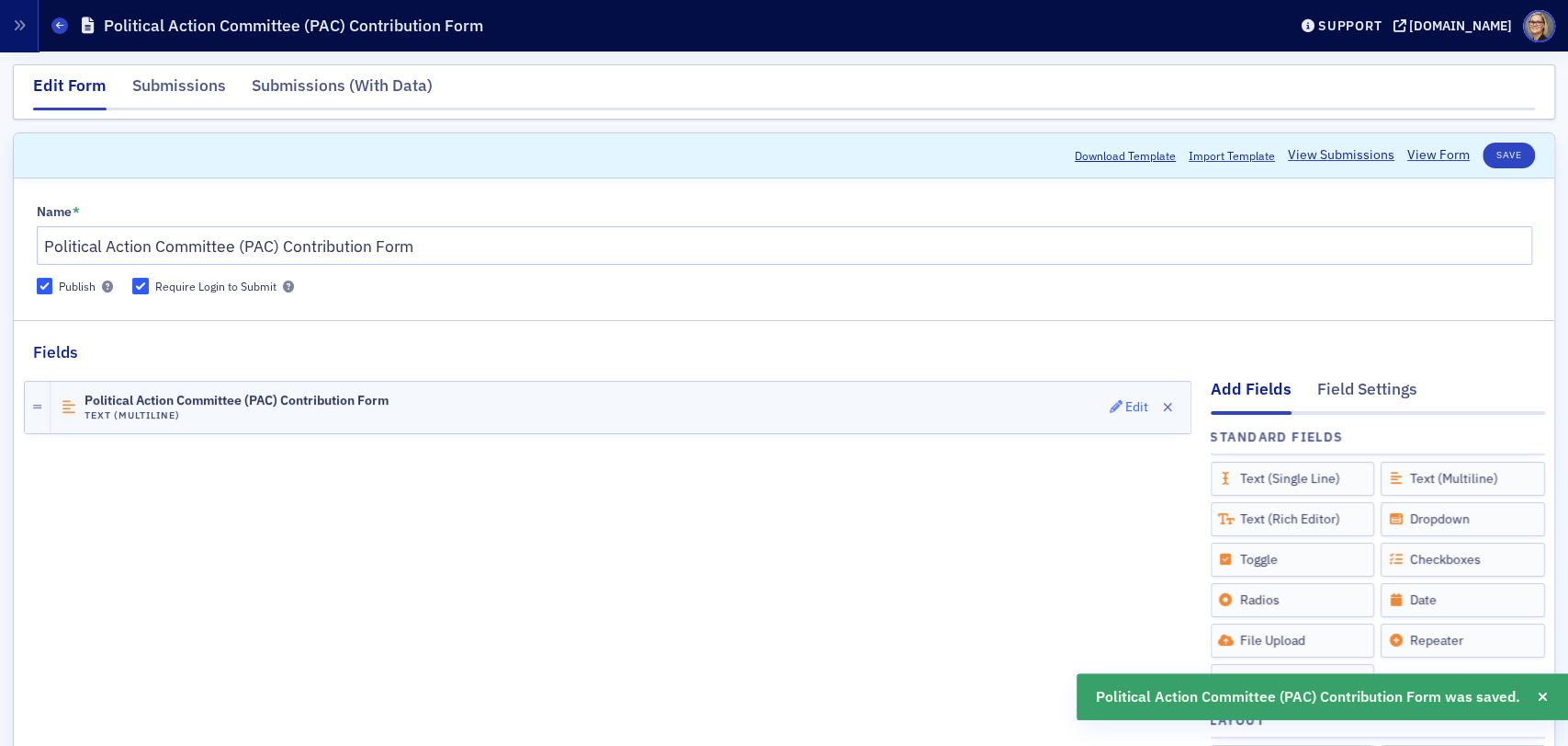
click at [1126, 406] on div "Edit" at bounding box center [1137, 406] width 23 height 10
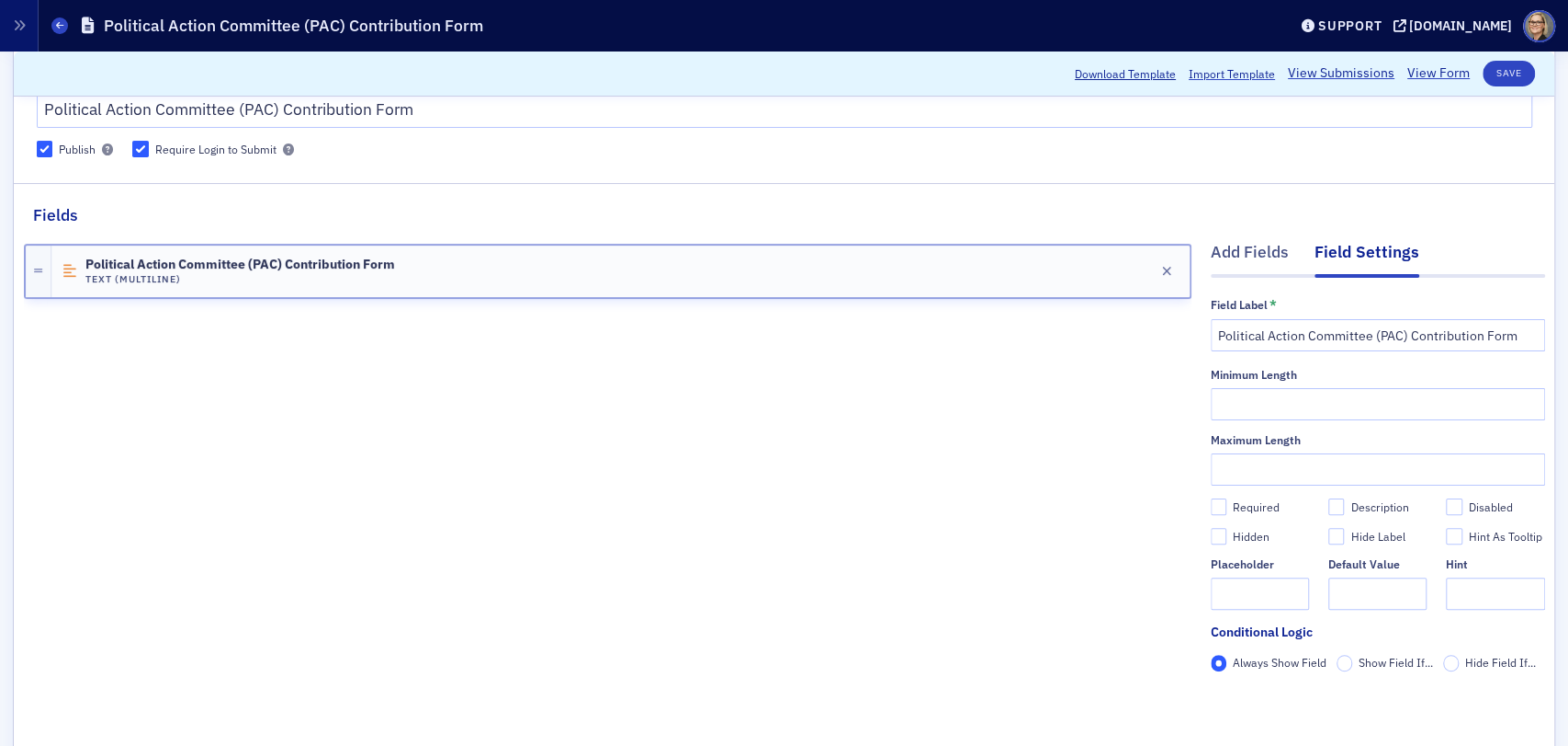
scroll to position [102, 0]
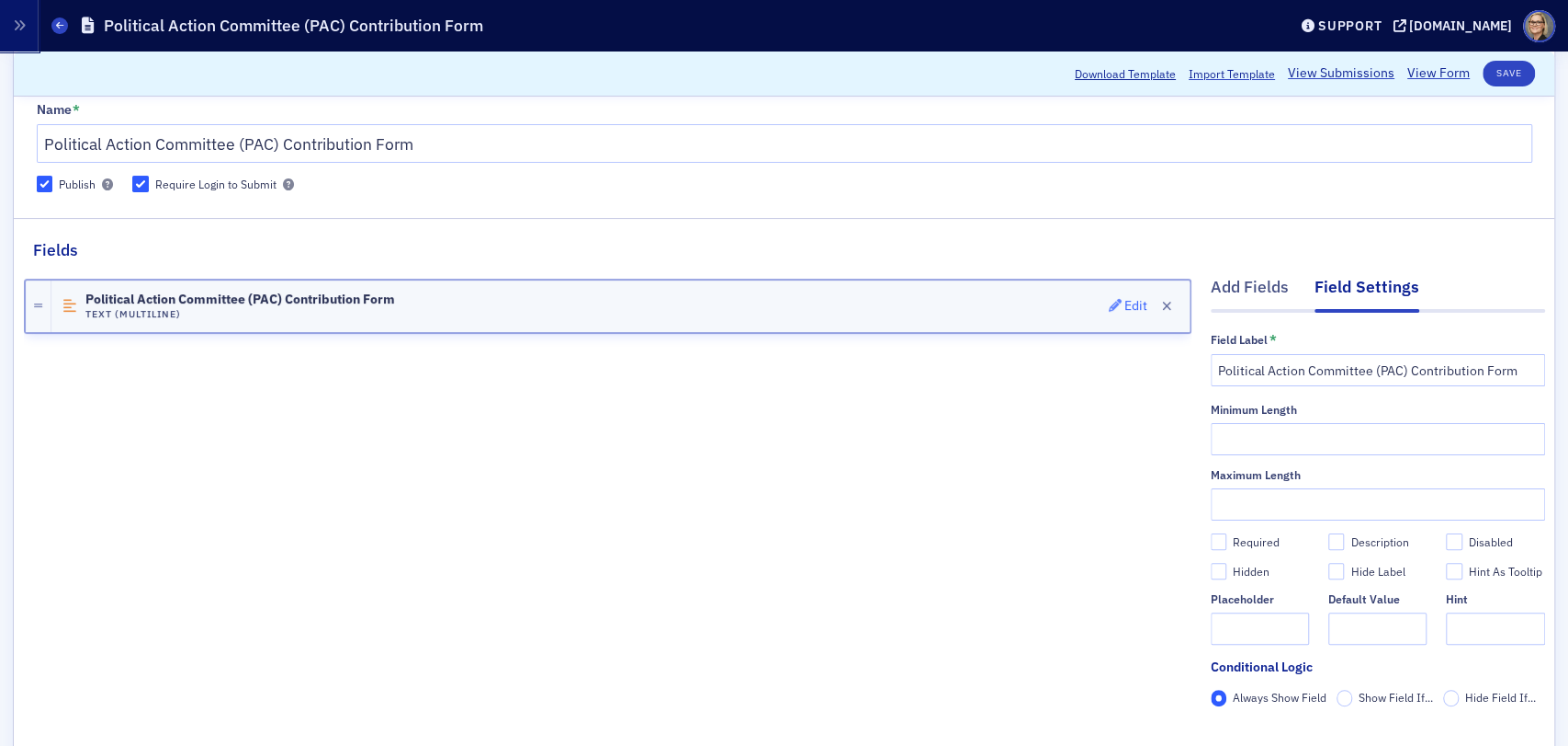
click at [1125, 305] on div "Edit" at bounding box center [1136, 306] width 23 height 10
click at [1109, 299] on icon "button" at bounding box center [1115, 305] width 13 height 13
click at [1467, 377] on input "Political Action Committee (PAC) Contribution Form" at bounding box center [1377, 370] width 334 height 32
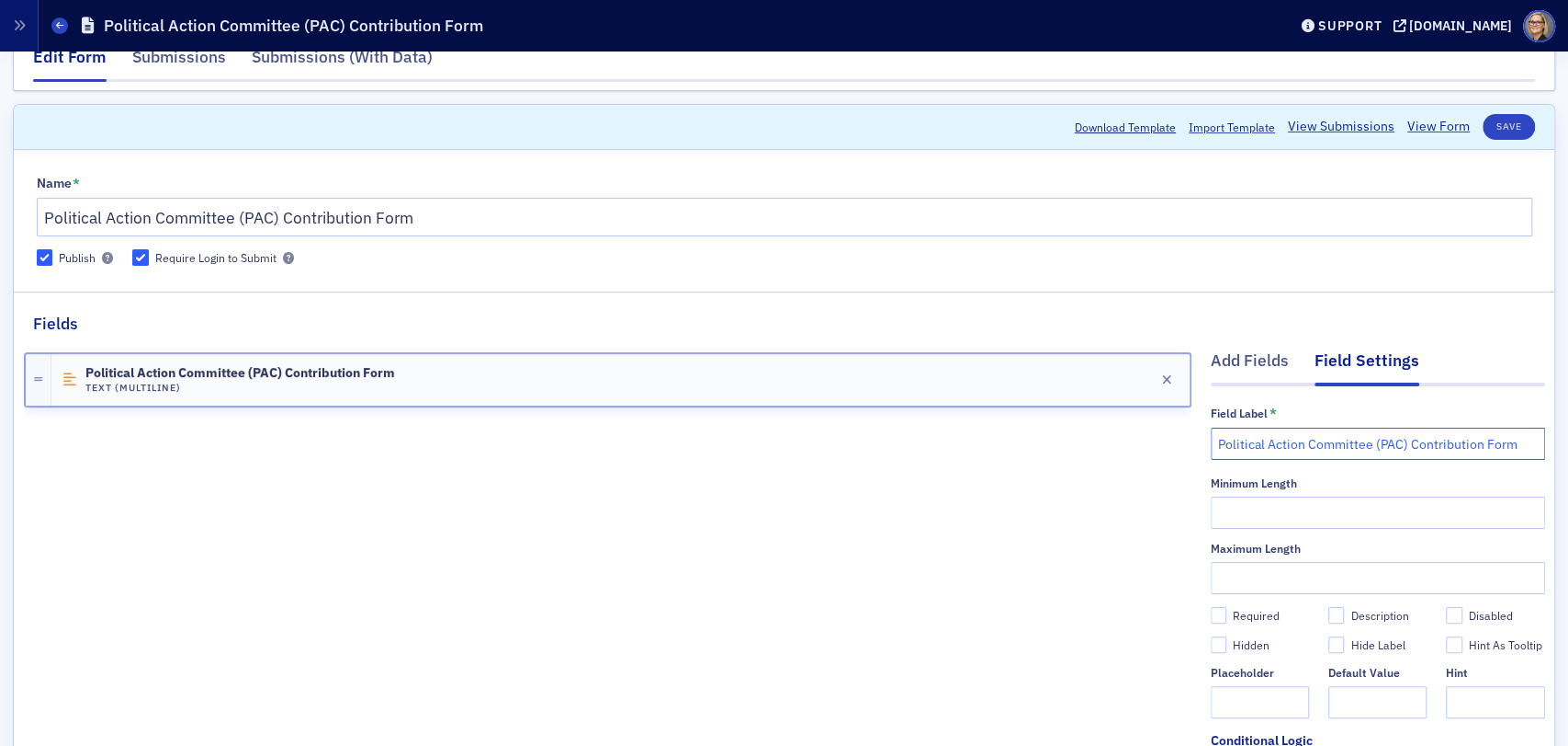
scroll to position [0, 0]
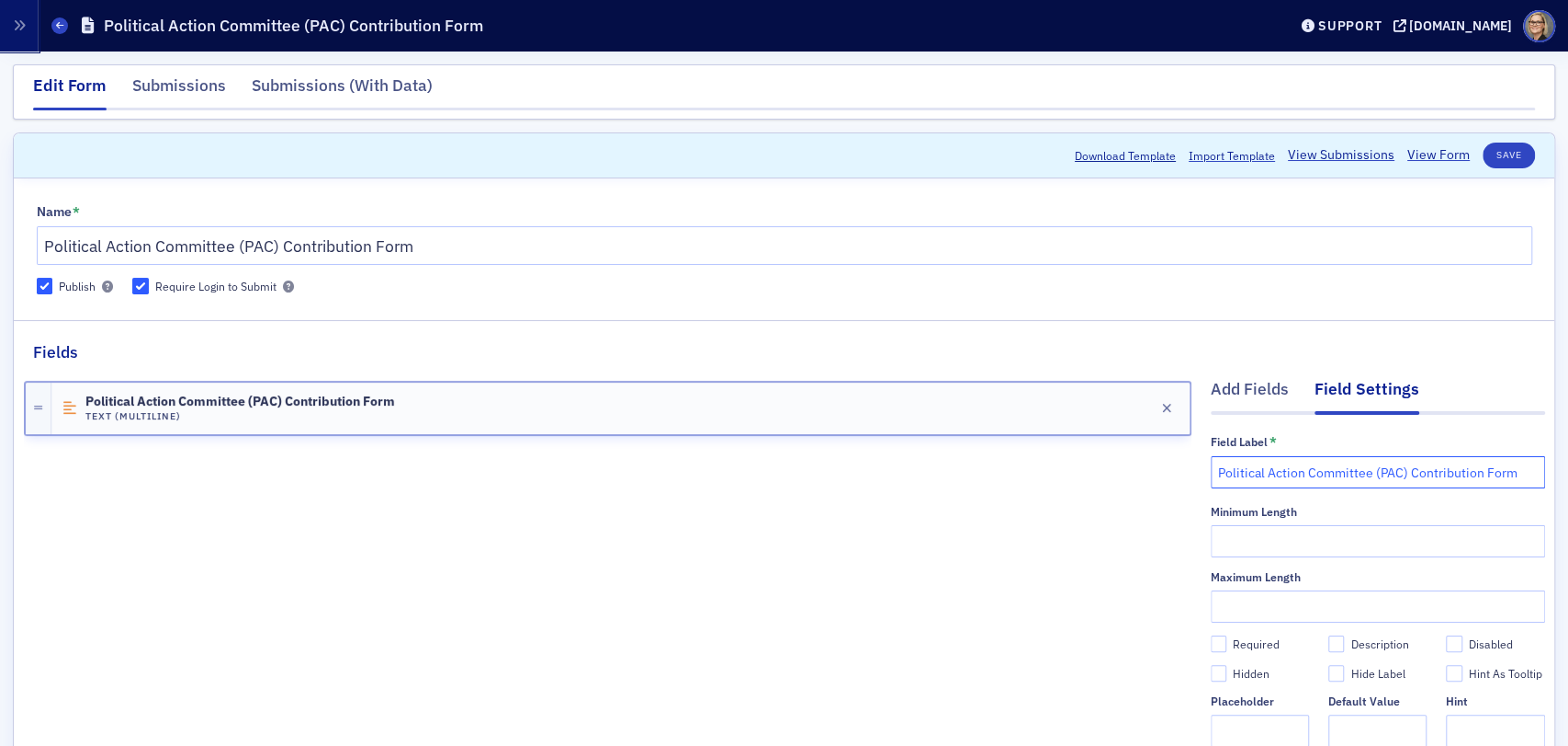
click at [1505, 472] on input "Political Action Committee (PAC) Contribution Form" at bounding box center [1377, 472] width 334 height 32
click at [709, 472] on div "Political Action Committee (PAC) Contribution Form Text (Multiline) Edit" at bounding box center [608, 621] width 1168 height 513
drag, startPoint x: 1506, startPoint y: 471, endPoint x: 1125, endPoint y: 485, distance: 381.3
click at [1125, 485] on div "Add Fields Field Settings Field Label * Political Action Committee (PAC) Contri…" at bounding box center [784, 621] width 1521 height 513
click at [1162, 405] on icon "button" at bounding box center [1167, 407] width 10 height 13
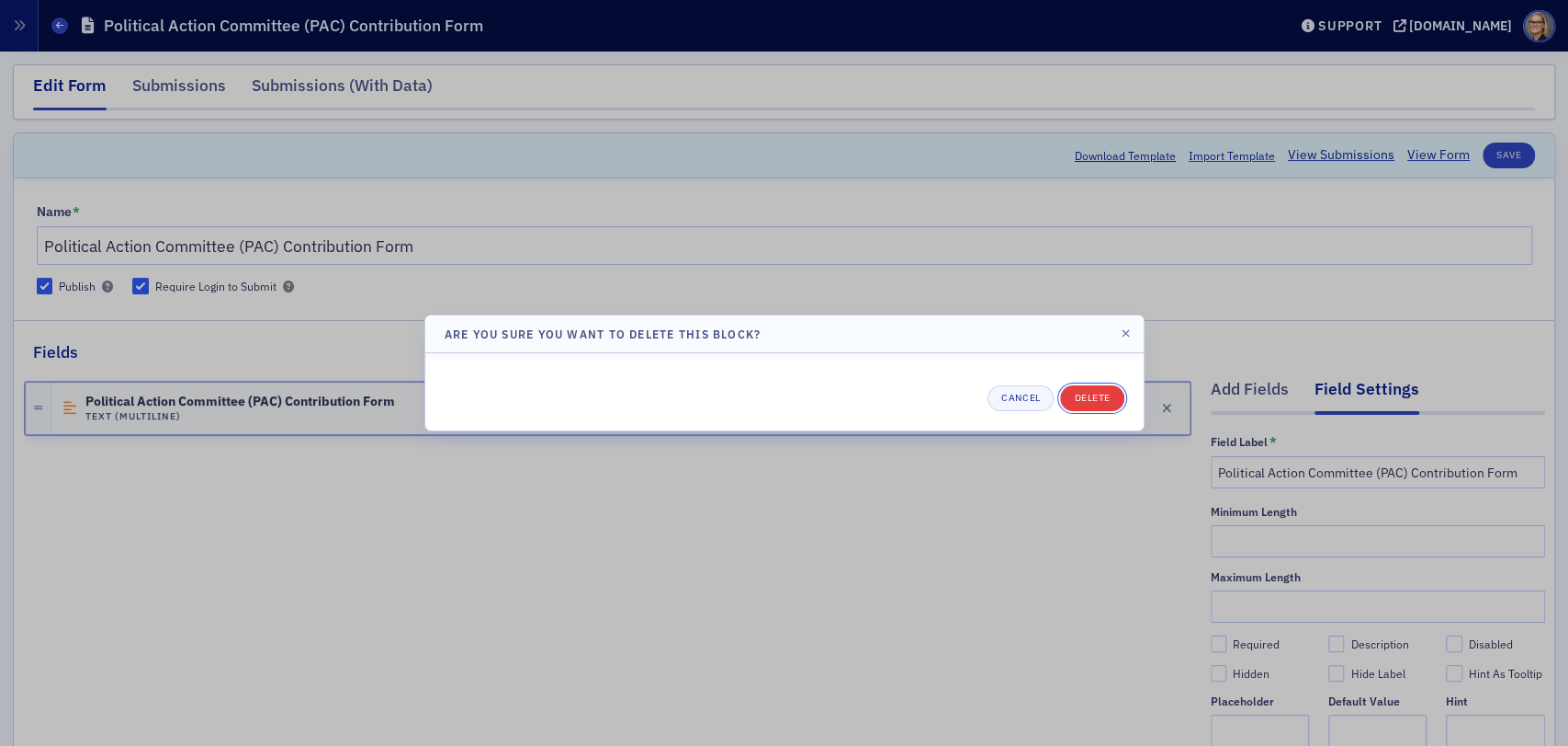
click at [1110, 393] on button "Delete" at bounding box center [1092, 398] width 64 height 26
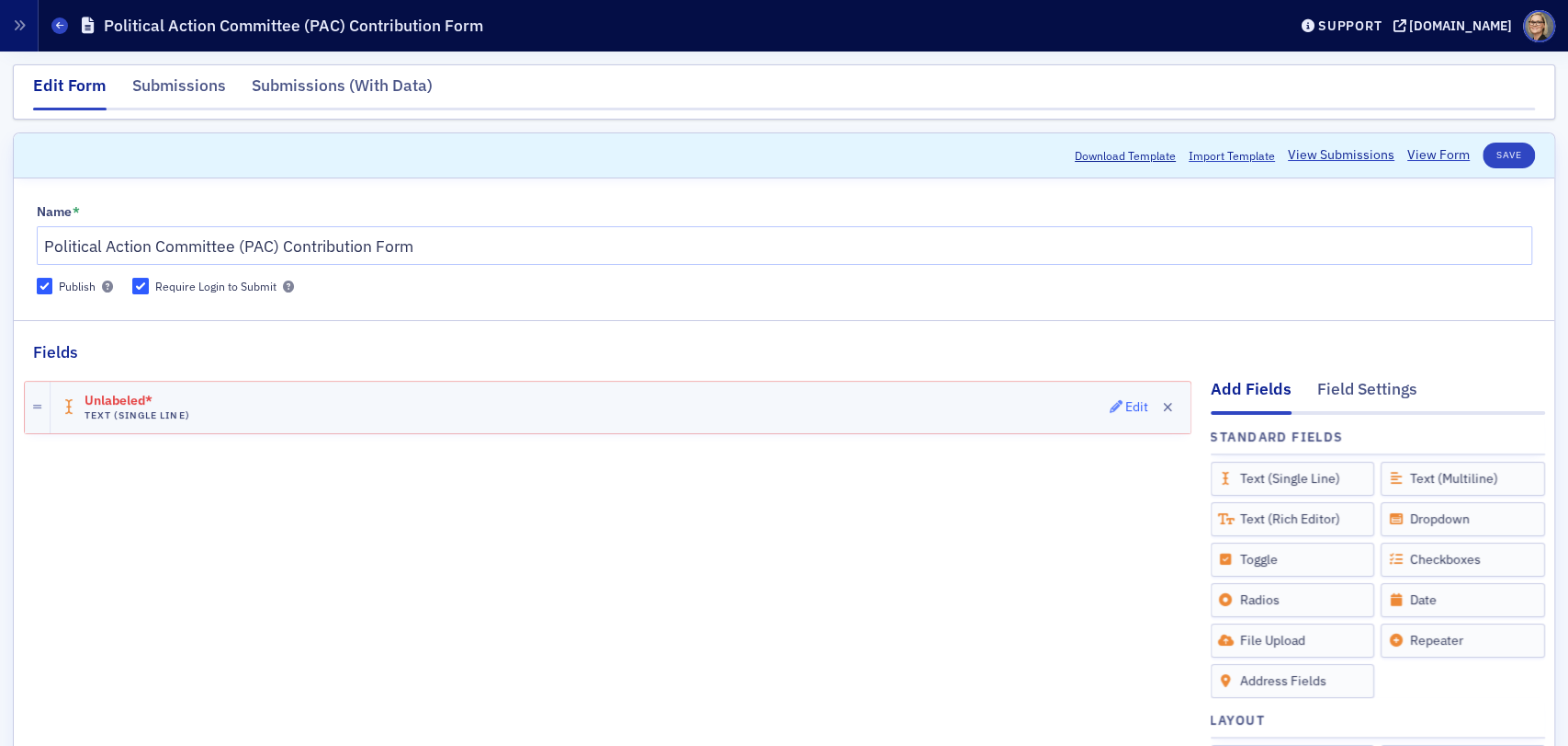
click at [1110, 406] on span "Edit" at bounding box center [1130, 405] width 40 height 13
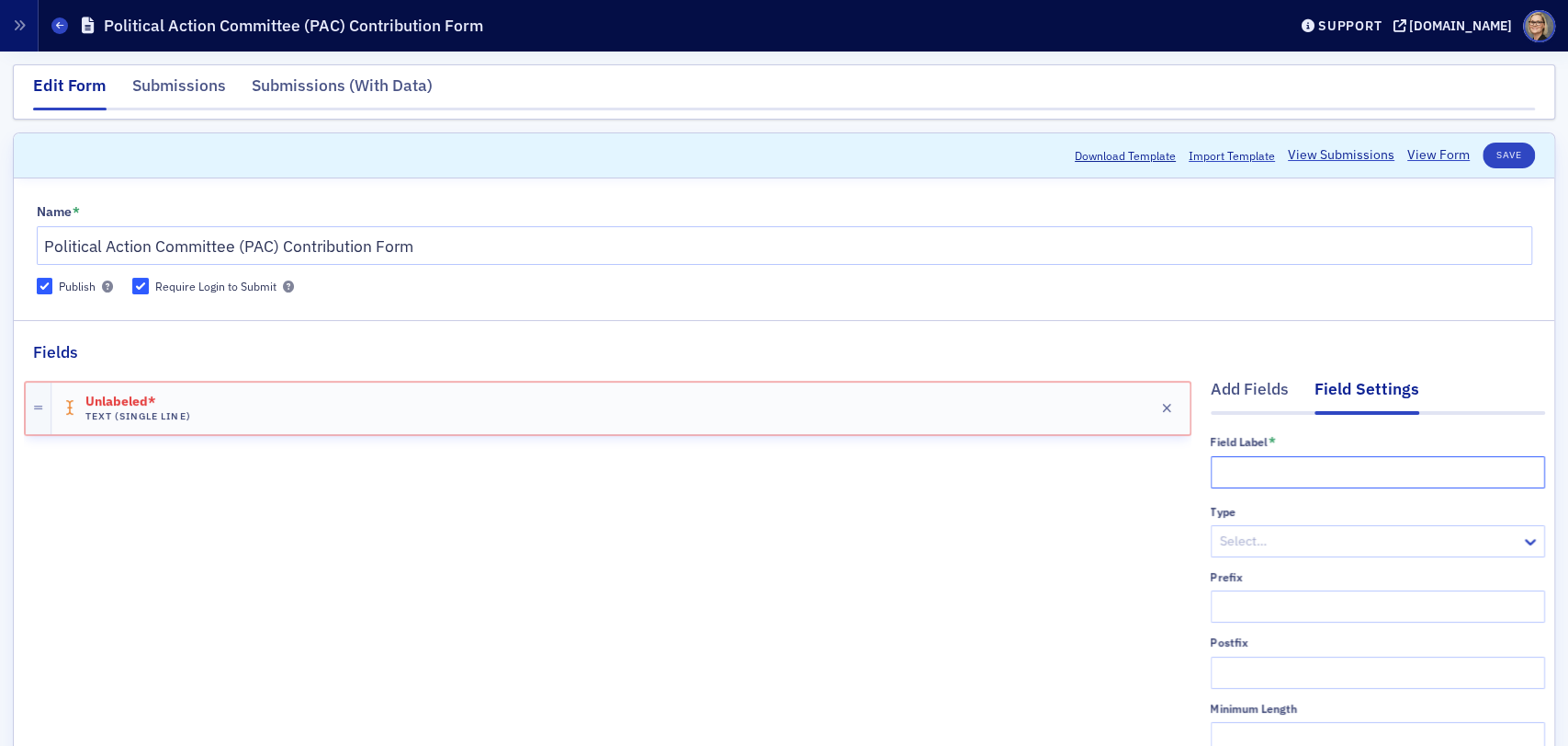
click at [1263, 474] on input "text" at bounding box center [1377, 472] width 334 height 32
paste input "Political Action Committee (PAC) Contribution Form"
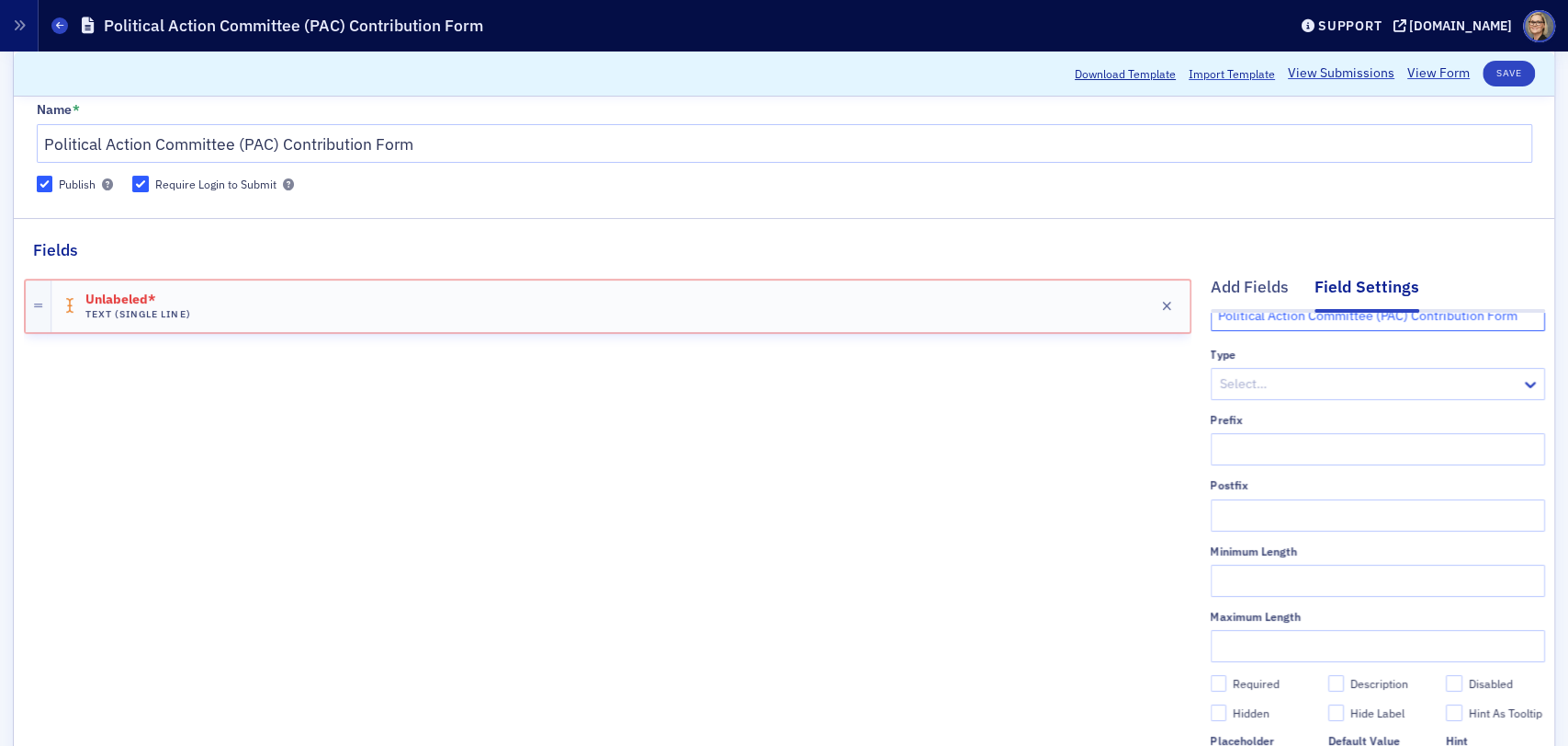
scroll to position [89, 0]
type input "Political Action Committee (PAC) Contribution Form"
click at [1508, 72] on button "Save" at bounding box center [1509, 74] width 52 height 26
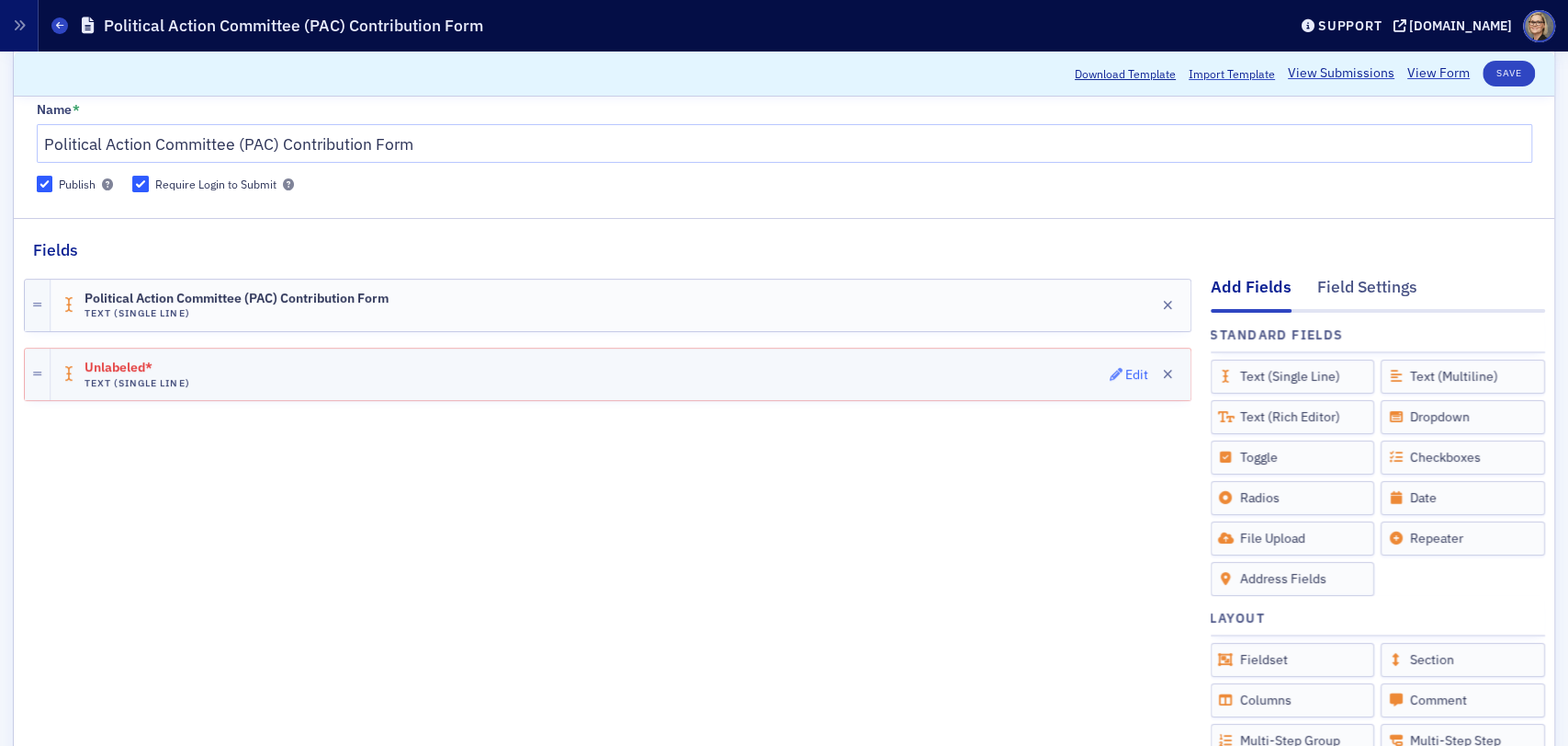
click at [1126, 374] on div "Edit" at bounding box center [1137, 374] width 23 height 10
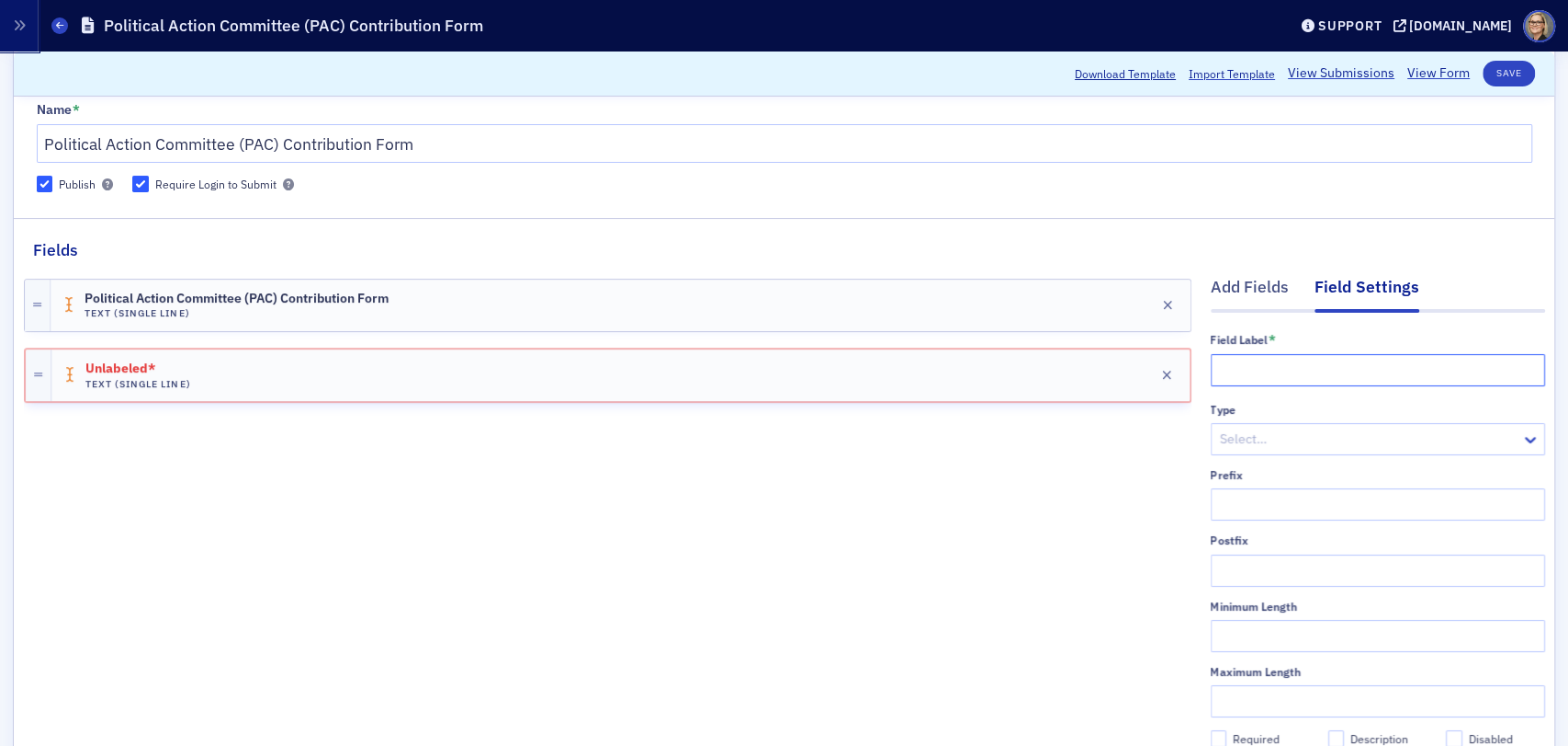
click at [1269, 365] on input "text" at bounding box center [1377, 370] width 334 height 32
click at [1162, 376] on icon "button" at bounding box center [1167, 374] width 10 height 13
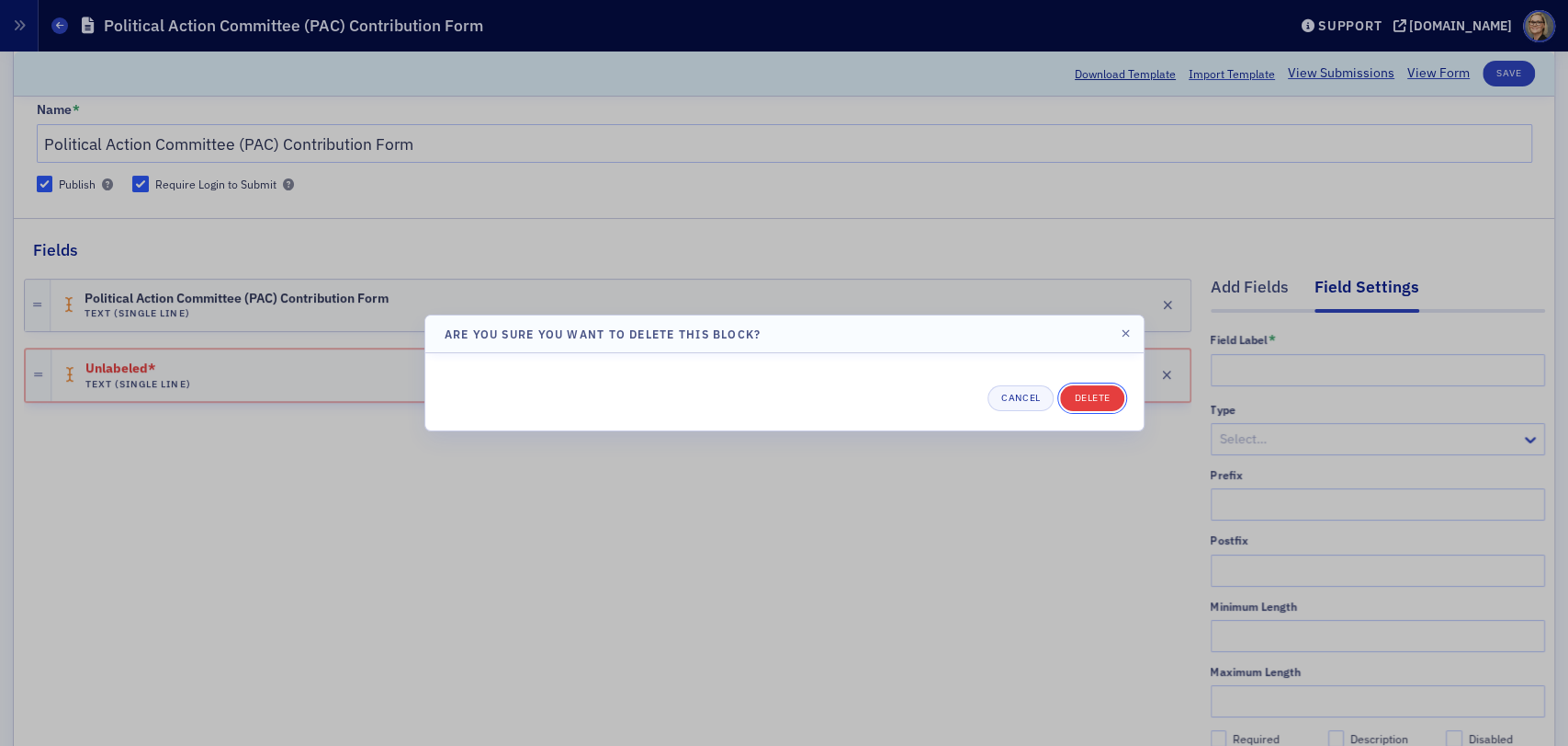
click at [1081, 398] on button "Delete" at bounding box center [1092, 398] width 64 height 26
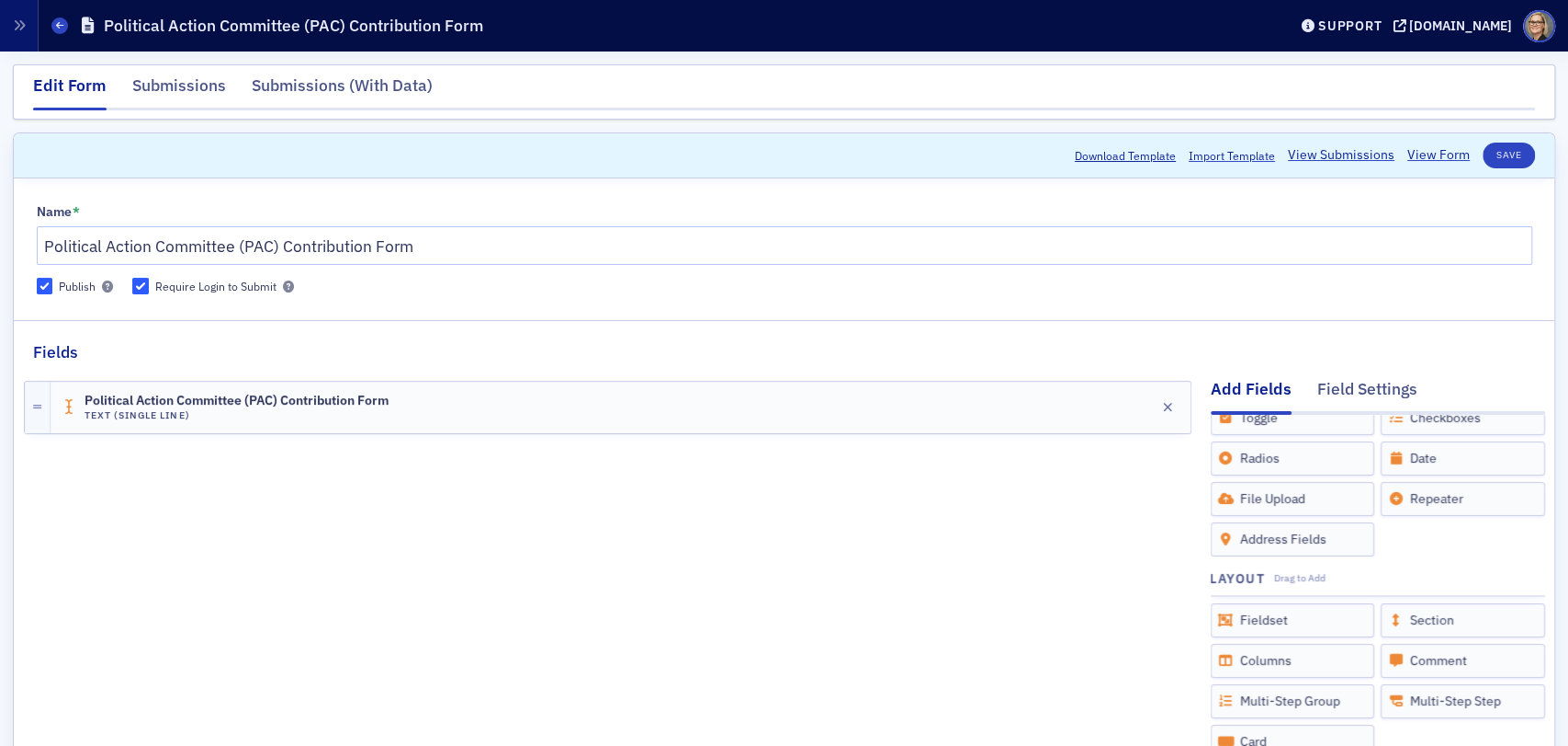
scroll to position [204, 0]
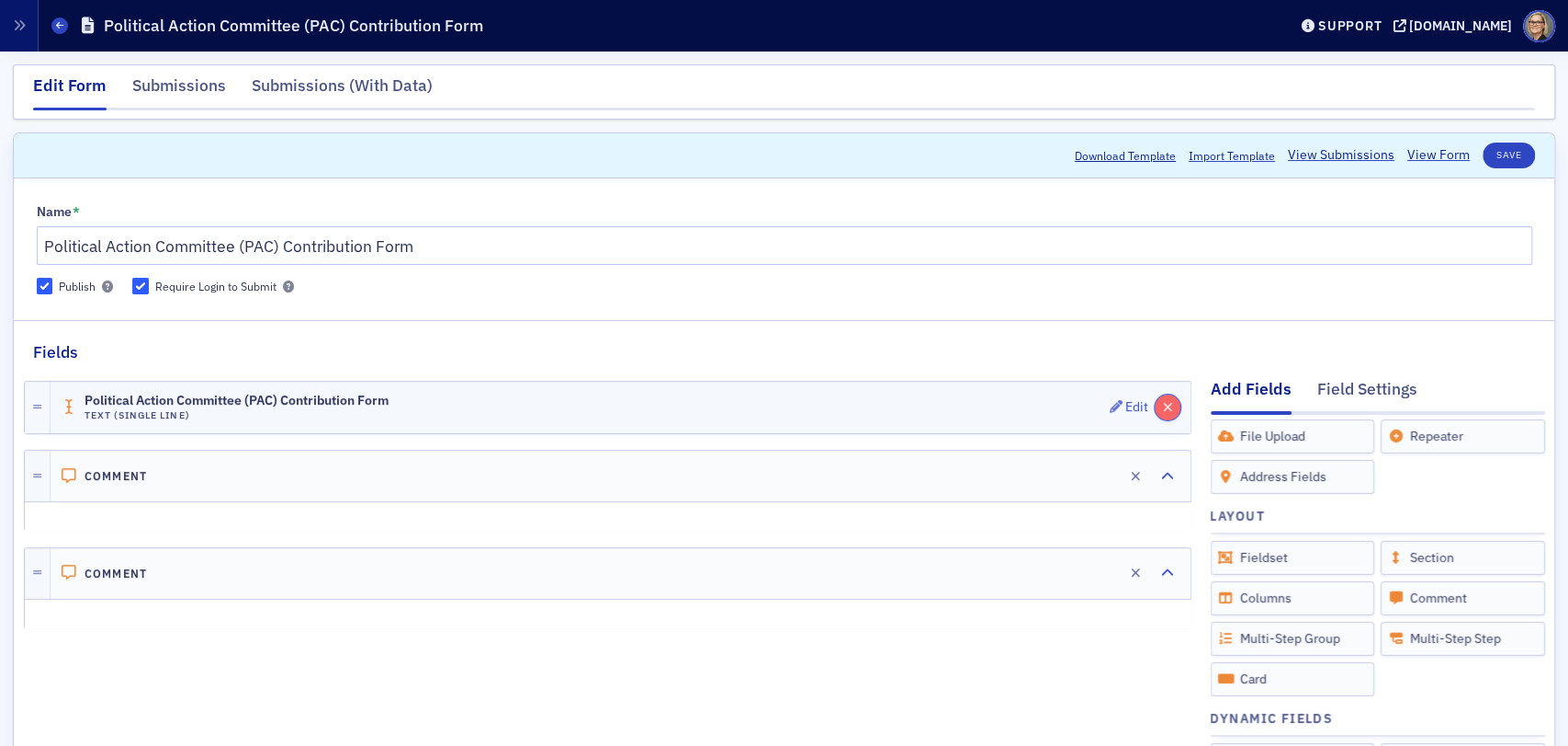
click at [1163, 405] on icon "button" at bounding box center [1168, 406] width 10 height 13
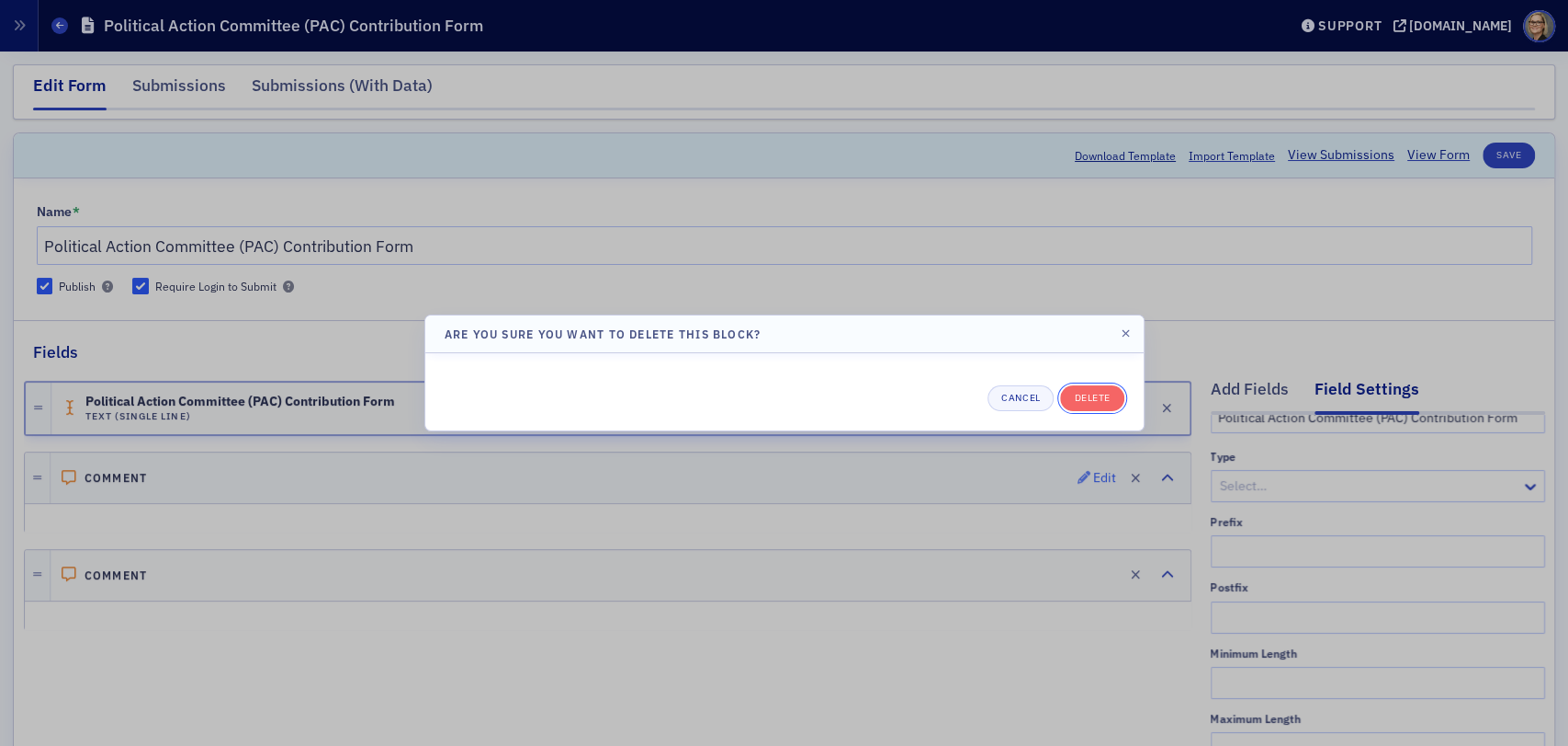
click at [1089, 405] on button "Delete" at bounding box center [1092, 398] width 64 height 26
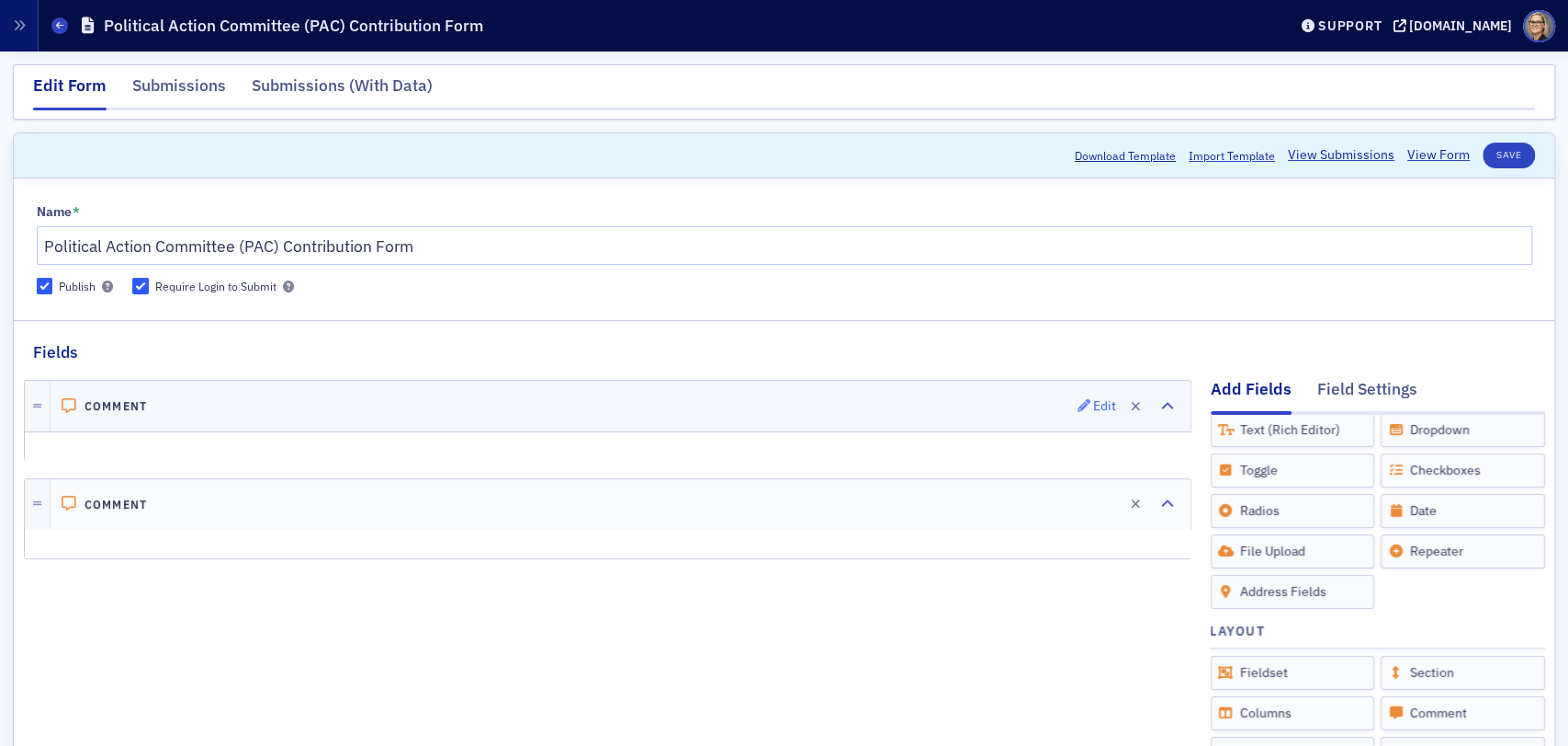
scroll to position [0, 0]
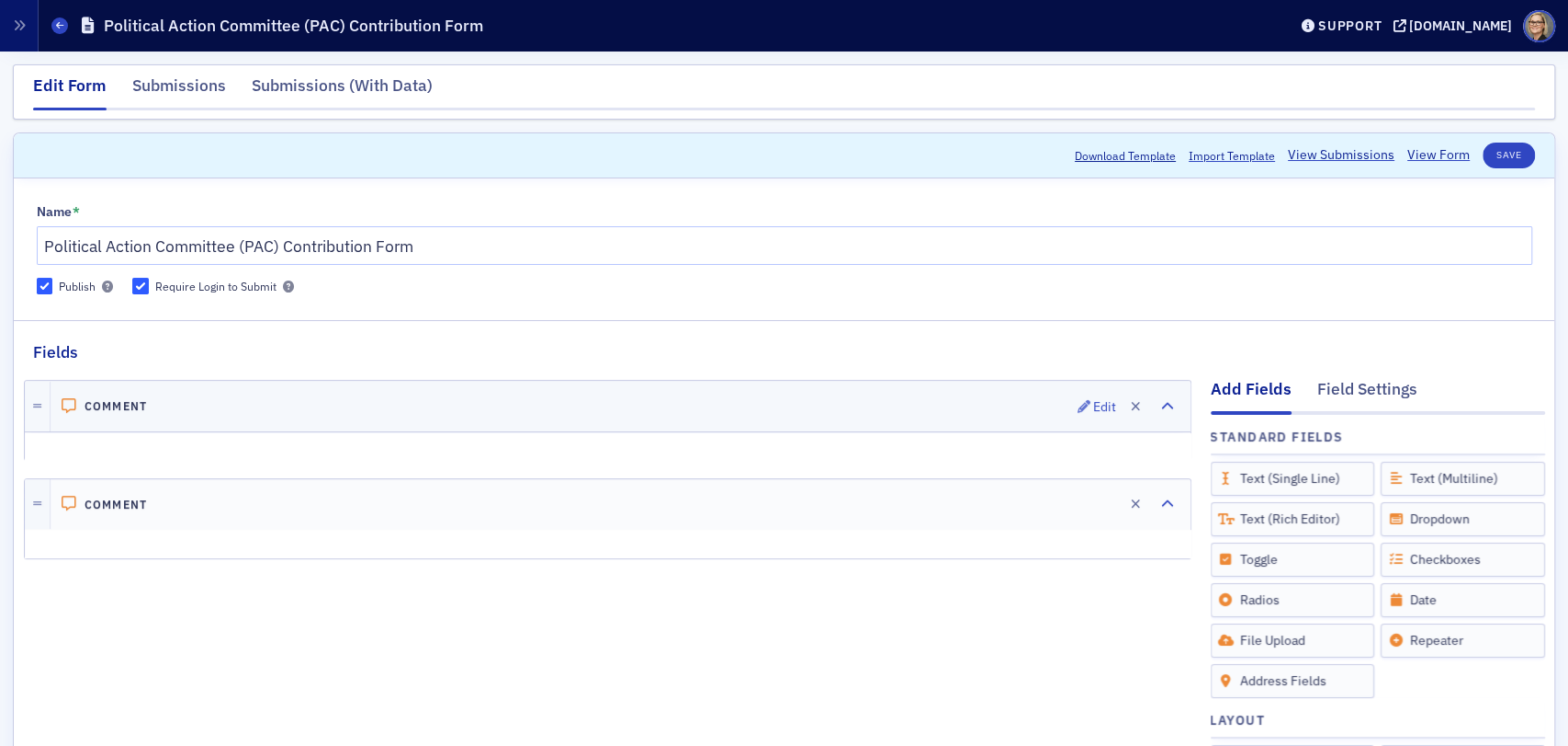
click at [398, 403] on div "Comment Edit" at bounding box center [621, 406] width 1140 height 51
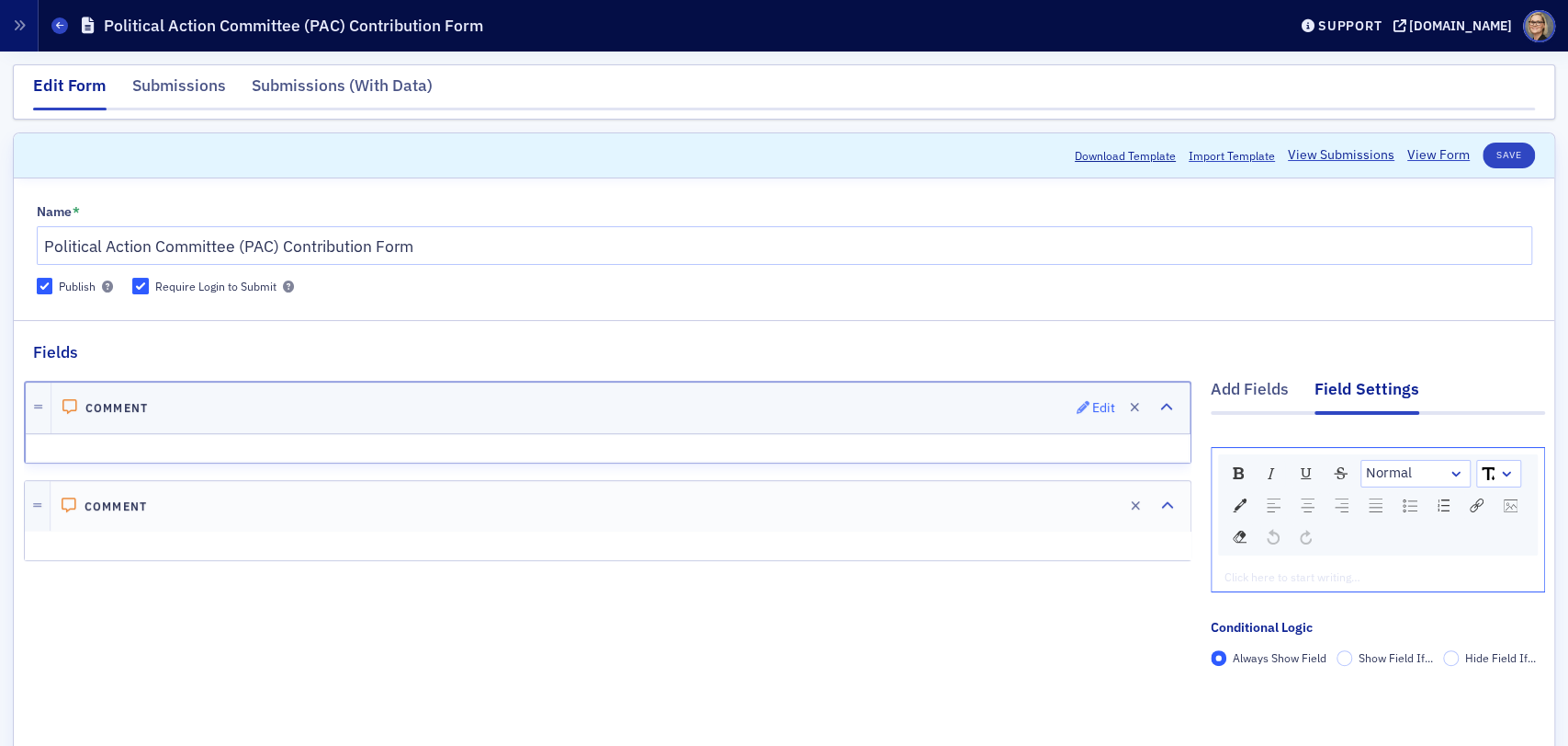
click at [1093, 402] on div "Edit" at bounding box center [1104, 407] width 23 height 10
click at [1293, 473] on div "rdw-inline-control" at bounding box center [1307, 473] width 28 height 26
click at [1257, 574] on div "rdw-editor" at bounding box center [1378, 576] width 306 height 17
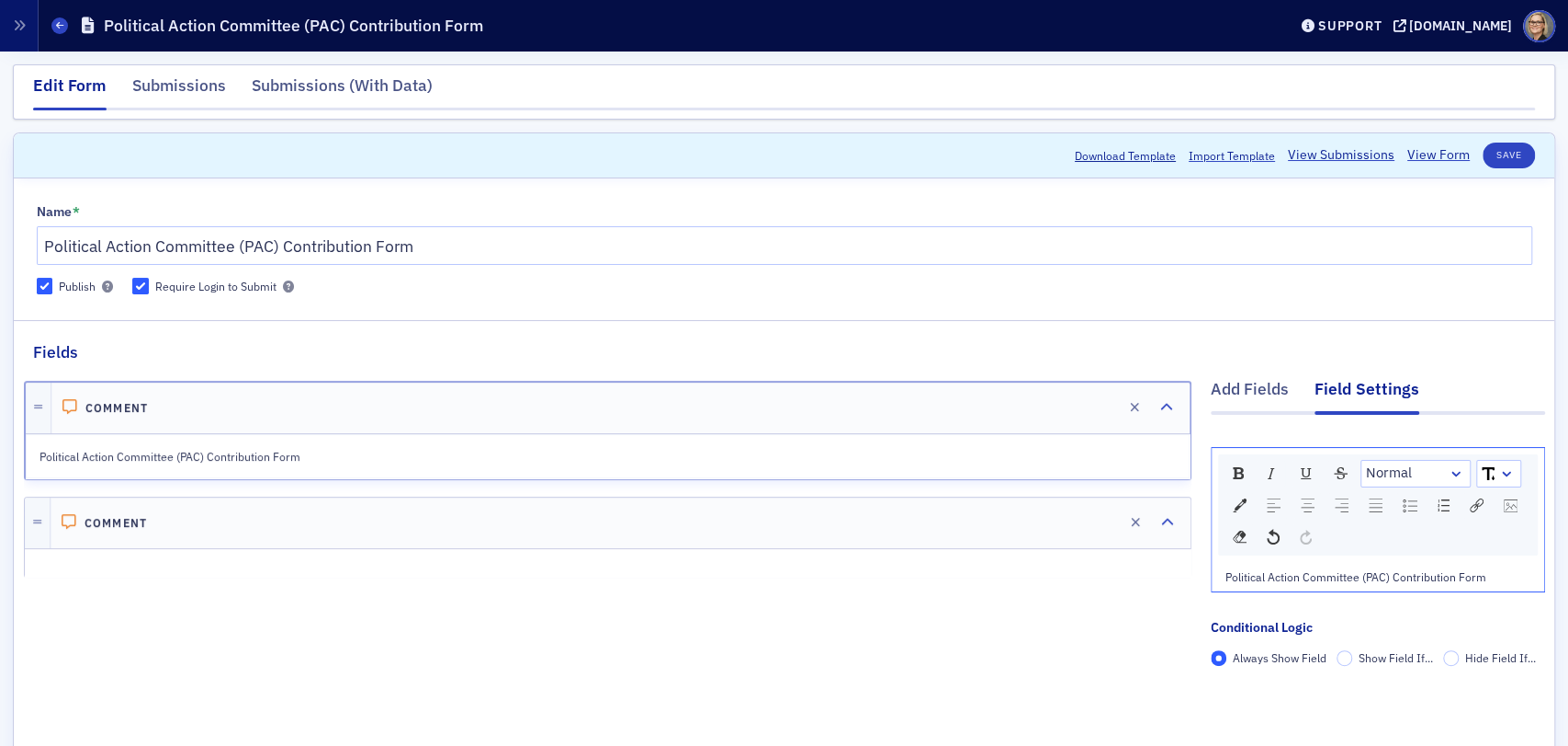
click at [995, 656] on div "Comment Edit Political Action Committee (PAC) Contribution Form Comment Edit" at bounding box center [608, 549] width 1168 height 371
drag, startPoint x: 1434, startPoint y: 572, endPoint x: 1113, endPoint y: 560, distance: 321.2
click at [1113, 560] on div "Add Fields Field Settings Normal Political Action Committee (PAC) Contribution …" at bounding box center [784, 549] width 1521 height 371
drag, startPoint x: 1440, startPoint y: 474, endPoint x: 1431, endPoint y: 480, distance: 10.8
click at [1449, 474] on div "rdw-dropdown" at bounding box center [1456, 473] width 15 height 18
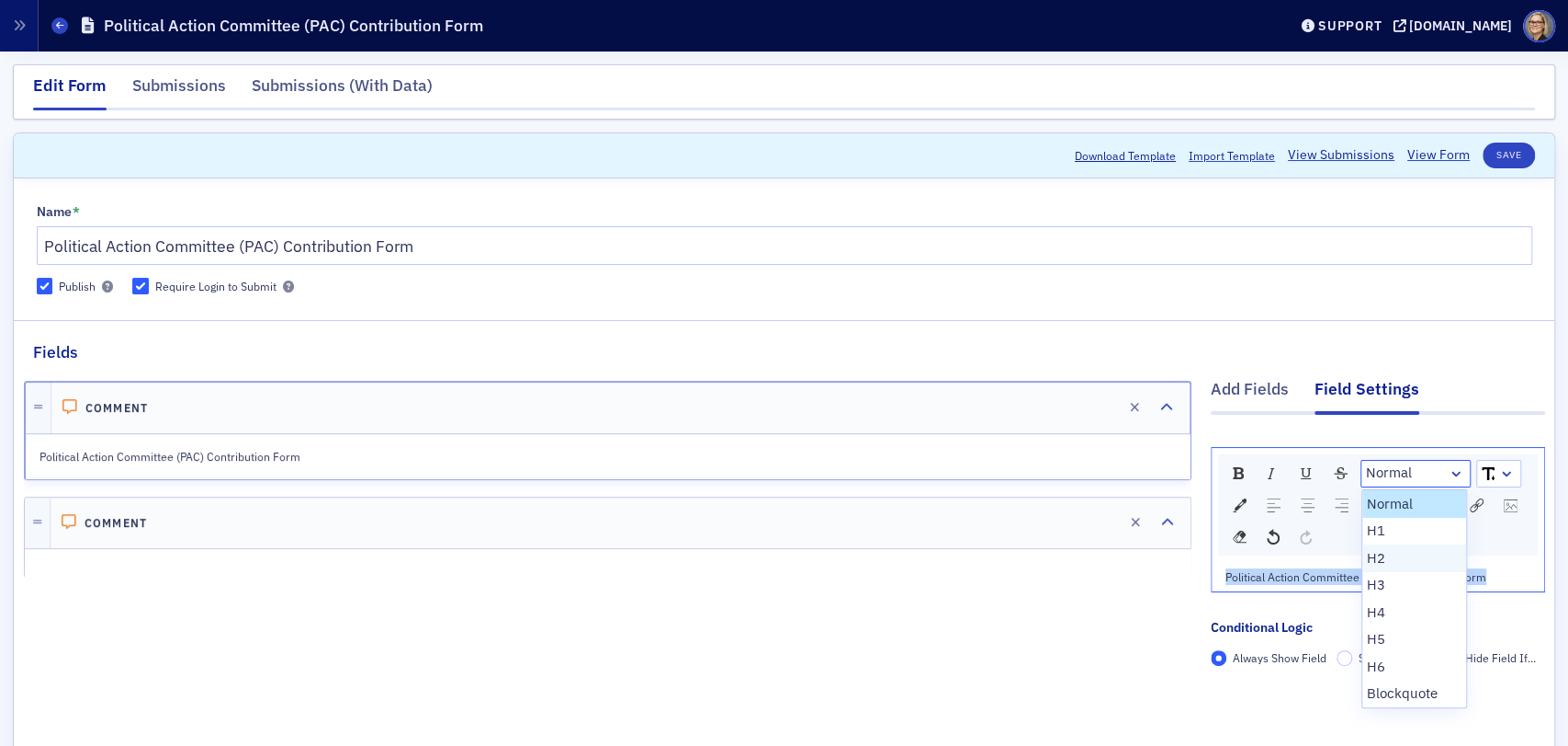
click at [1362, 558] on li "H2" at bounding box center [1414, 558] width 105 height 28
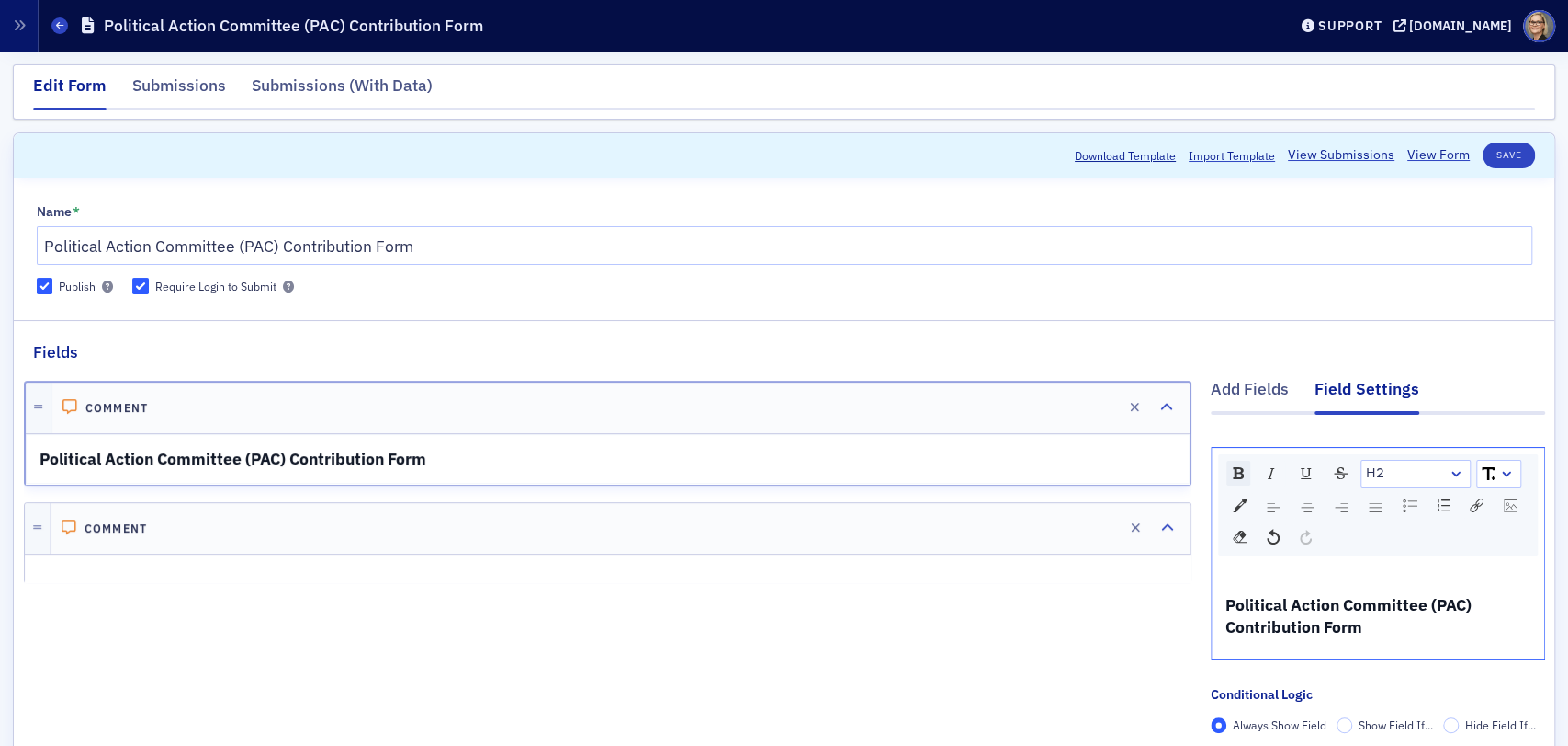
click at [1230, 468] on div "rdw-inline-control" at bounding box center [1239, 472] width 24 height 25
click at [1301, 507] on img "rdw-textalign-control" at bounding box center [1307, 505] width 14 height 14
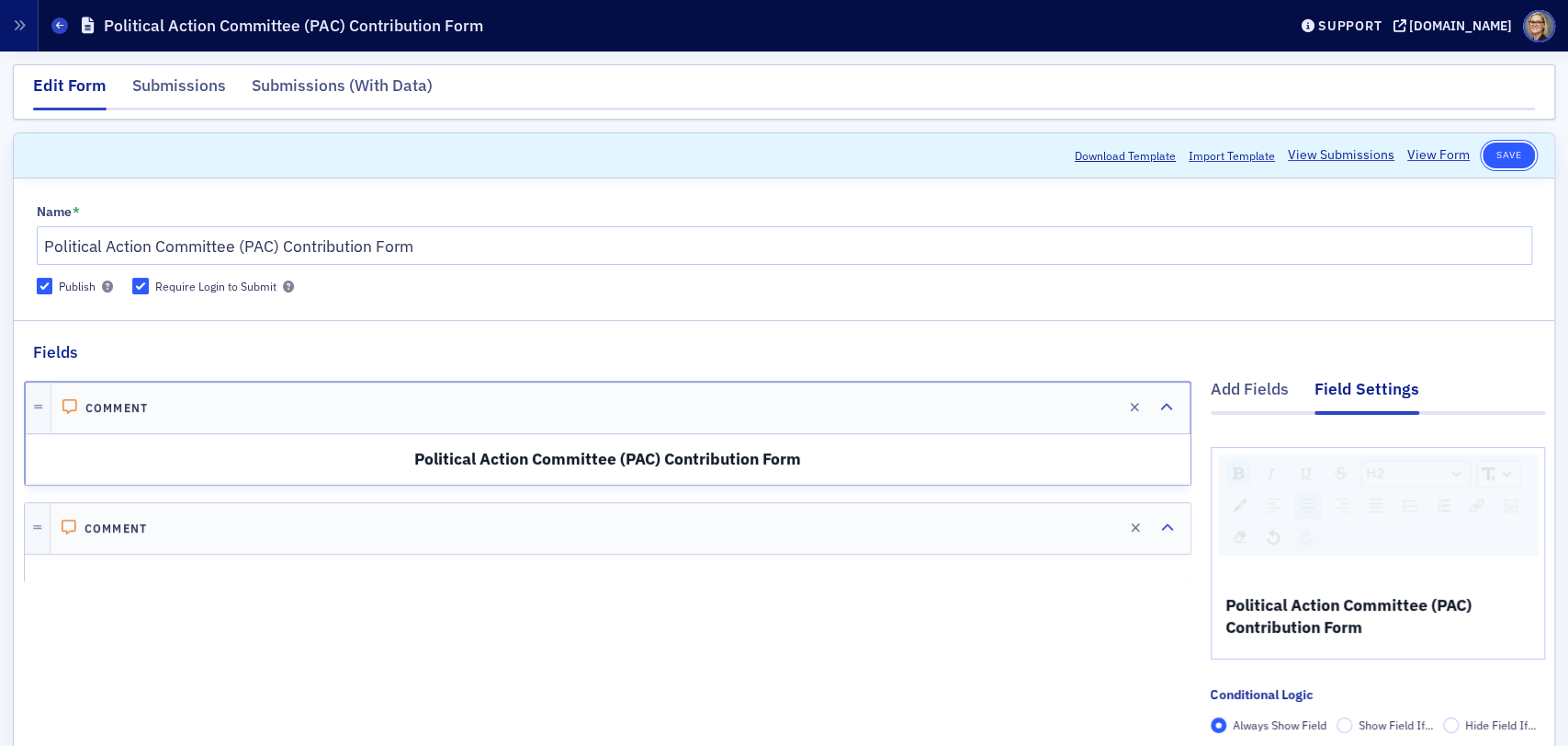
click at [1507, 148] on button "Save" at bounding box center [1509, 156] width 52 height 26
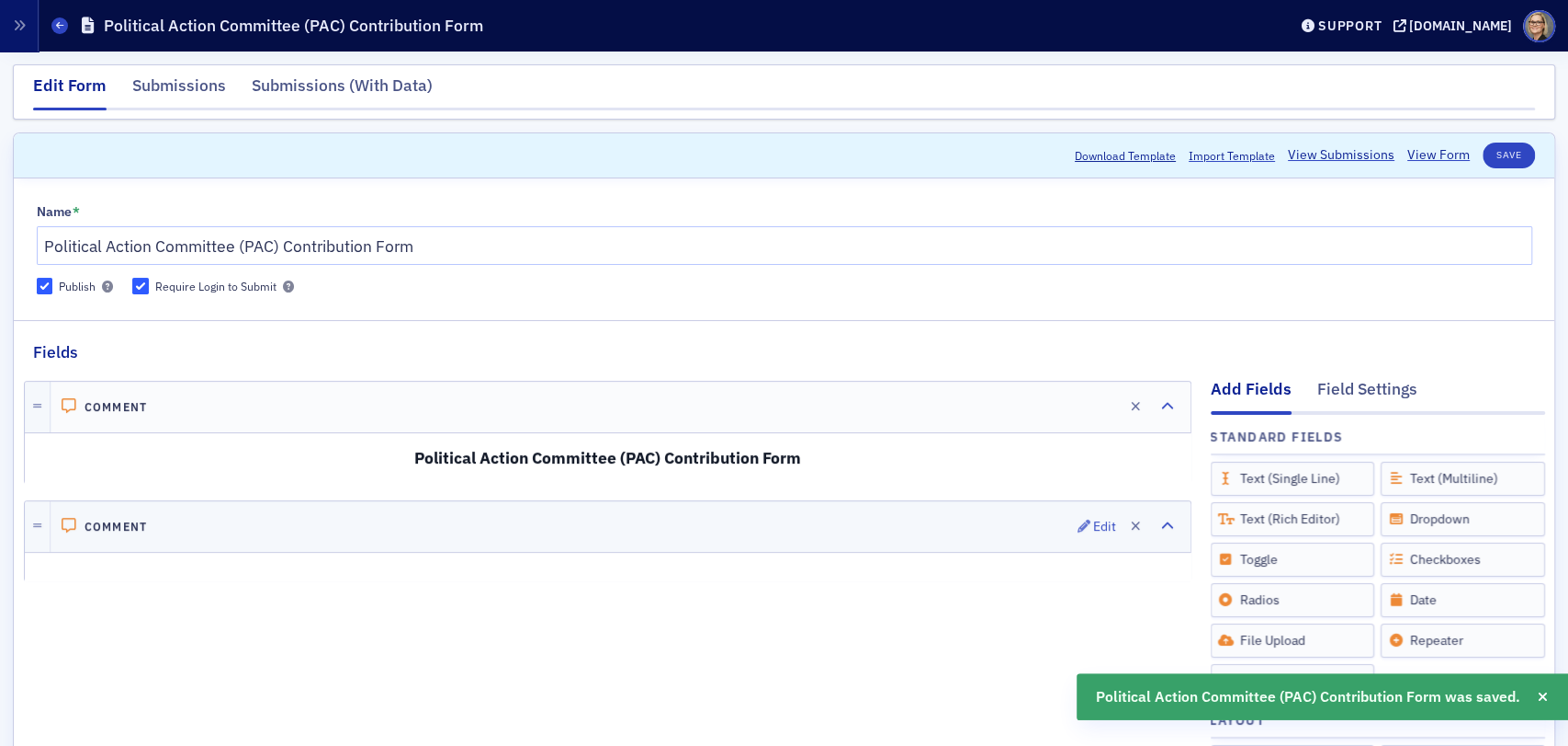
click at [225, 526] on div "Comment Edit" at bounding box center [621, 526] width 1140 height 51
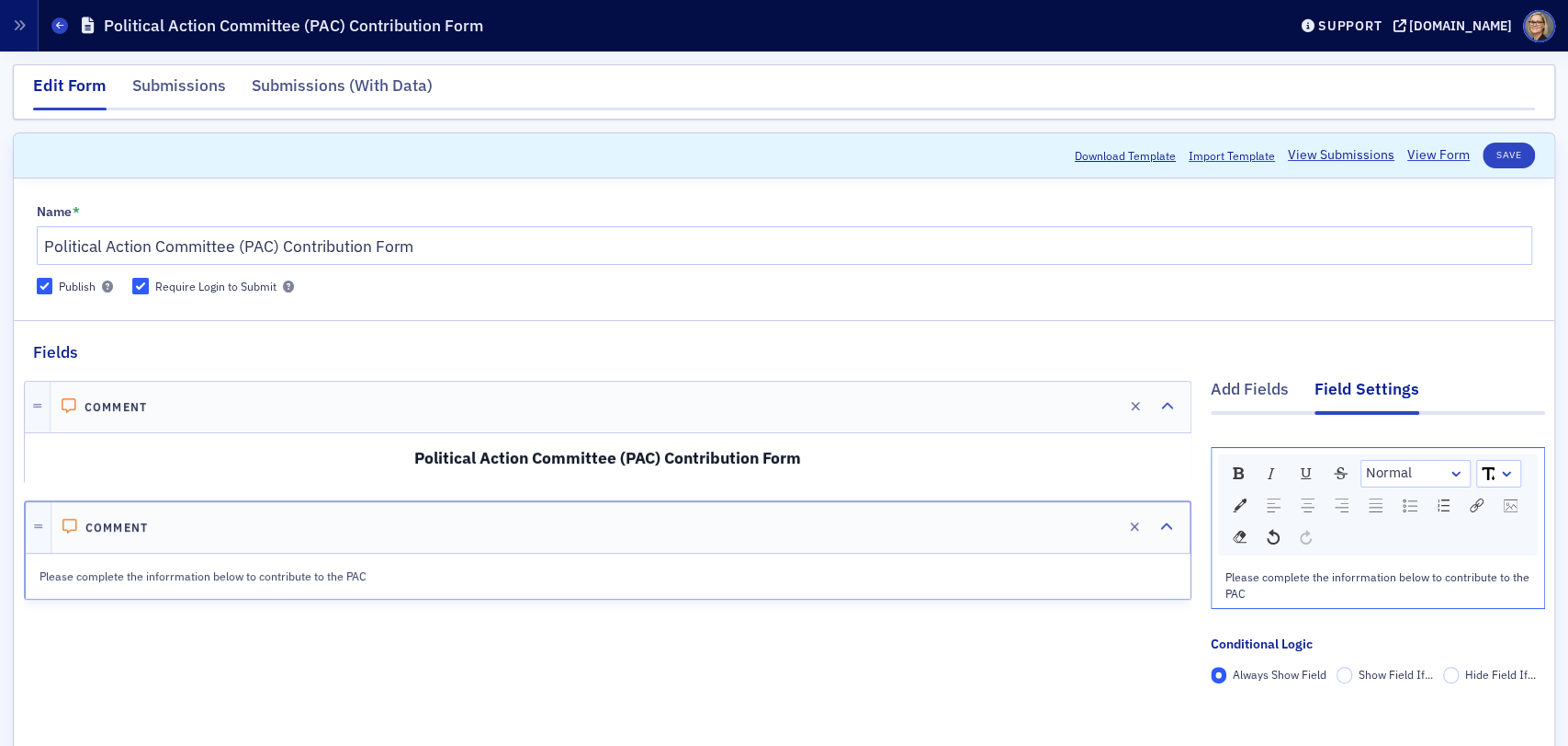
click at [1359, 574] on span "Please complete the inforrmation below to contribute to the PAC" at bounding box center [1378, 584] width 306 height 31
click at [1374, 583] on div "Please complete the inforrmation below to contribute to the PAC" at bounding box center [1378, 585] width 306 height 34
click at [1344, 561] on div "Please complete the inforrmation below to contribute to the PAC" at bounding box center [1377, 584] width 332 height 47
click at [1346, 575] on span "Please complete the inforrmation below to contribute to the PAC" at bounding box center [1378, 584] width 306 height 31
click at [1365, 572] on span "Please complete the inforrmation below to contribute to the PAC" at bounding box center [1378, 584] width 306 height 31
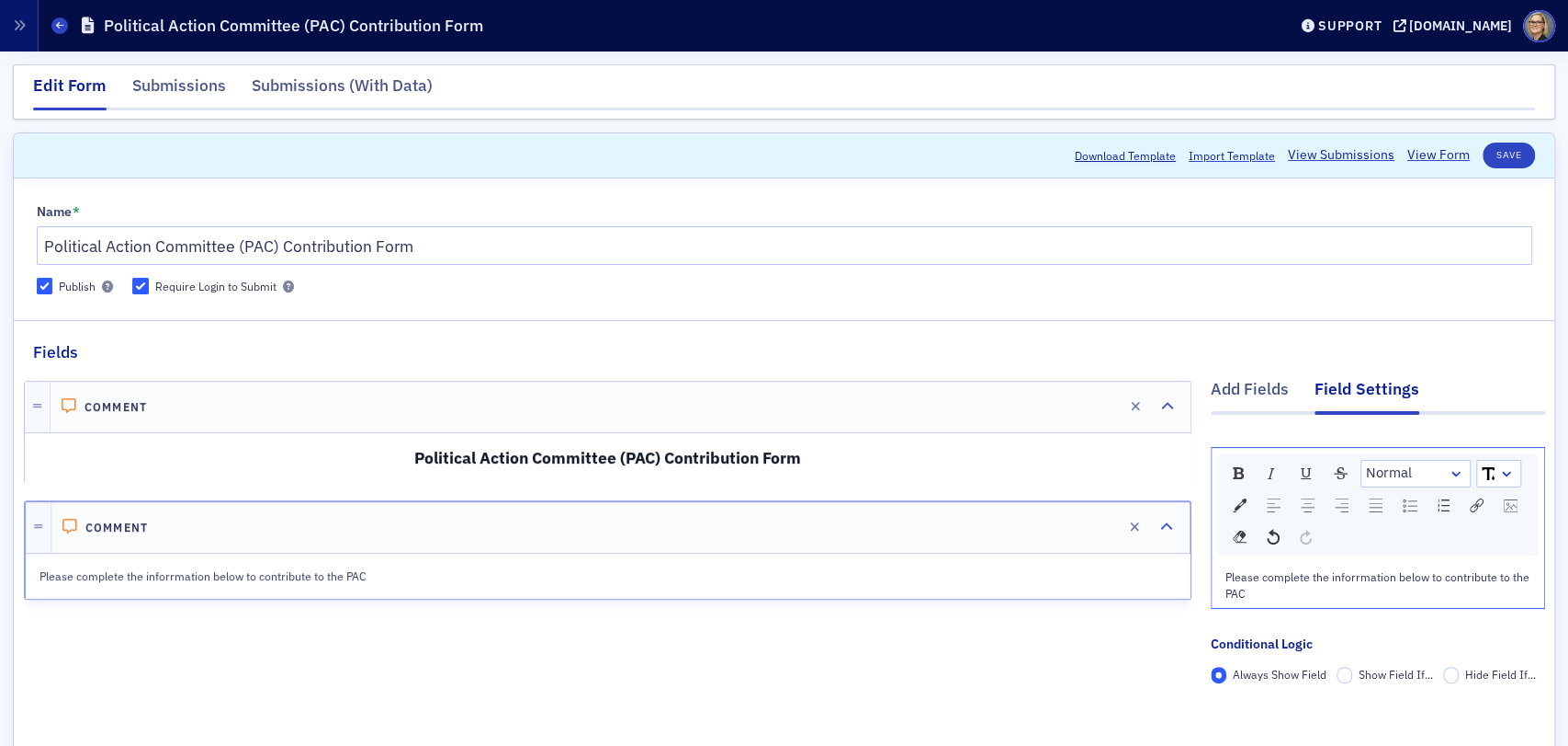
click at [1355, 577] on span "Please complete the inforrmation below to contribute to the PAC" at bounding box center [1378, 584] width 306 height 31
click at [1243, 600] on div "Please complete the information below to contribute to the PAC" at bounding box center [1378, 585] width 306 height 34
click at [1497, 153] on button "Save" at bounding box center [1509, 156] width 52 height 26
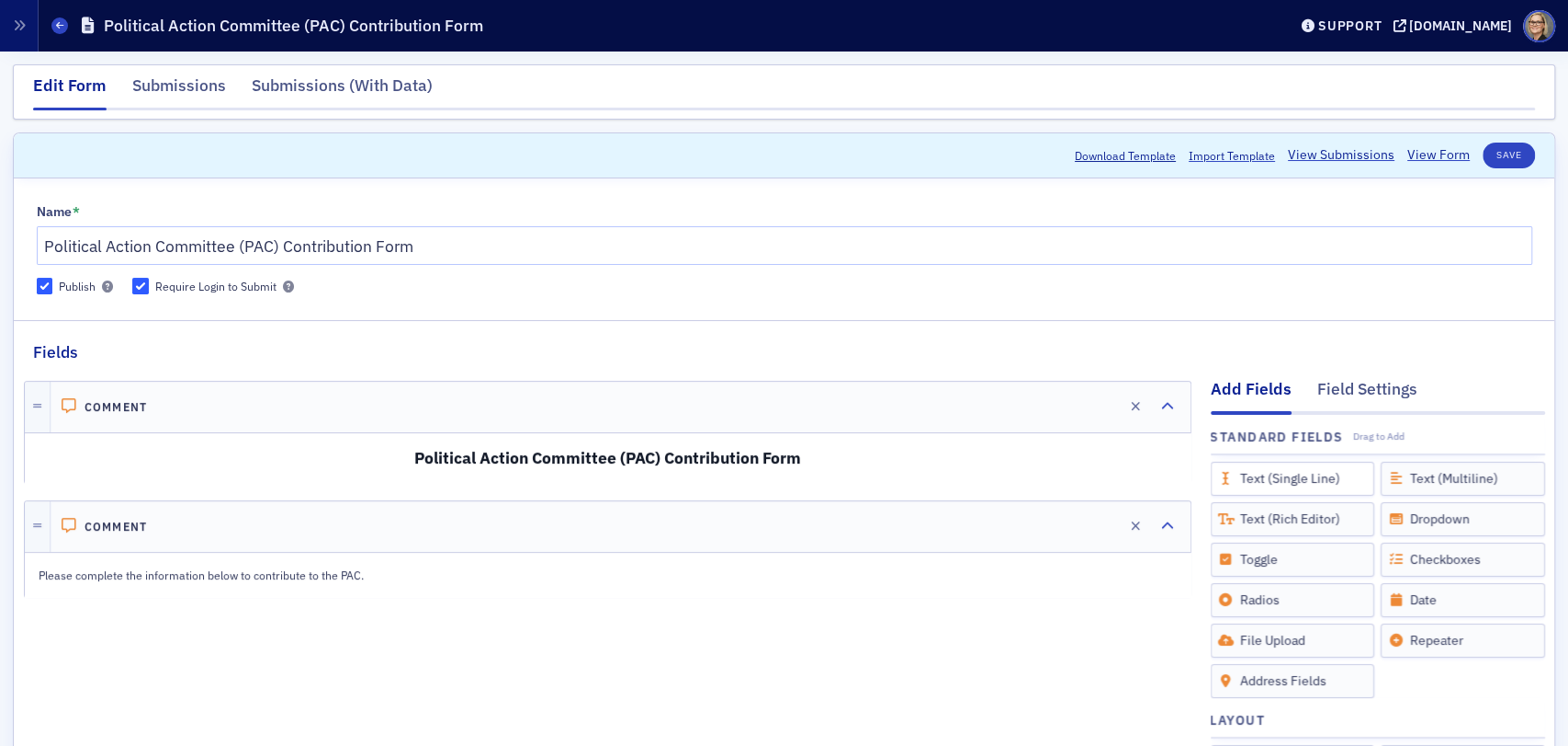
click at [1305, 477] on div "Text (Single Line)" at bounding box center [1293, 478] width 165 height 34
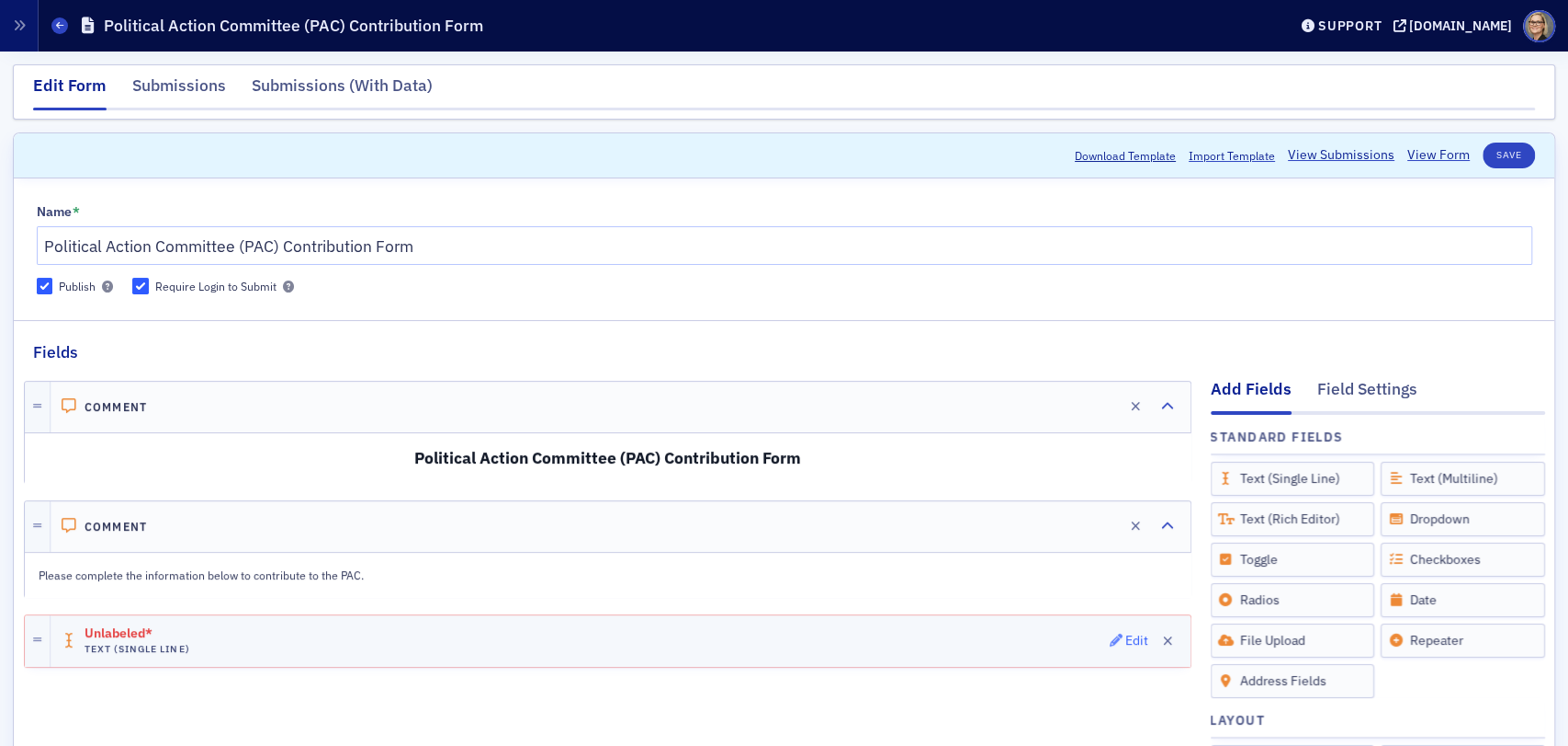
click at [1126, 635] on div "Edit" at bounding box center [1137, 640] width 23 height 10
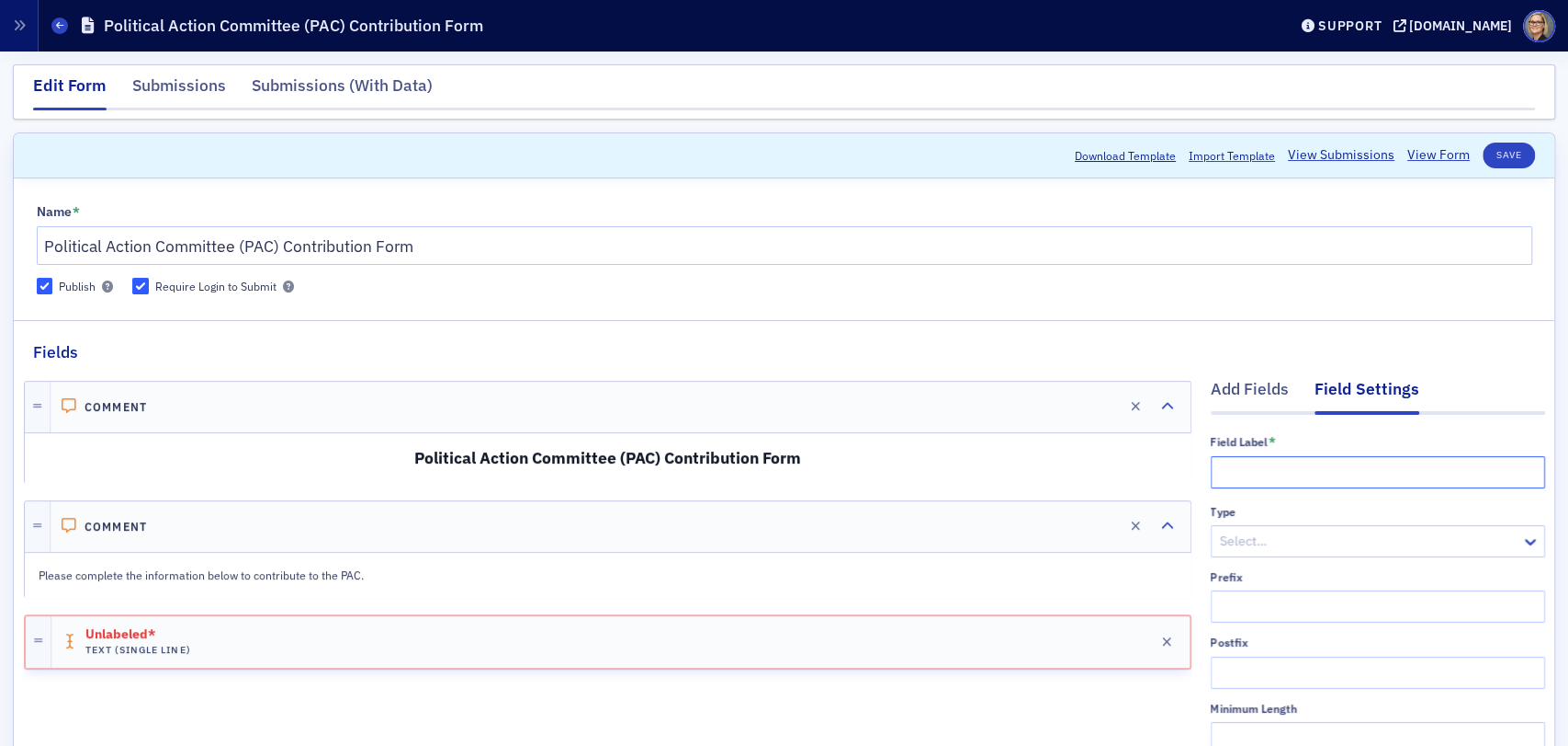
click at [1242, 474] on input "text" at bounding box center [1377, 472] width 334 height 32
type input "Your name"
click at [1457, 538] on div at bounding box center [1369, 540] width 301 height 23
click at [1442, 342] on fieldset "Fields Add Fields Field Settings Field Label * Your name Type Select… Prefix Po…" at bounding box center [784, 675] width 1541 height 711
click at [1498, 155] on button "Save" at bounding box center [1509, 156] width 52 height 26
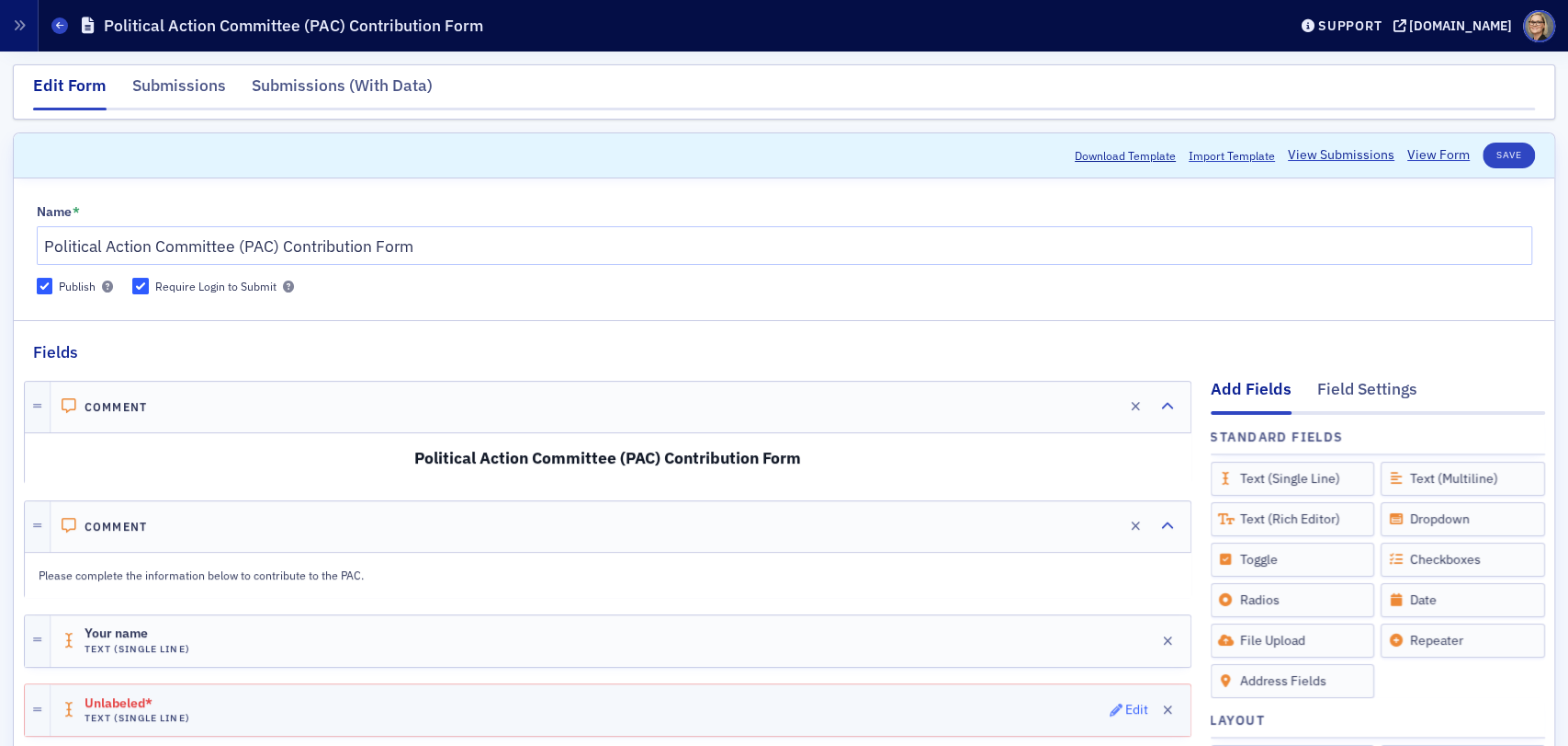
click at [1126, 704] on div "Edit" at bounding box center [1137, 709] width 23 height 10
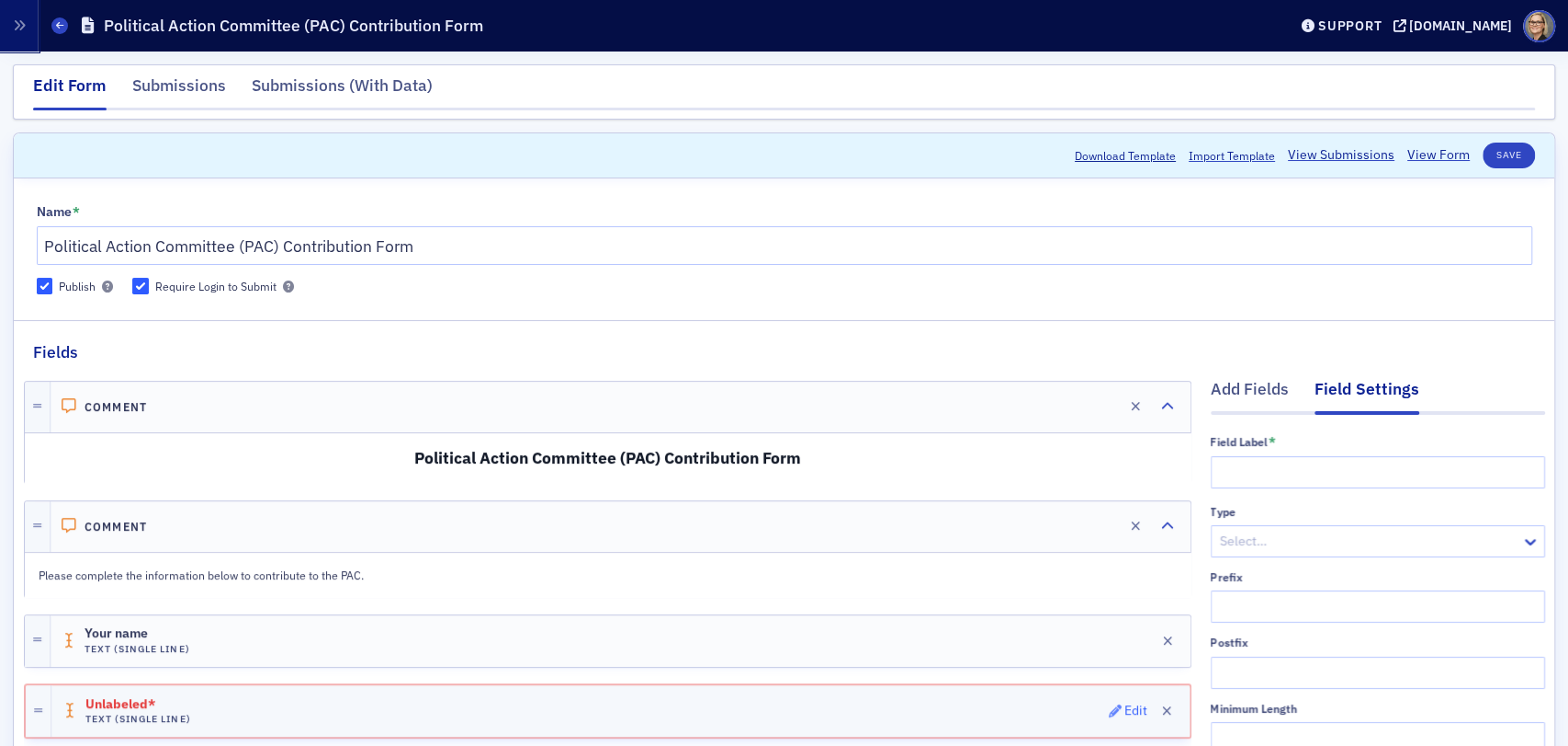
click at [1125, 711] on div "Edit" at bounding box center [1136, 710] width 23 height 10
click at [1311, 460] on input "text" at bounding box center [1377, 472] width 334 height 32
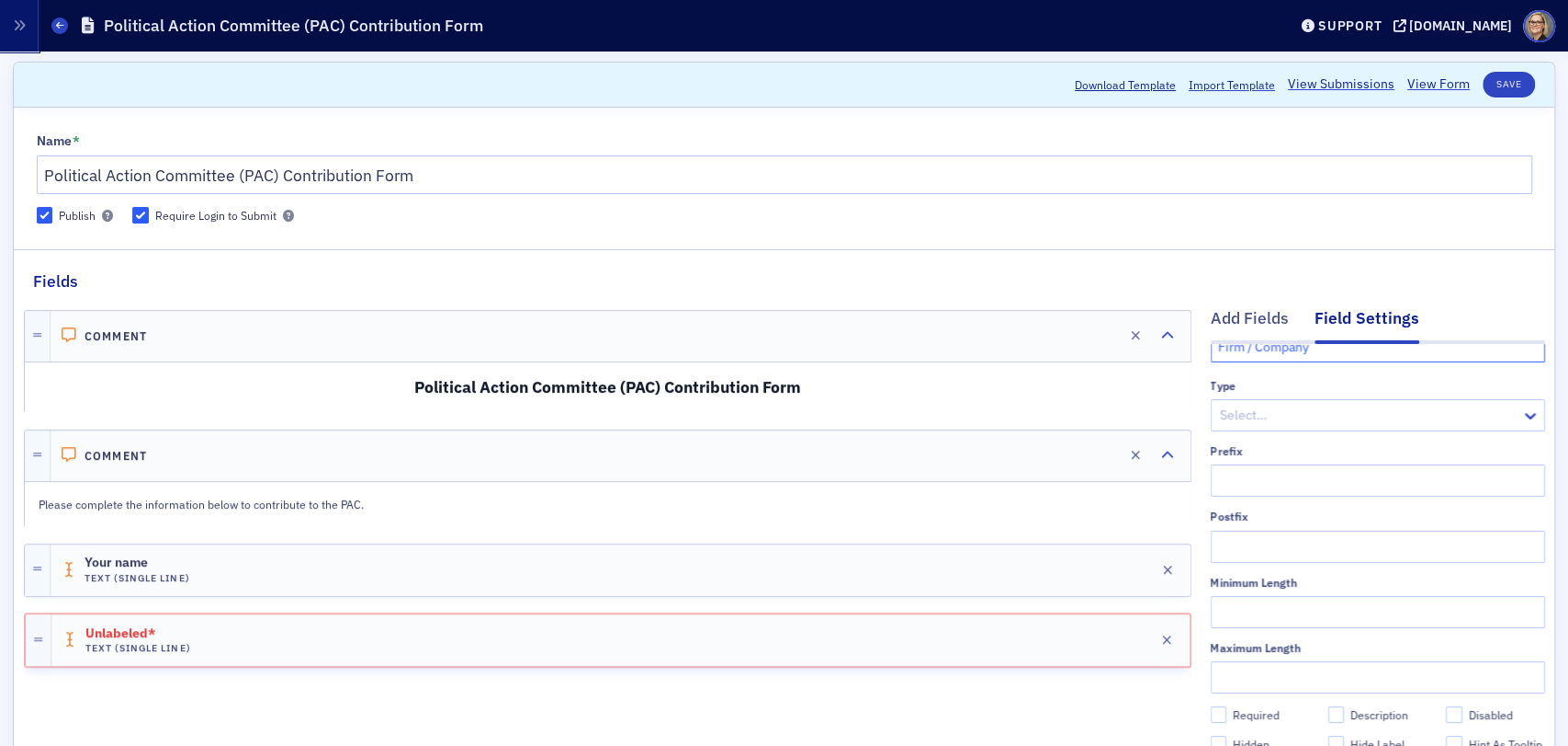
scroll to position [102, 0]
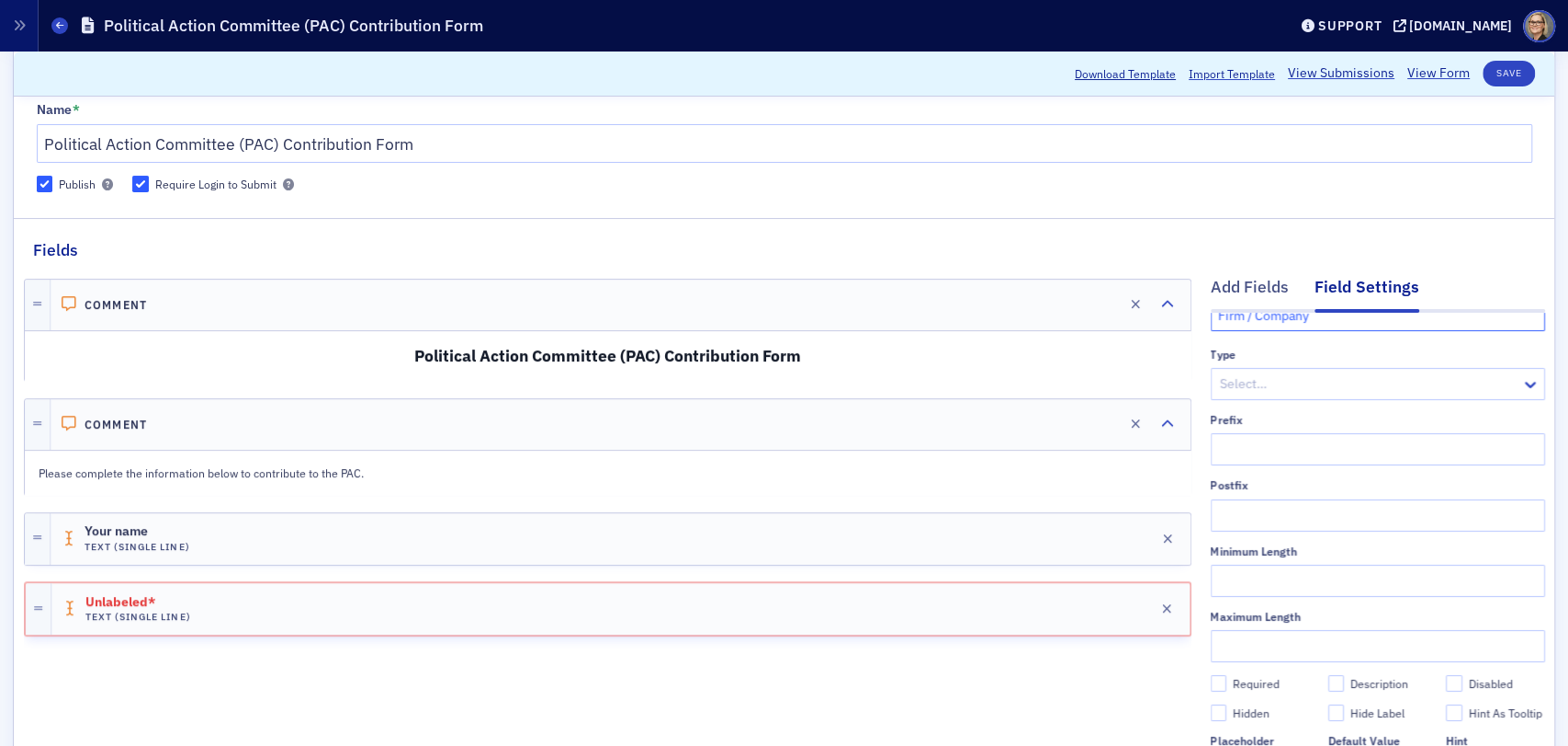
type input "Firm / Company"
click at [1211, 675] on input "Required" at bounding box center [1219, 683] width 17 height 17
checkbox input "true"
type input "required"
click at [1498, 76] on button "Save" at bounding box center [1509, 74] width 52 height 26
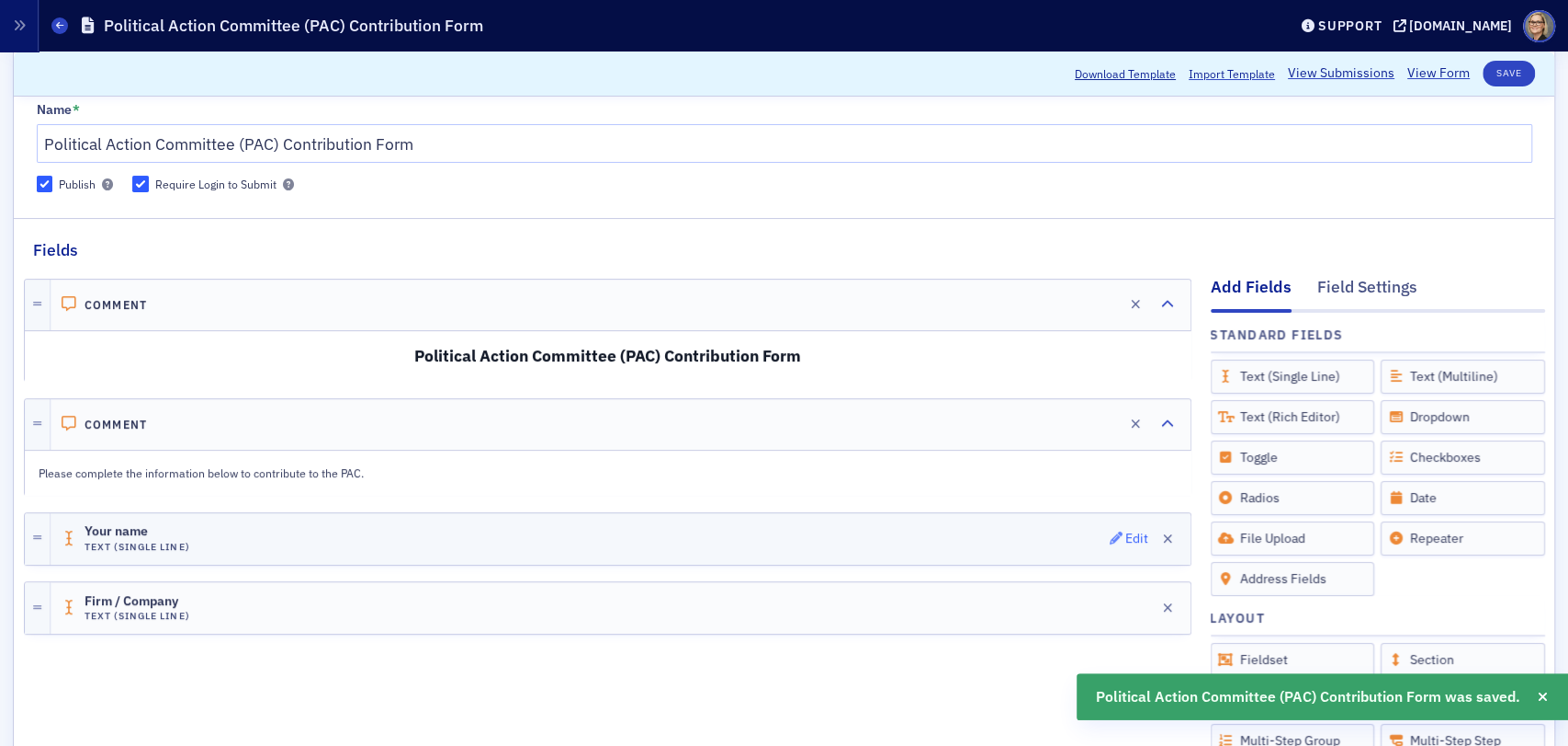
click at [1128, 535] on div "Edit" at bounding box center [1137, 538] width 23 height 10
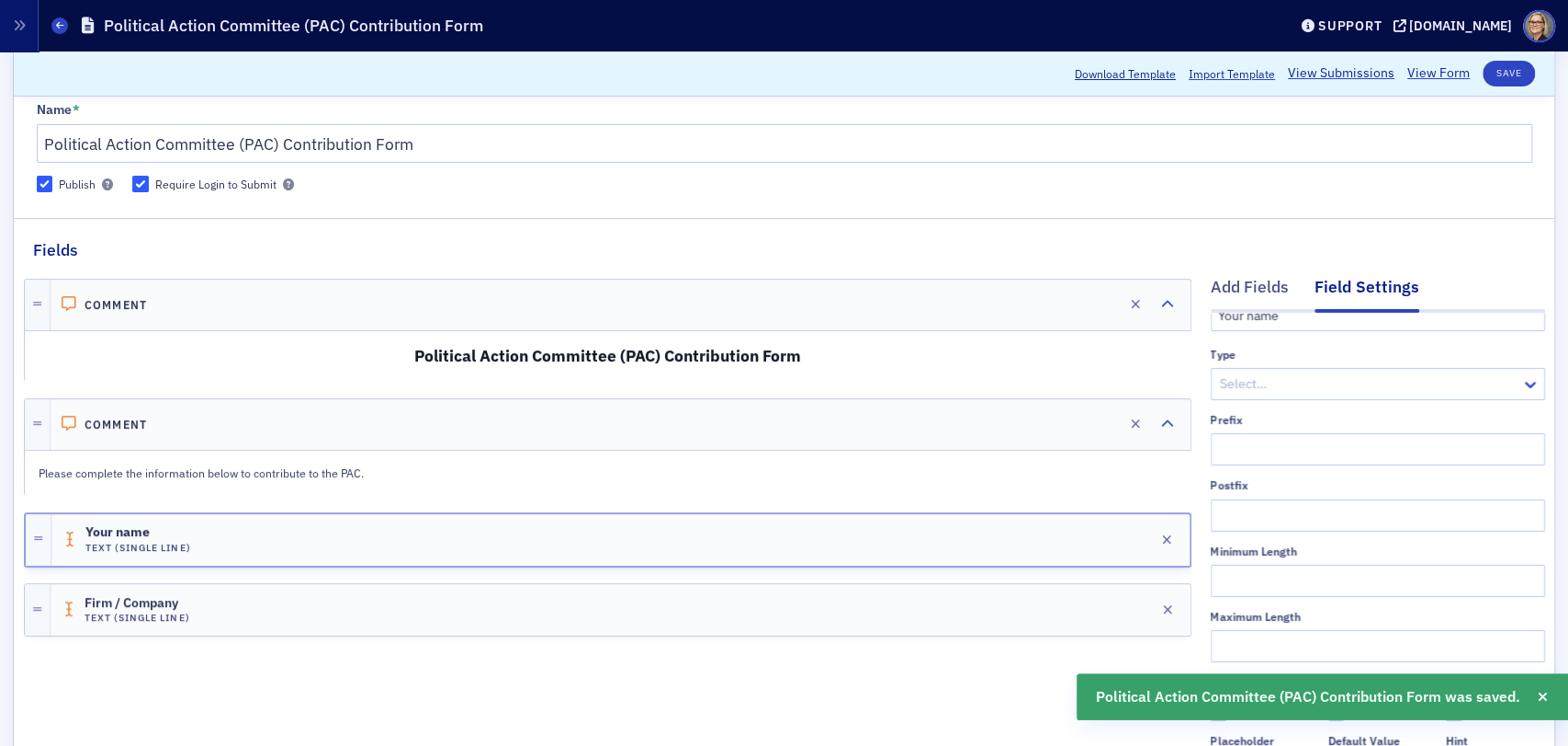
scroll to position [89, 0]
click at [1211, 675] on input "Required" at bounding box center [1219, 683] width 17 height 17
checkbox input "true"
type input "required"
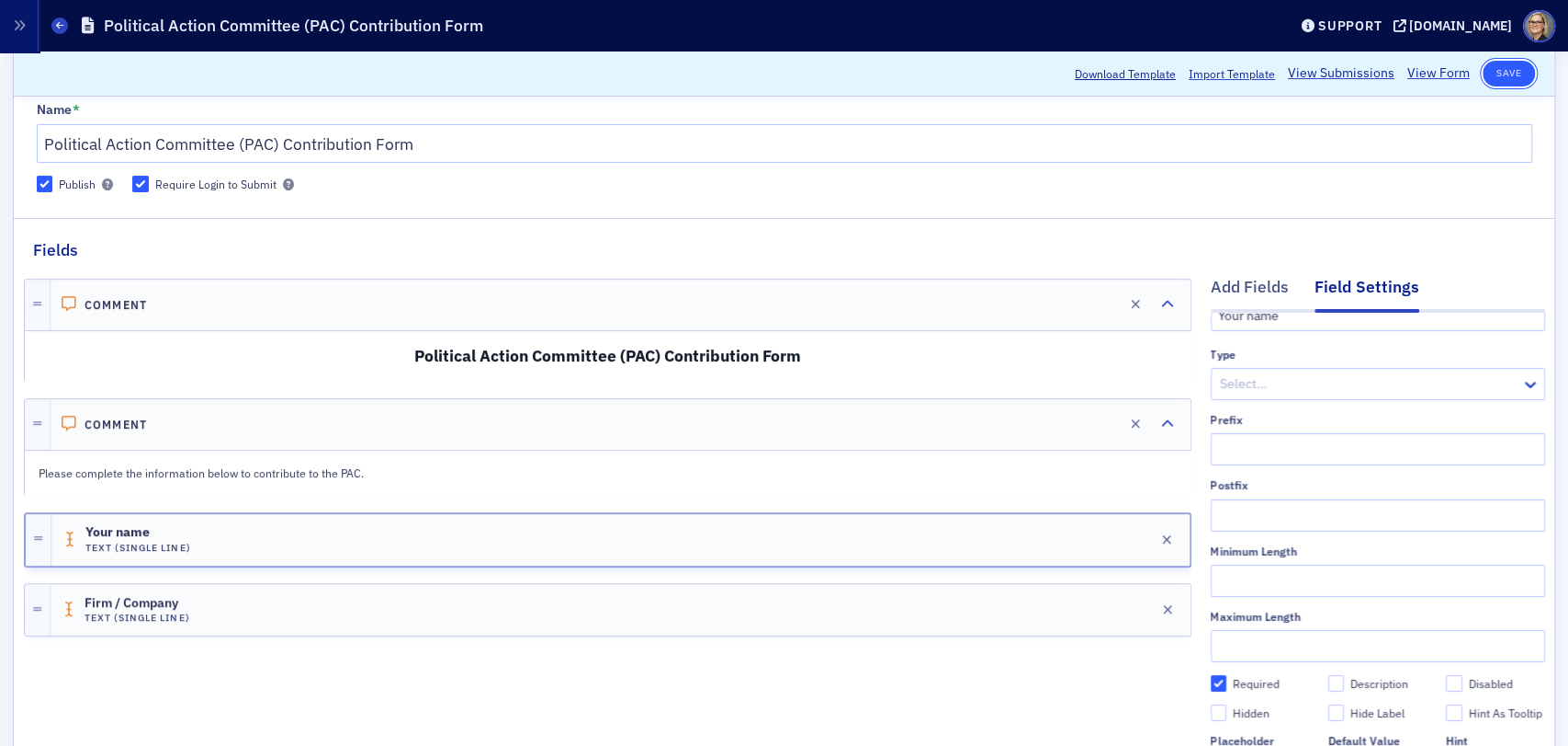
click at [1491, 71] on button "Save" at bounding box center [1509, 74] width 52 height 26
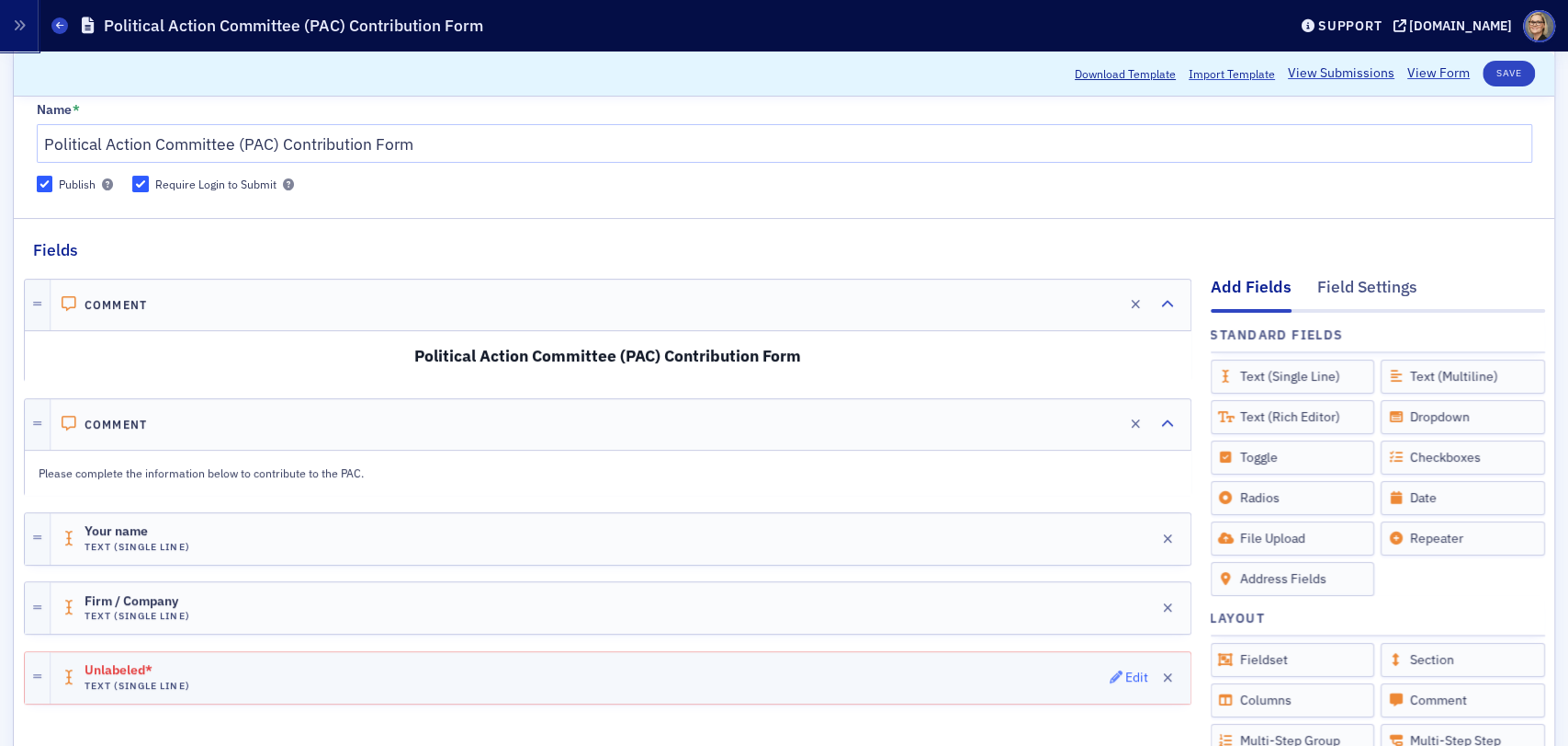
click at [1126, 677] on div "Edit" at bounding box center [1137, 677] width 23 height 10
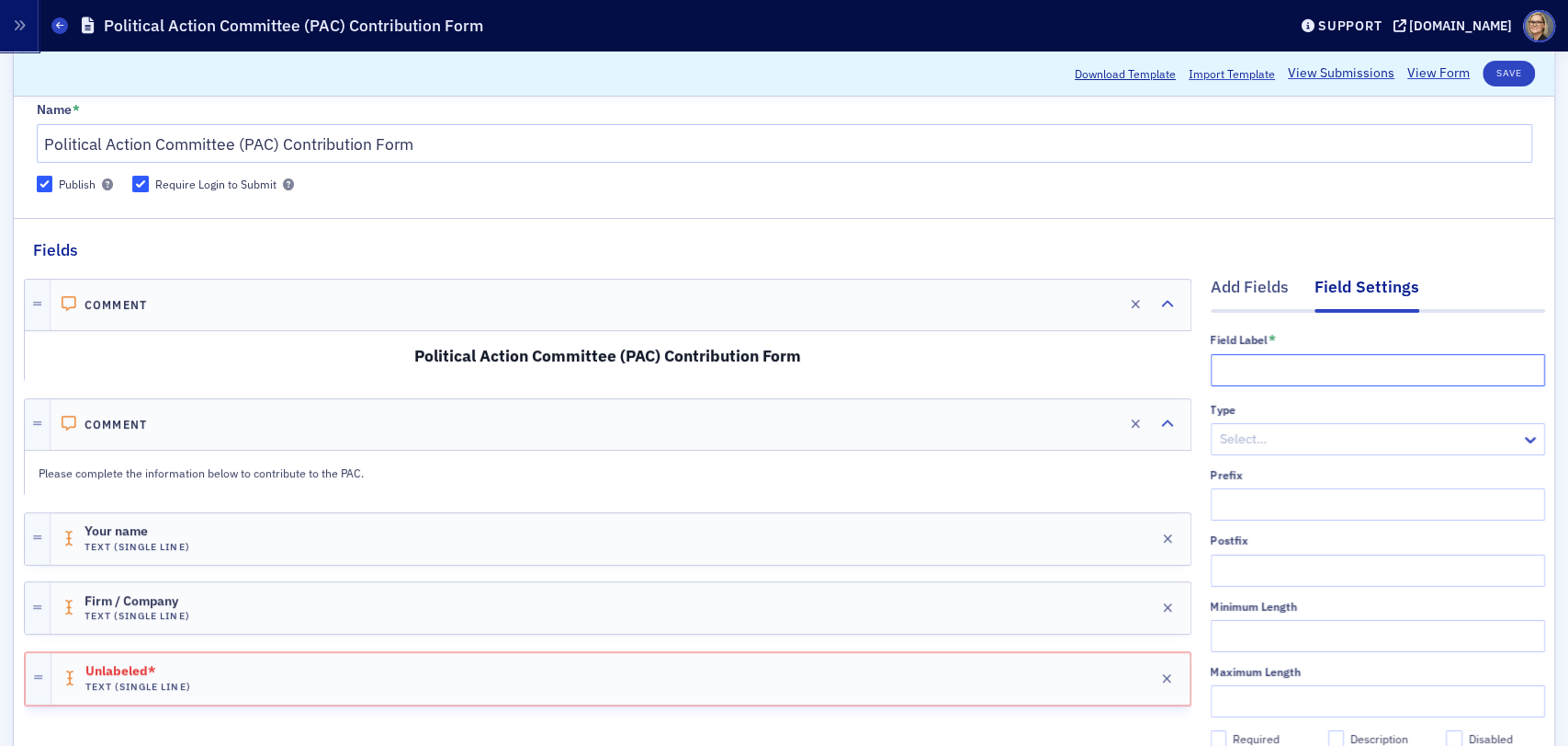
click at [1307, 371] on input "text" at bounding box center [1377, 370] width 334 height 32
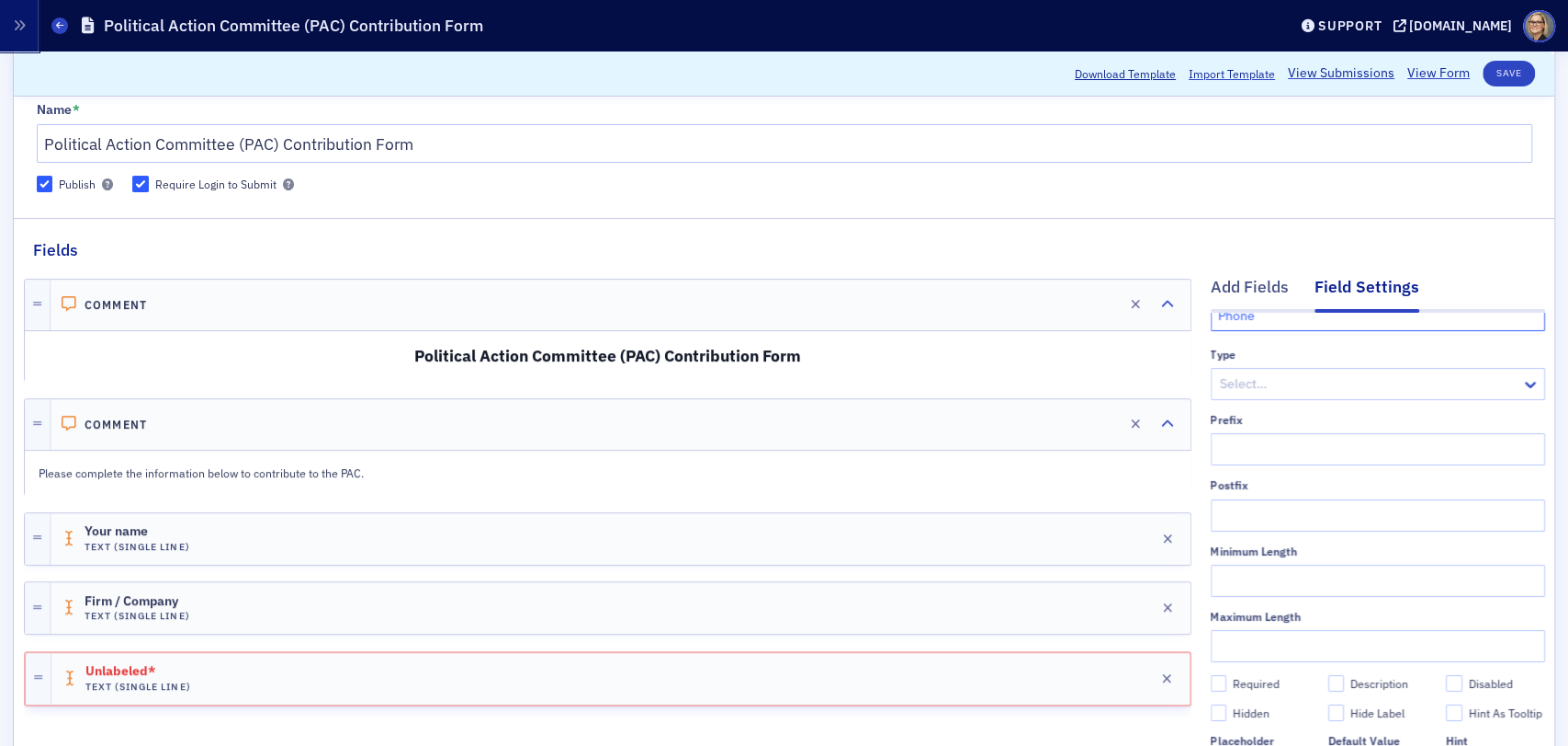
type input "Phone"
click at [1211, 675] on input "Required" at bounding box center [1219, 683] width 17 height 17
checkbox input "true"
type input "required"
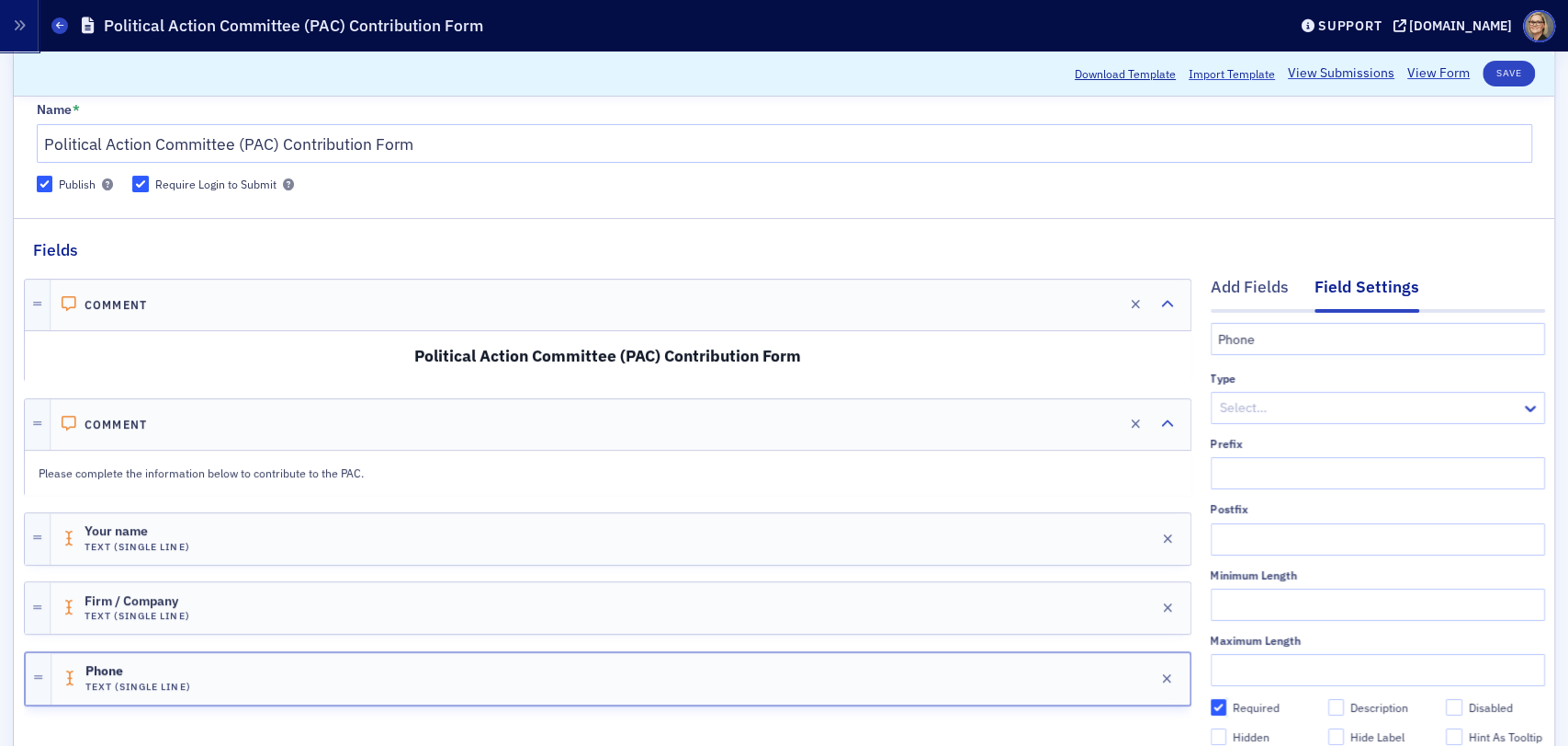
scroll to position [0, 0]
click at [1420, 434] on div at bounding box center [1369, 438] width 301 height 23
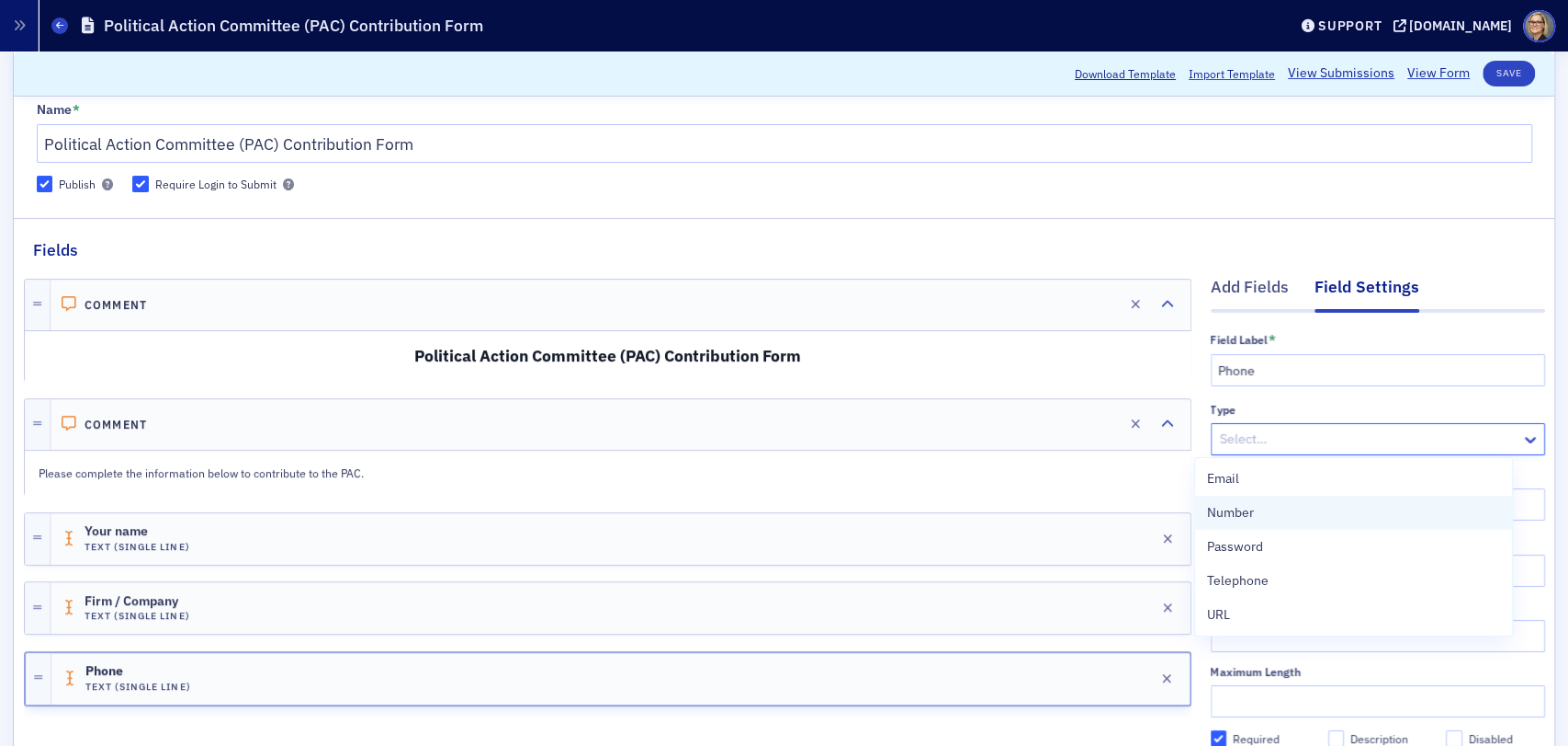
click at [1310, 516] on div "Number" at bounding box center [1353, 512] width 294 height 19
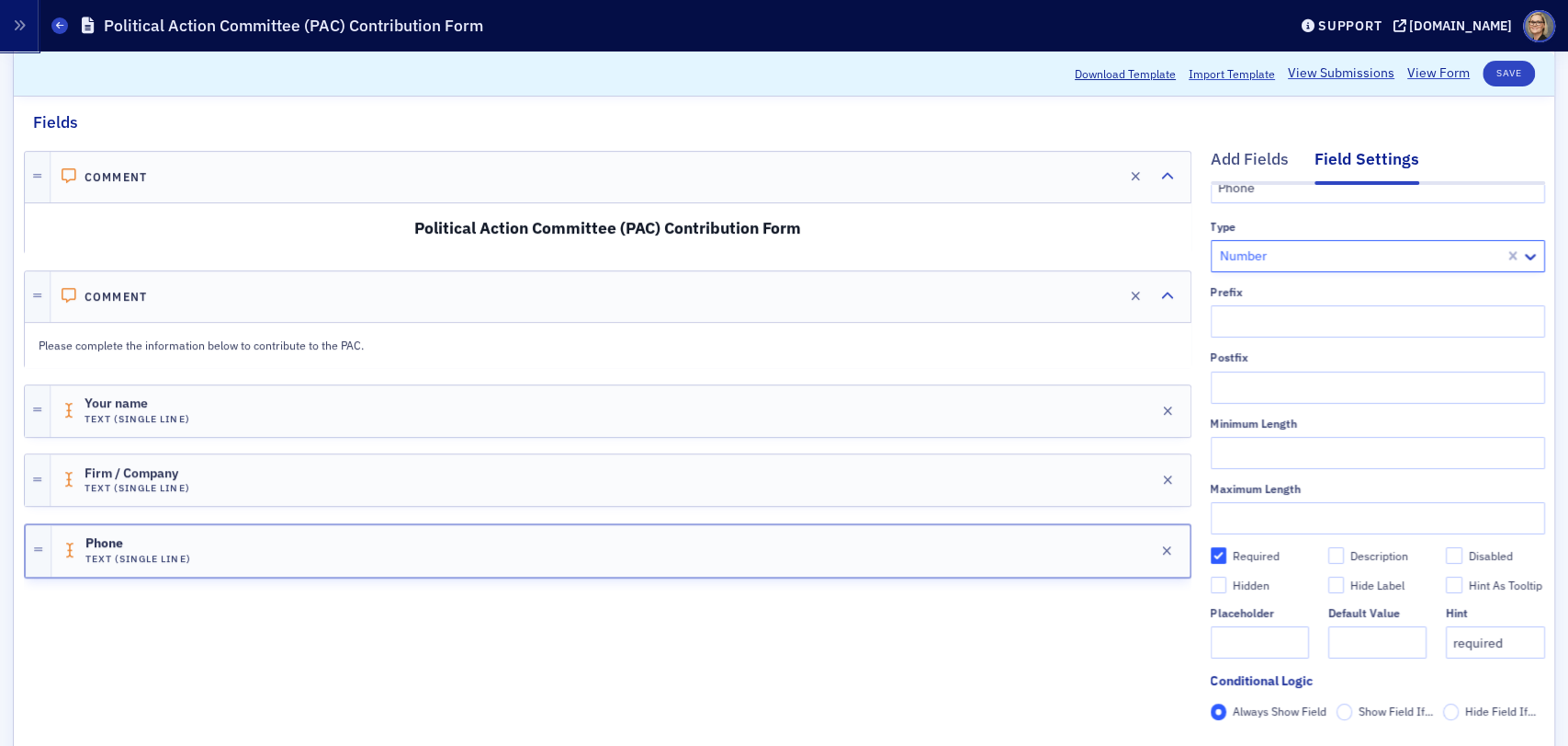
scroll to position [477, 0]
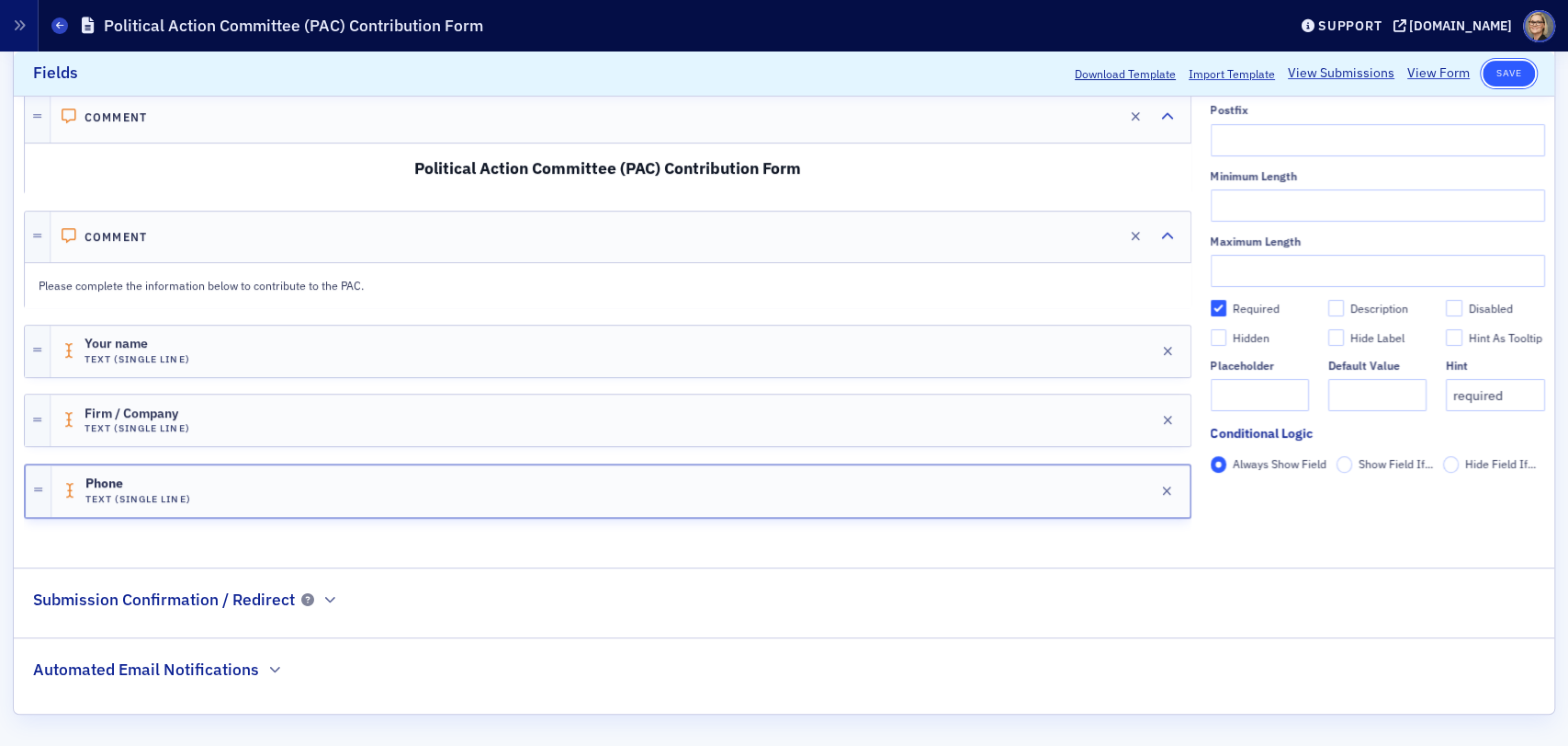
click at [1504, 74] on button "Save" at bounding box center [1509, 74] width 52 height 26
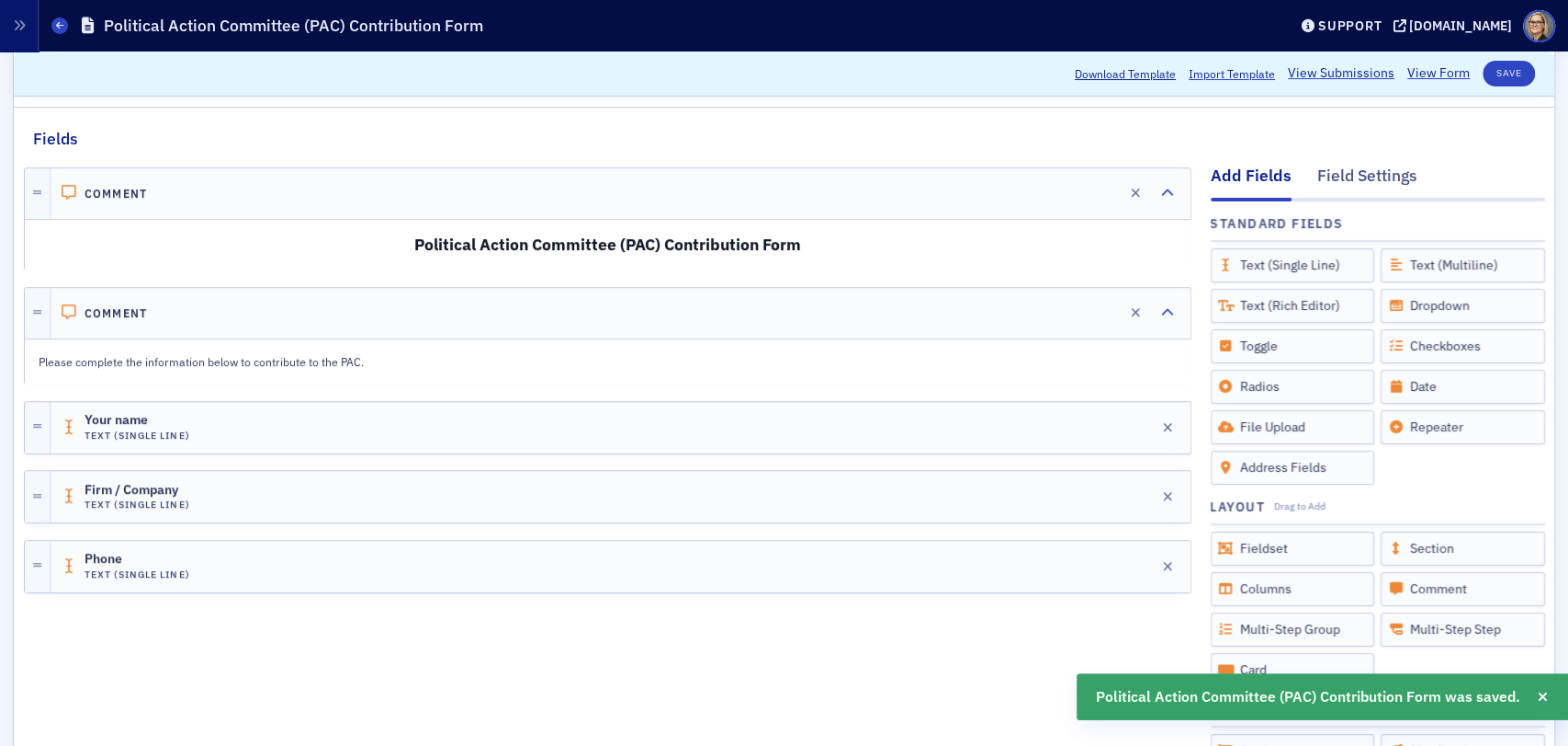
scroll to position [170, 0]
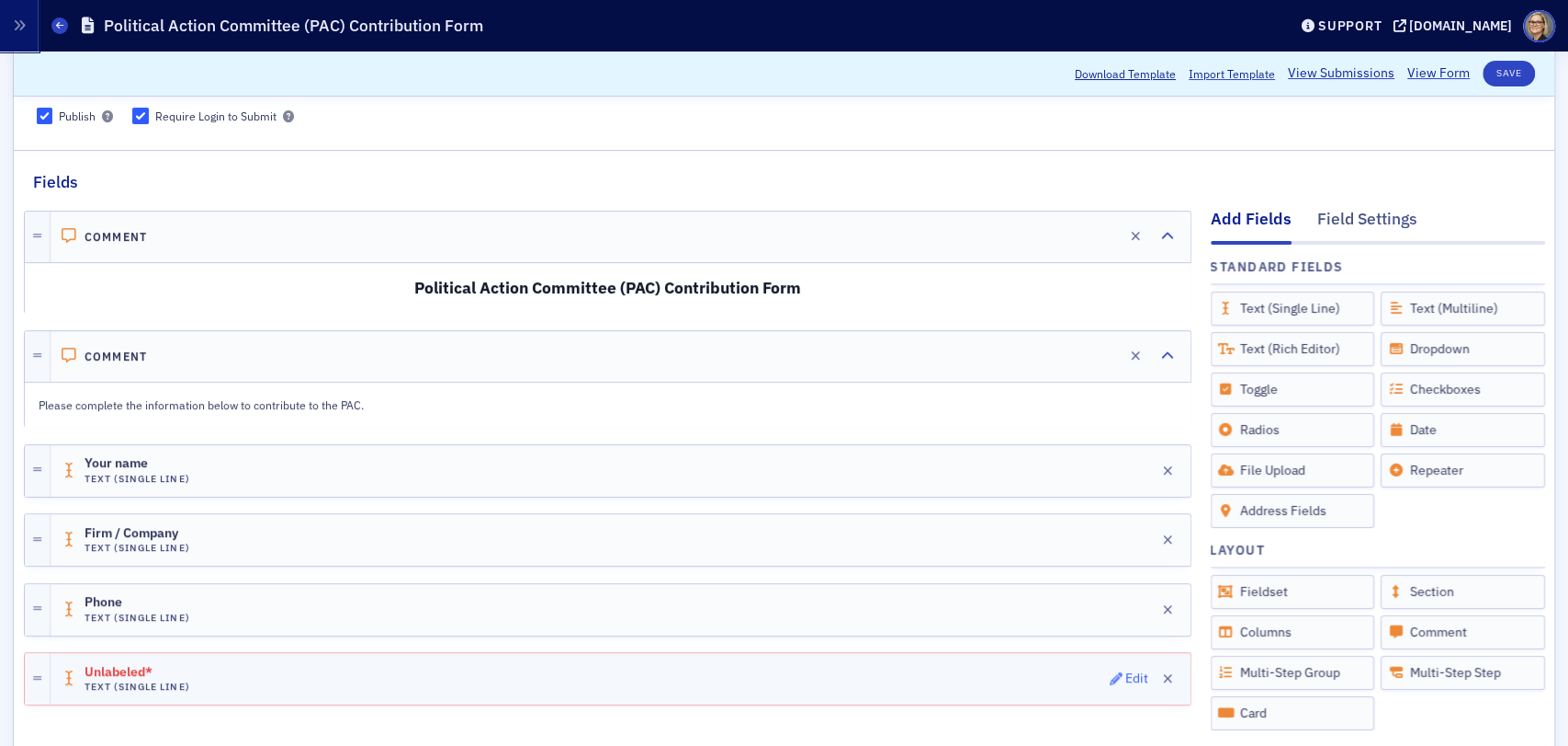
click at [1126, 678] on div "Edit" at bounding box center [1137, 678] width 23 height 10
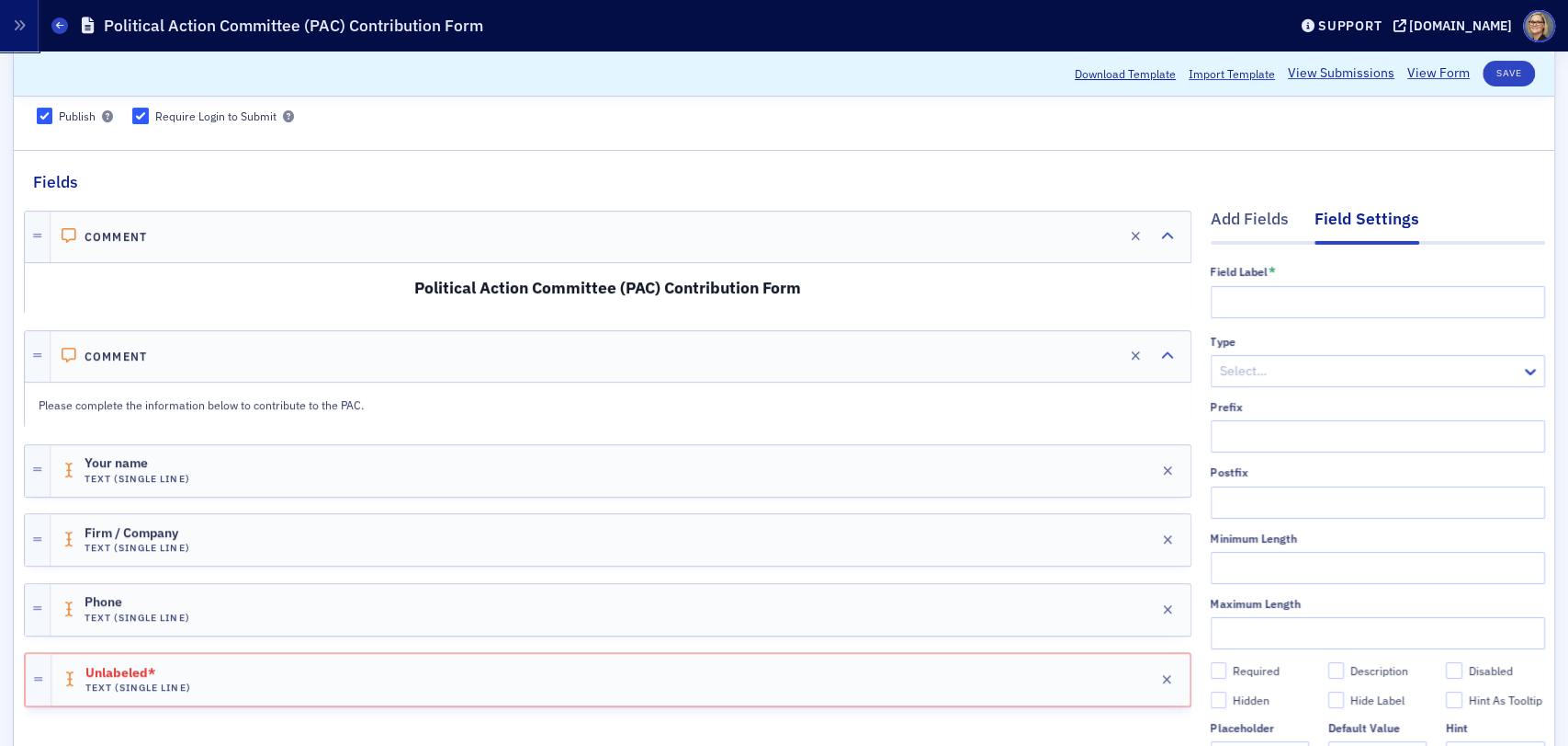
click at [1304, 374] on div at bounding box center [1369, 371] width 301 height 23
drag, startPoint x: 1246, startPoint y: 450, endPoint x: 1237, endPoint y: 410, distance: 41.0
click at [1237, 410] on div "Email Number Password Telephone URL" at bounding box center [1354, 478] width 317 height 178
click at [1236, 410] on span "Email" at bounding box center [1223, 409] width 32 height 19
click at [1300, 291] on input "text" at bounding box center [1377, 302] width 334 height 32
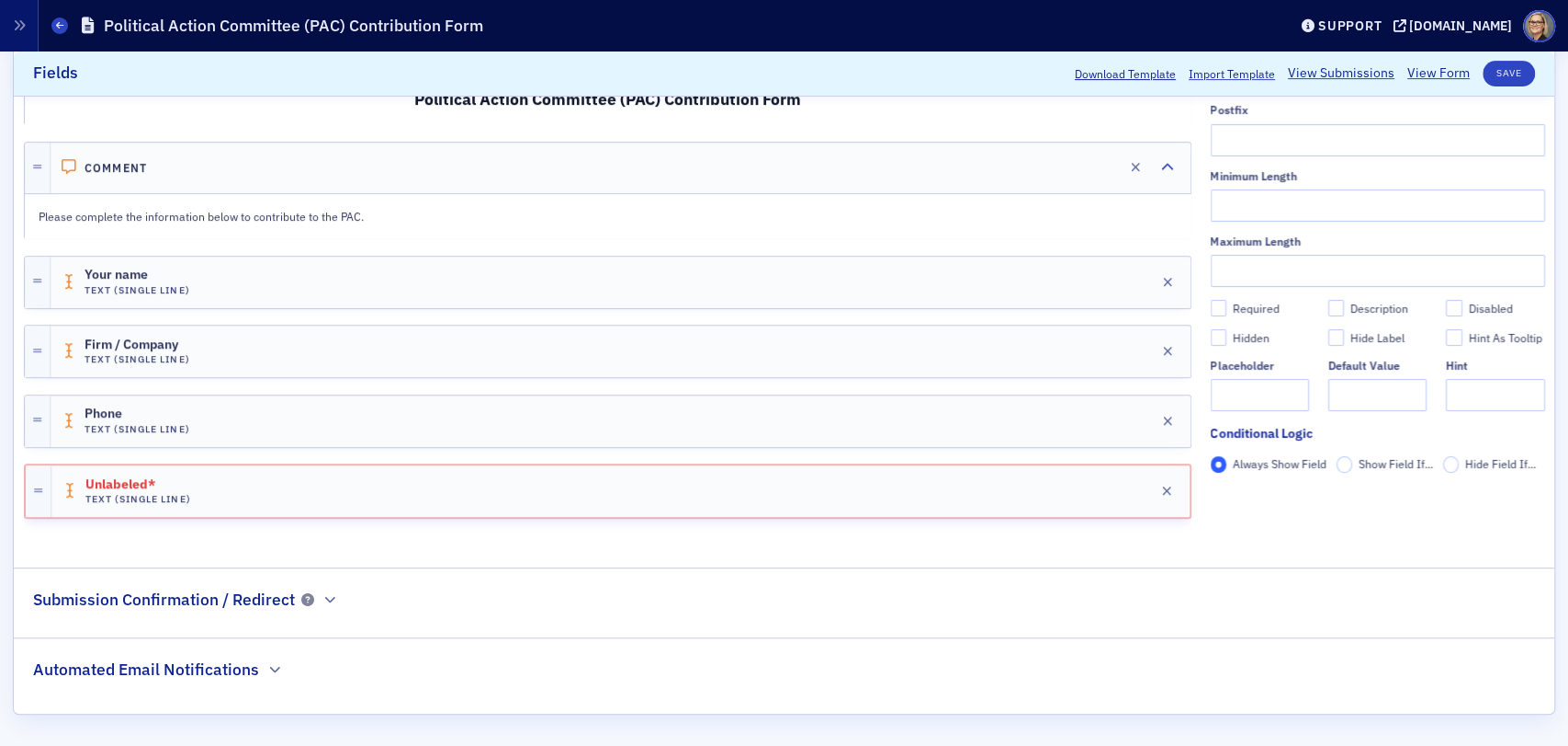
scroll to position [0, 0]
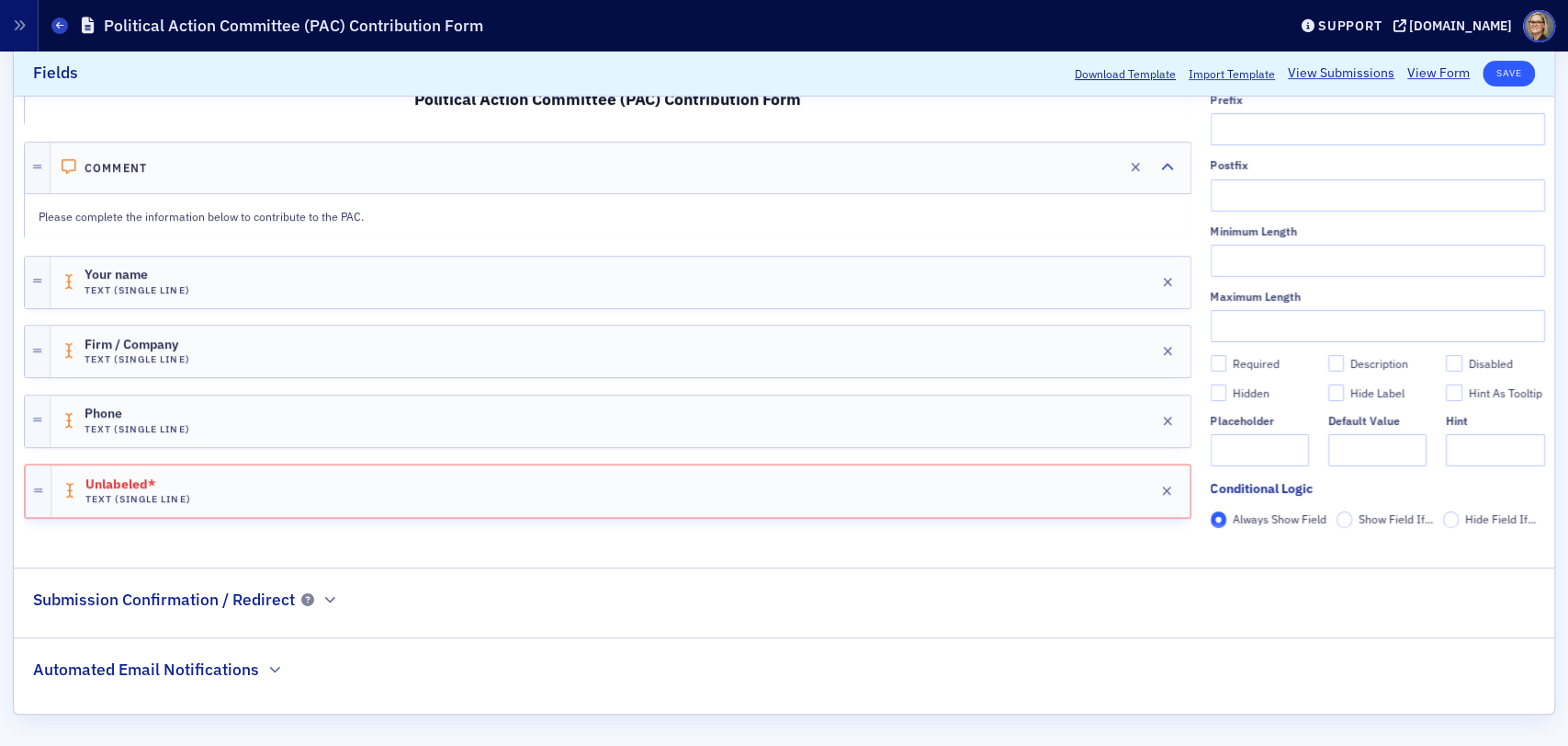
type input "Email"
click at [1499, 71] on button "Save" at bounding box center [1509, 74] width 52 height 26
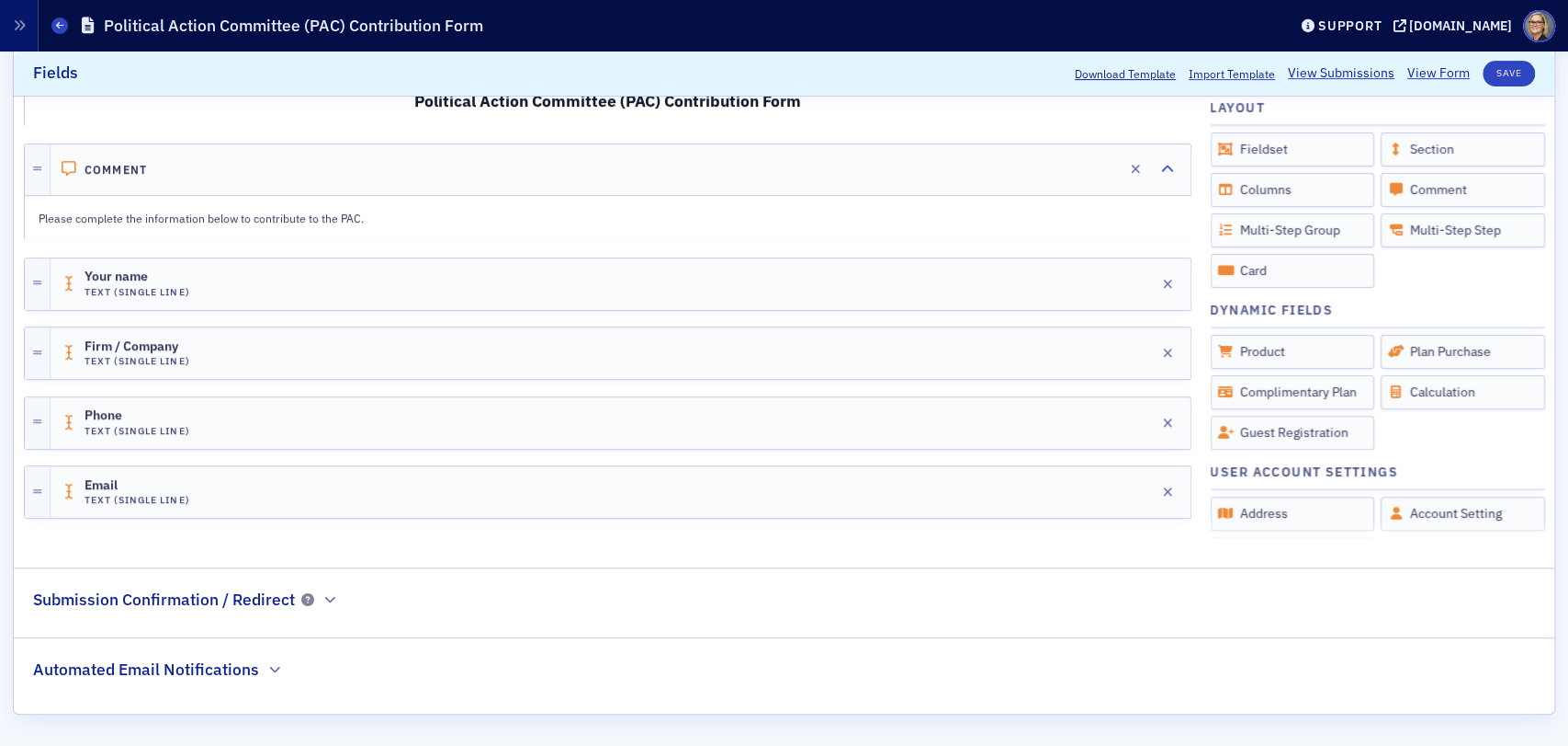
scroll to position [110, 0]
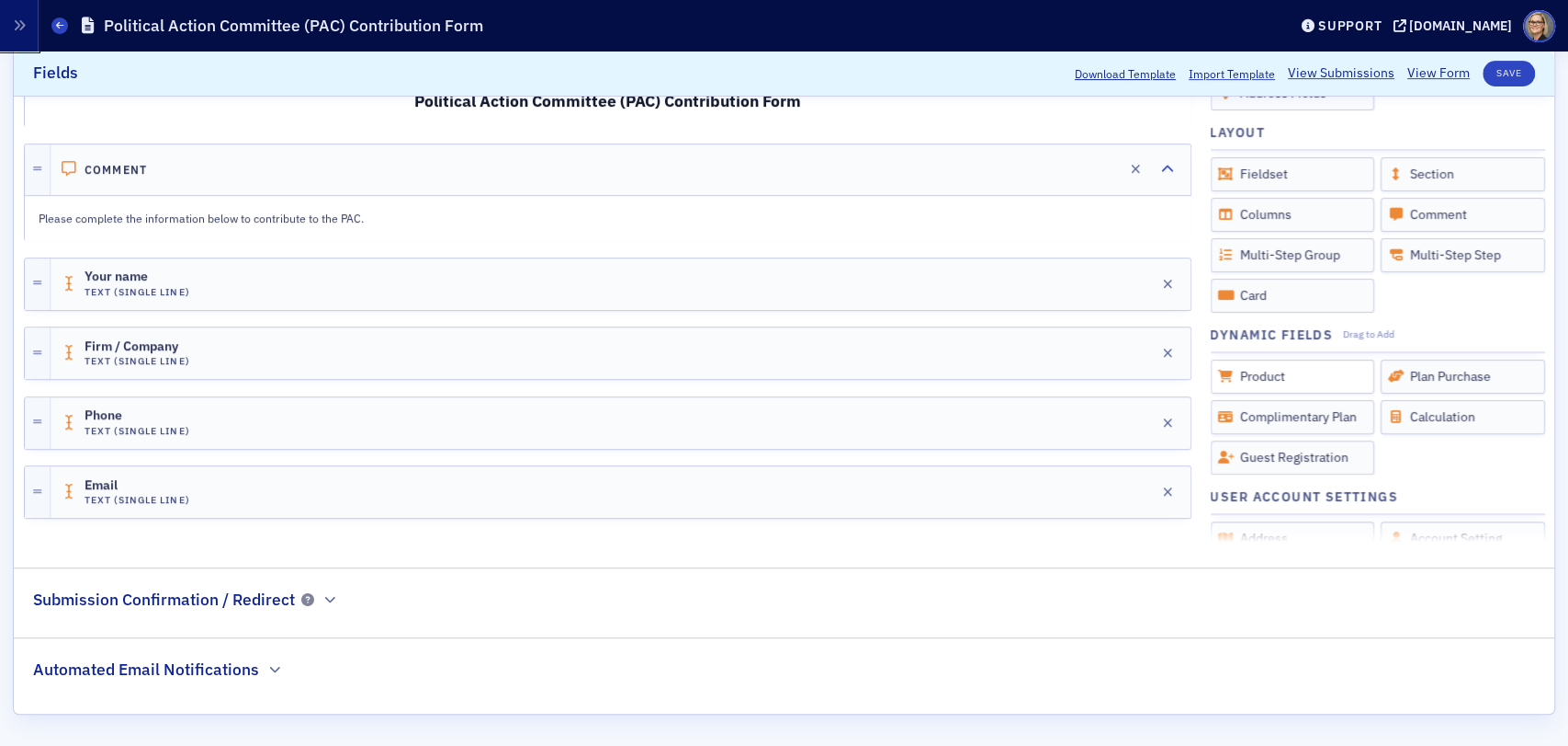
click at [1278, 373] on div "Product" at bounding box center [1293, 376] width 165 height 34
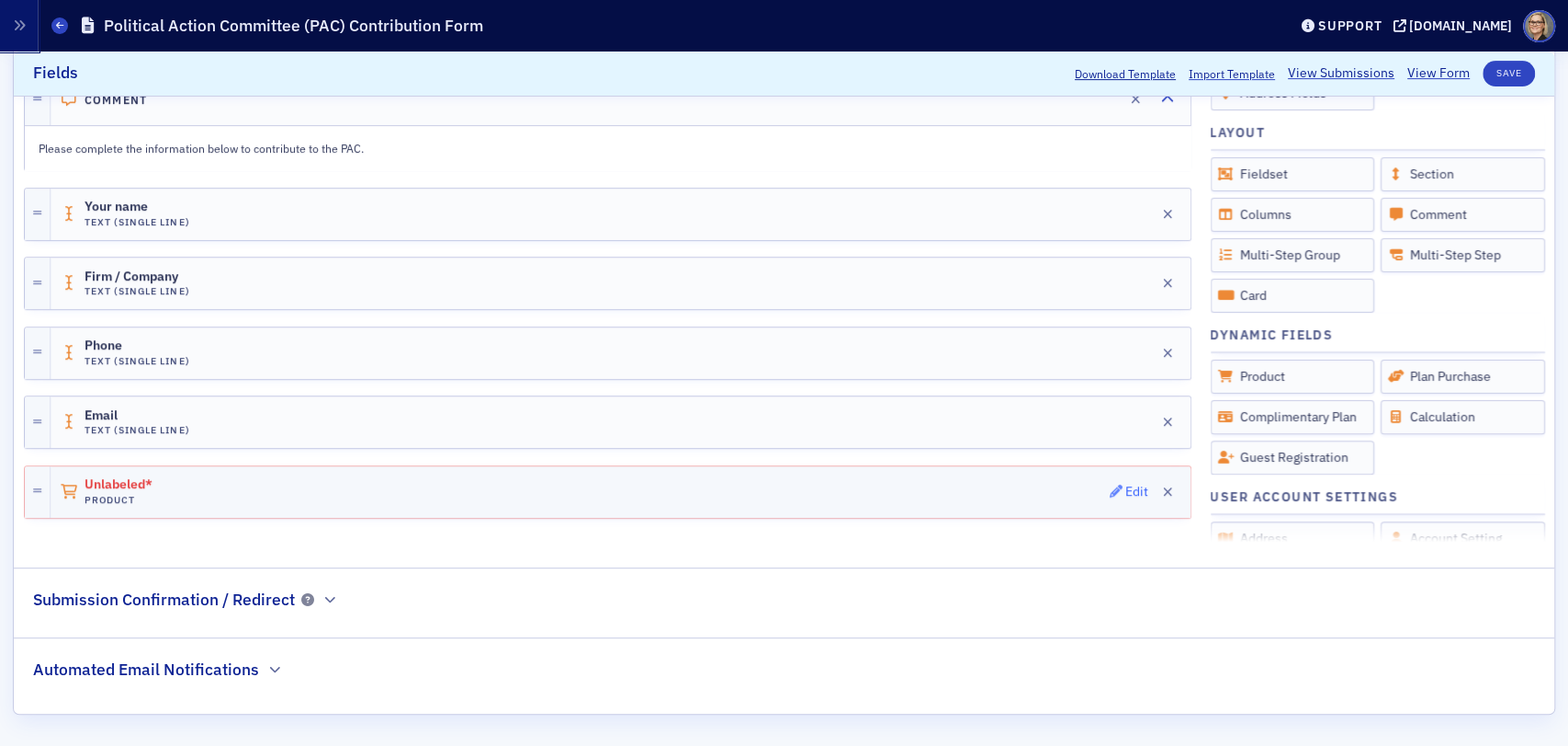
click at [1126, 489] on div "Edit" at bounding box center [1137, 491] width 23 height 10
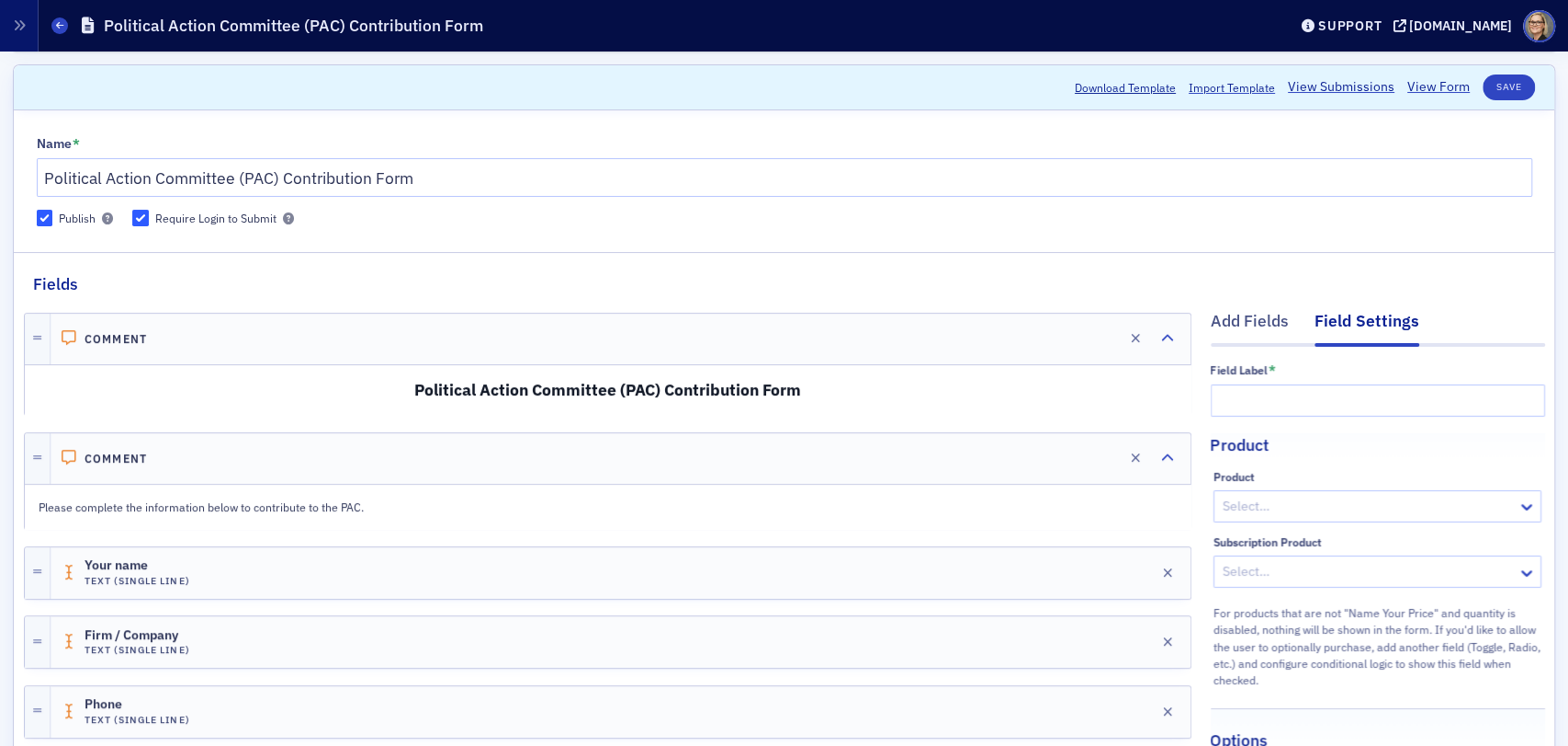
scroll to position [0, 0]
click at [1518, 509] on icon at bounding box center [1527, 510] width 18 height 18
click at [1439, 467] on fieldset "Product Product Select… Subscription Product Select… For products that are not …" at bounding box center [1378, 561] width 373 height 288
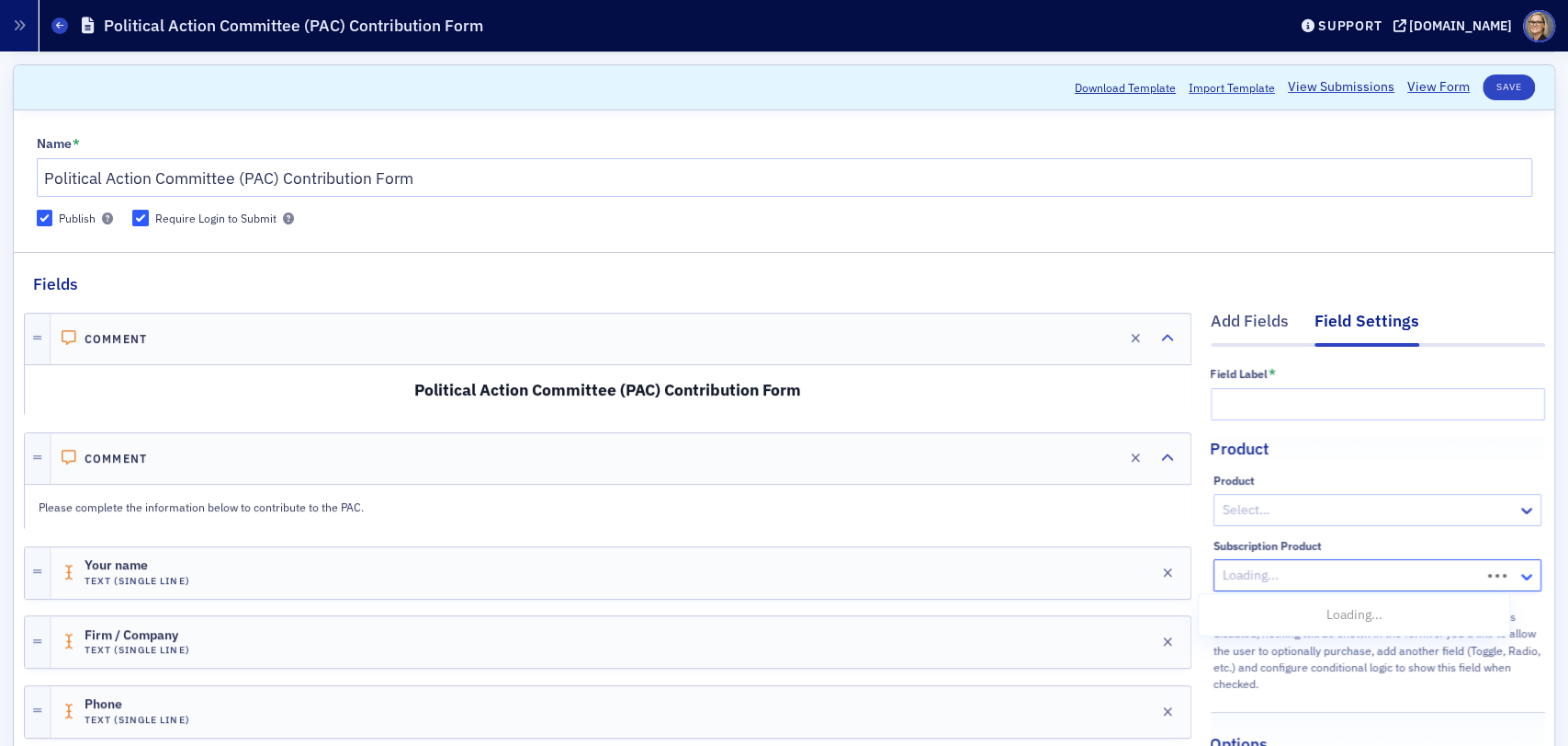
click at [1521, 573] on icon at bounding box center [1526, 576] width 11 height 6
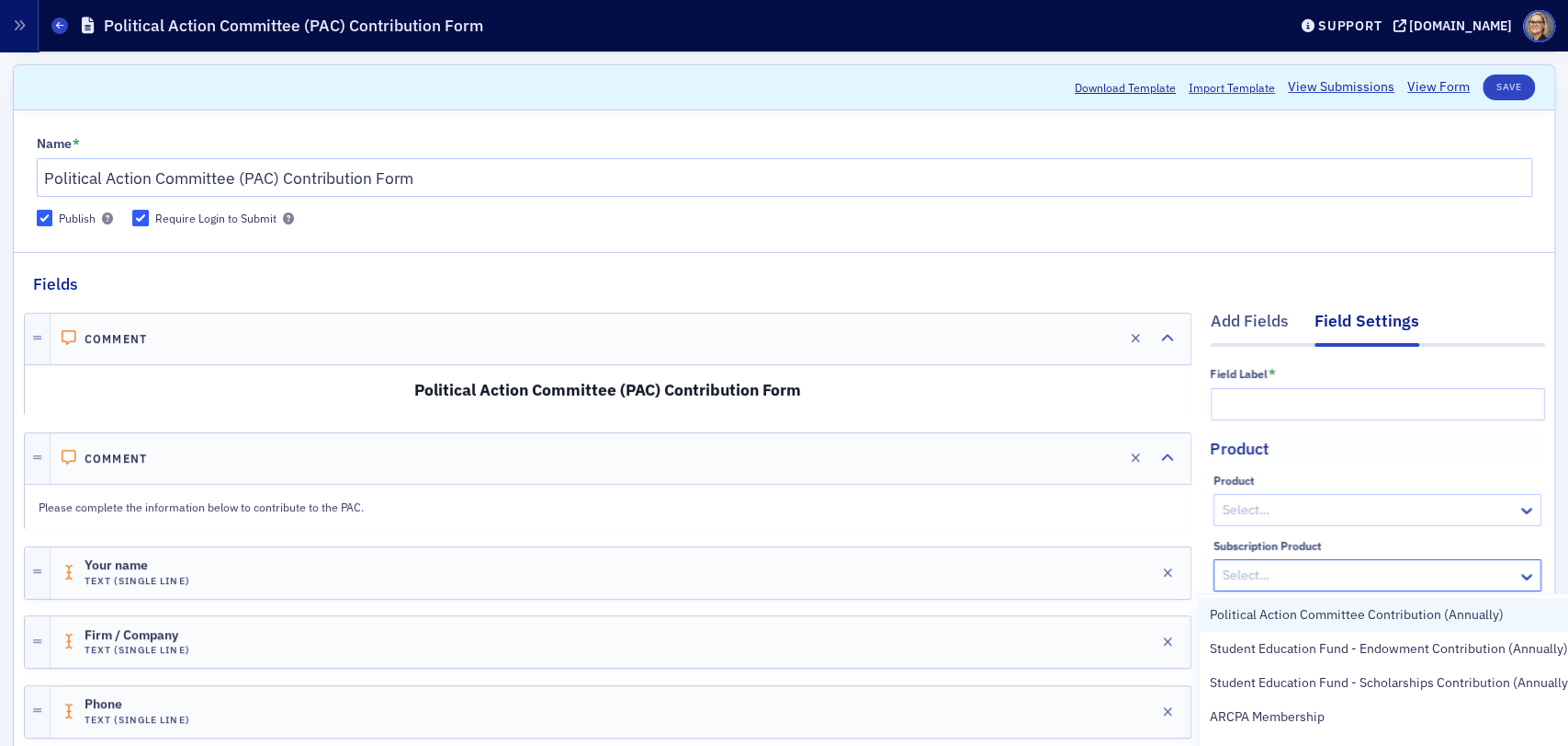
click at [1387, 612] on span "Political Action Committee Contribution (Annually)" at bounding box center [1356, 614] width 294 height 19
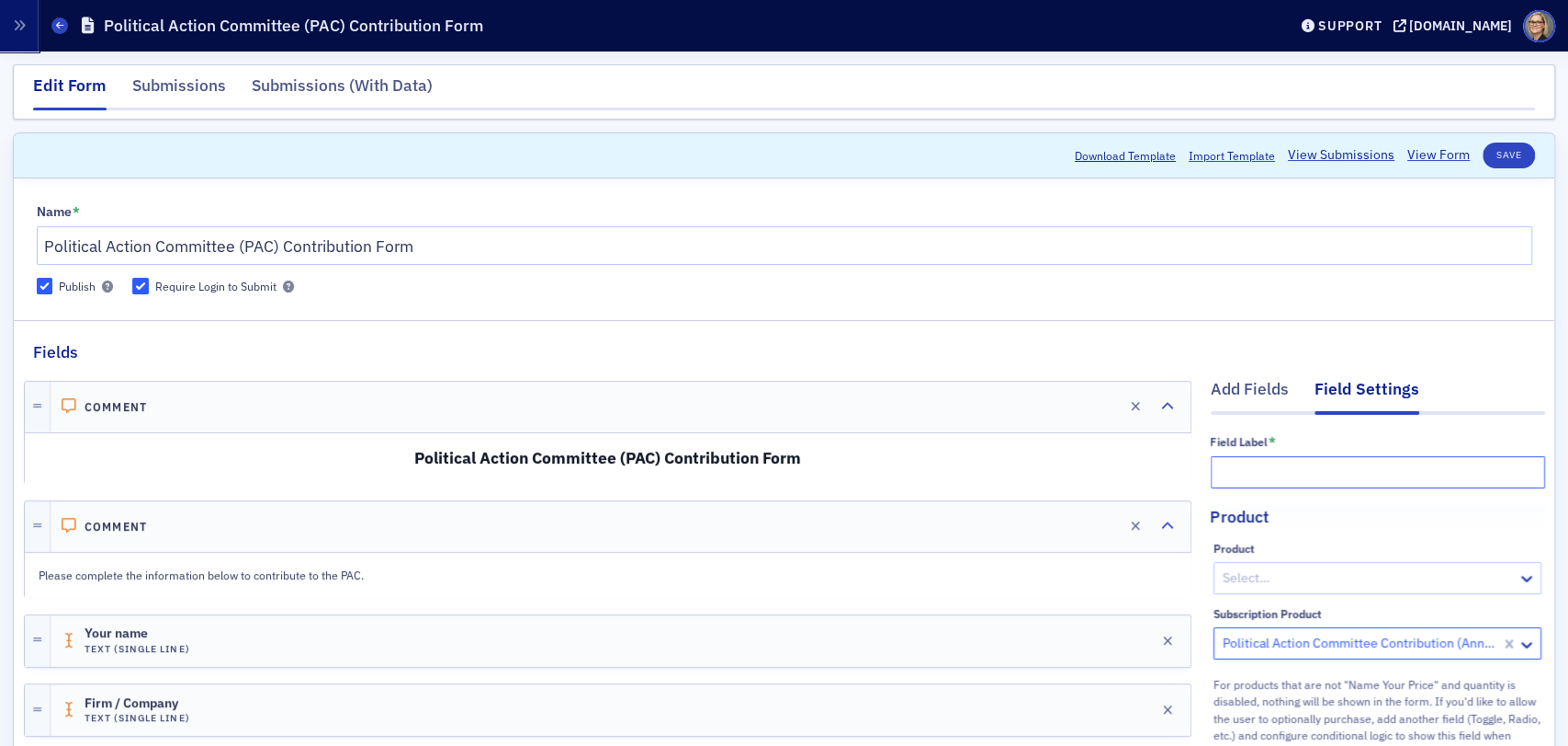
click at [1291, 467] on input "text" at bounding box center [1377, 472] width 334 height 32
type input "Contribution Amount"
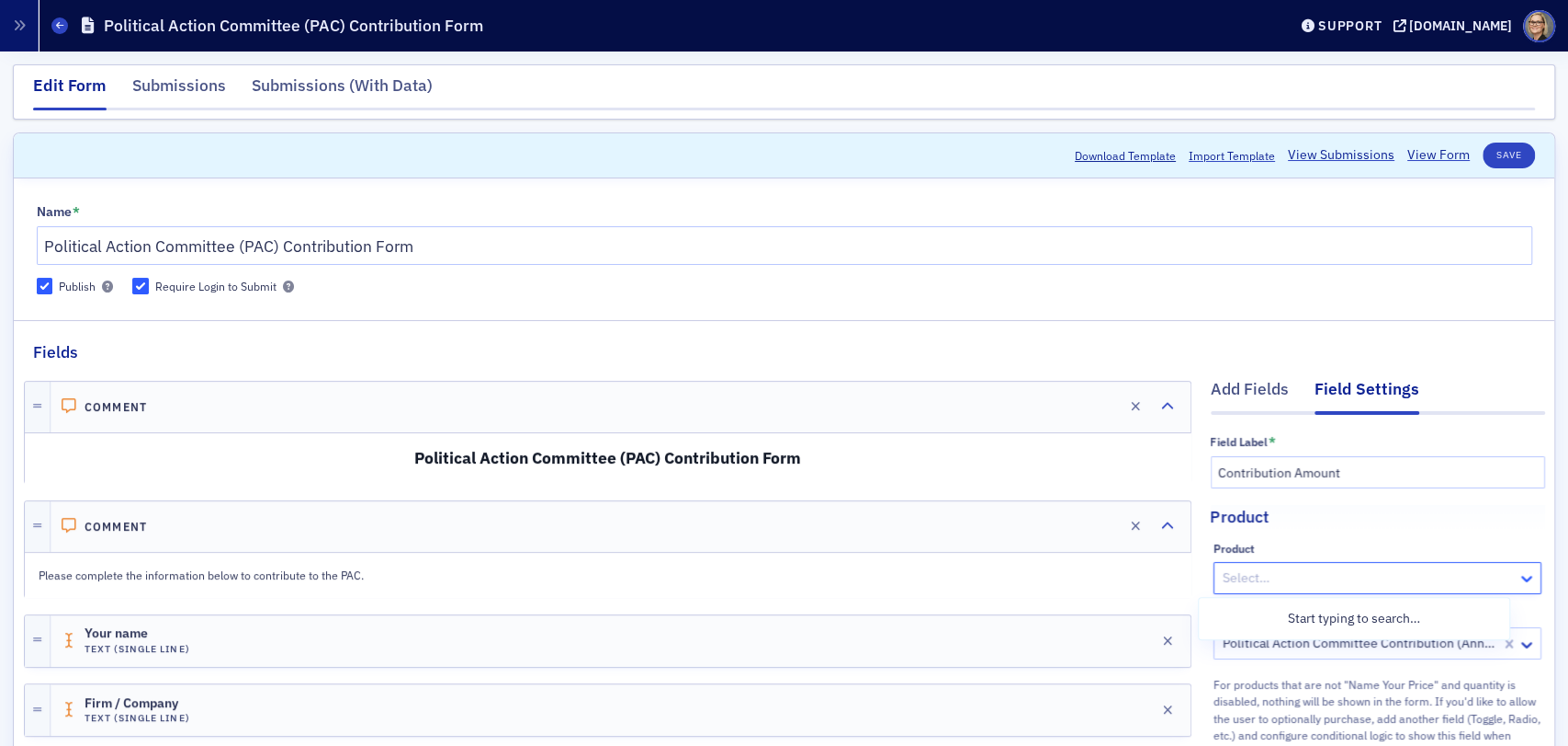
click at [1518, 575] on icon at bounding box center [1527, 578] width 18 height 18
click at [1451, 564] on div "Select…" at bounding box center [1366, 577] width 303 height 27
click at [1512, 144] on button "Save" at bounding box center [1509, 156] width 52 height 26
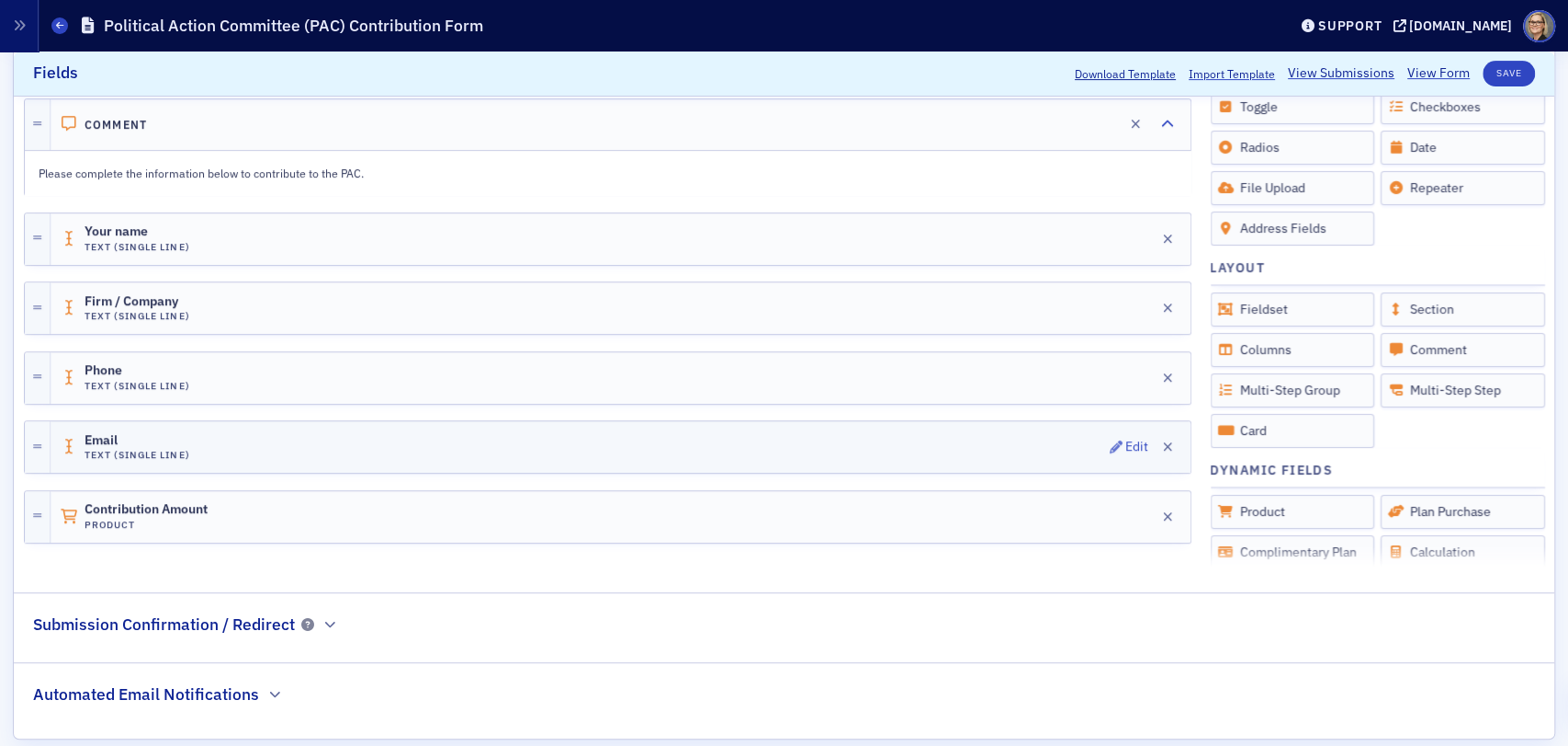
scroll to position [477, 0]
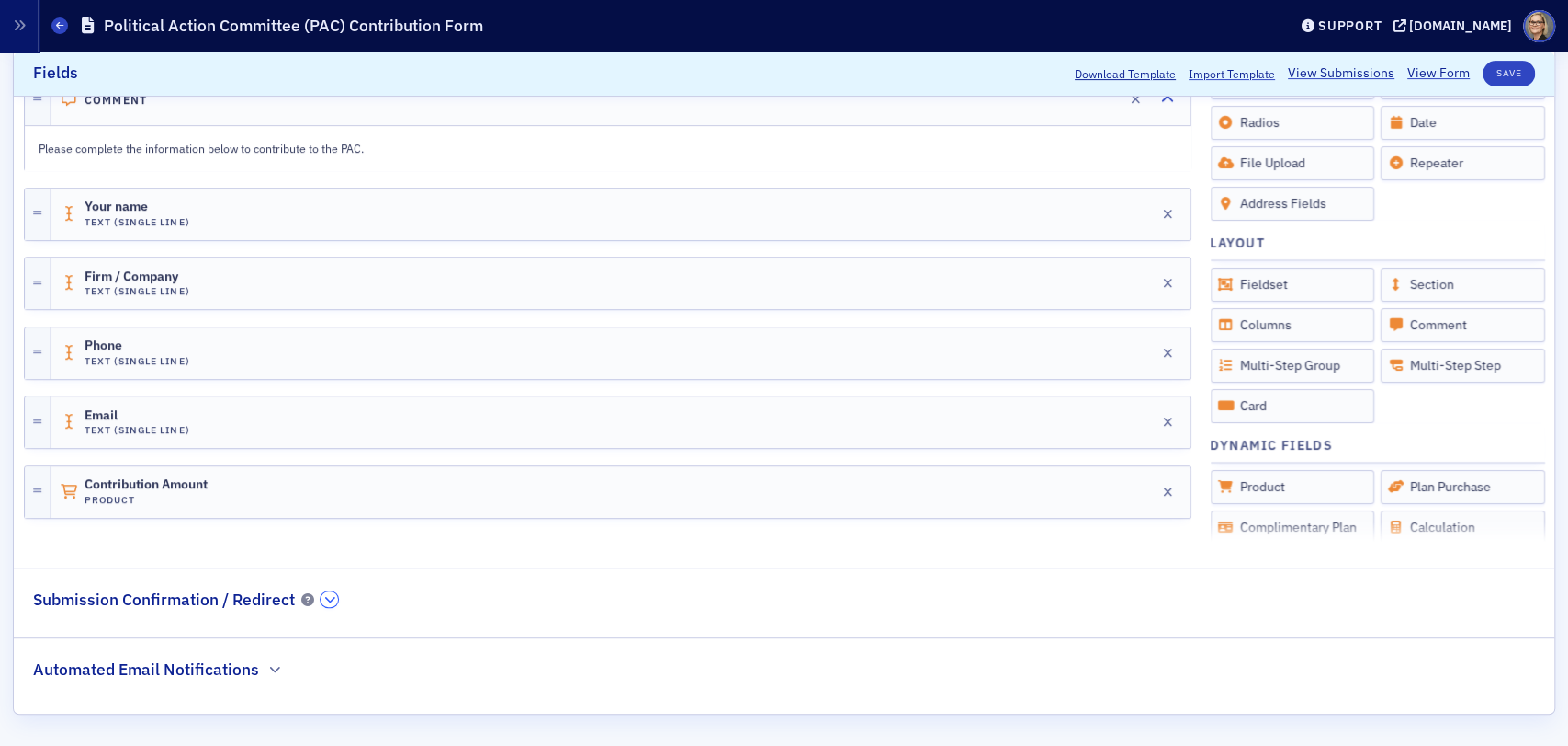
click at [326, 596] on icon "button" at bounding box center [329, 599] width 11 height 11
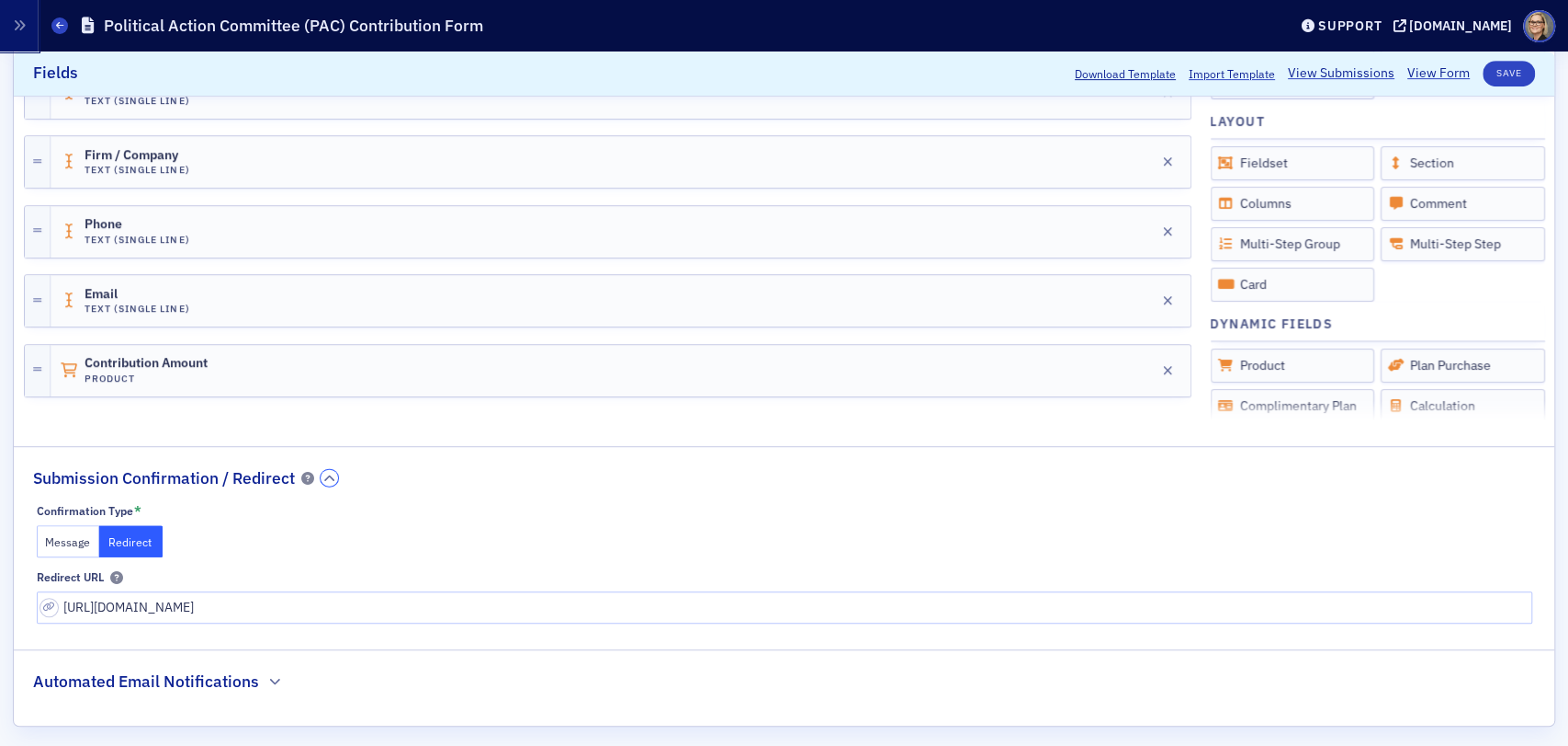
scroll to position [610, 0]
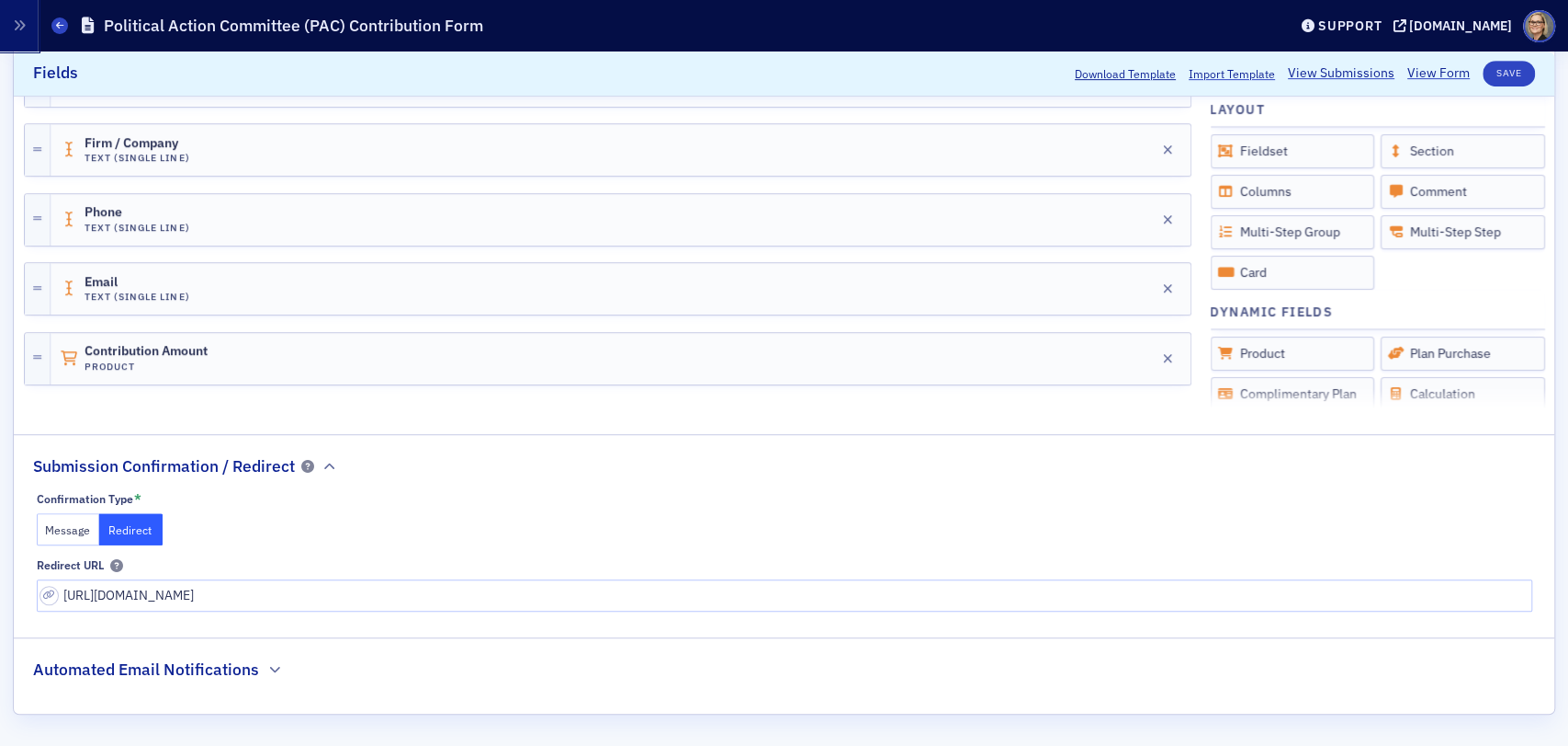
click at [66, 526] on button "Message" at bounding box center [69, 529] width 64 height 32
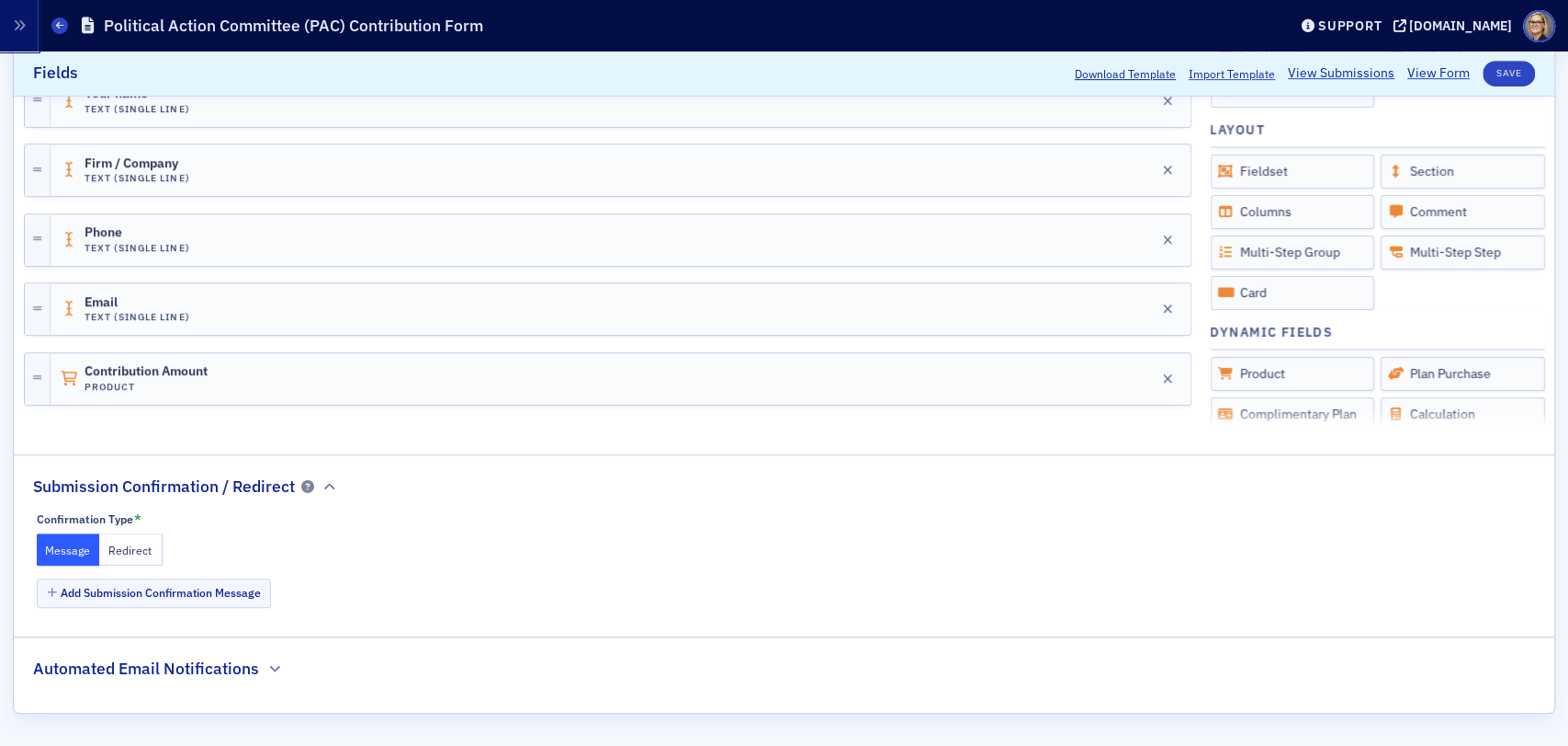
scroll to position [589, 0]
click at [170, 585] on button "Add Submission Confirmation Message" at bounding box center [155, 593] width 236 height 29
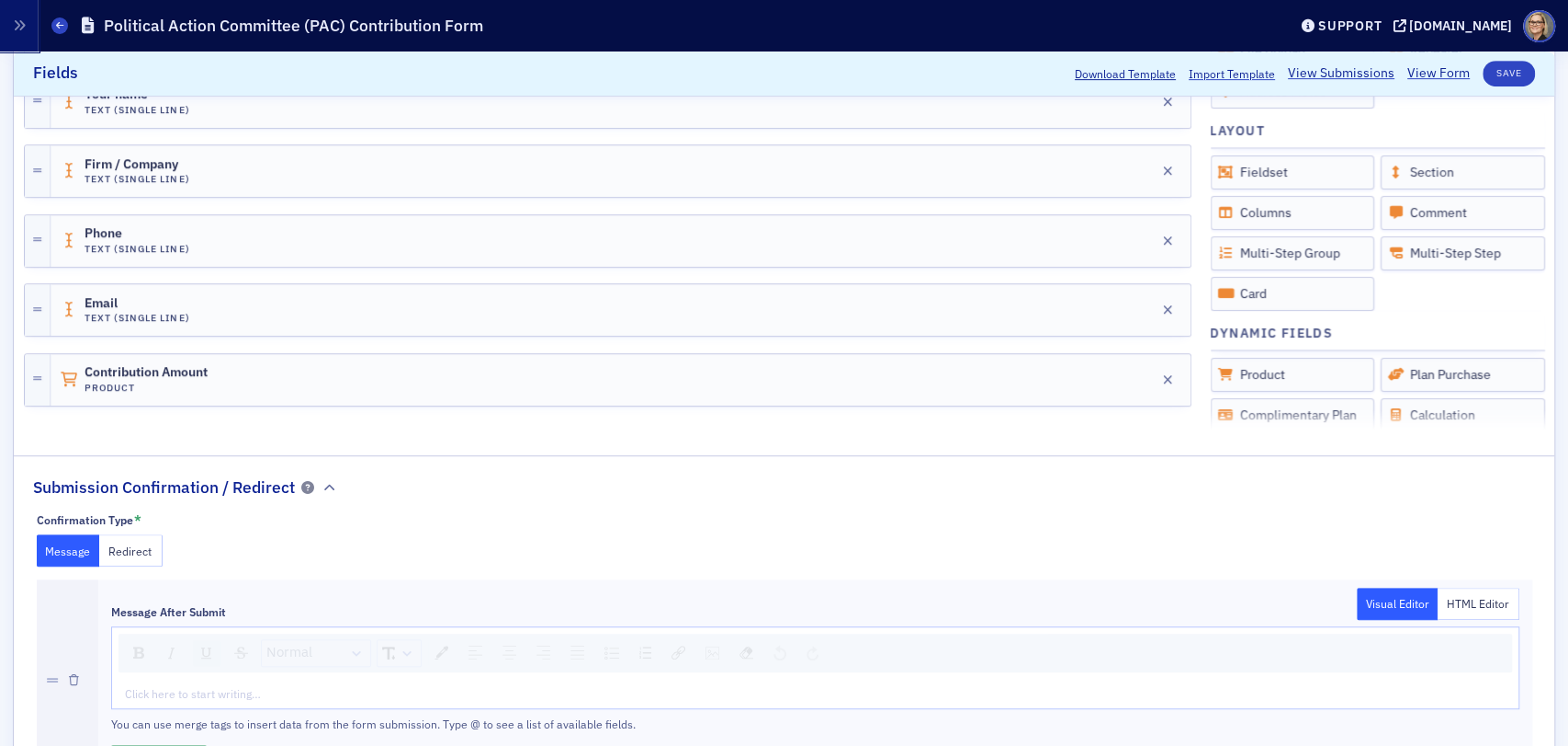
click at [195, 642] on div "rdw-inline-control" at bounding box center [207, 653] width 28 height 26
click at [272, 653] on span "Normal" at bounding box center [289, 652] width 46 height 21
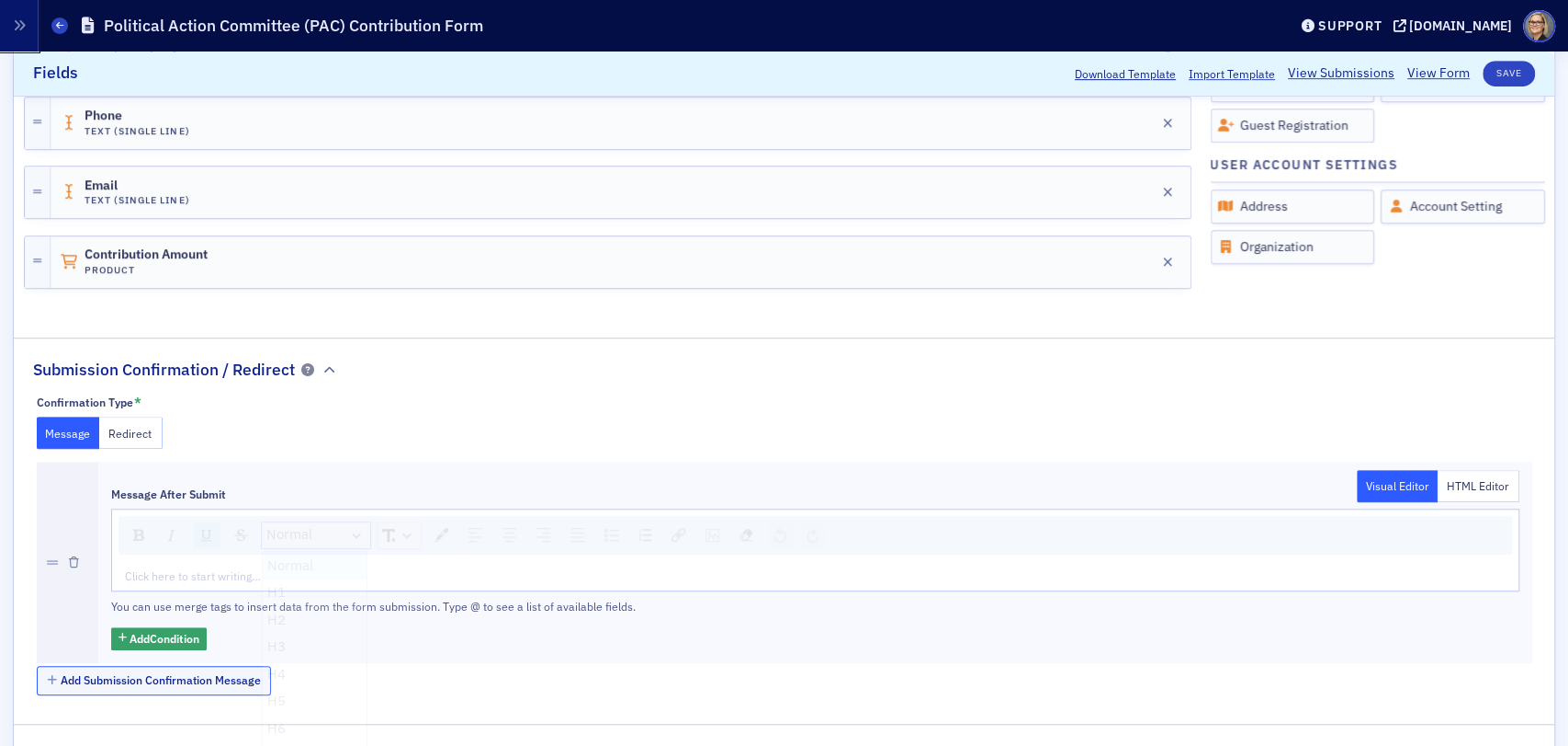
scroll to position [793, 0]
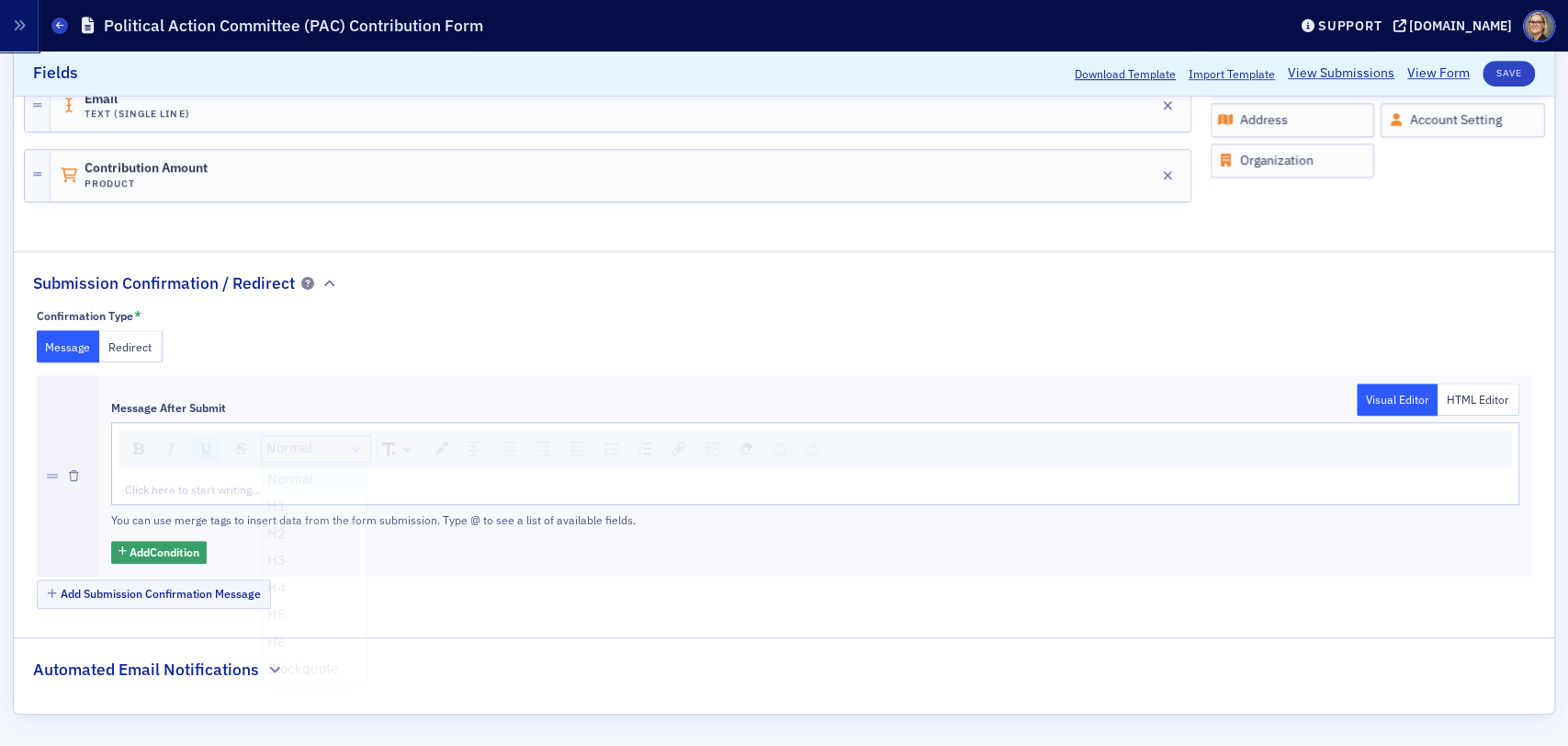
click at [230, 480] on div "rdw-editor" at bounding box center [815, 488] width 1380 height 17
click at [1497, 66] on button "Save" at bounding box center [1509, 74] width 52 height 26
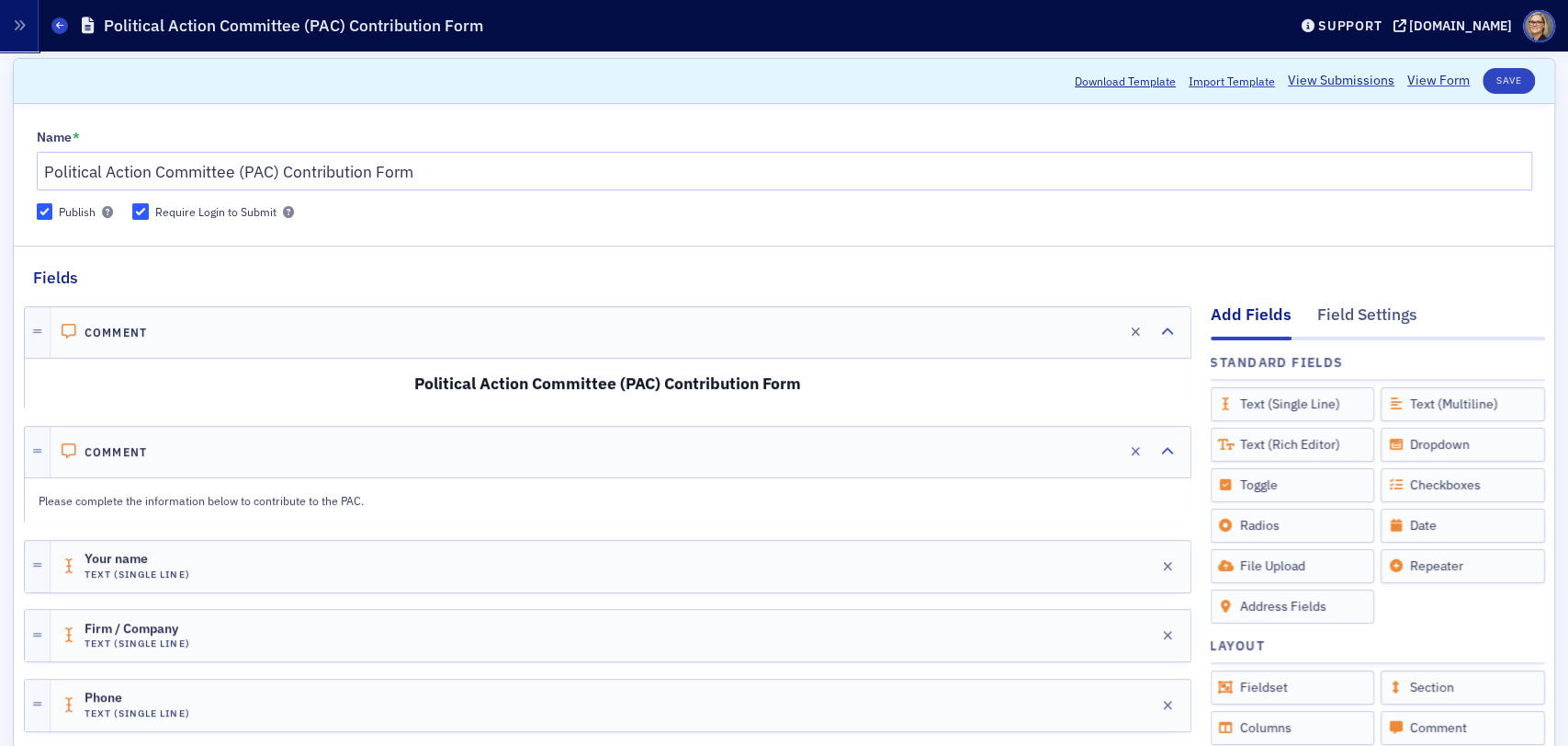
scroll to position [0, 0]
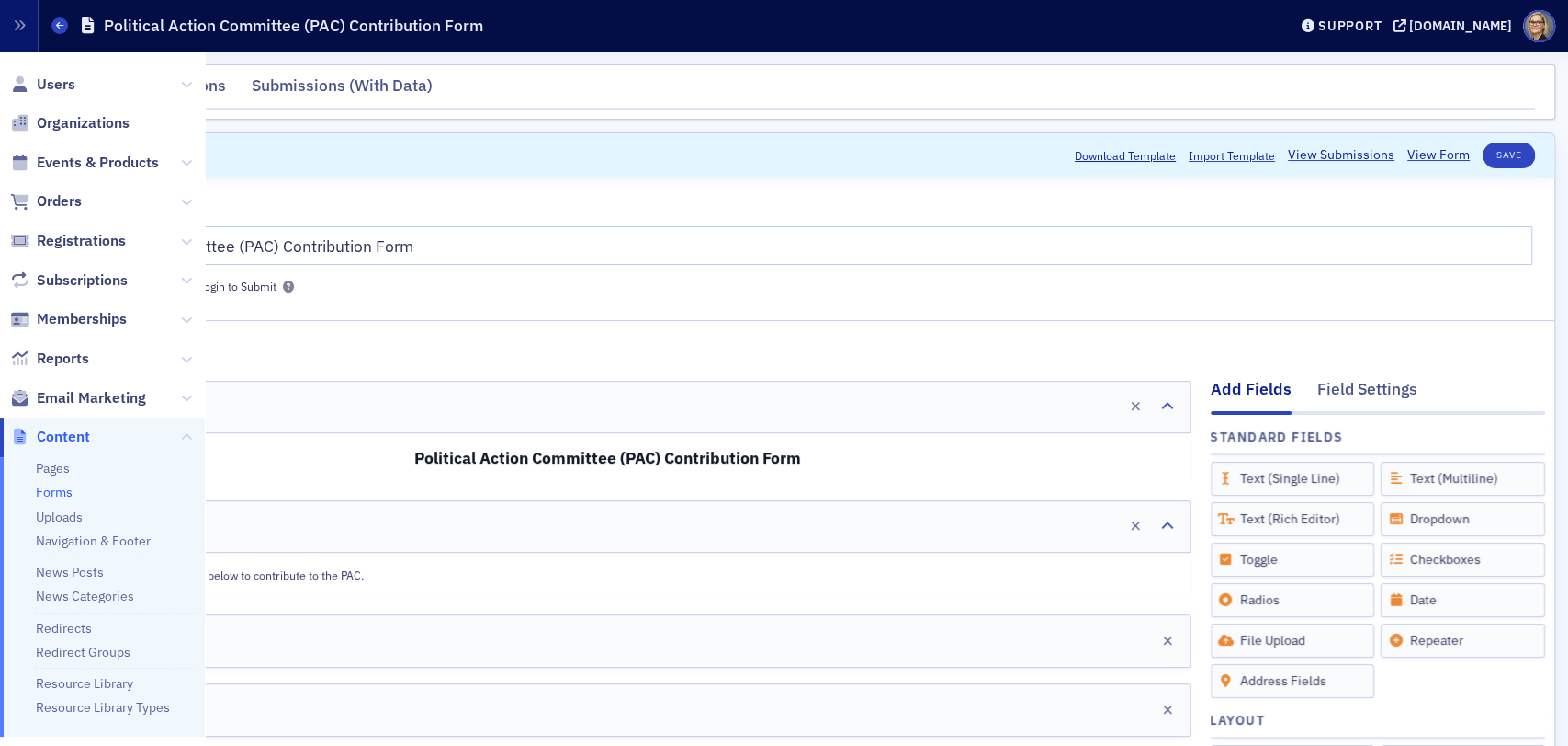
click at [59, 493] on link "Forms" at bounding box center [54, 491] width 37 height 17
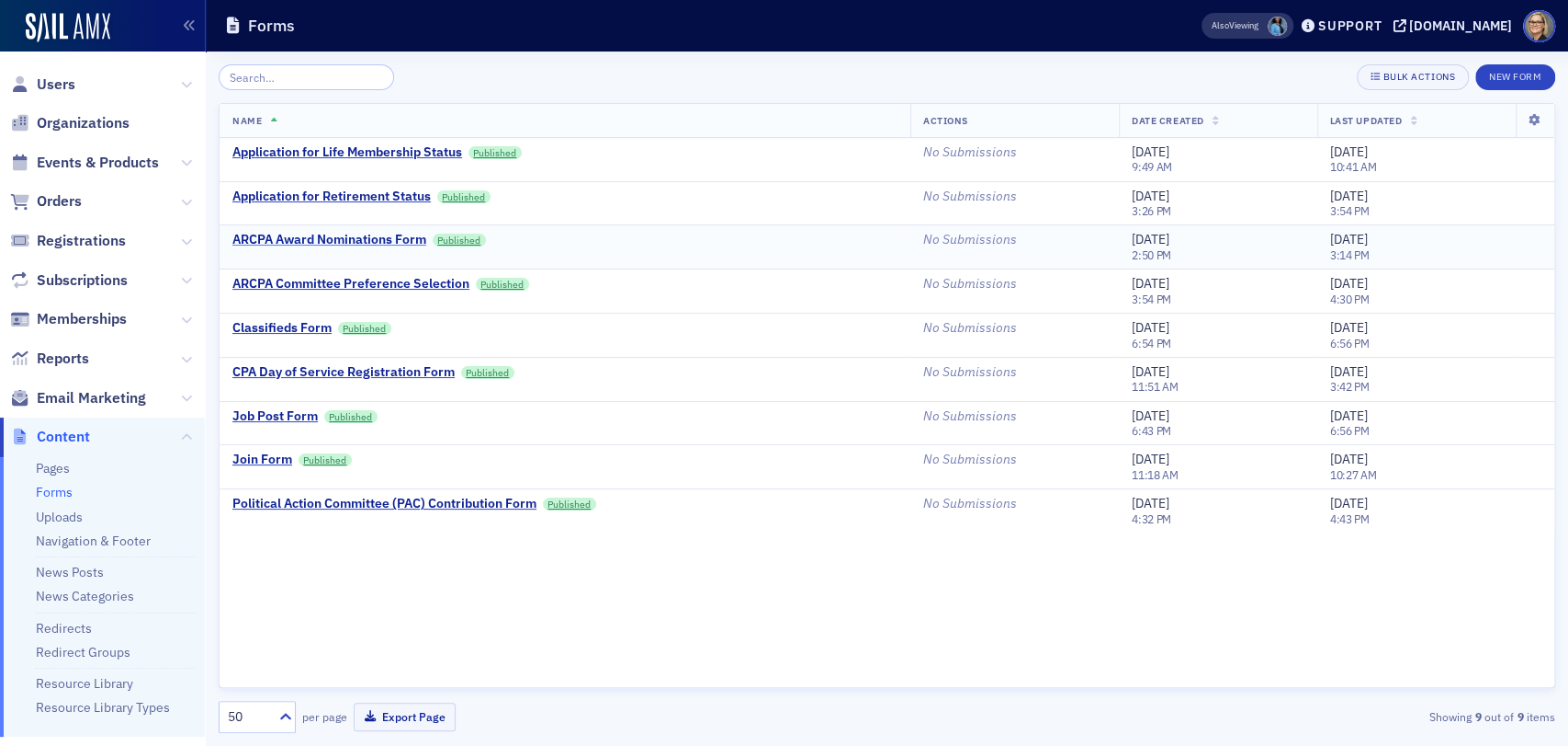
click at [381, 237] on div "ARCPA Award Nominations Form" at bounding box center [329, 240] width 194 height 17
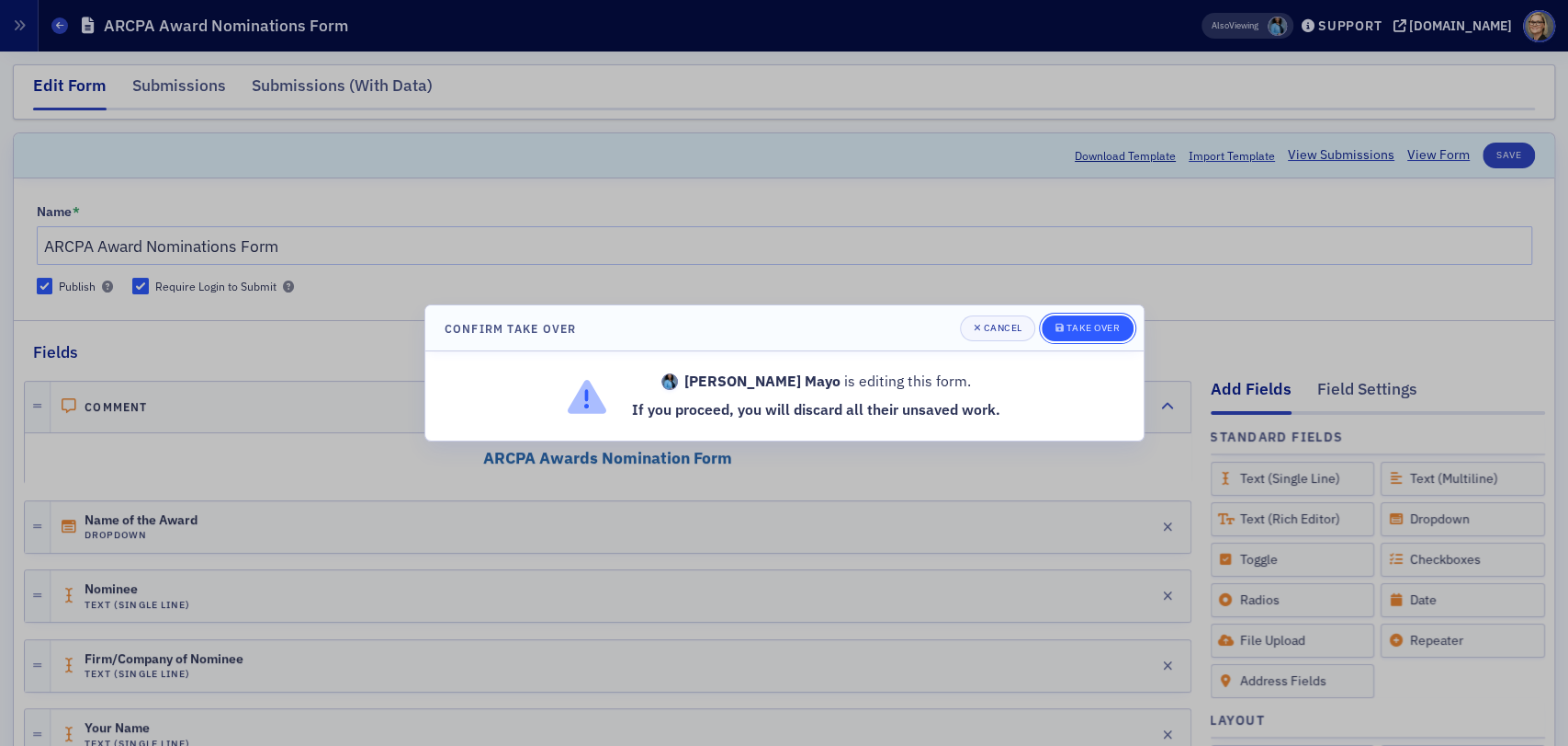
click at [1103, 331] on div "Take Over" at bounding box center [1093, 328] width 53 height 10
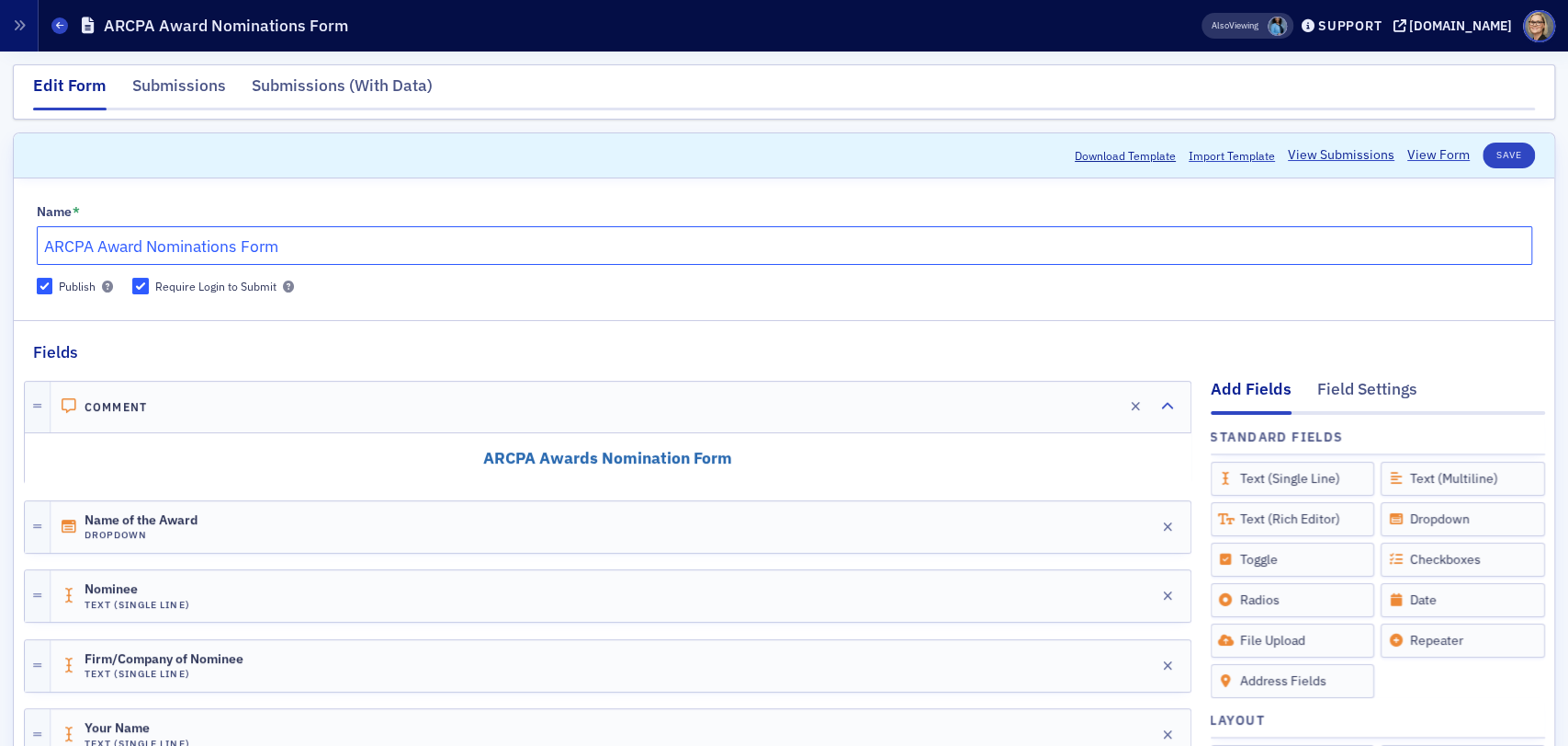
click at [393, 241] on input "ARCPA Award Nominations Form" at bounding box center [784, 245] width 1496 height 39
drag, startPoint x: 375, startPoint y: 242, endPoint x: -95, endPoint y: 238, distance: 470.0
click at [0, 238] on html "Users Organizations Events & Products Orders Registrations Subscriptions Member…" at bounding box center [784, 373] width 1568 height 746
click at [245, 398] on div "Comment Edit" at bounding box center [621, 406] width 1140 height 51
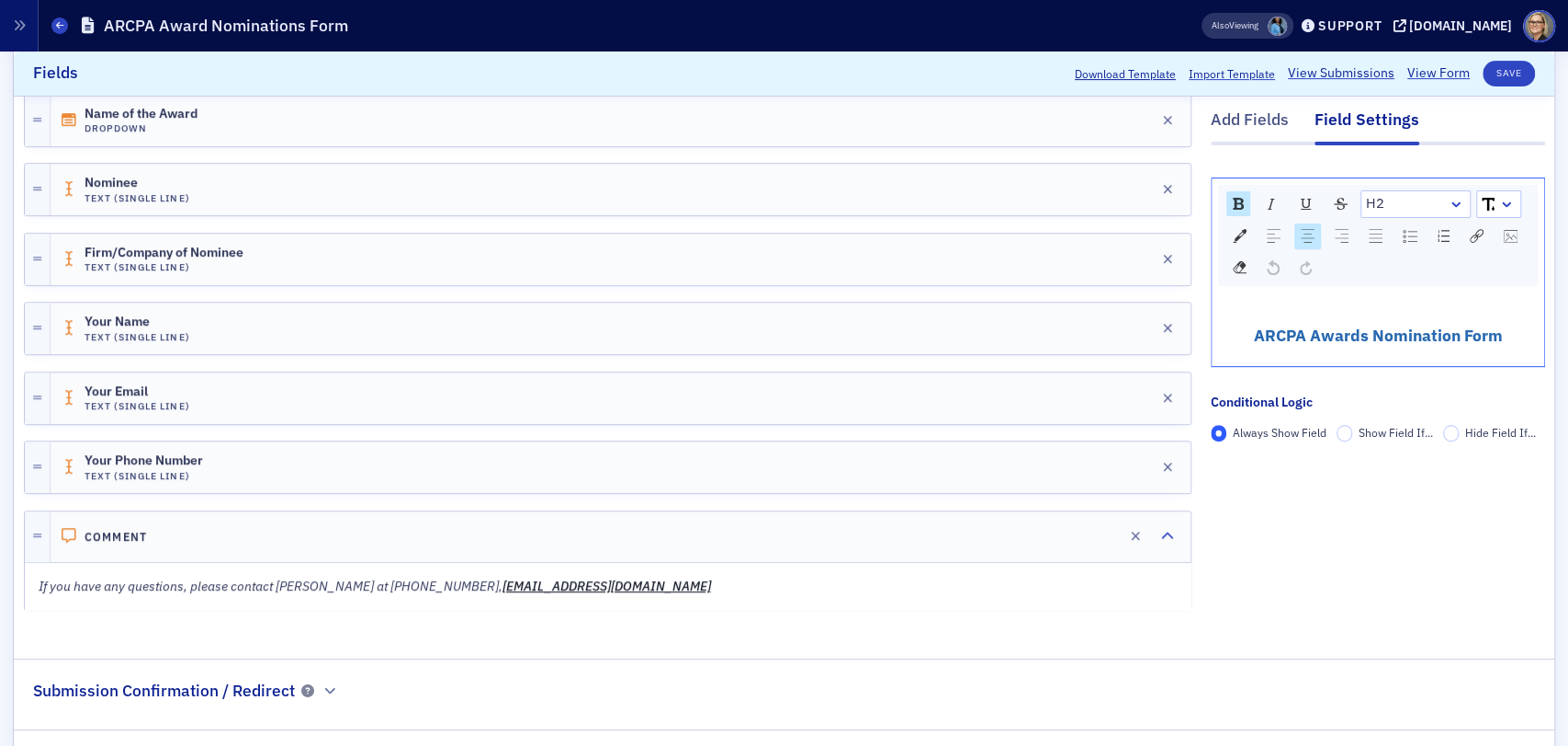
scroll to position [498, 0]
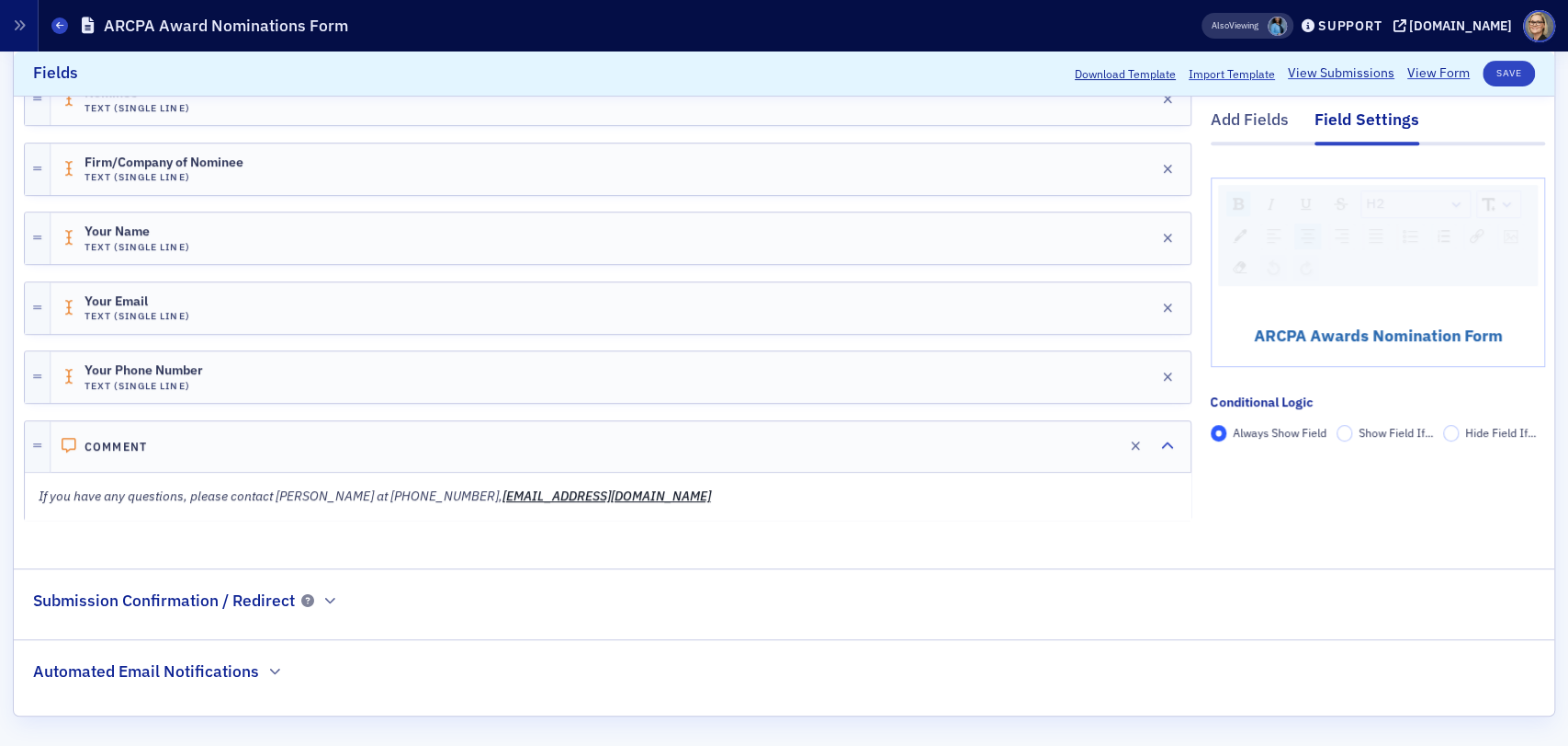
click at [628, 481] on div "If you have any questions, please contact Robin Harris at 501-664-8739, rharris…" at bounding box center [608, 495] width 1164 height 45
click at [581, 486] on p "If you have any questions, please contact Robin Harris at 501-664-8739, rharris…" at bounding box center [608, 495] width 1139 height 19
click at [596, 486] on p "If you have any questions, please contact Robin Harris at 501-664-8739, rharris…" at bounding box center [608, 495] width 1139 height 19
click at [582, 491] on p "If you have any questions, please contact Robin Harris at 501-664-8739, rharris…" at bounding box center [608, 495] width 1139 height 19
click at [36, 492] on div "If you have any questions, please contact Robin Harris at 501-664-8739, rharris…" at bounding box center [608, 495] width 1164 height 45
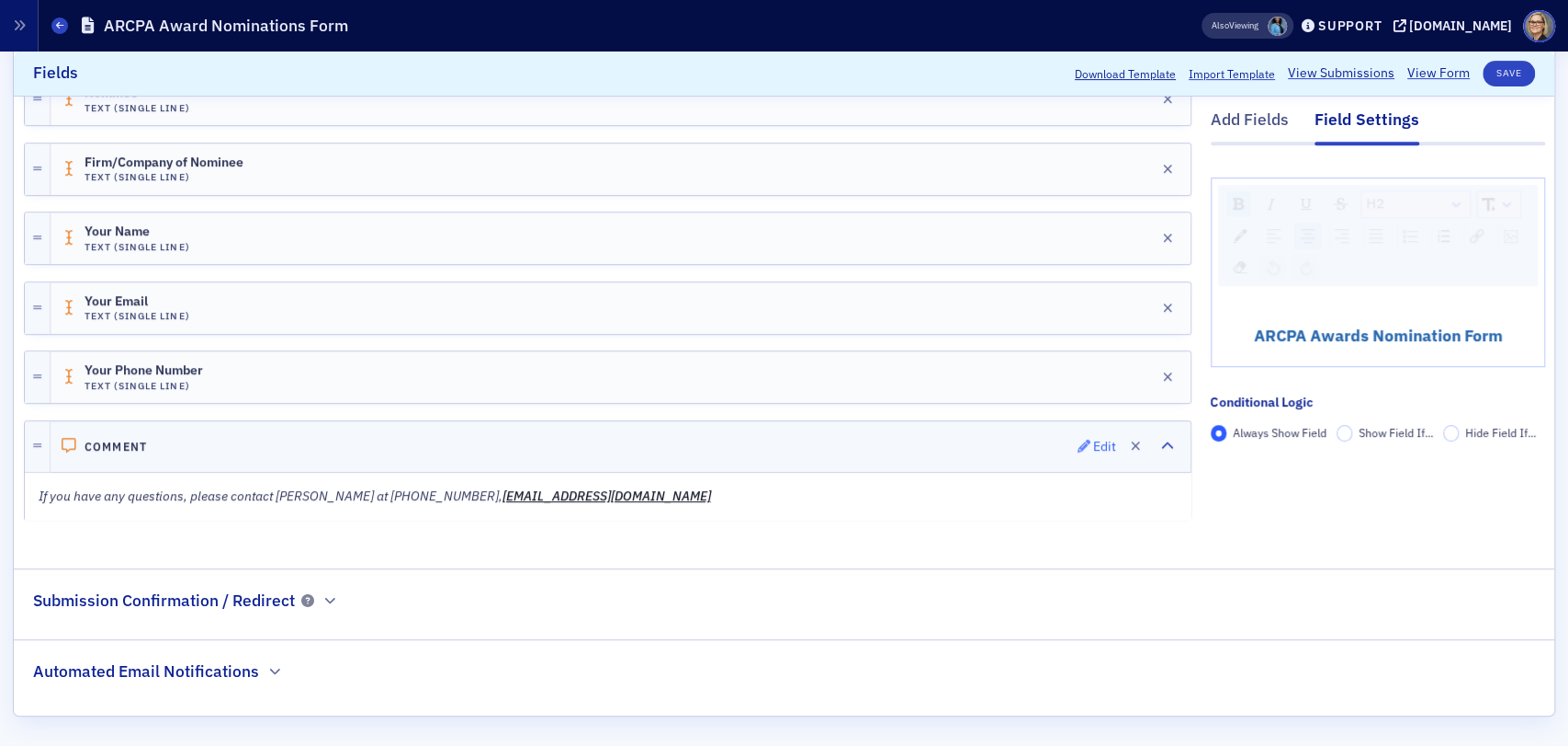
click at [1095, 441] on div "Edit" at bounding box center [1104, 446] width 23 height 10
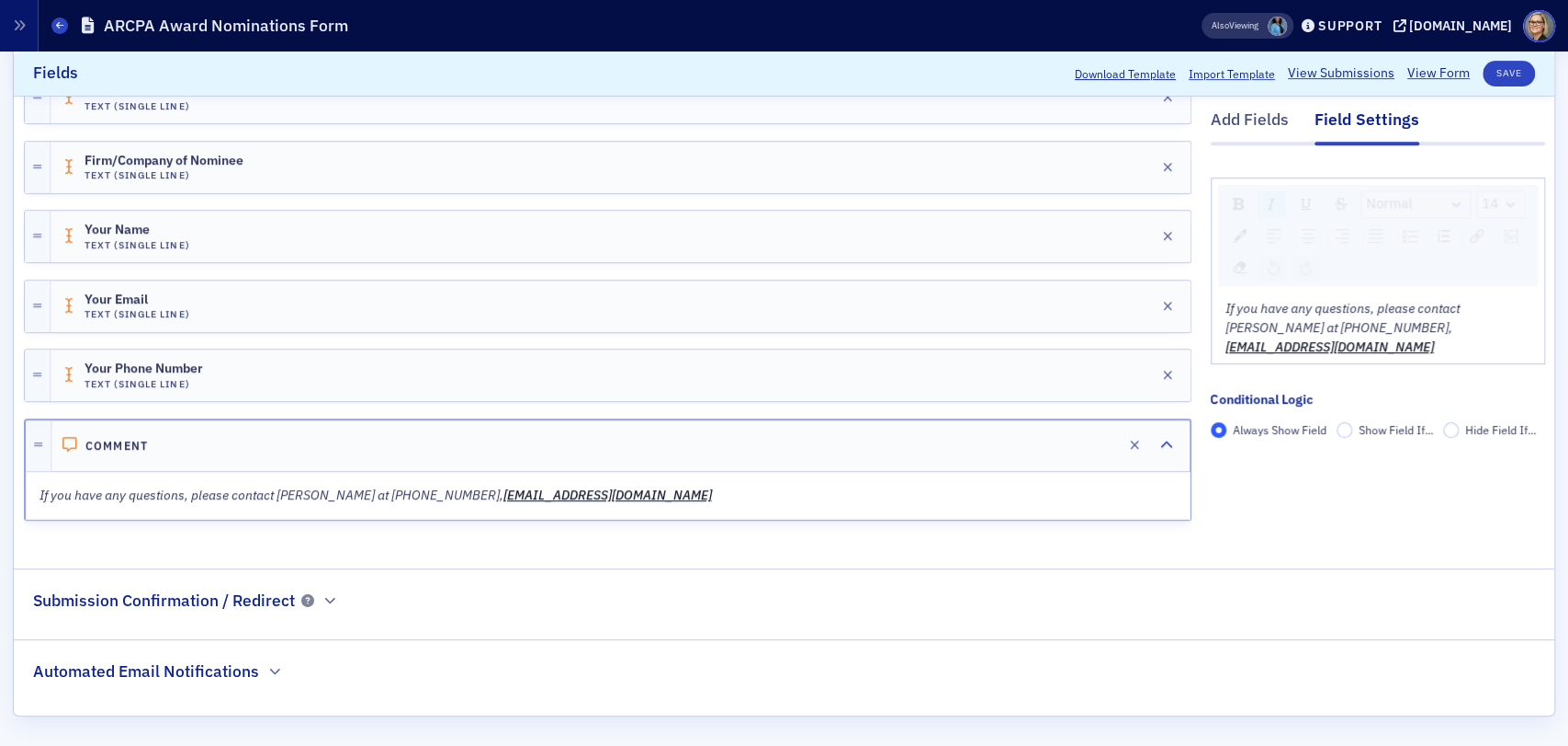
click at [40, 491] on em "If you have any questions, please contact Robin Harris at 501-664-8739," at bounding box center [271, 494] width 464 height 17
click at [36, 492] on div "If you have any questions, please contact Robin Harris at 501-664-8739, rharris…" at bounding box center [608, 494] width 1162 height 45
click at [42, 486] on em "If you have any questions, please contact Robin Harris at 501-664-8739," at bounding box center [271, 494] width 464 height 17
click at [1077, 434] on button "Edit" at bounding box center [1097, 445] width 40 height 26
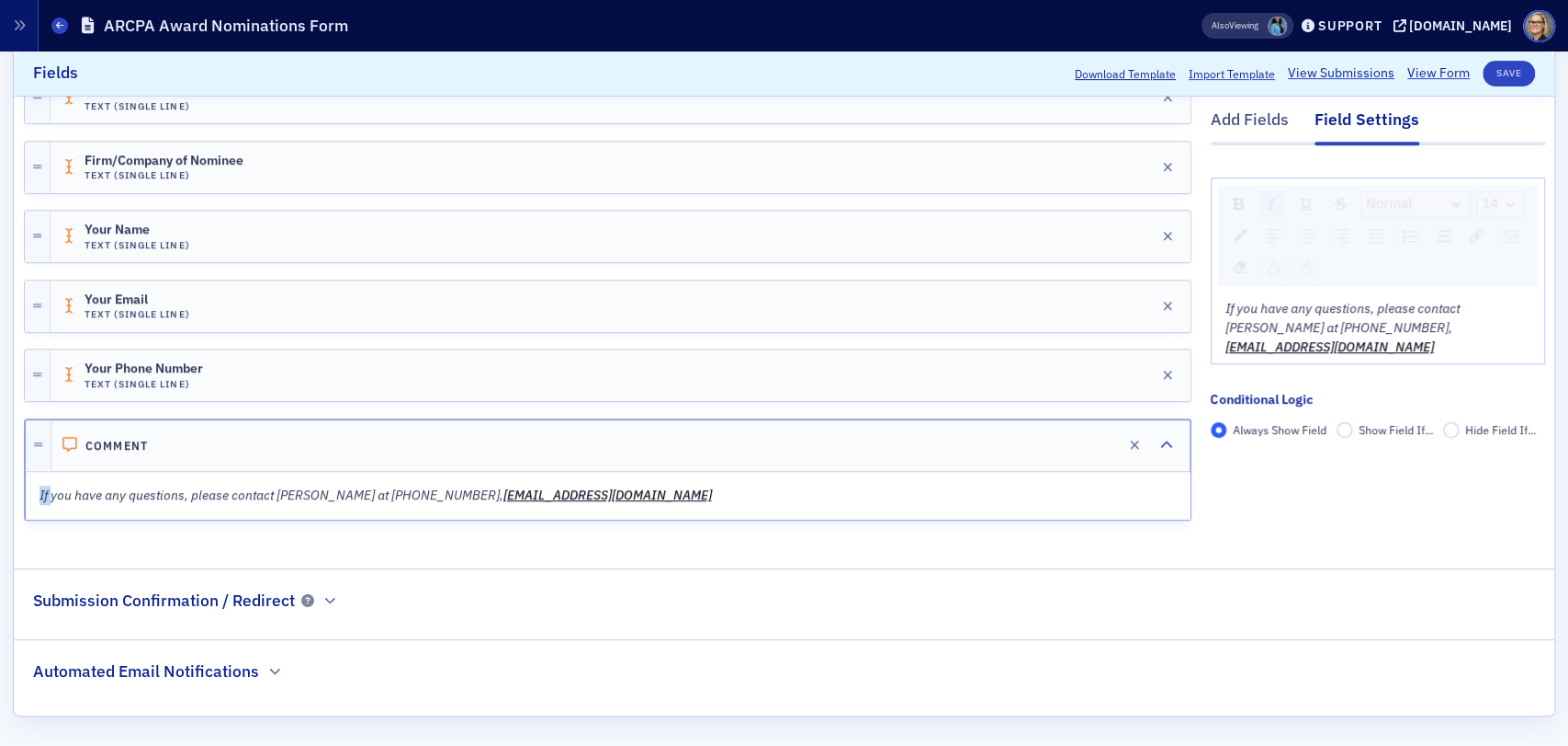
click at [44, 489] on em "If you have any questions, please contact Robin Harris at 501-664-8739," at bounding box center [271, 494] width 464 height 17
click at [40, 489] on em "If you have any questions, please contact Robin Harris at 501-664-8739," at bounding box center [271, 494] width 464 height 17
click at [612, 490] on p "If you have any questions, please contact Robin Harris at 501-664-8739, rharris…" at bounding box center [608, 494] width 1137 height 19
click at [324, 597] on icon "button" at bounding box center [329, 600] width 11 height 11
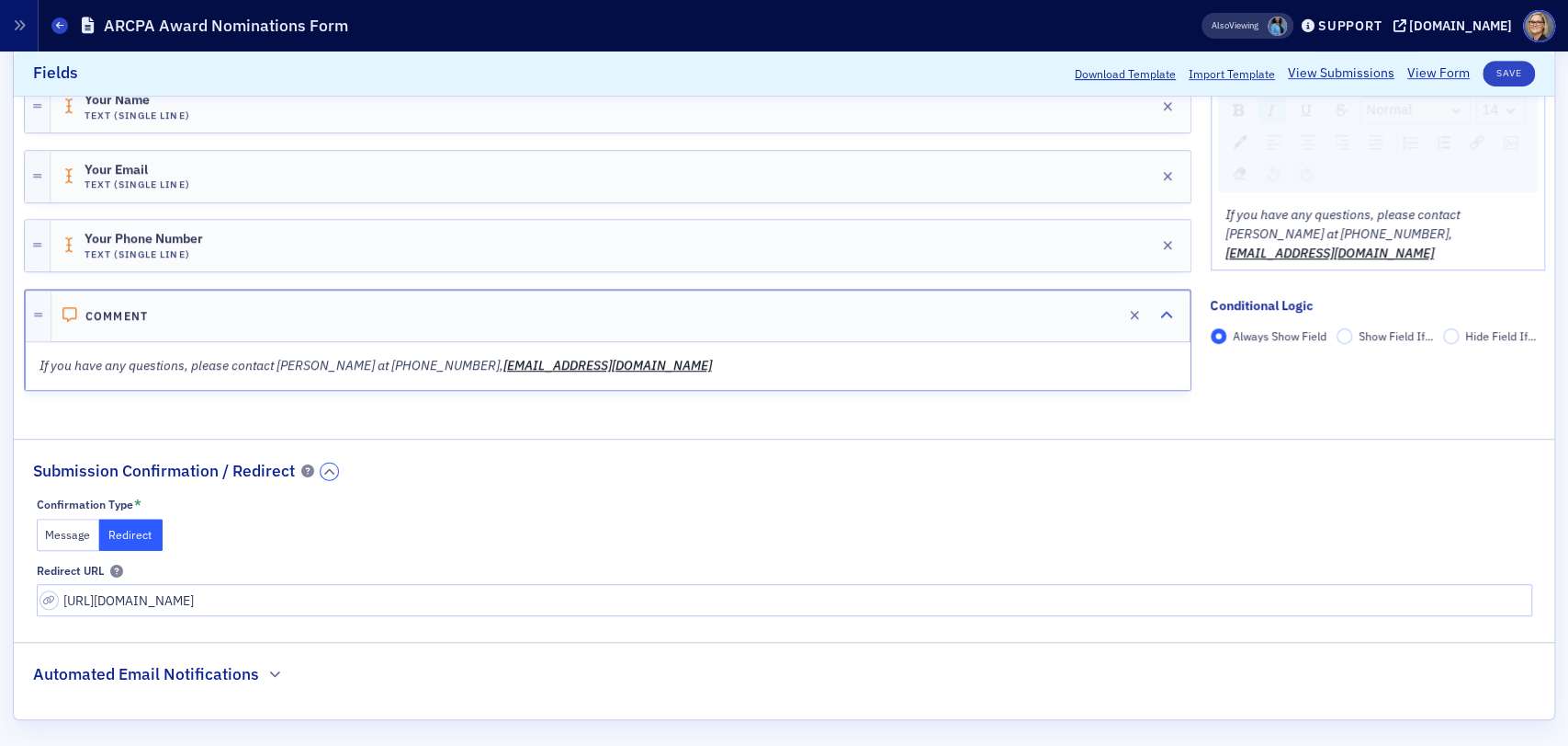
scroll to position [631, 0]
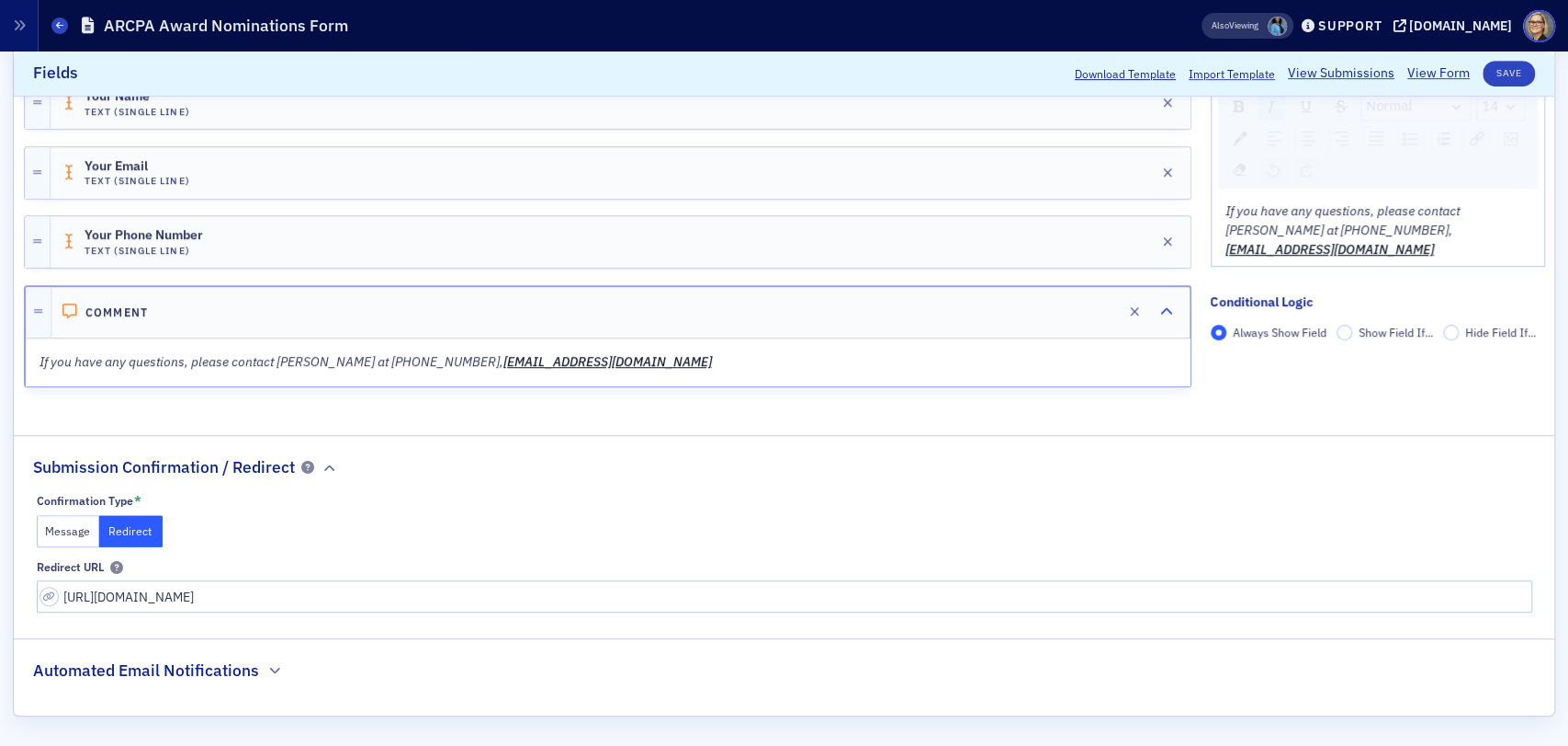
click at [73, 520] on button "Message" at bounding box center [69, 530] width 64 height 32
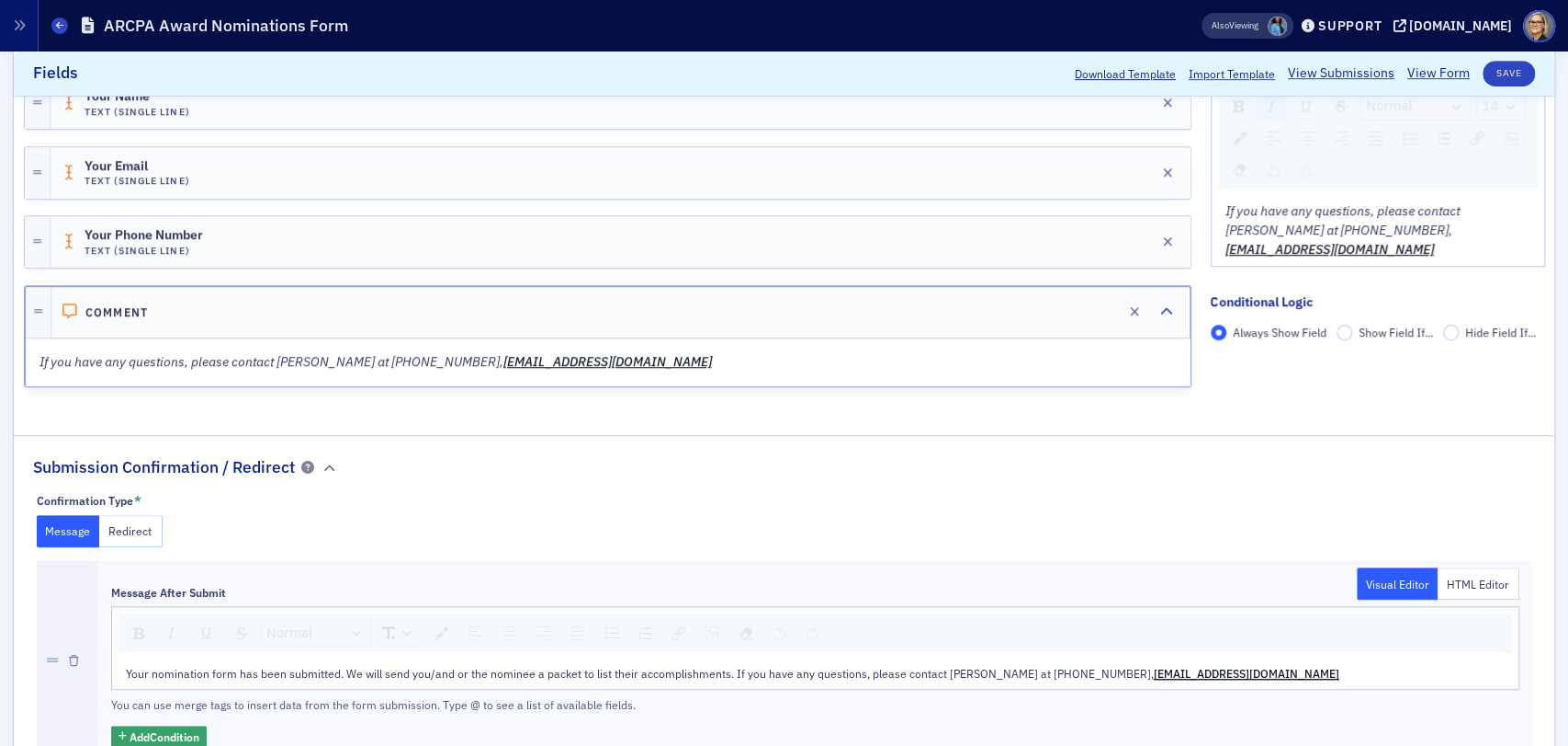
drag, startPoint x: 120, startPoint y: 671, endPoint x: 1234, endPoint y: 663, distance: 1114.0
click at [1234, 663] on div "Your nomination form has been submitted. We will send you/and or the nominee a …" at bounding box center [814, 672] width 1406 height 29
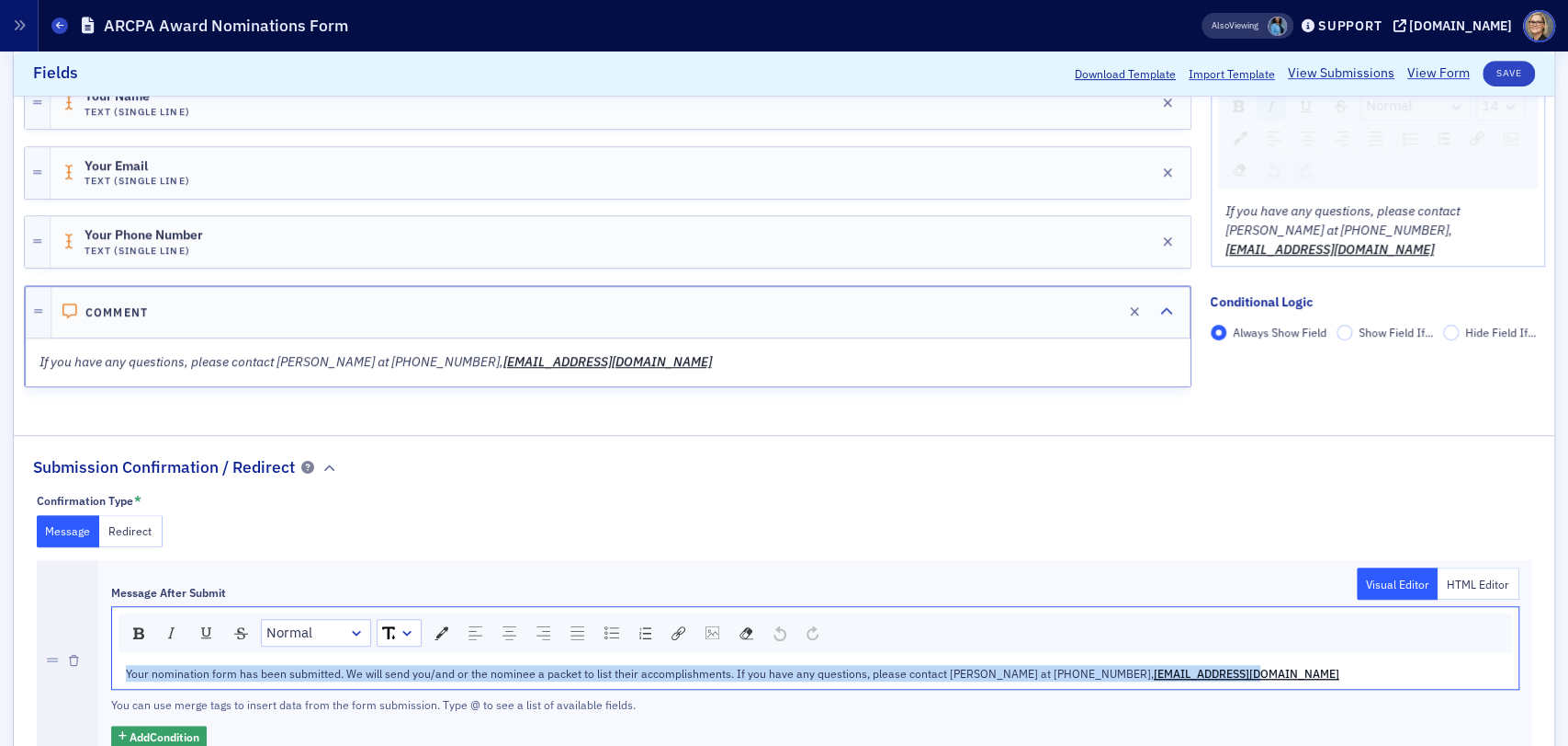
drag, startPoint x: 1219, startPoint y: 664, endPoint x: 330, endPoint y: 657, distance: 889.0
click at [23, 638] on div "Confirmation Type * Message Redirect Message After Submit Visual Editor HTML Ed…" at bounding box center [784, 644] width 1541 height 304
copy div "Your nomination form has been submitted. We will send you/and or the nominee a …"
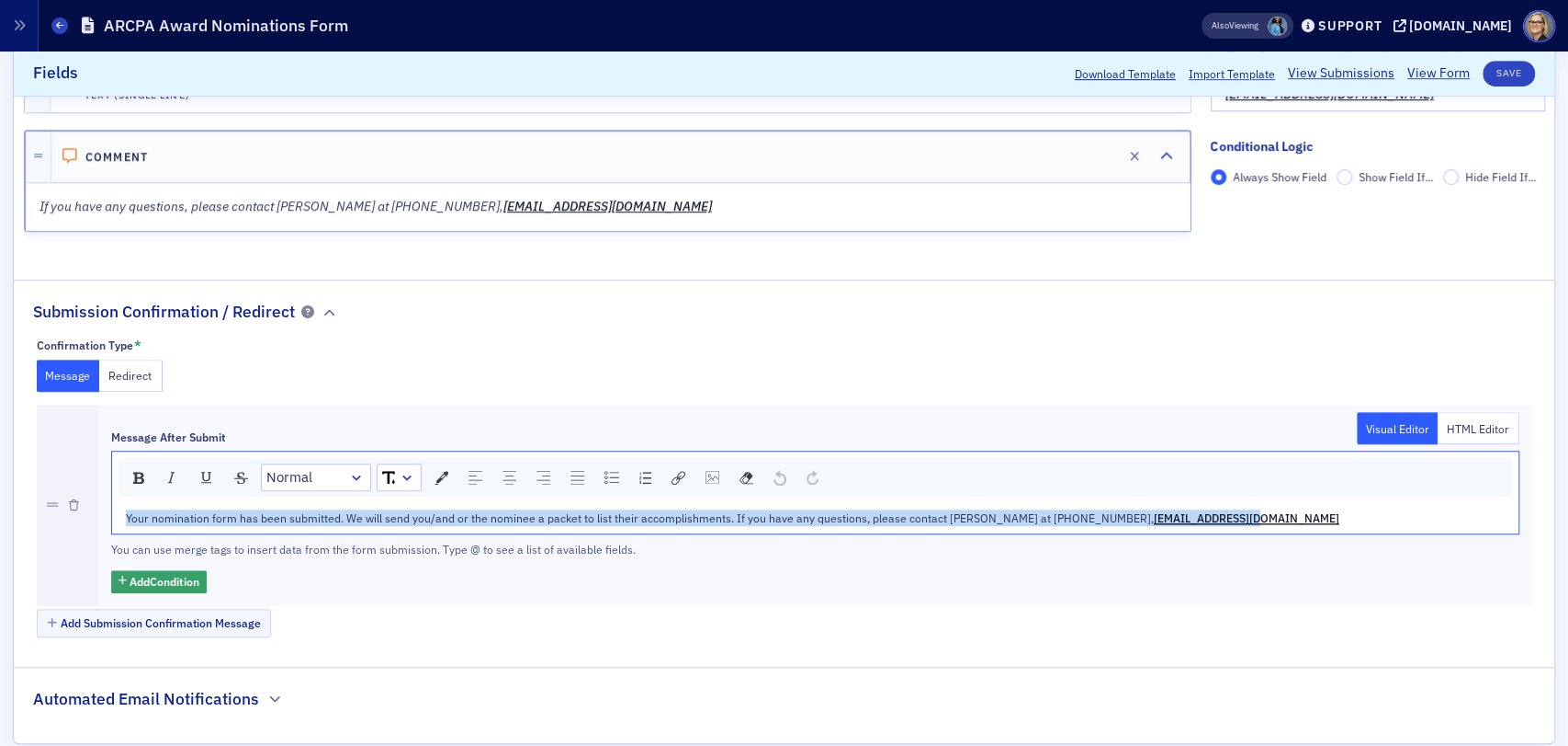
scroll to position [815, 0]
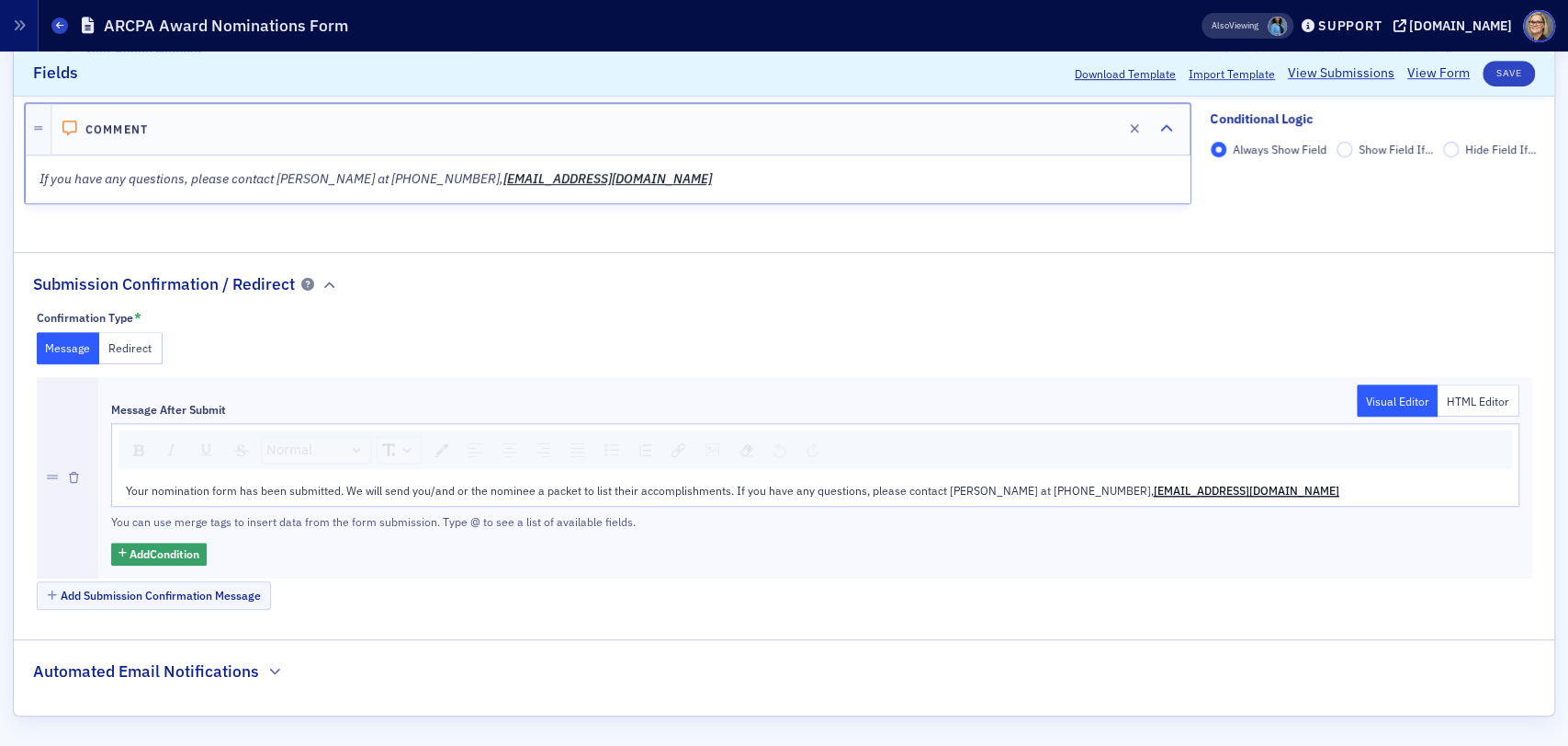
click at [128, 346] on button "Redirect" at bounding box center [131, 348] width 64 height 32
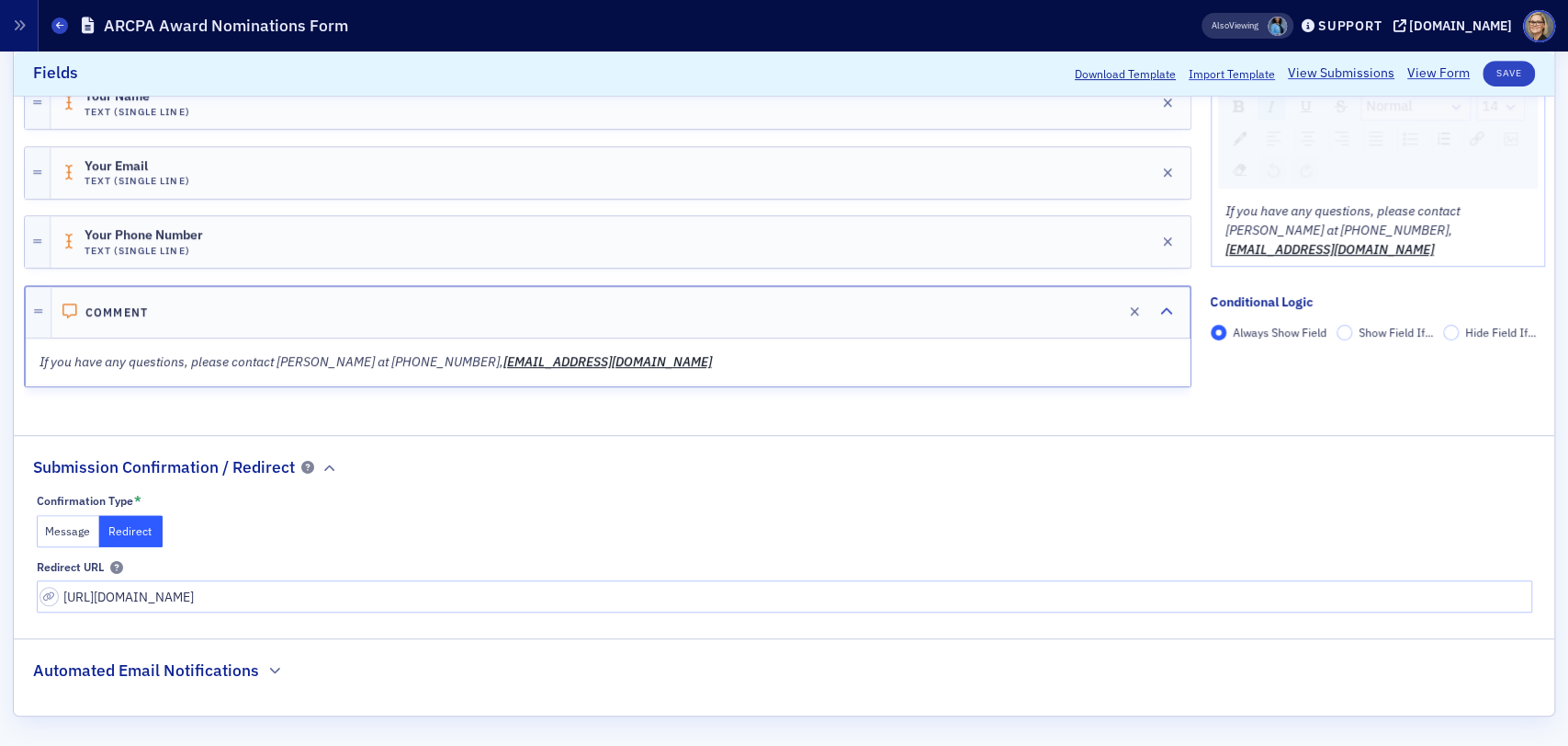
click at [73, 526] on button "Message" at bounding box center [69, 530] width 64 height 32
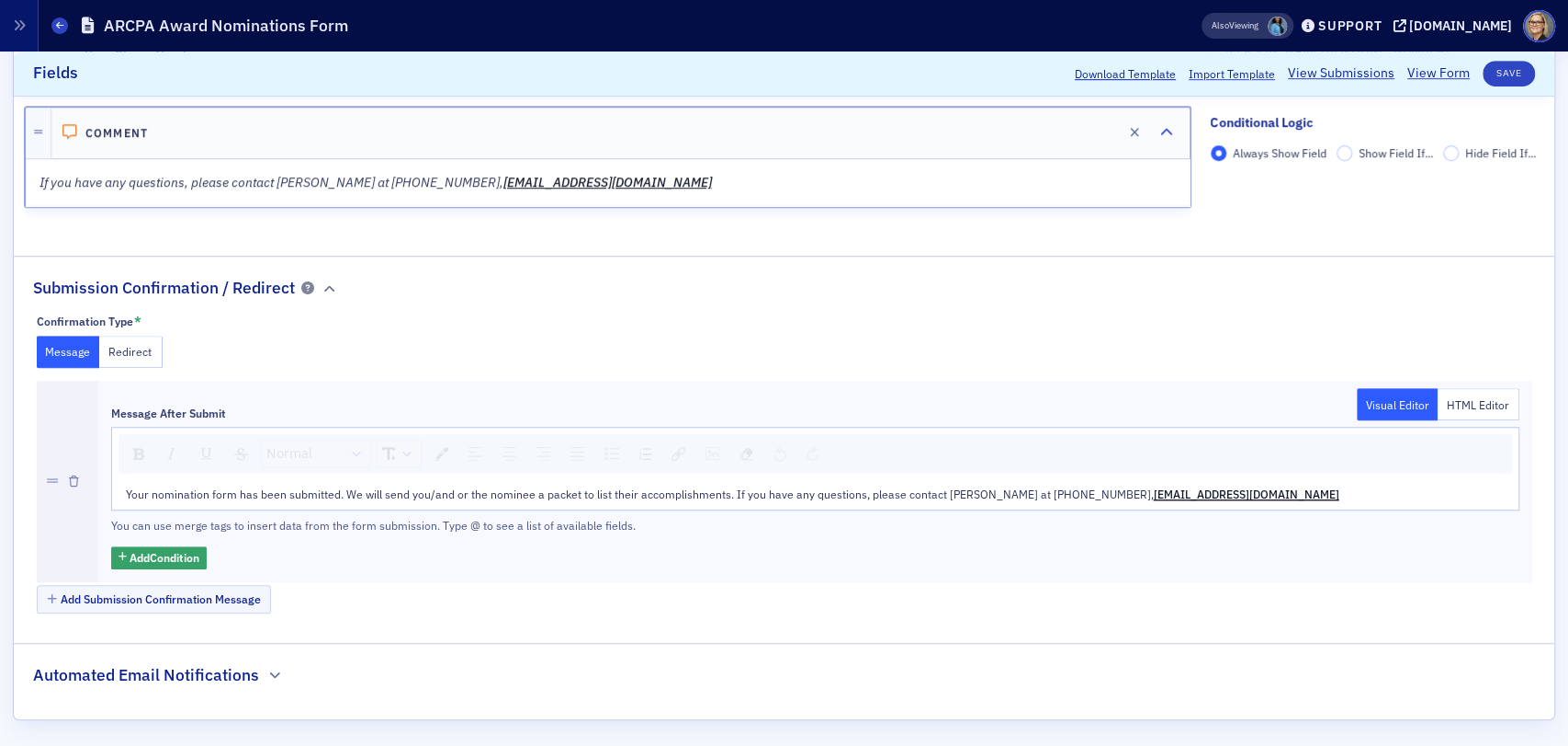
scroll to position [815, 0]
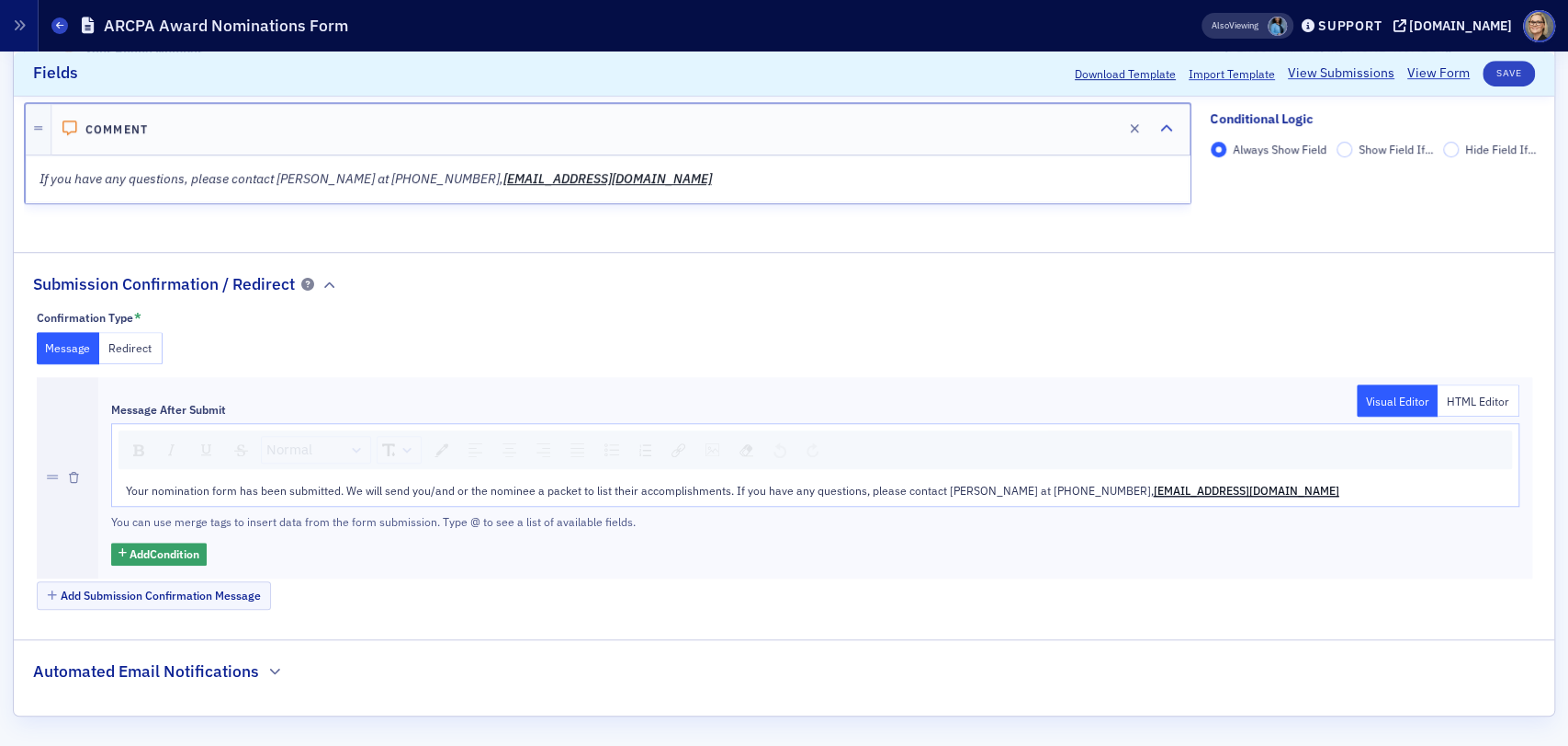
click at [240, 668] on h2 "Automated Email Notifications" at bounding box center [146, 671] width 226 height 24
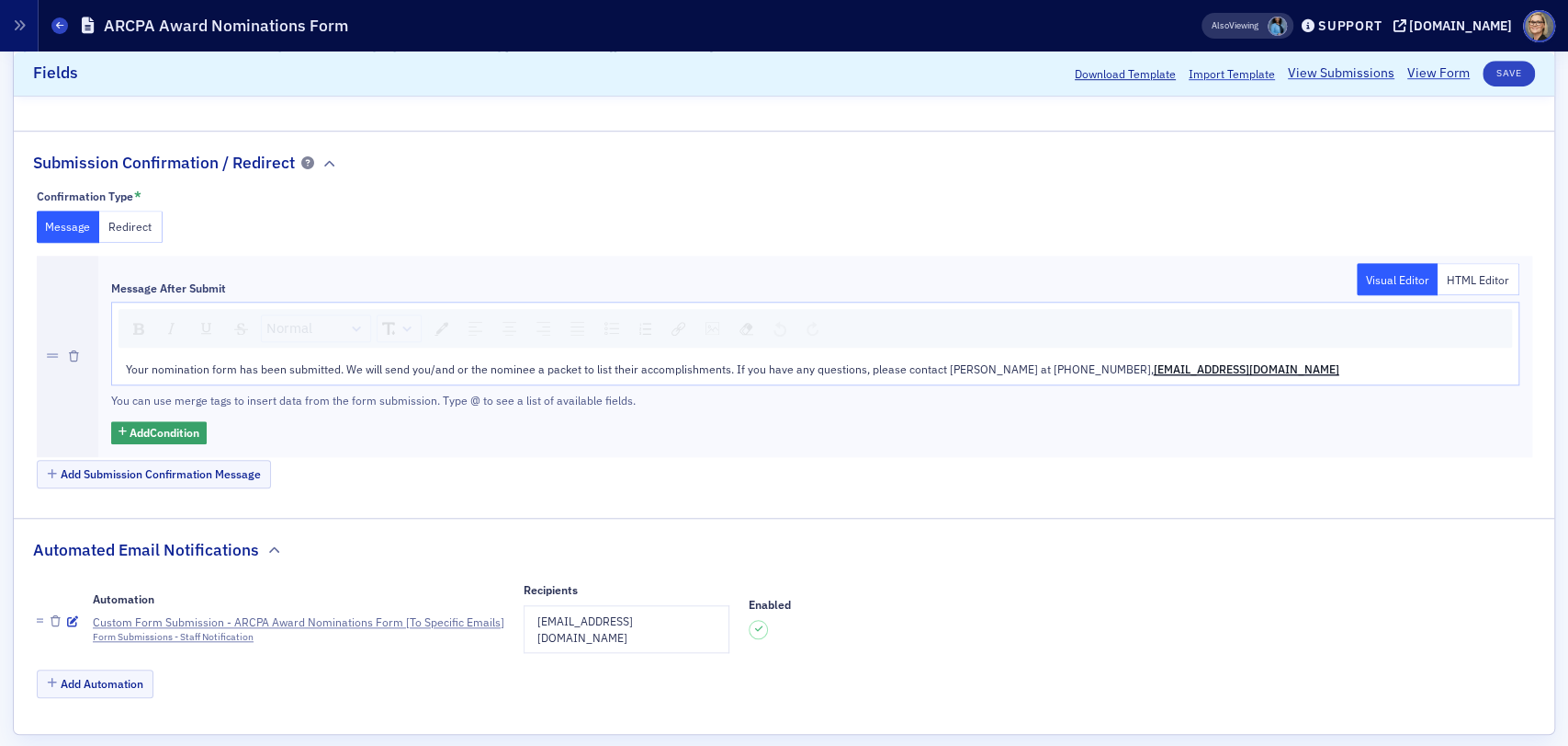
scroll to position [834, 0]
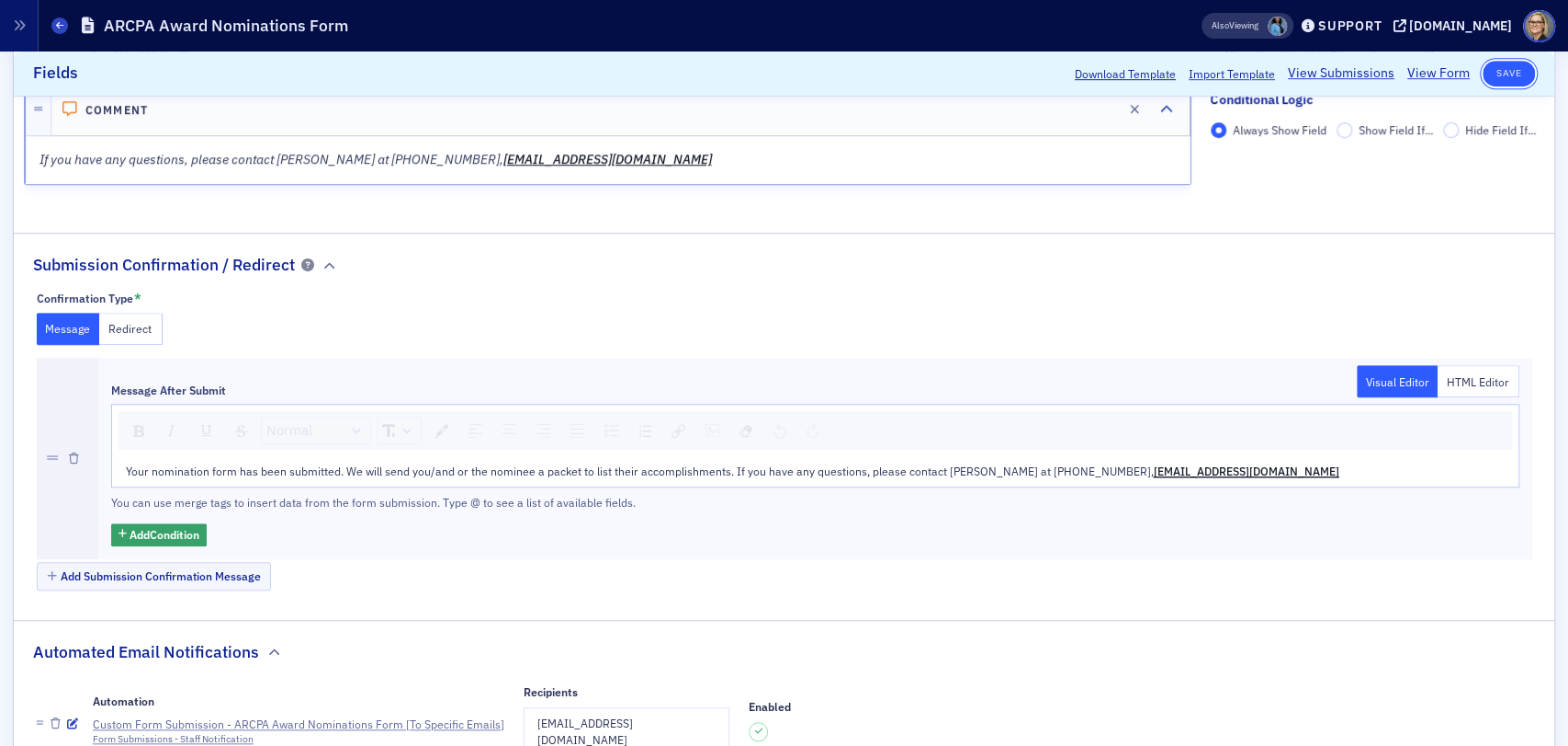
click at [1507, 68] on button "Save" at bounding box center [1509, 74] width 52 height 26
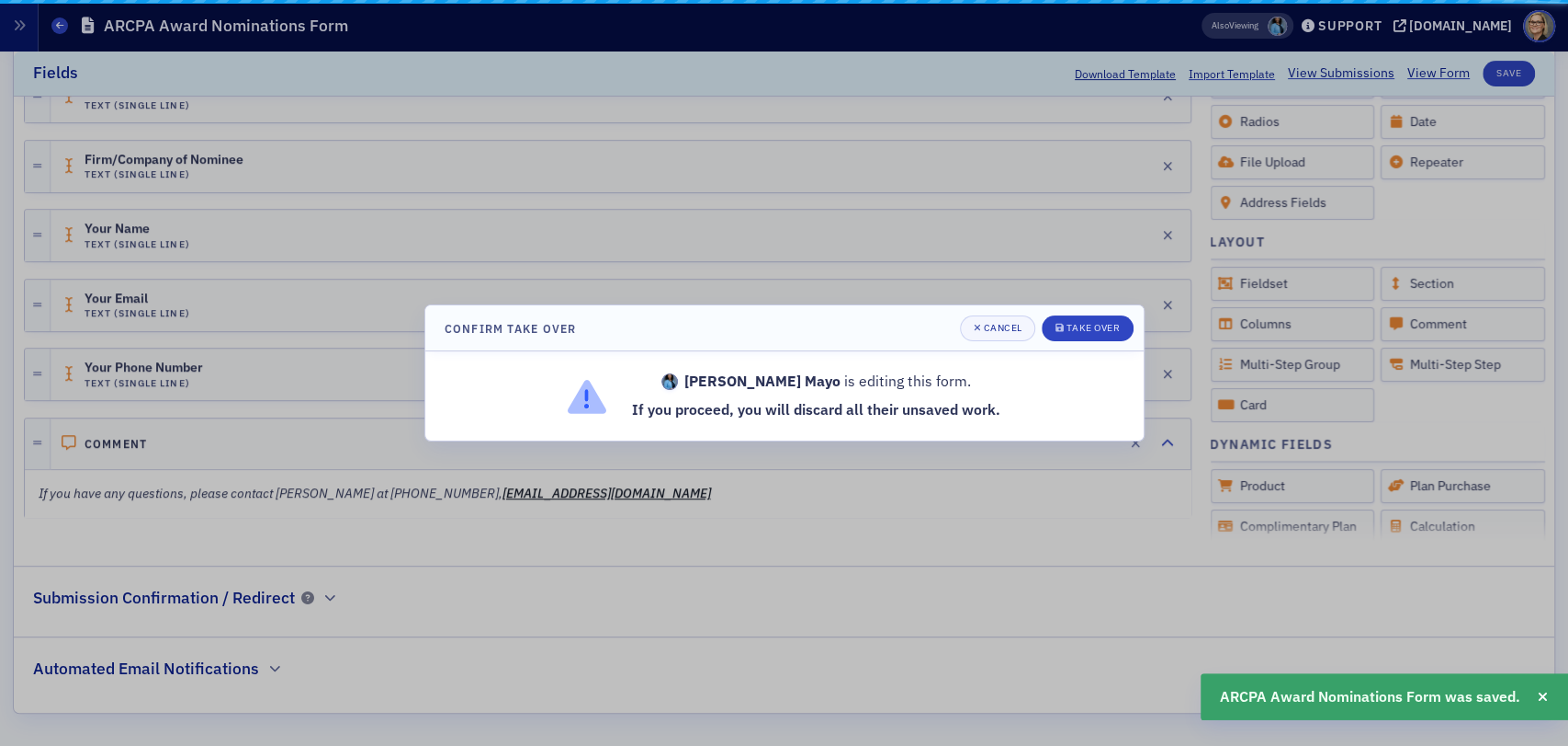
scroll to position [496, 0]
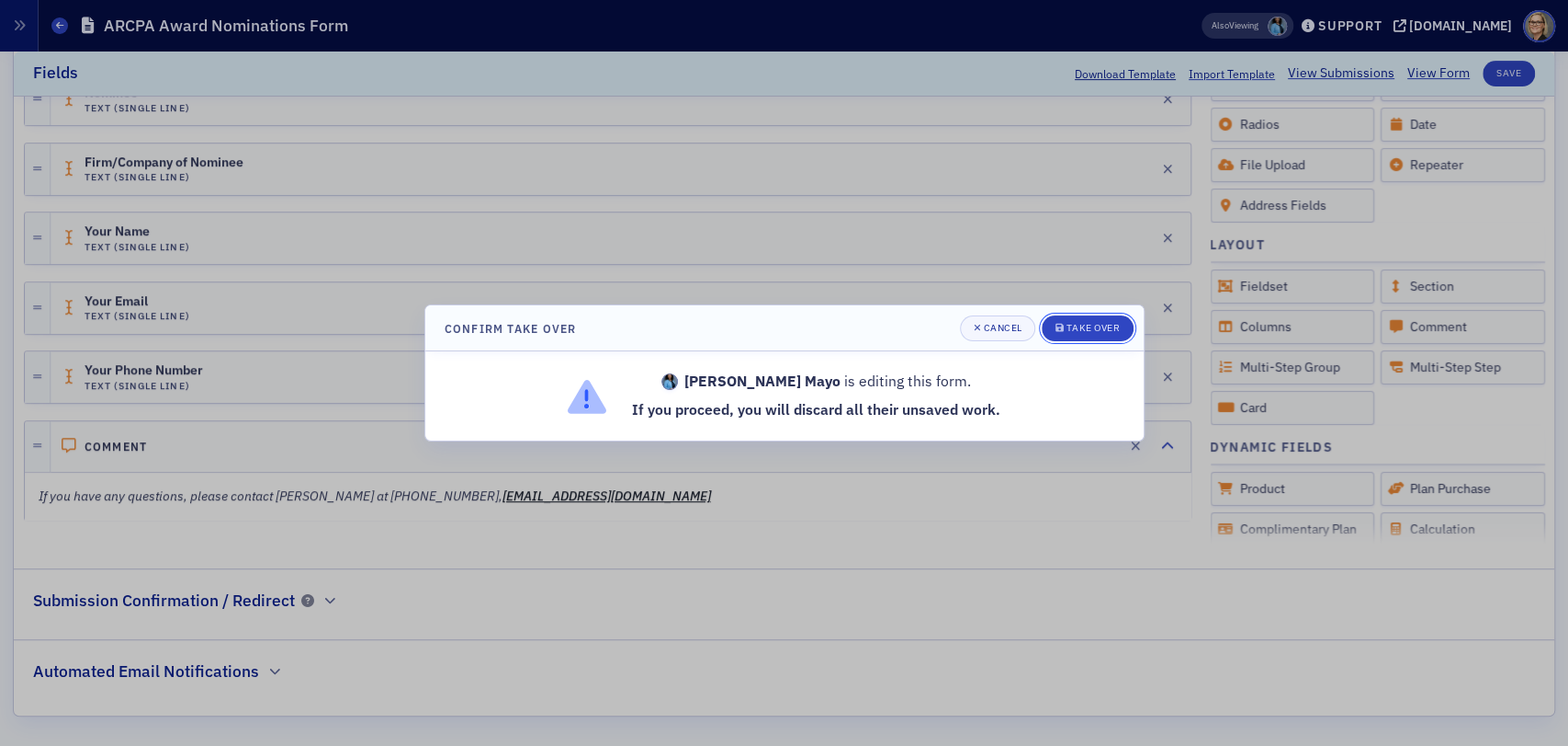
drag, startPoint x: 1103, startPoint y: 325, endPoint x: 1090, endPoint y: 430, distance: 105.8
click at [1104, 424] on div "Confirm Take Over Cancel Take Over Whitney Mayo is editing this form. If you pr…" at bounding box center [784, 373] width 721 height 136
click at [1000, 326] on div "Cancel" at bounding box center [1002, 328] width 39 height 10
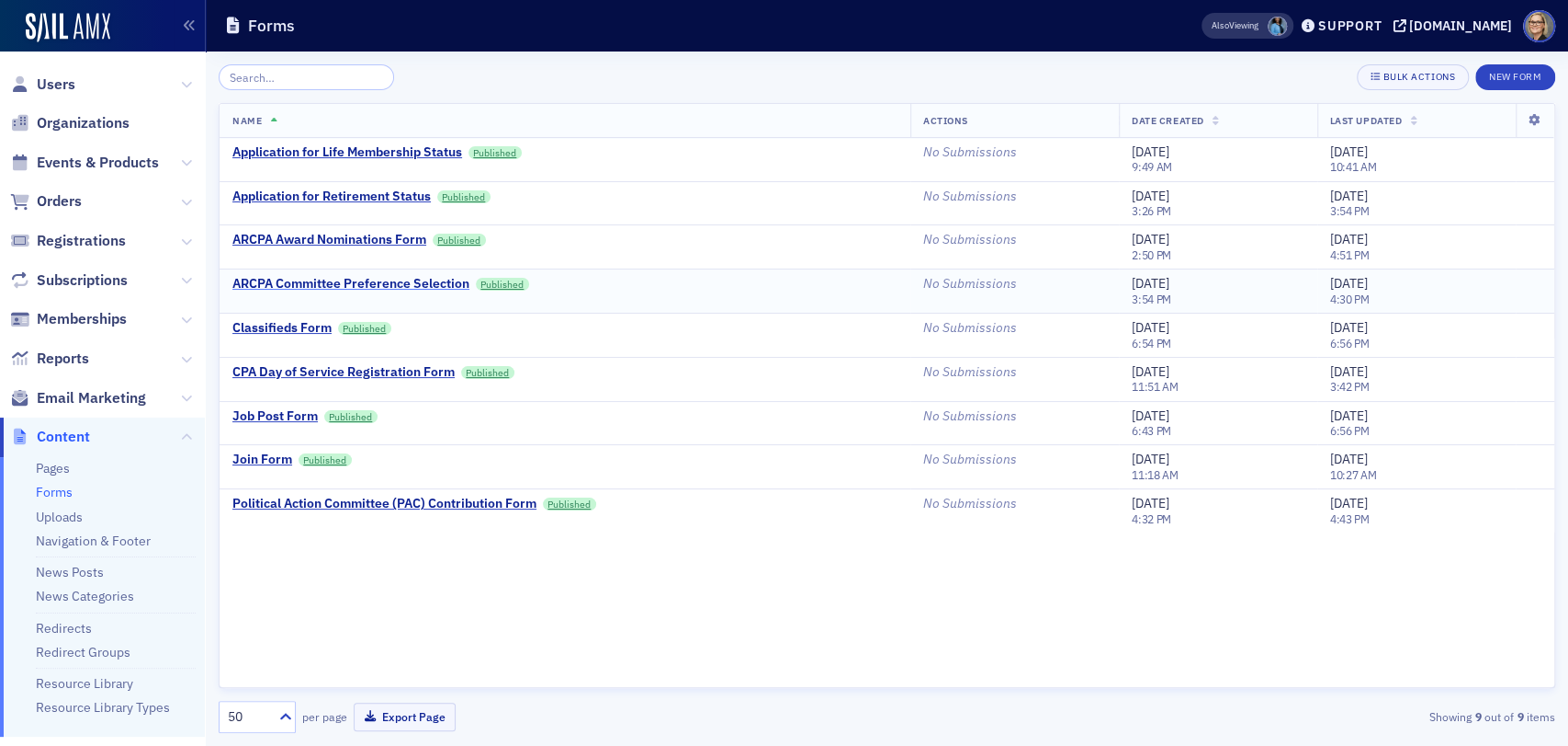
click at [452, 285] on div "ARCPA Committee Preference Selection" at bounding box center [350, 284] width 237 height 17
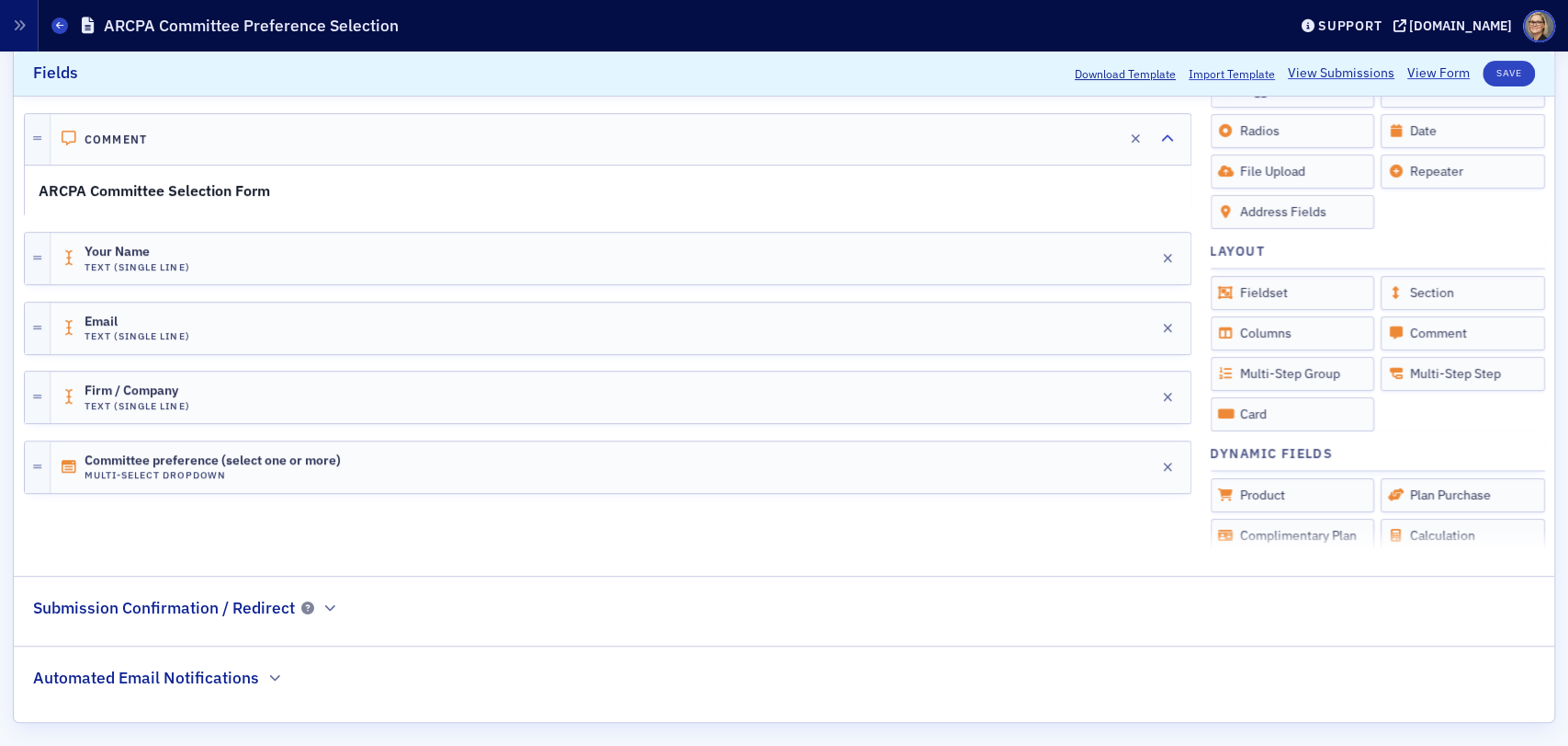
scroll to position [477, 0]
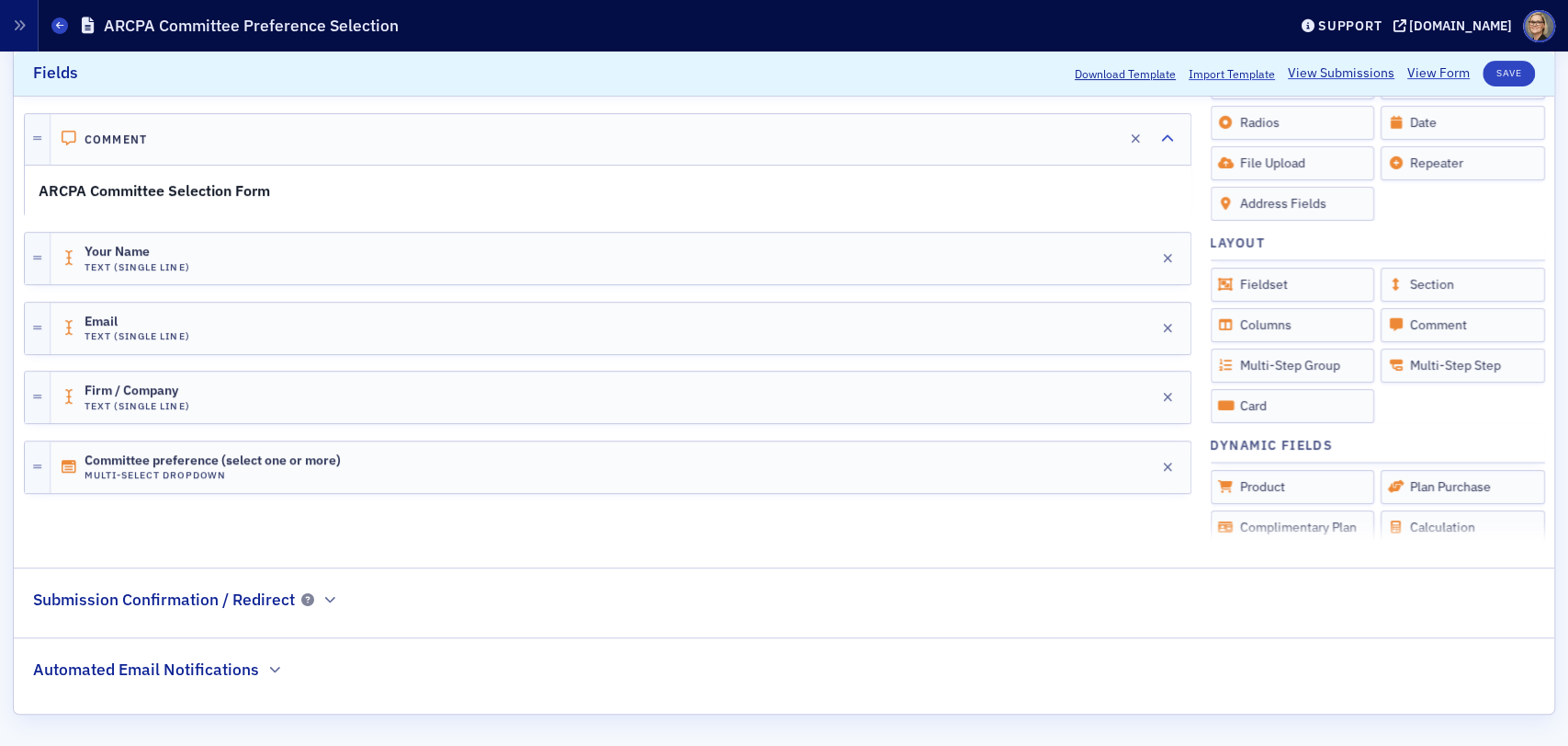
click at [276, 597] on h2 "Submission Confirmation / Redirect" at bounding box center [164, 599] width 261 height 24
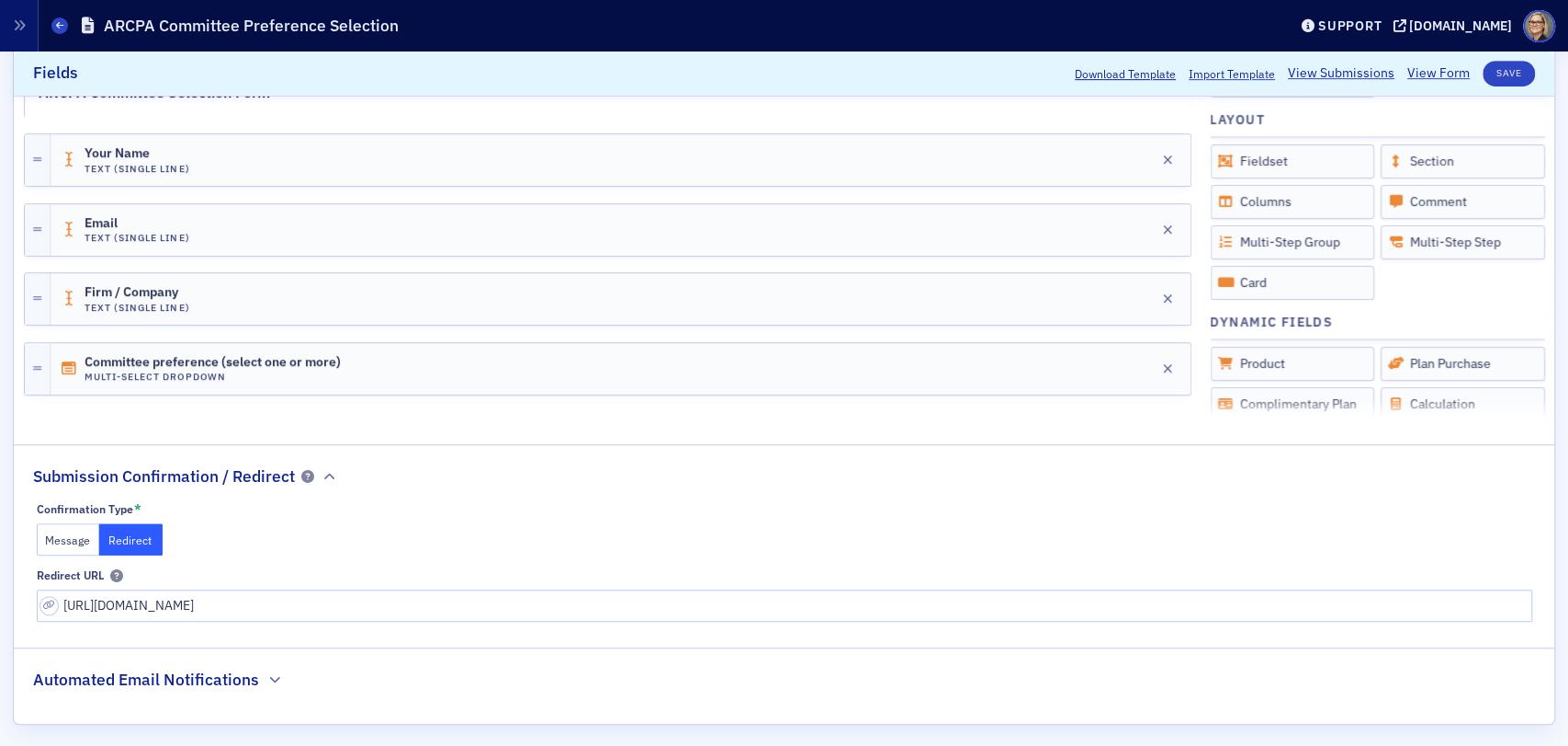
scroll to position [610, 0]
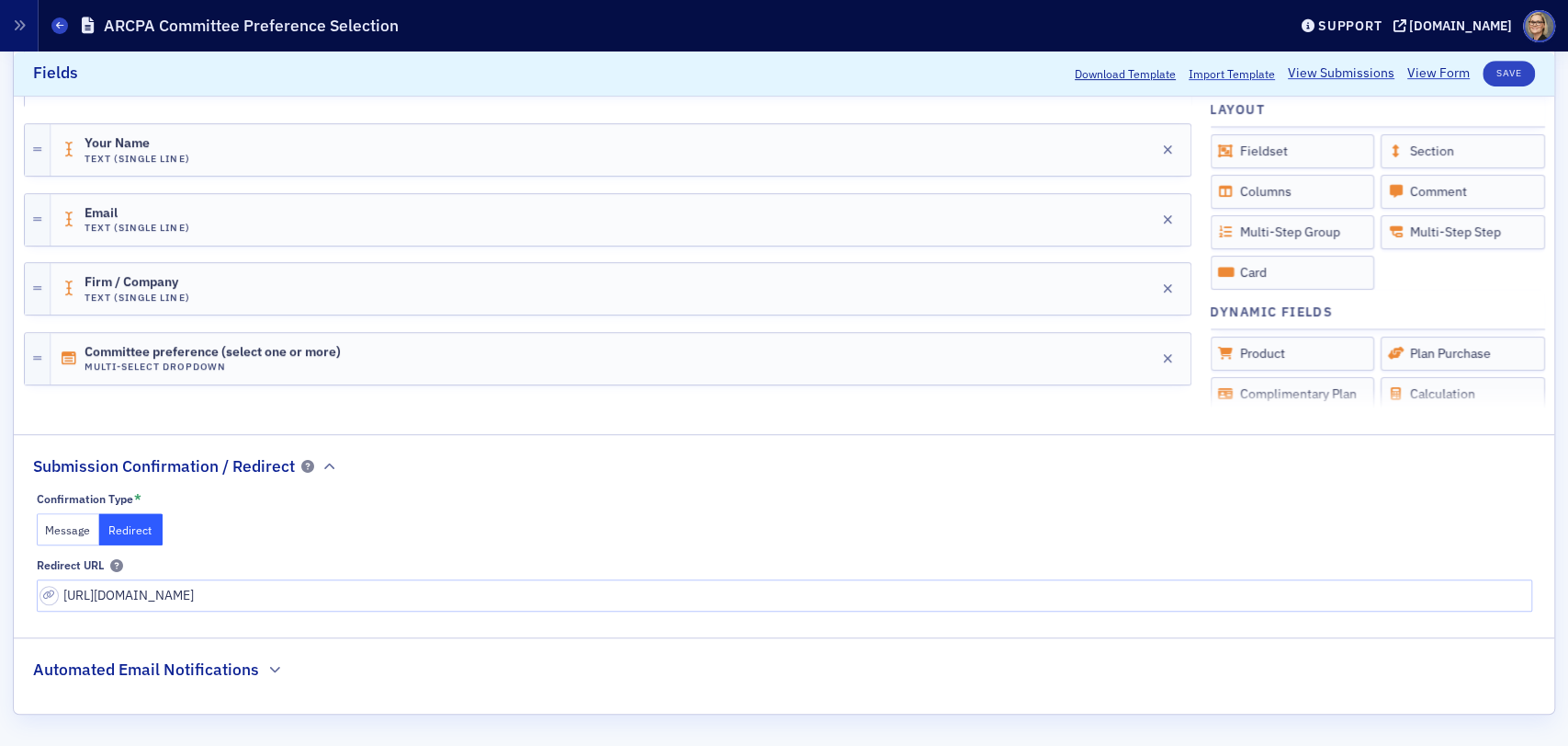
click at [77, 526] on button "Message" at bounding box center [69, 529] width 64 height 32
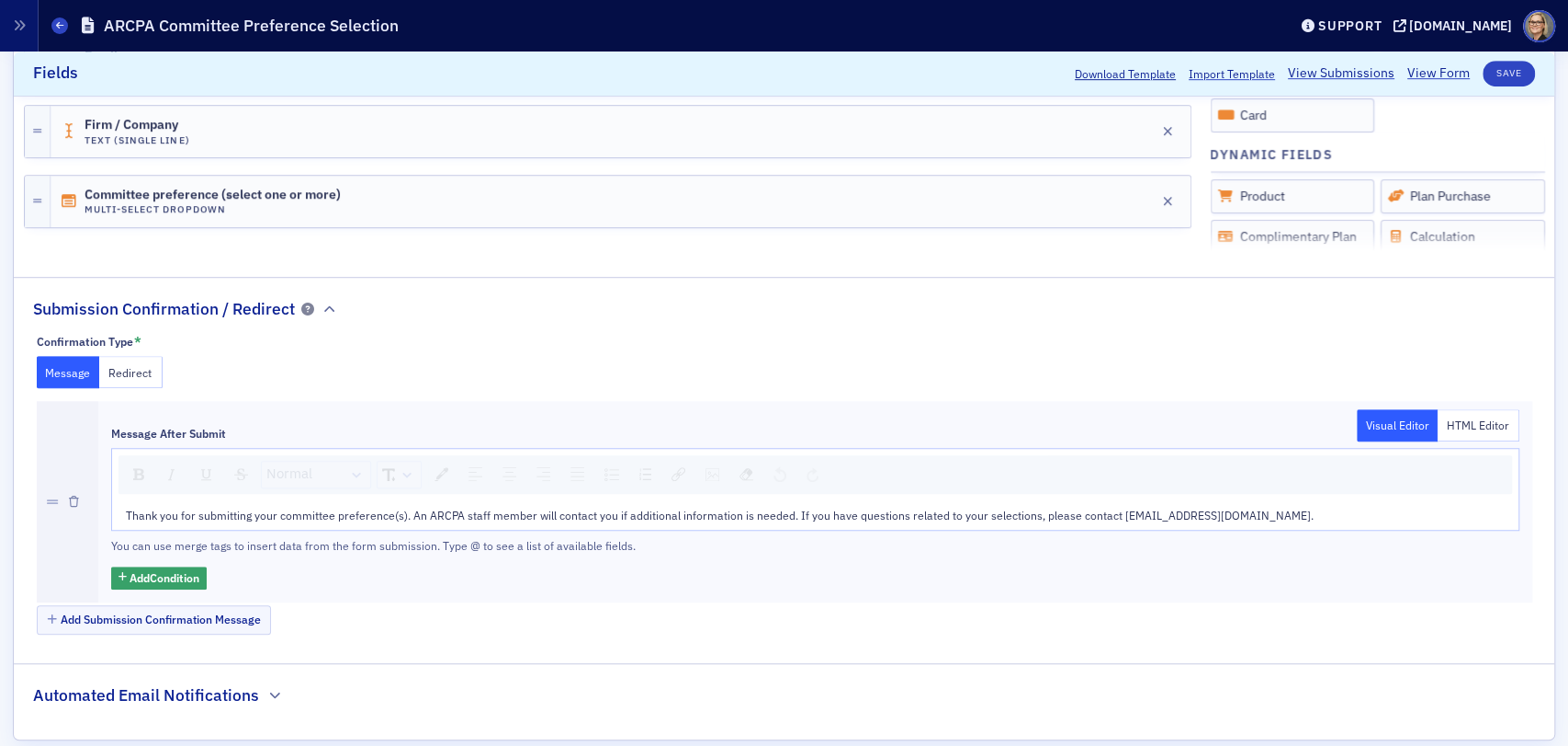
scroll to position [793, 0]
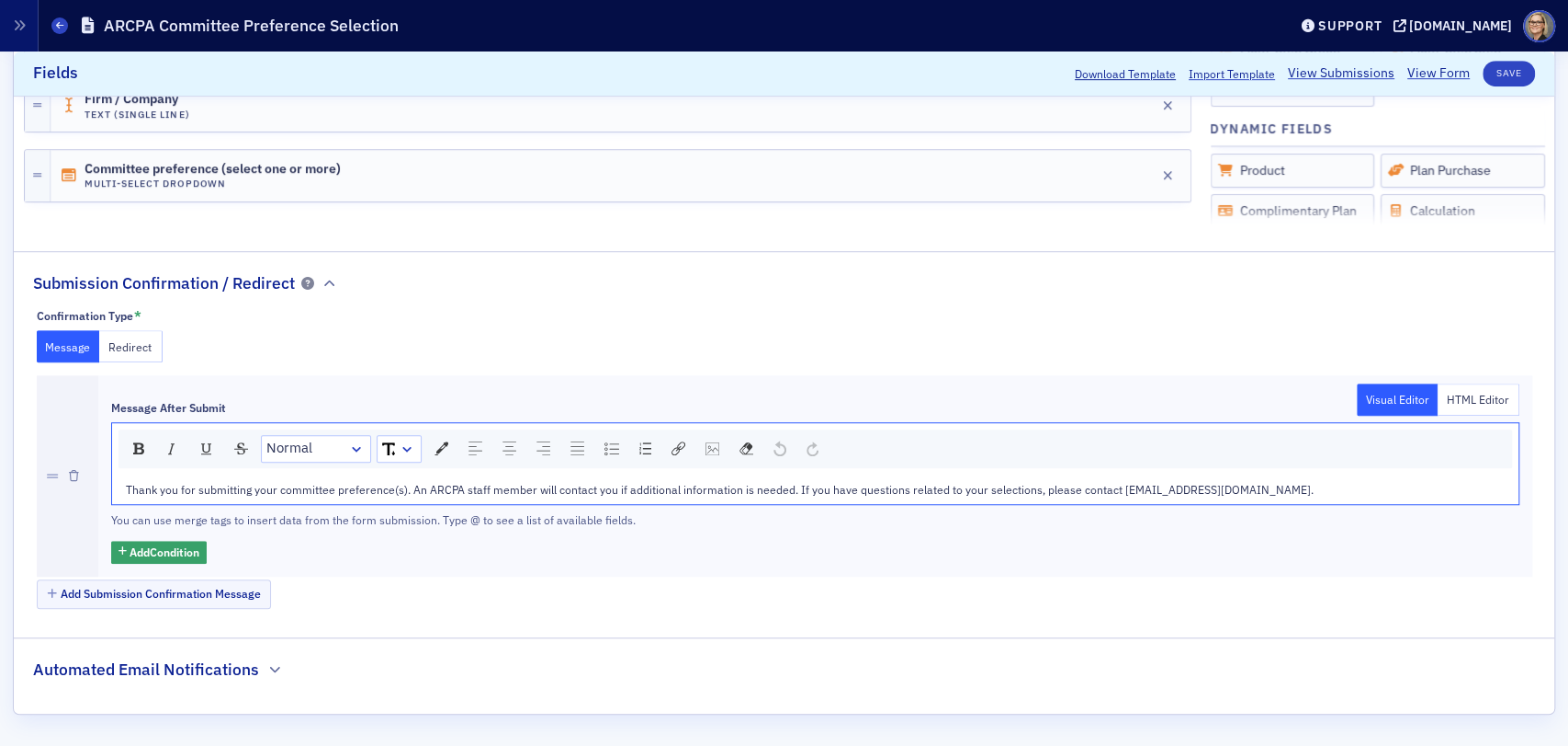
click at [1073, 490] on span "Thank you for submitting your committee preference(s). An ARCPA staff member wi…" at bounding box center [720, 488] width 1188 height 15
click at [763, 487] on span "Thank you for submitting your committee preference(s). An ARCPA staff member wi…" at bounding box center [784, 488] width 1315 height 15
click at [653, 564] on div "Message After Submit Visual Editor HTML Editor Normal Thank you for submitting …" at bounding box center [814, 476] width 1434 height 202
click at [1283, 562] on div "Message After Submit Visual Editor HTML Editor Normal Thank you for submitting …" at bounding box center [814, 476] width 1434 height 202
click at [1498, 75] on button "Save" at bounding box center [1509, 74] width 52 height 26
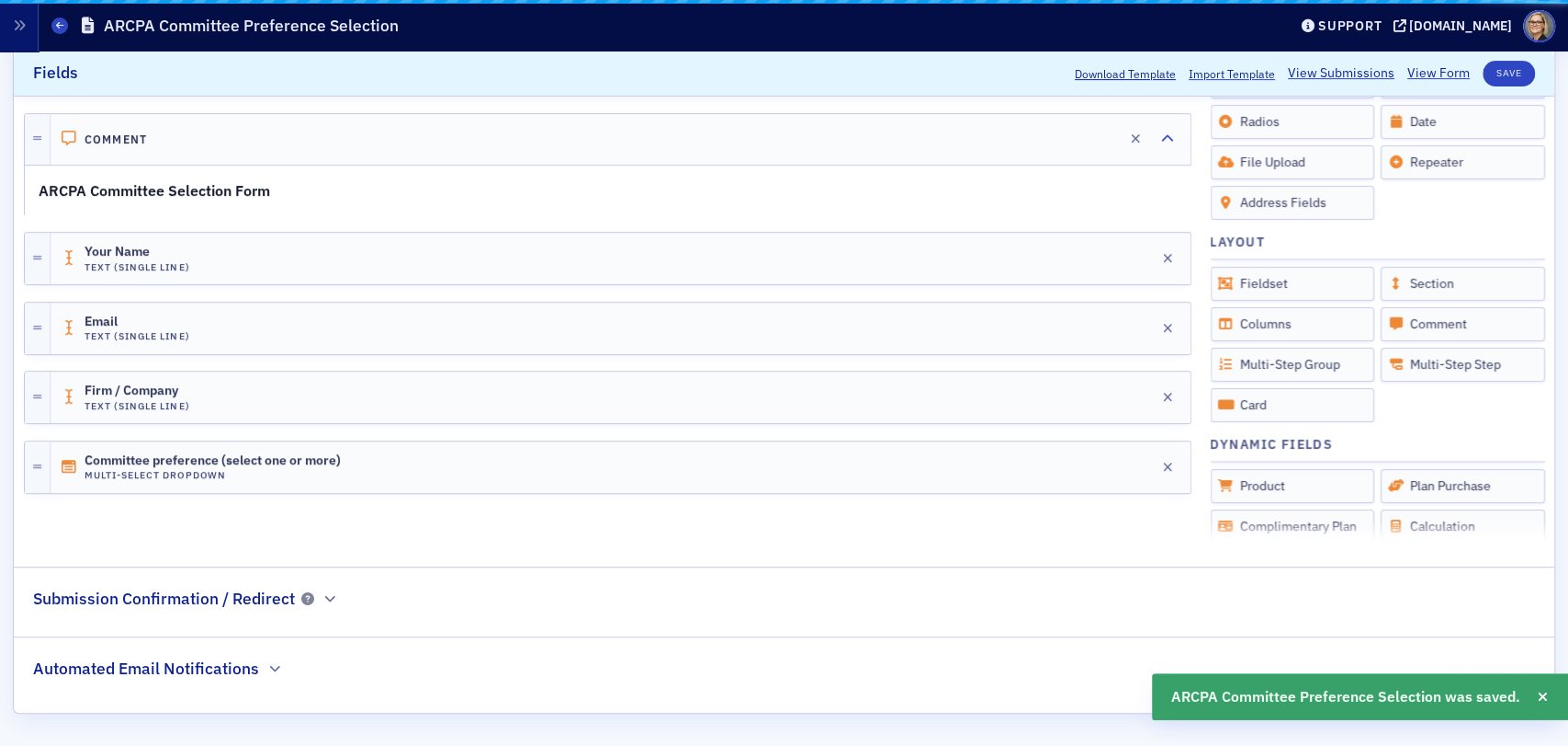
scroll to position [477, 0]
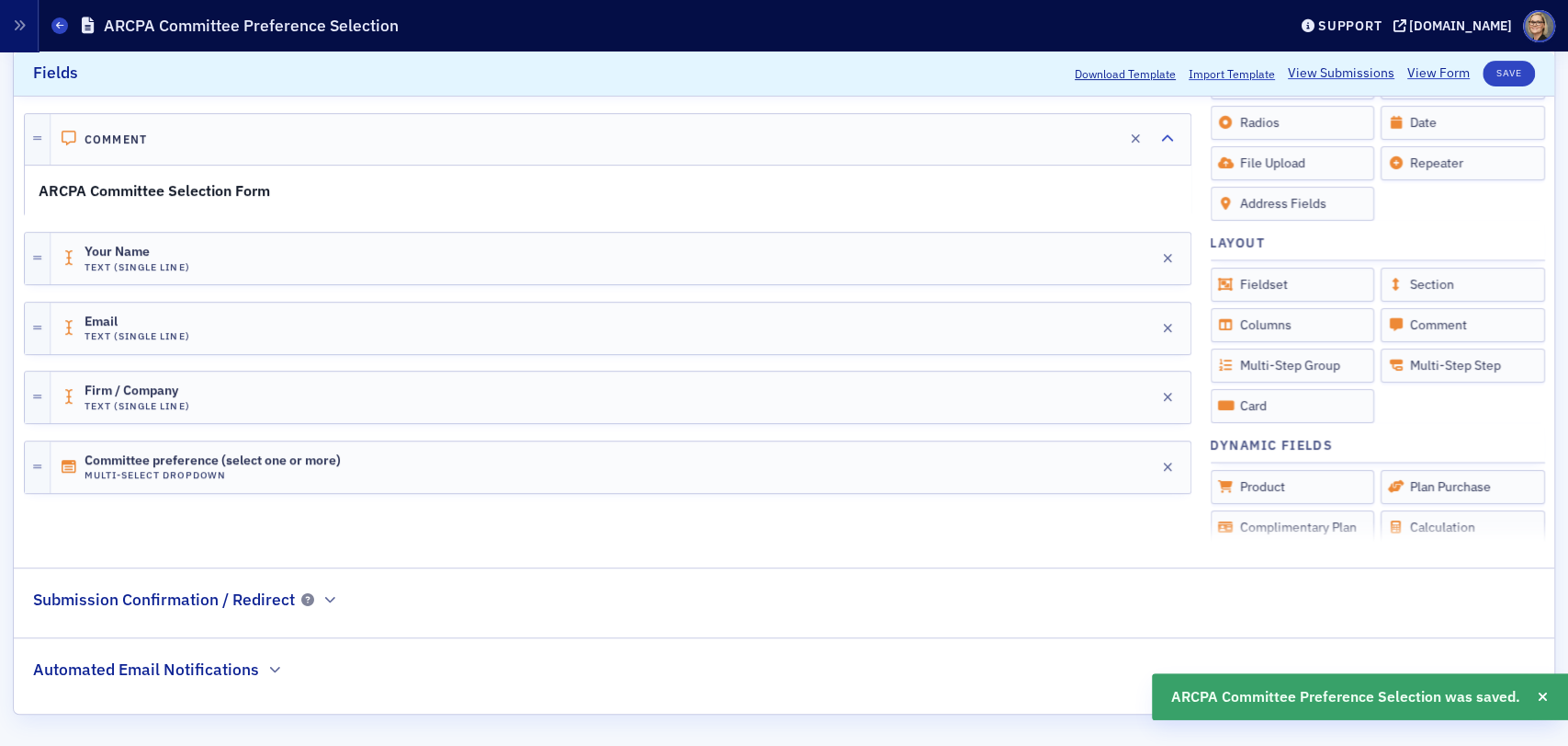
click at [271, 584] on div "Submission Confirmation / Redirect" at bounding box center [186, 589] width 305 height 43
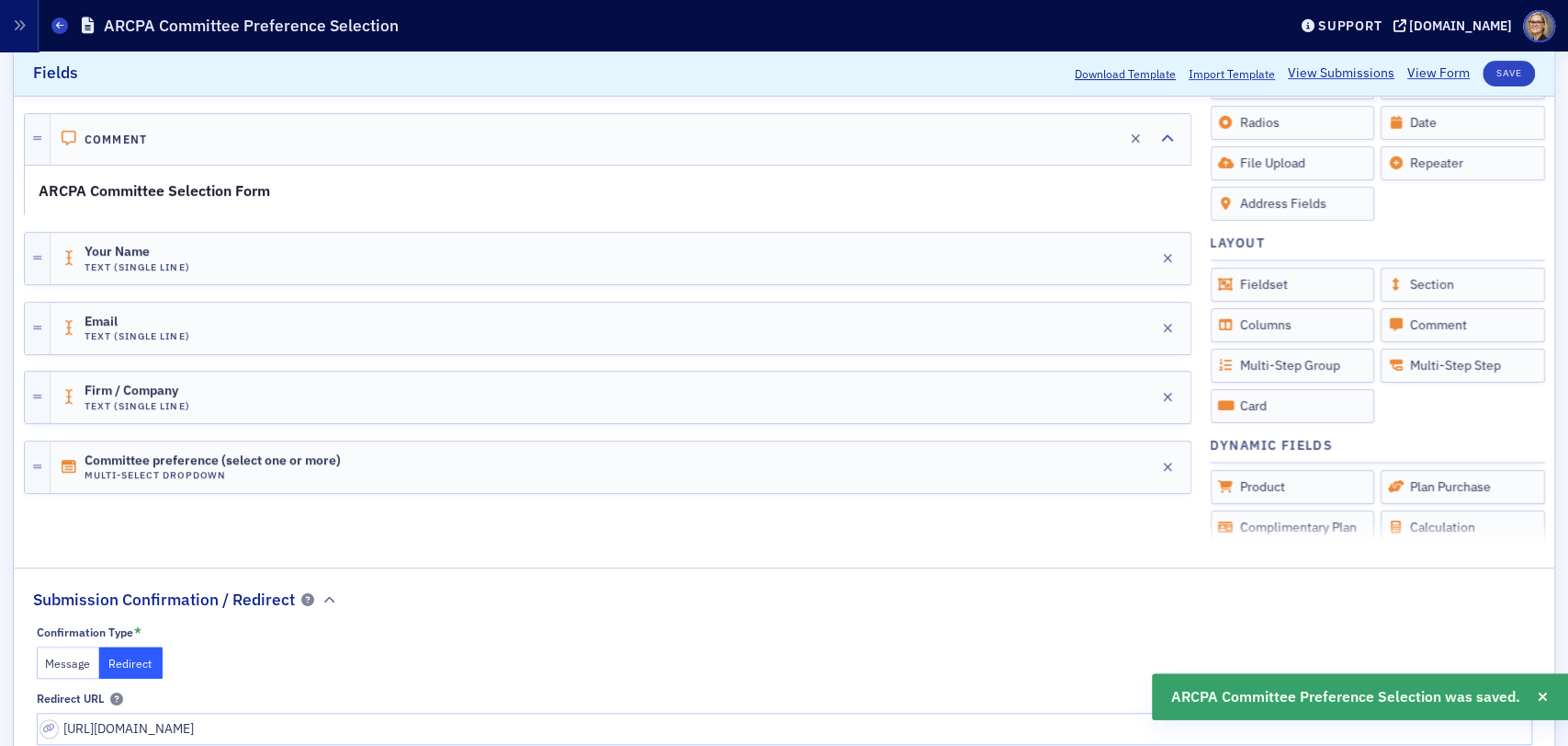
scroll to position [610, 0]
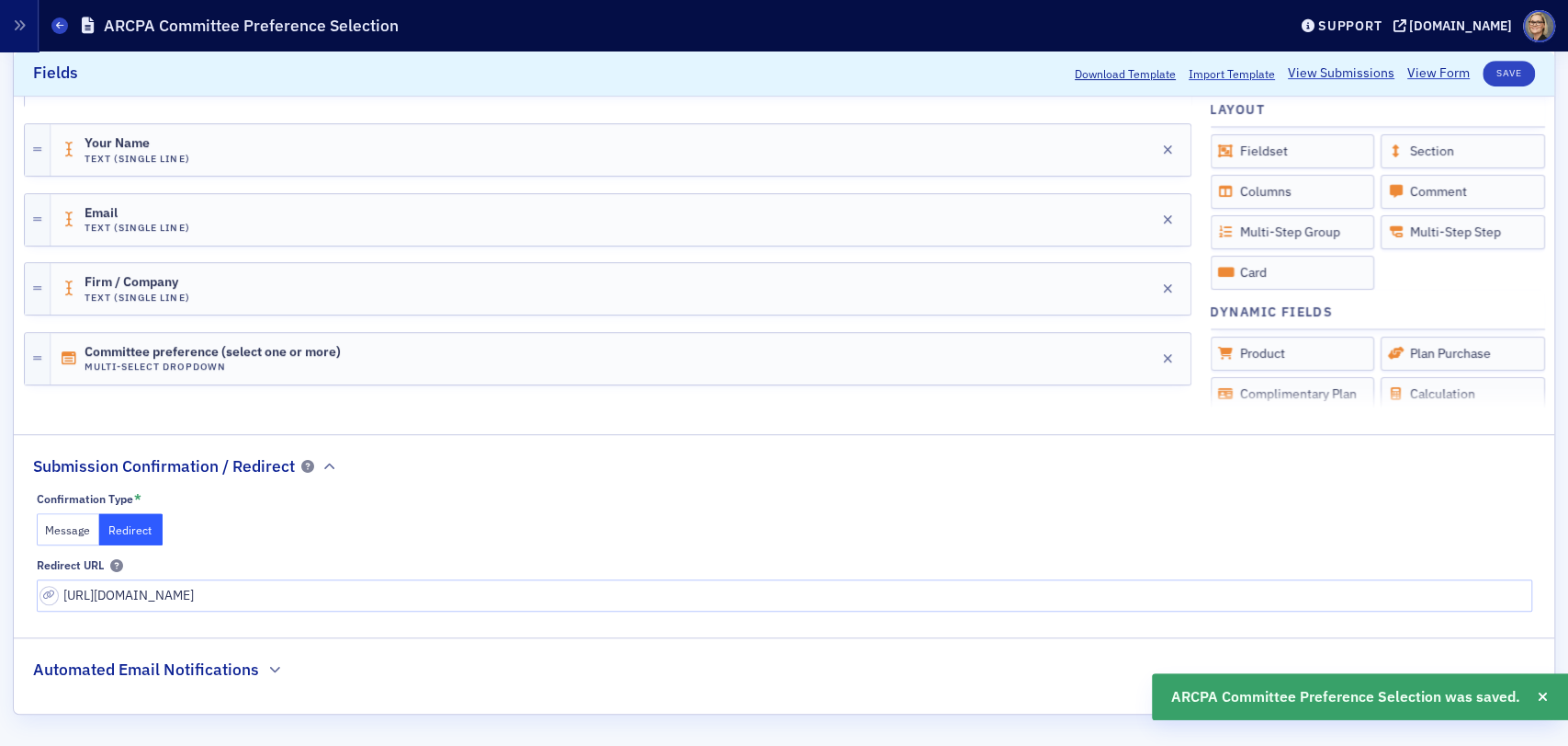
click at [59, 523] on button "Message" at bounding box center [69, 529] width 64 height 32
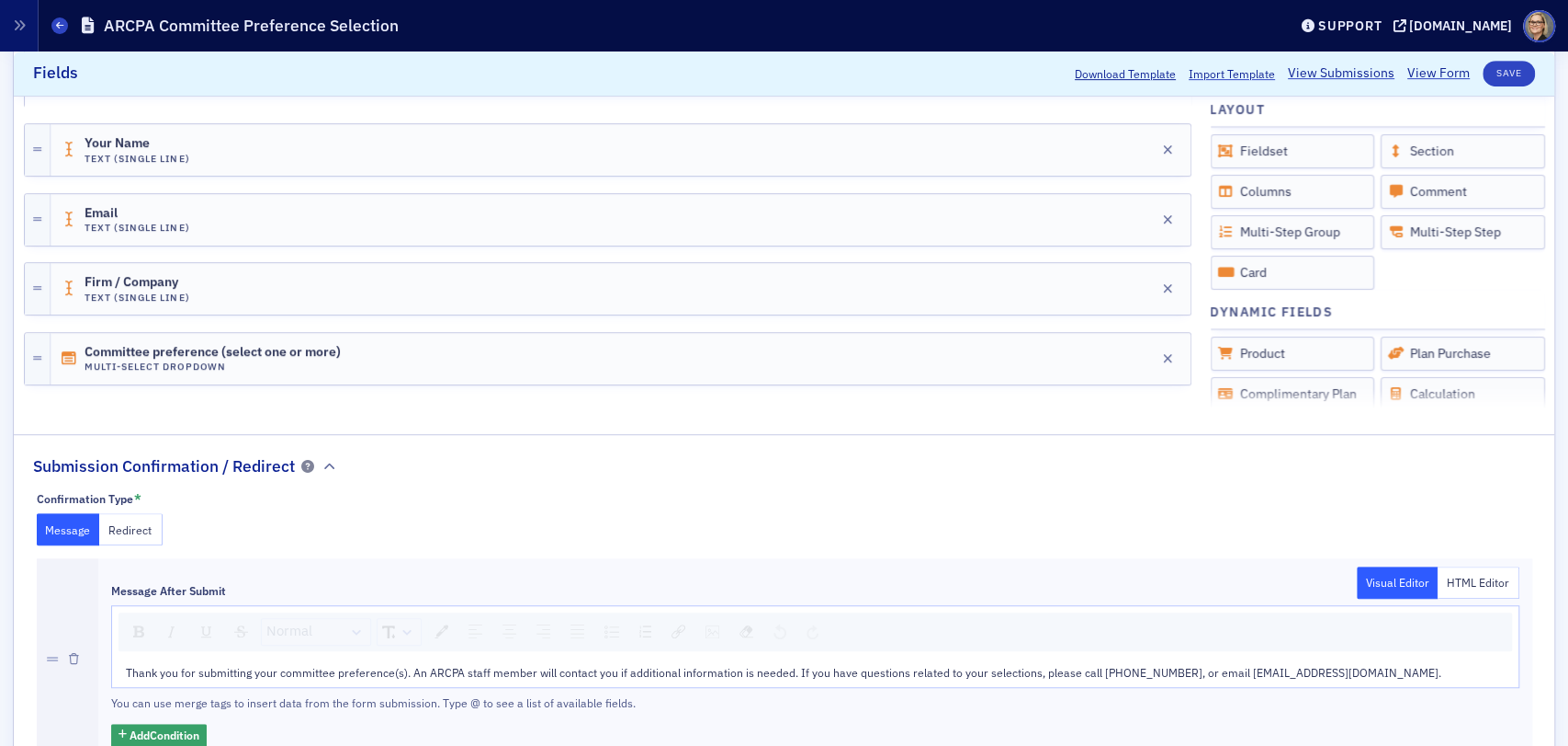
scroll to position [793, 0]
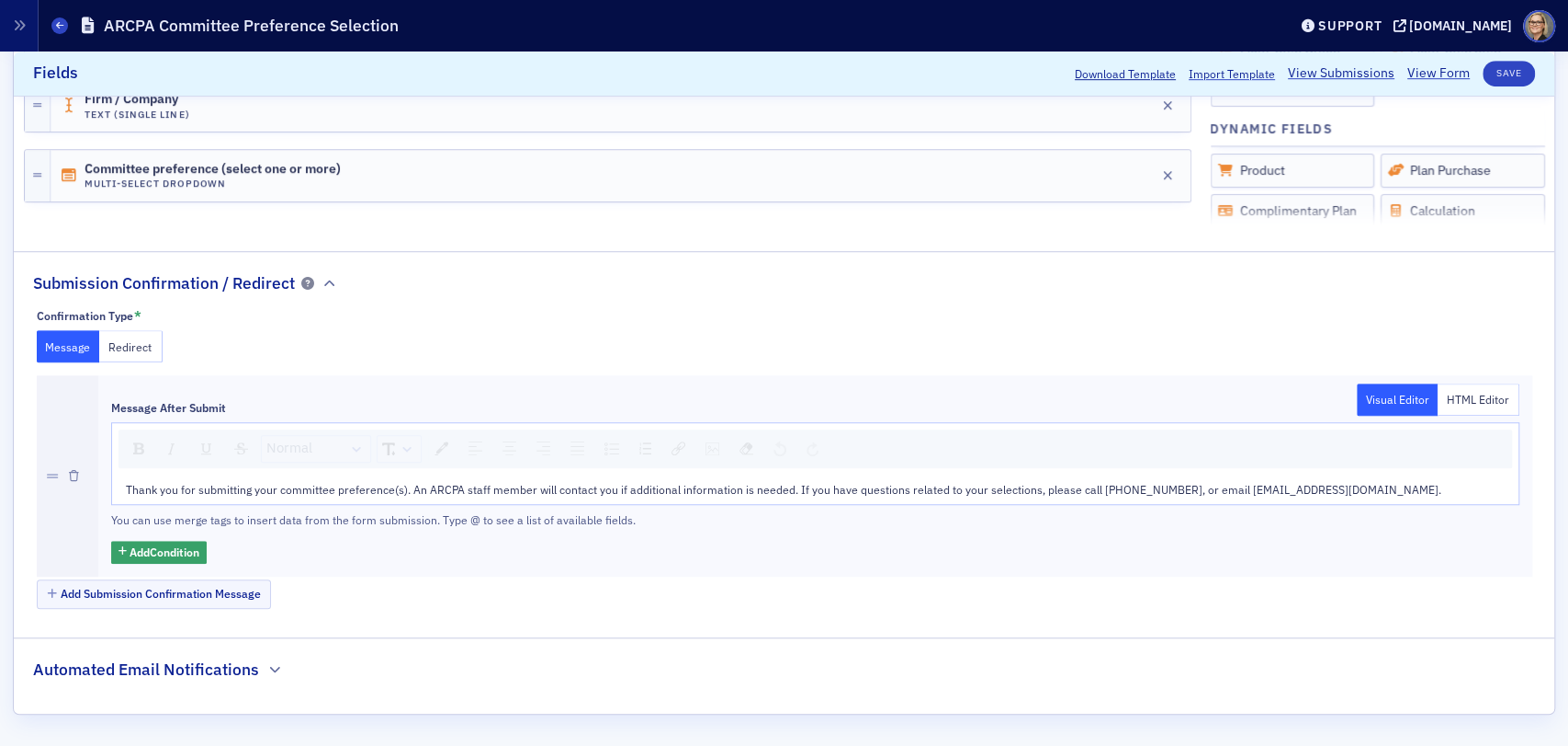
click at [160, 668] on h2 "Automated Email Notifications" at bounding box center [146, 669] width 226 height 24
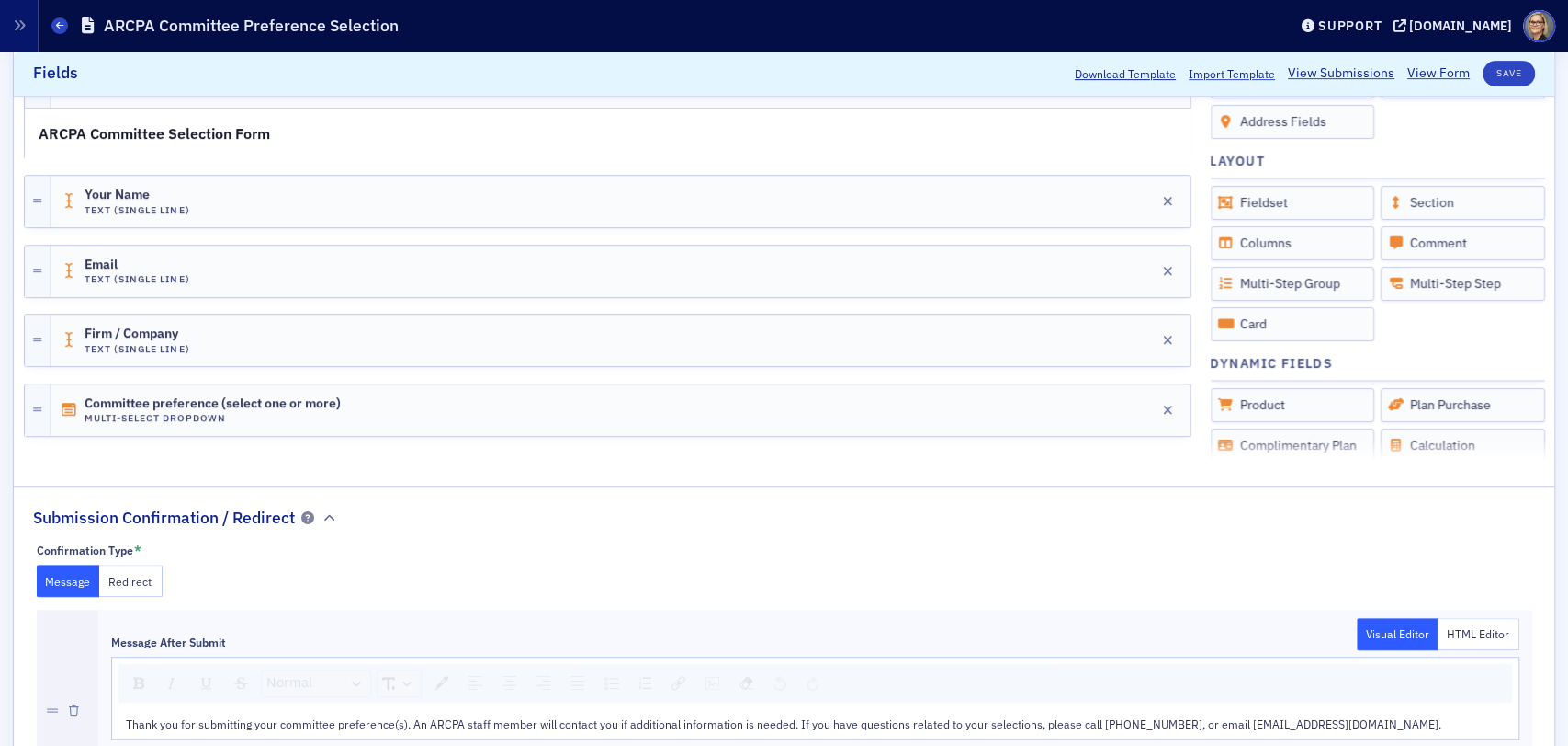
scroll to position [200, 0]
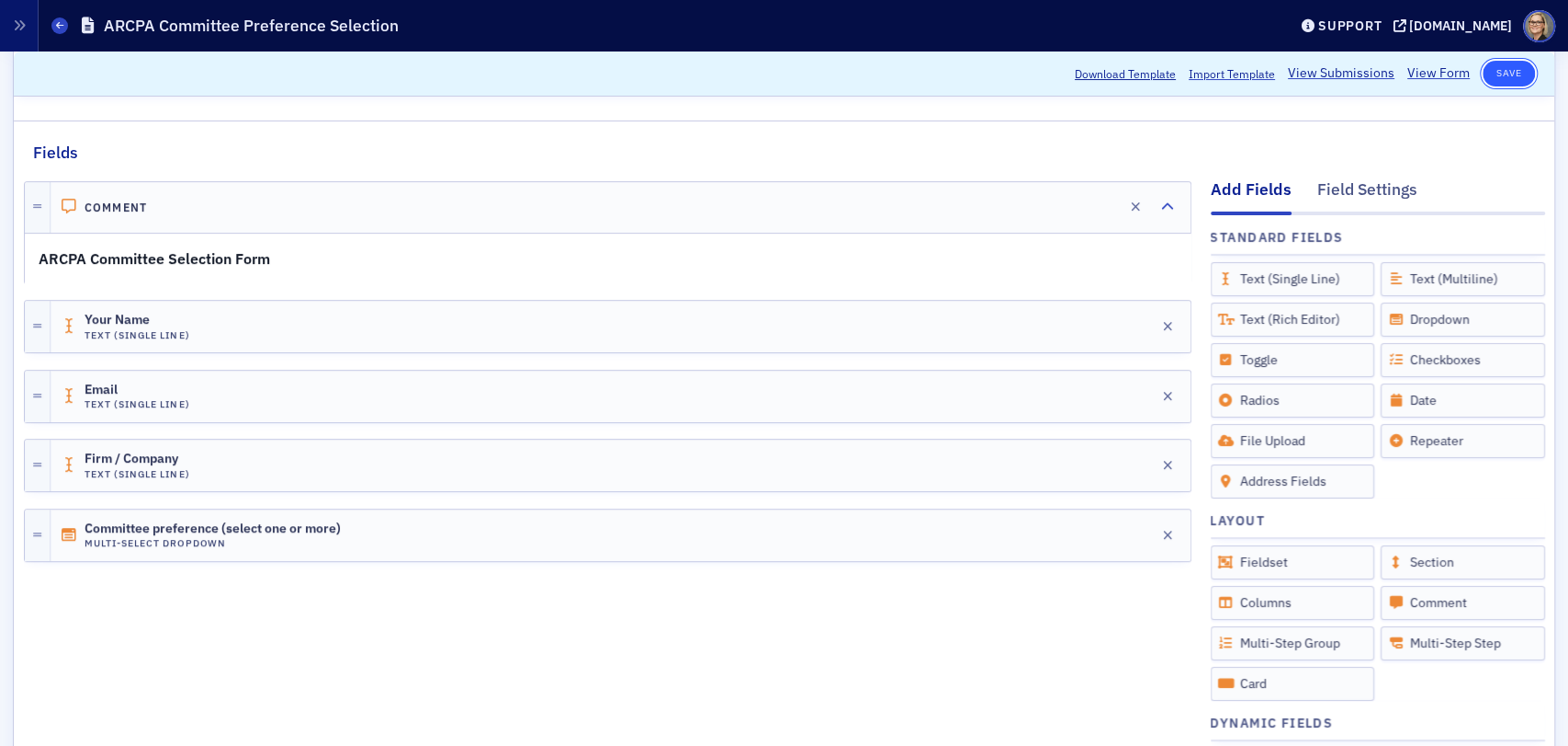
click at [1497, 75] on button "Save" at bounding box center [1509, 74] width 52 height 26
click at [62, 26] on icon at bounding box center [59, 25] width 7 height 8
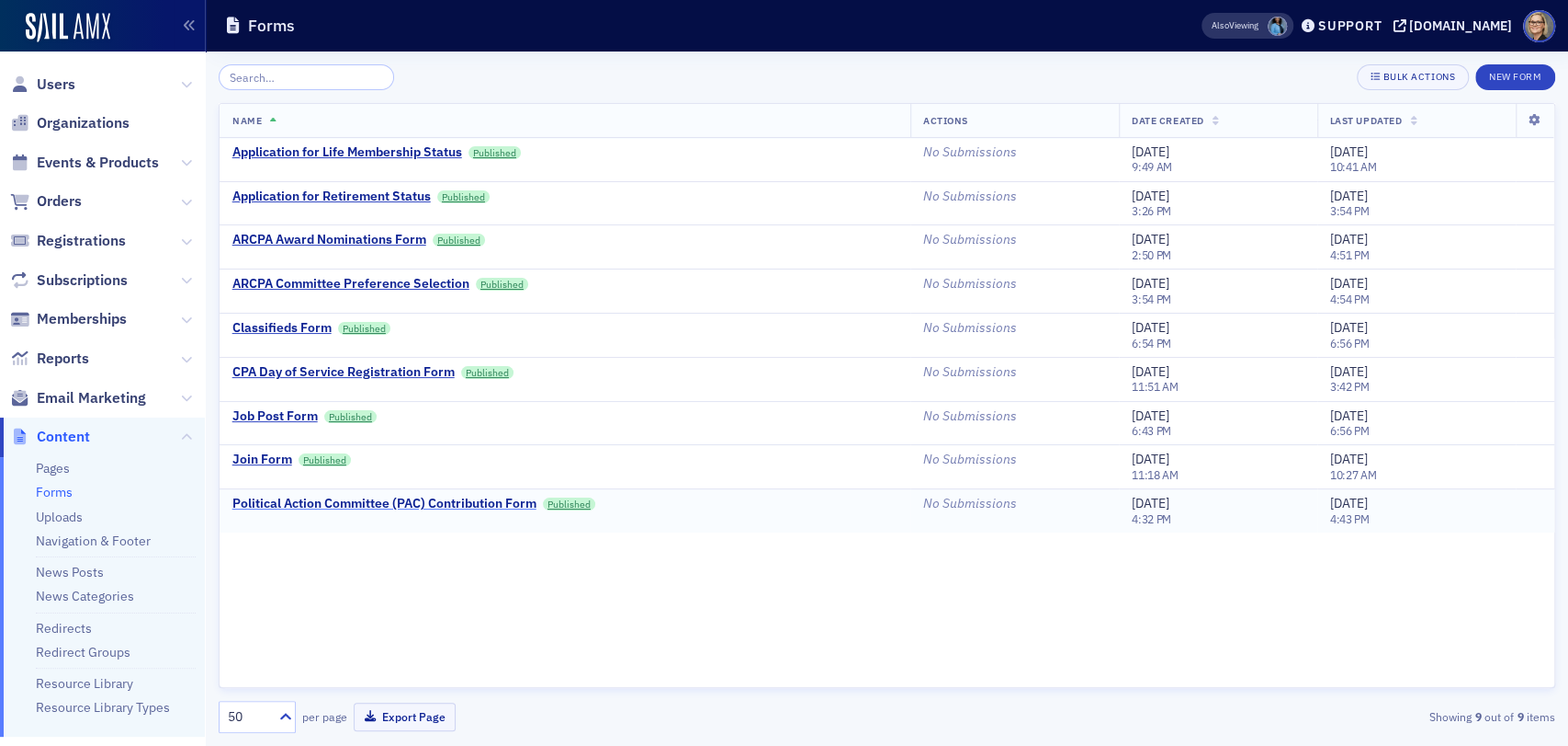
click at [481, 501] on div "Political Action Committee (PAC) Contribution Form" at bounding box center [384, 503] width 304 height 17
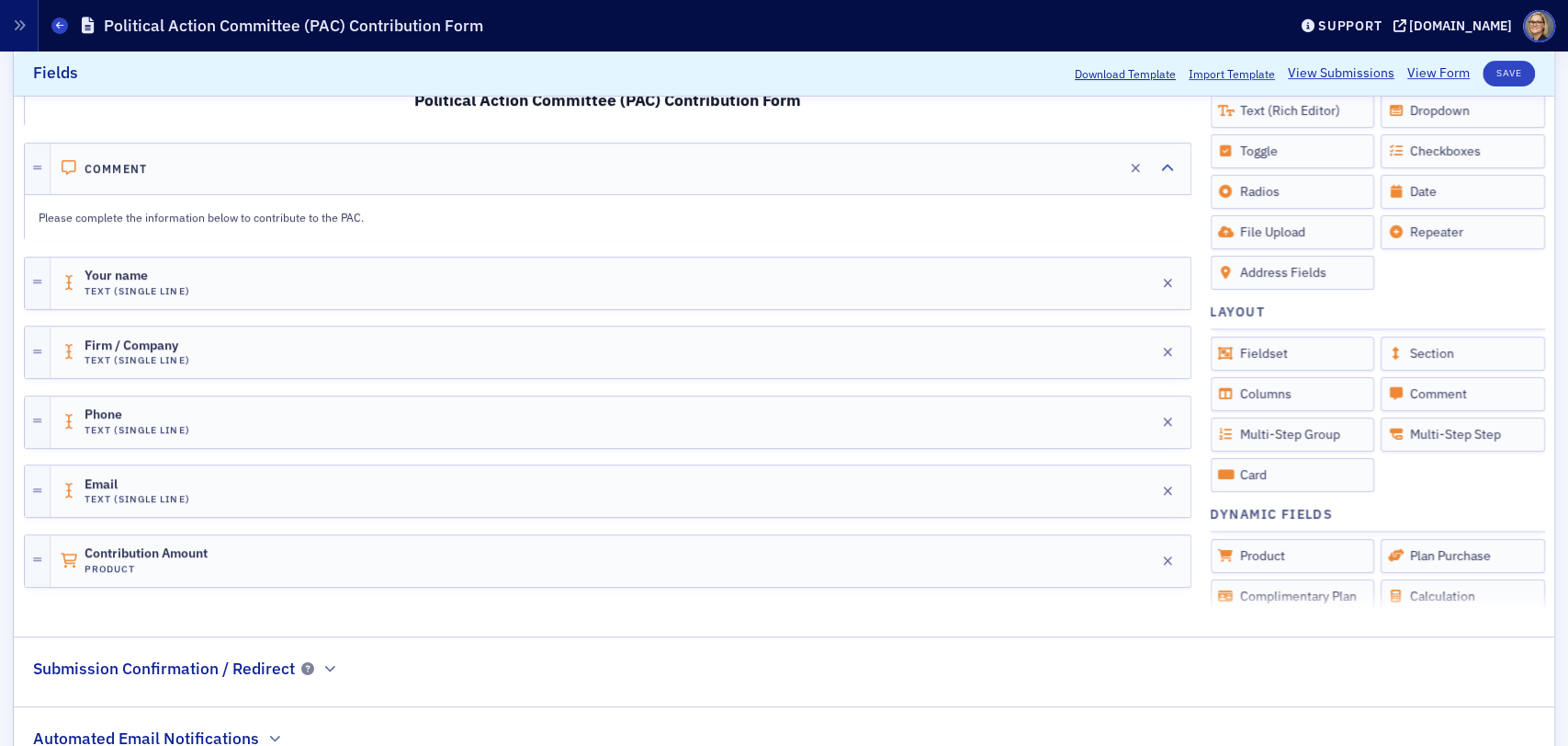
scroll to position [477, 0]
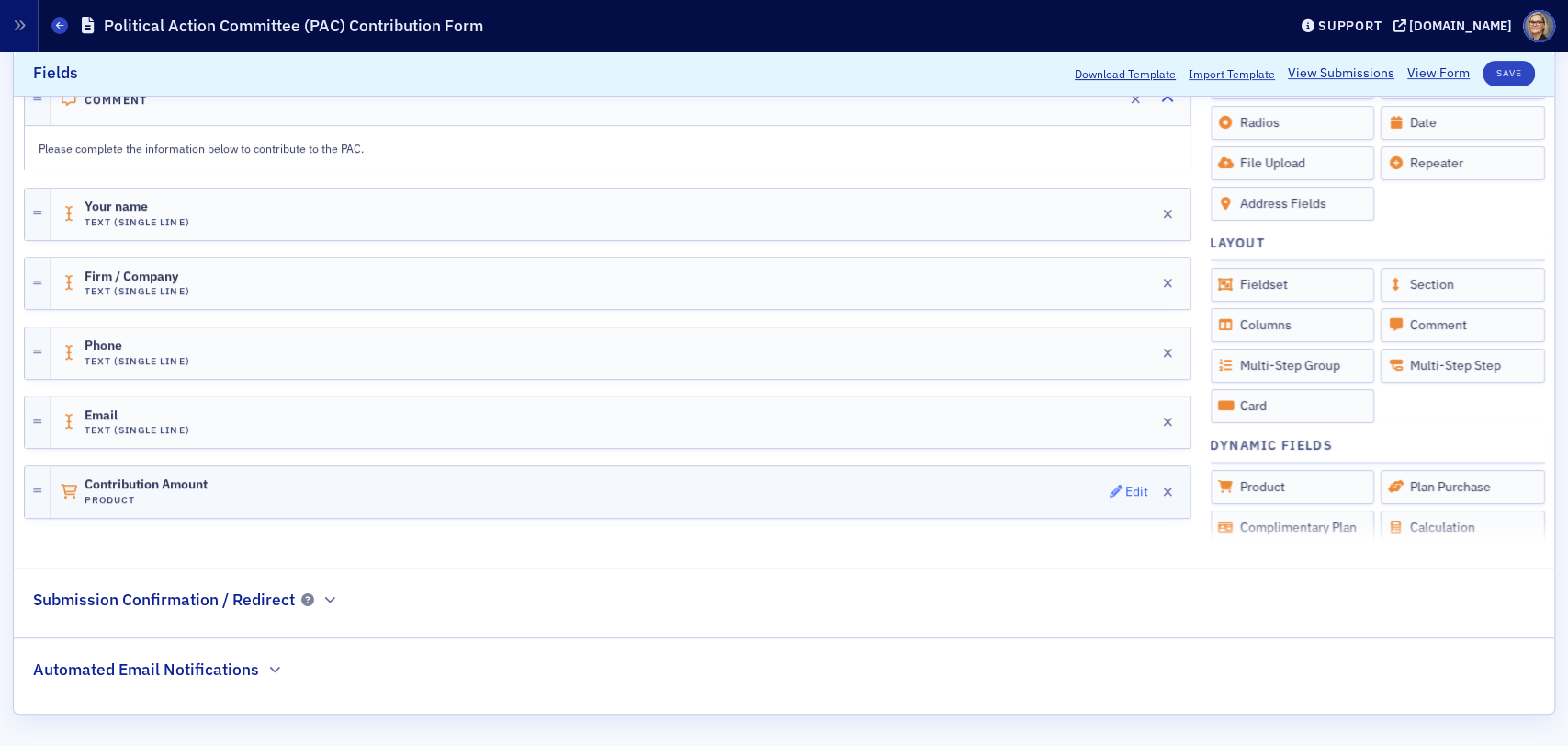
click at [1126, 490] on div "Edit" at bounding box center [1137, 491] width 23 height 10
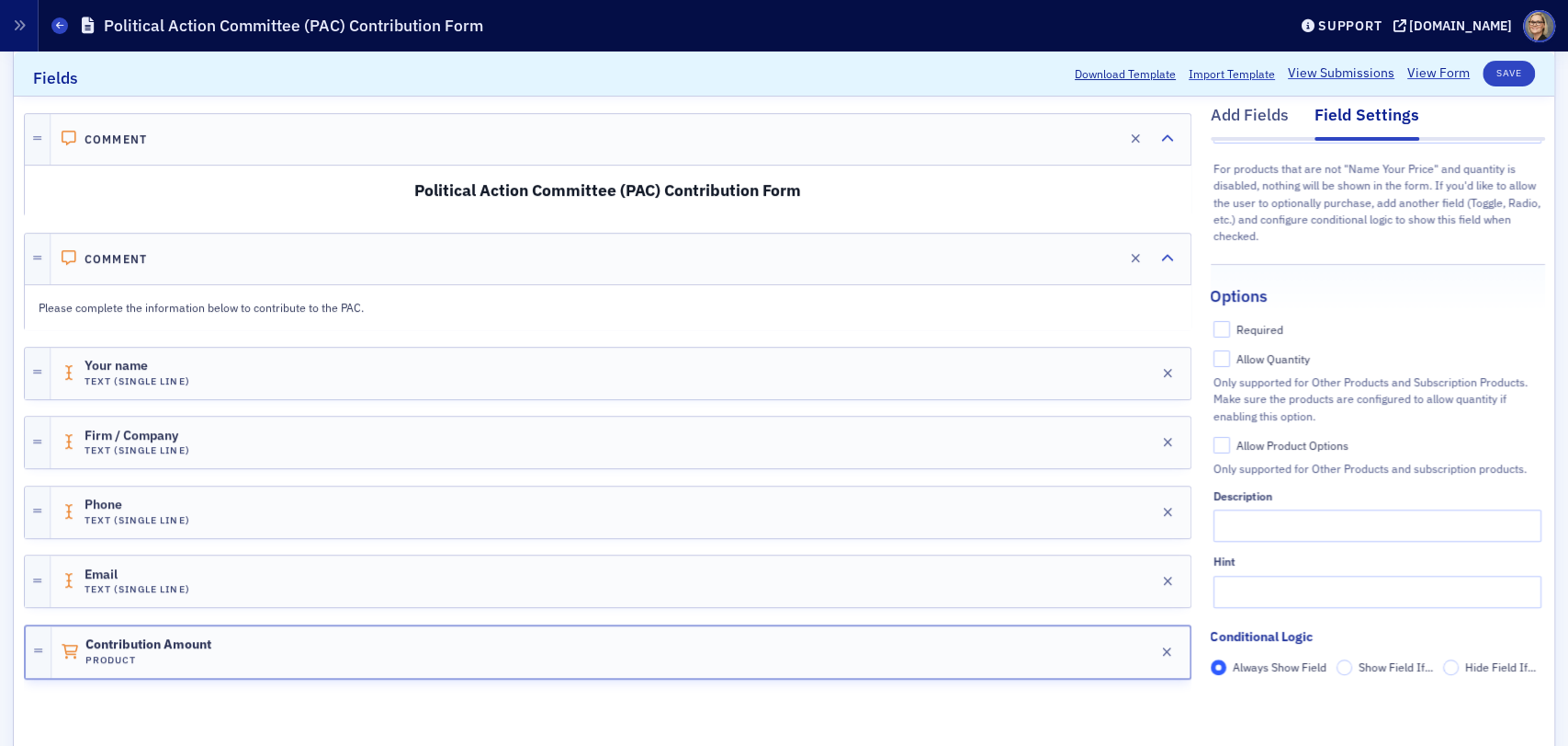
scroll to position [307, 0]
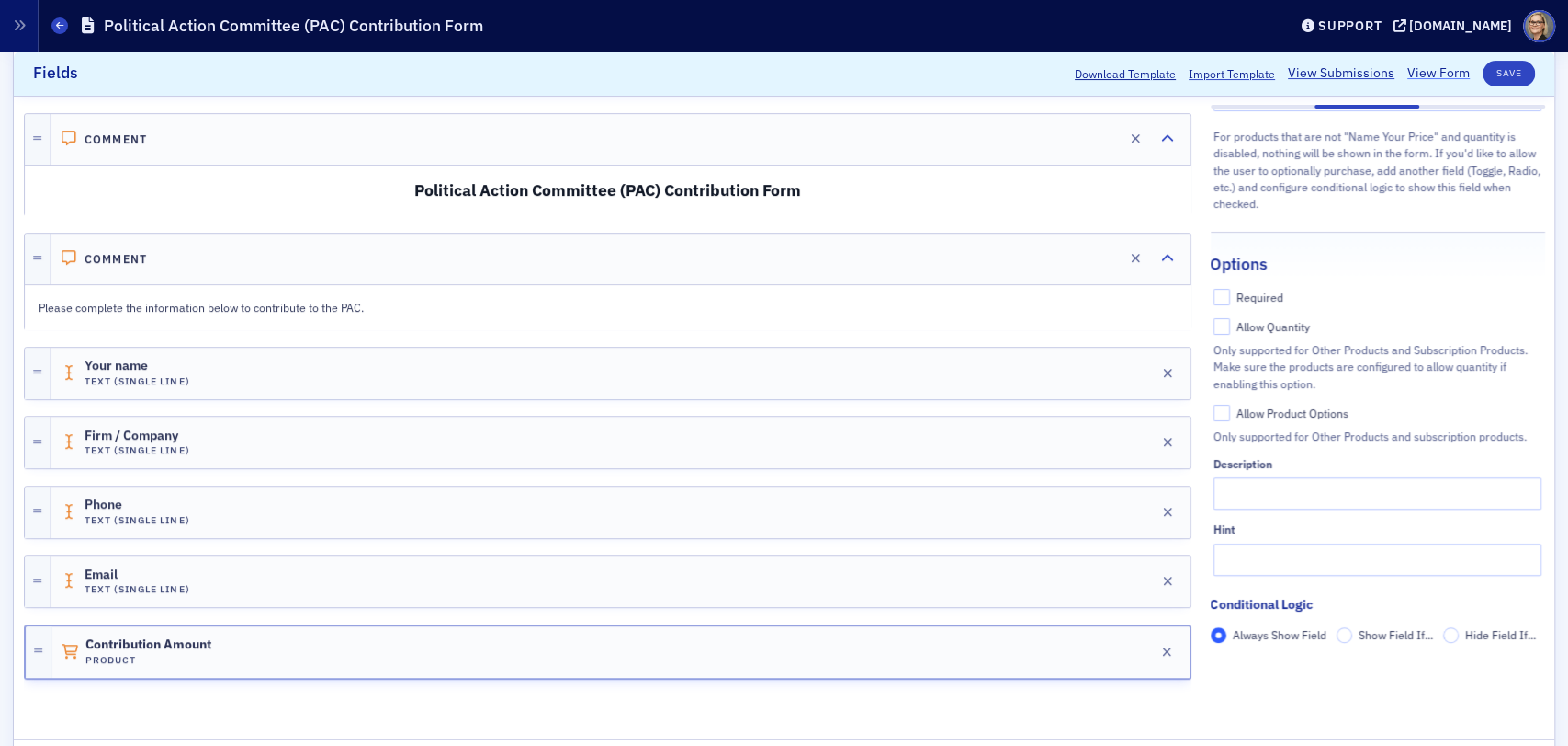
click at [1435, 71] on link "View Form" at bounding box center [1438, 73] width 63 height 19
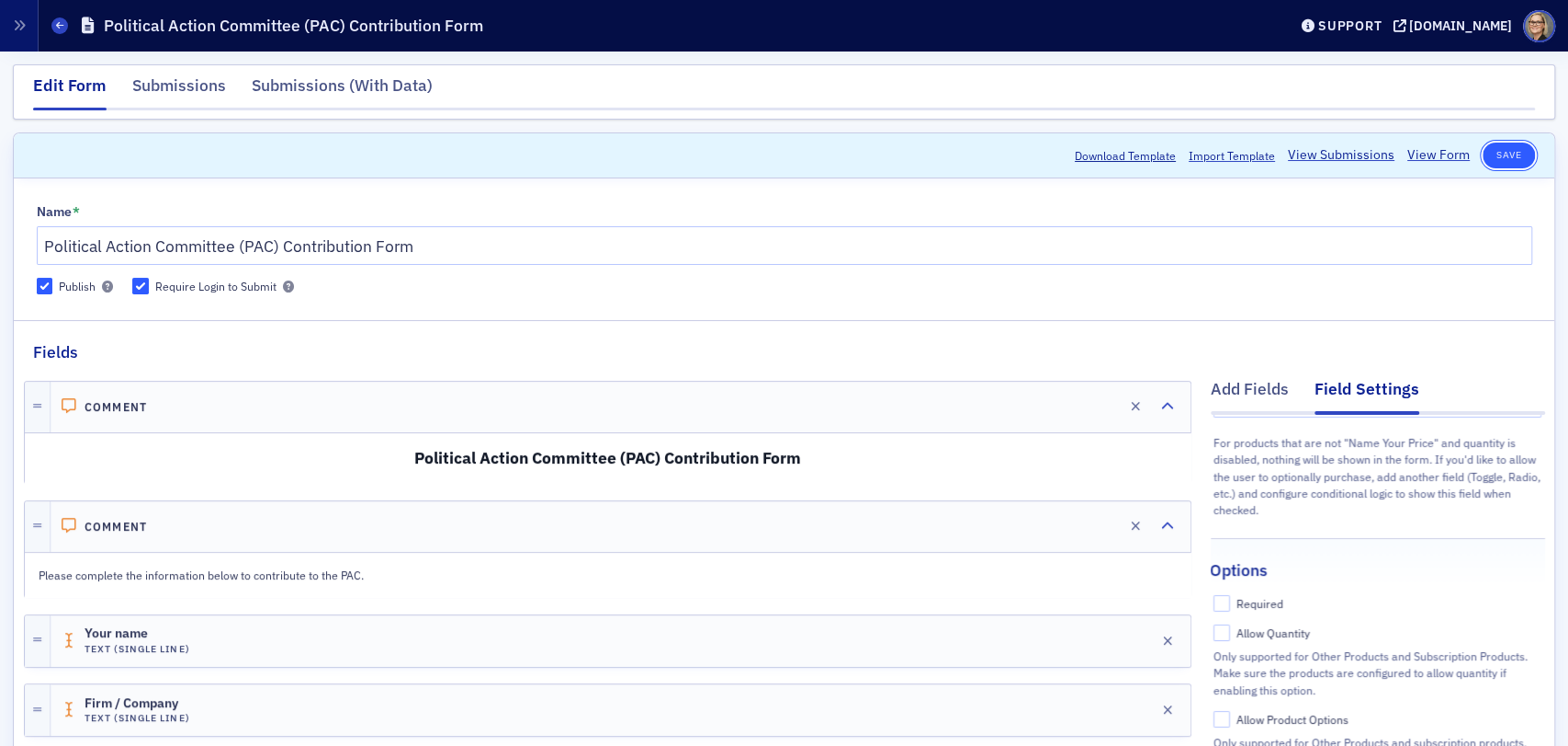
click at [1501, 158] on button "Save" at bounding box center [1509, 156] width 52 height 26
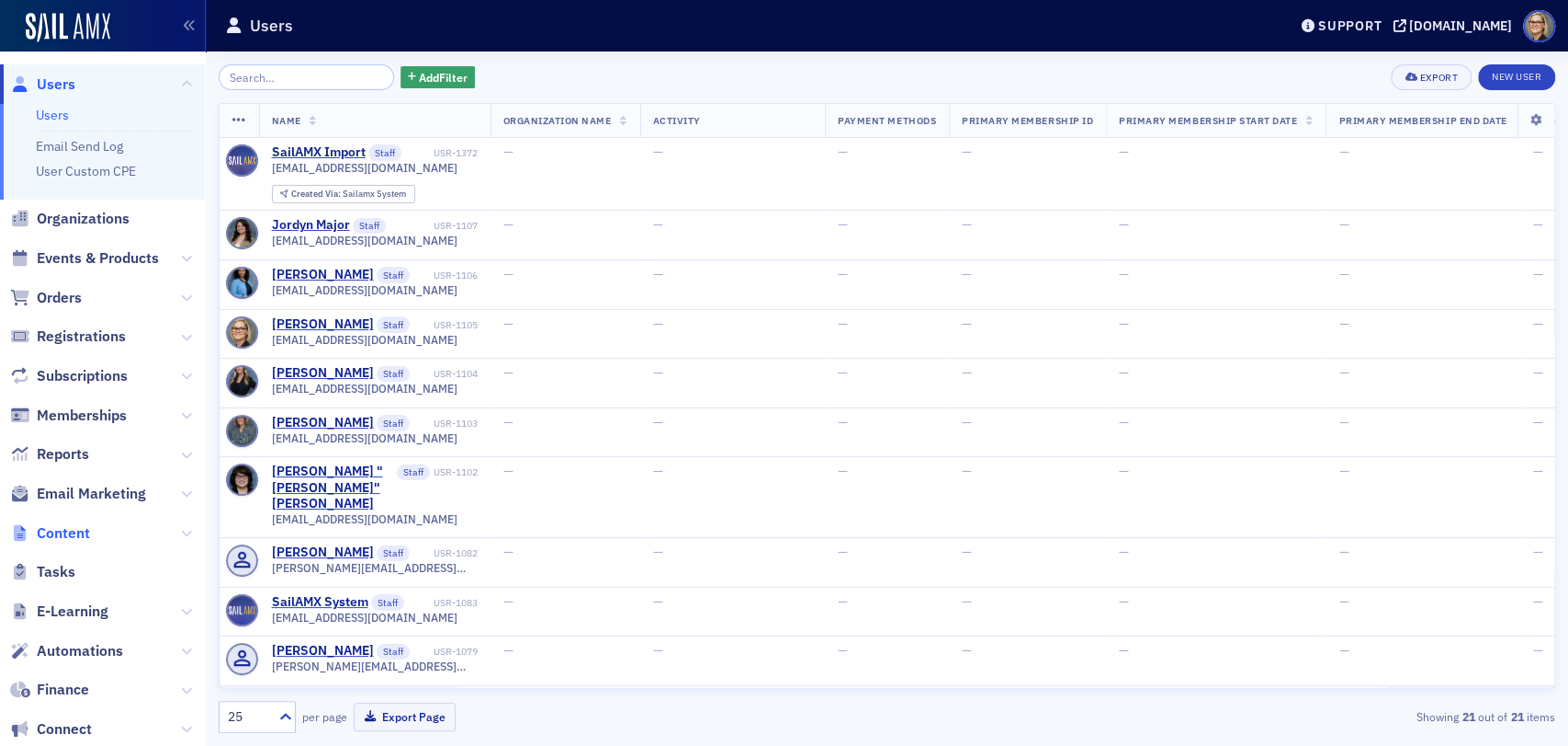
click at [71, 530] on span "Content" at bounding box center [63, 533] width 53 height 20
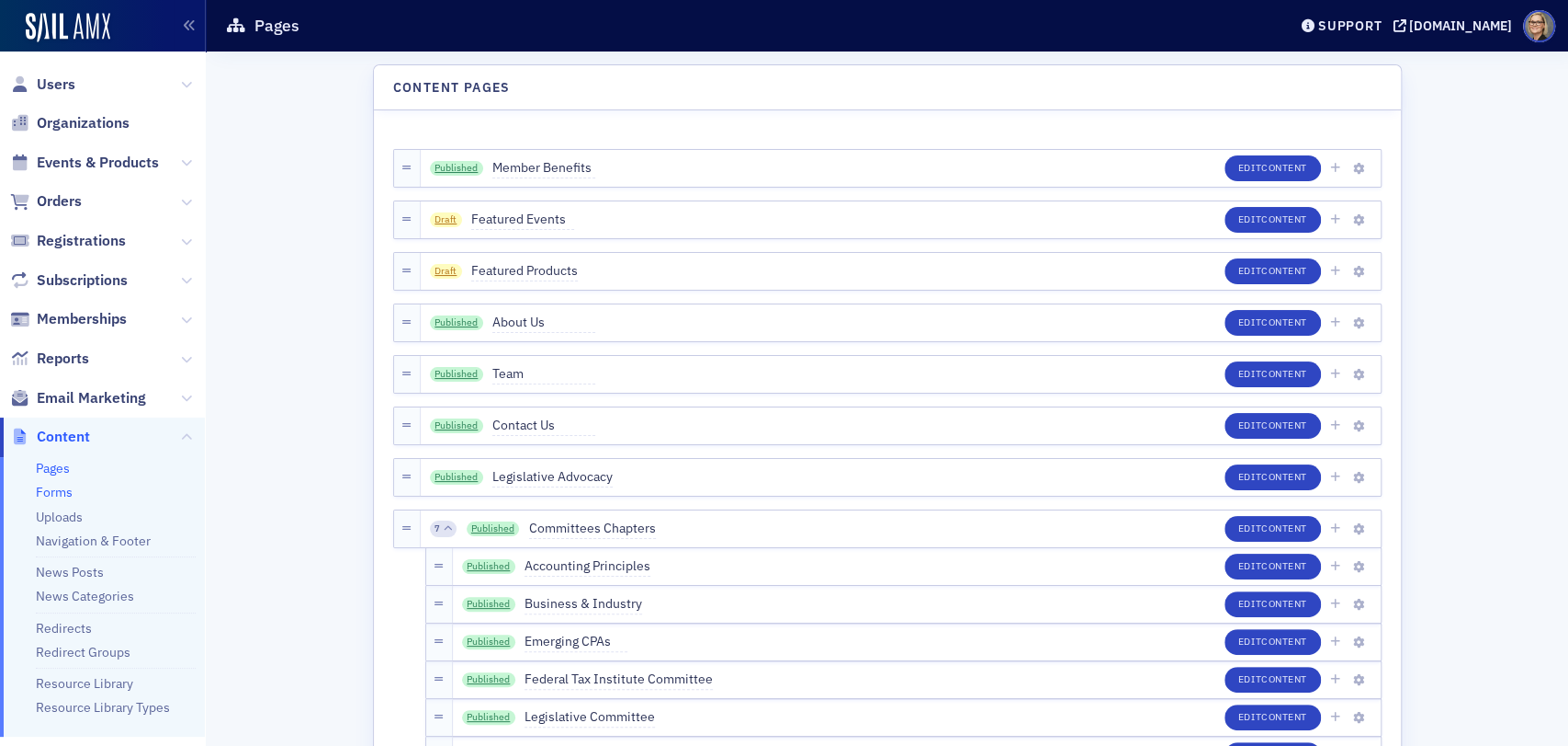
click at [49, 491] on link "Forms" at bounding box center [54, 491] width 37 height 17
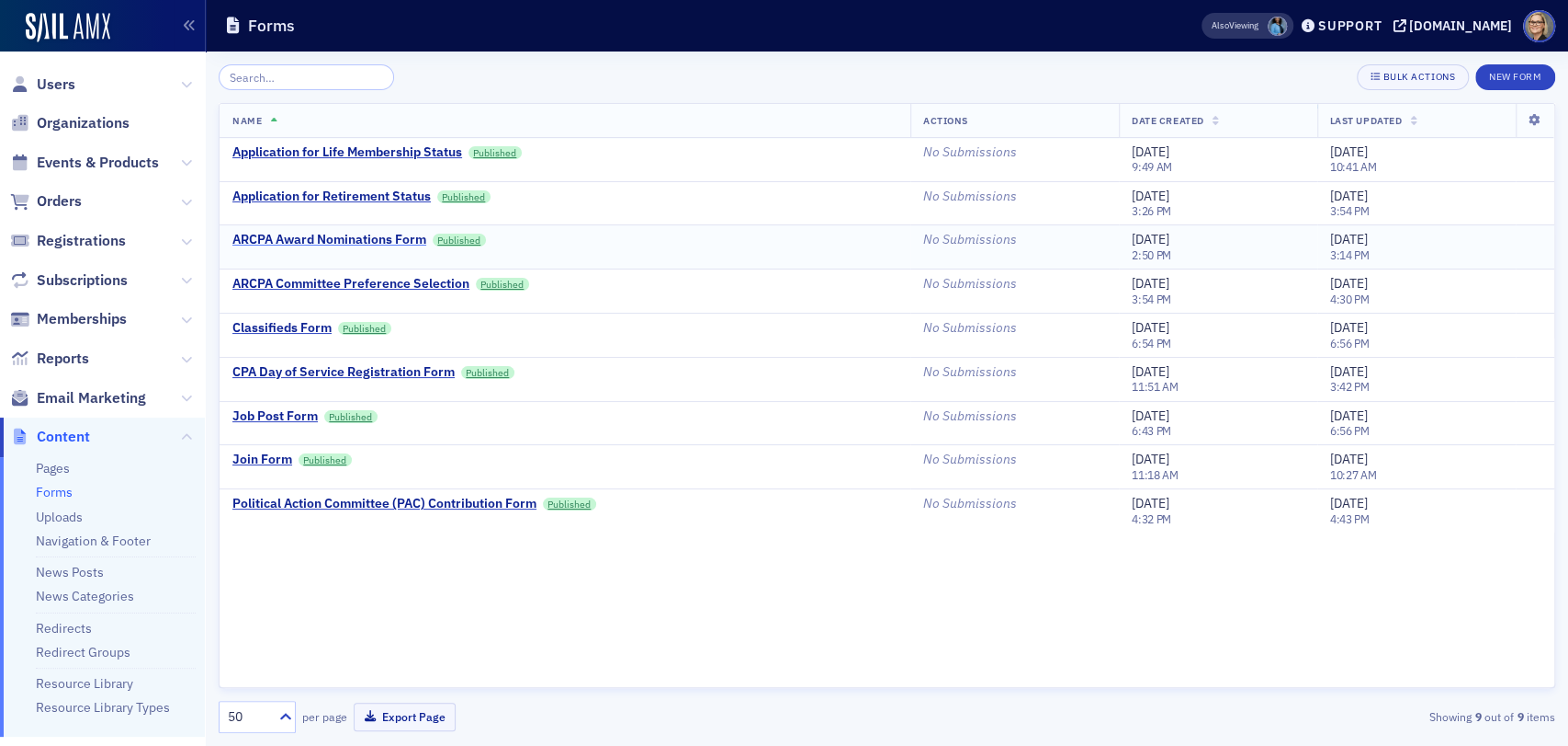
click at [375, 236] on div "ARCPA Award Nominations Form" at bounding box center [329, 240] width 194 height 17
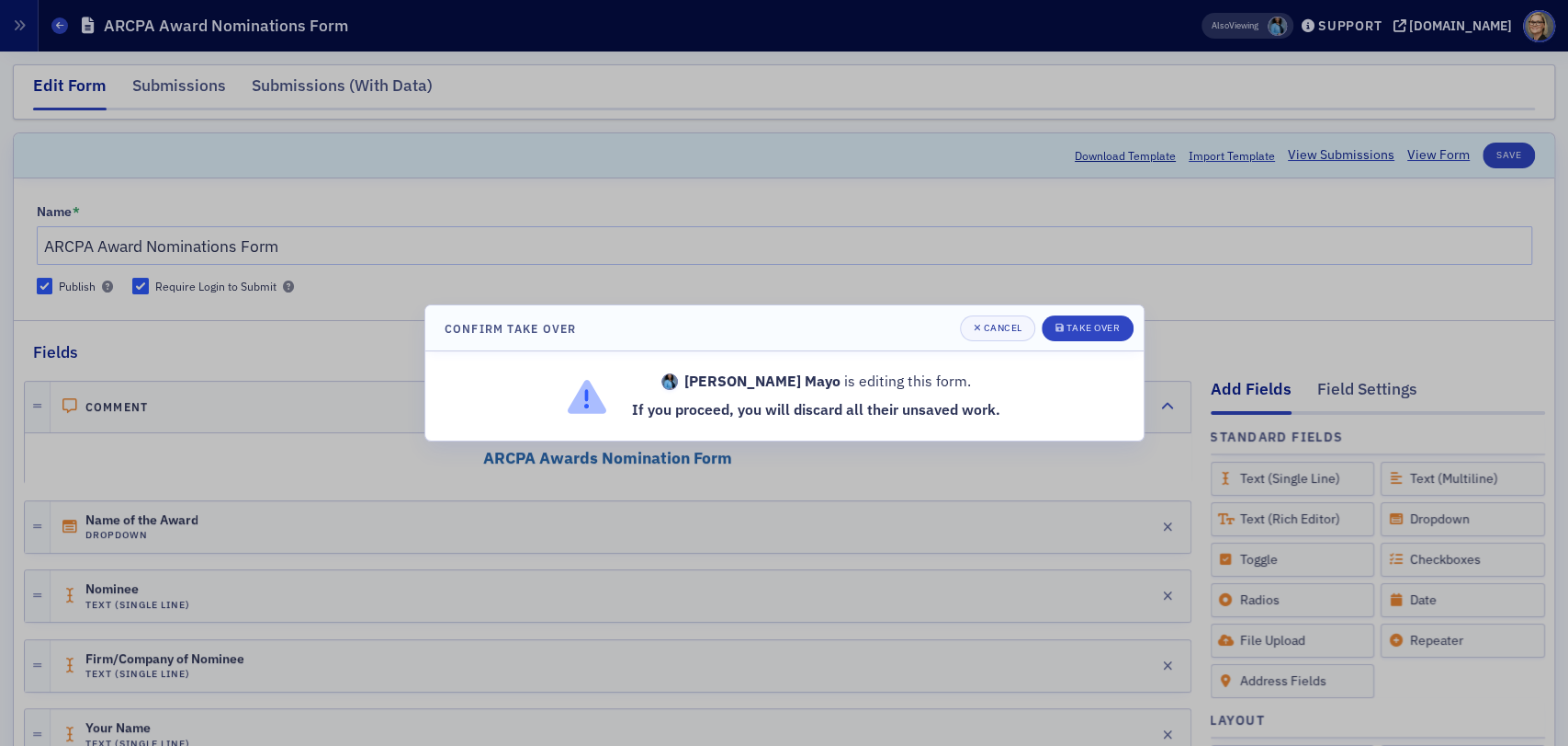
click at [1292, 292] on div at bounding box center [784, 373] width 1568 height 746
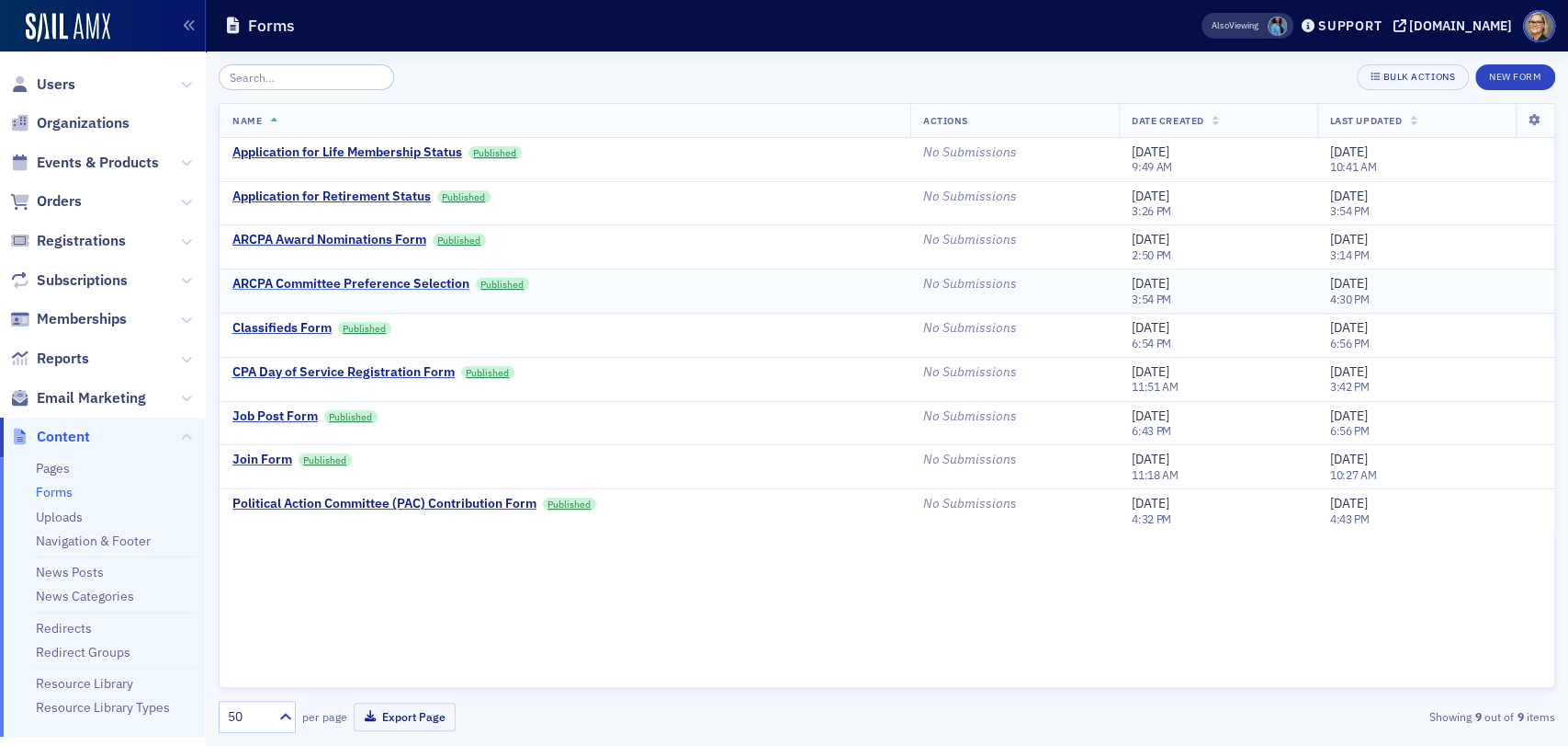
click at [448, 290] on div "ARCPA Committee Preference Selection" at bounding box center [350, 284] width 237 height 17
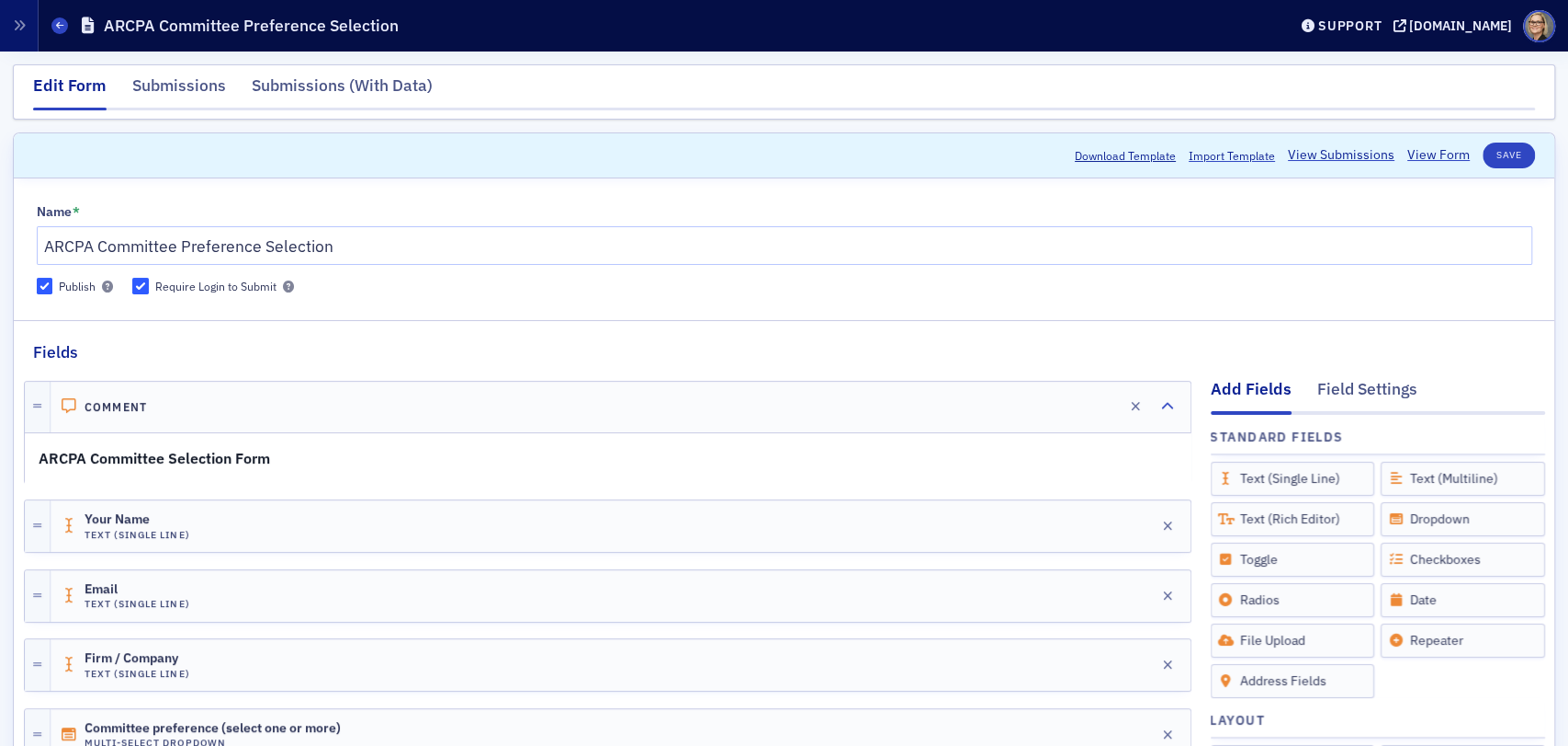
scroll to position [477, 0]
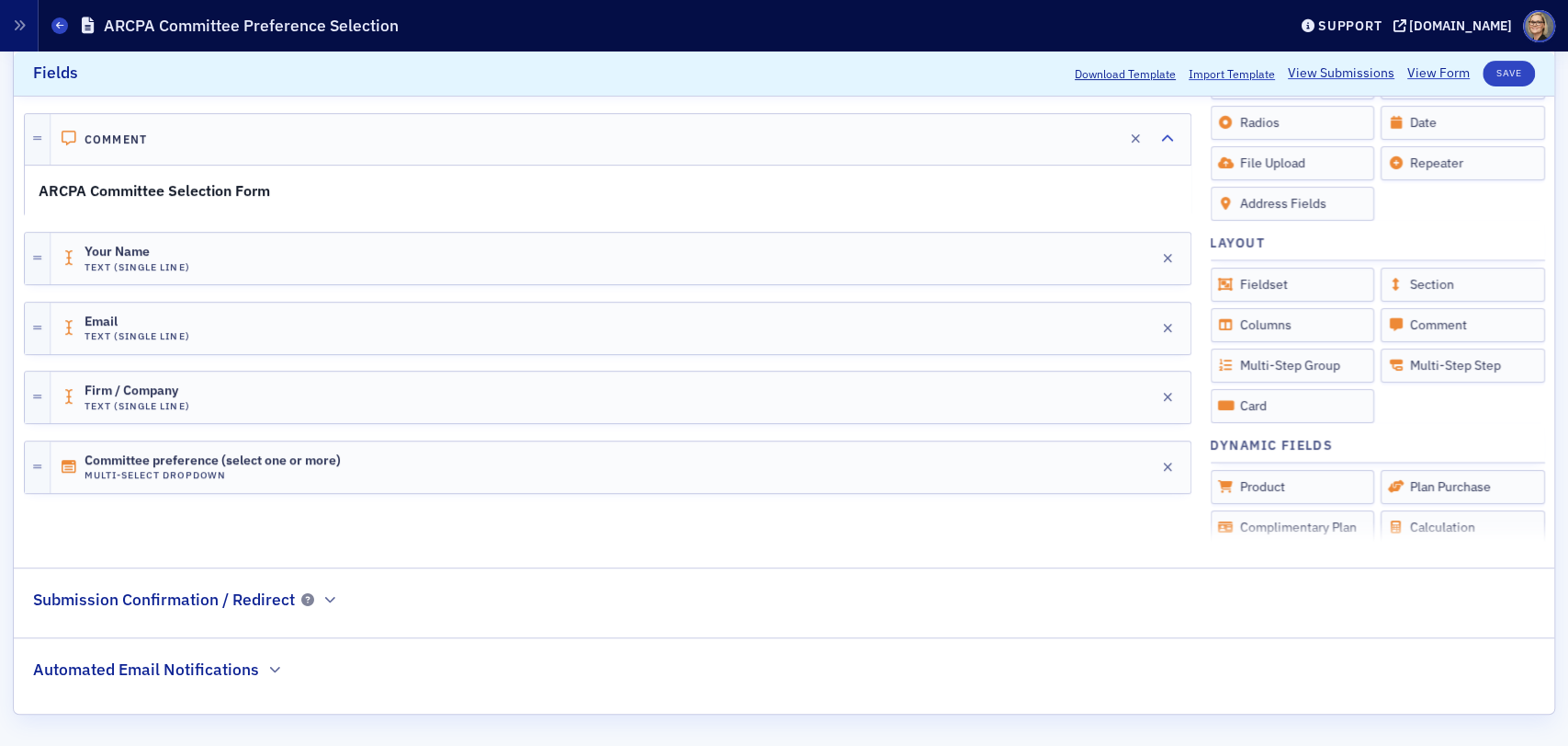
click at [243, 597] on h2 "Submission Confirmation / Redirect" at bounding box center [164, 599] width 261 height 24
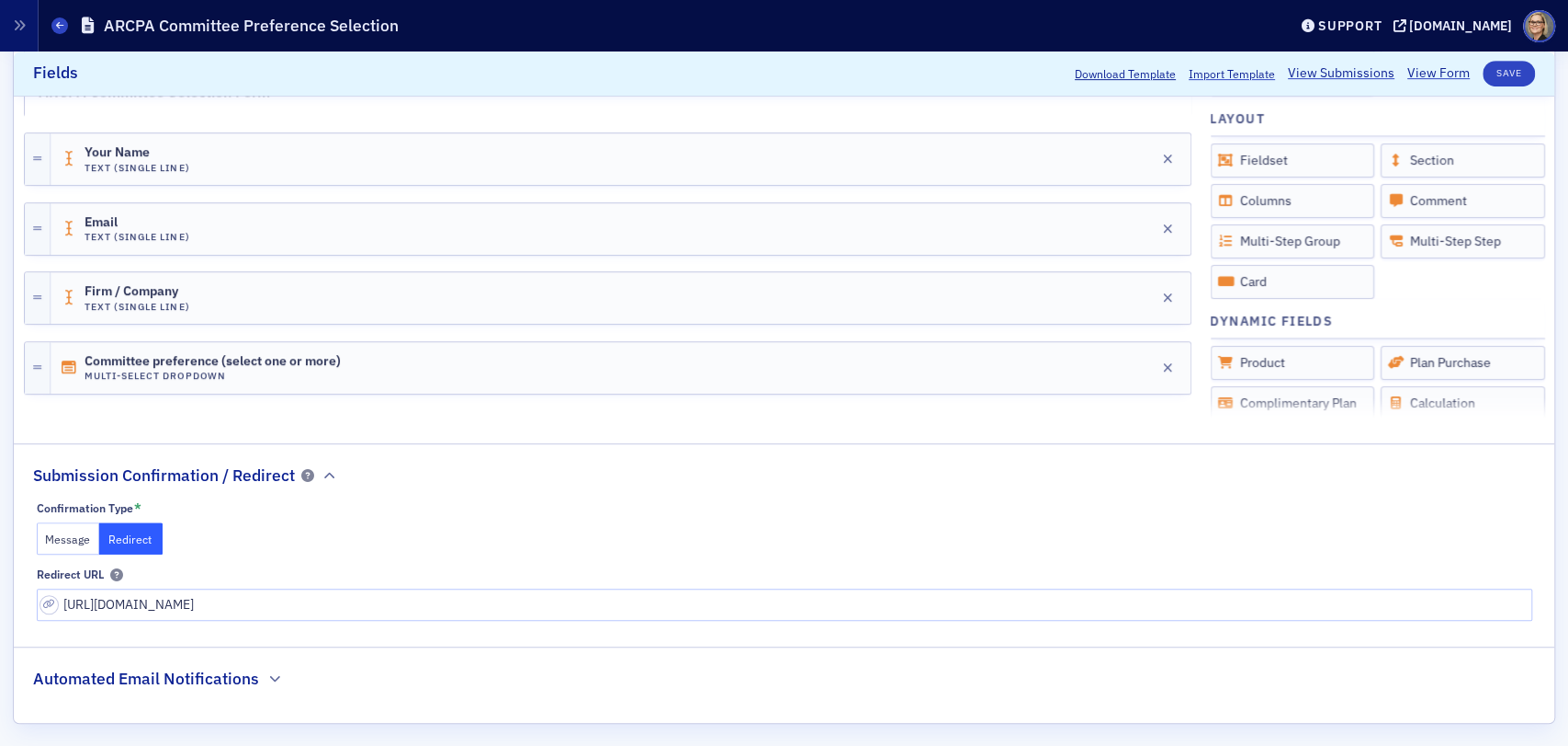
scroll to position [610, 0]
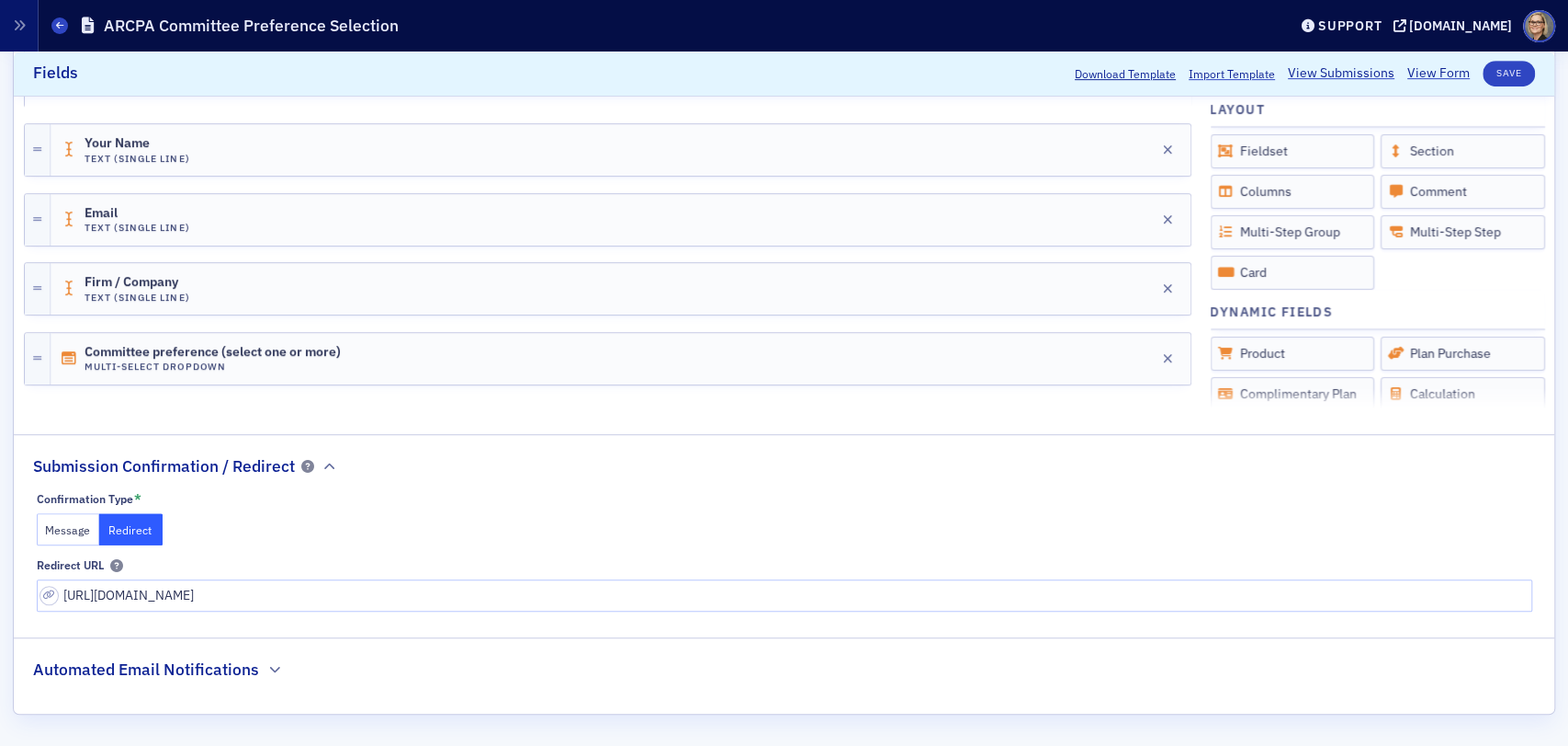
click at [240, 667] on h2 "Automated Email Notifications" at bounding box center [146, 669] width 226 height 24
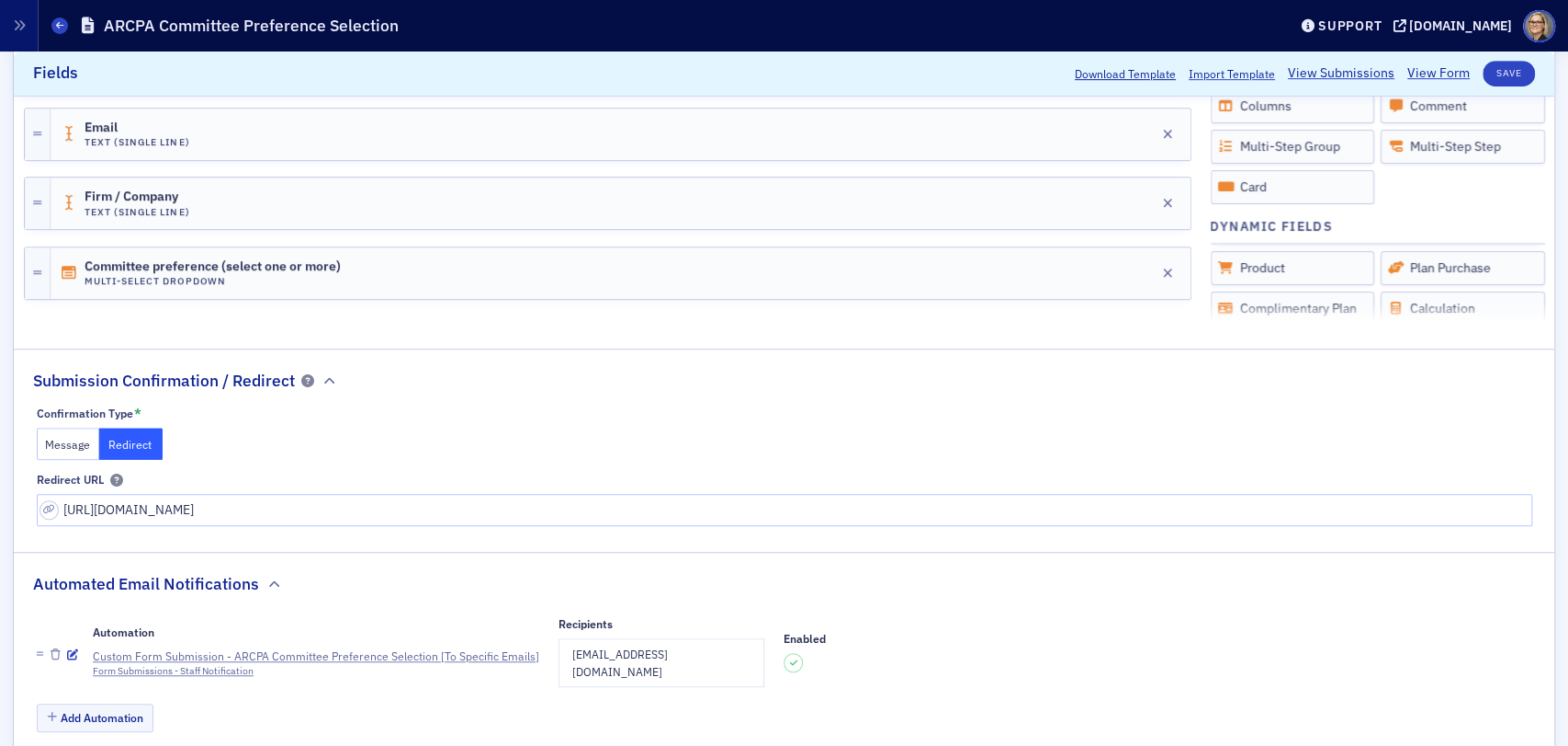
scroll to position [732, 0]
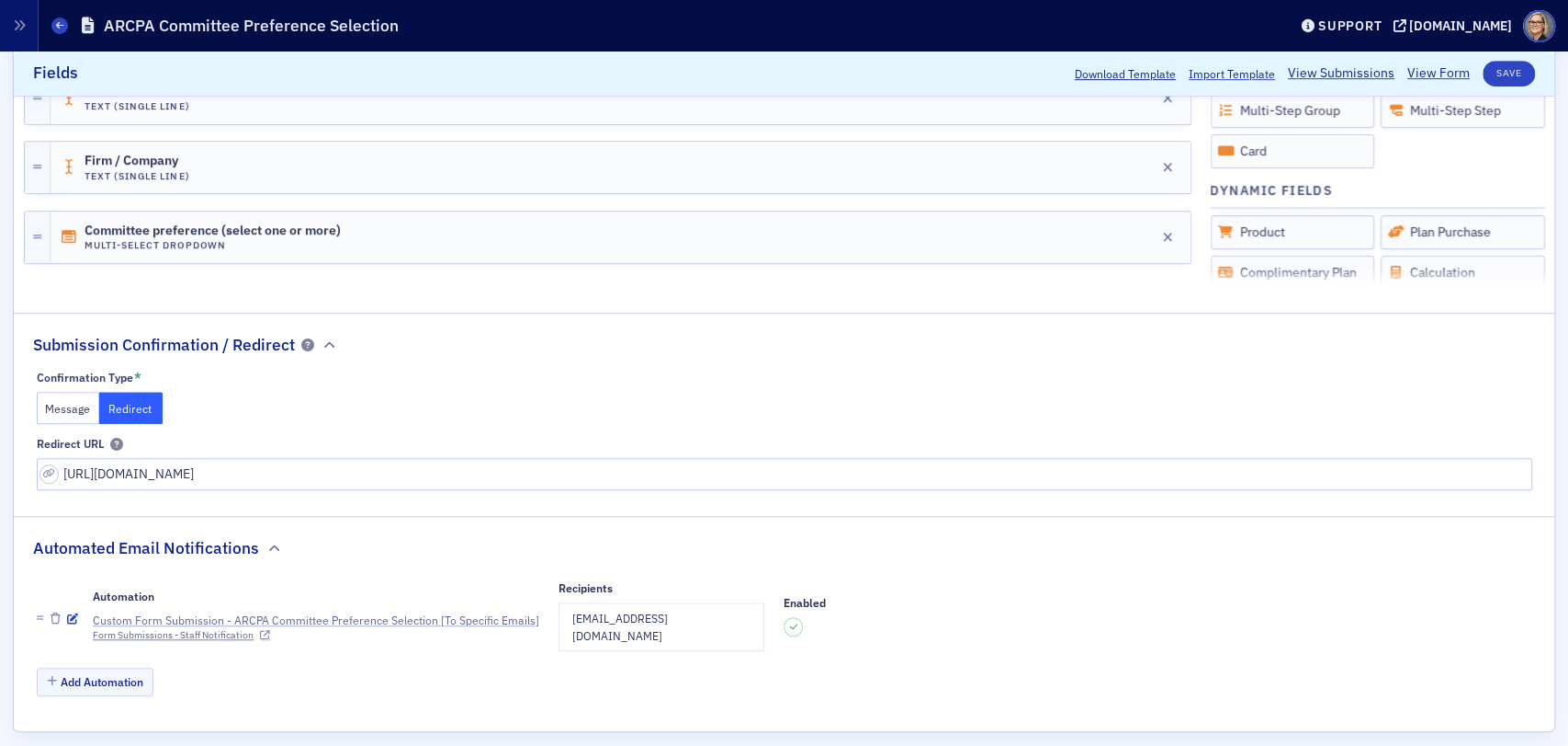
click at [271, 611] on div "Custom Form Submission - ARCPA Committee Preference Selection [To Specific Emai…" at bounding box center [315, 619] width 446 height 17
click at [420, 611] on div "Custom Form Submission - ARCPA Committee Preference Selection [To Specific Emai…" at bounding box center [315, 619] width 446 height 17
click at [73, 613] on icon "button" at bounding box center [72, 618] width 11 height 11
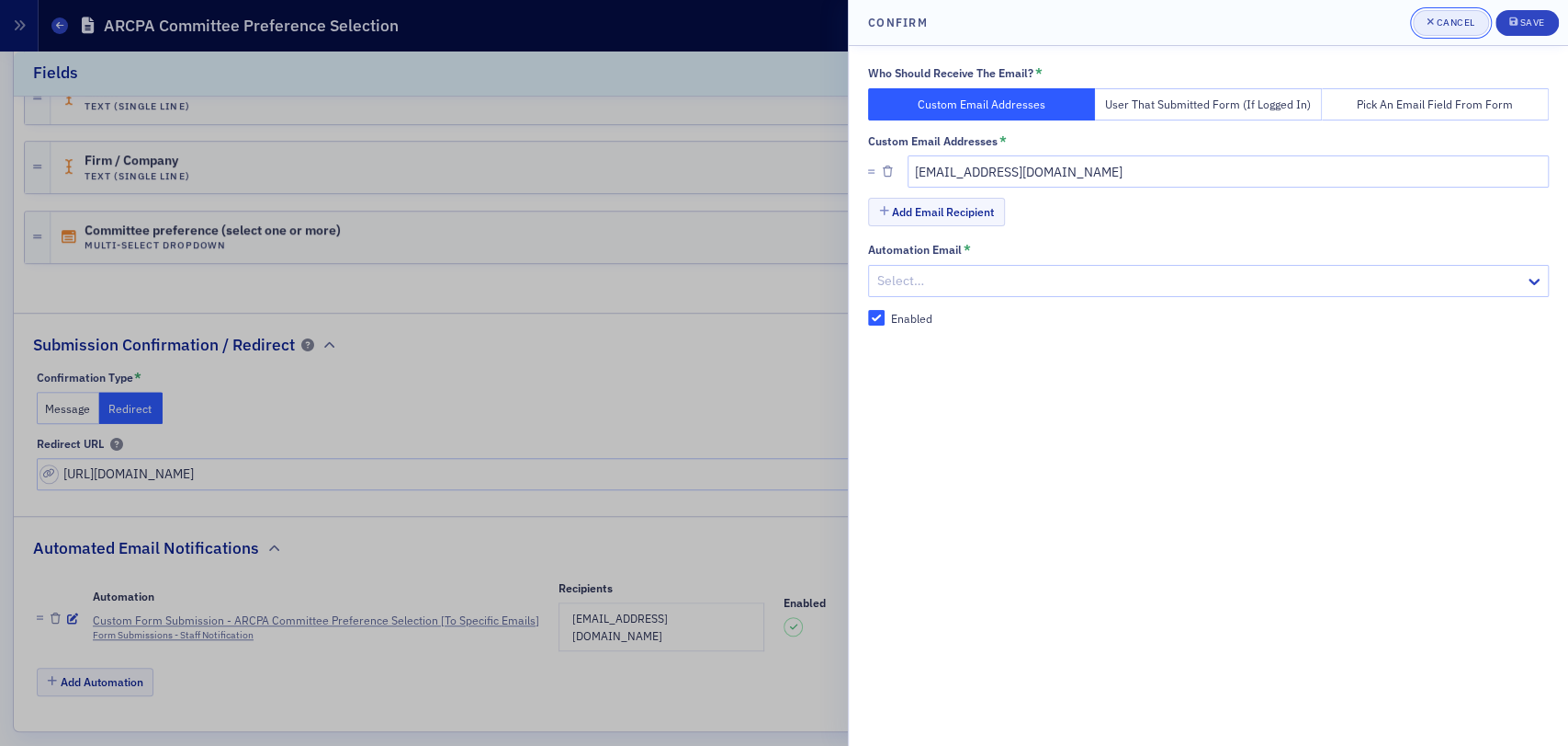
click at [1459, 25] on div "Cancel" at bounding box center [1455, 22] width 39 height 10
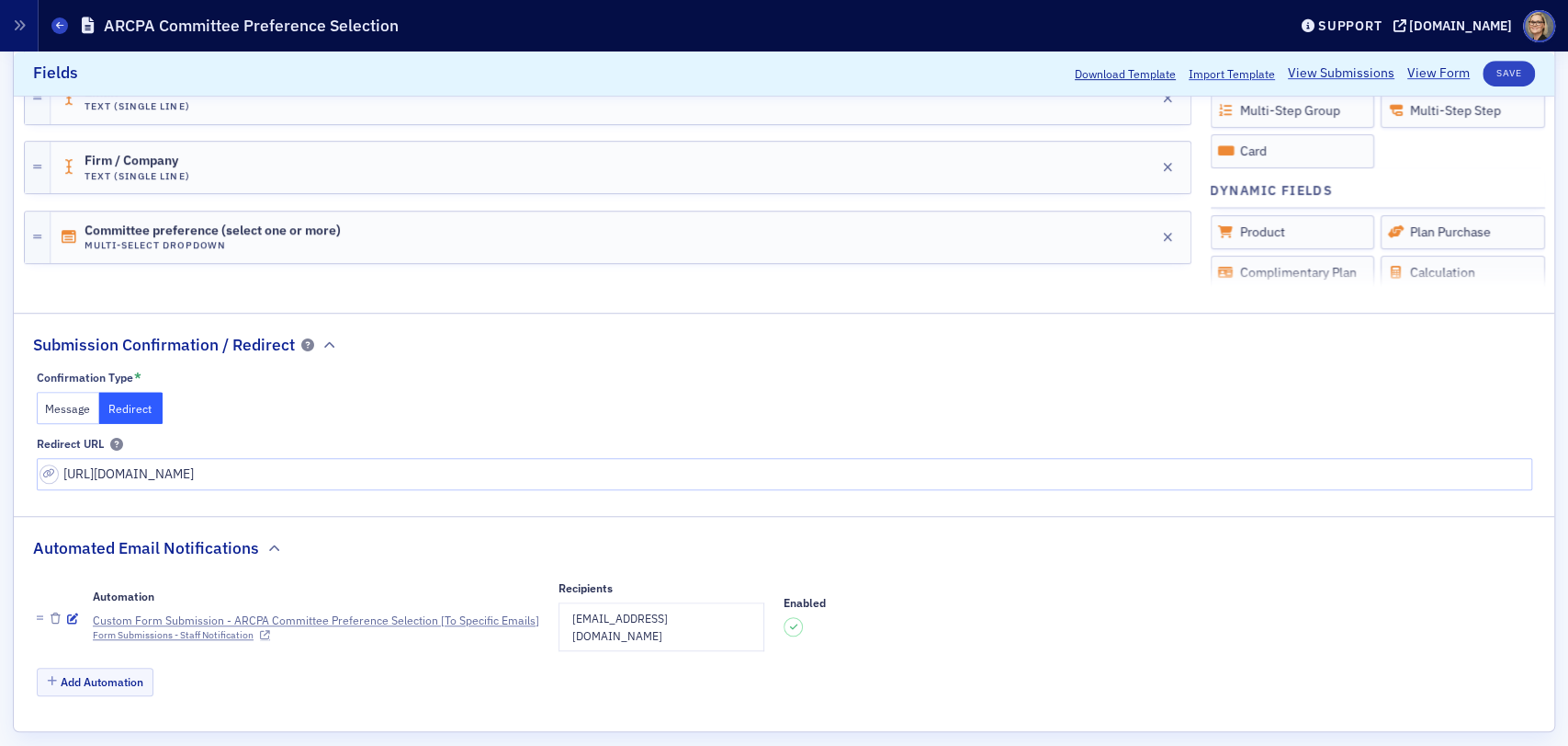
click at [1076, 612] on div "Automation Custom Form Submission - ARCPA Committee Preference Selection [To Sp…" at bounding box center [812, 618] width 1439 height 78
click at [64, 399] on button "Message" at bounding box center [69, 407] width 64 height 32
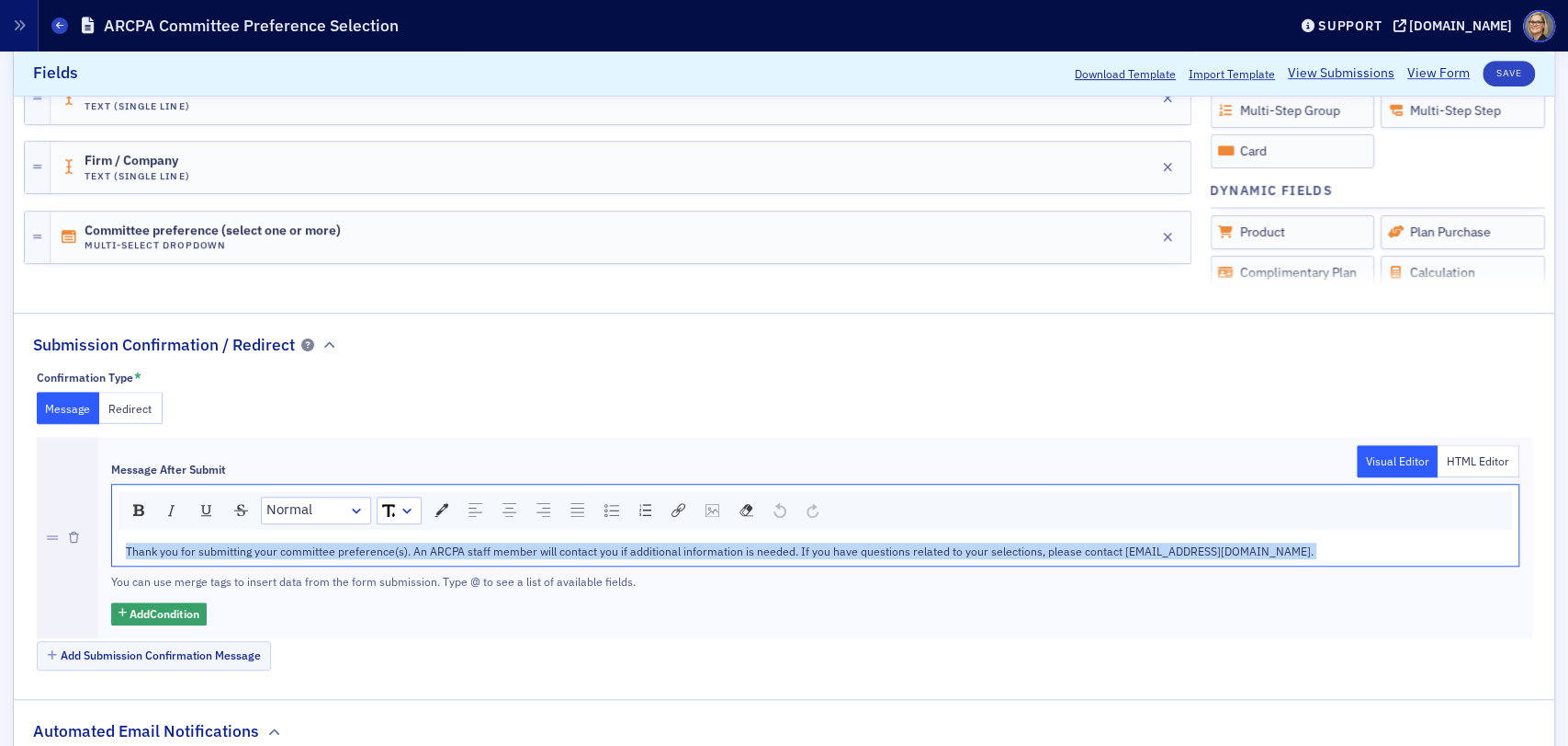
drag, startPoint x: 1220, startPoint y: 559, endPoint x: 758, endPoint y: 553, distance: 462.0
click at [758, 553] on div "Thank you for submitting your committee preference(s). An ARCPA staff member wi…" at bounding box center [814, 550] width 1406 height 29
copy span "Thank you for submitting your committee preference(s). An ARCPA staff member wi…"
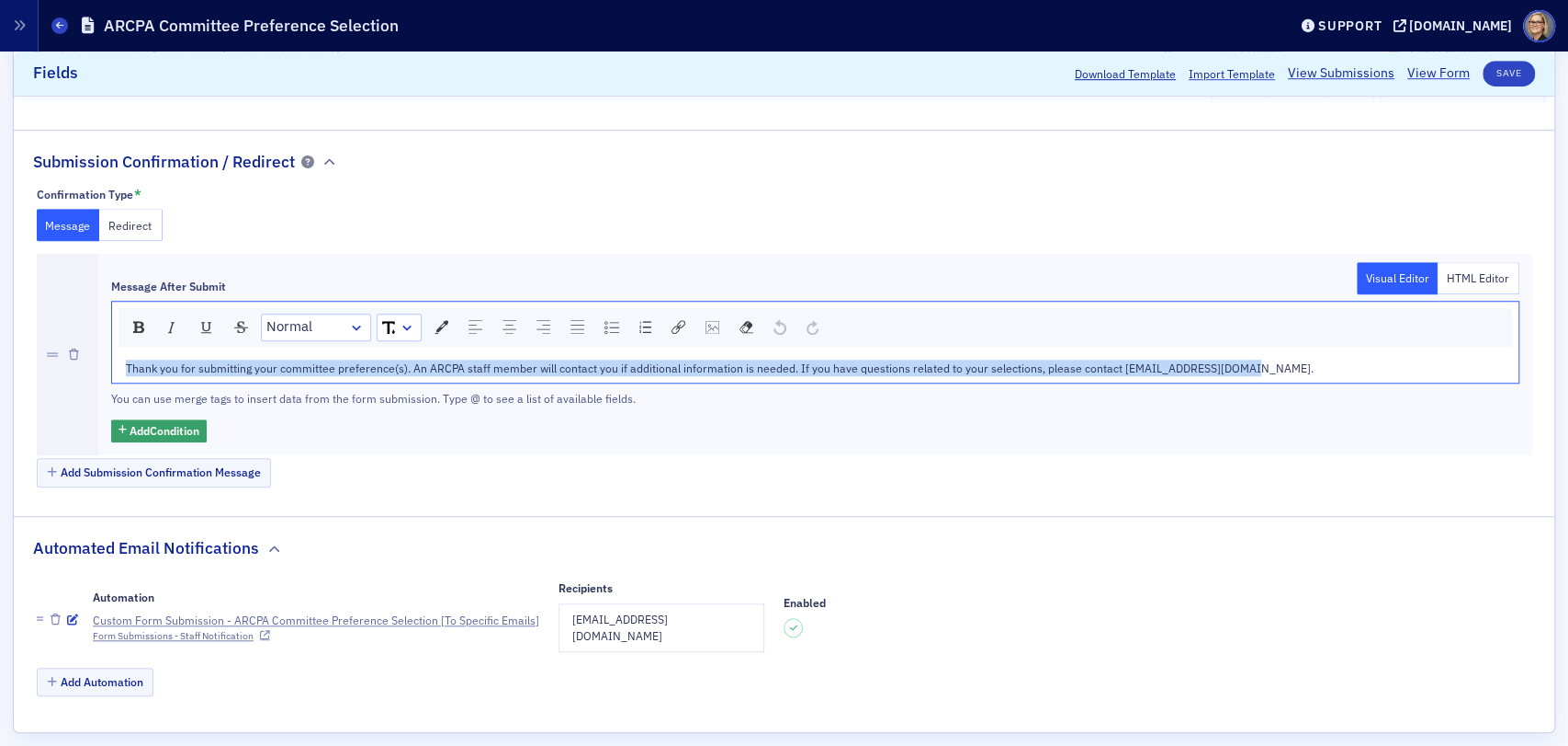
scroll to position [813, 0]
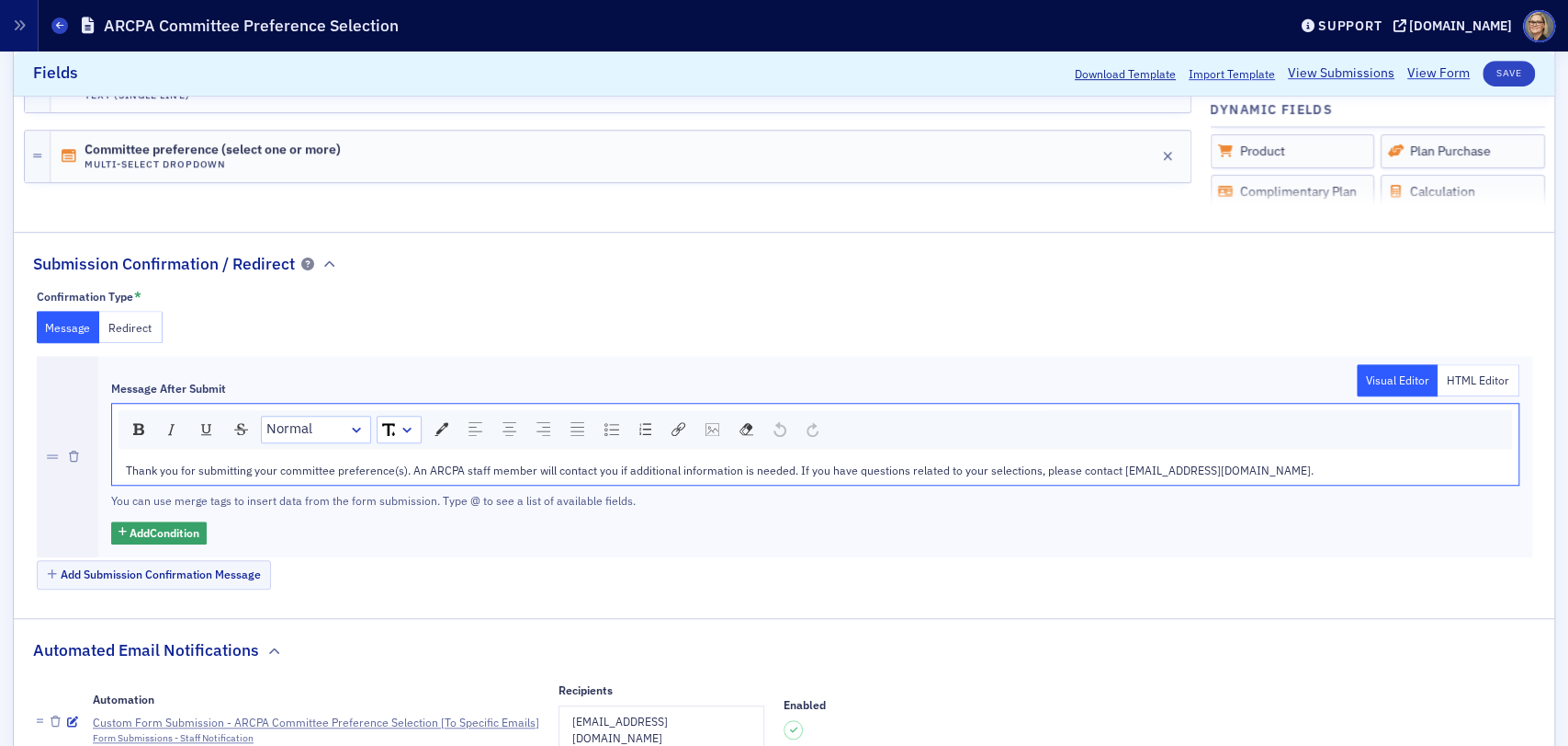
click at [1288, 560] on div "Add Submission Confirmation Message" at bounding box center [784, 576] width 1496 height 32
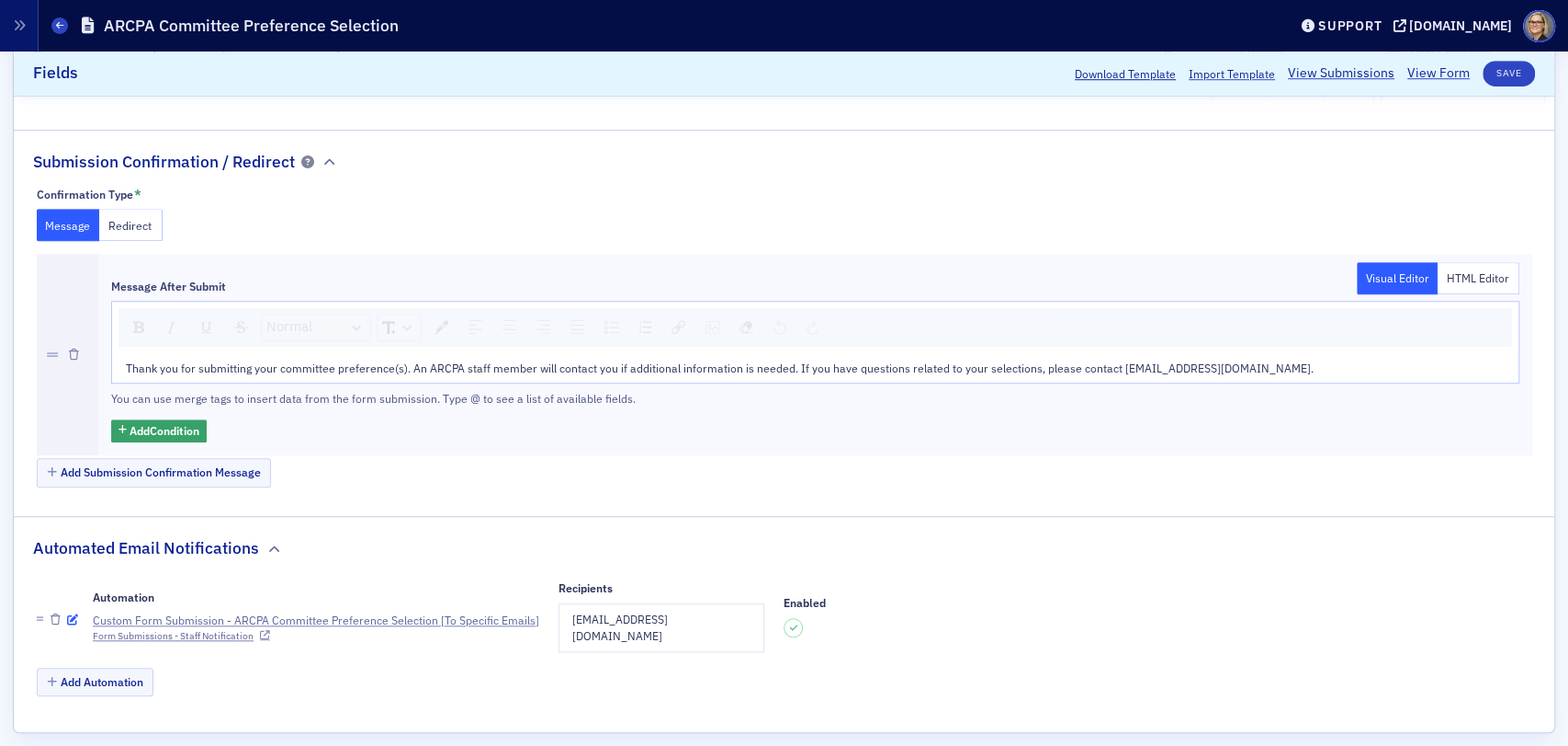
click at [73, 614] on icon "button" at bounding box center [72, 619] width 11 height 11
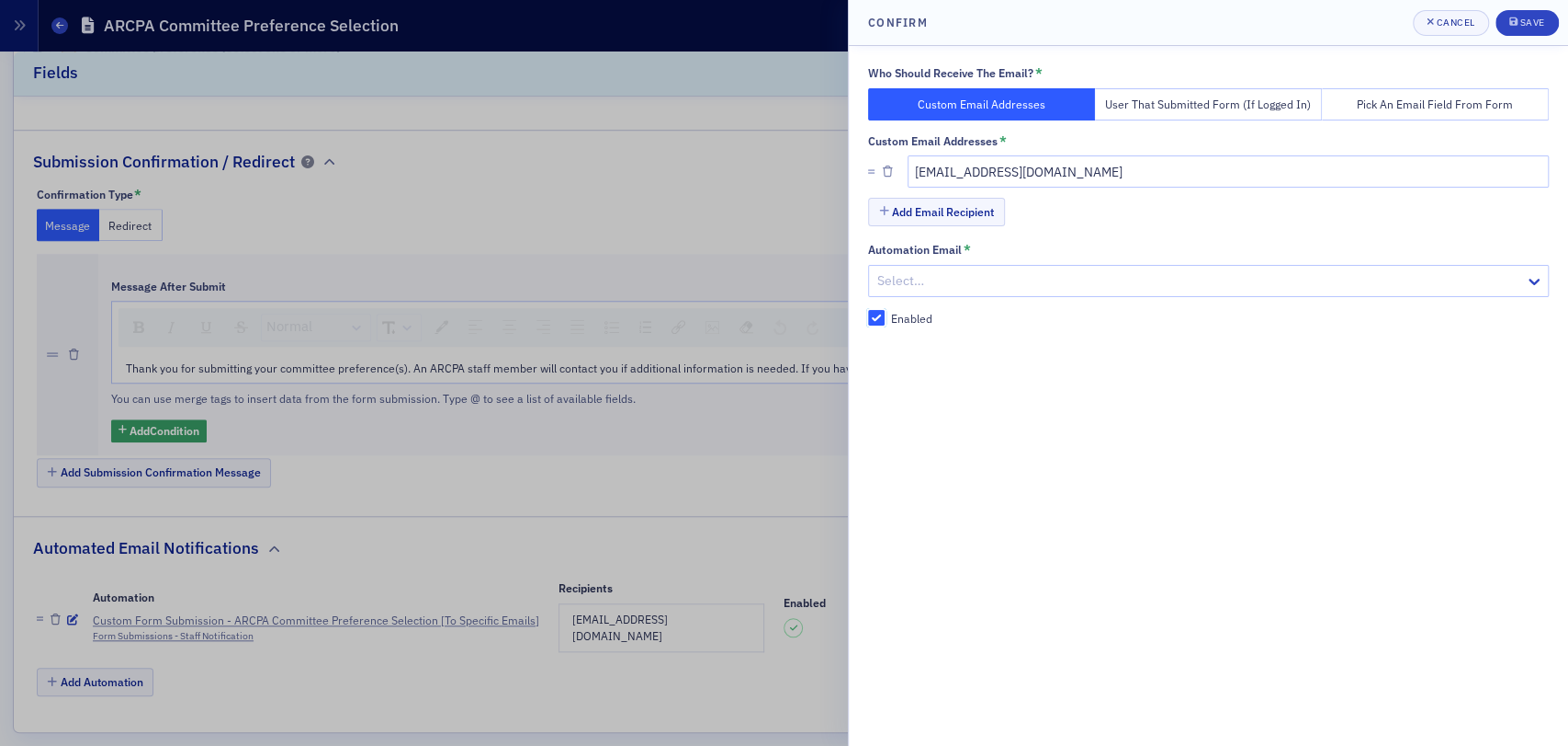
click at [881, 316] on input "Enabled" at bounding box center [876, 318] width 17 height 17
checkbox input "false"
click at [998, 275] on div at bounding box center [1199, 281] width 648 height 23
click at [640, 159] on div at bounding box center [784, 373] width 1568 height 746
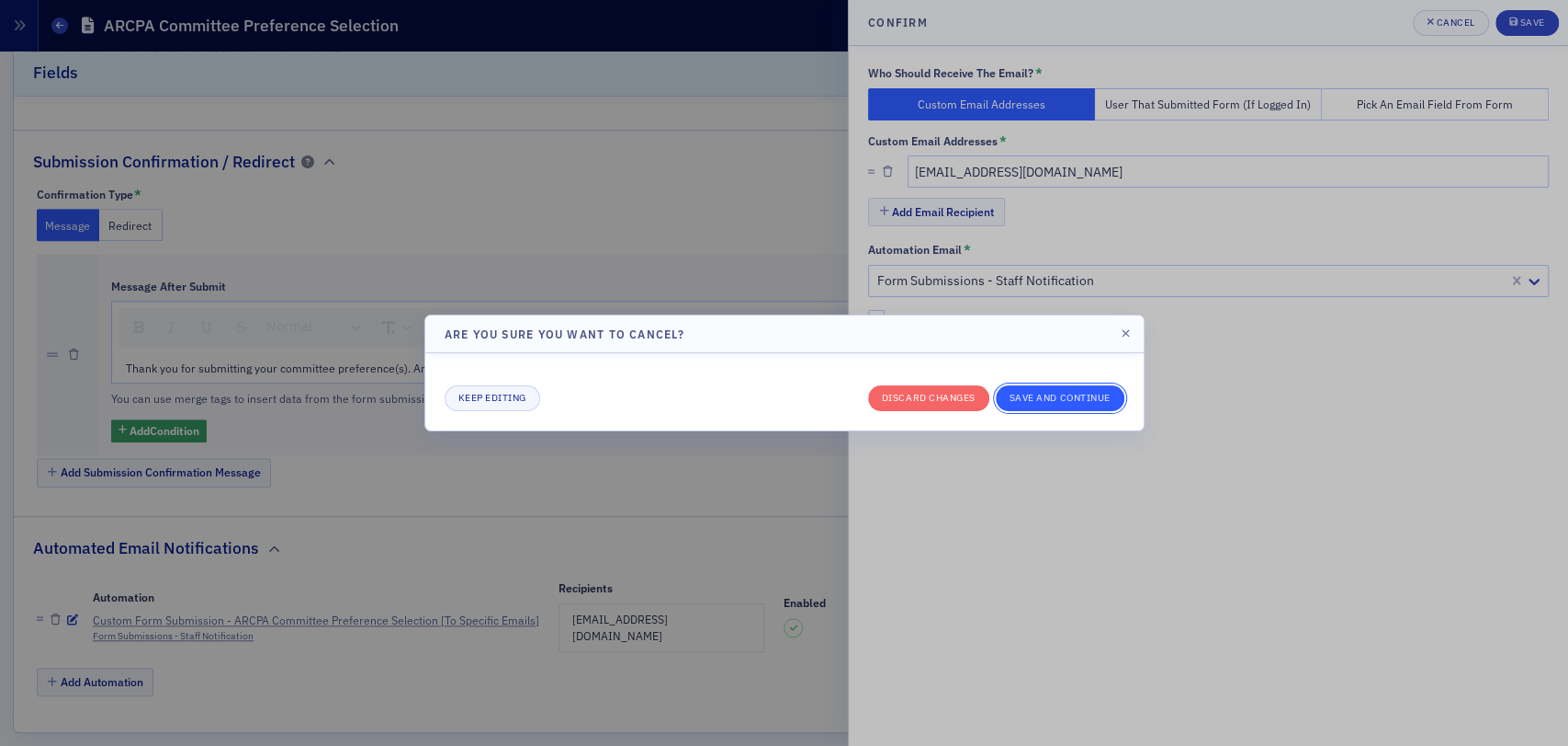
click at [1081, 394] on button "Save and continue" at bounding box center [1060, 398] width 129 height 26
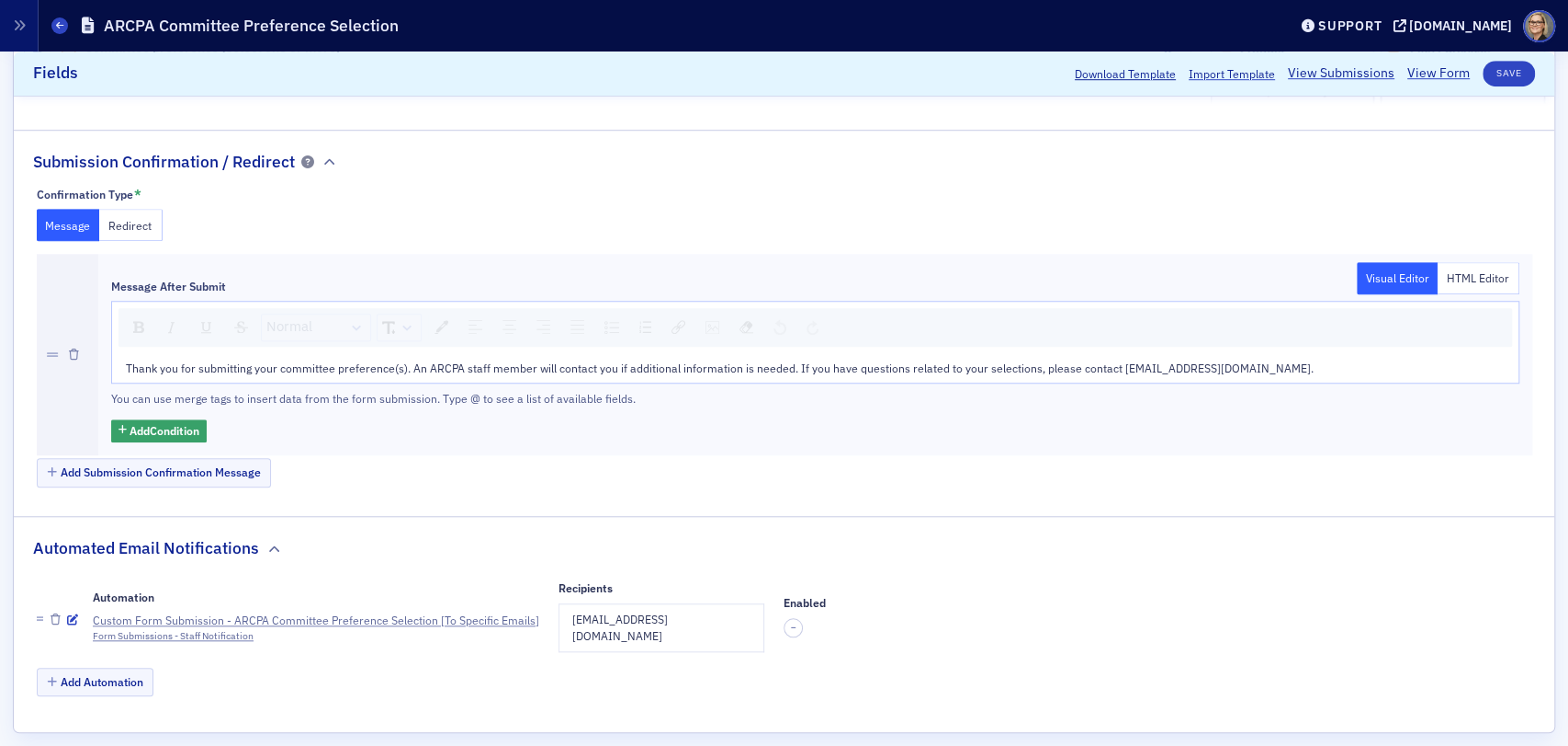
click at [617, 209] on div "Message Redirect" at bounding box center [784, 225] width 1496 height 32
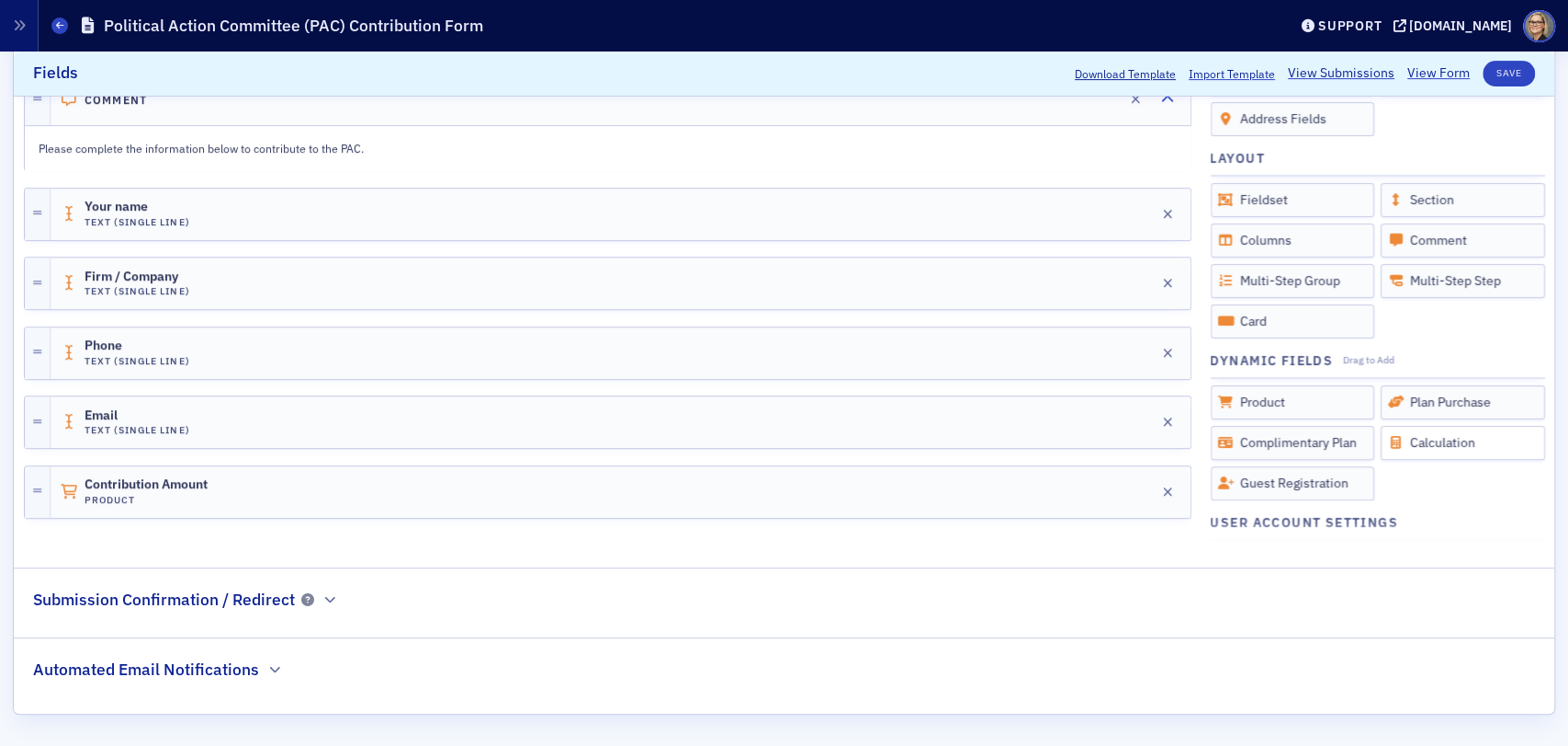
scroll to position [204, 0]
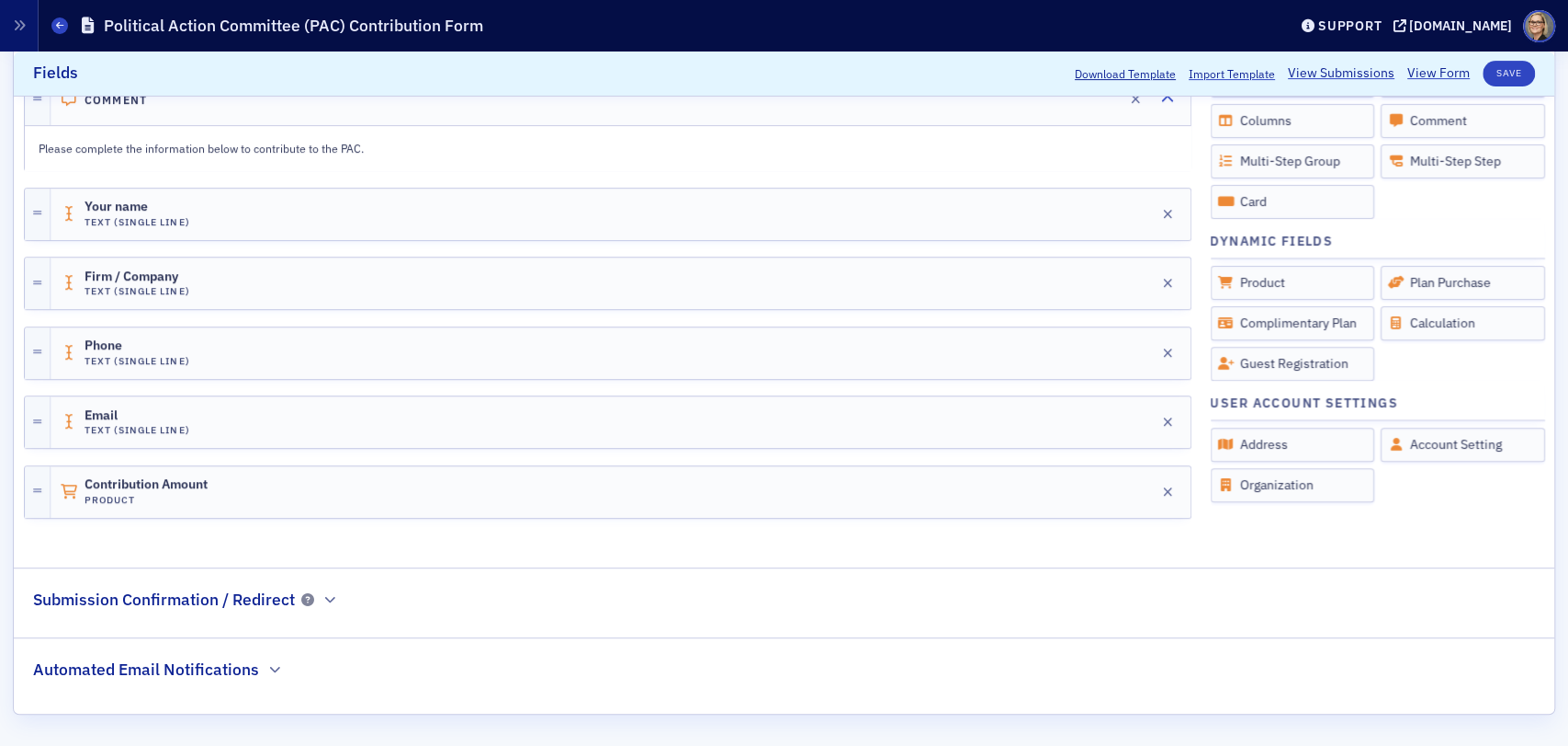
click at [196, 597] on h2 "Submission Confirmation / Redirect" at bounding box center [164, 599] width 261 height 24
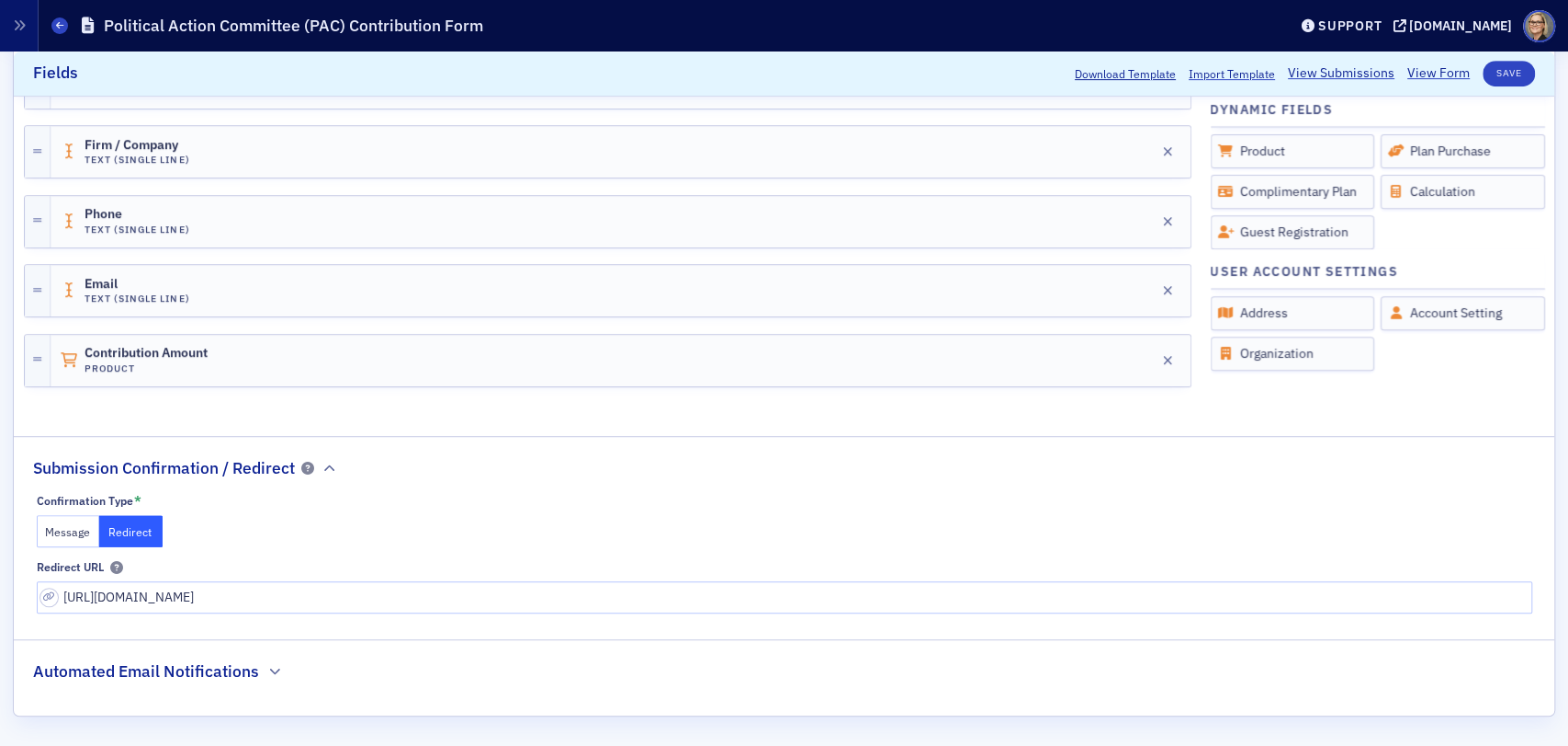
scroll to position [610, 0]
click at [63, 531] on button "Message" at bounding box center [69, 529] width 64 height 32
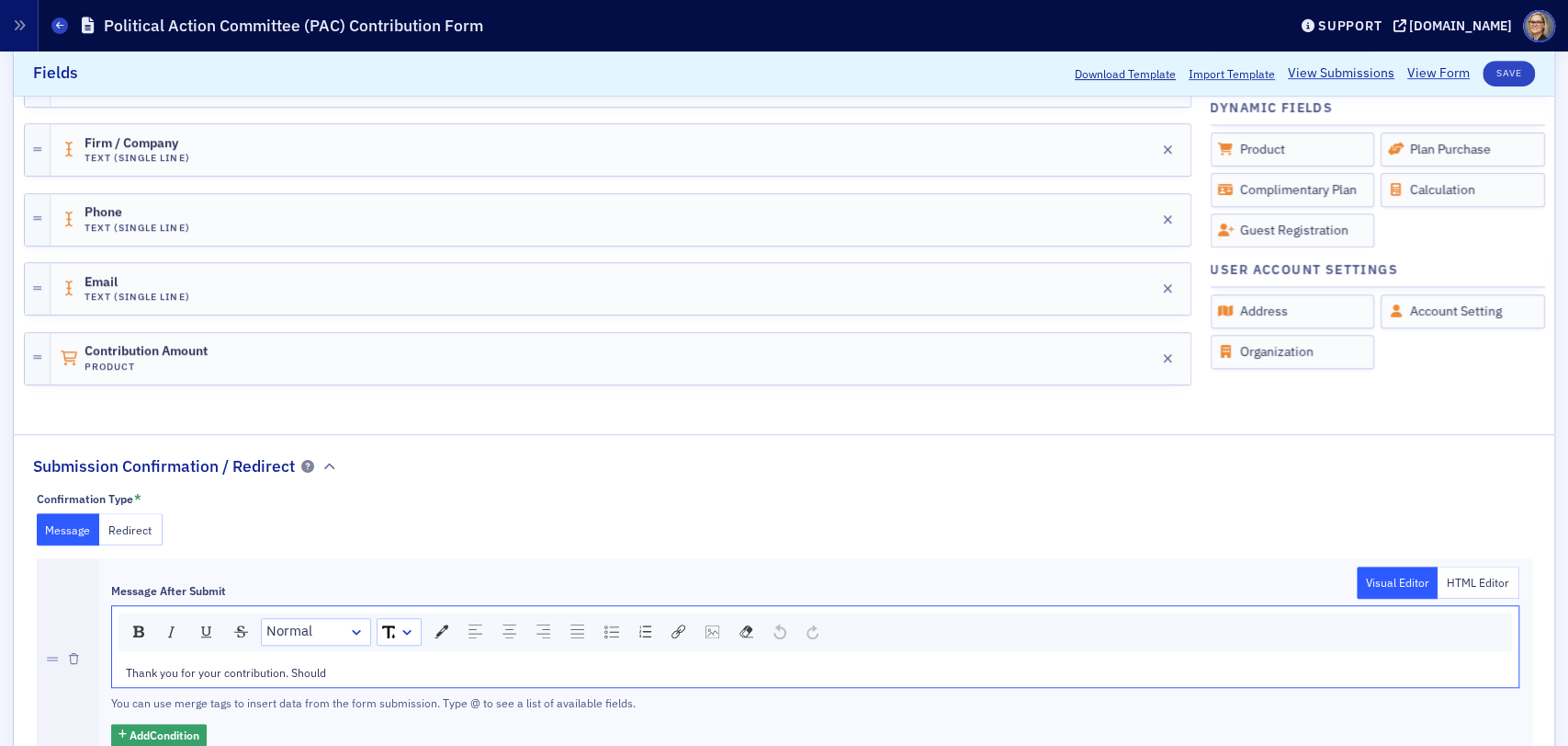
click at [341, 670] on div "Thank you for your contribution. Should" at bounding box center [815, 672] width 1380 height 17
drag, startPoint x: 736, startPoint y: 670, endPoint x: 638, endPoint y: 663, distance: 98.2
click at [638, 665] on span "Thank you for your contribution. Should you have questions, you may contact [PH…" at bounding box center [489, 672] width 727 height 15
click at [678, 627] on img "rdw-link-control" at bounding box center [679, 631] width 14 height 14
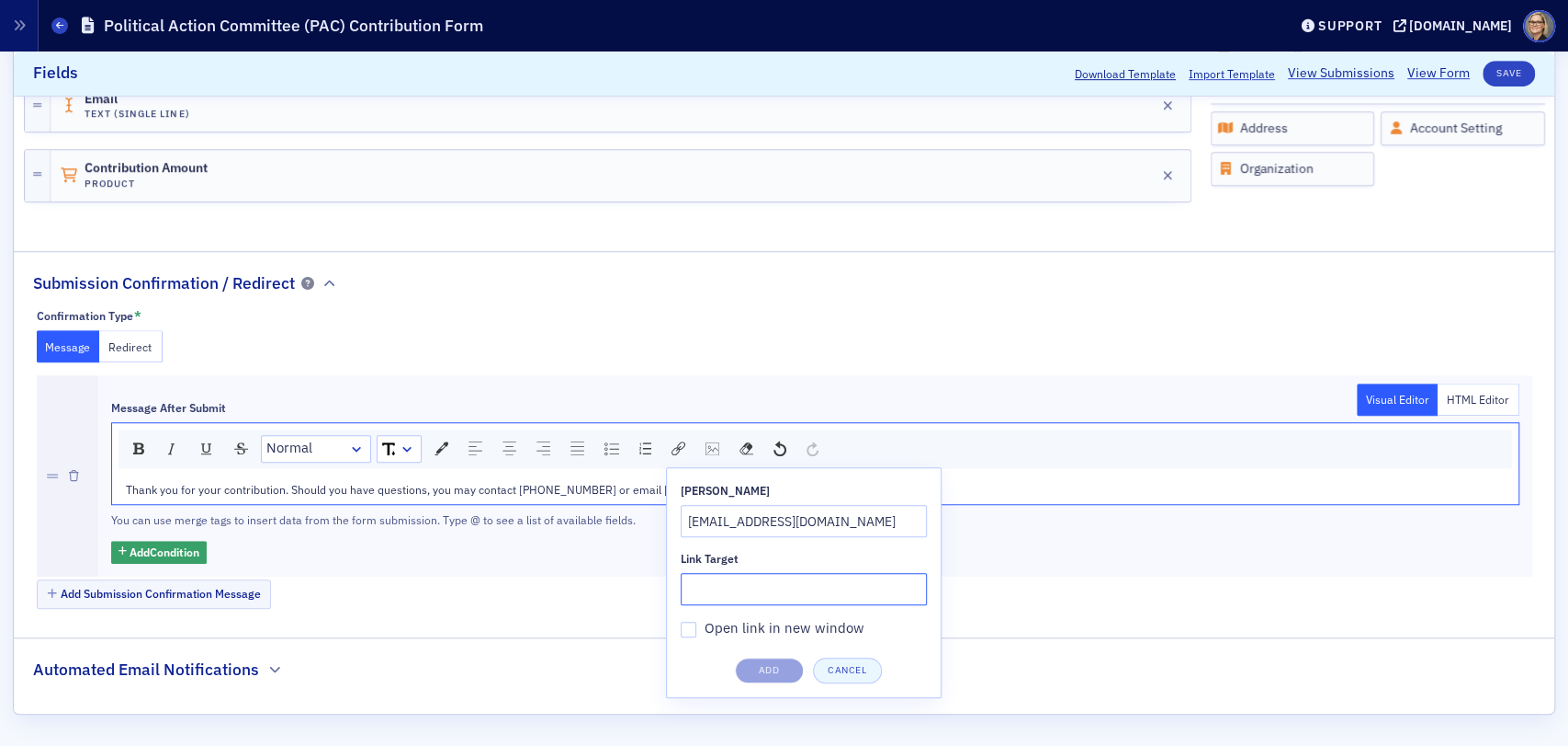
click at [714, 589] on input "Link Target" at bounding box center [803, 588] width 247 height 32
paste input "Your nomination form has been submitted. We will send you/and or the nominee a …"
type input "Your nomination form has been submitted. We will send you/and or the nominee a …"
drag, startPoint x: 918, startPoint y: 589, endPoint x: 570, endPoint y: 564, distance: 348.9
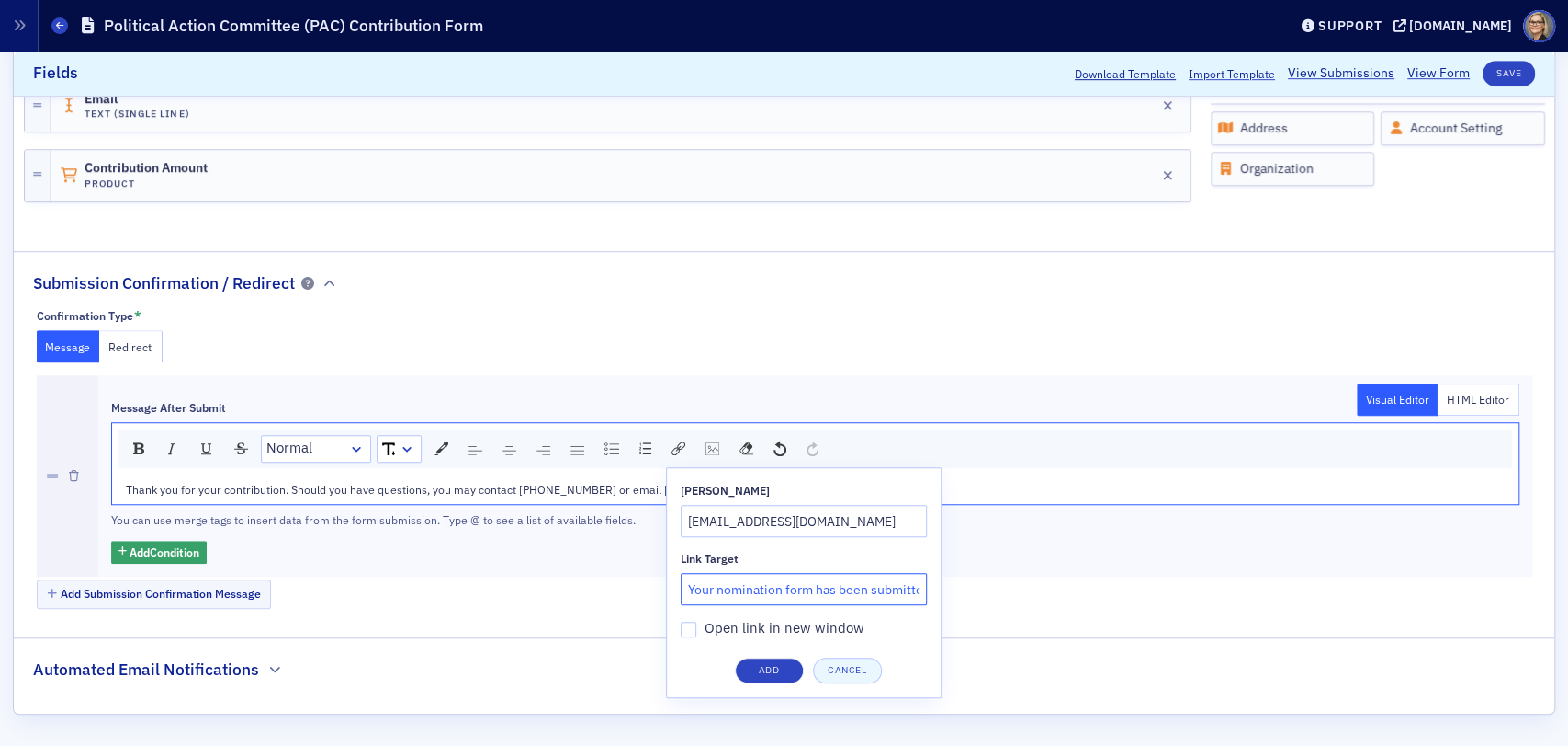
click at [570, 564] on div "Message After Submit Visual Editor HTML Editor Normal [PERSON_NAME] [EMAIL_ADDR…" at bounding box center [814, 476] width 1434 height 202
type input "[EMAIL_ADDRESS][DOMAIN_NAME]"
click at [691, 633] on input "Open link in new window" at bounding box center [689, 629] width 17 height 17
checkbox input "true"
click at [771, 671] on button "Add" at bounding box center [769, 670] width 69 height 26
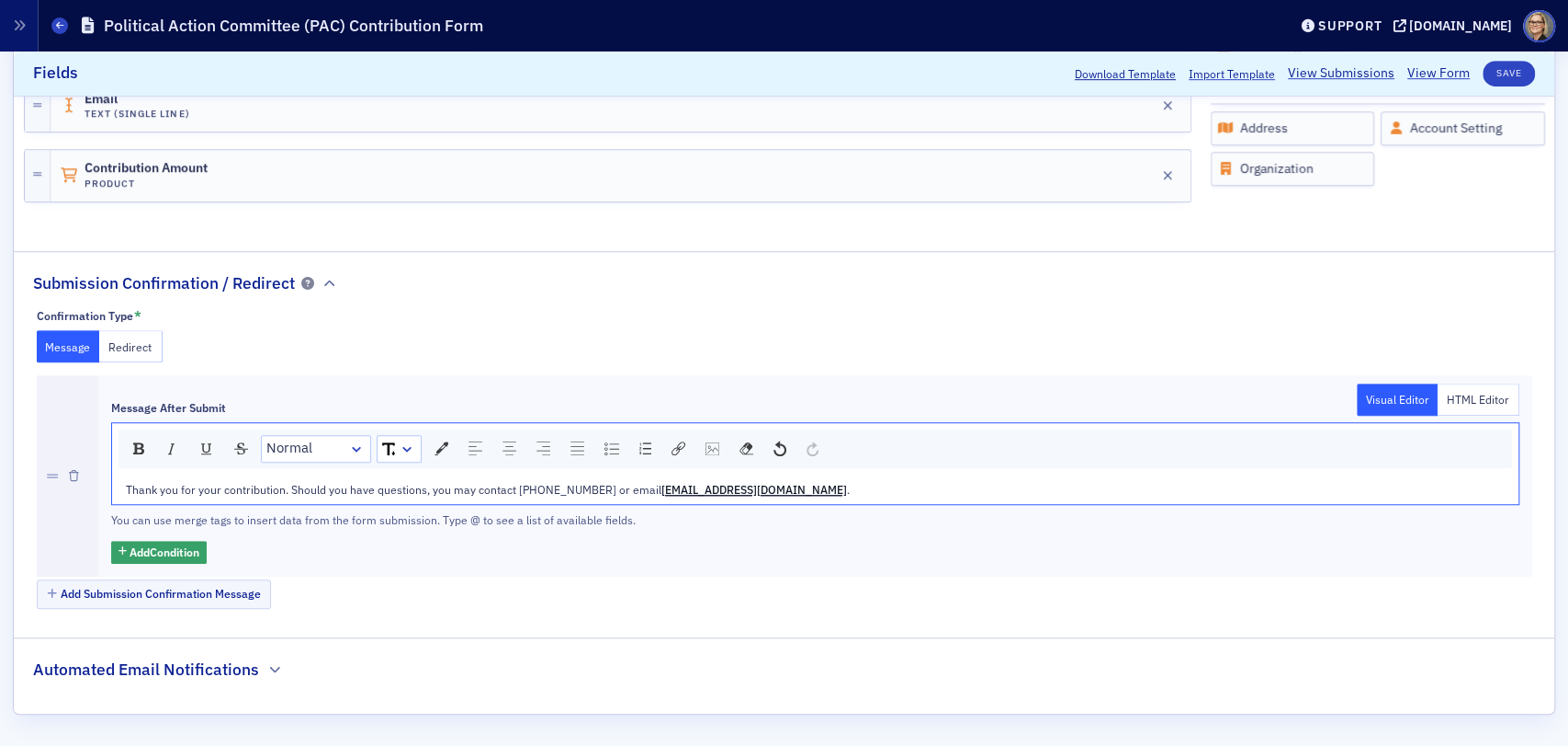
click at [213, 667] on h2 "Automated Email Notifications" at bounding box center [146, 669] width 226 height 24
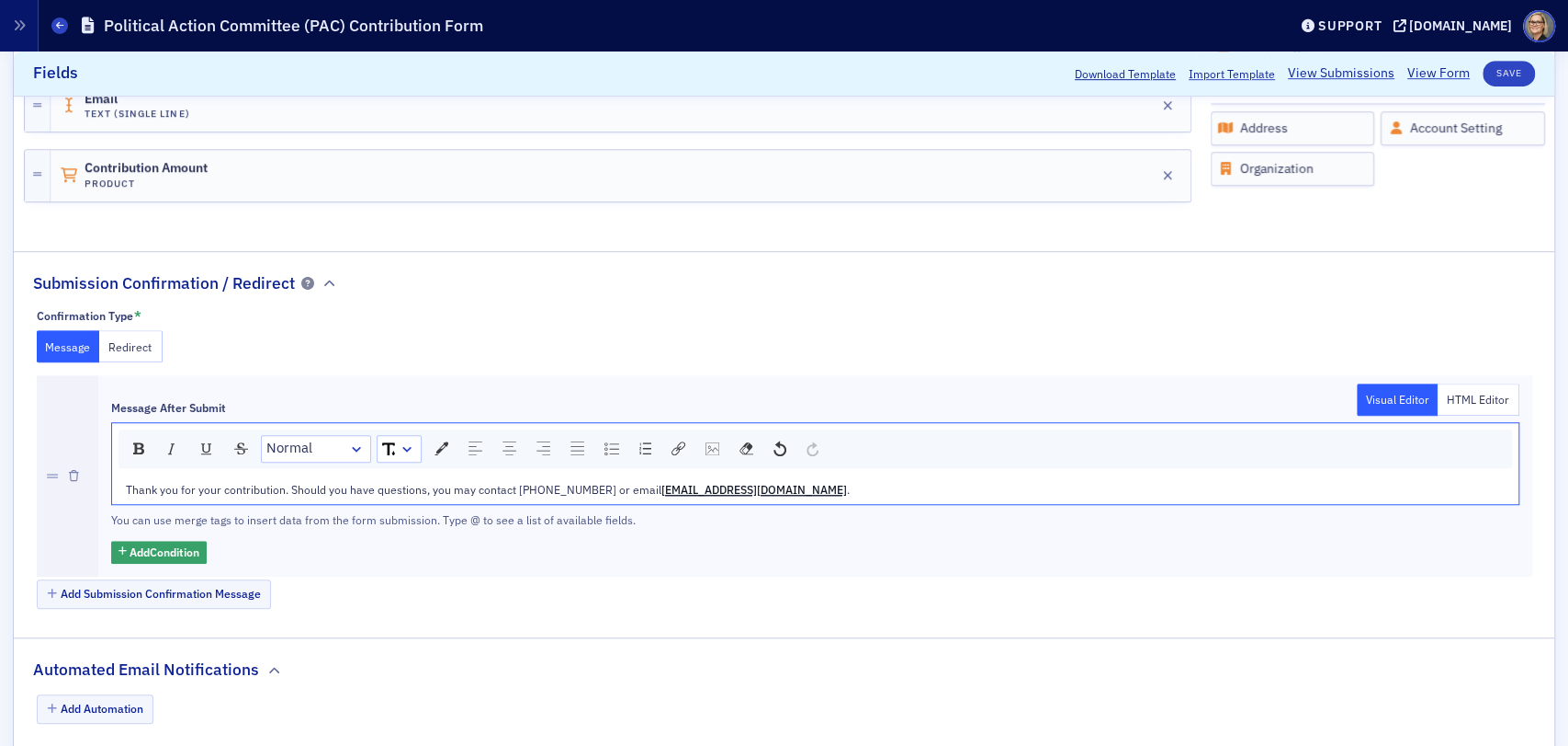
scroll to position [839, 0]
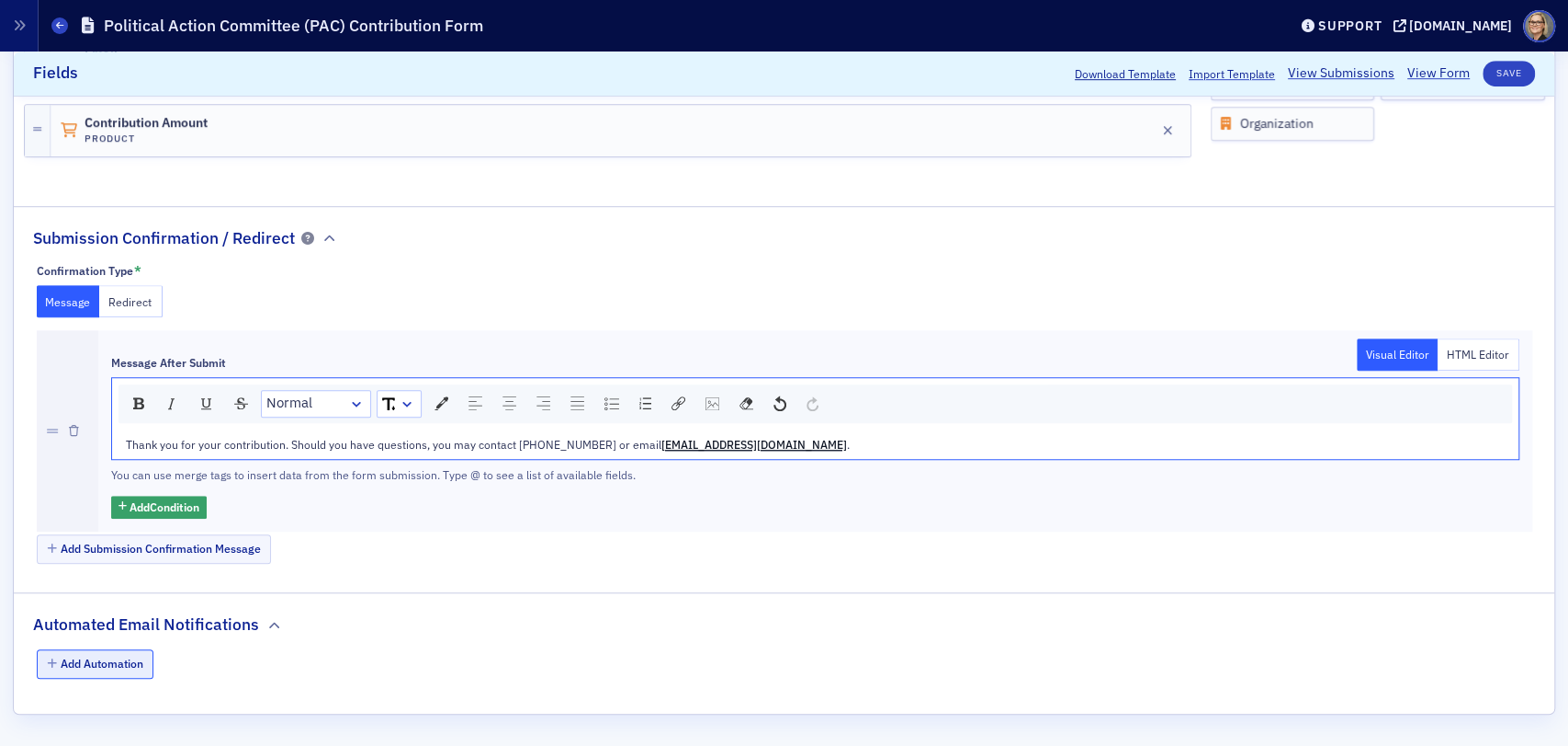
click at [104, 664] on button "Add Automation" at bounding box center [96, 663] width 118 height 29
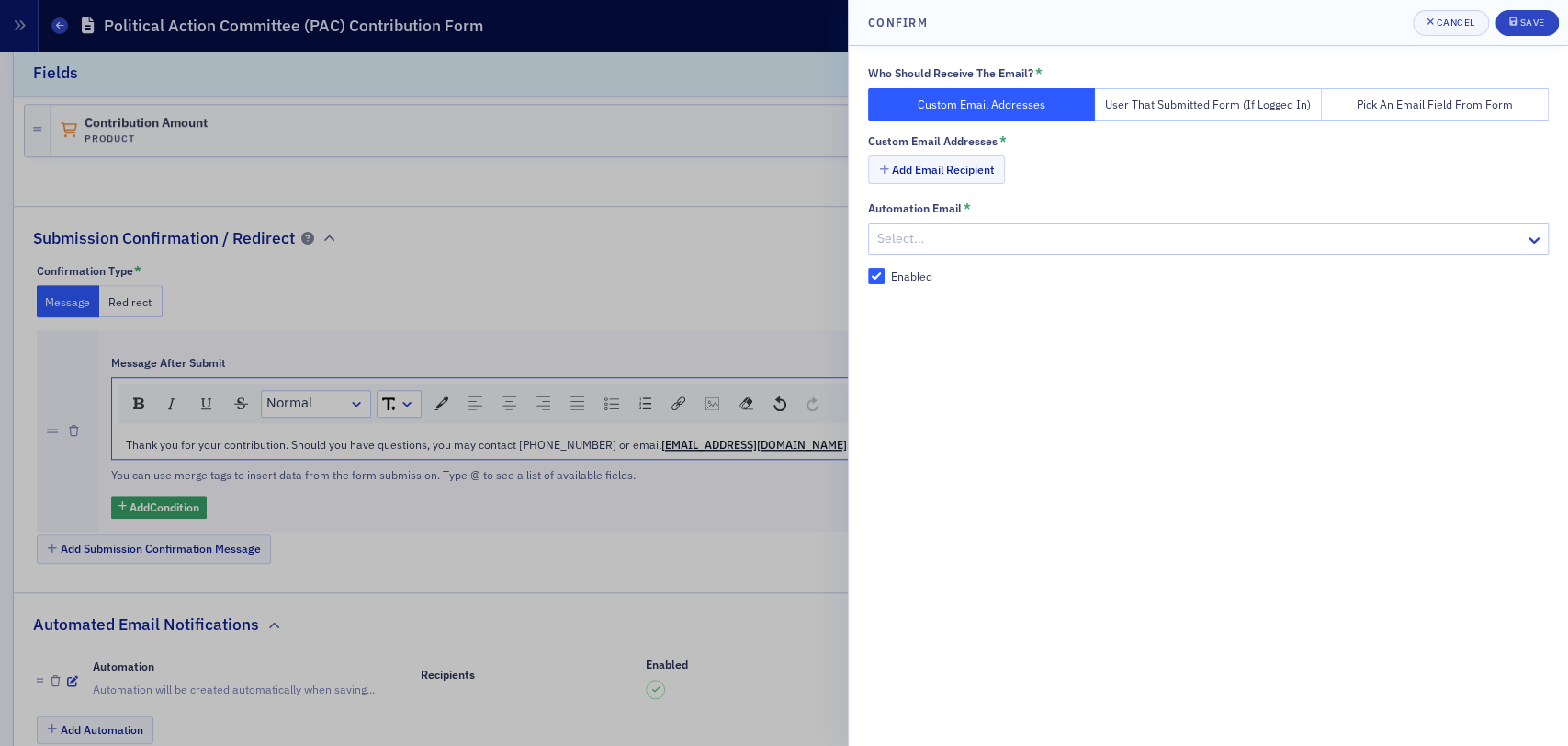
click at [679, 262] on div at bounding box center [784, 373] width 1568 height 746
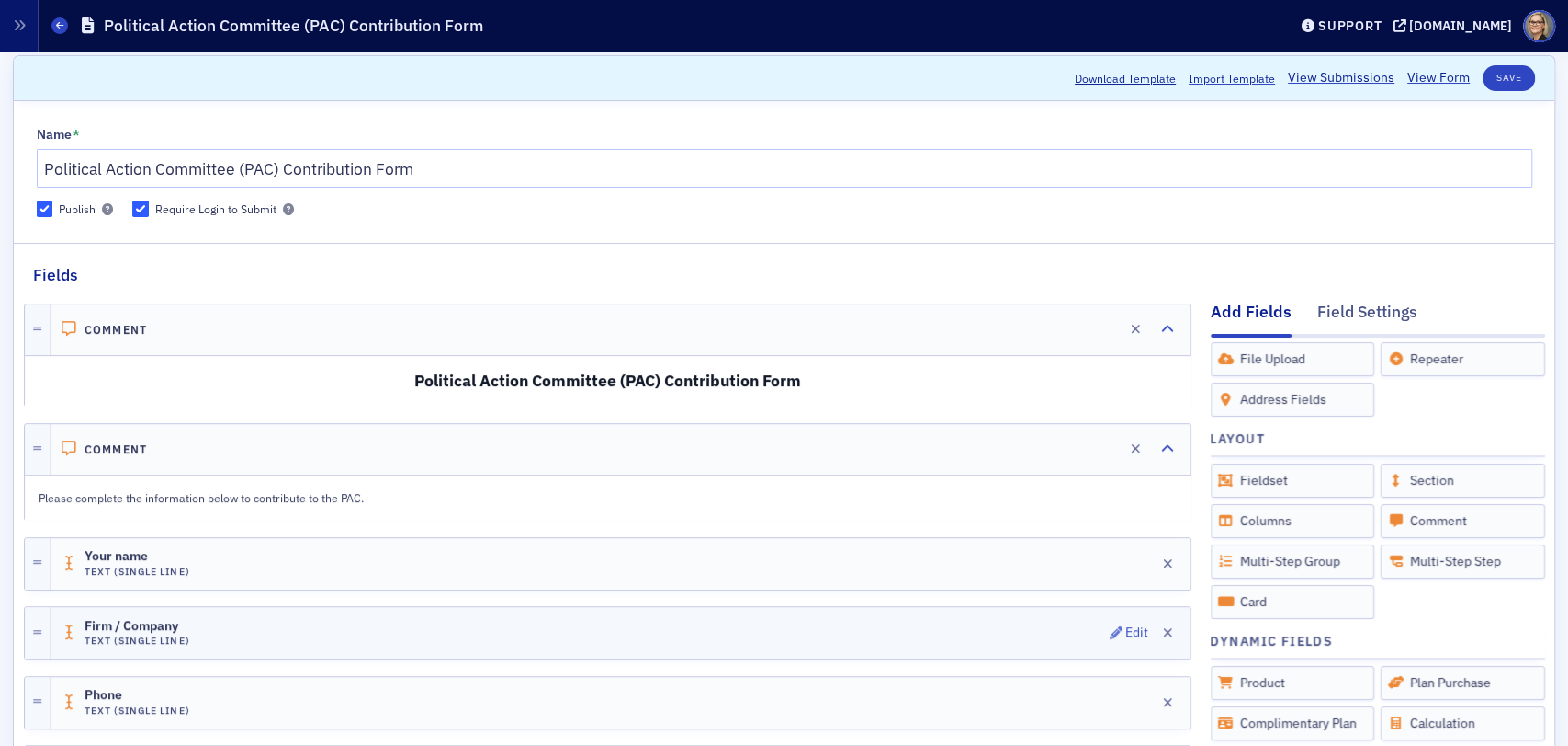
scroll to position [0, 0]
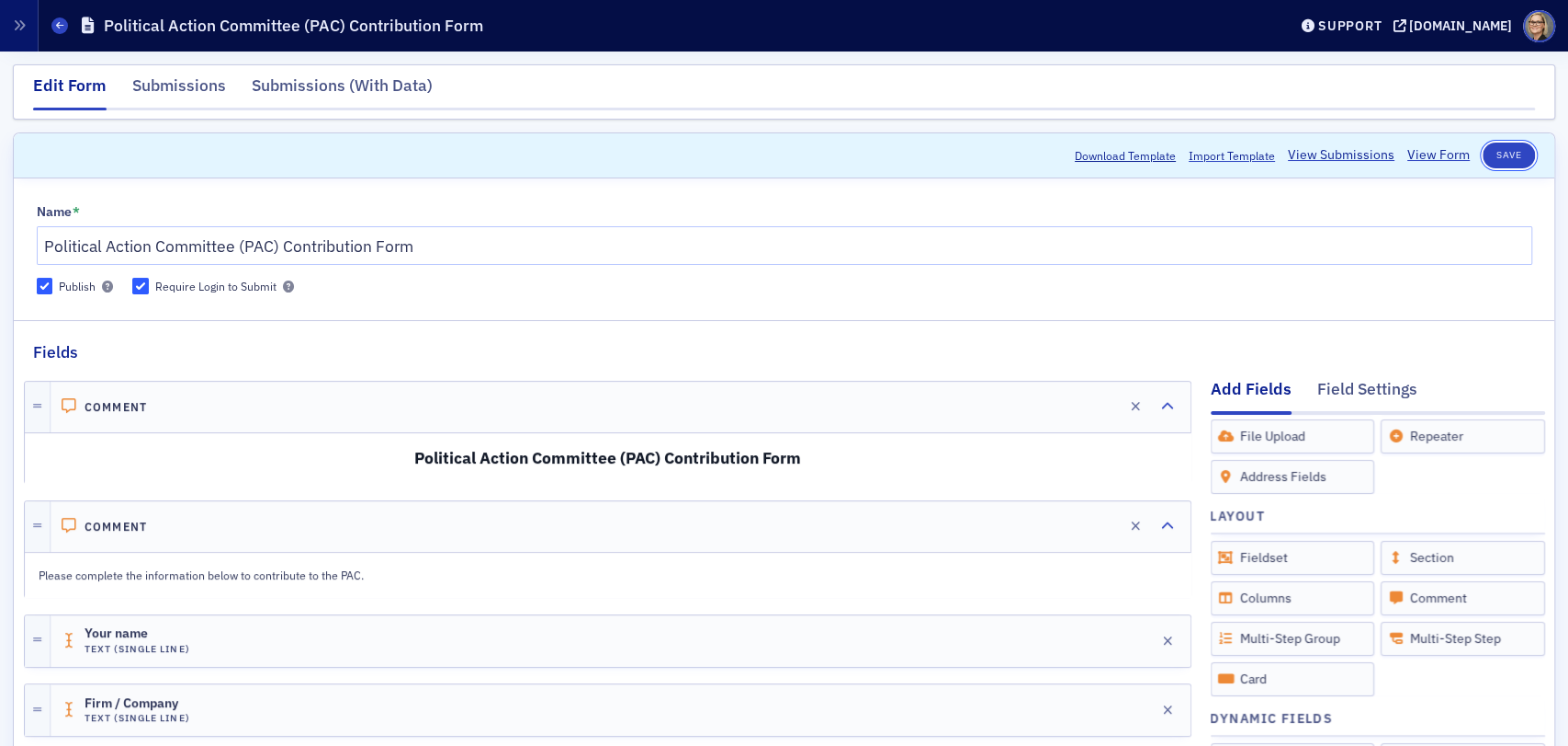
drag, startPoint x: 1492, startPoint y: 154, endPoint x: 1463, endPoint y: 164, distance: 30.7
click at [1492, 154] on button "Save" at bounding box center [1509, 156] width 52 height 26
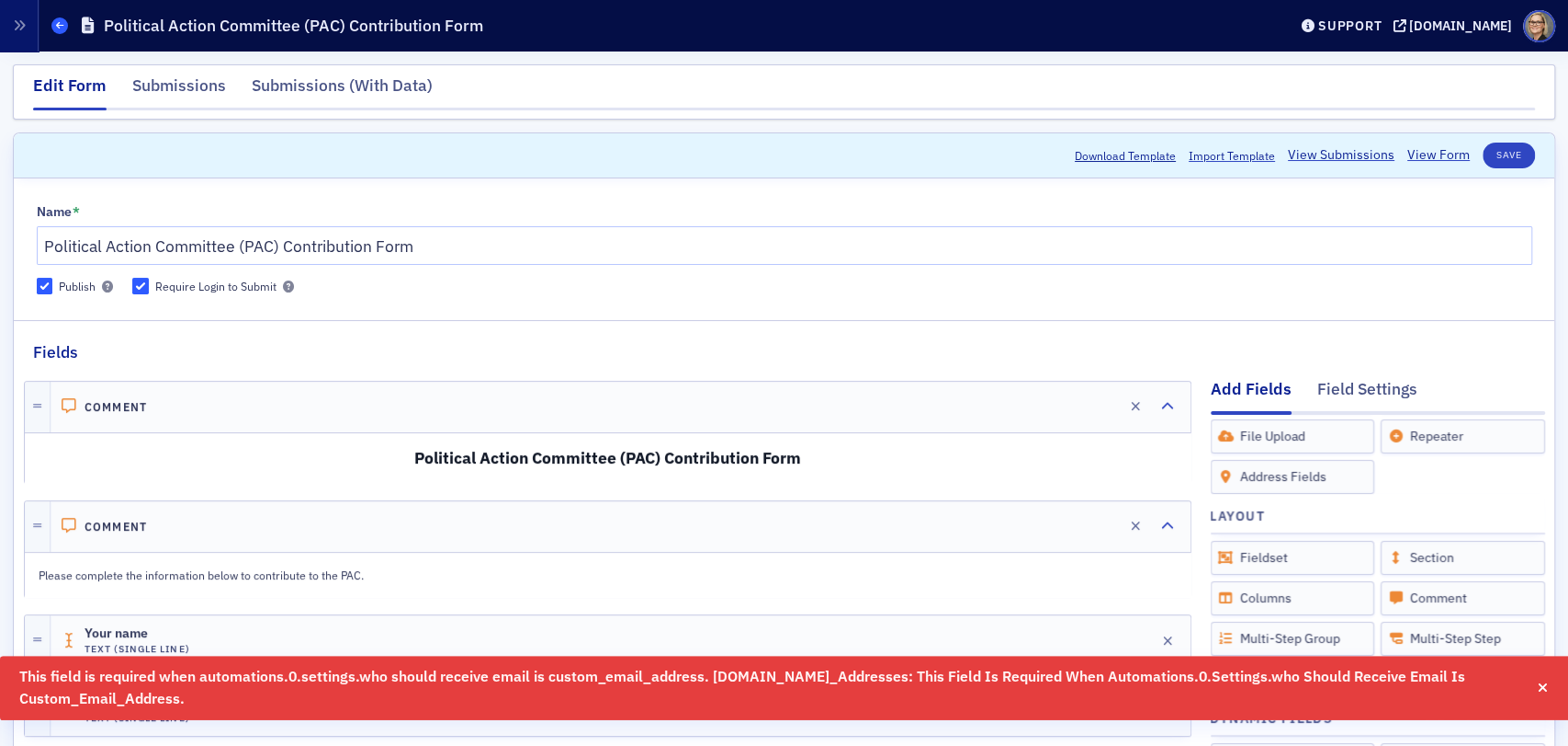
click at [59, 27] on icon at bounding box center [59, 25] width 7 height 8
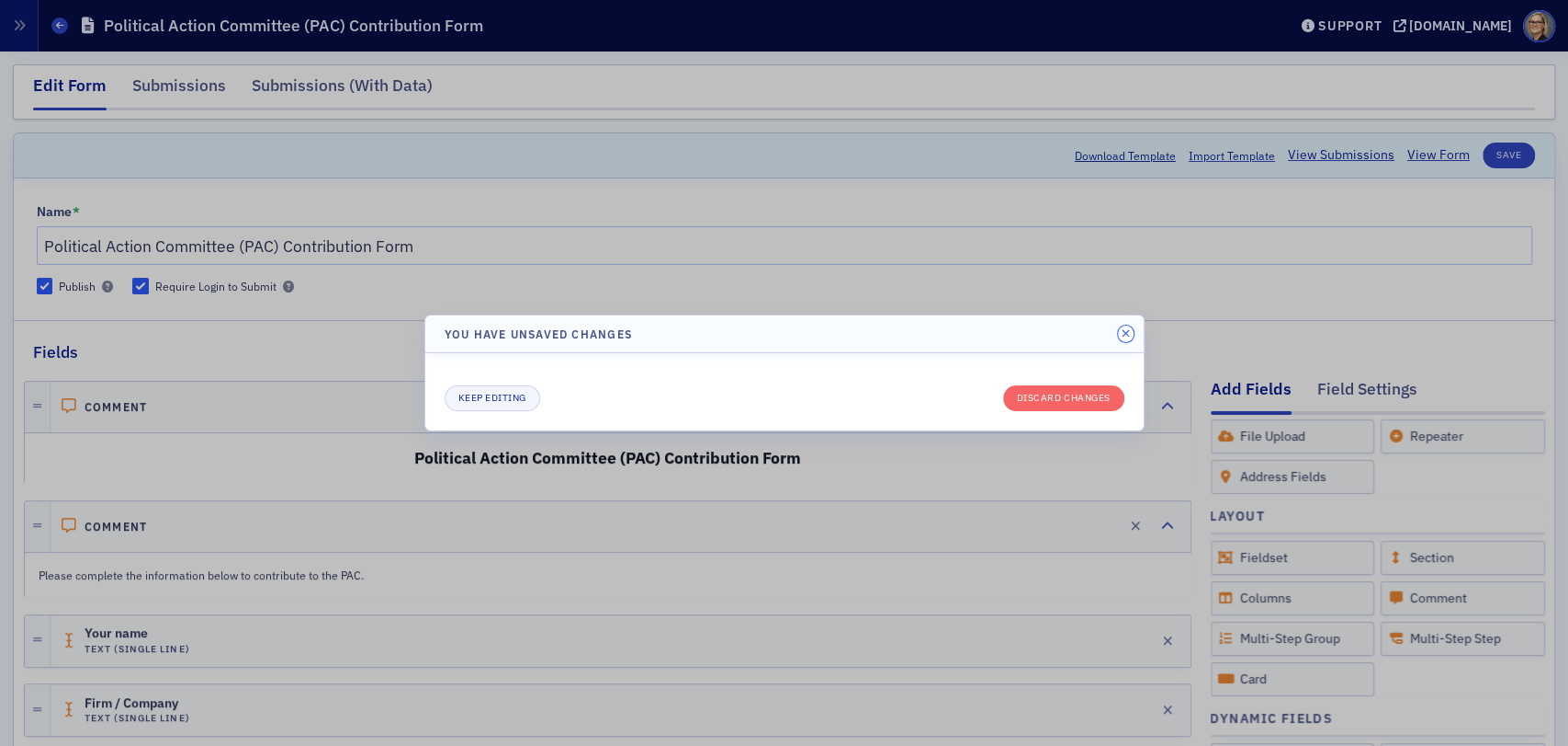
click at [1128, 326] on button "button" at bounding box center [1126, 334] width 17 height 17
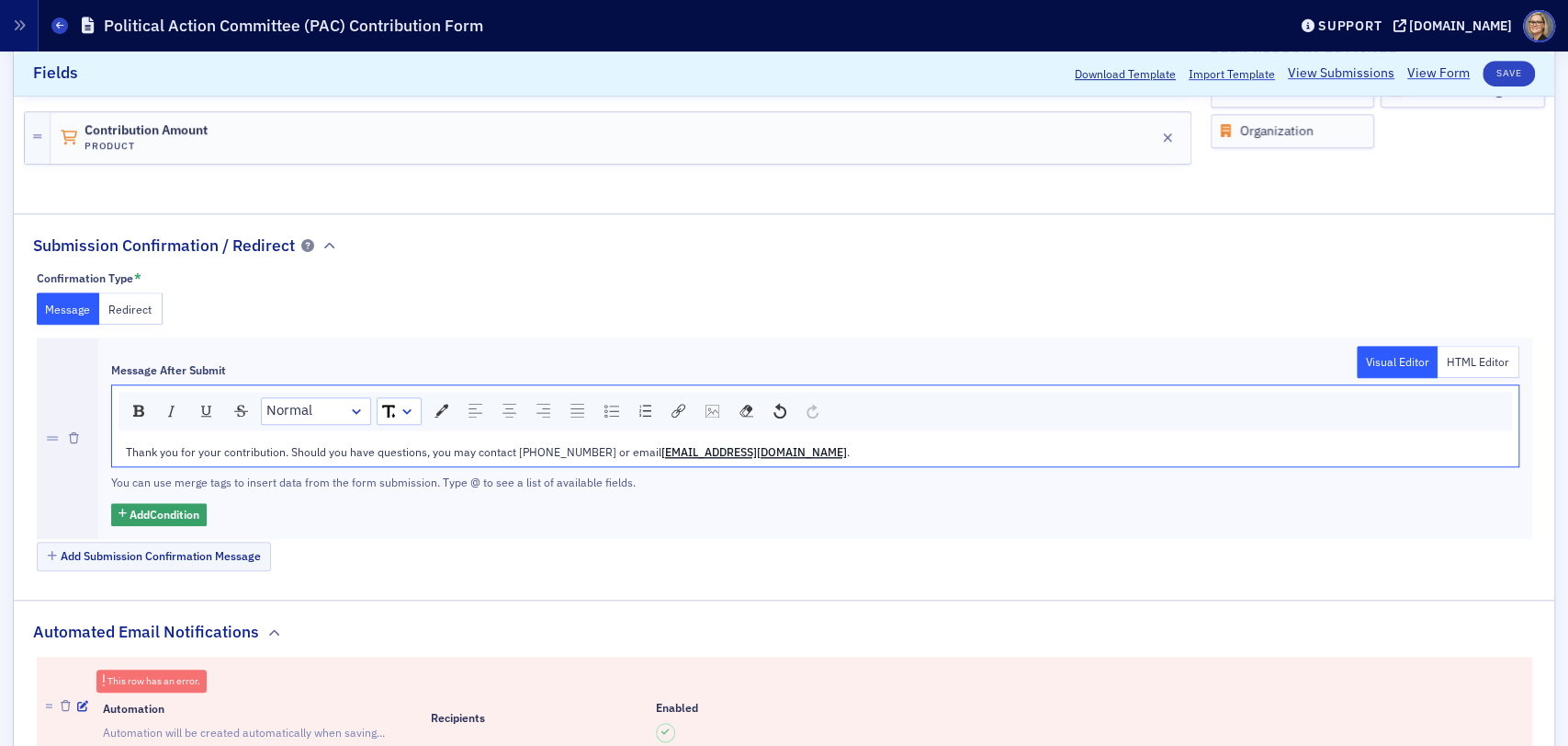
scroll to position [939, 0]
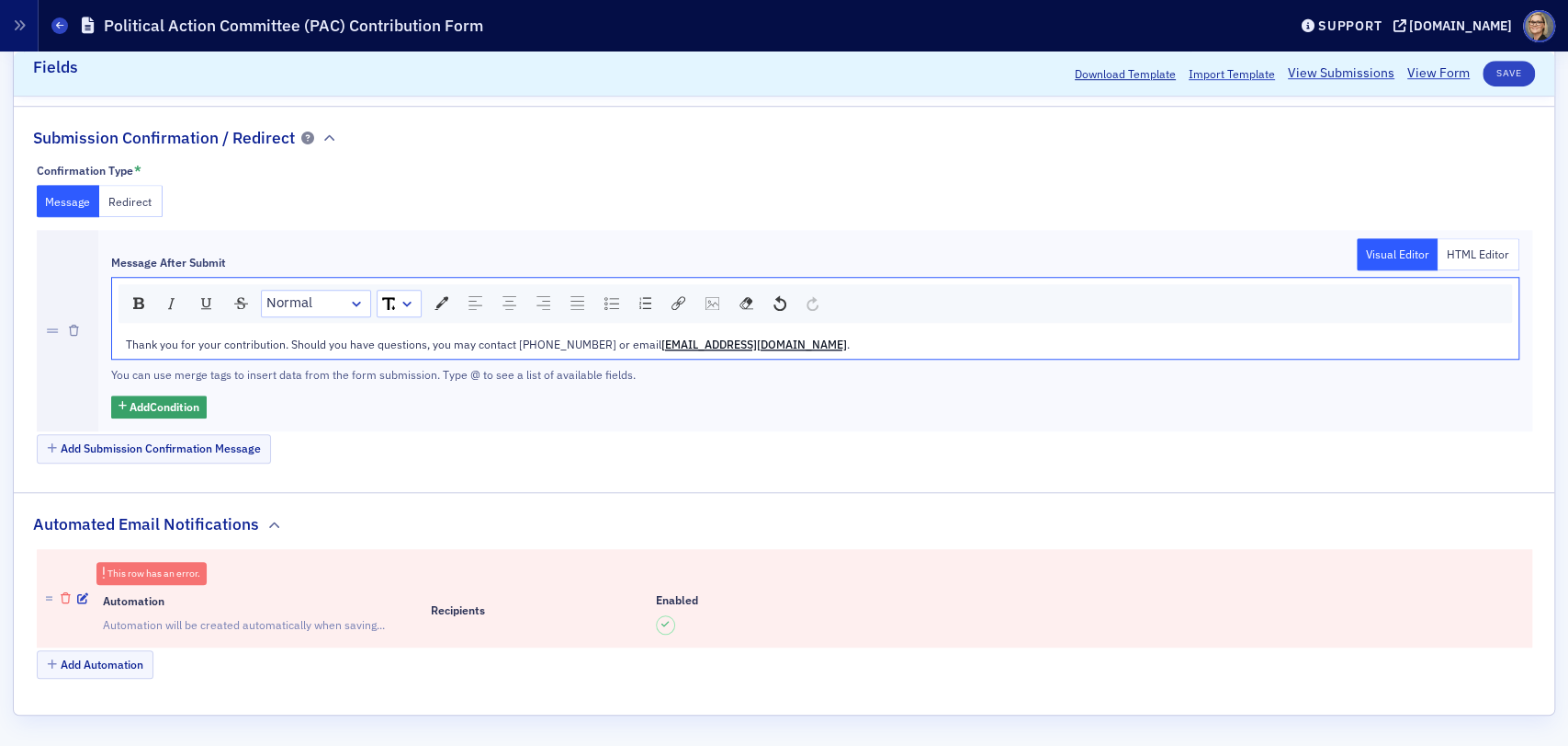
click at [66, 595] on icon "button" at bounding box center [66, 598] width 10 height 11
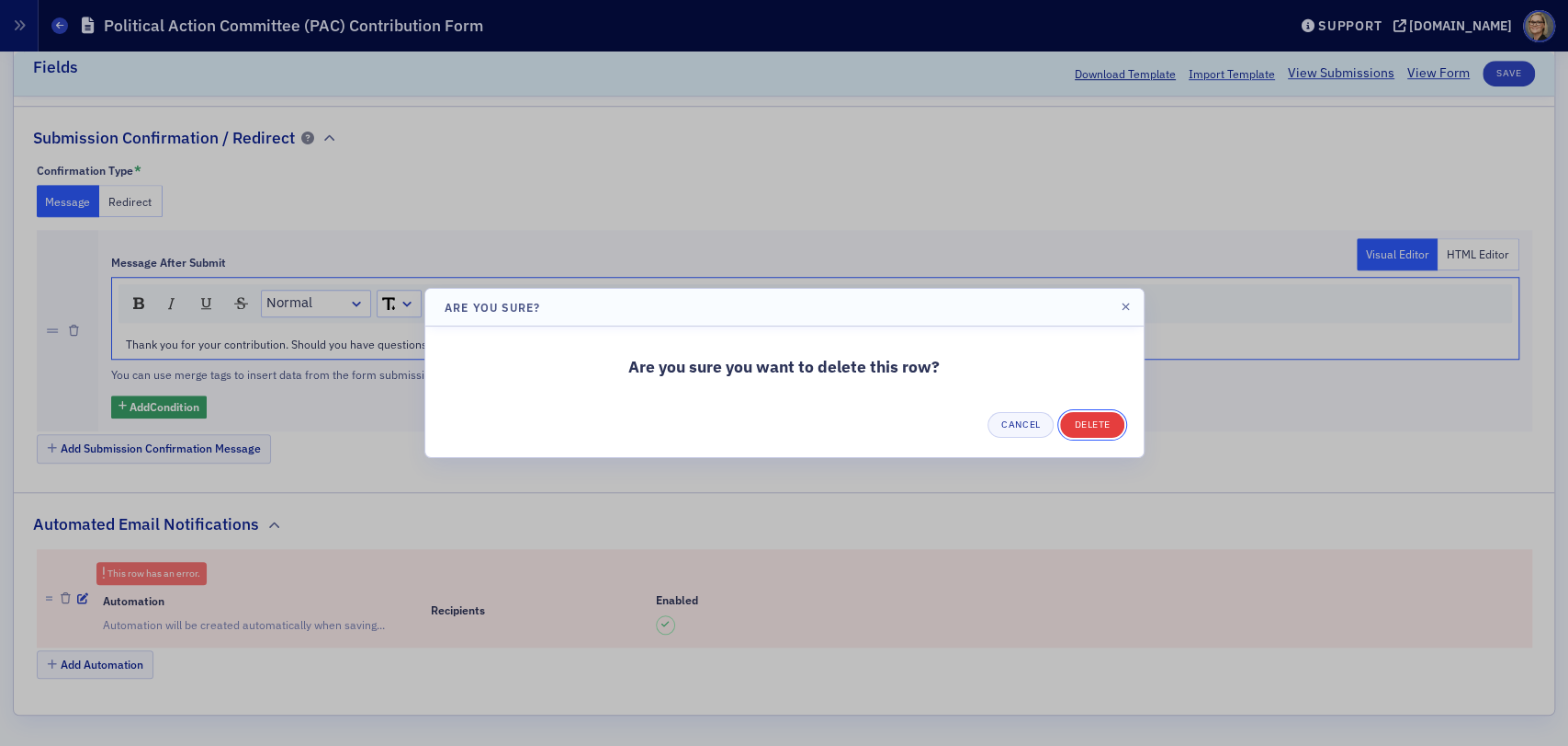
click at [1105, 422] on button "Delete" at bounding box center [1092, 424] width 64 height 26
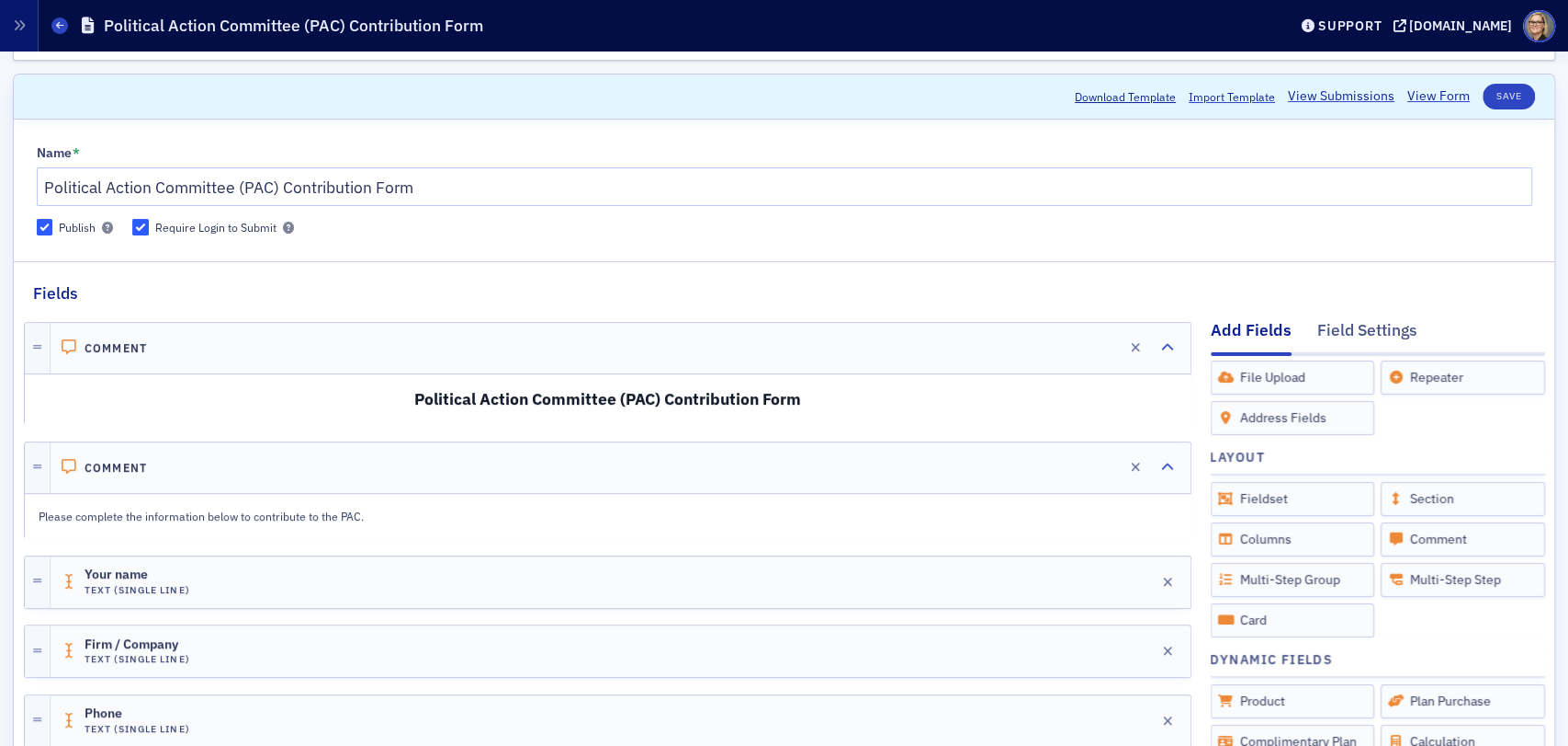
scroll to position [0, 0]
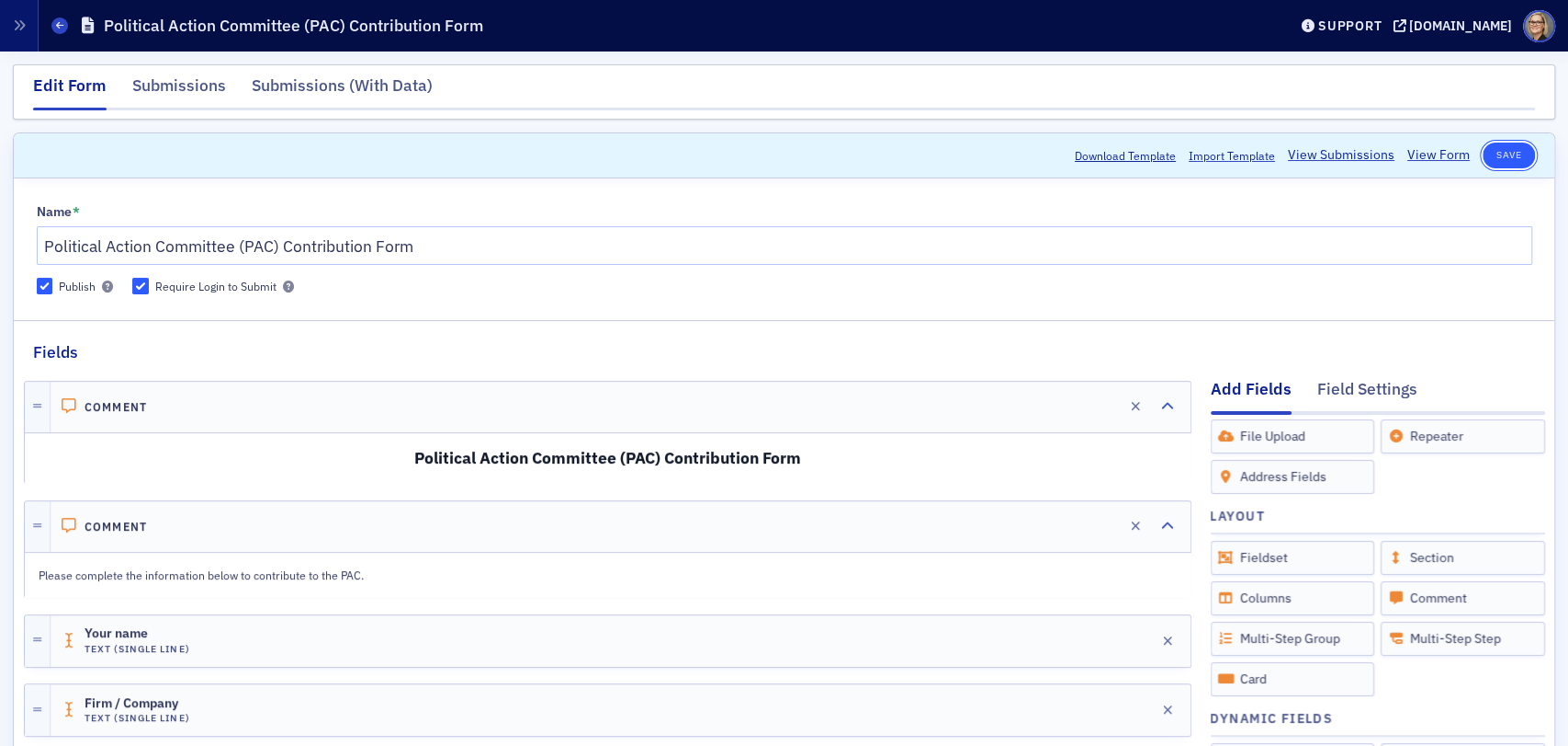
click at [1498, 154] on button "Save" at bounding box center [1509, 156] width 52 height 26
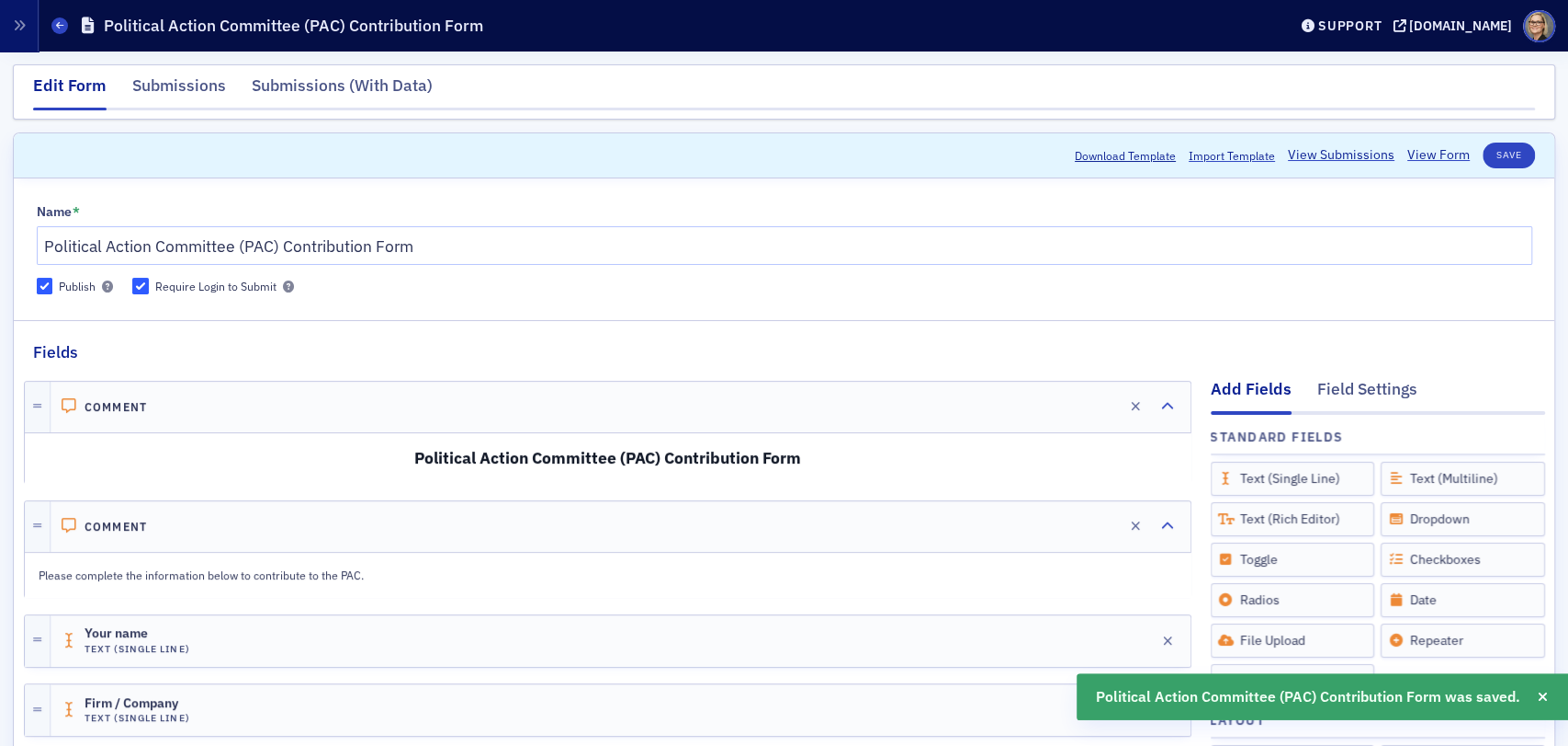
click at [49, 22] on header "Forms Political Action Committee (PAC) Contribution Form Support [DOMAIN_NAME]" at bounding box center [784, 26] width 1568 height 52
click at [59, 27] on icon at bounding box center [59, 25] width 7 height 8
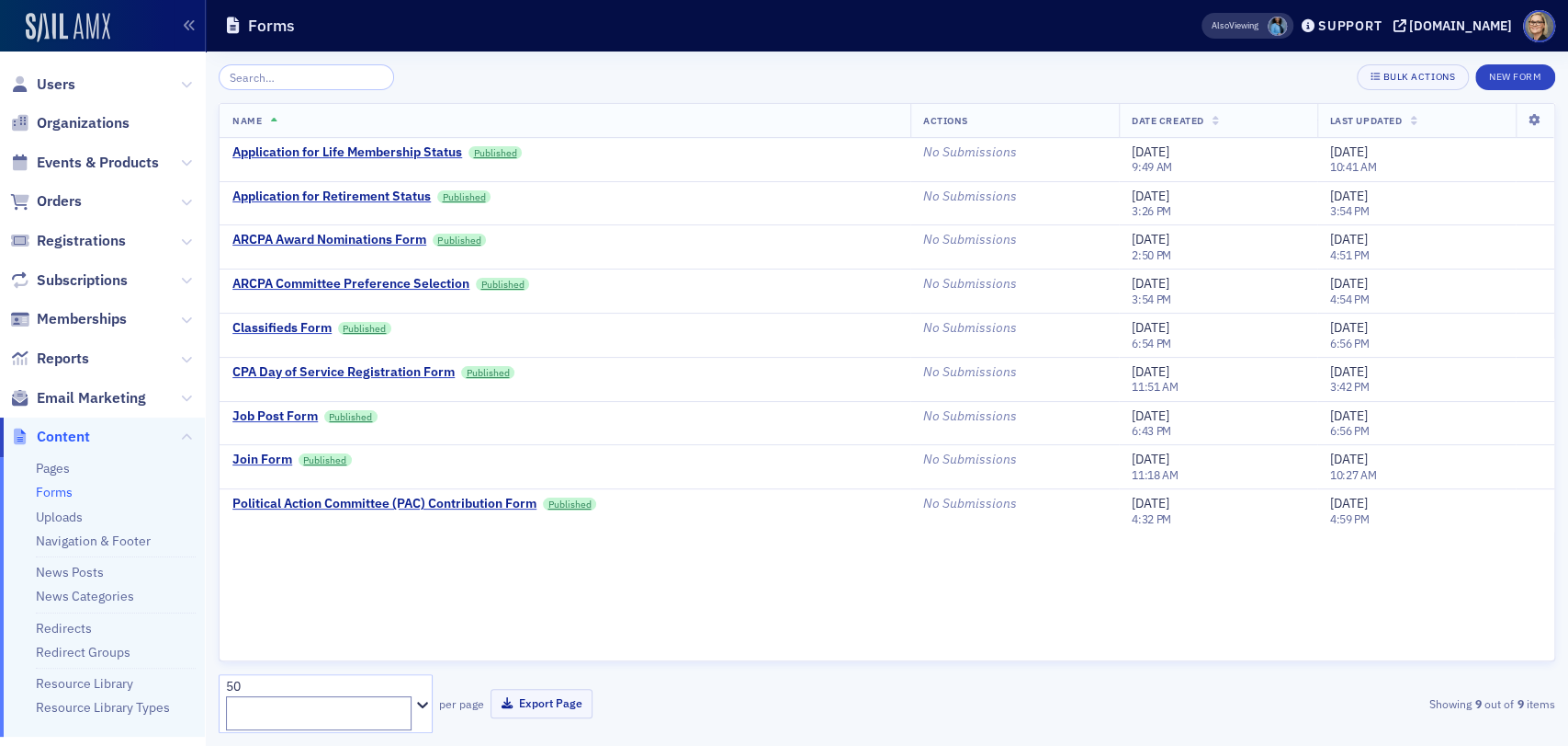
click at [71, 23] on img at bounding box center [68, 27] width 85 height 29
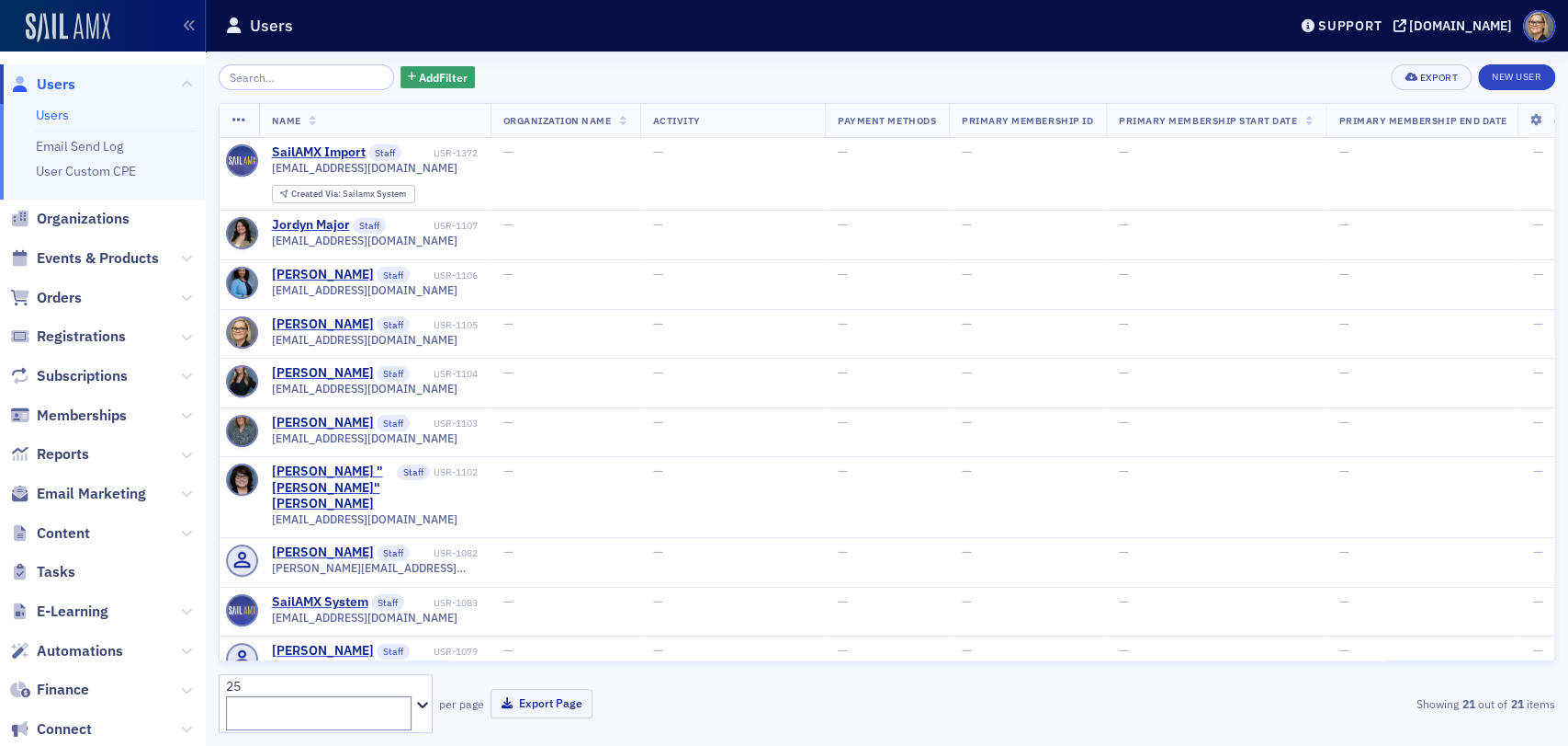
click at [79, 23] on img at bounding box center [68, 27] width 85 height 29
click at [191, 29] on icon "button" at bounding box center [189, 25] width 13 height 13
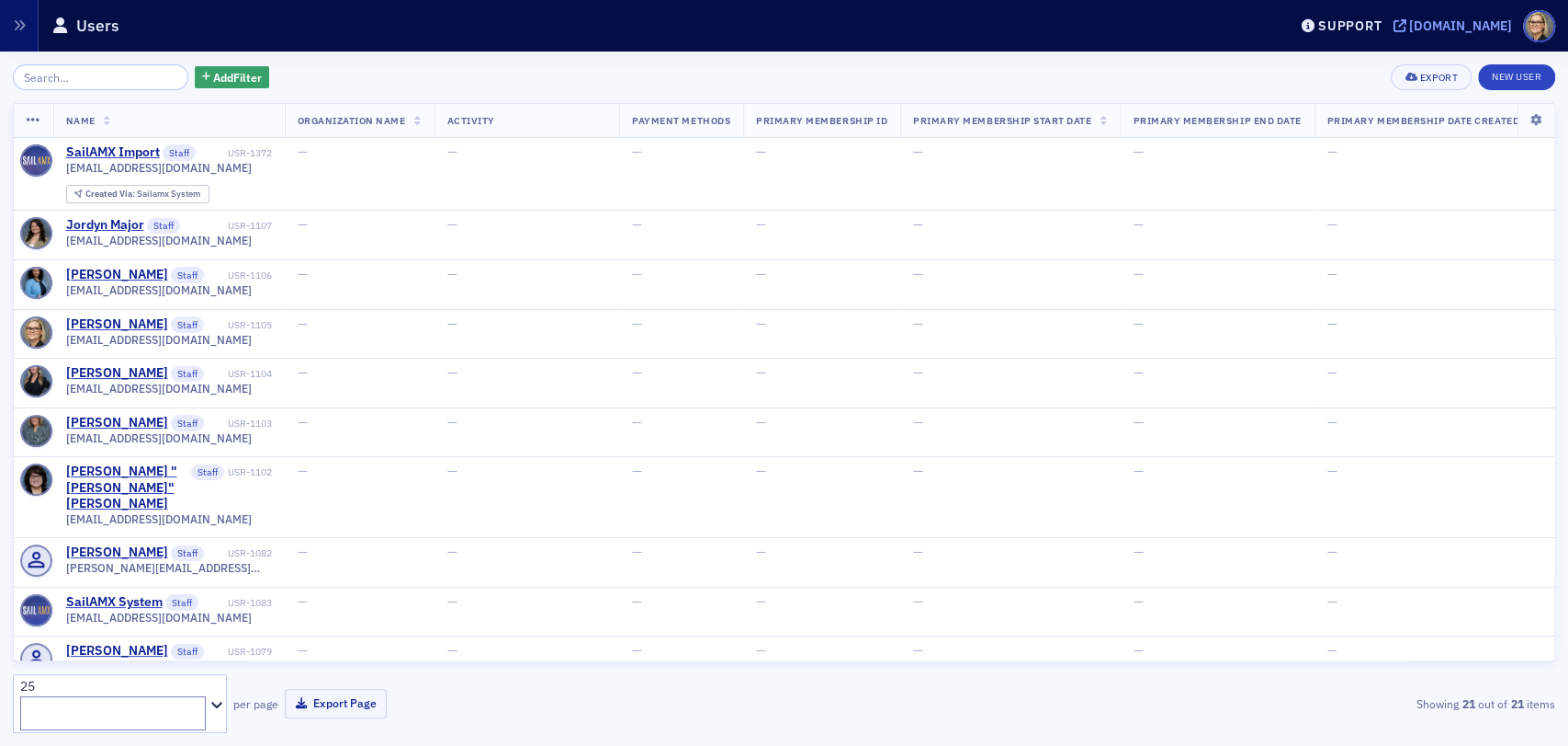
click at [1409, 24] on div "[DOMAIN_NAME]" at bounding box center [1460, 25] width 103 height 17
click at [1545, 24] on span at bounding box center [1539, 26] width 32 height 32
click at [1527, 89] on span "Logout" at bounding box center [1520, 88] width 71 height 17
